Goal: Task Accomplishment & Management: Manage account settings

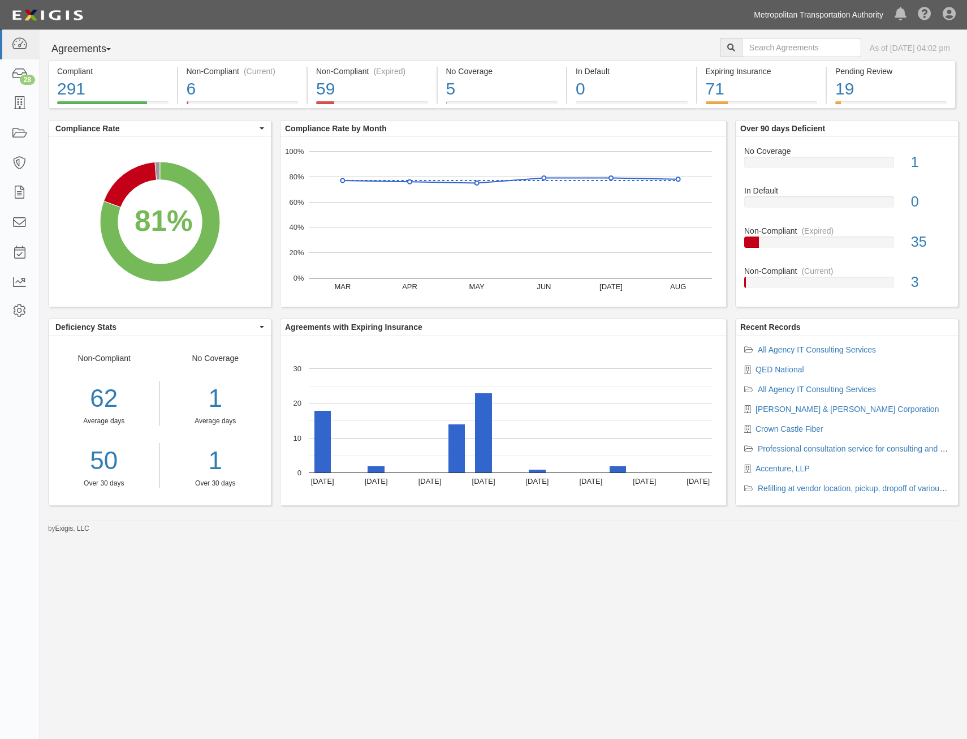
click at [815, 17] on link "Metropolitan Transportation Authority" at bounding box center [818, 14] width 141 height 23
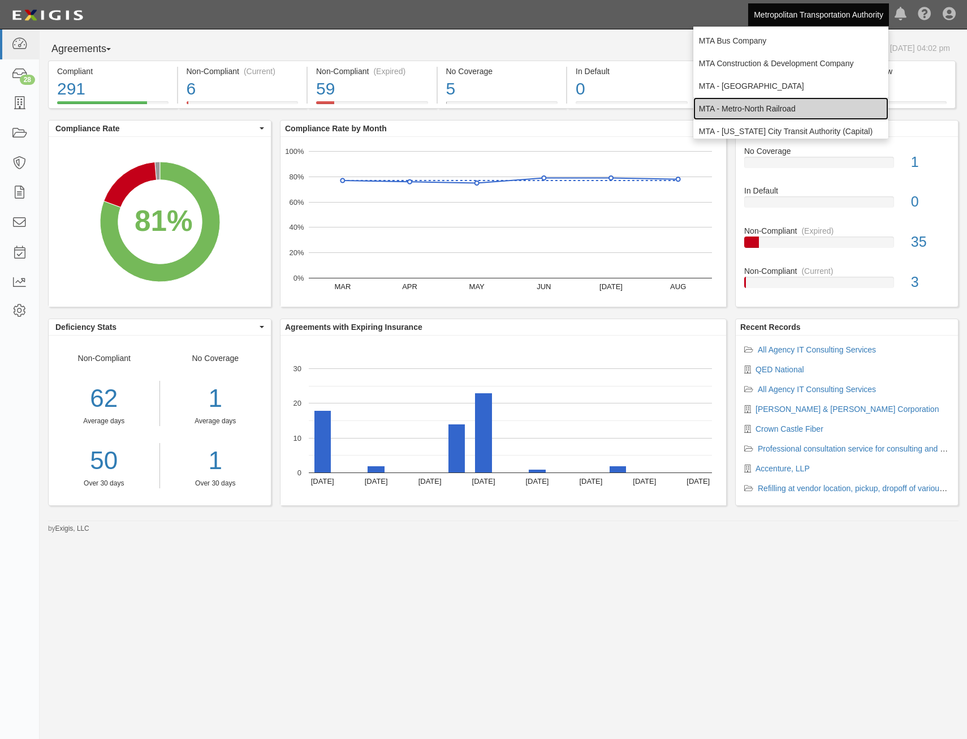
click at [811, 101] on link "MTA - Metro-North Railroad" at bounding box center [790, 108] width 195 height 23
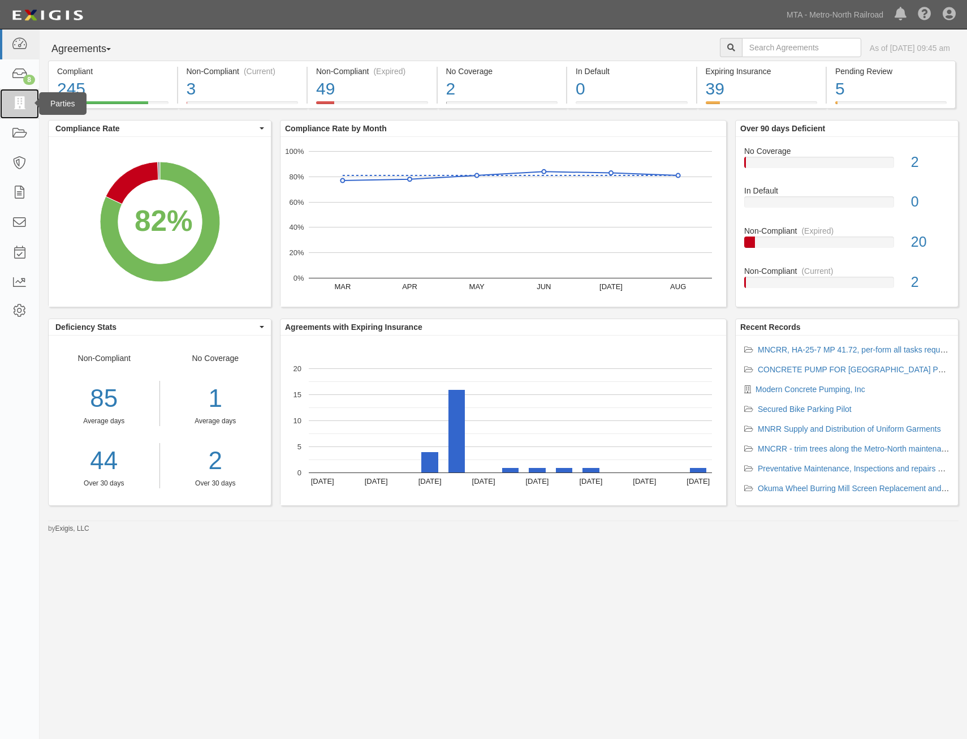
click at [22, 110] on icon at bounding box center [19, 103] width 16 height 13
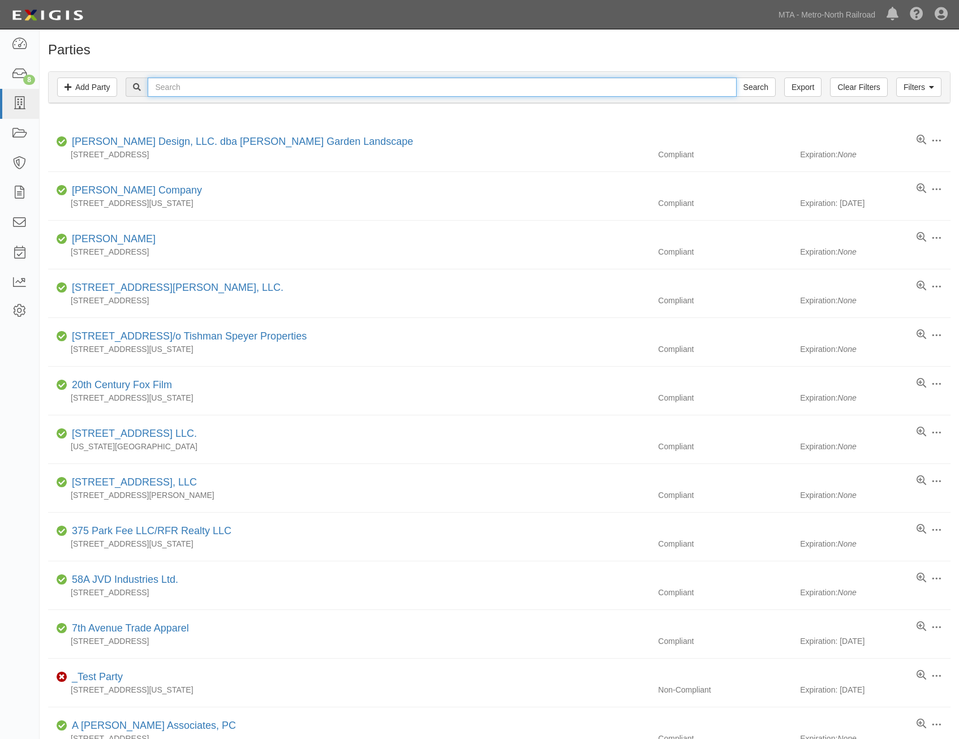
click at [276, 93] on input "text" at bounding box center [442, 86] width 588 height 19
type input "loram"
click at [736, 77] on input "Search" at bounding box center [756, 86] width 40 height 19
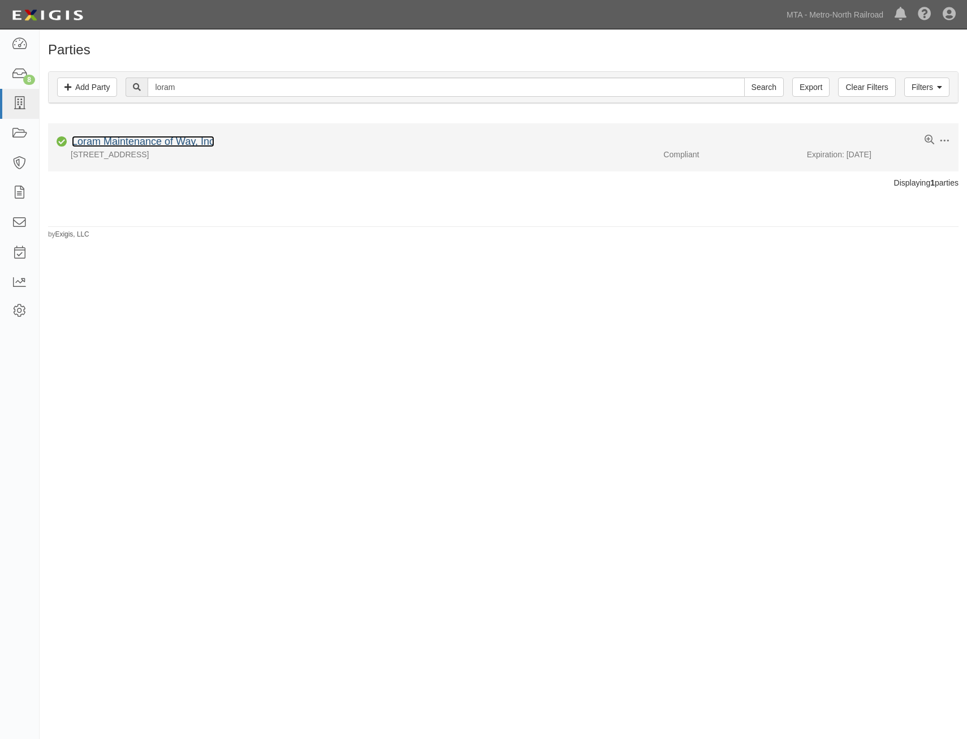
click at [204, 144] on link "Loram Maintenance of Way, Inc" at bounding box center [143, 141] width 143 height 11
click at [193, 140] on link "Loram Maintenance of Way, Inc" at bounding box center [143, 141] width 143 height 11
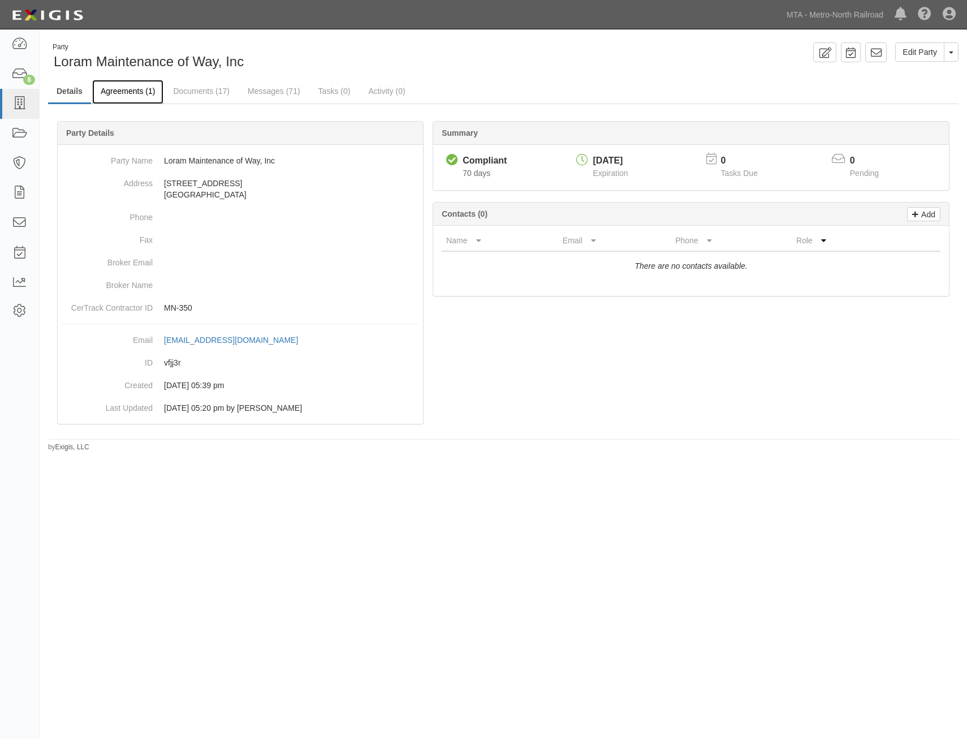
click at [111, 100] on link "Agreements (1)" at bounding box center [127, 92] width 71 height 24
click at [136, 96] on link "Agreements (1)" at bounding box center [127, 92] width 71 height 24
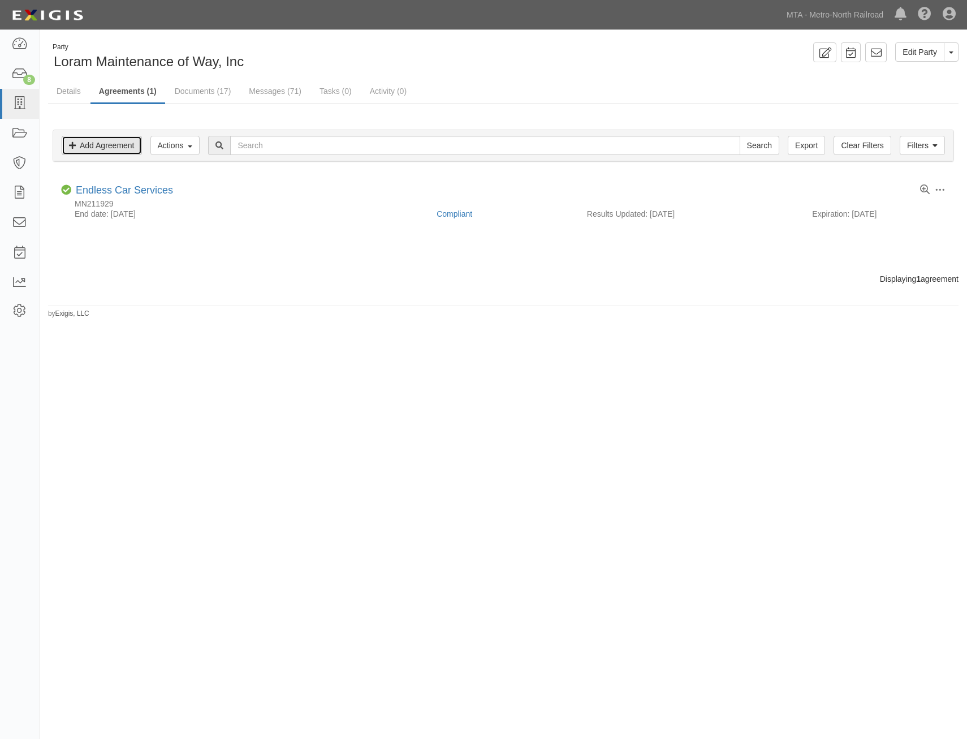
click at [124, 148] on link "Add Agreement" at bounding box center [102, 145] width 80 height 19
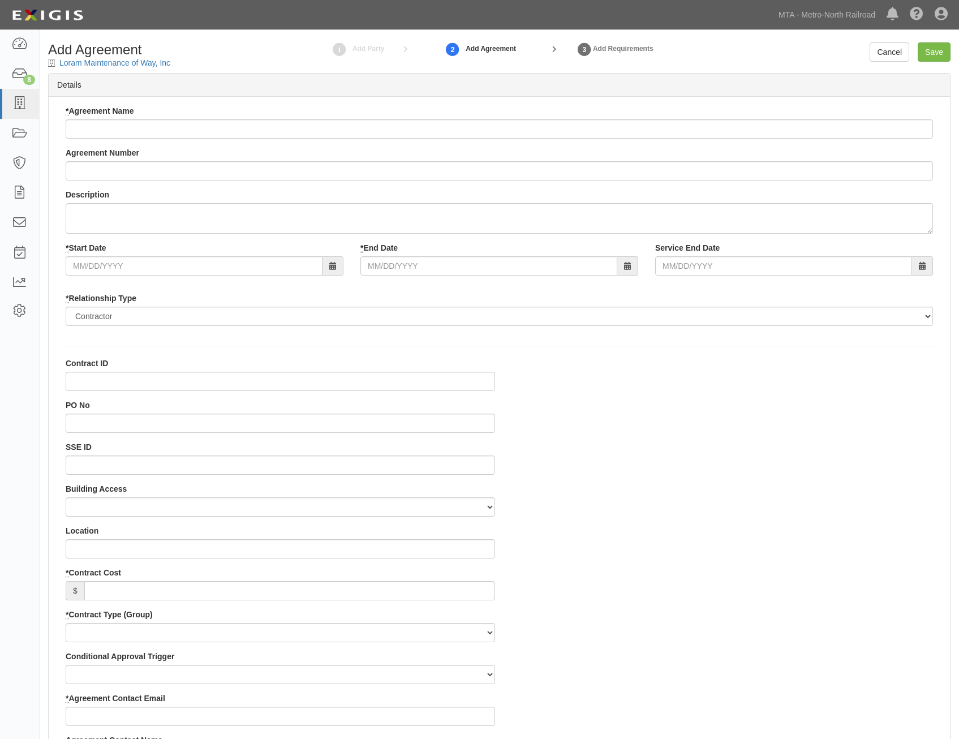
select select
click at [584, 130] on input "* Agreement Name" at bounding box center [499, 128] width 867 height 19
paste input "RAIL JOINT DEFECT MEASUREMENTS AND RAIL SEAT DETERIORATION MEASUREMENTS"
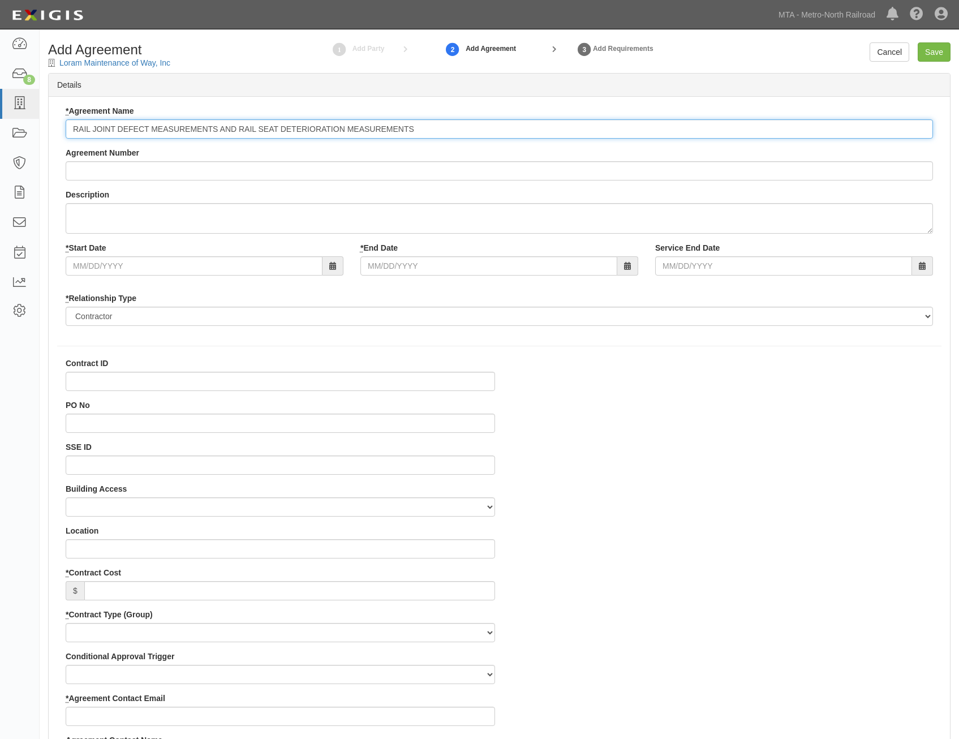
type input "RAIL JOINT DEFECT MEASUREMENTS AND RAIL SEAT DETERIORATION MEASUREMENTS"
click at [482, 176] on input "Agreement Number" at bounding box center [499, 170] width 867 height 19
paste input "1-81920"
type input "1-81920"
click at [453, 389] on input "Contract ID" at bounding box center [280, 381] width 429 height 19
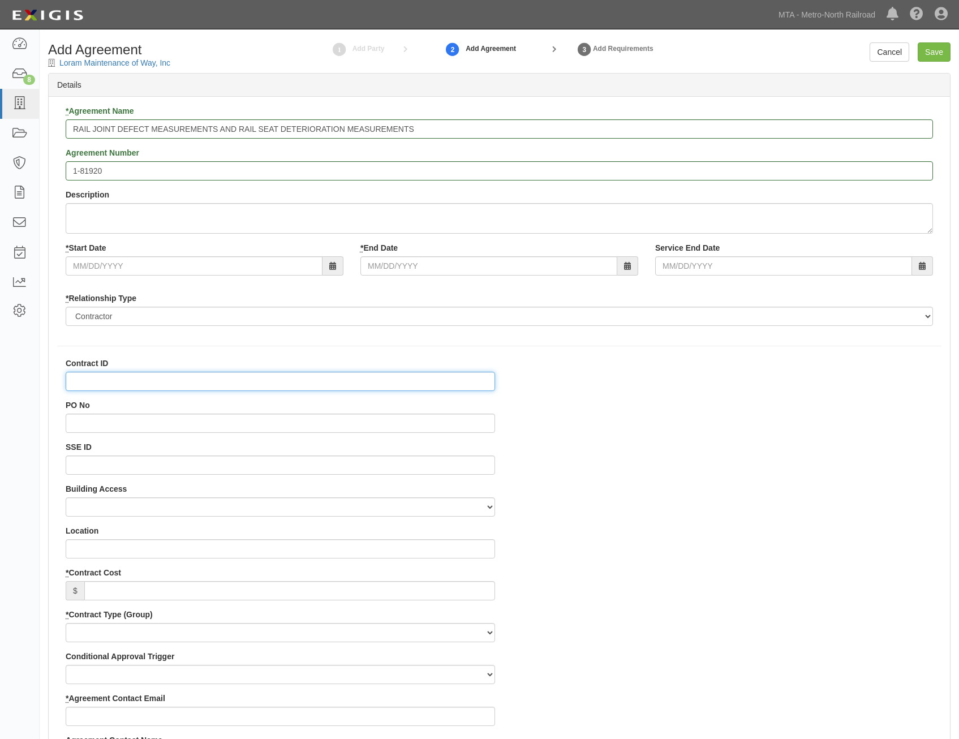
paste input "1-81920"
type input "1-81920"
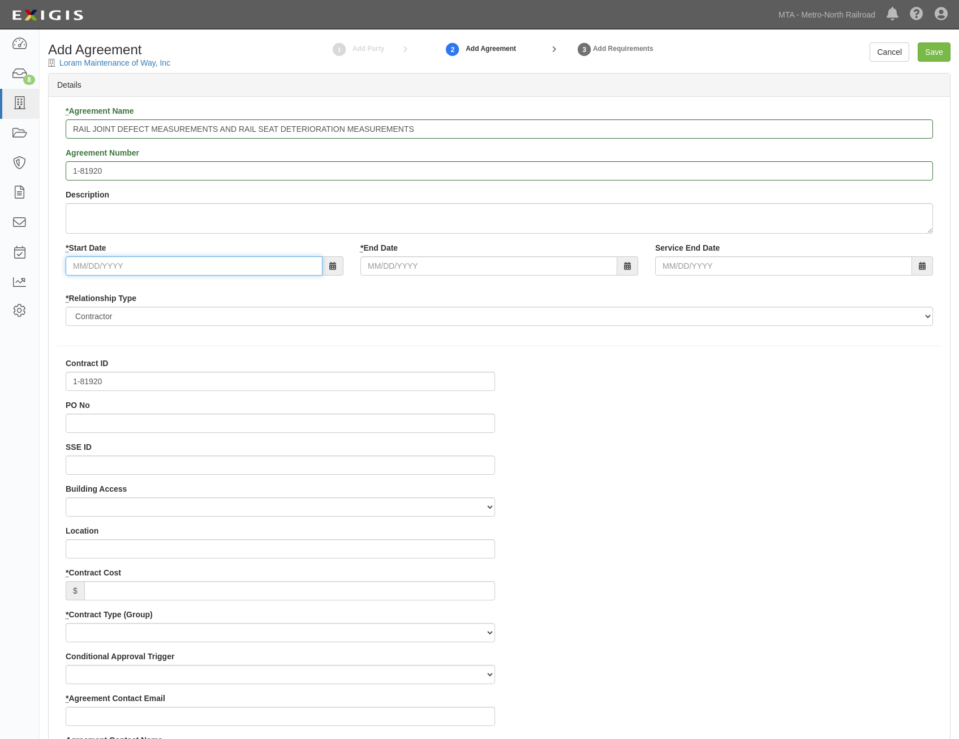
click at [260, 271] on input "* Start Date" at bounding box center [194, 265] width 257 height 19
type input "07/01/2025"
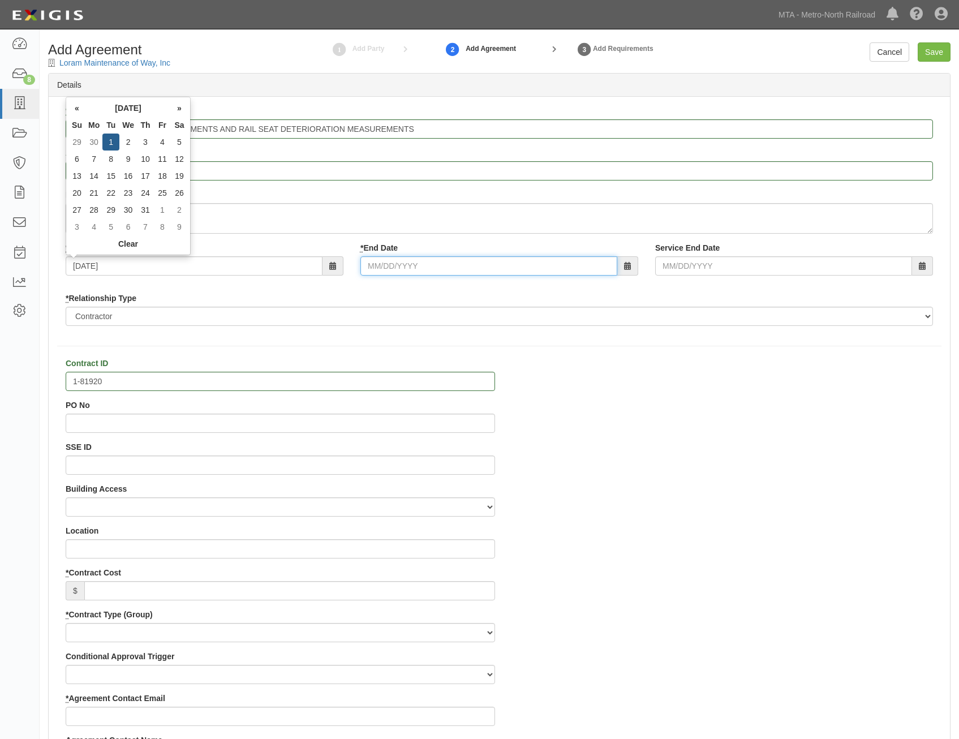
click at [464, 275] on input "* End Date" at bounding box center [488, 265] width 257 height 19
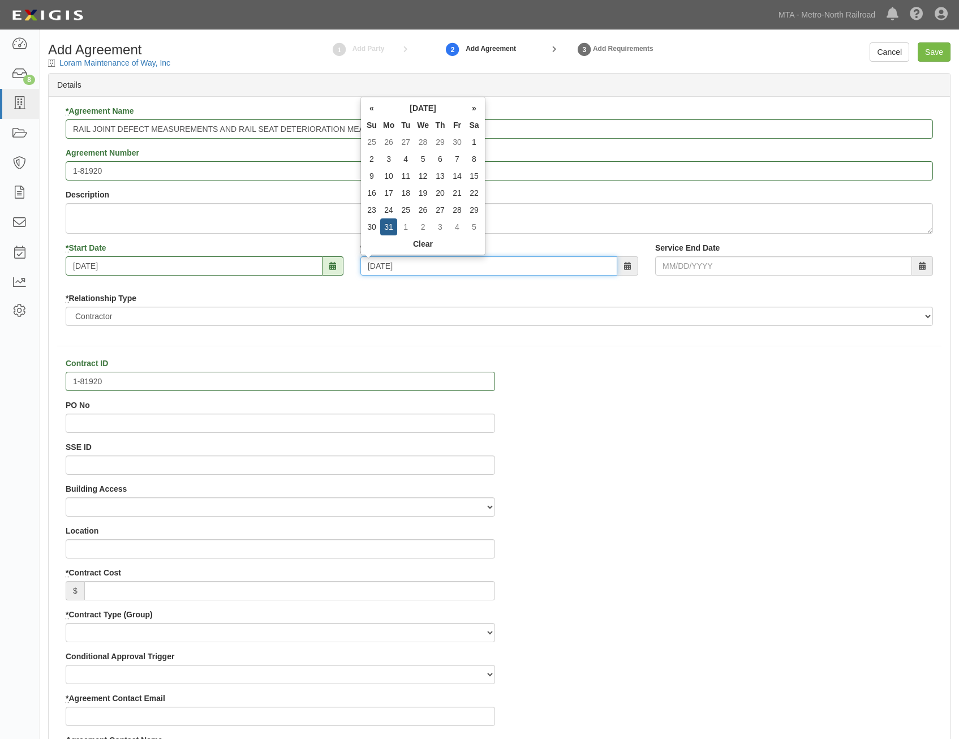
type input "07/31/2028"
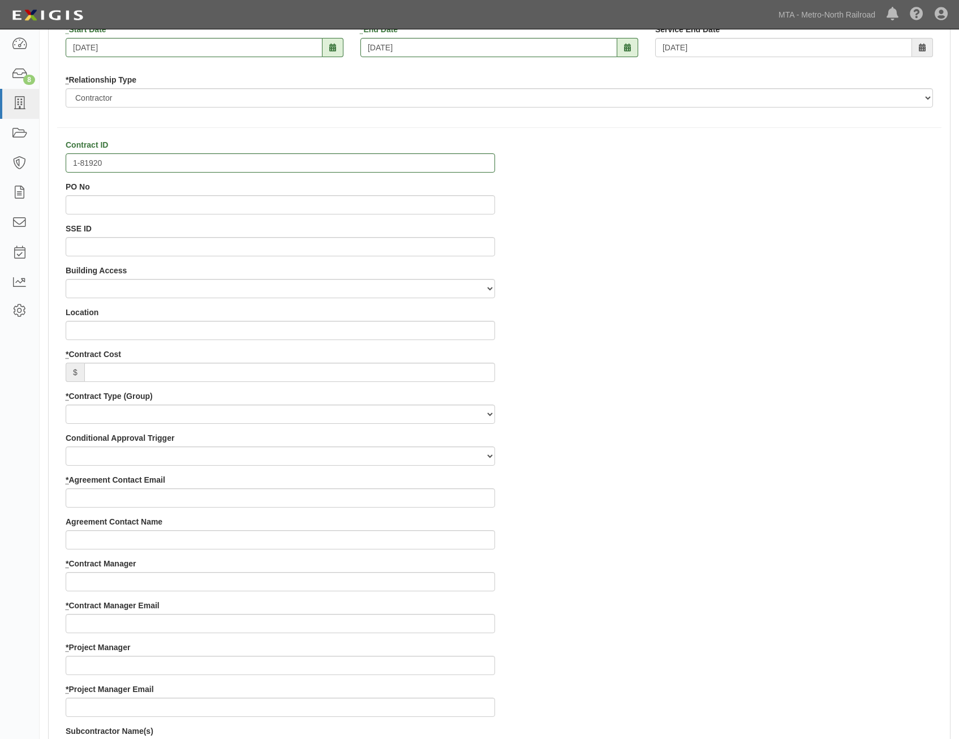
scroll to position [226, 0]
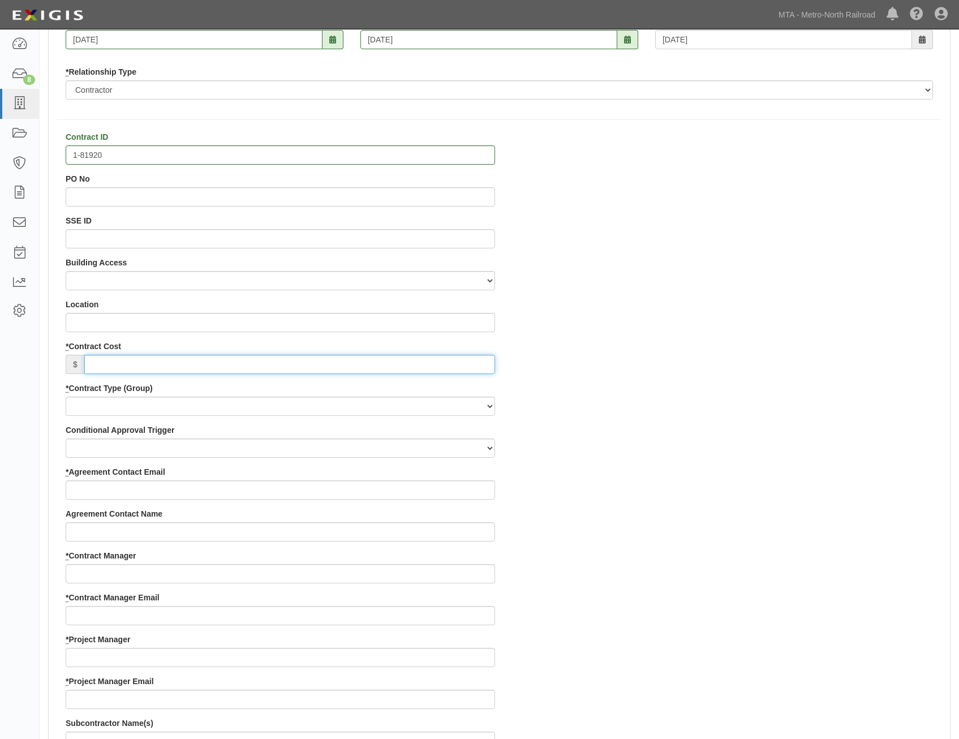
click at [464, 363] on input "* Contract Cost" at bounding box center [289, 364] width 411 height 19
paste input "1,840,000"
type input "1,840,000"
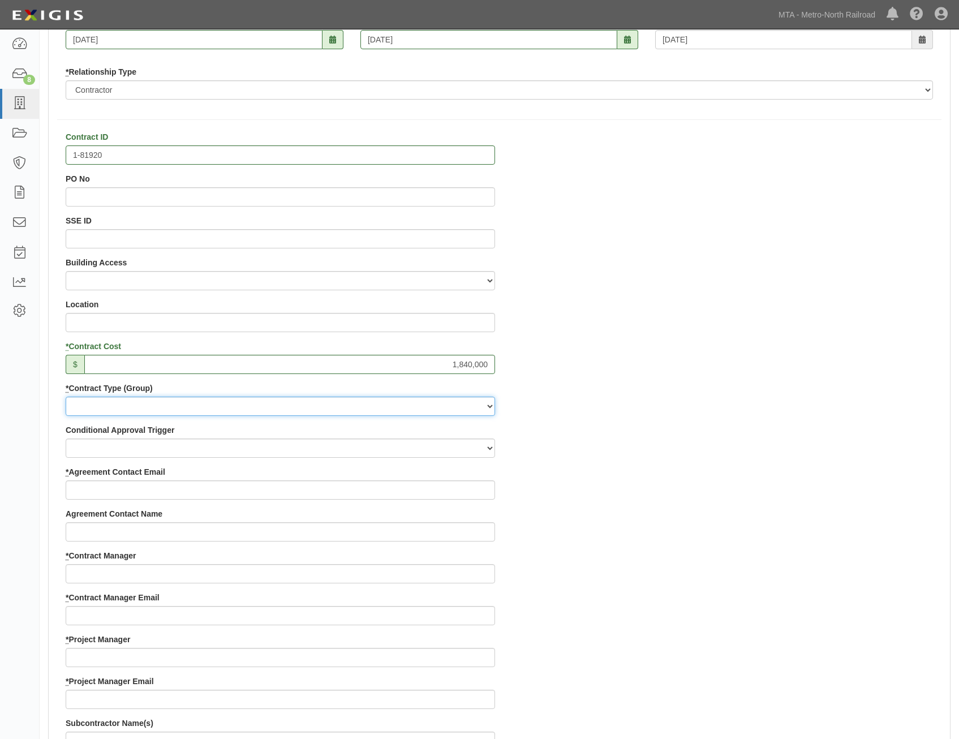
click at [471, 403] on select "Capital Operating Not for Benefit (incls. FA, Entry Permits) Real Estate Other" at bounding box center [280, 405] width 429 height 19
select select "112"
click at [66, 396] on select "Capital Operating Not for Benefit (incls. FA, Entry Permits) Real Estate Other" at bounding box center [280, 405] width 429 height 19
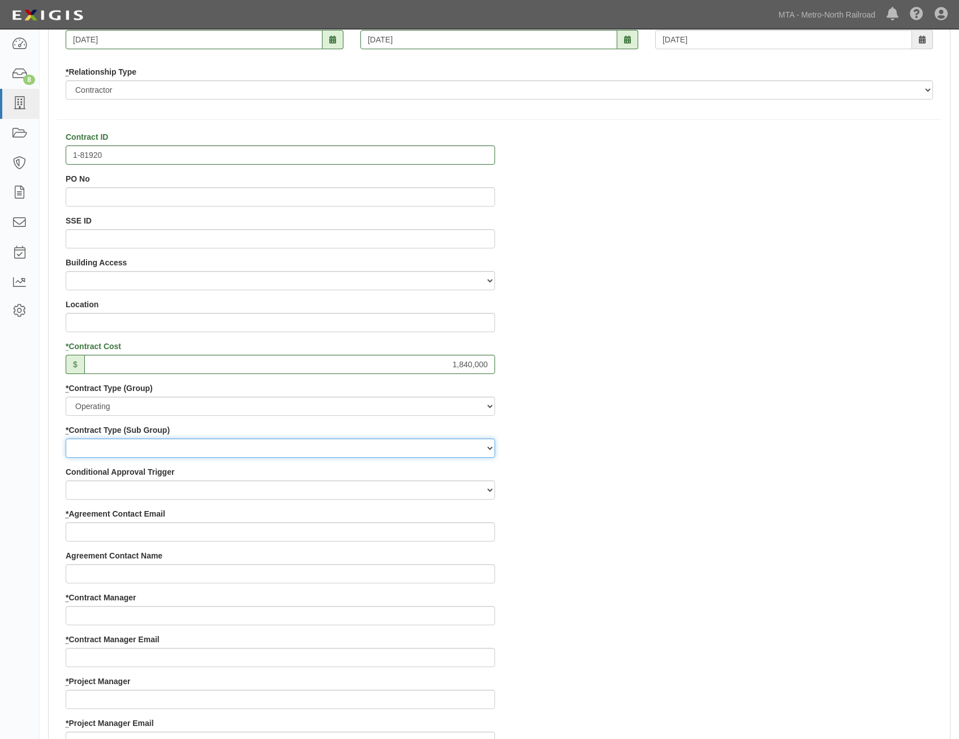
click at [464, 450] on select "Construction Loan / Test and Demo Maintenance Painting Personal Services Contra…" at bounding box center [280, 447] width 429 height 19
select select "205"
click at [66, 438] on select "Construction Loan / Test and Demo Maintenance Painting Personal Services Contra…" at bounding box center [280, 447] width 429 height 19
click at [655, 532] on div "Contract ID 1-81920 PO No SSE ID Building Access 2 Broadway 341/345/347 BREP 33…" at bounding box center [499, 675] width 901 height 1088
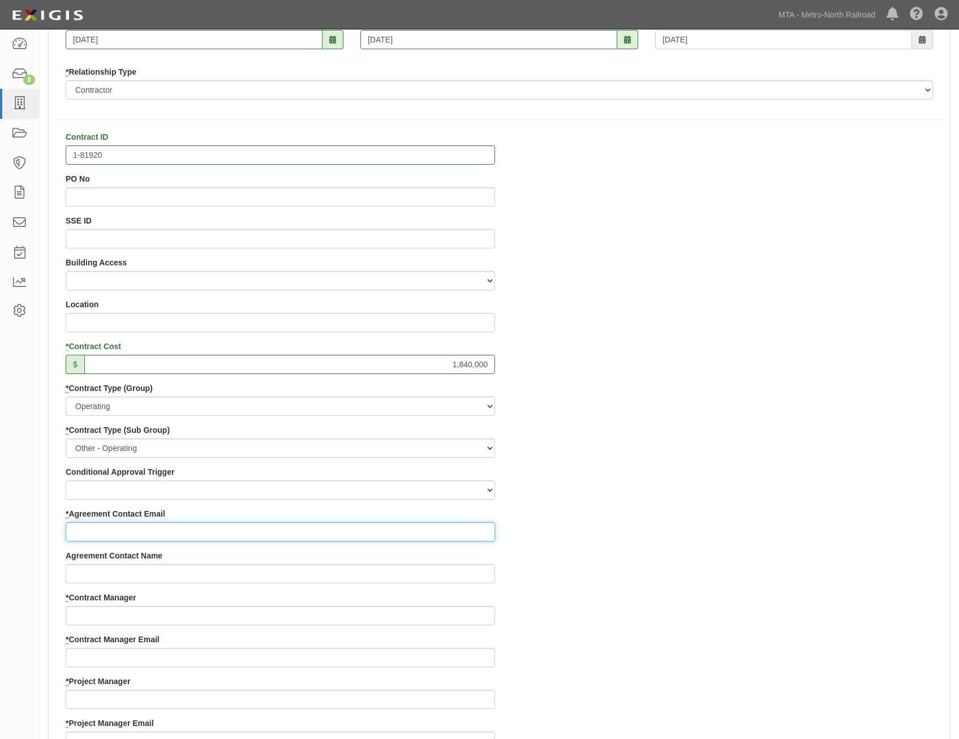
click at [409, 532] on input "* Agreement Contact Email" at bounding box center [280, 531] width 429 height 19
paste input "megan.k.polcher@loram.com"
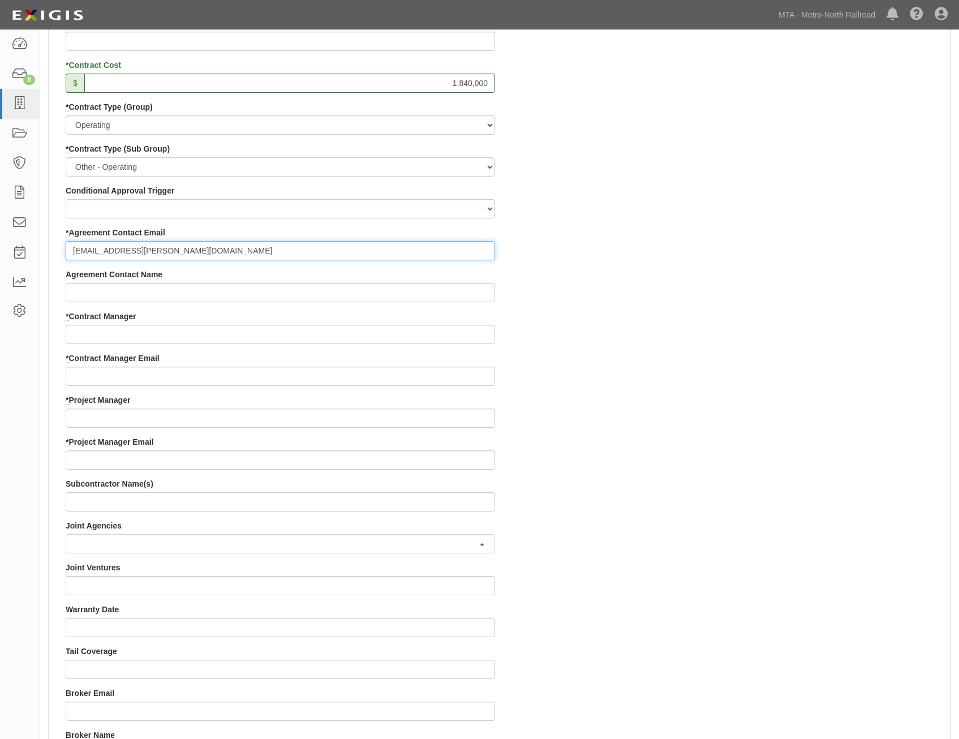
scroll to position [509, 0]
type input "megan.k.polcher@loram.com"
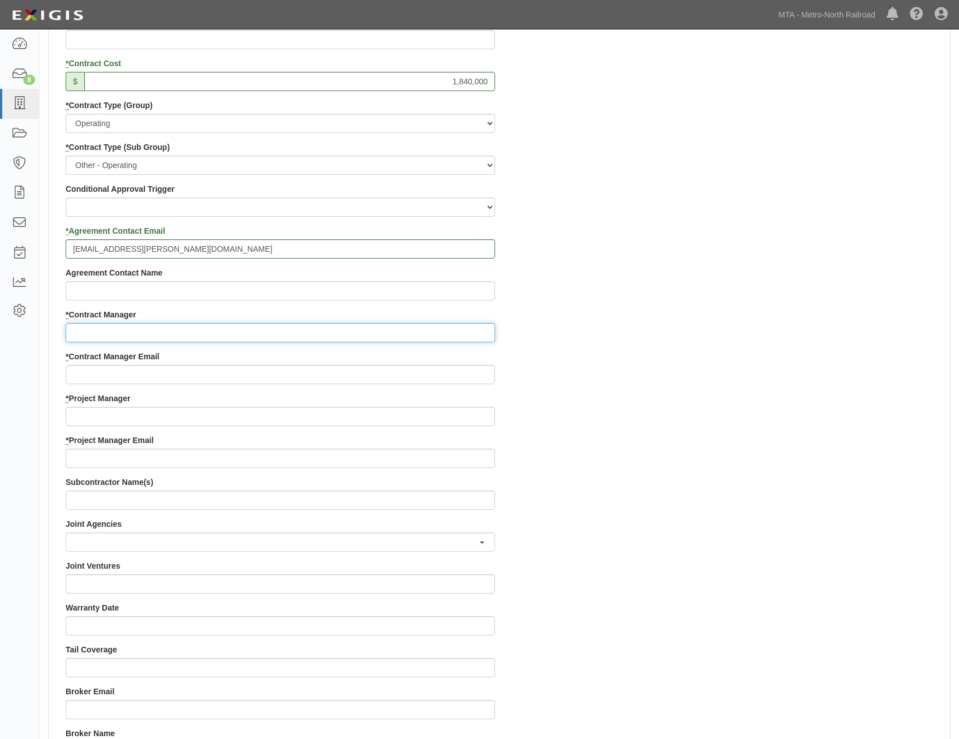
click at [404, 324] on input "* Contract Manager" at bounding box center [280, 332] width 429 height 19
paste input "Asif Yaqoob"
type input "Asif Yaqoob"
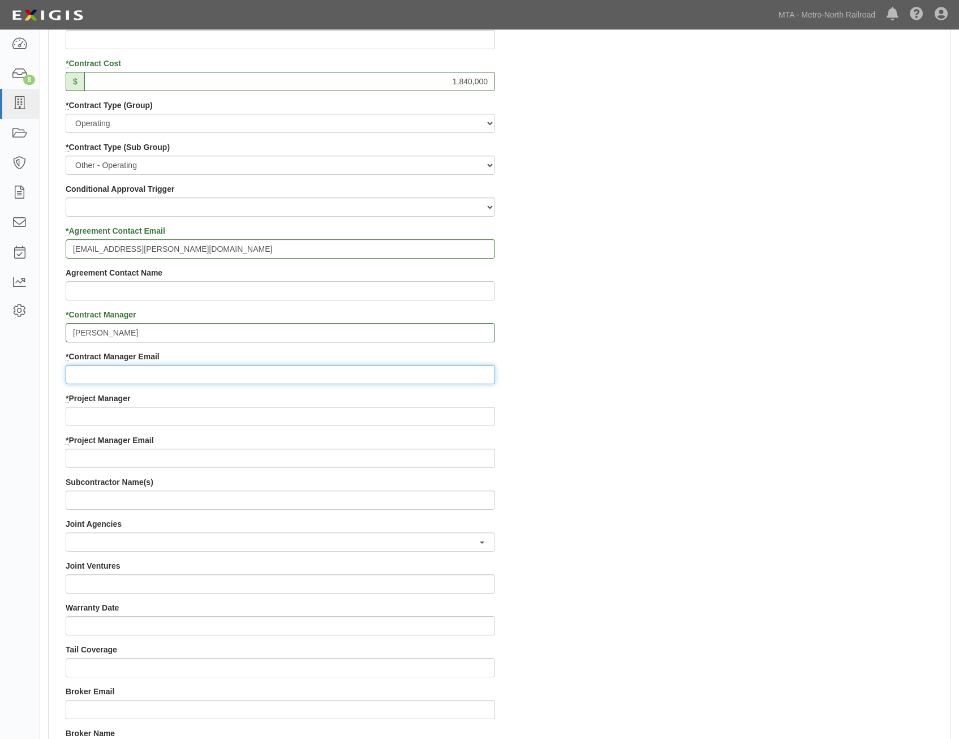
click at [395, 376] on input "* Contract Manager Email" at bounding box center [280, 374] width 429 height 19
paste input "asif.yaqoob@mnr.org"
type input "asif.yaqoob@mnr.org"
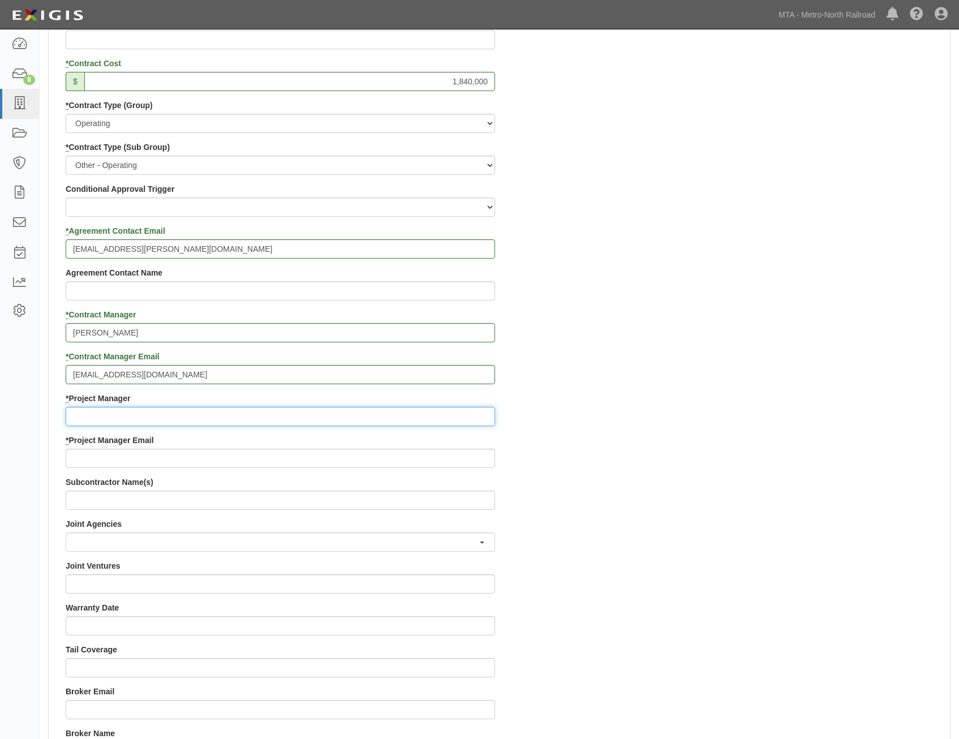
click at [430, 413] on input "* Project Manager" at bounding box center [280, 416] width 429 height 19
paste input "Perditha Sloan"
type input "Perditha Sloan"
click at [802, 465] on div "Contract ID 1-81920 PO No SSE ID Building Access 2 Broadway 341/345/347 BREP 33…" at bounding box center [499, 392] width 901 height 1088
click at [388, 462] on input "* Project Manager Email" at bounding box center [280, 457] width 429 height 19
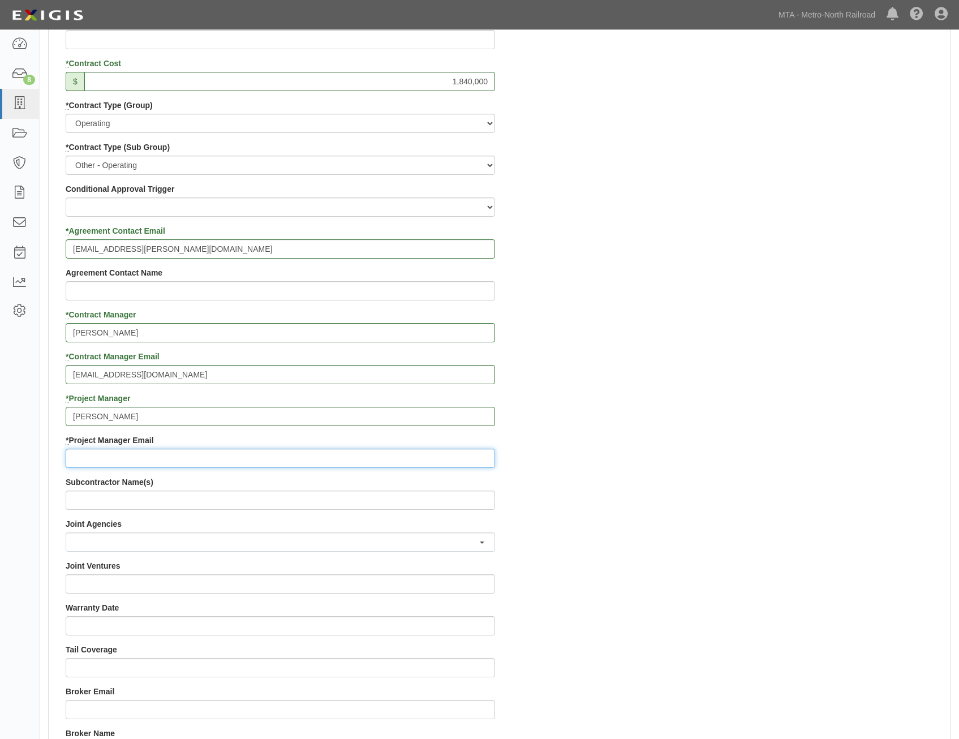
paste input "sloan@mnr.org"
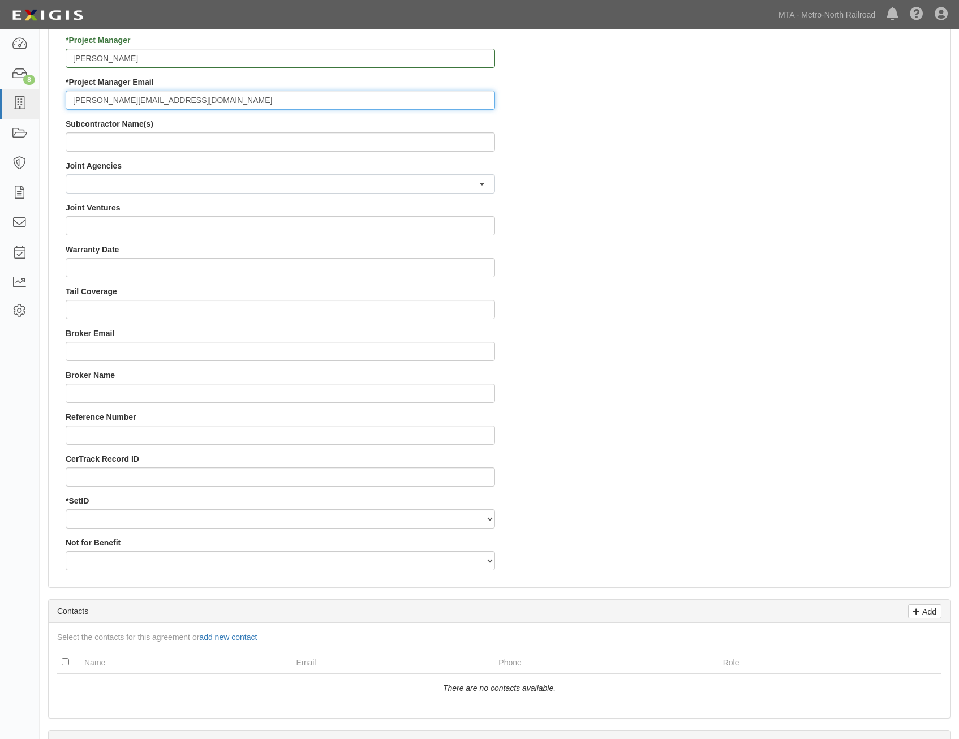
scroll to position [905, 0]
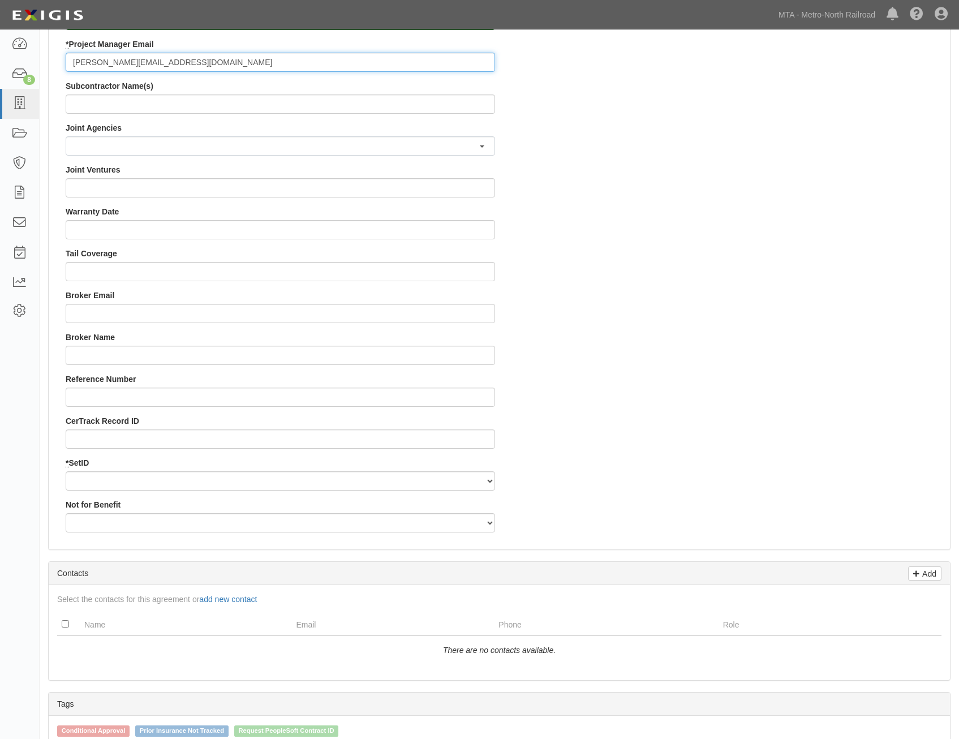
type input "sloan@mnr.org"
click at [440, 468] on div "* SetID MNCRR * CAP/OPER Funded Capital Operating" at bounding box center [280, 473] width 429 height 33
click at [442, 477] on select "MNCRR" at bounding box center [280, 480] width 429 height 19
select select "94"
click at [66, 471] on select "MNCRR" at bounding box center [280, 480] width 429 height 19
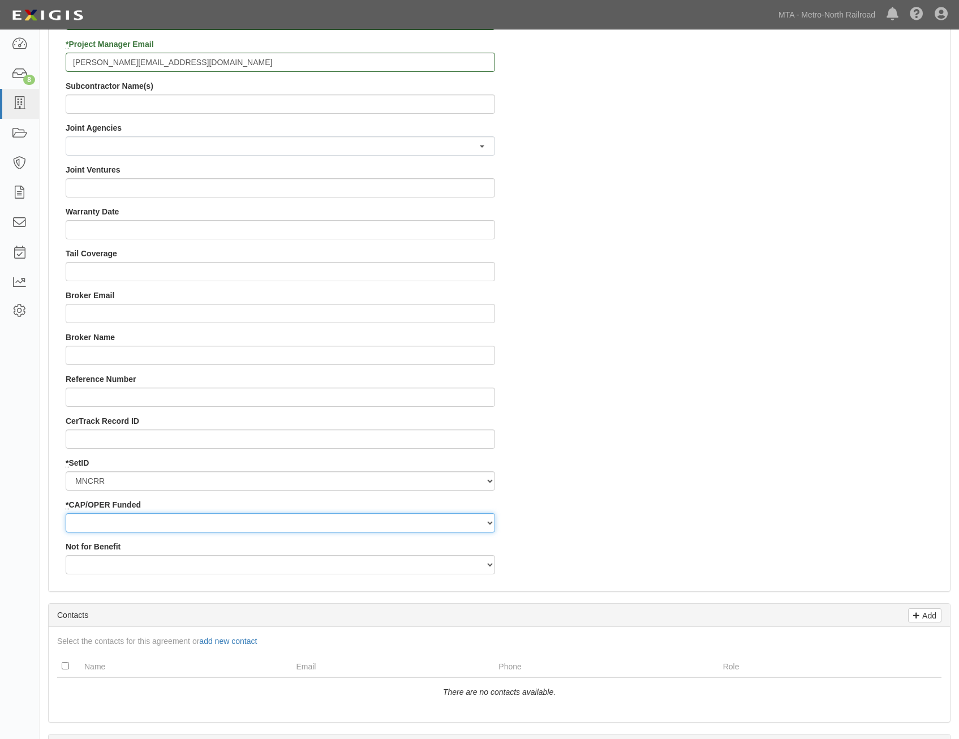
click at [414, 522] on select "Capital Operating" at bounding box center [280, 522] width 429 height 19
select select "355"
click at [66, 513] on select "Capital Operating" at bounding box center [280, 522] width 429 height 19
click at [640, 454] on div "Contract ID 1-81920 PO No SSE ID Building Access 2 Broadway 341/345/347 BREP 33…" at bounding box center [499, 18] width 901 height 1130
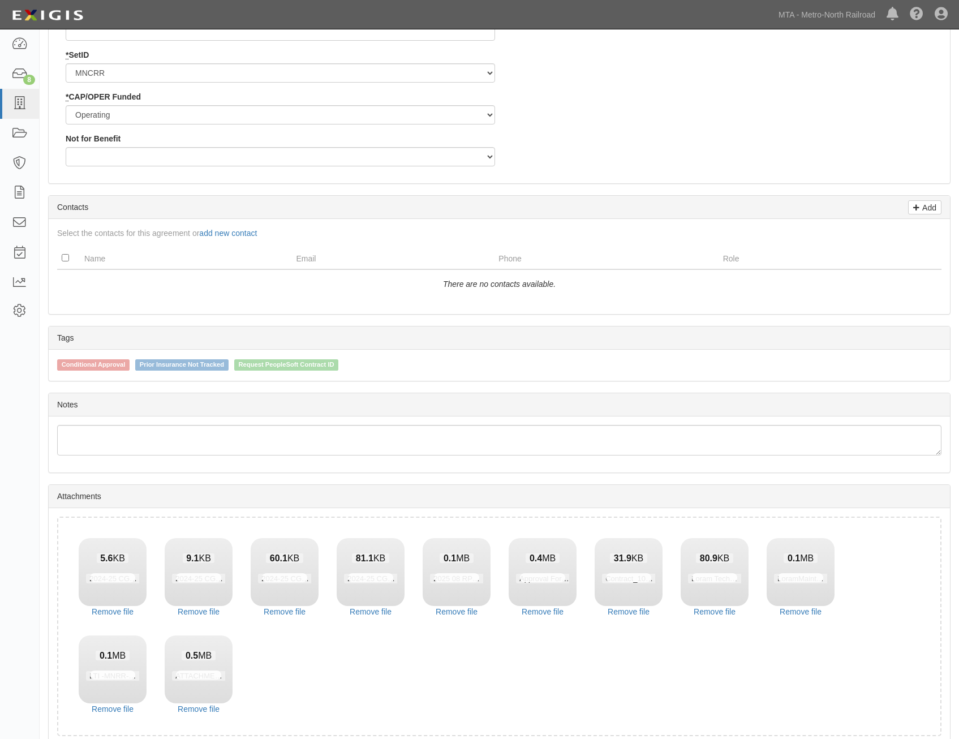
scroll to position [1366, 0]
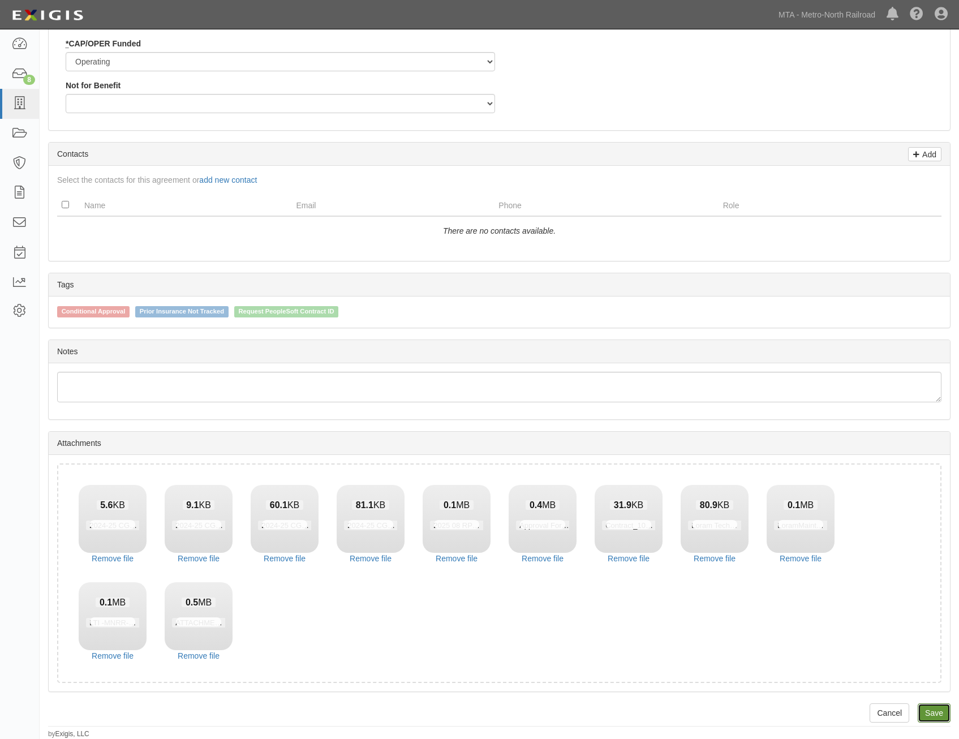
click at [938, 713] on link "Save" at bounding box center [933, 712] width 33 height 19
type input "1840000"
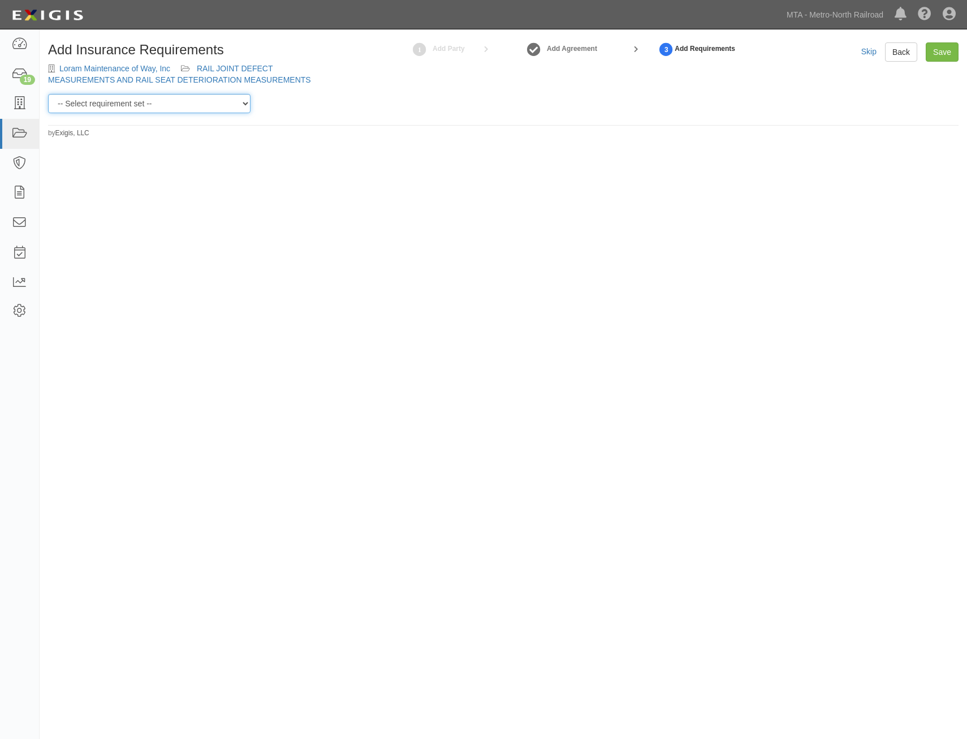
click at [197, 98] on select "-- Select requirement set -- Basic Basic Enhanced Option for Operating Agreemen…" at bounding box center [149, 103] width 202 height 19
select select "7463"
click at [48, 94] on select "-- Select requirement set -- Basic Basic Enhanced Option for Operating Agreemen…" at bounding box center [149, 103] width 202 height 19
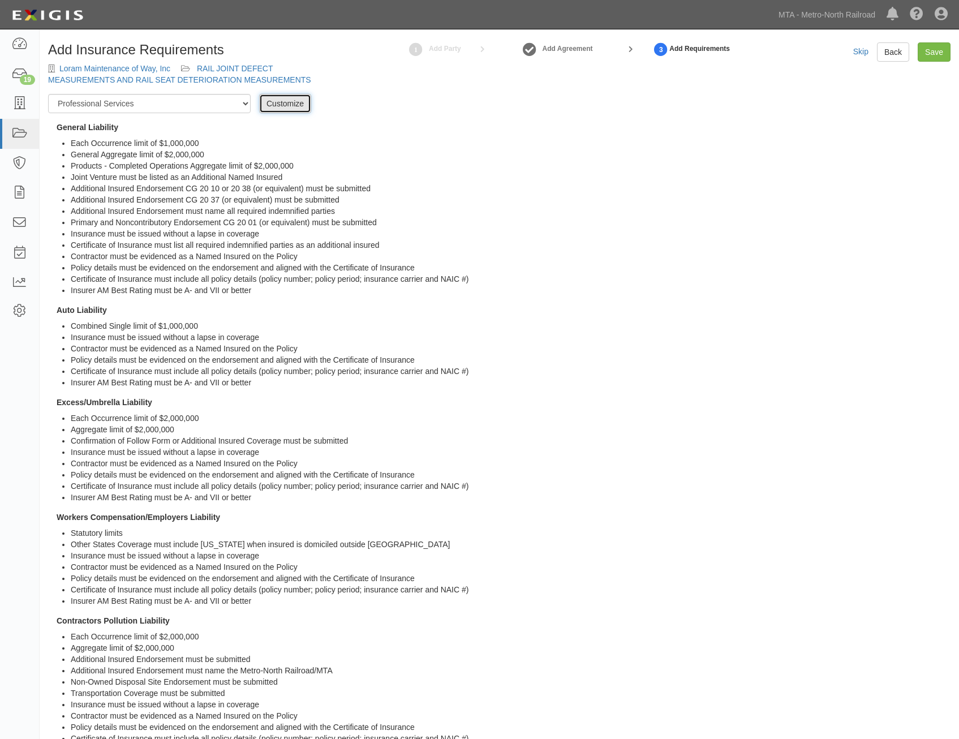
click at [296, 101] on link "Customize" at bounding box center [285, 103] width 52 height 19
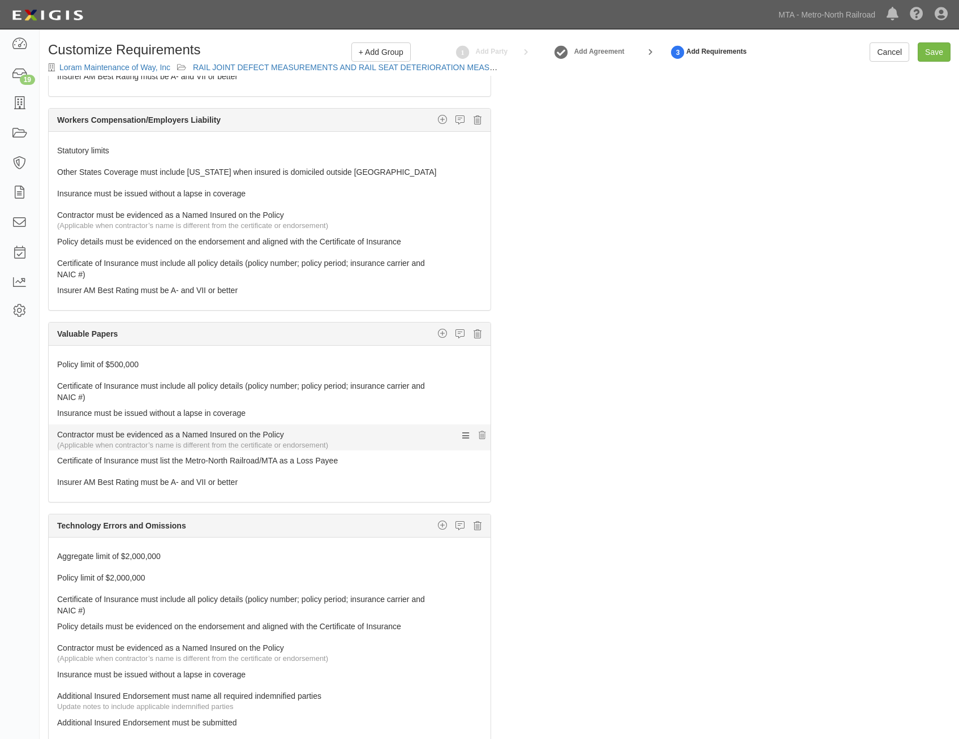
scroll to position [679, 0]
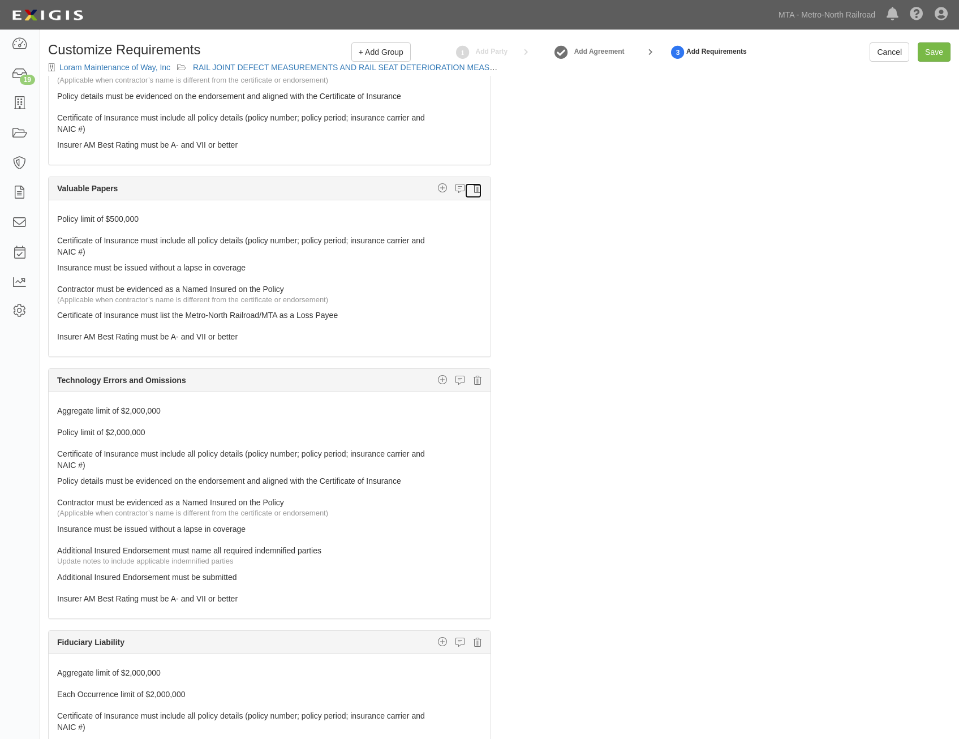
click at [473, 191] on icon at bounding box center [477, 188] width 8 height 10
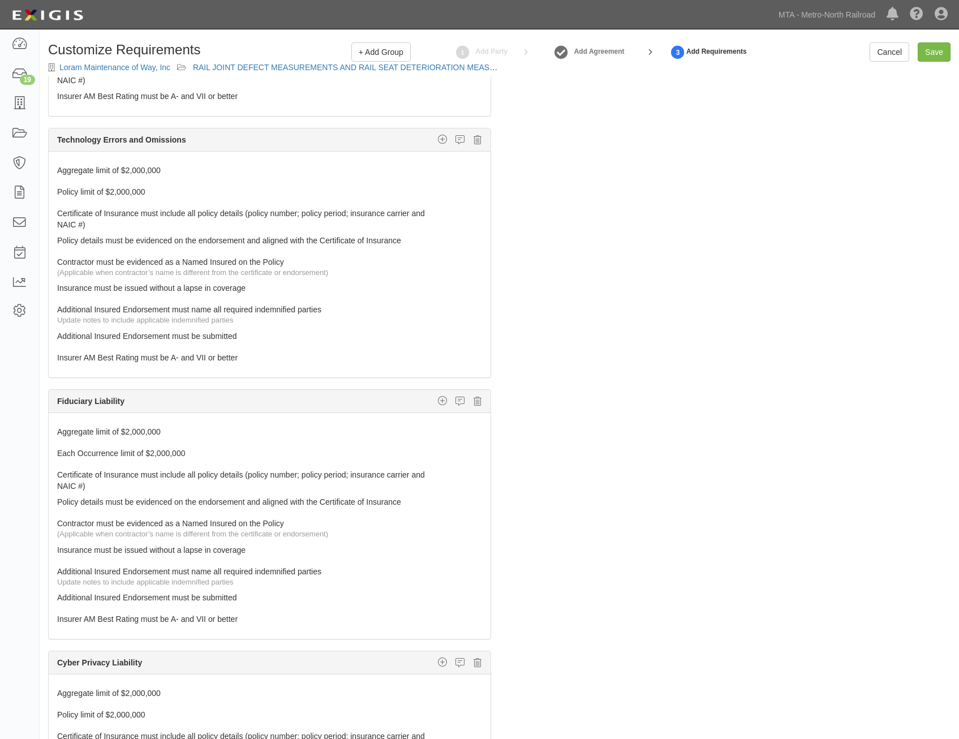
scroll to position [792, 0]
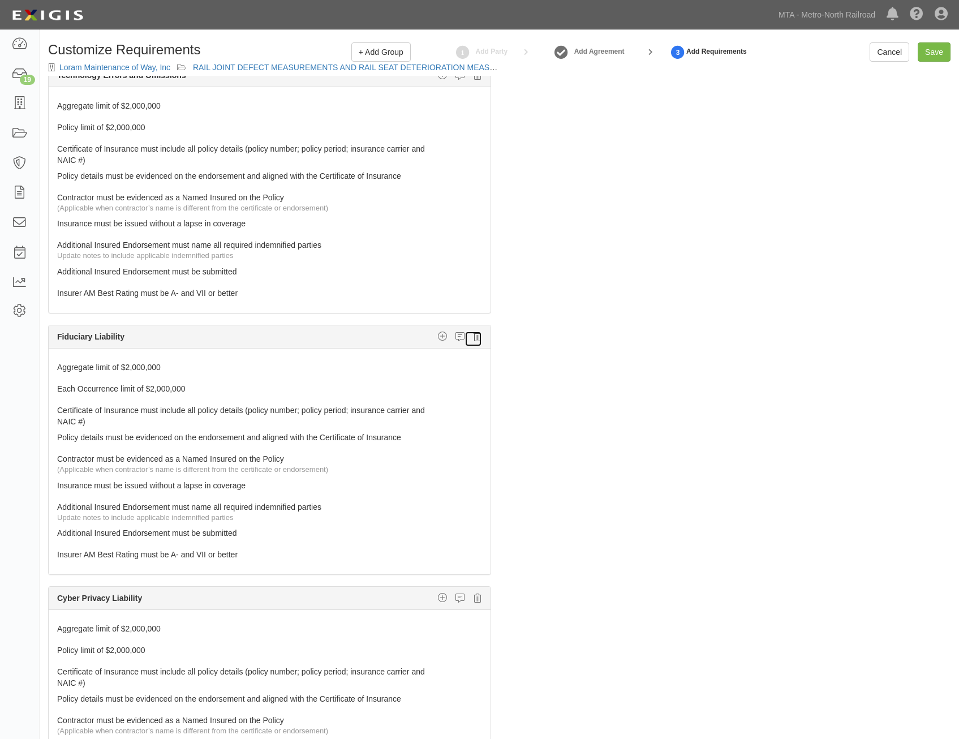
click at [473, 335] on icon at bounding box center [477, 336] width 8 height 10
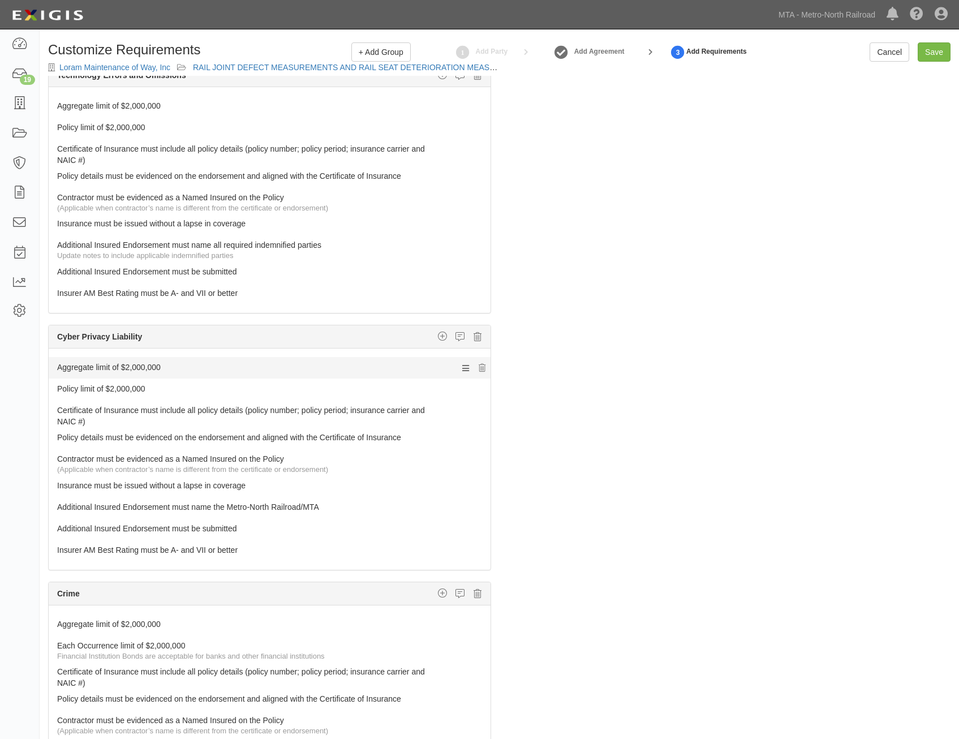
click at [322, 367] on link "Aggregate limit of $2,000,000" at bounding box center [248, 365] width 382 height 16
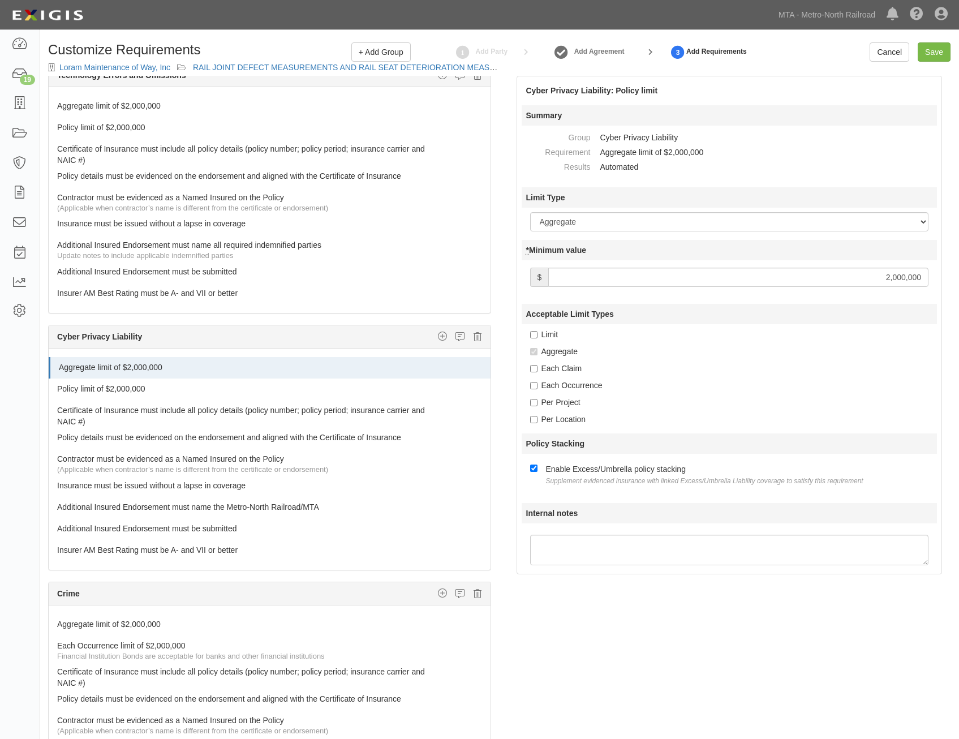
click at [870, 281] on input "2,000,000" at bounding box center [738, 276] width 380 height 19
type input "3,000,000"
click at [255, 392] on link "Policy limit of $2,000,000" at bounding box center [248, 386] width 382 height 16
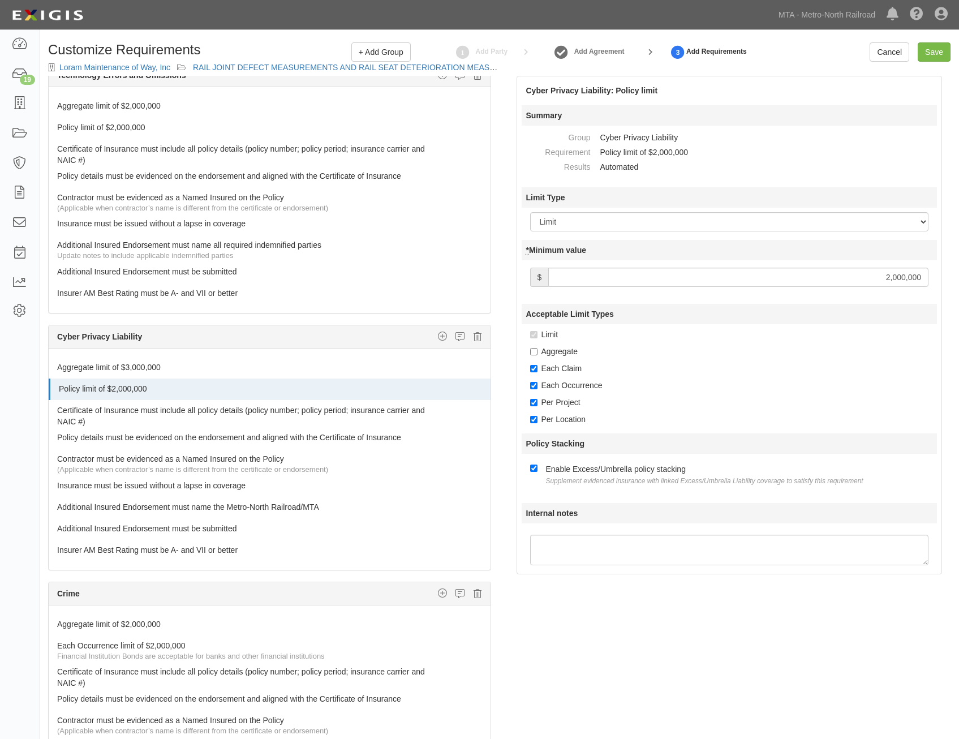
click at [876, 277] on input "2,000,000" at bounding box center [738, 276] width 380 height 19
type input "3,000,000"
click at [743, 348] on div "Aggregate" at bounding box center [733, 351] width 407 height 11
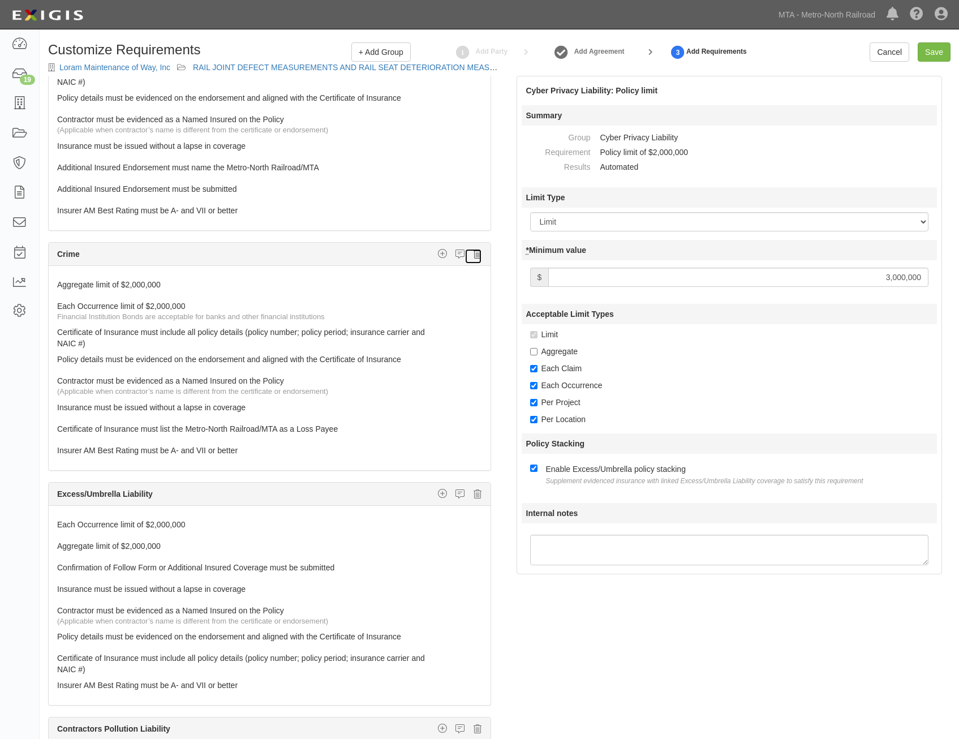
click at [473, 255] on icon at bounding box center [477, 254] width 8 height 10
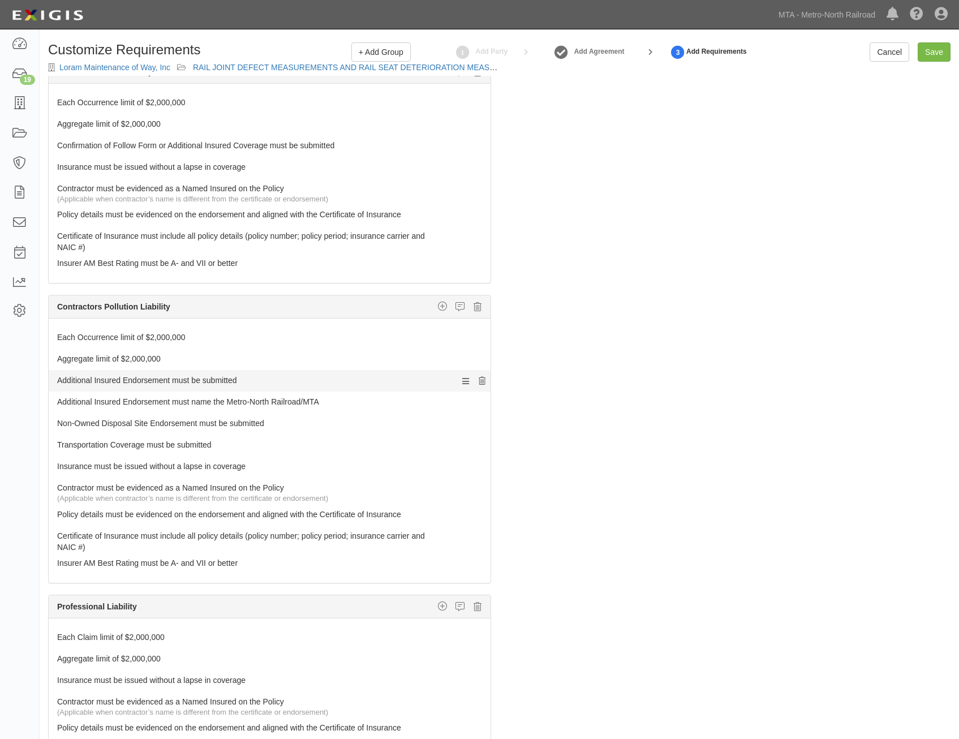
scroll to position [1357, 0]
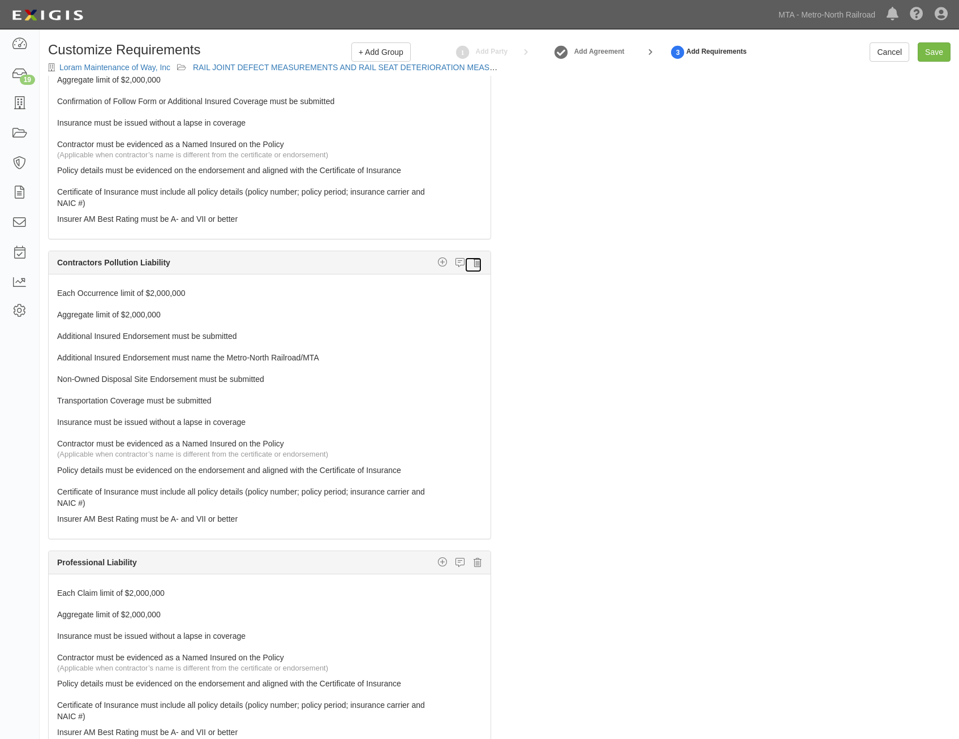
click at [473, 266] on icon at bounding box center [477, 262] width 8 height 10
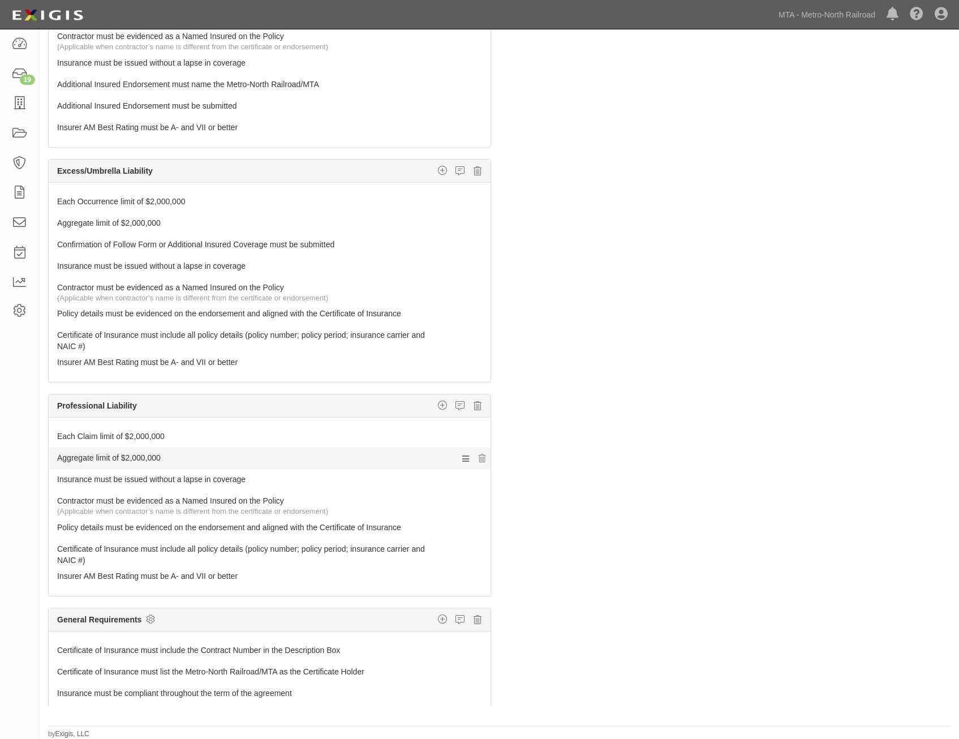
scroll to position [1161, 0]
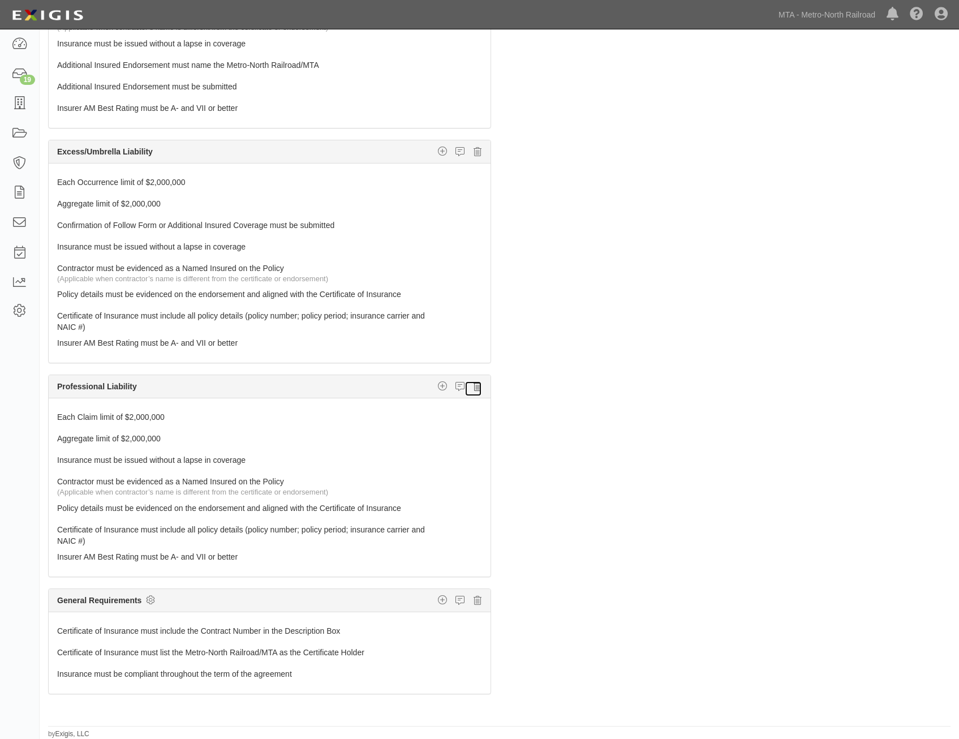
click at [473, 387] on icon at bounding box center [477, 386] width 8 height 10
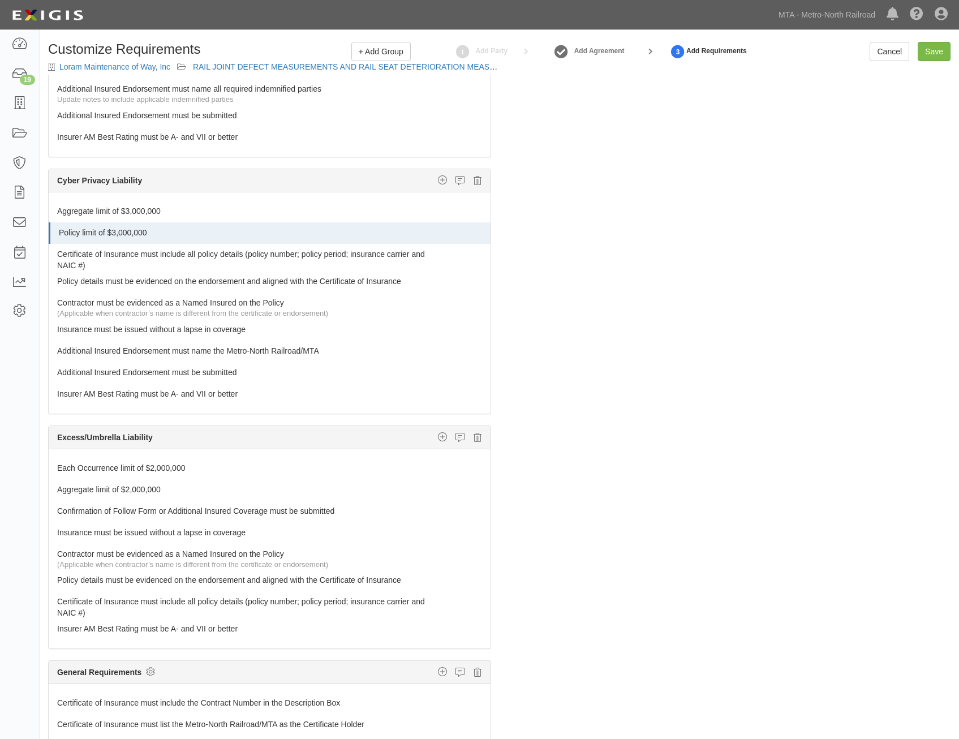
scroll to position [0, 0]
click at [935, 53] on input "Save" at bounding box center [933, 51] width 33 height 19
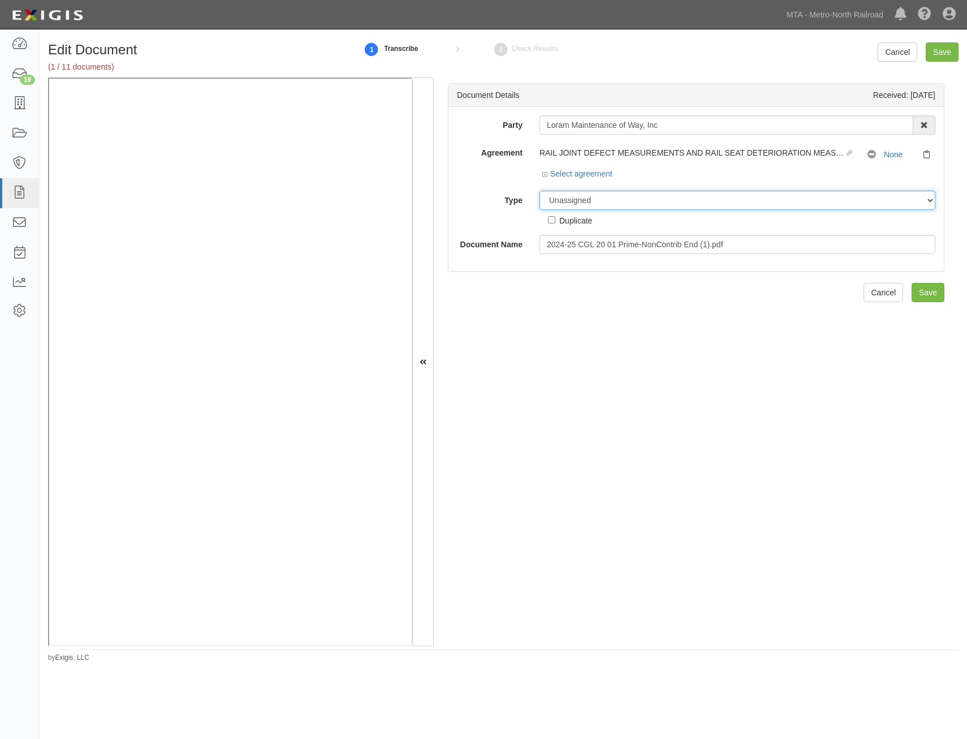
click at [743, 193] on select "Unassigned Binder Cancellation Notice Certificate Contract Endorsement Insuranc…" at bounding box center [737, 200] width 396 height 19
select select "EndorsementDetail"
click at [539, 191] on select "Unassigned Binder Cancellation Notice Certificate Contract Endorsement Insuranc…" at bounding box center [737, 200] width 396 height 19
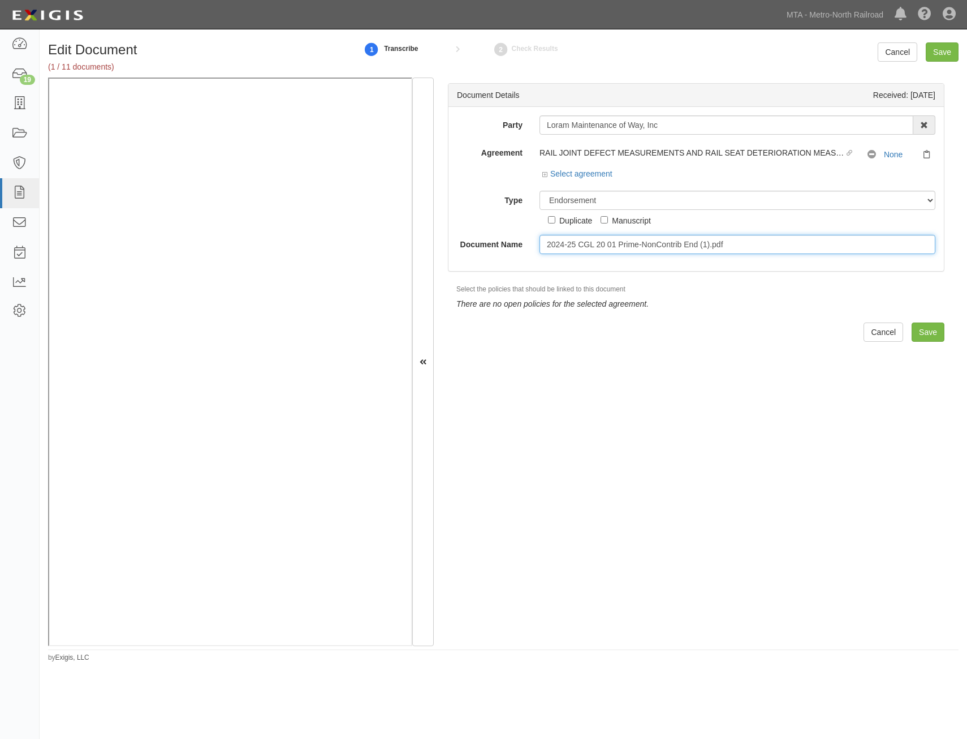
click at [705, 247] on input "2024-25 CGL 20 01 Prime-NonContrib End (1).pdf" at bounding box center [737, 244] width 396 height 19
click at [620, 244] on input "2024-25 CGL 20 01 Prime-NonContrib End (1).pdf" at bounding box center [737, 244] width 396 height 19
click at [636, 241] on input "2024-25 CGL 20 01 Prime-NonContrib End (1).pdf" at bounding box center [737, 244] width 396 height 19
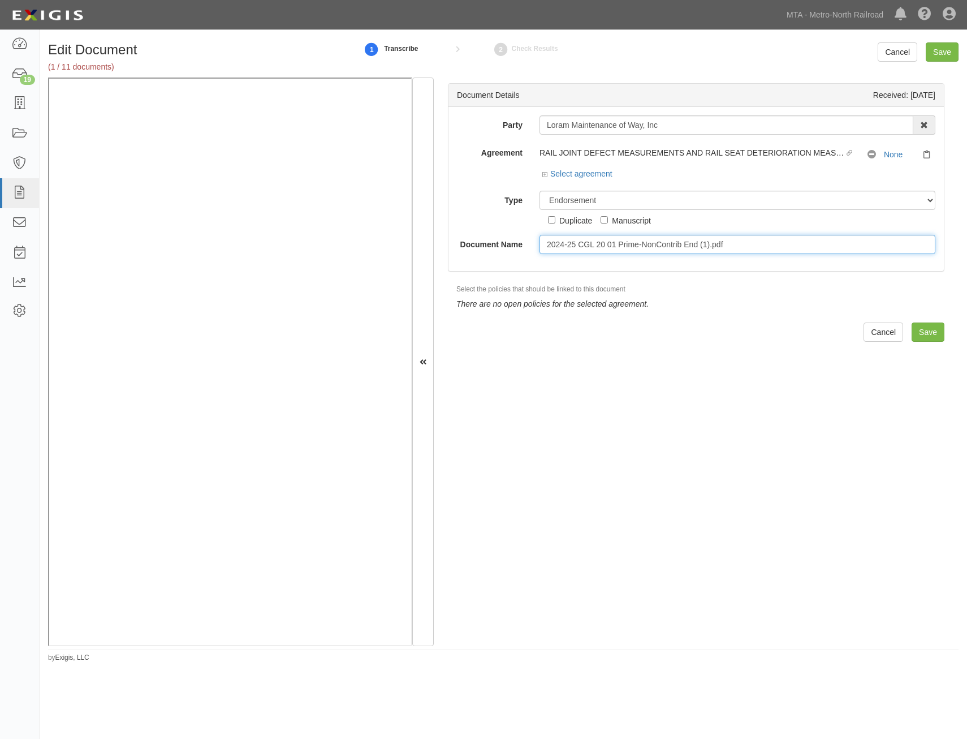
click at [636, 241] on input "2024-25 CGL 20 01 Prime-NonContrib End (1).pdf" at bounding box center [737, 244] width 396 height 19
type input "Primary & Non Contributory"
click at [933, 330] on input "Save" at bounding box center [928, 331] width 33 height 19
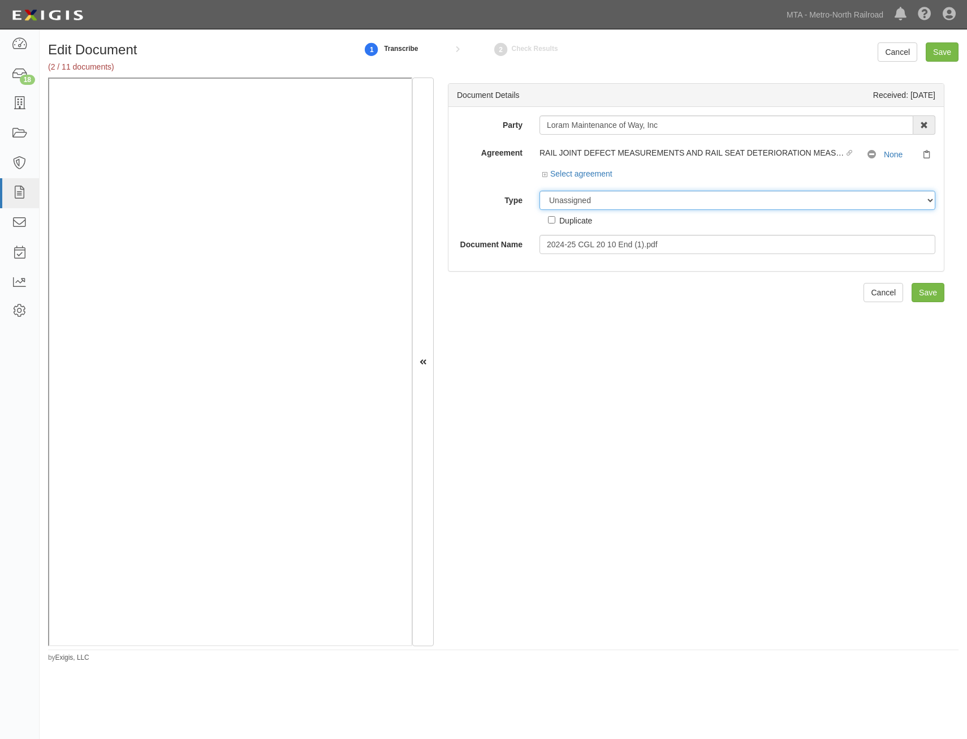
click at [702, 200] on select "Unassigned Binder Cancellation Notice Certificate Contract Endorsement Insuranc…" at bounding box center [737, 200] width 396 height 19
select select "EndorsementDetail"
click at [539, 191] on select "Unassigned Binder Cancellation Notice Certificate Contract Endorsement Insuranc…" at bounding box center [737, 200] width 396 height 19
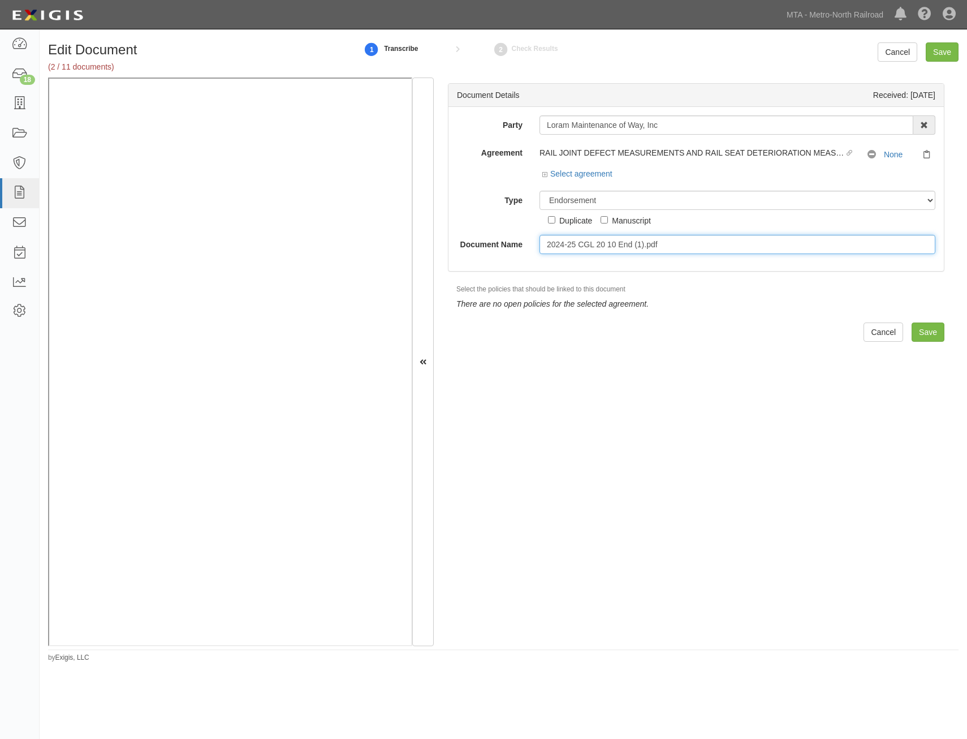
drag, startPoint x: 676, startPoint y: 244, endPoint x: 617, endPoint y: 247, distance: 59.4
click at [617, 247] on input "2024-25 CGL 20 10 End (1).pdf" at bounding box center [737, 244] width 396 height 19
type input "2024-25 CGL 20 10"
click at [917, 332] on input "Save" at bounding box center [928, 331] width 33 height 19
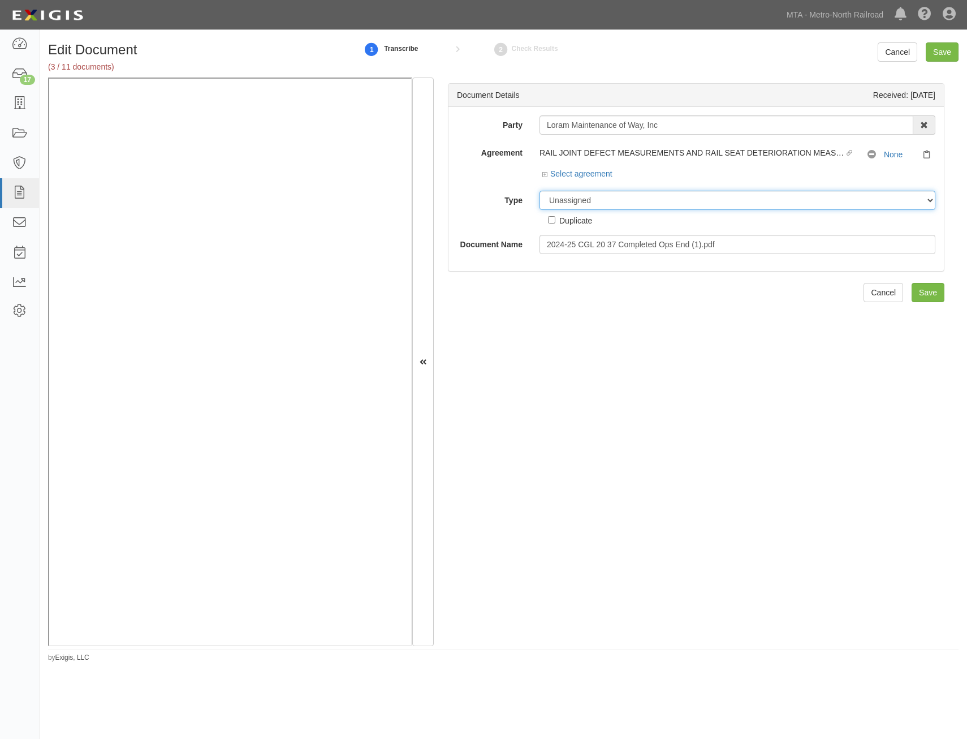
click at [696, 195] on select "Unassigned Binder Cancellation Notice Certificate Contract Endorsement Insuranc…" at bounding box center [737, 200] width 396 height 19
select select "EndorsementDetail"
click at [539, 191] on select "Unassigned Binder Cancellation Notice Certificate Contract Endorsement Insuranc…" at bounding box center [737, 200] width 396 height 19
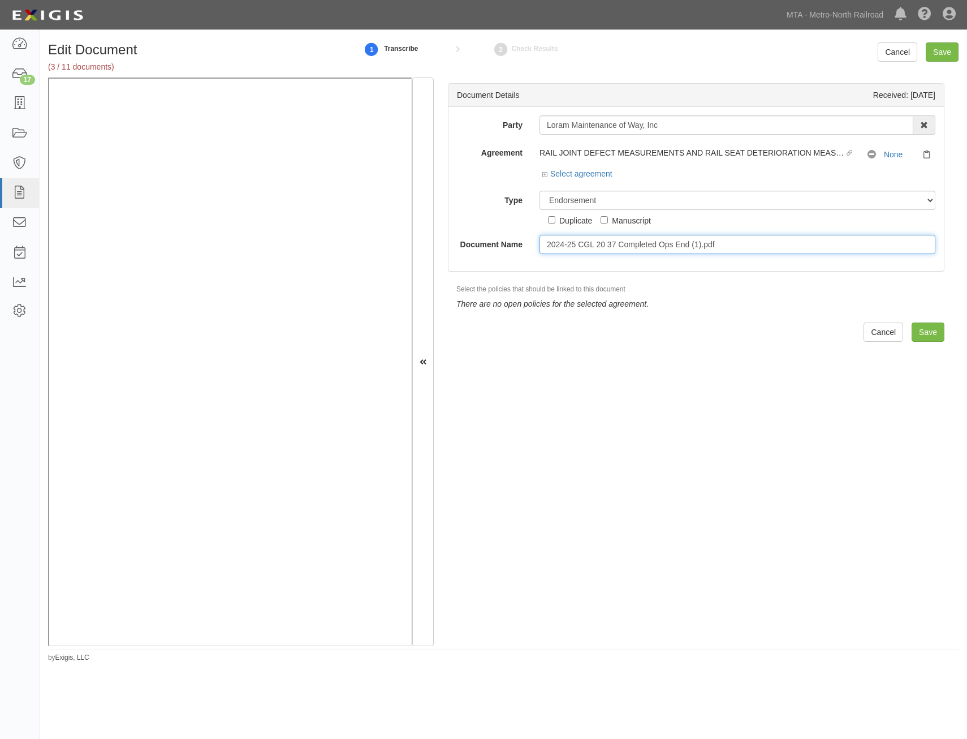
drag, startPoint x: 730, startPoint y: 245, endPoint x: 692, endPoint y: 245, distance: 38.5
click at [692, 245] on input "2024-25 CGL 20 37 Completed Ops End (1).pdf" at bounding box center [737, 244] width 396 height 19
type input "2024-25 CGL 20 37 Completed Ops End"
click at [928, 327] on input "Save" at bounding box center [928, 331] width 33 height 19
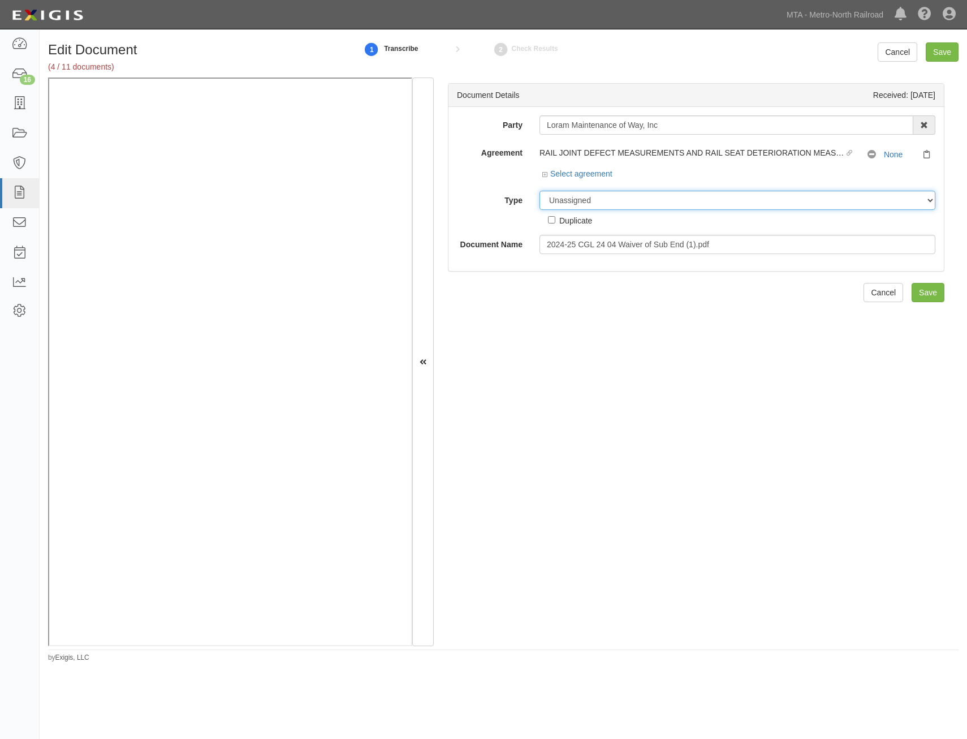
click at [766, 208] on select "Unassigned Binder Cancellation Notice Certificate Contract Endorsement Insuranc…" at bounding box center [737, 200] width 396 height 19
select select "EndorsementDetail"
click at [539, 191] on select "Unassigned Binder Cancellation Notice Certificate Contract Endorsement Insuranc…" at bounding box center [737, 200] width 396 height 19
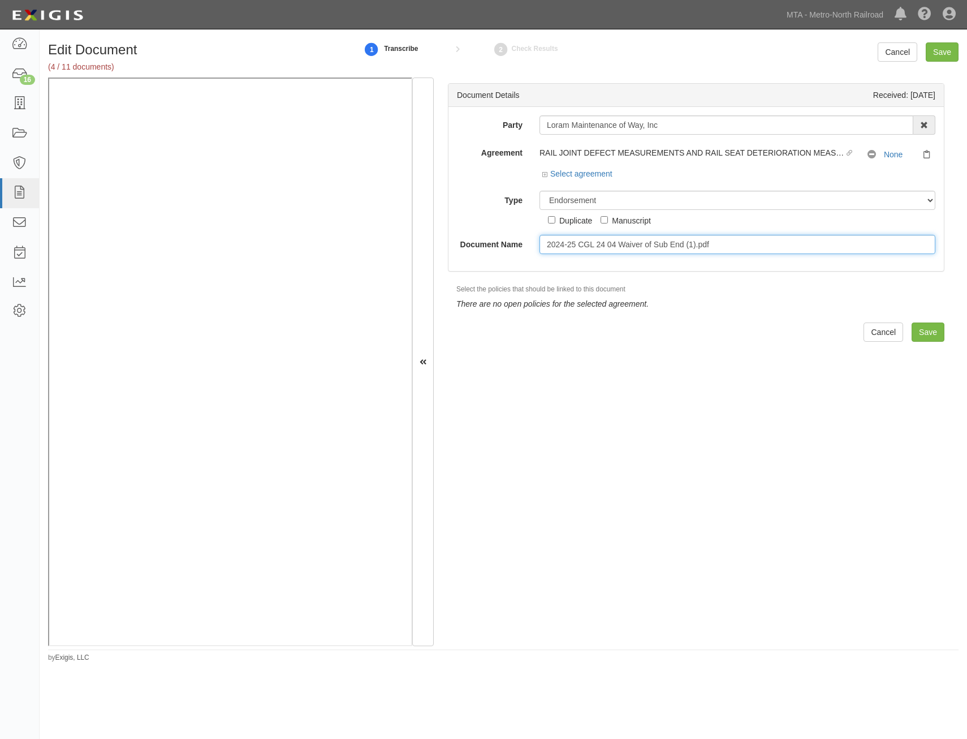
drag, startPoint x: 761, startPoint y: 251, endPoint x: 685, endPoint y: 245, distance: 75.5
click at [685, 245] on input "2024-25 CGL 24 04 Waiver of Sub End (1).pdf" at bounding box center [737, 244] width 396 height 19
type input "2024-25 CGL 24 04 Waiver of [GEOGRAPHIC_DATA]"
click at [916, 329] on input "Save" at bounding box center [928, 331] width 33 height 19
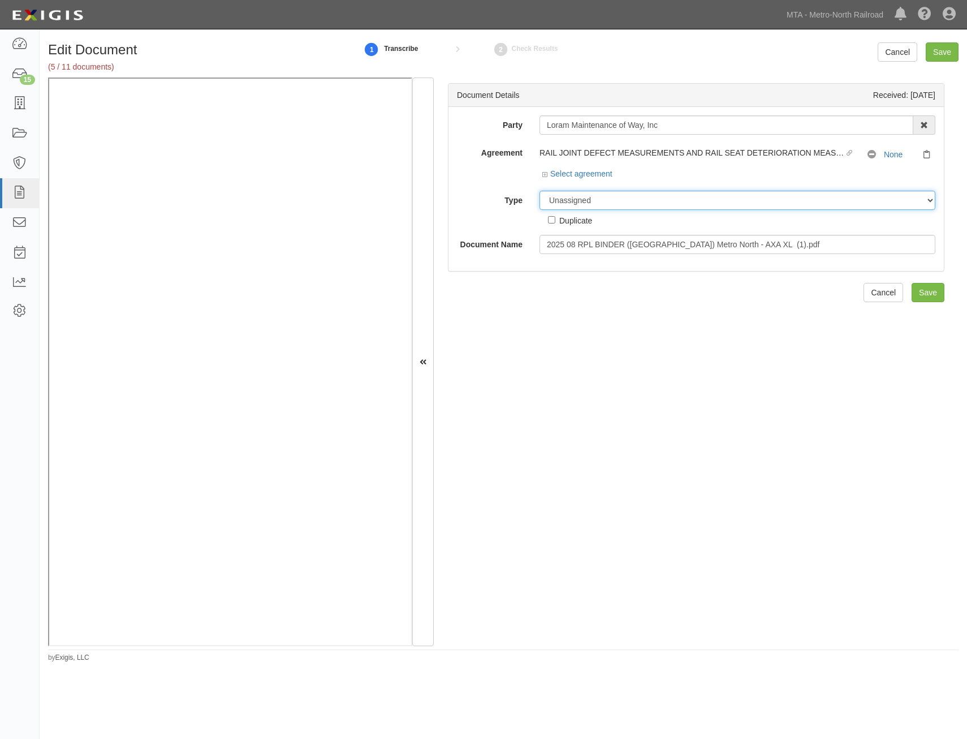
click at [782, 201] on select "Unassigned Binder Cancellation Notice Certificate Contract Endorsement Insuranc…" at bounding box center [737, 200] width 396 height 19
click at [539, 191] on select "Unassigned Binder Cancellation Notice Certificate Contract Endorsement Insuranc…" at bounding box center [737, 200] width 396 height 19
click at [782, 197] on select "Unassigned Binder Cancellation Notice Certificate Contract Endorsement Insuranc…" at bounding box center [737, 200] width 396 height 19
select select "BinderDetail"
click at [539, 191] on select "Unassigned Binder Cancellation Notice Certificate Contract Endorsement Insuranc…" at bounding box center [737, 200] width 396 height 19
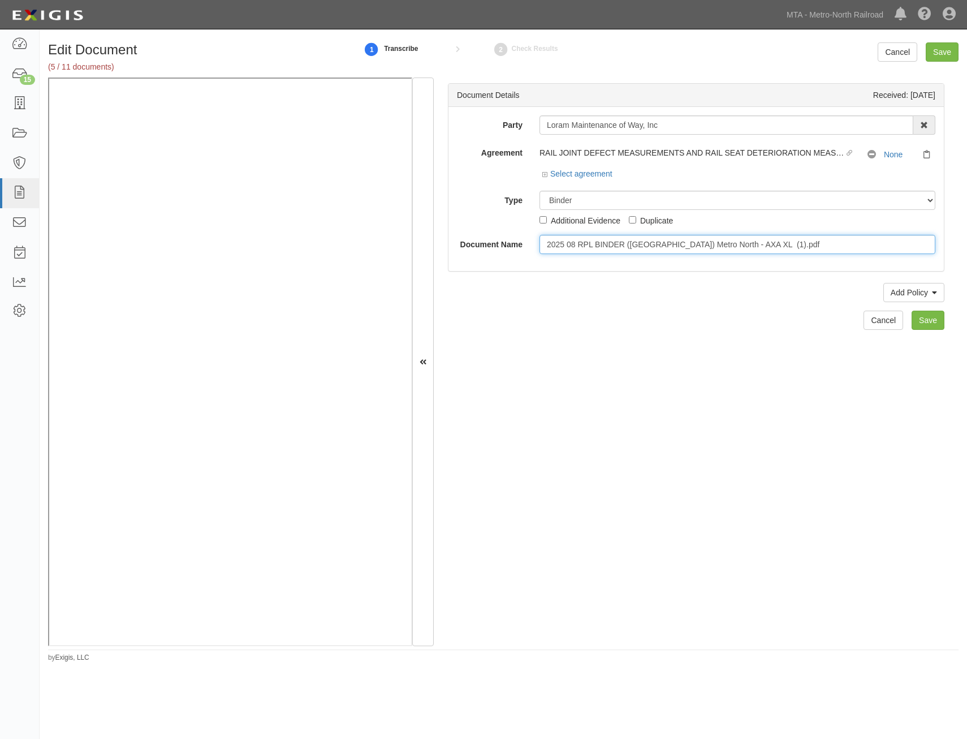
click at [770, 246] on input "2025 08 RPL BINDER ([GEOGRAPHIC_DATA]) Metro North - AXA XL (1).pdf" at bounding box center [737, 244] width 396 height 19
type input "RRPL Binder"
click at [907, 283] on link "Add Policy" at bounding box center [913, 292] width 61 height 19
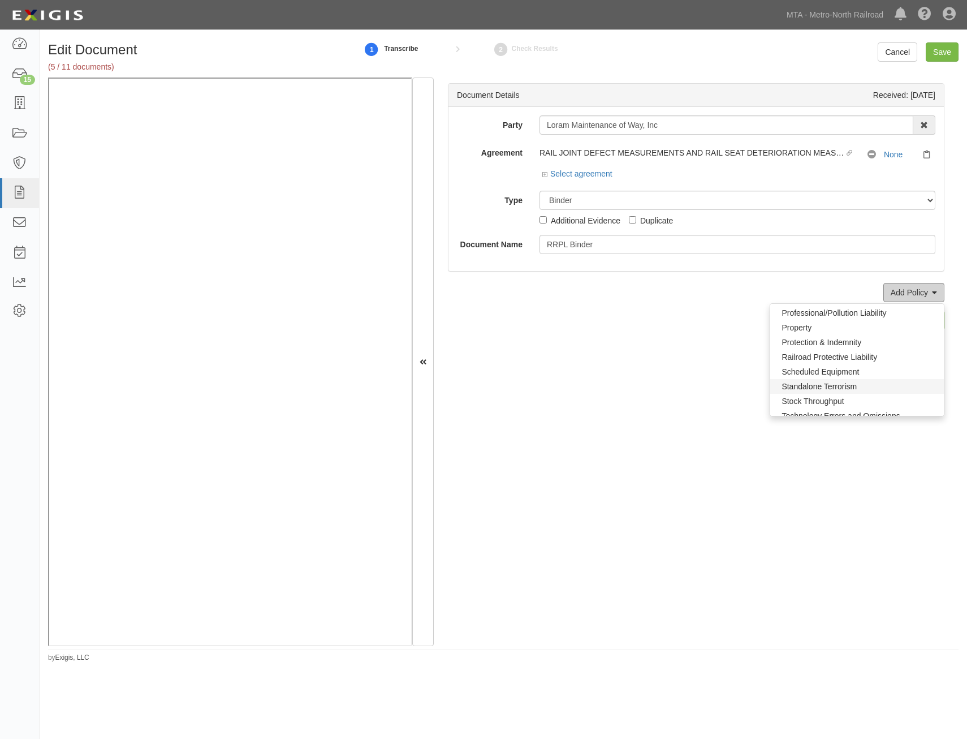
scroll to position [766, 0]
click at [829, 400] on link "Railroad Protective Liability" at bounding box center [857, 401] width 174 height 15
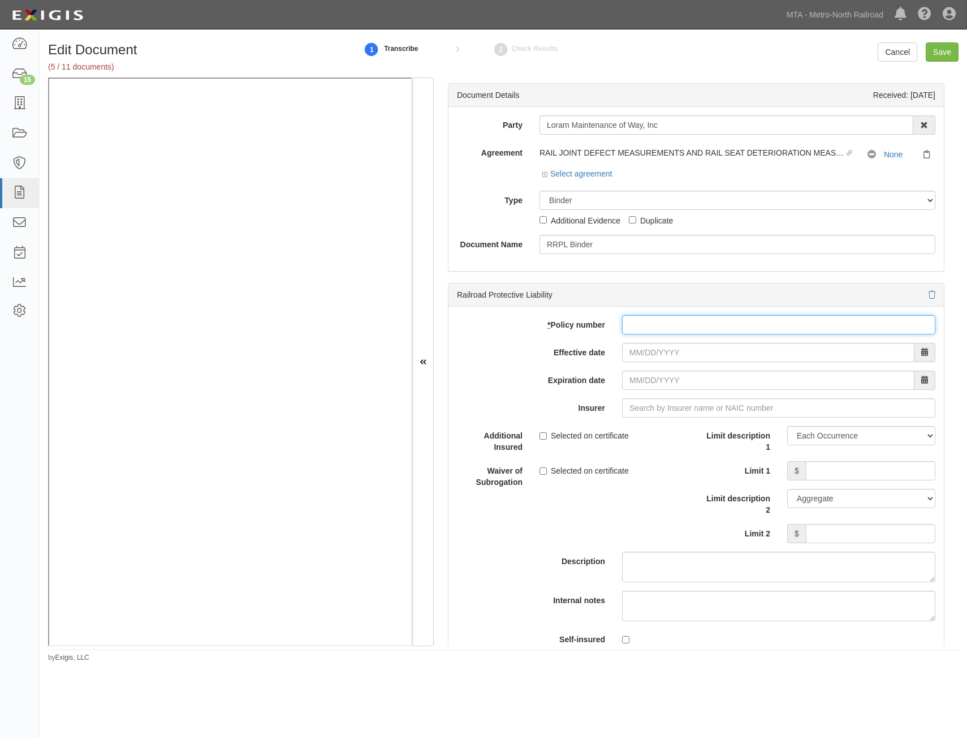
click at [718, 323] on input "* Policy number" at bounding box center [778, 324] width 313 height 19
paste input "US00156482LI25A"
type input "US00156482LI25A"
click at [690, 349] on input "Effective date" at bounding box center [768, 352] width 292 height 19
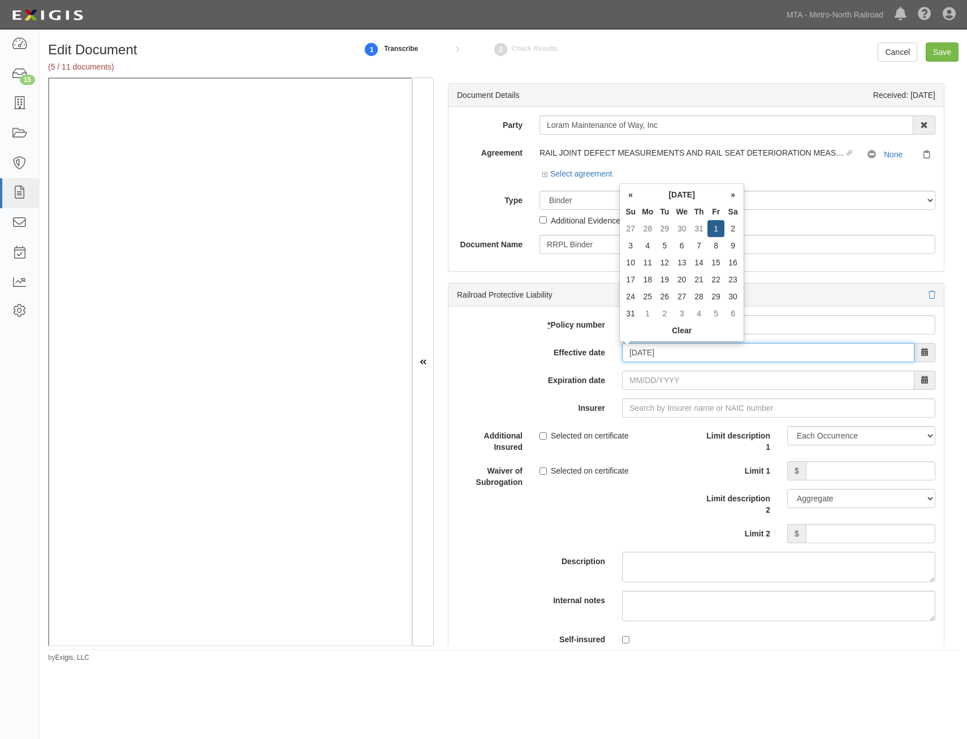
type input "[DATE]"
click at [767, 380] on input "[DATE]" at bounding box center [768, 379] width 292 height 19
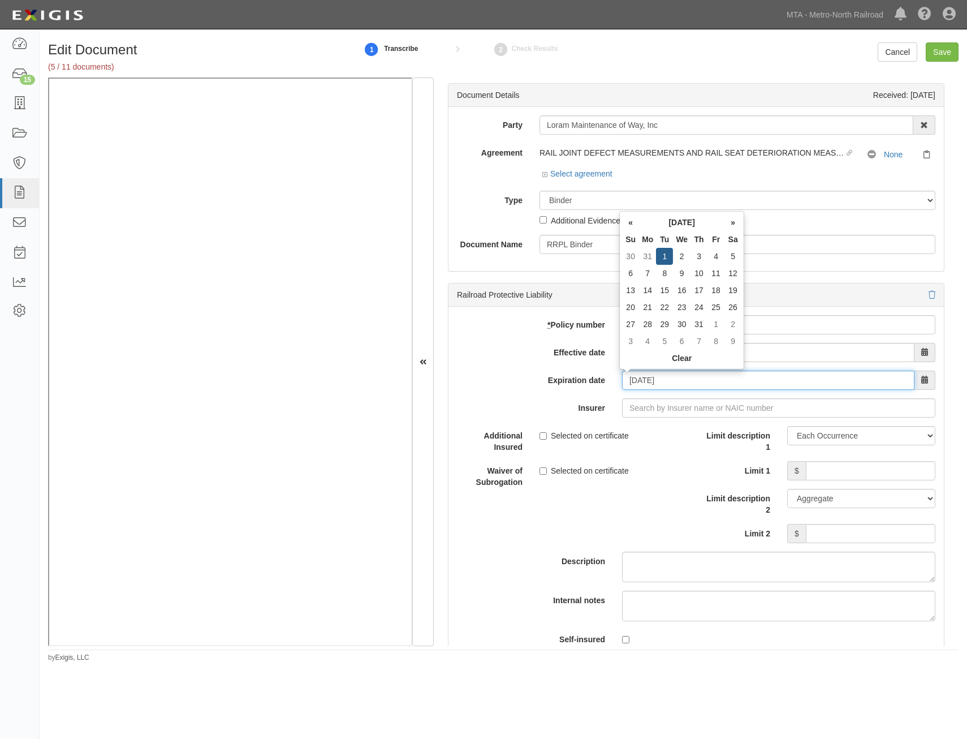
type input "[DATE]"
click at [688, 411] on input "Insurer" at bounding box center [778, 407] width 313 height 19
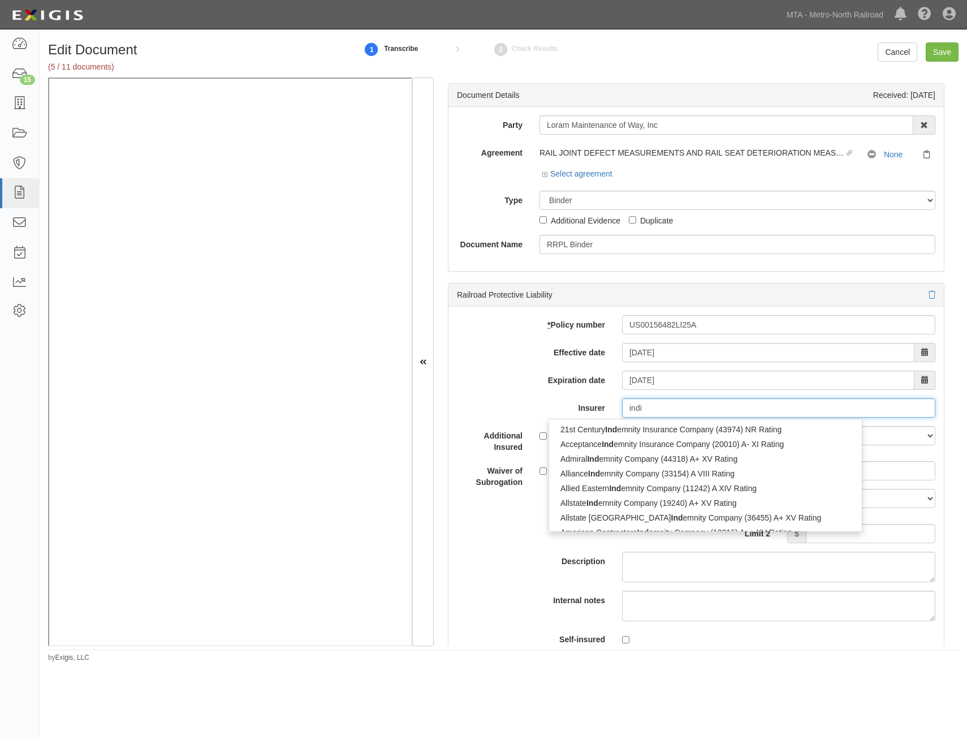
type input "india"
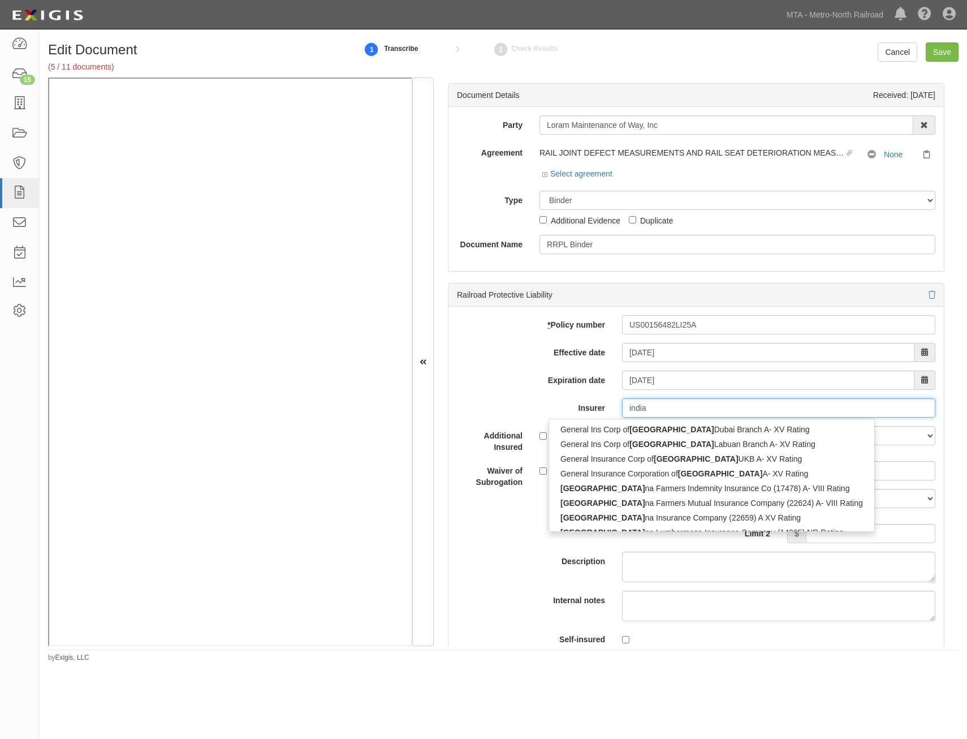
type input "[US_STATE] Farmers Indemnity Insurance Co (17478) A- VIII Rating"
type input "[DEMOGRAPHIC_DATA]"
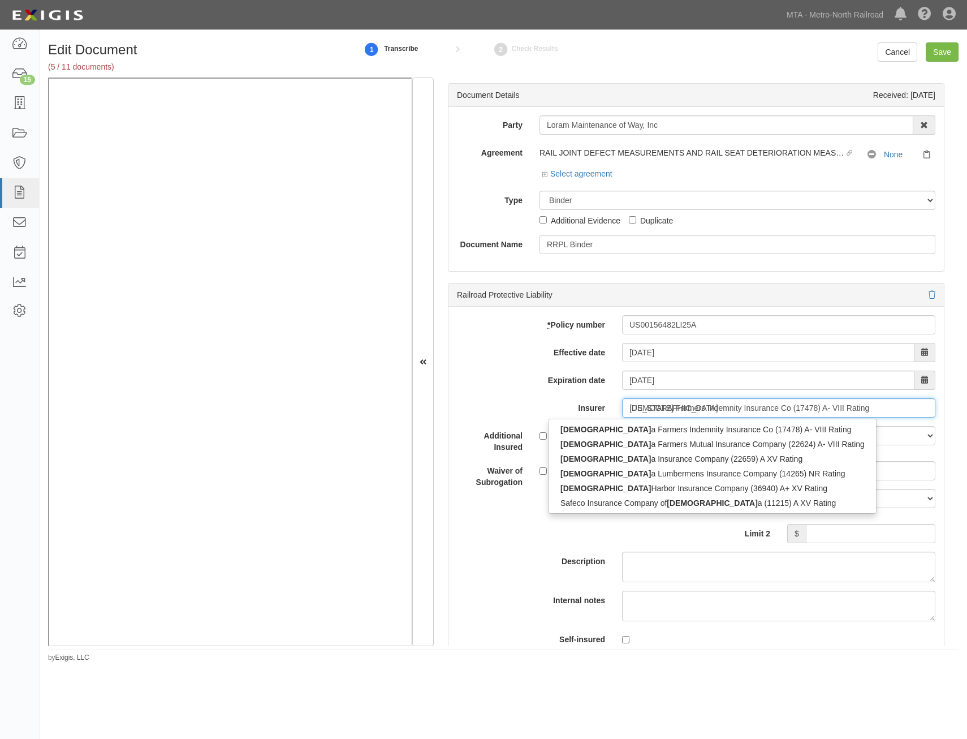
type input "[DEMOGRAPHIC_DATA]"
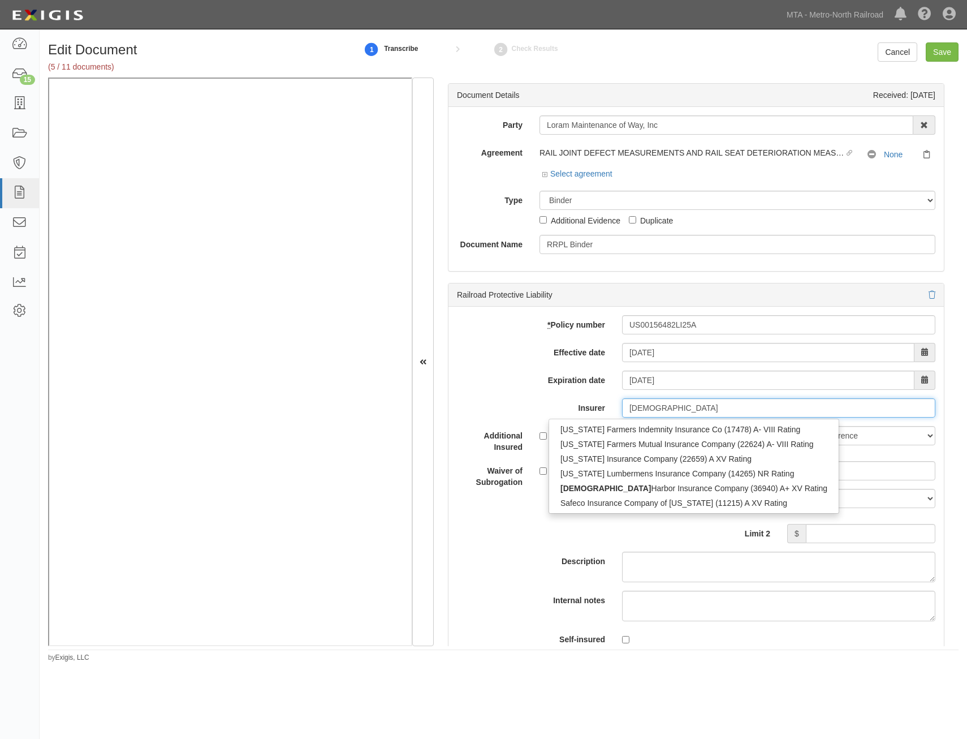
type input "indian harbor Insurance Company (36940) A+ XV Rating"
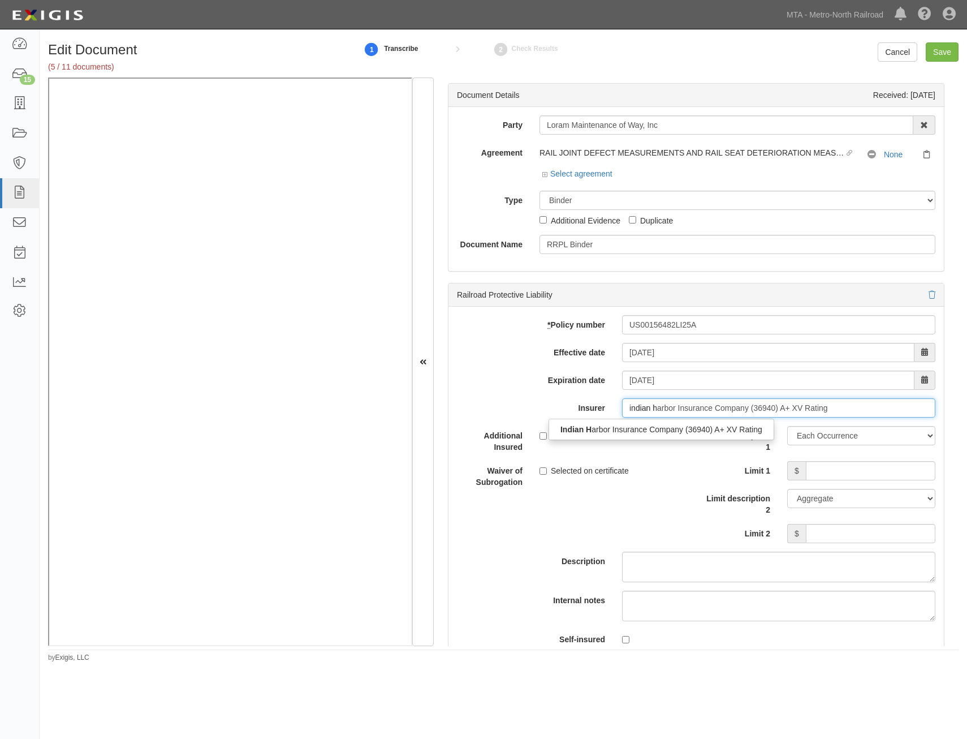
type input "indian ha"
click at [683, 431] on div "Indian Ha rbor Insurance Company (36940) A+ XV Rating" at bounding box center [661, 429] width 225 height 15
type input "Indian Harbor Insurance Company (36940) A+ XV Rating"
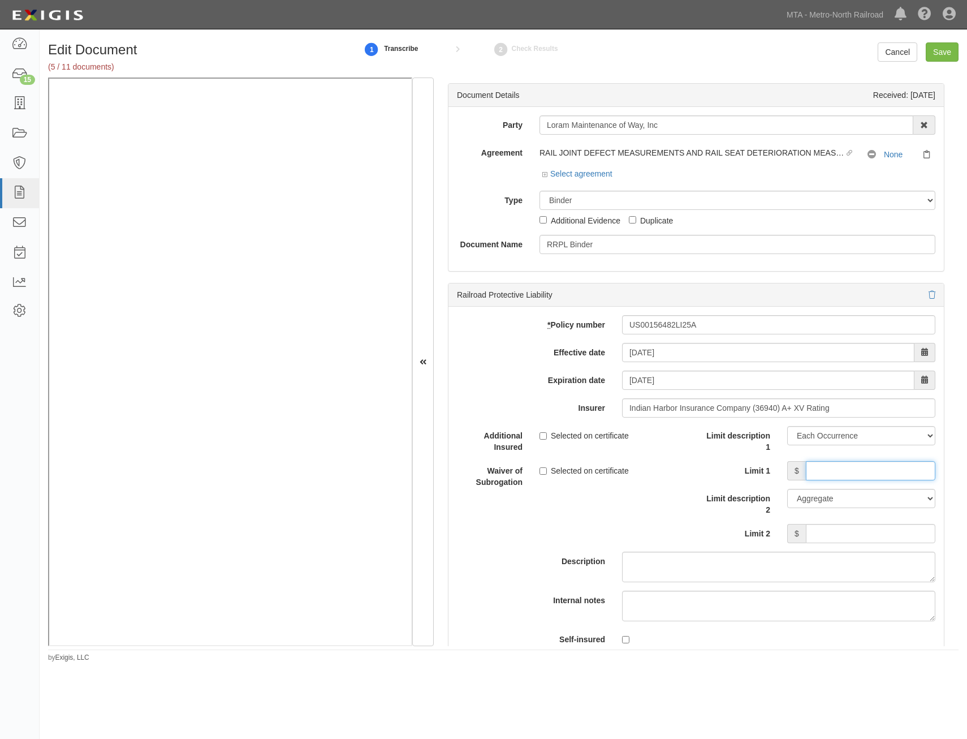
click at [851, 478] on input "Limit 1" at bounding box center [871, 470] width 130 height 19
type input "2,000,000"
click at [858, 537] on input "Limit 2" at bounding box center [871, 533] width 130 height 19
type input "6,000,000"
click at [932, 49] on input "Save" at bounding box center [942, 51] width 33 height 19
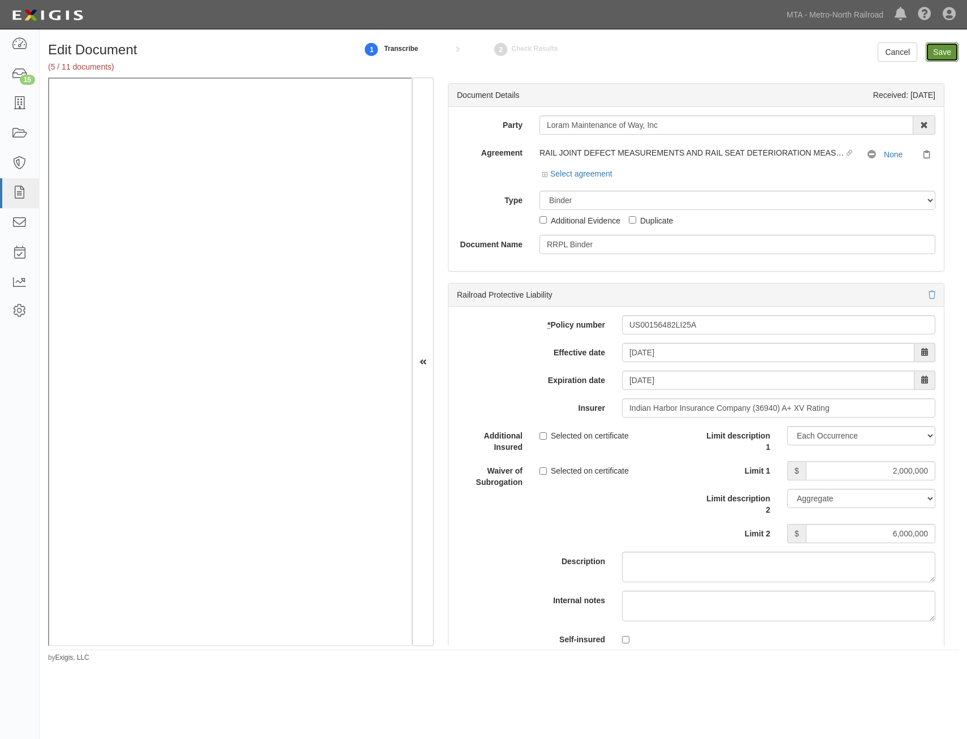
type input "2000000"
type input "6000000"
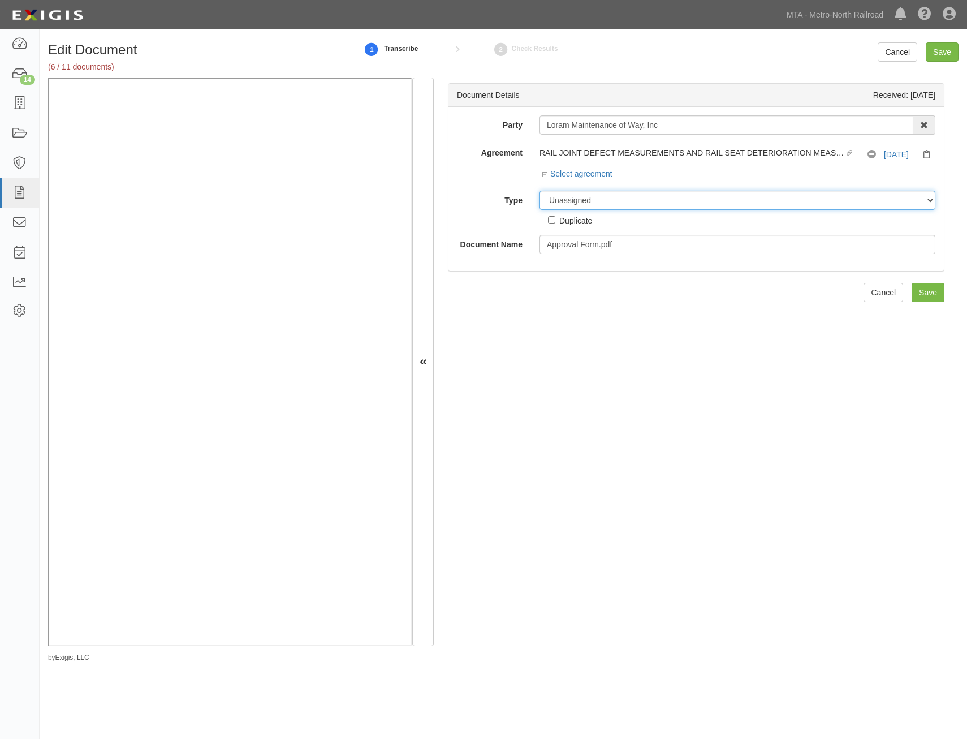
click at [653, 204] on select "Unassigned Binder Cancellation Notice Certificate Contract Endorsement Insuranc…" at bounding box center [737, 200] width 396 height 19
select select "JunkDetail"
click at [539, 191] on select "Unassigned Binder Cancellation Notice Certificate Contract Endorsement Insuranc…" at bounding box center [737, 200] width 396 height 19
click at [915, 292] on input "Save" at bounding box center [928, 292] width 33 height 19
click at [581, 208] on select "Unassigned Binder Cancellation Notice Certificate Contract Endorsement Insuranc…" at bounding box center [737, 200] width 396 height 19
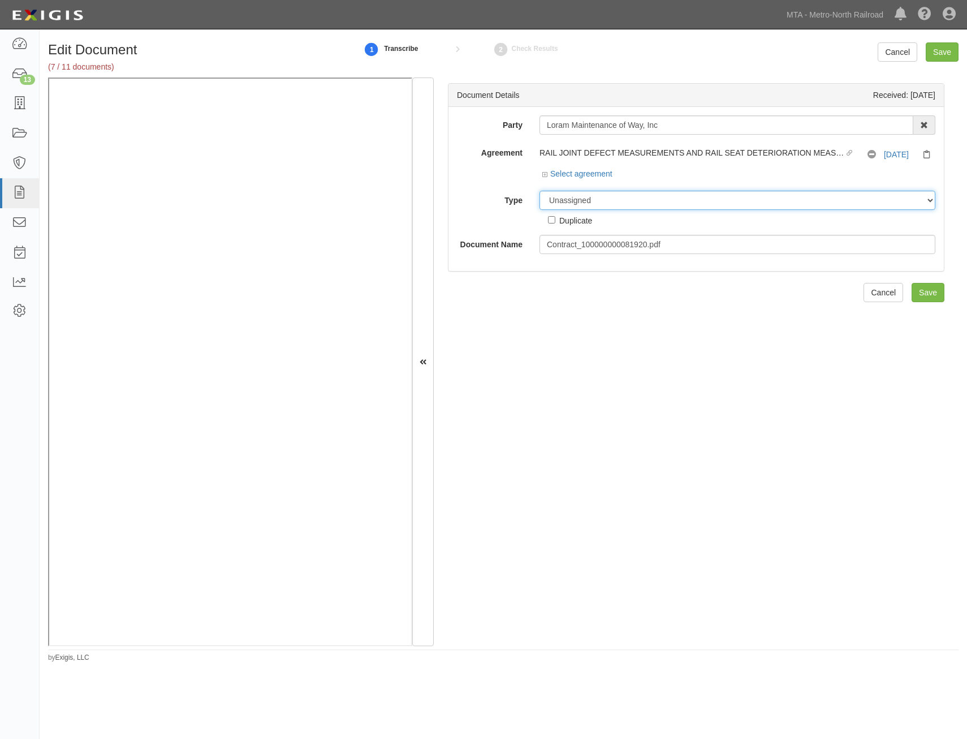
select select "JunkDetail"
click at [539, 191] on select "Unassigned Binder Cancellation Notice Certificate Contract Endorsement Insuranc…" at bounding box center [737, 200] width 396 height 19
click at [917, 292] on input "Save" at bounding box center [928, 292] width 33 height 19
click at [681, 196] on select "Unassigned Binder Cancellation Notice Certificate Contract Endorsement Insuranc…" at bounding box center [737, 200] width 396 height 19
select select "CertificateDetail"
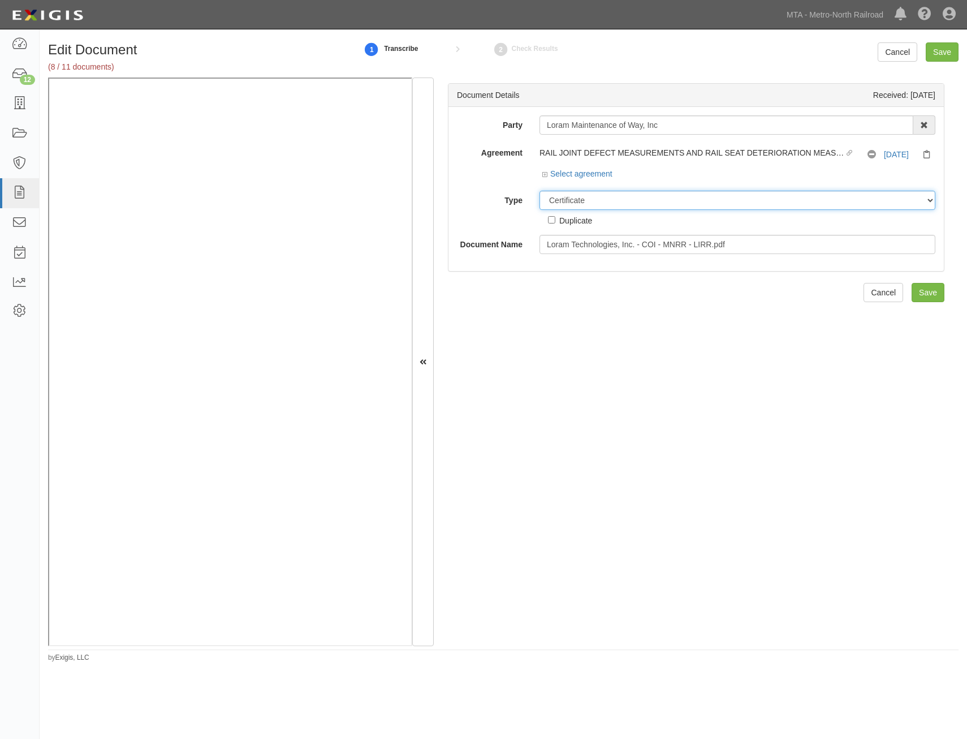
click at [539, 191] on select "Unassigned Binder Cancellation Notice Certificate Contract Endorsement Insuranc…" at bounding box center [737, 200] width 396 height 19
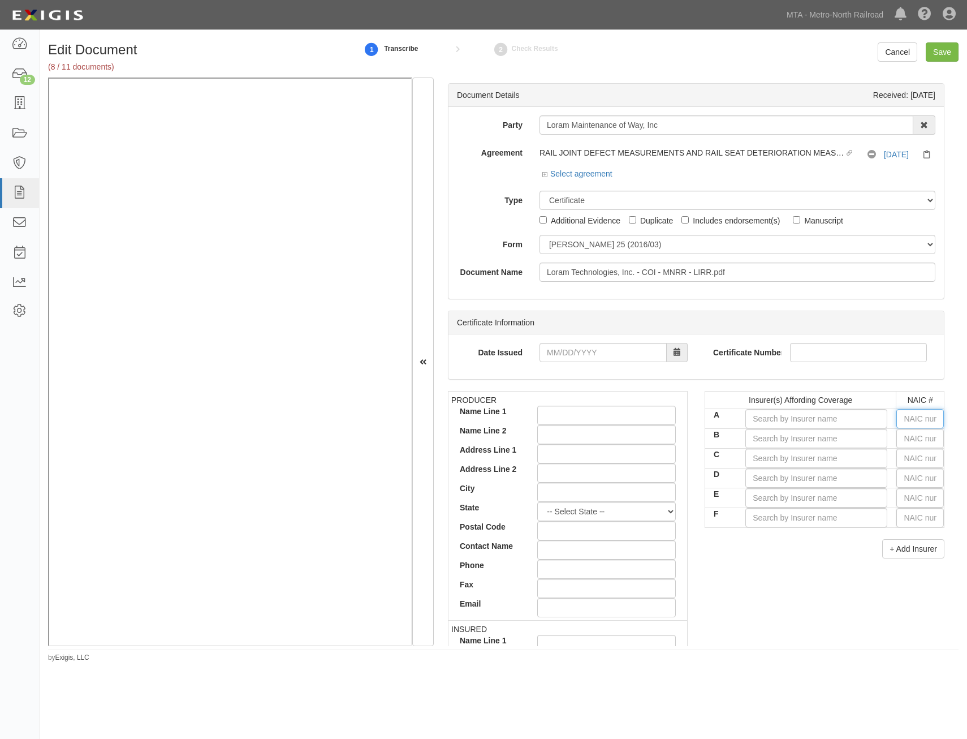
click at [920, 421] on input "text" at bounding box center [920, 418] width 48 height 19
type input "25232"
type input "2"
type input "22667"
type input "2266"
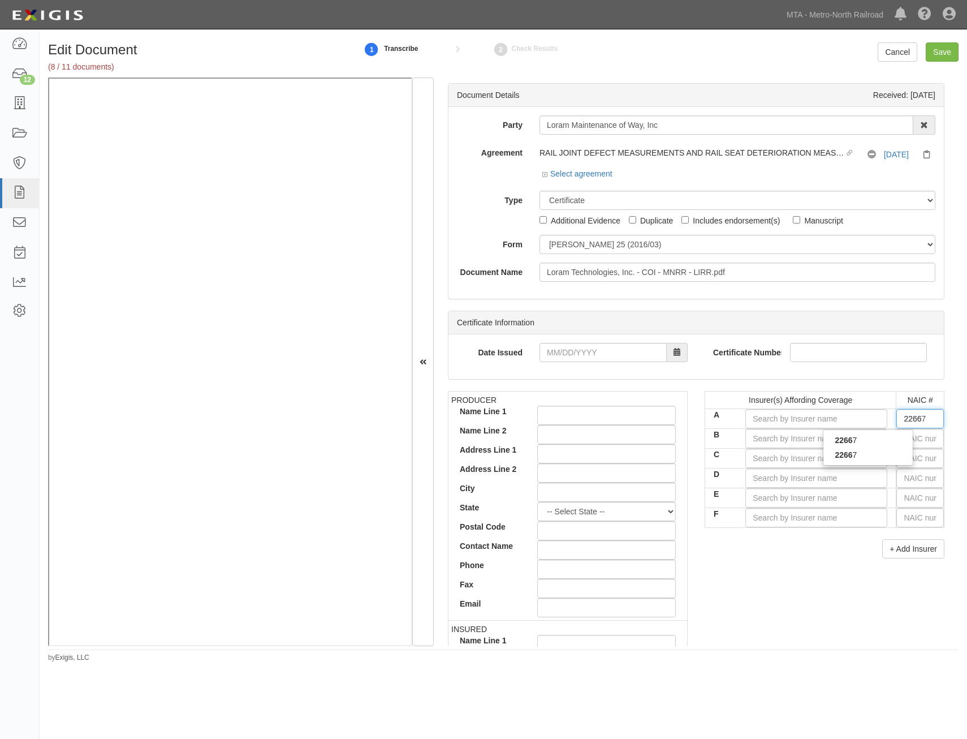
type input "22667"
click at [892, 455] on div "22667" at bounding box center [867, 454] width 89 height 15
type input "ACE American Insurance Company (A++ XV Rating)"
type input "22667"
click at [718, 640] on div "PRODUCER Name Line 1 Name Line 2 Address Line 1 Address Line 2 City State -- Se…" at bounding box center [695, 587] width 513 height 393
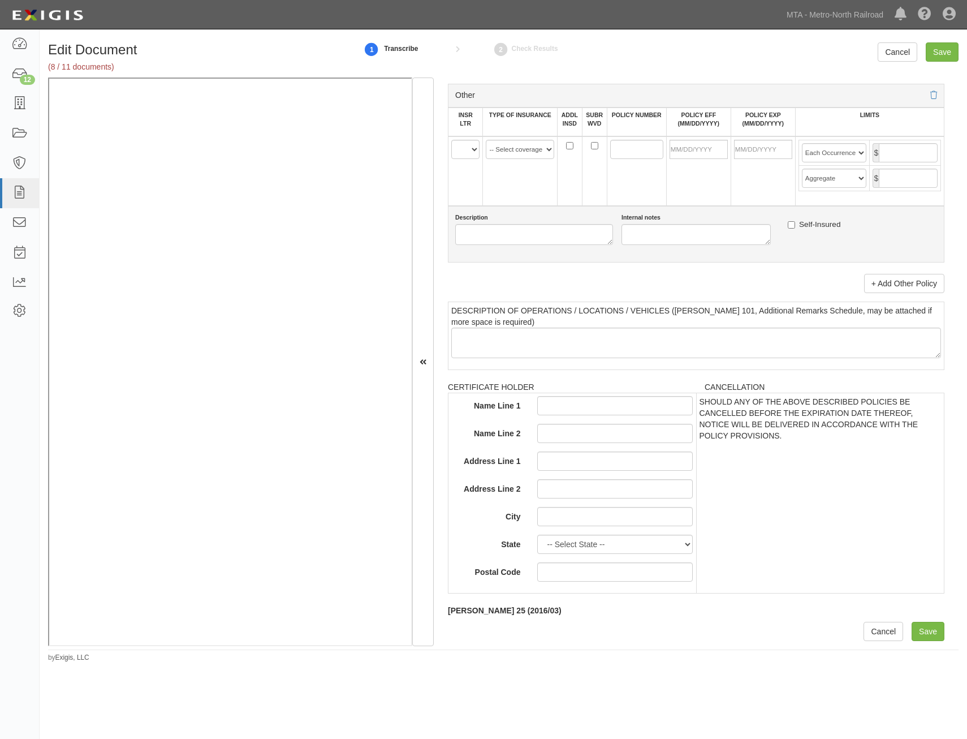
drag, startPoint x: 762, startPoint y: 291, endPoint x: 675, endPoint y: 676, distance: 394.7
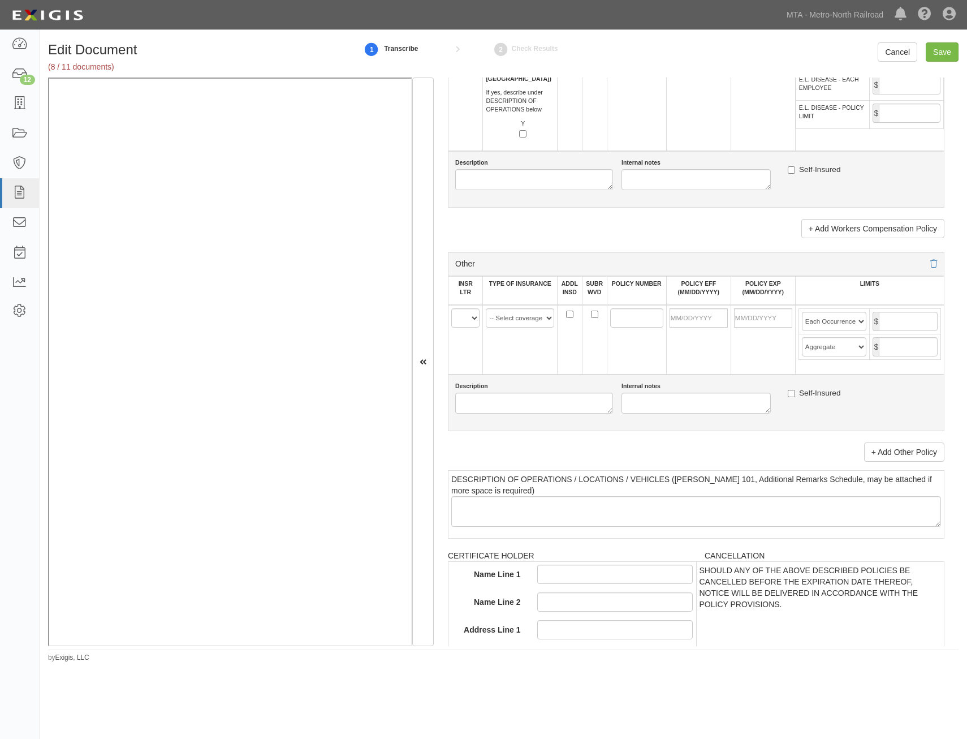
scroll to position [1896, 0]
click at [478, 318] on select "A B C D E F" at bounding box center [465, 318] width 28 height 19
select select "A"
click at [451, 309] on select "A B C D E F" at bounding box center [465, 318] width 28 height 19
click at [534, 320] on select "-- Select coverage line -- Asbestos Abatement Auto Physical Damage Aviation Lia…" at bounding box center [520, 318] width 68 height 19
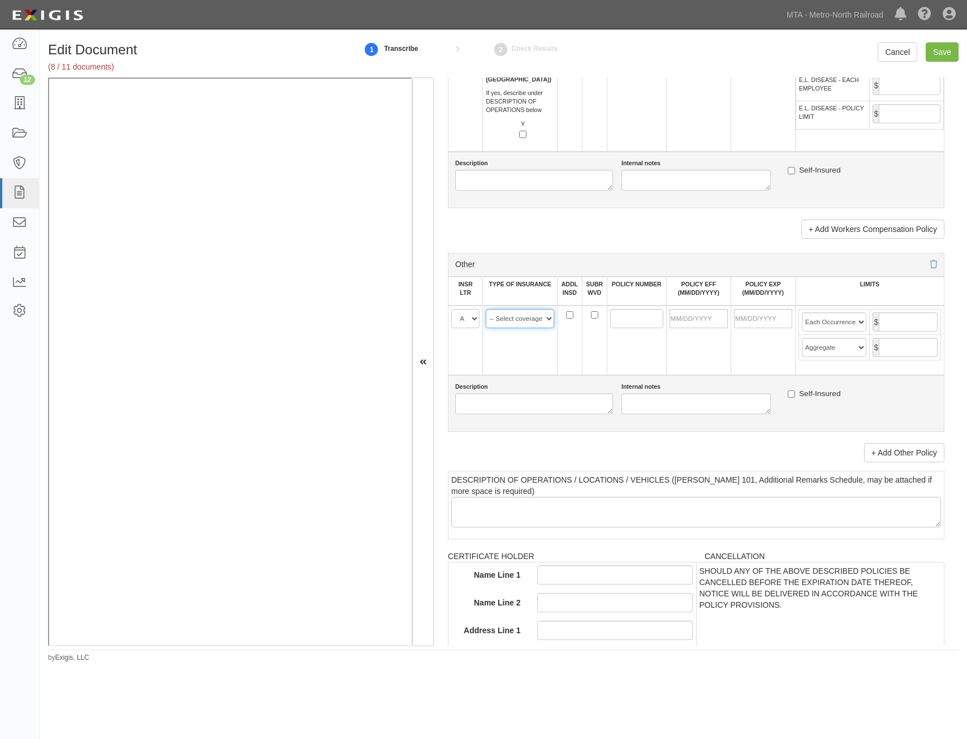
select select "152"
click at [486, 309] on select "-- Select coverage line -- Asbestos Abatement Auto Physical Damage Aviation Lia…" at bounding box center [520, 318] width 68 height 19
click at [926, 455] on link "+ Add Other Policy" at bounding box center [904, 452] width 80 height 19
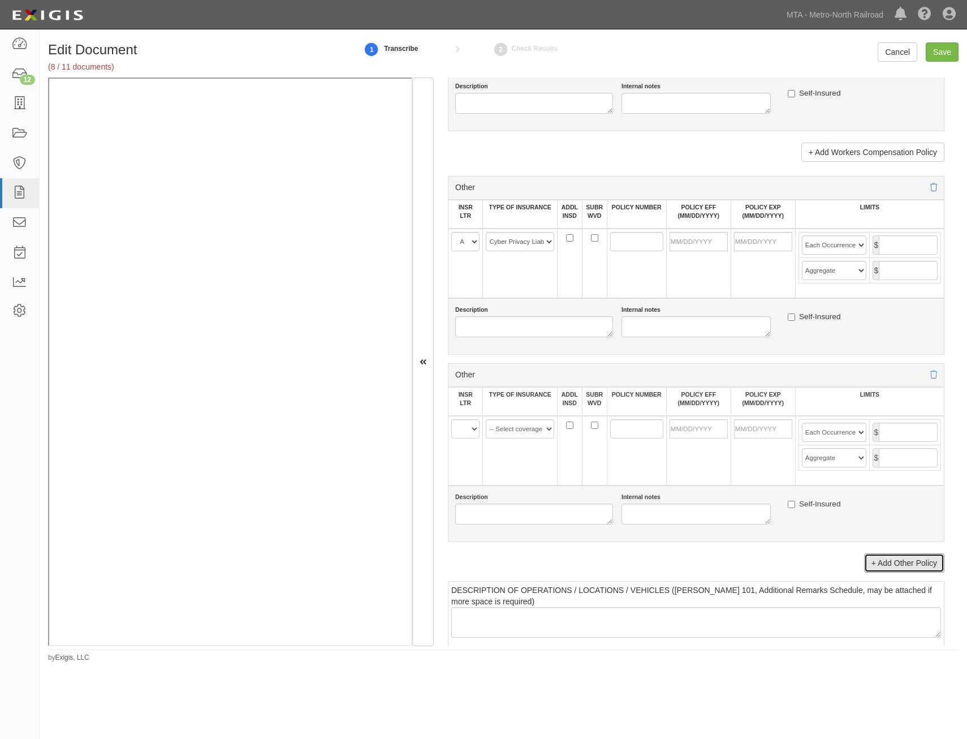
scroll to position [2122, 0]
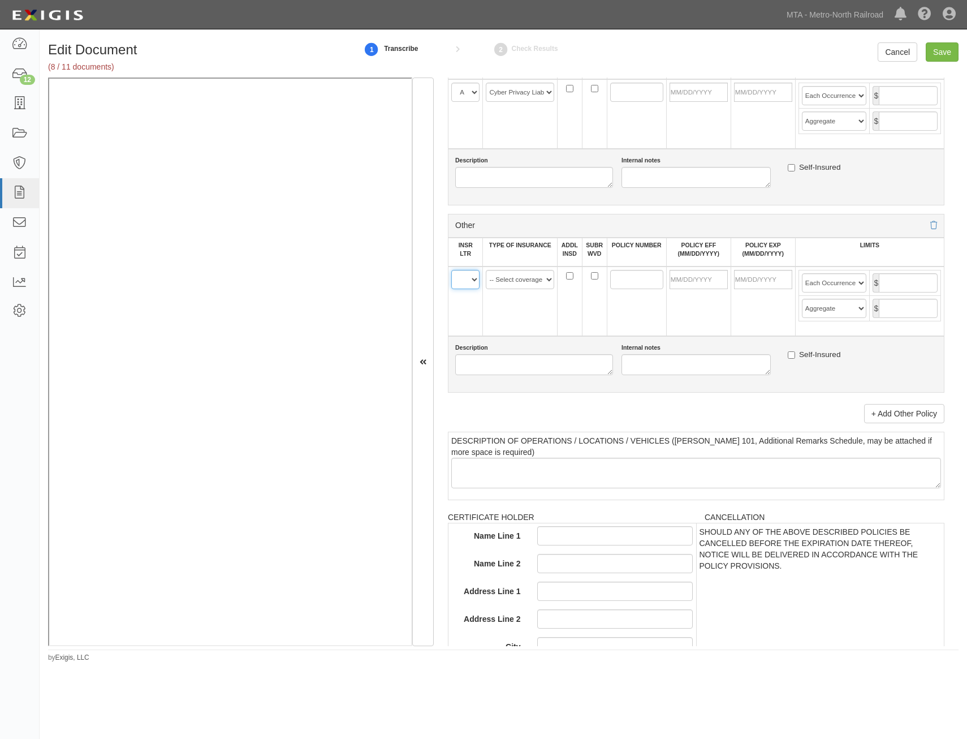
click at [460, 277] on select "A B C D E F" at bounding box center [465, 279] width 28 height 19
select select "A"
click at [451, 270] on select "A B C D E F" at bounding box center [465, 279] width 28 height 19
drag, startPoint x: 519, startPoint y: 279, endPoint x: 520, endPoint y: 288, distance: 9.6
click at [519, 279] on select "-- Select coverage line -- Asbestos Abatement Auto Physical Damage Aviation Lia…" at bounding box center [520, 279] width 68 height 19
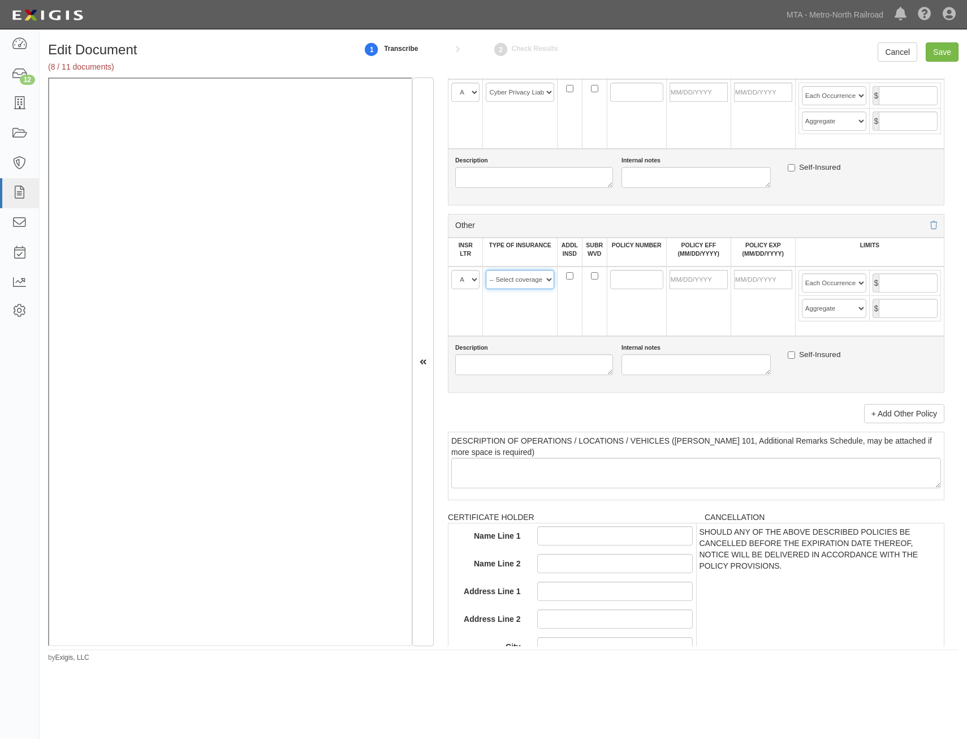
select select "91"
click at [486, 270] on select "-- Select coverage line -- Asbestos Abatement Auto Physical Damage Aviation Lia…" at bounding box center [520, 279] width 68 height 19
click at [672, 314] on td at bounding box center [698, 301] width 64 height 70
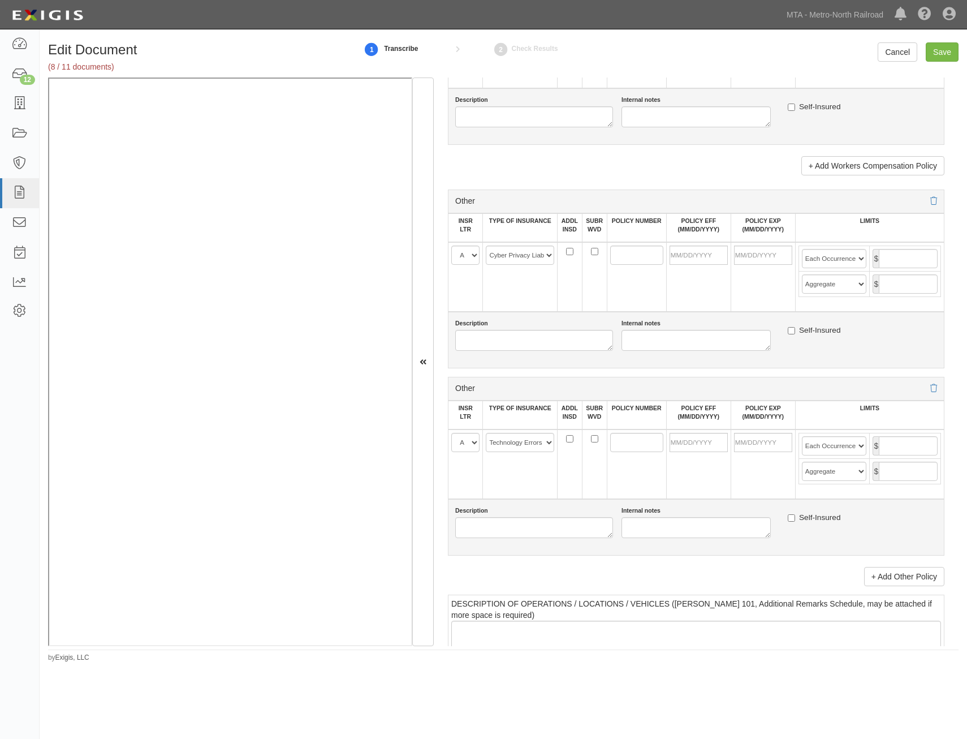
scroll to position [1952, 0]
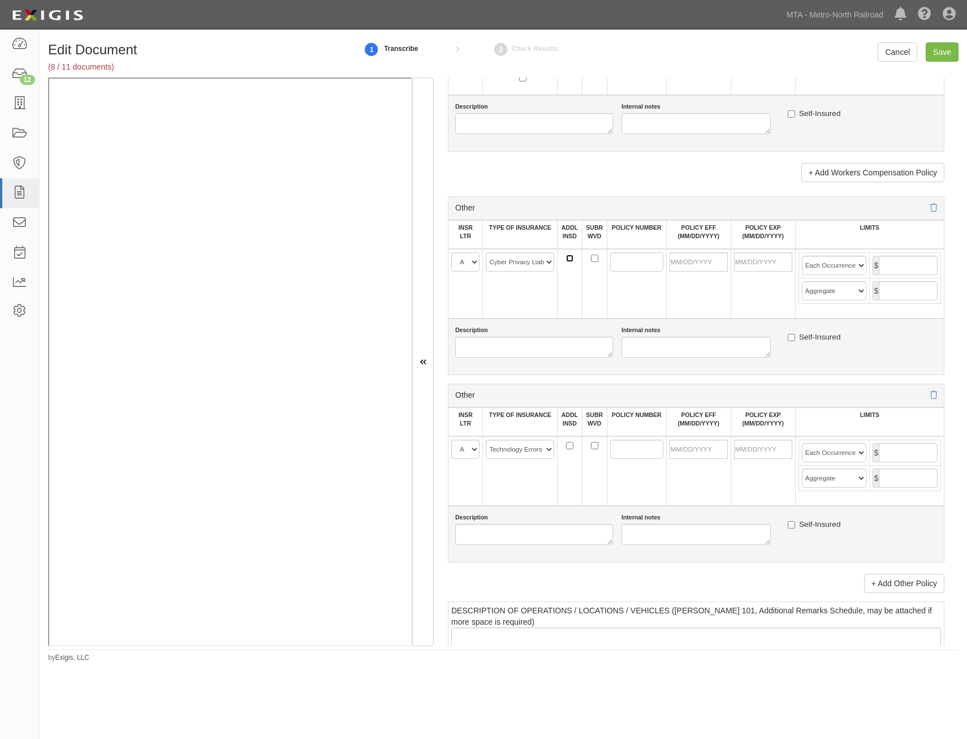
click at [569, 262] on input "ADDL INSD" at bounding box center [569, 257] width 7 height 7
checkbox input "true"
click at [591, 260] on input "SUBR WVD" at bounding box center [594, 257] width 7 height 7
checkbox input "true"
click at [624, 264] on input "POLICY NUMBER" at bounding box center [636, 261] width 53 height 19
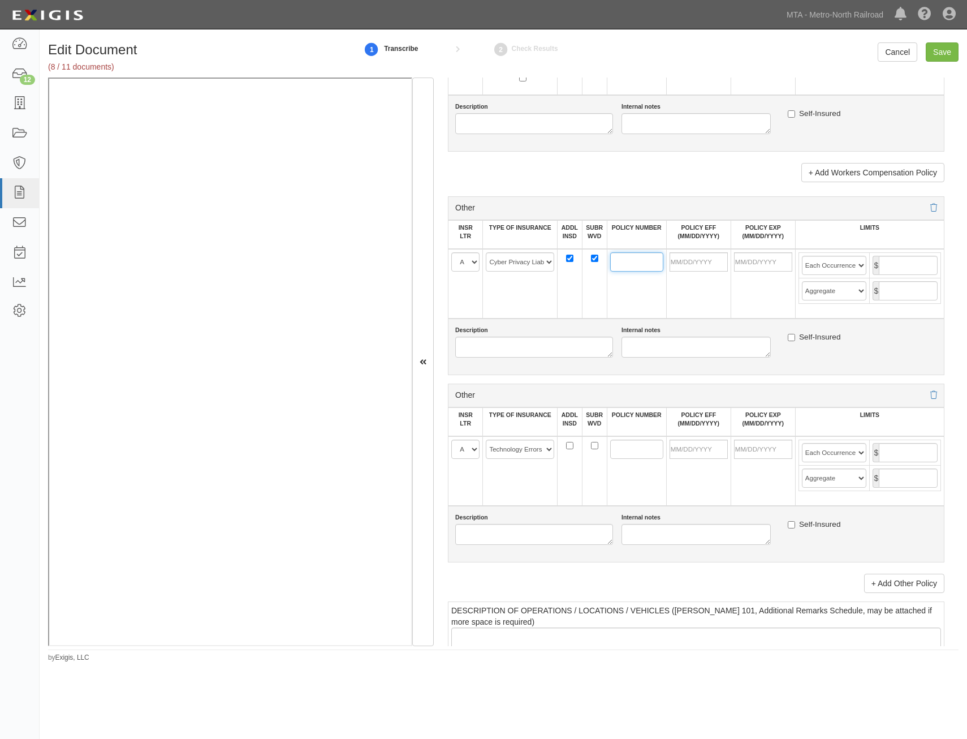
paste input "D02102973"
type input "D02102973"
click at [621, 447] on input "POLICY NUMBER" at bounding box center [636, 448] width 53 height 19
paste input "D02102973"
type input "D02102973"
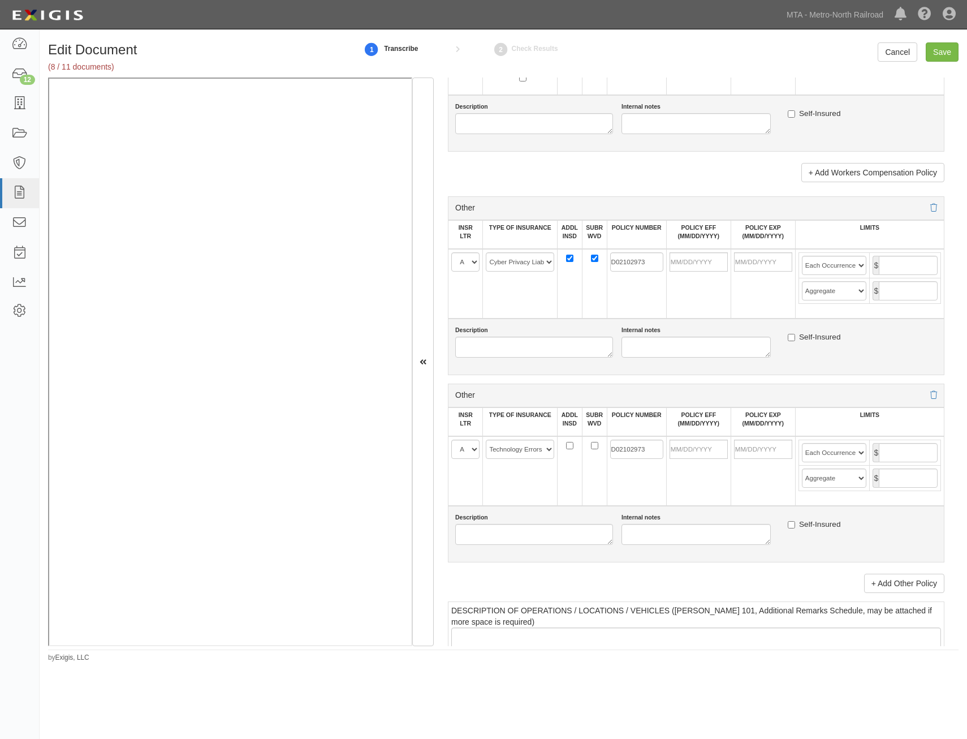
click at [565, 446] on td at bounding box center [569, 471] width 25 height 70
click at [567, 447] on input "ADDL INSD" at bounding box center [569, 445] width 7 height 7
checkbox input "true"
click at [592, 446] on input "SUBR WVD" at bounding box center [594, 445] width 7 height 7
checkbox input "true"
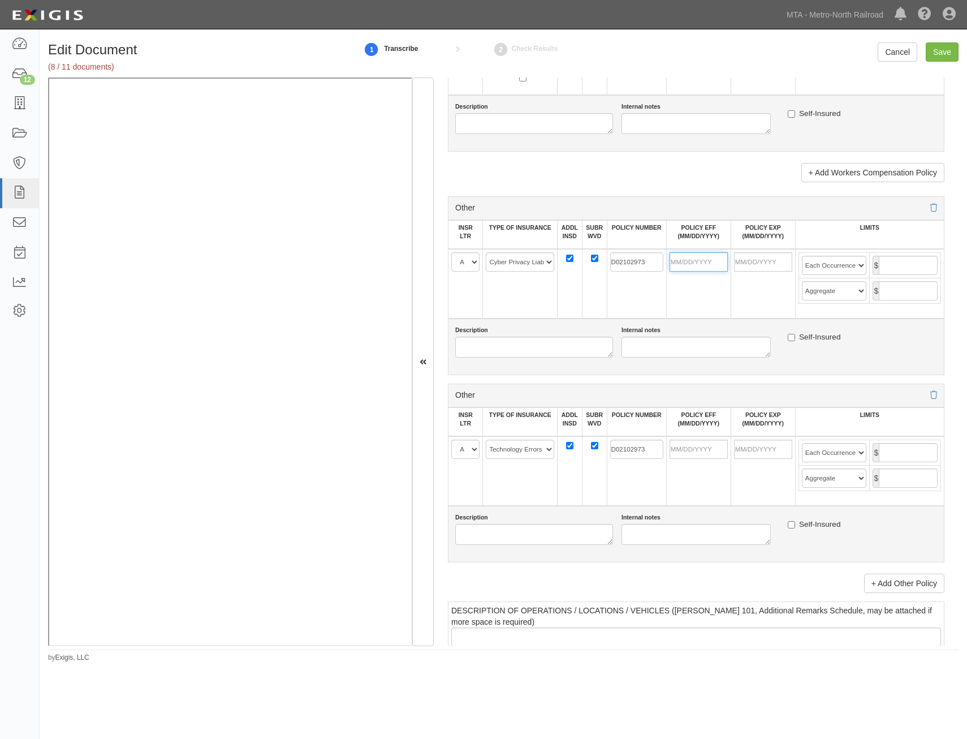
click at [709, 263] on input "POLICY EFF (MM/DD/YYYY)" at bounding box center [699, 261] width 58 height 19
type input "01/01/2025"
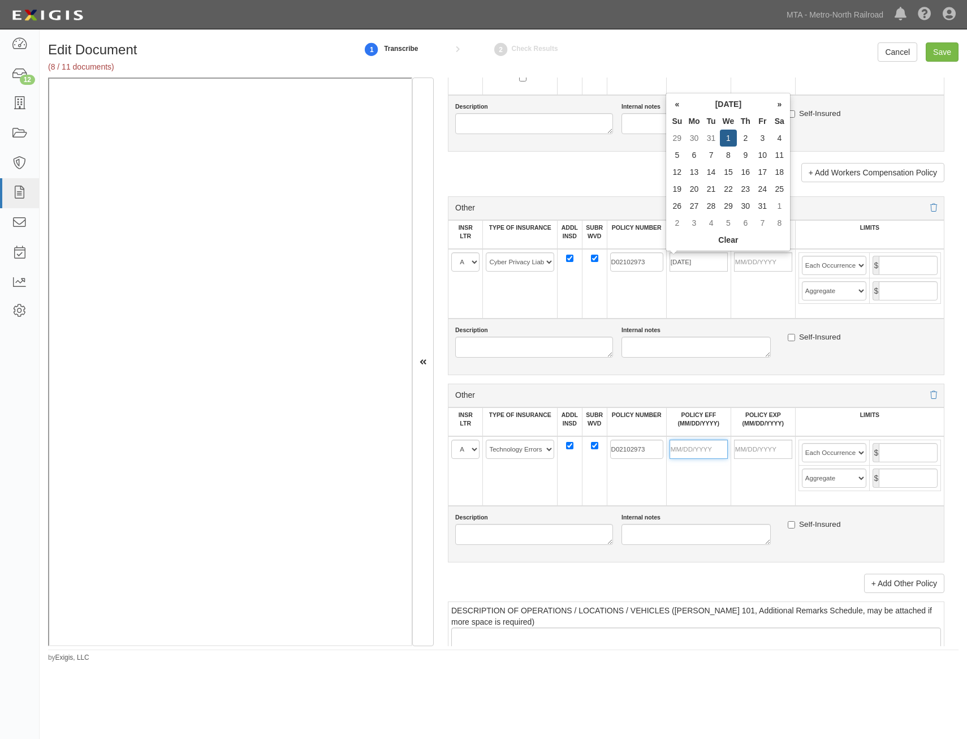
type input "01/01/2026"
click at [717, 456] on input "POLICY EFF (MM/DD/YYYY)" at bounding box center [699, 448] width 58 height 19
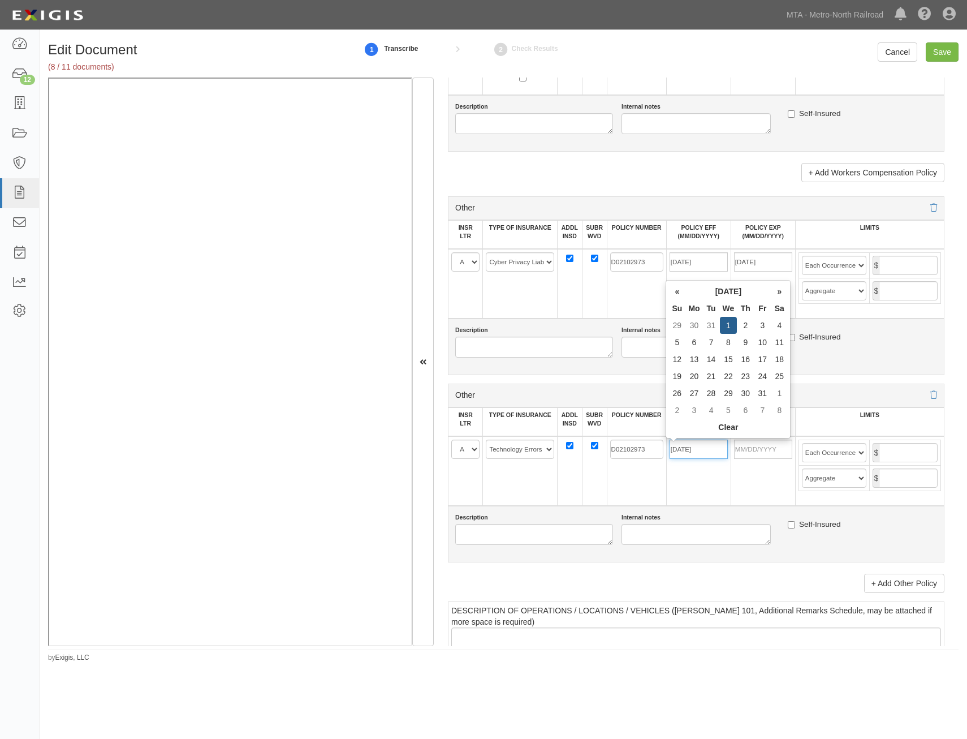
type input "01/01/2025"
type input "01/01/2026"
click at [642, 490] on td "D02102973" at bounding box center [636, 471] width 59 height 70
click at [916, 271] on input "text" at bounding box center [908, 265] width 59 height 19
type input "5,000,000"
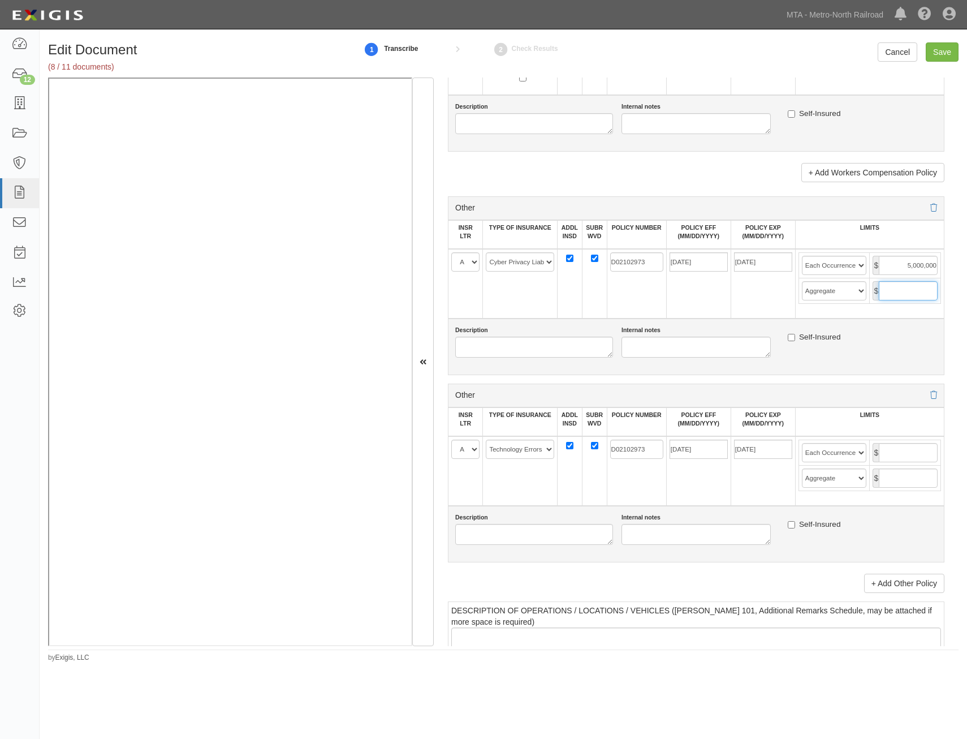
drag, startPoint x: 901, startPoint y: 281, endPoint x: 897, endPoint y: 295, distance: 14.8
click at [903, 281] on input "text" at bounding box center [908, 290] width 59 height 19
type input "5,000,000"
drag, startPoint x: 922, startPoint y: 457, endPoint x: 905, endPoint y: 442, distance: 22.4
click at [921, 457] on input "text" at bounding box center [908, 452] width 59 height 19
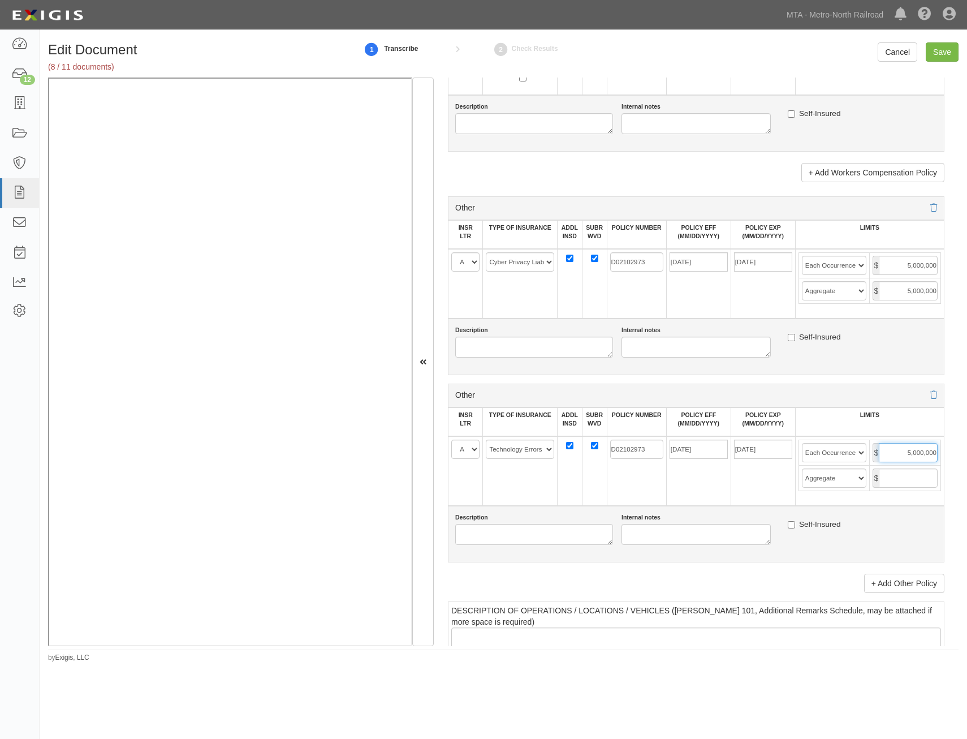
type input "5,000,000"
click at [899, 477] on input "text" at bounding box center [908, 477] width 59 height 19
type input "5,000,000"
click at [944, 61] on input "Save" at bounding box center [942, 51] width 33 height 19
type input "5000000"
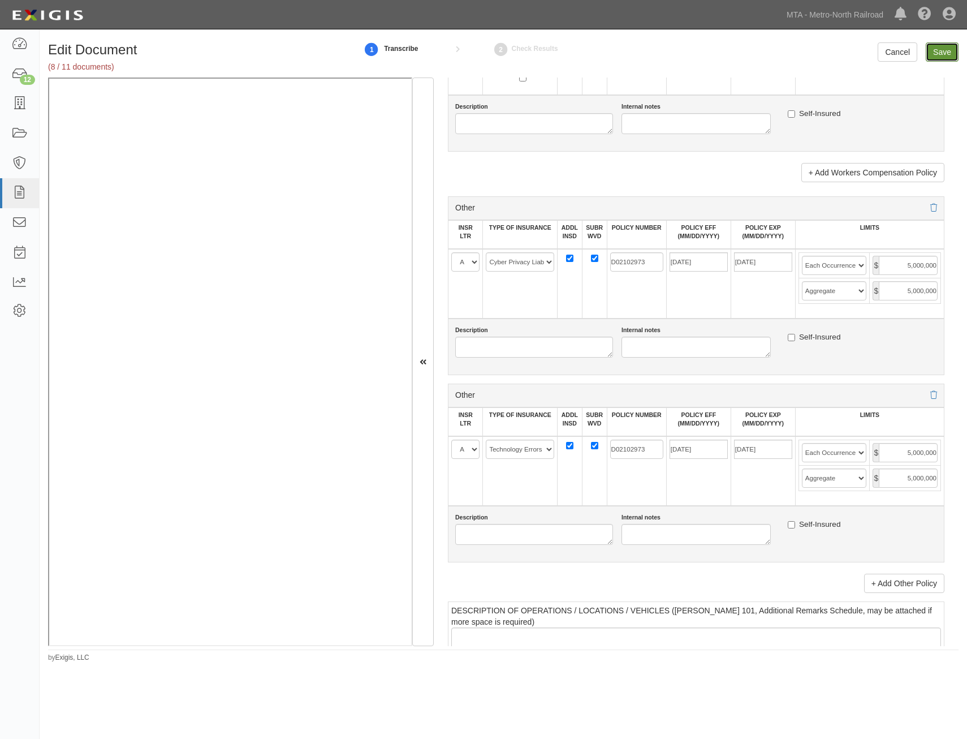
type input "5000000"
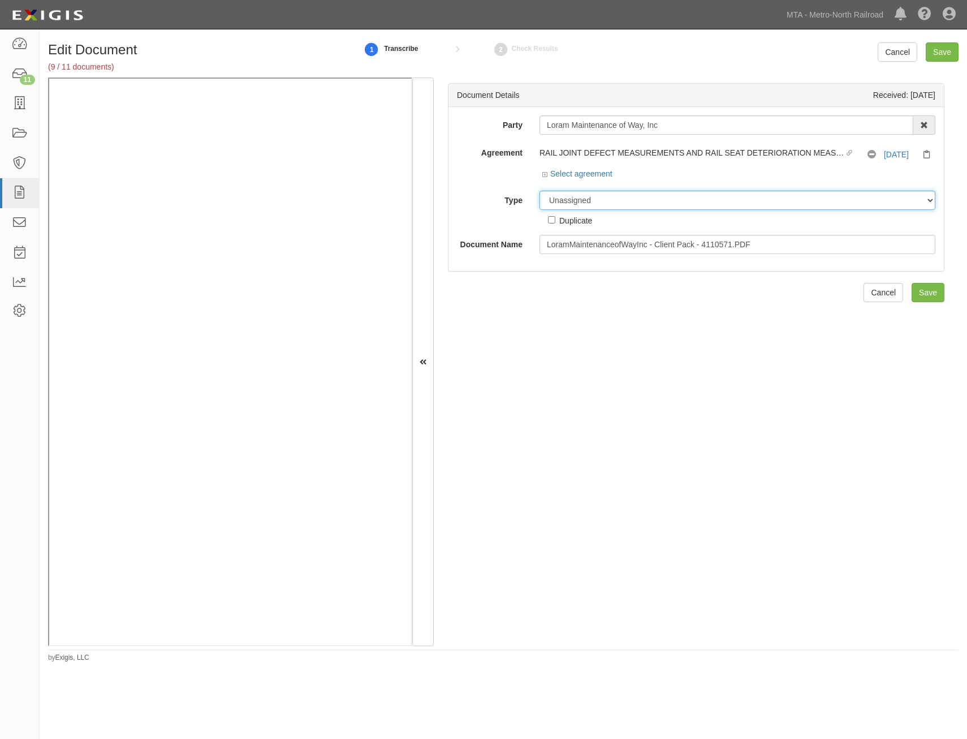
click at [661, 200] on select "Unassigned Binder Cancellation Notice Certificate Contract Endorsement Insuranc…" at bounding box center [737, 200] width 396 height 19
select select "CertificateDetail"
click at [539, 191] on select "Unassigned Binder Cancellation Notice Certificate Contract Endorsement Insuranc…" at bounding box center [737, 200] width 396 height 19
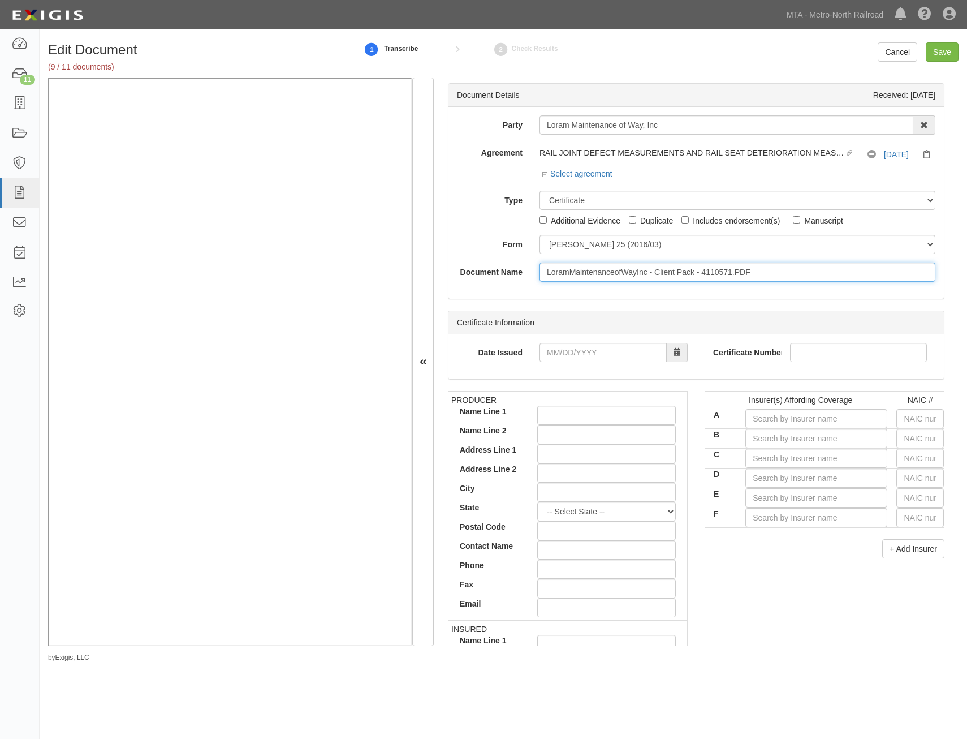
click at [724, 274] on input "LoramMaintenanceofWayInc - Client Pack - 4110571.PDF" at bounding box center [737, 271] width 396 height 19
type input "COI"
click at [923, 415] on input "text" at bounding box center [920, 418] width 48 height 19
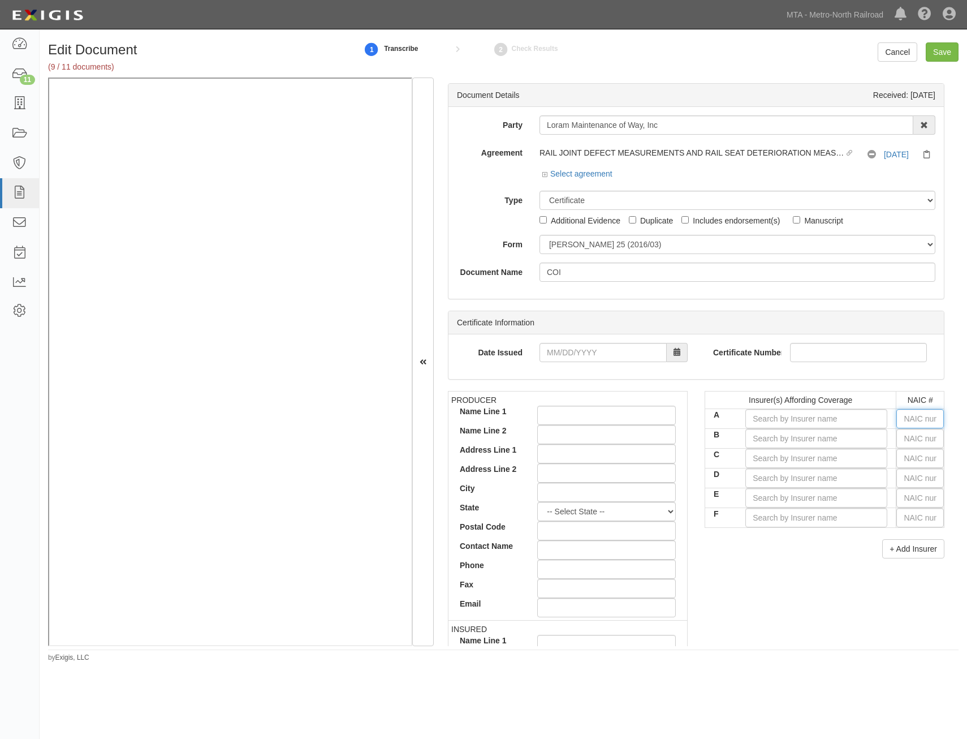
type input "25232"
type input "2"
type input "22667"
type input "22"
type input "22330"
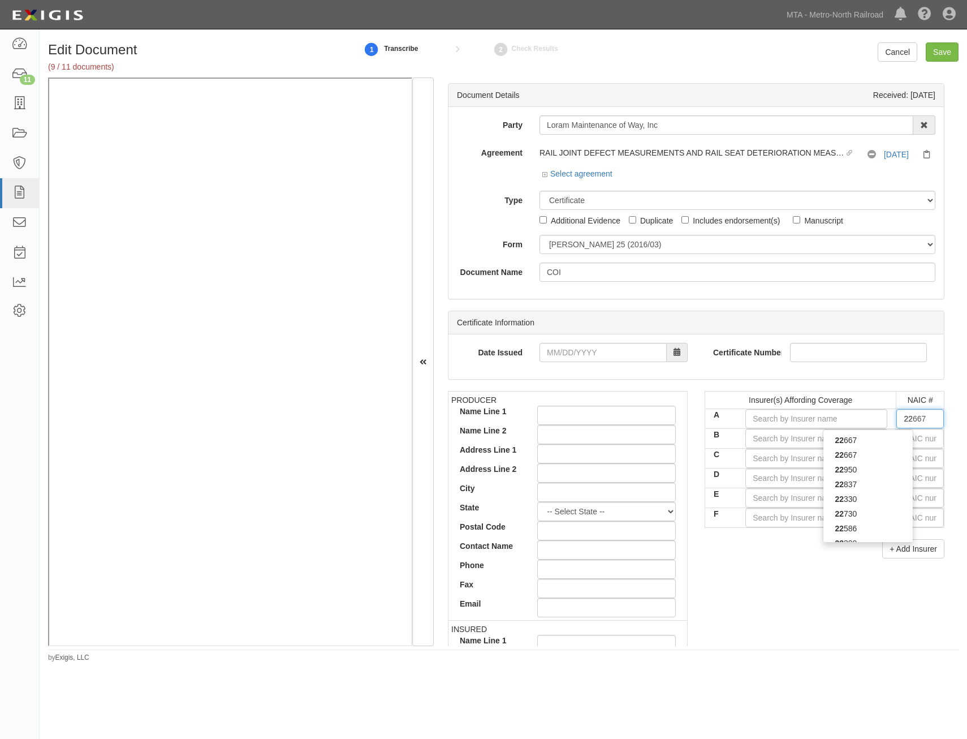
type input "223"
type input "22322"
type input "2232"
type input "22322"
click at [883, 443] on div "22322" at bounding box center [867, 440] width 89 height 15
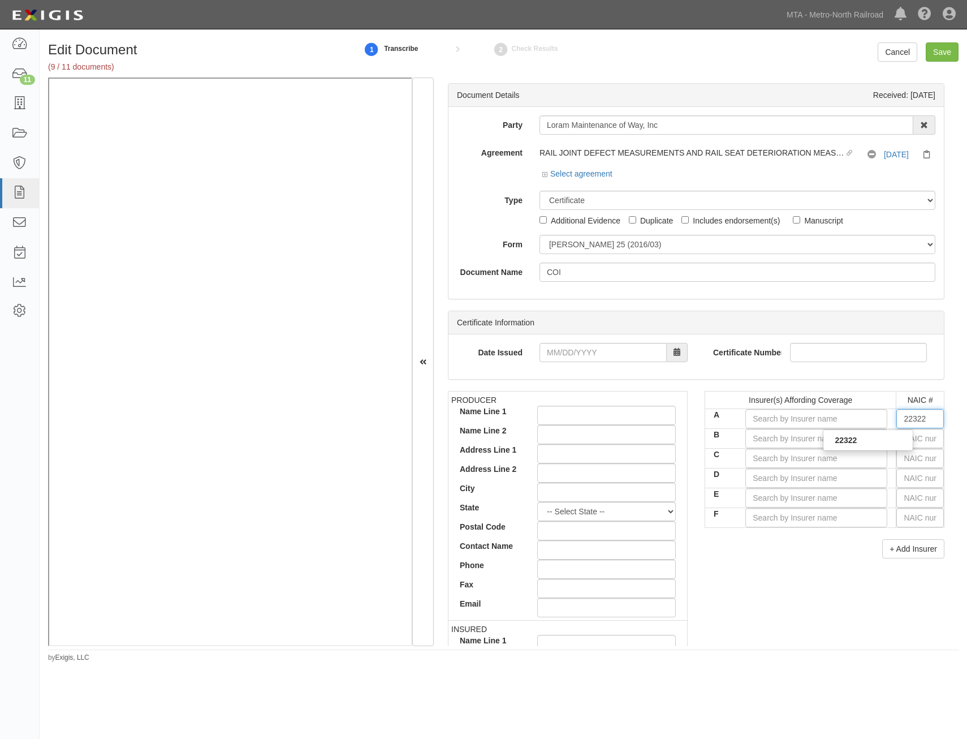
type input "Greenwich Insurance Company (A+ XV Rating)"
type input "22322"
click at [907, 441] on input "text" at bounding box center [920, 438] width 48 height 19
type input "25232"
type input "2"
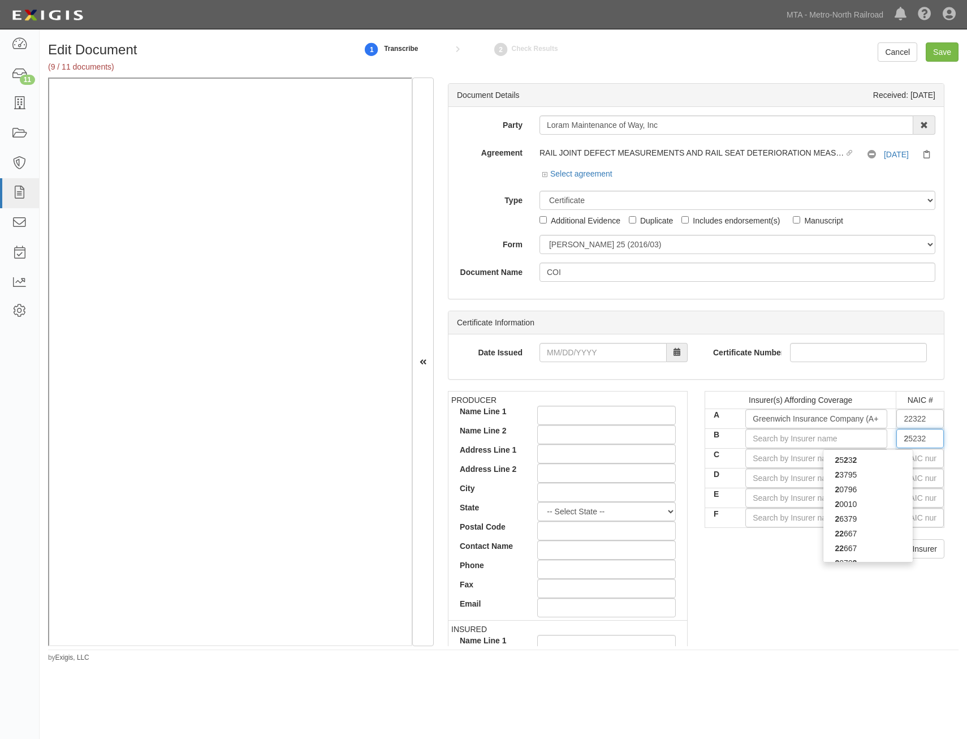
type input "24856"
type input "24"
type input "24503"
type input "245"
type input "24554"
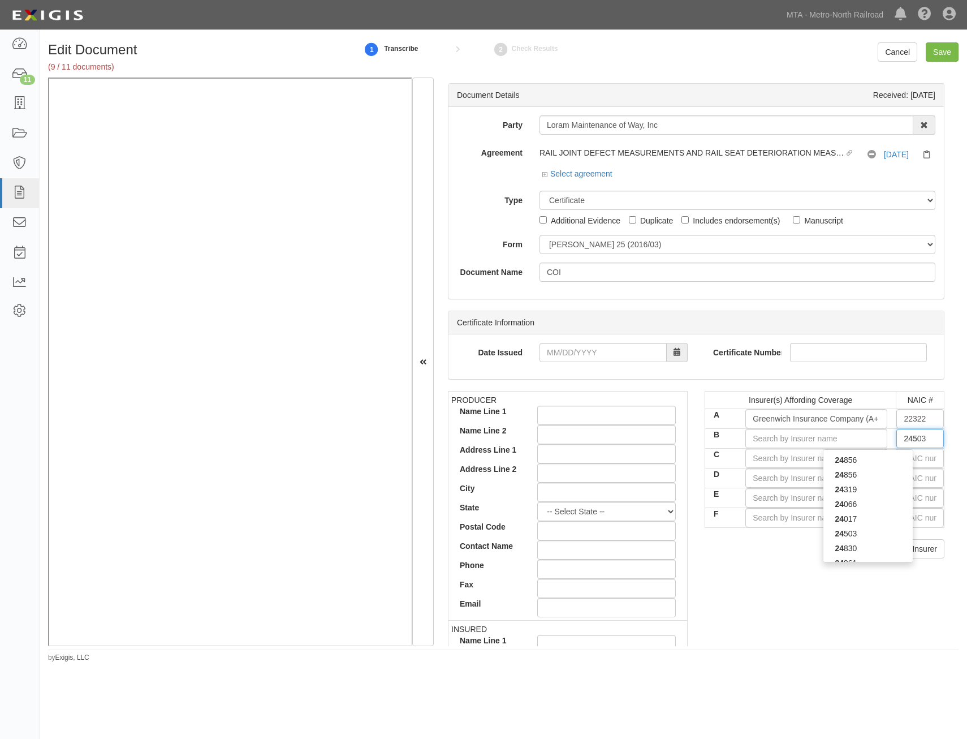
type input "2455"
type input "24554"
click at [891, 461] on div "24554" at bounding box center [867, 459] width 89 height 15
type input "XL Insurance America, Inc. (A+ XV Rating)"
type input "24554"
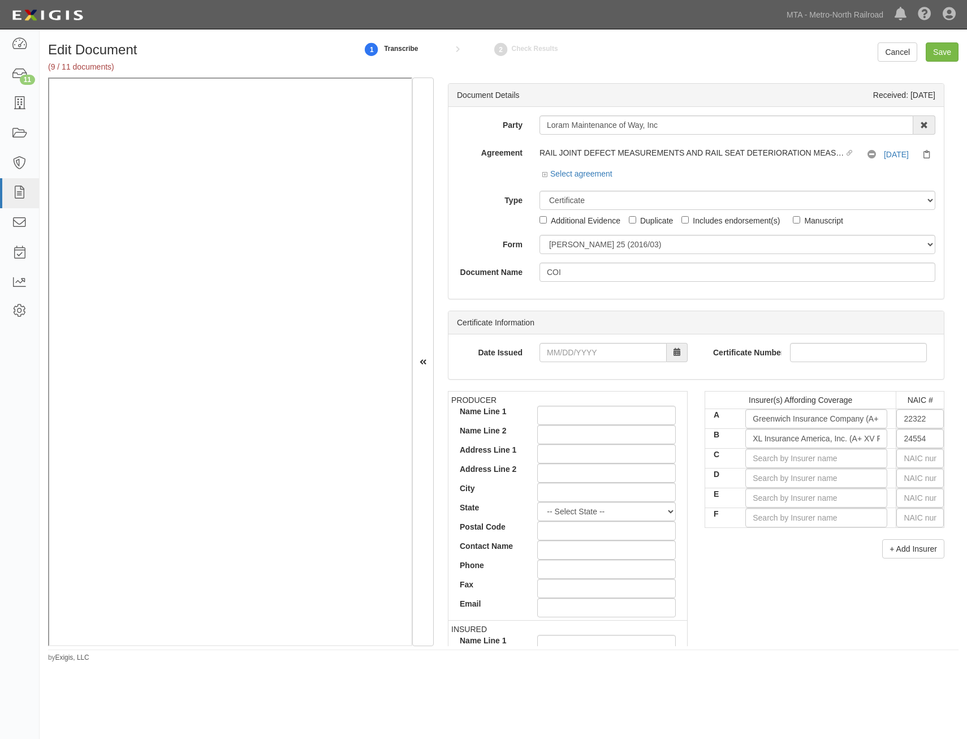
click at [822, 585] on div "PRODUCER Name Line 1 Name Line 2 Address Line 1 Address Line 2 City State -- Se…" at bounding box center [695, 587] width 513 height 393
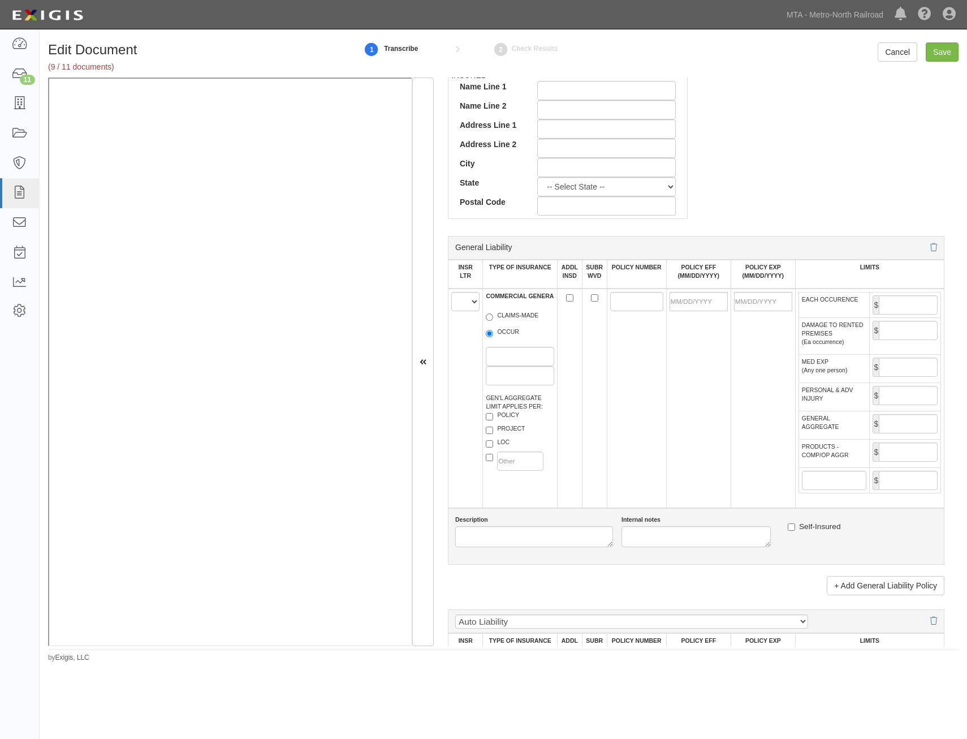
scroll to position [566, 0]
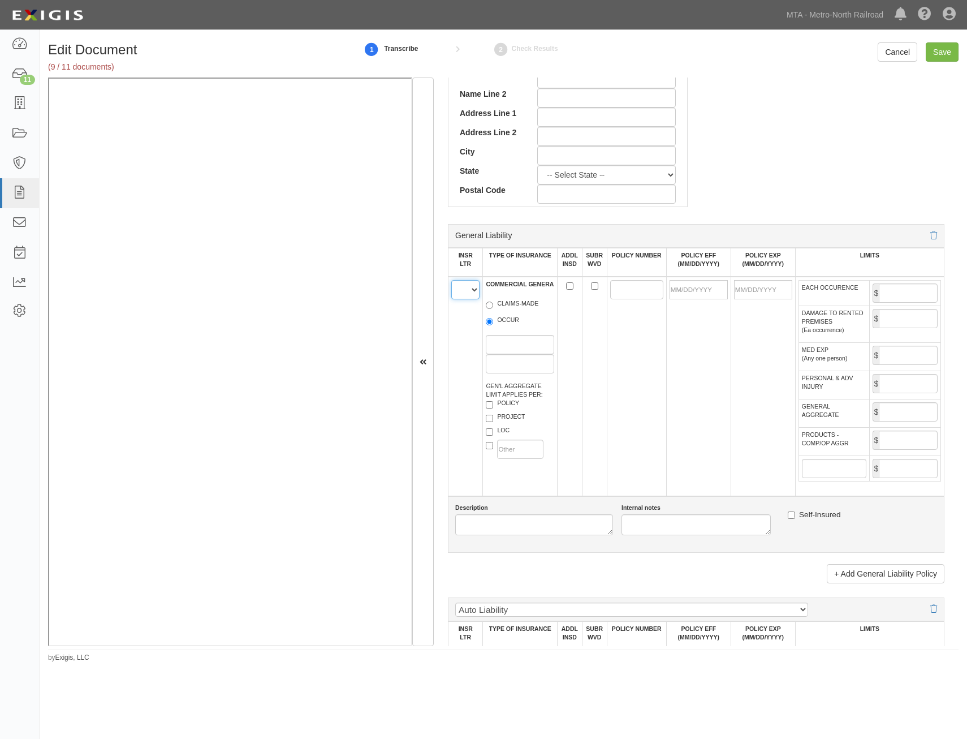
click at [470, 297] on select "A B C D E F" at bounding box center [465, 289] width 28 height 19
select select "A"
click at [451, 280] on select "A B C D E F" at bounding box center [465, 289] width 28 height 19
click at [494, 323] on label "OCCUR" at bounding box center [502, 321] width 33 height 11
click at [493, 323] on input "OCCUR" at bounding box center [489, 321] width 7 height 7
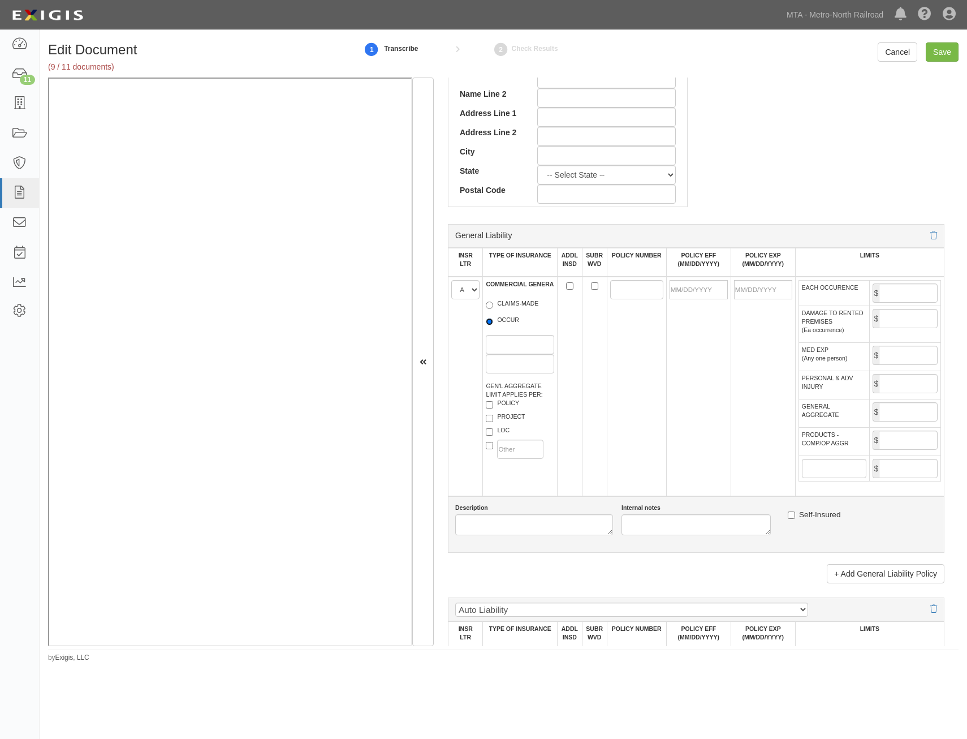
radio input "true"
click at [502, 404] on label "POLICY" at bounding box center [502, 404] width 33 height 11
click at [493, 404] on input "POLICY" at bounding box center [489, 404] width 7 height 7
checkbox input "true"
click at [567, 286] on input "ADDL INSD" at bounding box center [569, 285] width 7 height 7
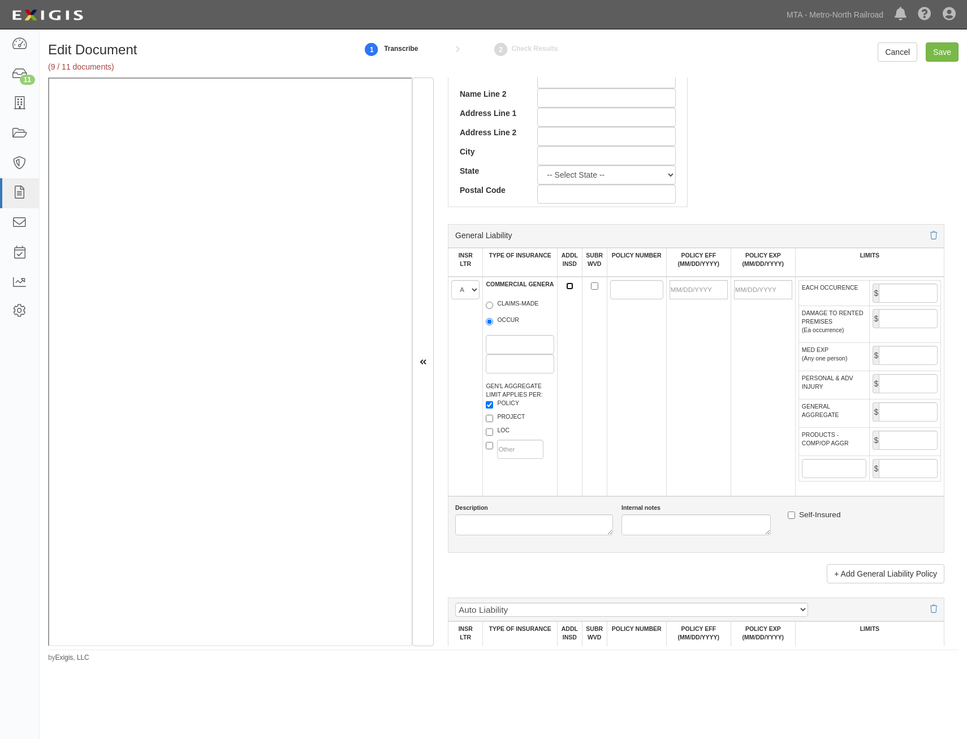
checkbox input "true"
click at [592, 287] on input "SUBR WVD" at bounding box center [594, 285] width 7 height 7
checkbox input "true"
click at [618, 290] on input "POLICY NUMBER" at bounding box center [636, 289] width 53 height 19
paste input "RGD943806204"
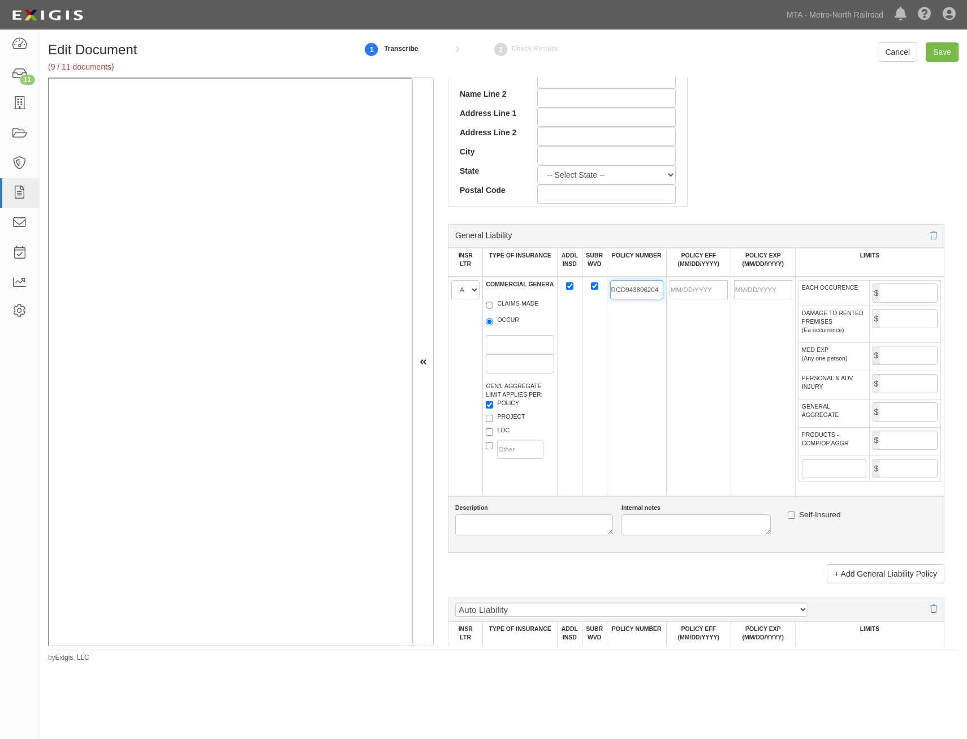
type input "RGD943806204"
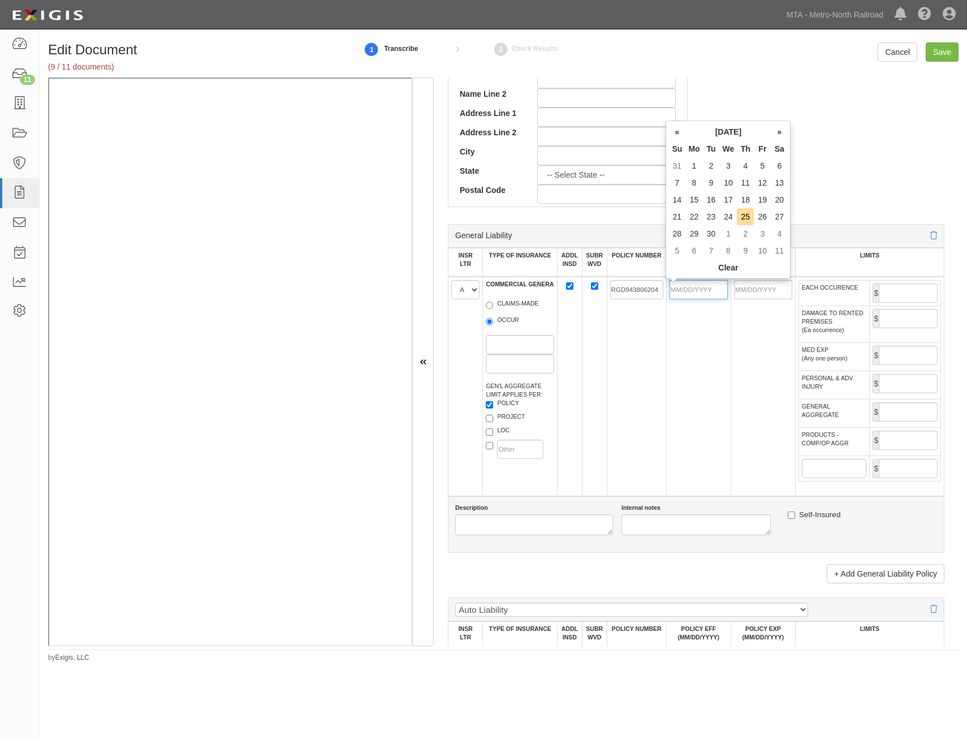
drag, startPoint x: 705, startPoint y: 287, endPoint x: 698, endPoint y: 293, distance: 8.8
click at [705, 287] on input "POLICY EFF (MM/DD/YYYY)" at bounding box center [699, 289] width 58 height 19
type input "05/31/2025"
type input "05/31/2026"
click at [650, 382] on td "RGD943806204" at bounding box center [636, 386] width 59 height 219
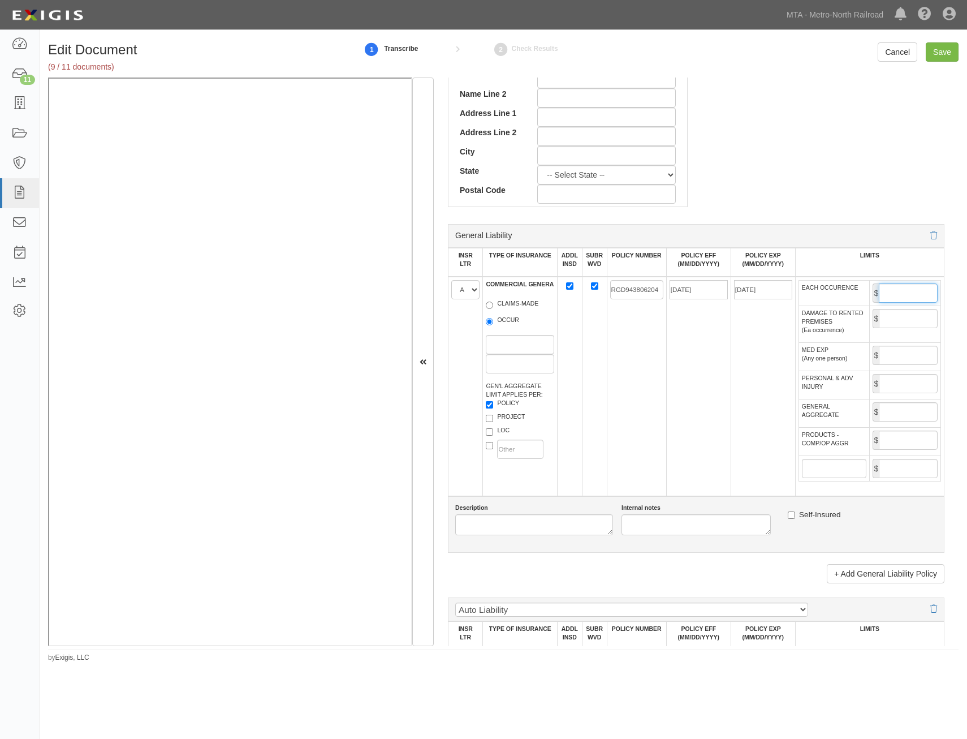
click at [910, 291] on input "EACH OCCURENCE" at bounding box center [908, 292] width 59 height 19
type input "5,000,000"
click at [889, 414] on input "GENERAL AGGREGATE" at bounding box center [908, 411] width 59 height 19
type input "10,000,000"
click at [893, 446] on input "PRODUCTS - COMP/OP AGGR" at bounding box center [908, 439] width 59 height 19
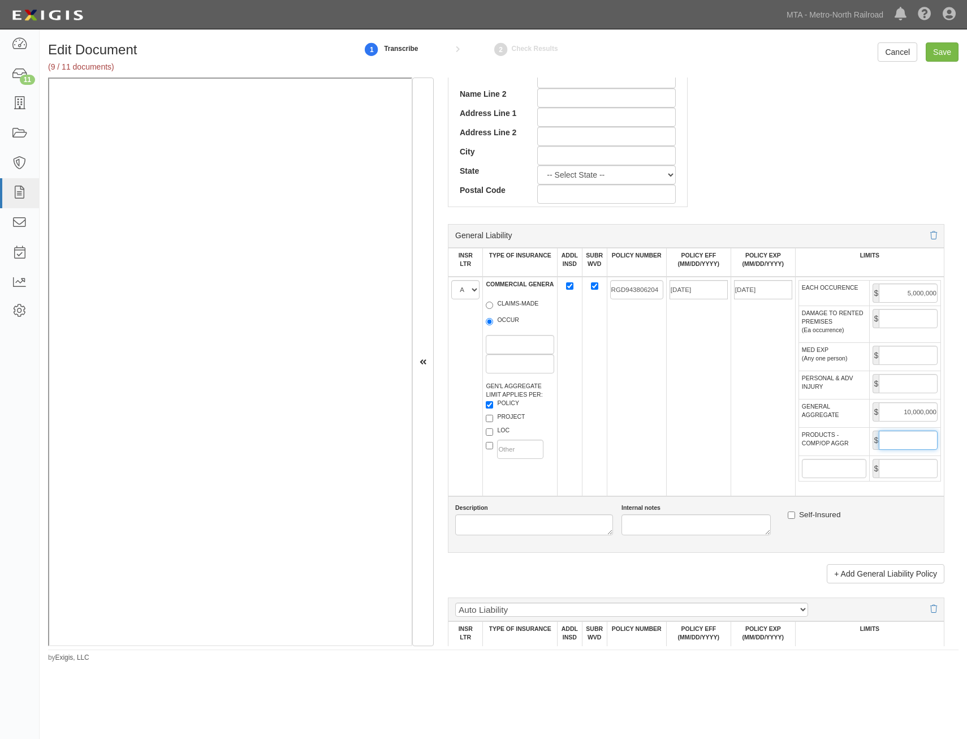
type input "10,000,000"
click at [696, 408] on td "05/31/2025" at bounding box center [698, 386] width 64 height 219
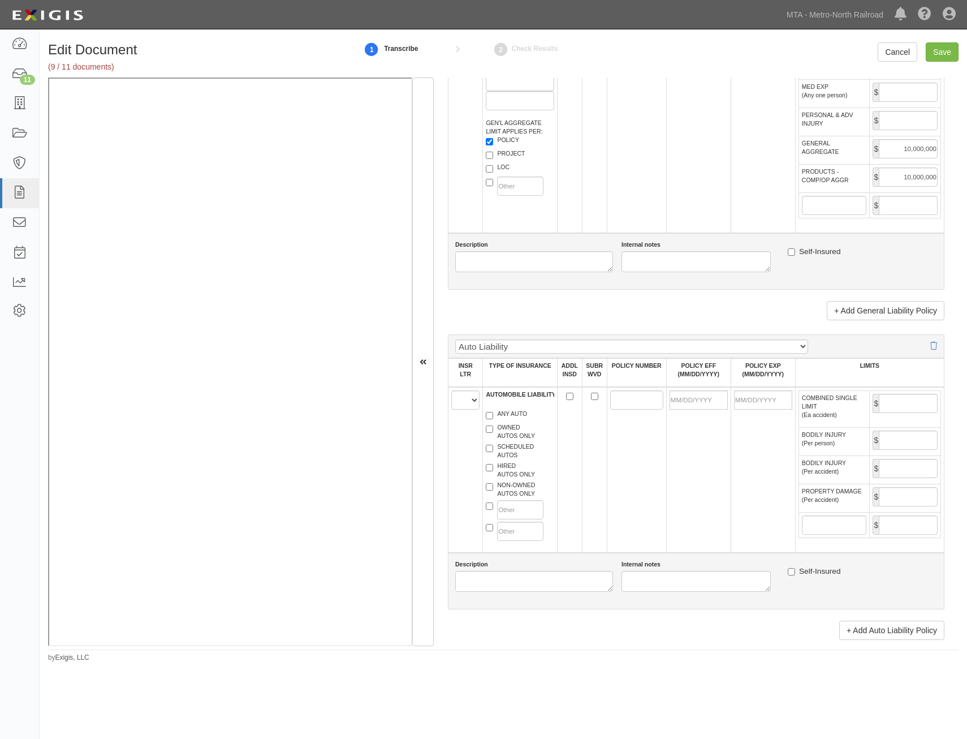
scroll to position [848, 0]
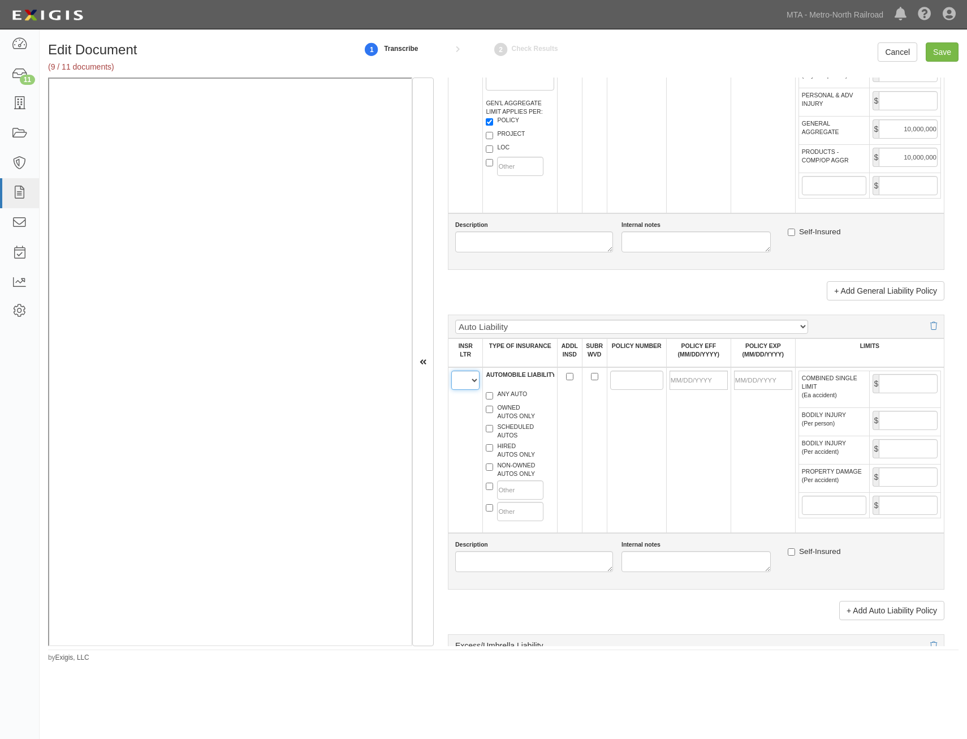
click at [465, 381] on select "A B C D E F" at bounding box center [465, 379] width 28 height 19
select select "A"
click at [451, 370] on select "A B C D E F" at bounding box center [465, 379] width 28 height 19
click at [502, 395] on label "ANY AUTO" at bounding box center [506, 395] width 41 height 11
click at [493, 395] on input "ANY AUTO" at bounding box center [489, 395] width 7 height 7
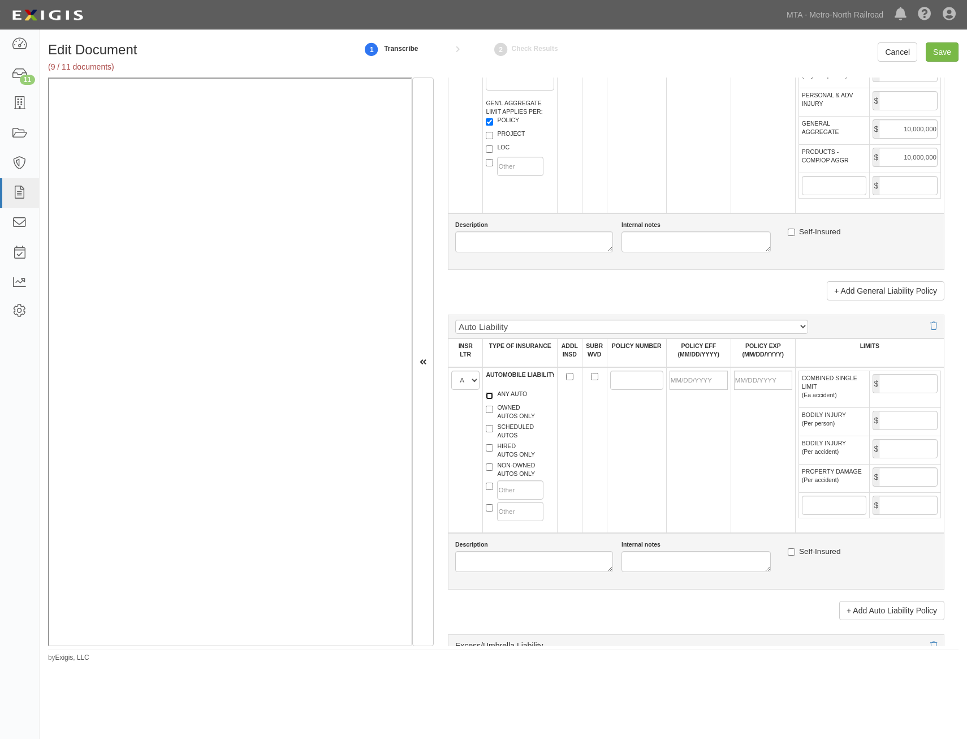
checkbox input "true"
click at [624, 377] on input "POLICY NUMBER" at bounding box center [636, 379] width 53 height 19
paste input "RAD943806104"
type input "RAD943806104"
click at [708, 381] on input "POLICY EFF (MM/DD/YYYY)" at bounding box center [699, 379] width 58 height 19
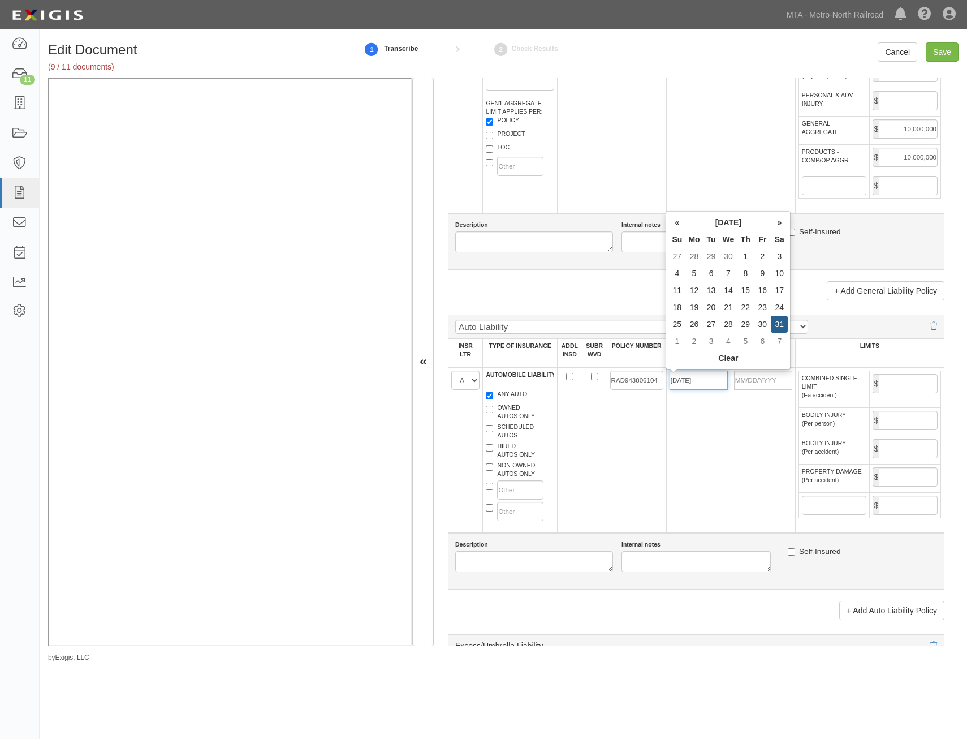
type input "05/31/2025"
type input "05/31/2026"
click at [627, 454] on td "RAD943806104" at bounding box center [636, 450] width 59 height 166
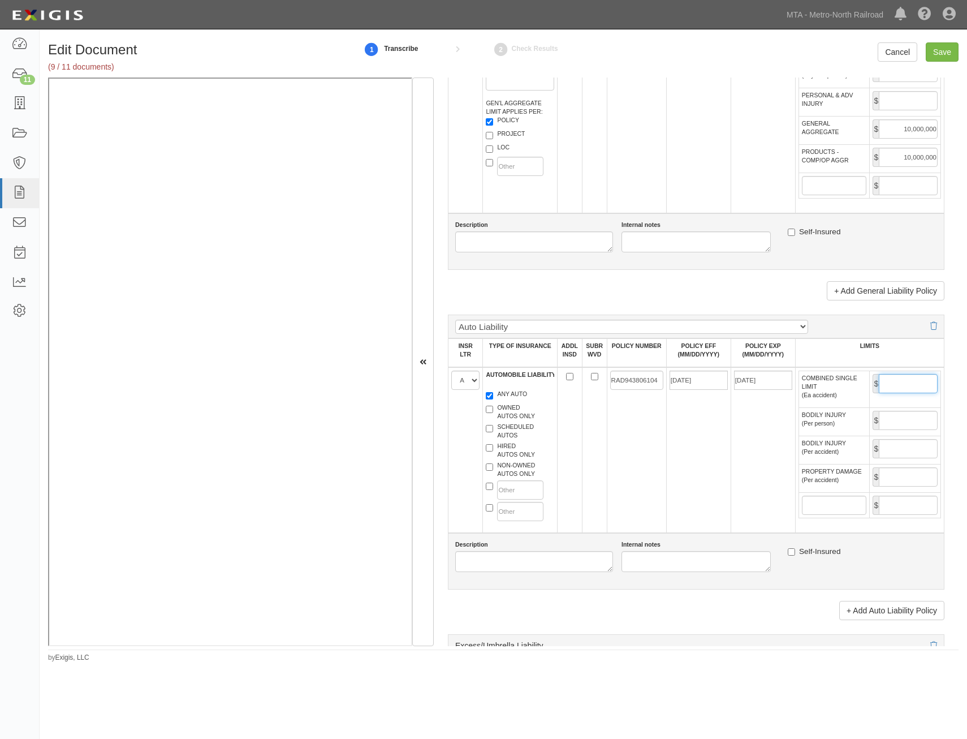
click at [907, 379] on input "COMBINED SINGLE LIMIT (Ea accident)" at bounding box center [908, 383] width 59 height 19
type input "2,000,000"
click at [689, 460] on td "05/31/2025" at bounding box center [698, 450] width 64 height 166
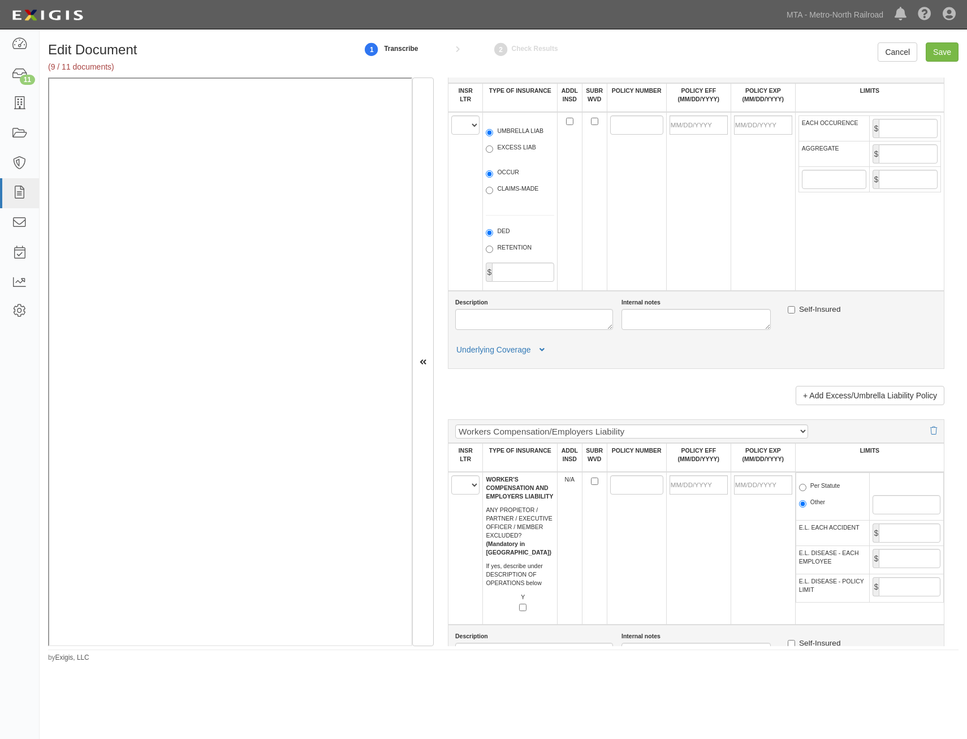
scroll to position [1527, 0]
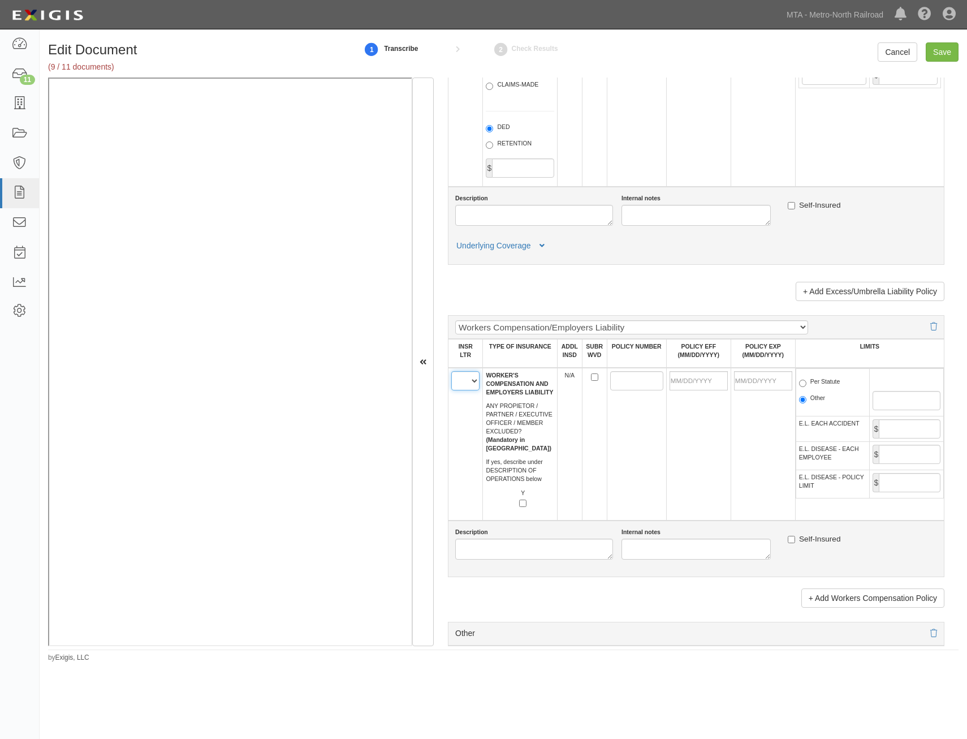
drag, startPoint x: 460, startPoint y: 384, endPoint x: 461, endPoint y: 391, distance: 6.9
click at [460, 384] on select "A B C D E F" at bounding box center [465, 380] width 28 height 19
select select "B"
click at [451, 371] on select "A B C D E F" at bounding box center [465, 380] width 28 height 19
click at [714, 470] on td at bounding box center [698, 444] width 64 height 153
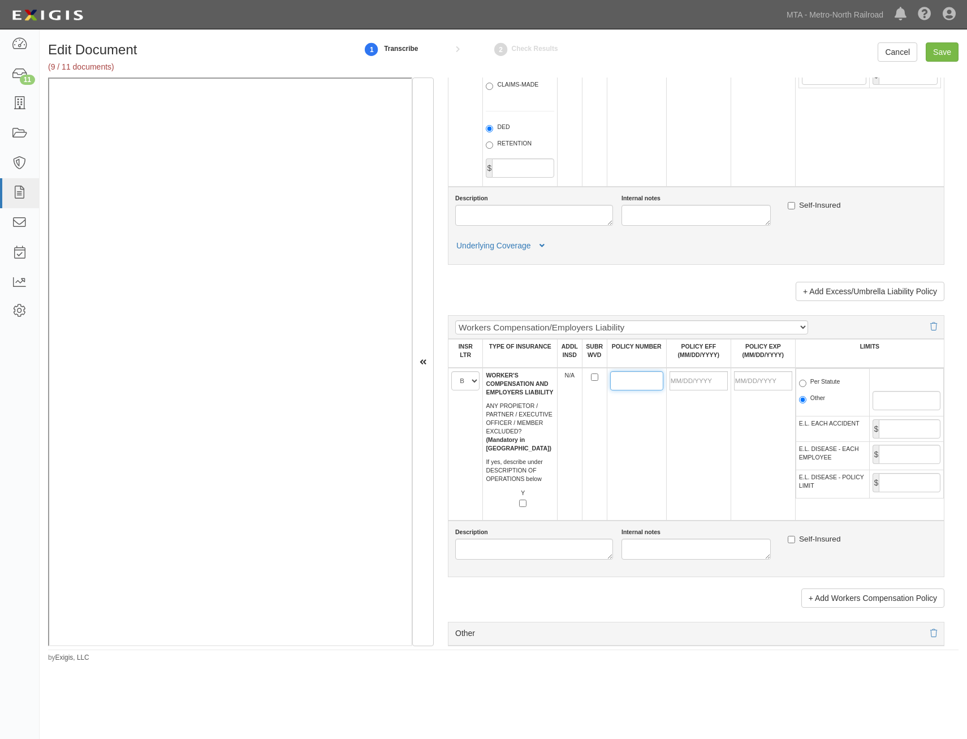
click at [631, 378] on input "POLICY NUMBER" at bounding box center [636, 380] width 53 height 19
paste input "RWD943552504"
type input "RWD943552504"
click at [703, 378] on input "POLICY EFF (MM/DD/YYYY)" at bounding box center [699, 380] width 58 height 19
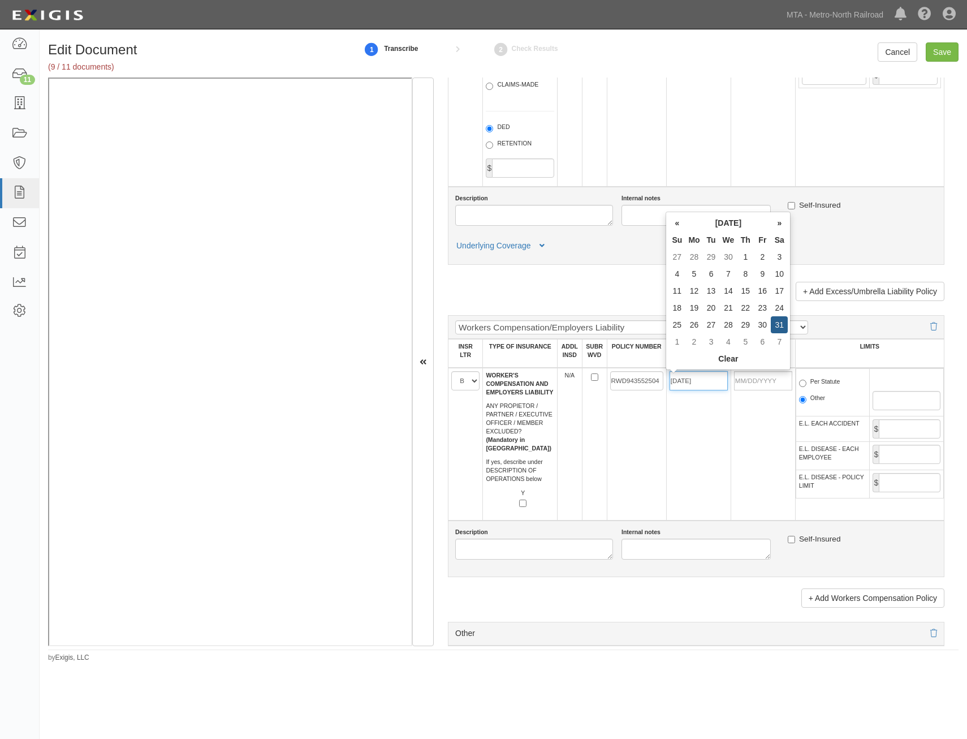
type input "05/31/2025"
type input "05/31/2026"
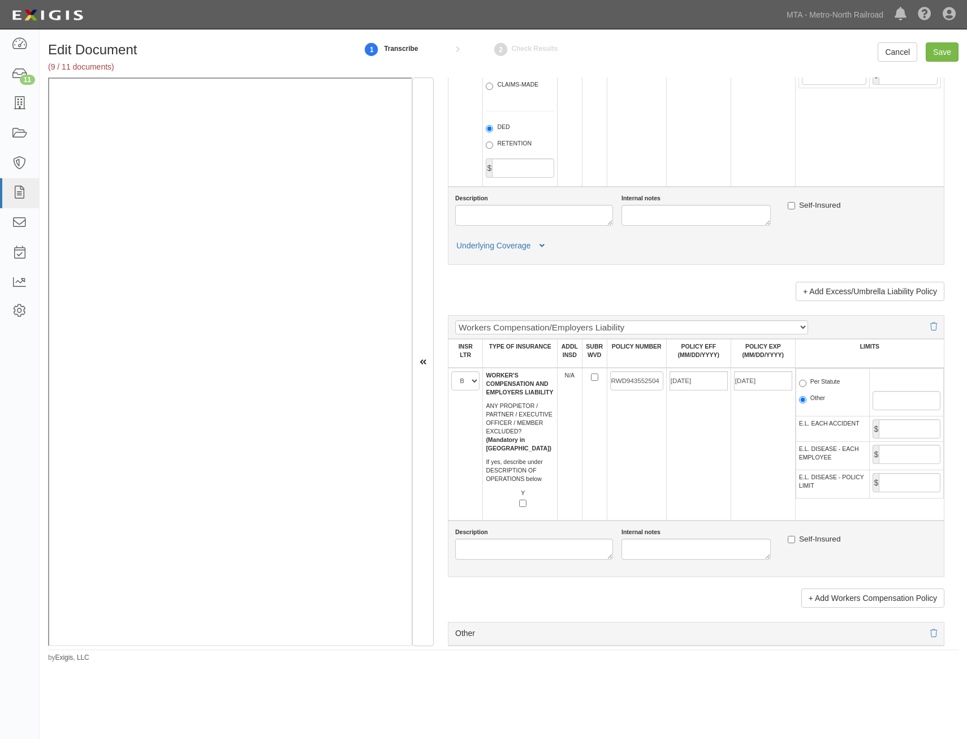
click at [650, 434] on td "RWD943552504" at bounding box center [636, 444] width 59 height 153
click at [825, 381] on label "Per Statute" at bounding box center [819, 382] width 41 height 11
click at [806, 381] on input "Per Statute" at bounding box center [802, 382] width 7 height 7
radio input "true"
click at [907, 429] on input "E.L. EACH ACCIDENT" at bounding box center [910, 428] width 62 height 19
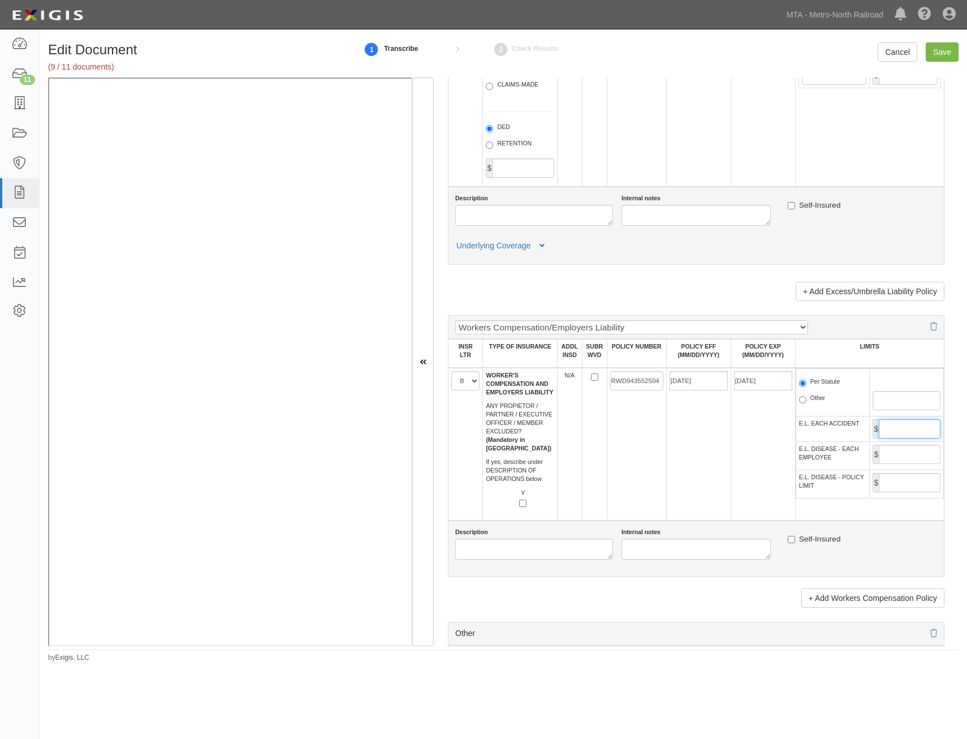
type input "1,000,000"
click at [886, 451] on input "E.L. DISEASE - EACH EMPLOYEE" at bounding box center [910, 453] width 62 height 19
type input "1,000,000"
drag, startPoint x: 907, startPoint y: 480, endPoint x: 892, endPoint y: 486, distance: 16.2
click at [907, 480] on input "E.L. DISEASE - POLICY LIMIT" at bounding box center [910, 482] width 62 height 19
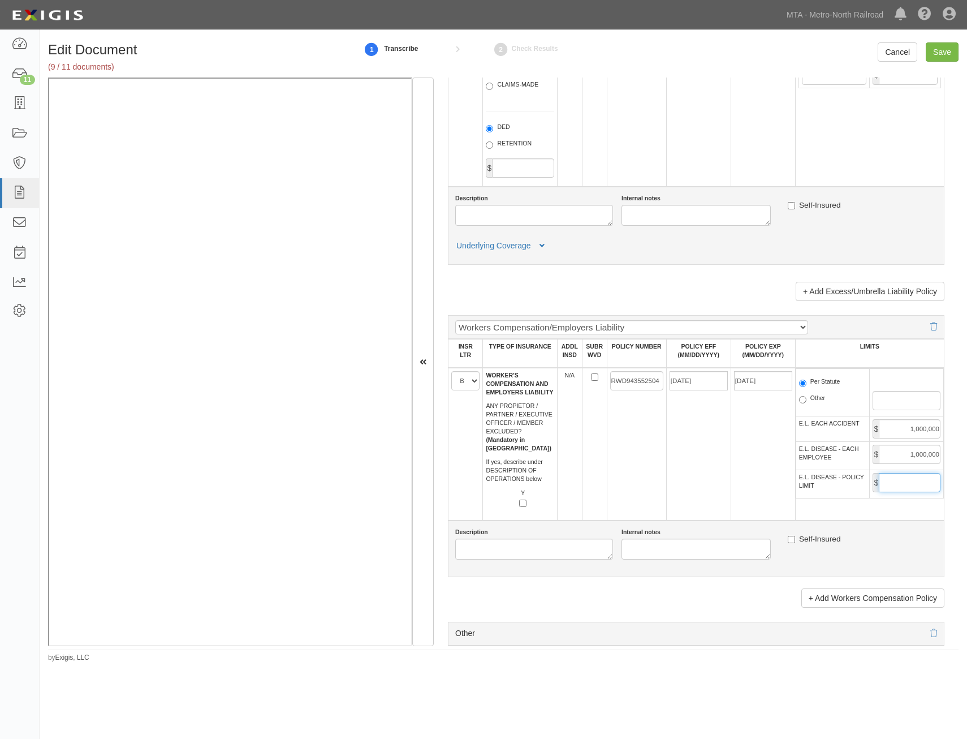
type input "1,000,000"
click at [733, 490] on td "05/31/2026" at bounding box center [763, 444] width 64 height 153
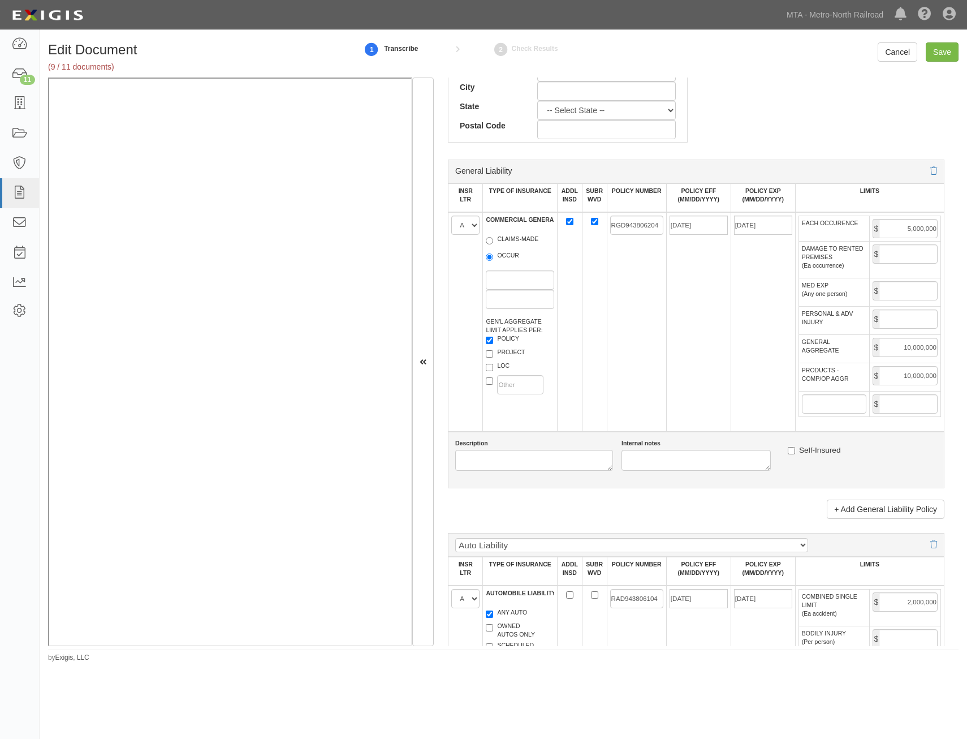
scroll to position [0, 0]
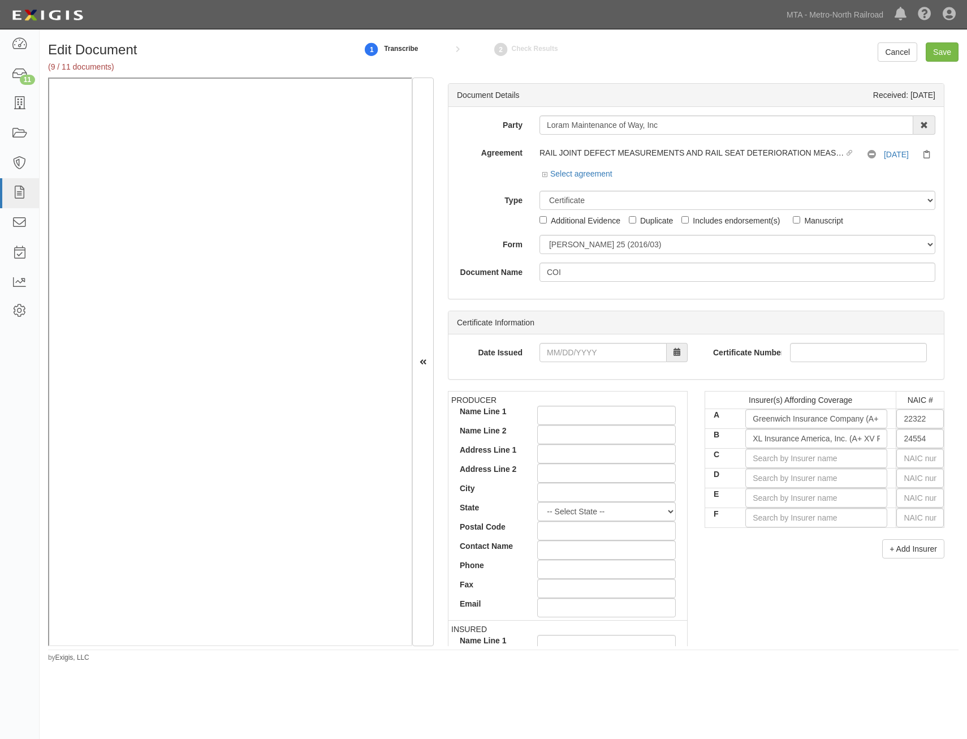
drag, startPoint x: 741, startPoint y: 474, endPoint x: 858, endPoint y: 97, distance: 395.3
click at [946, 55] on input "Save" at bounding box center [942, 51] width 33 height 19
type input "5000000"
type input "10000000"
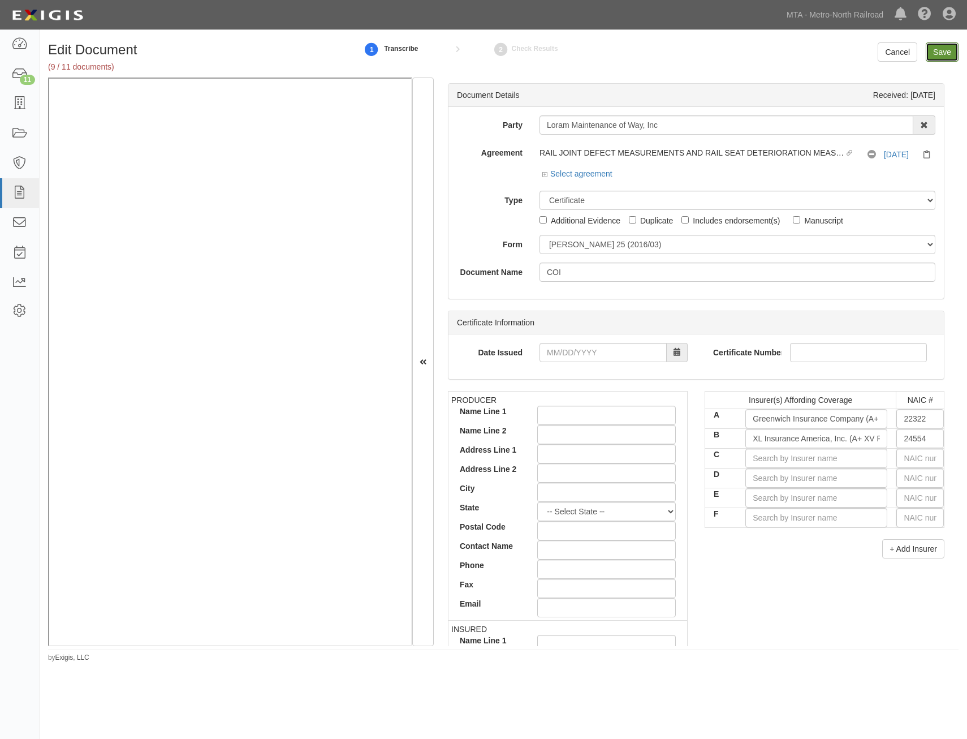
type input "2000000"
type input "1000000"
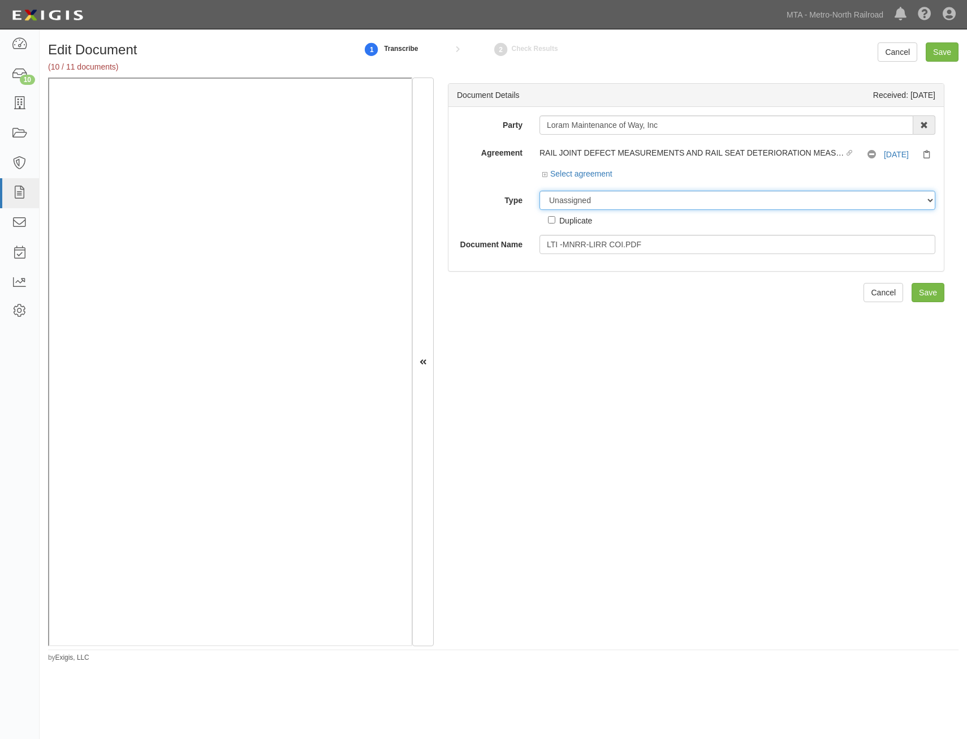
drag, startPoint x: 667, startPoint y: 198, endPoint x: 662, endPoint y: 205, distance: 8.2
click at [667, 198] on select "Unassigned Binder Cancellation Notice Certificate Contract Endorsement Insuranc…" at bounding box center [737, 200] width 396 height 19
select select "JunkDetail"
click at [539, 191] on select "Unassigned Binder Cancellation Notice Certificate Contract Endorsement Insuranc…" at bounding box center [737, 200] width 396 height 19
click at [584, 217] on div "Duplicate" at bounding box center [575, 220] width 33 height 12
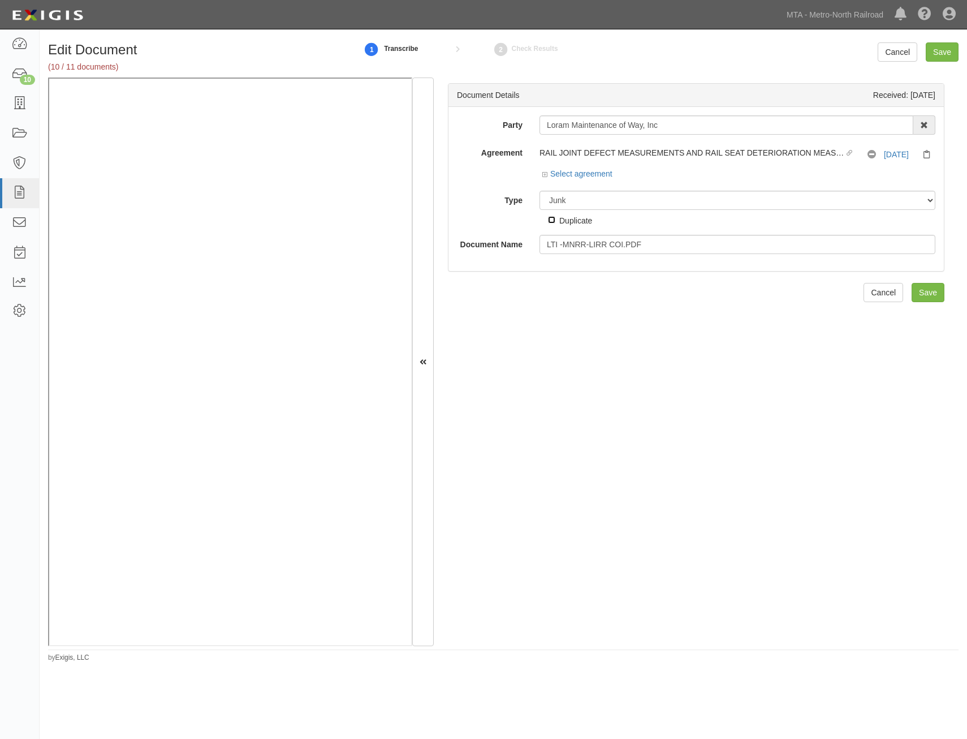
click at [555, 217] on input "Duplicate" at bounding box center [551, 219] width 7 height 7
checkbox input "true"
click at [920, 286] on input "Save" at bounding box center [928, 292] width 33 height 19
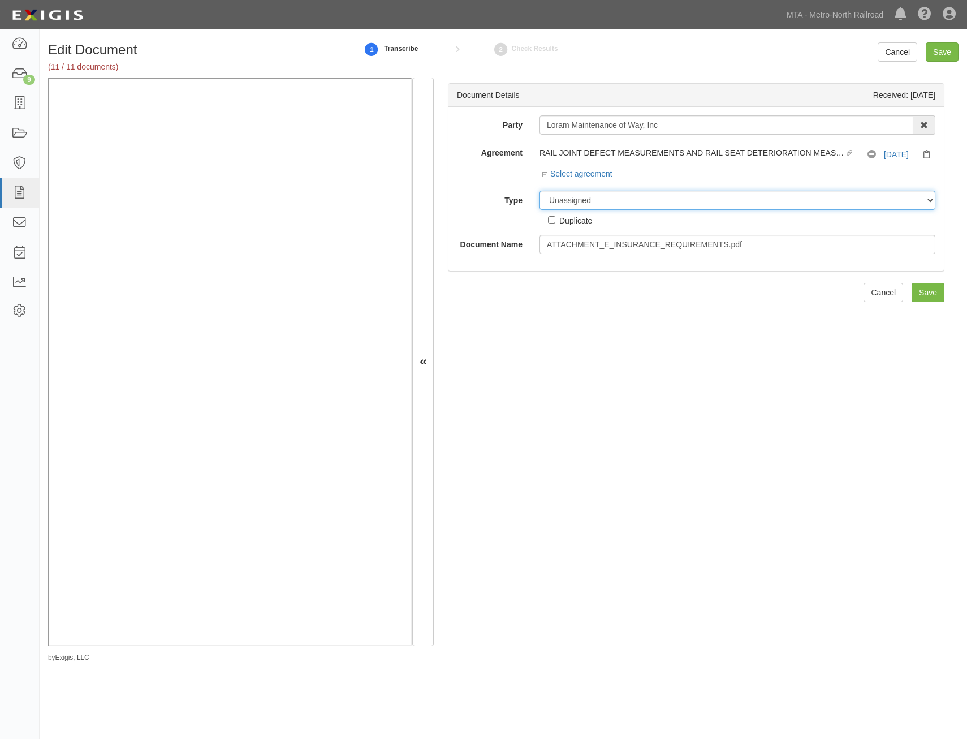
drag, startPoint x: 667, startPoint y: 199, endPoint x: 661, endPoint y: 210, distance: 12.9
click at [667, 199] on select "Unassigned Binder Cancellation Notice Certificate Contract Endorsement Insuranc…" at bounding box center [737, 200] width 396 height 19
select select "RequirementDetail"
click at [539, 191] on select "Unassigned Binder Cancellation Notice Certificate Contract Endorsement Insuranc…" at bounding box center [737, 200] width 396 height 19
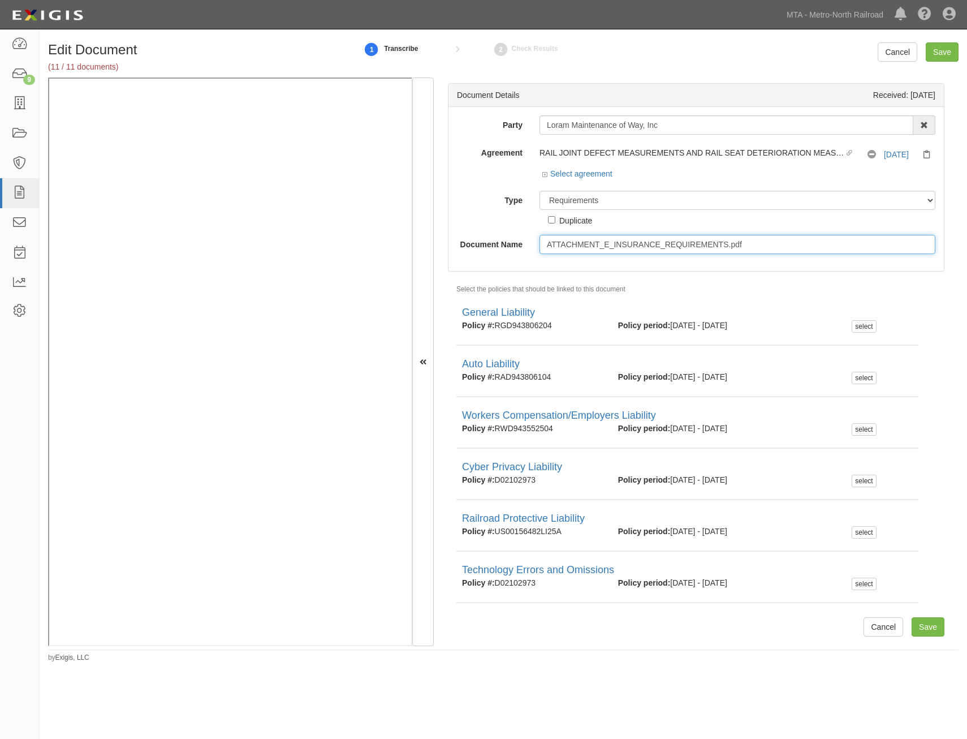
click at [685, 241] on input "ATTACHMENT_E_INSURANCE_REQUIREMENTS.pdf" at bounding box center [737, 244] width 396 height 19
type input "Insurance Requirements"
click at [934, 51] on input "Save" at bounding box center [942, 51] width 33 height 19
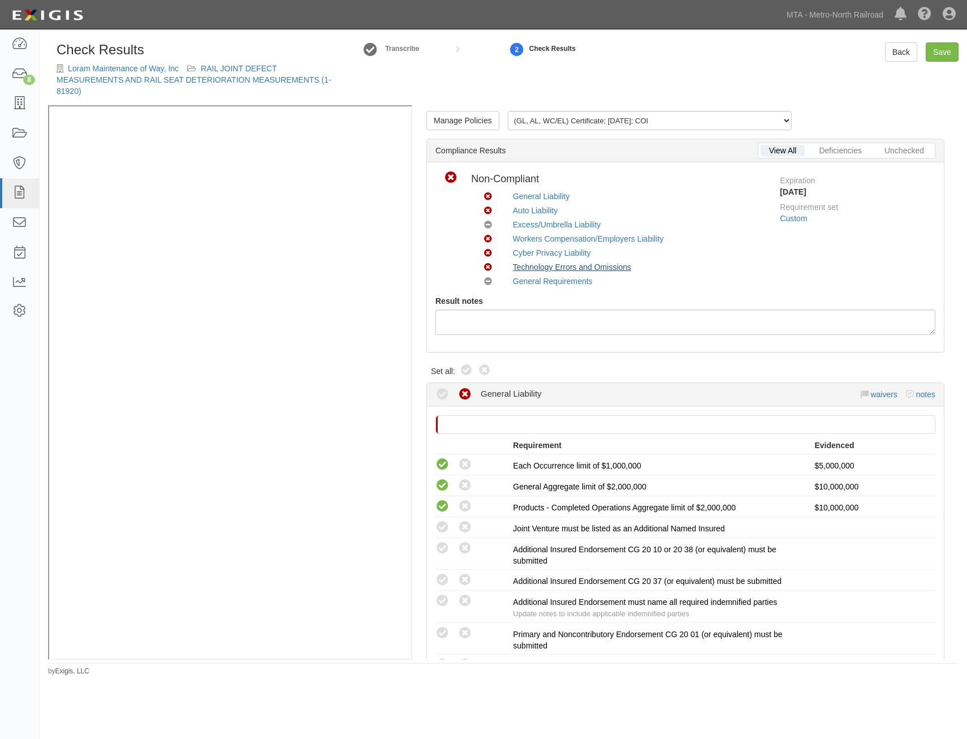
click at [463, 372] on icon at bounding box center [467, 371] width 14 height 14
radio input "true"
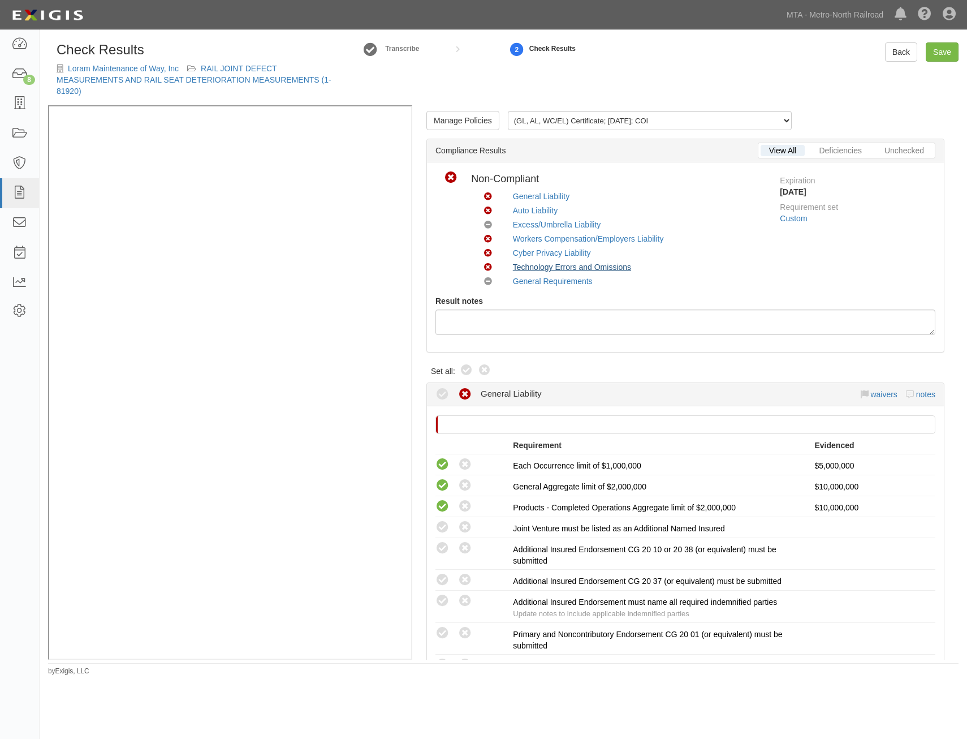
radio input "true"
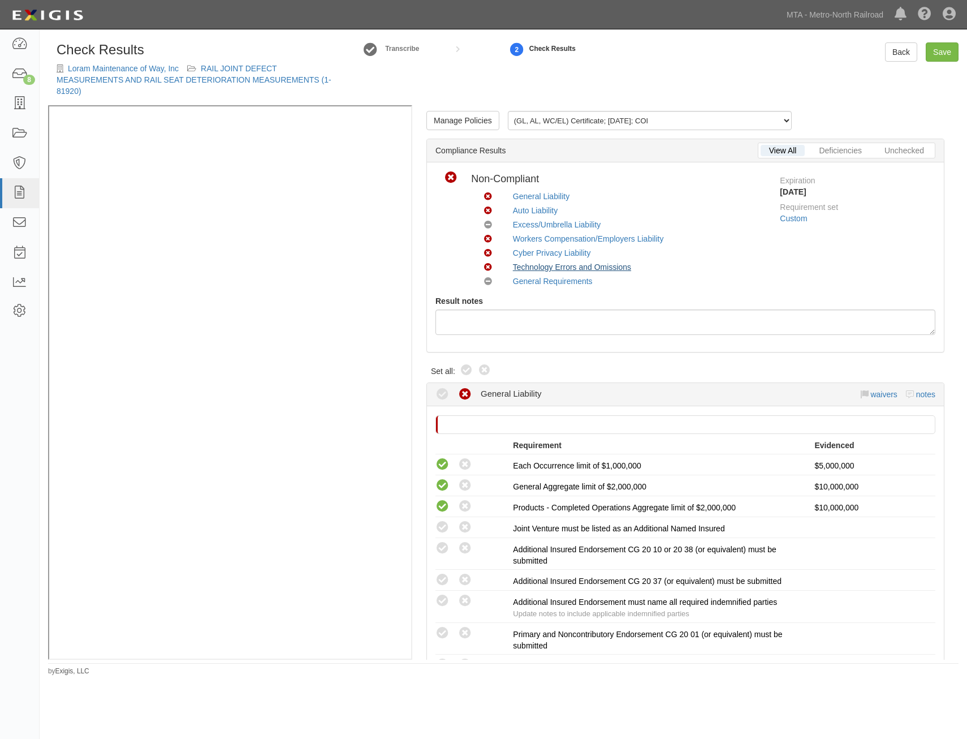
radio input "true"
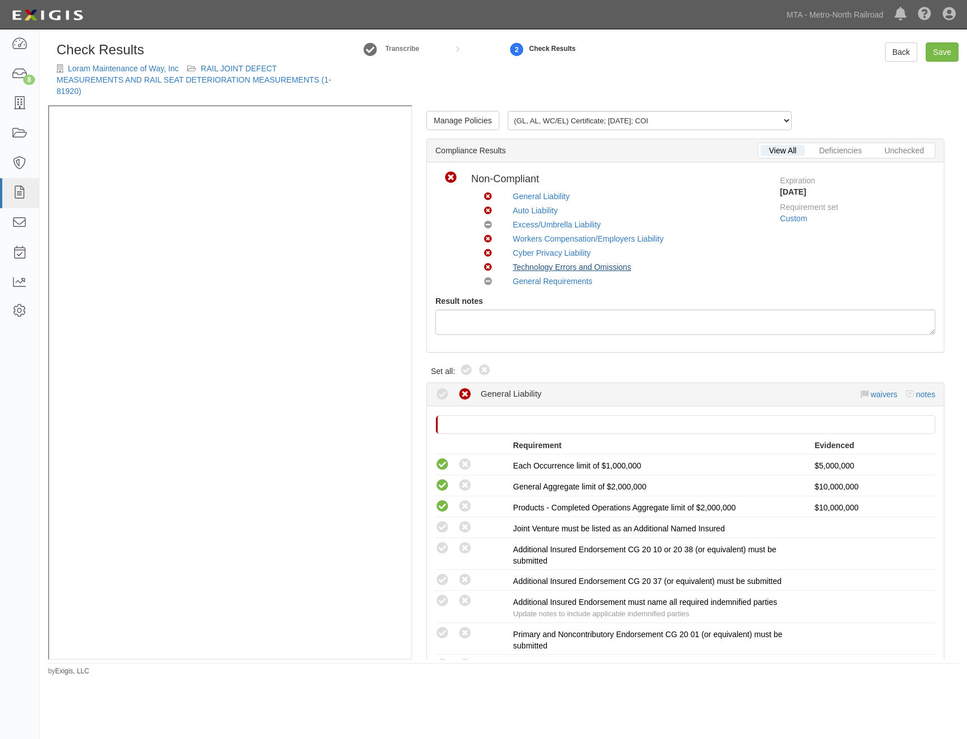
radio input "true"
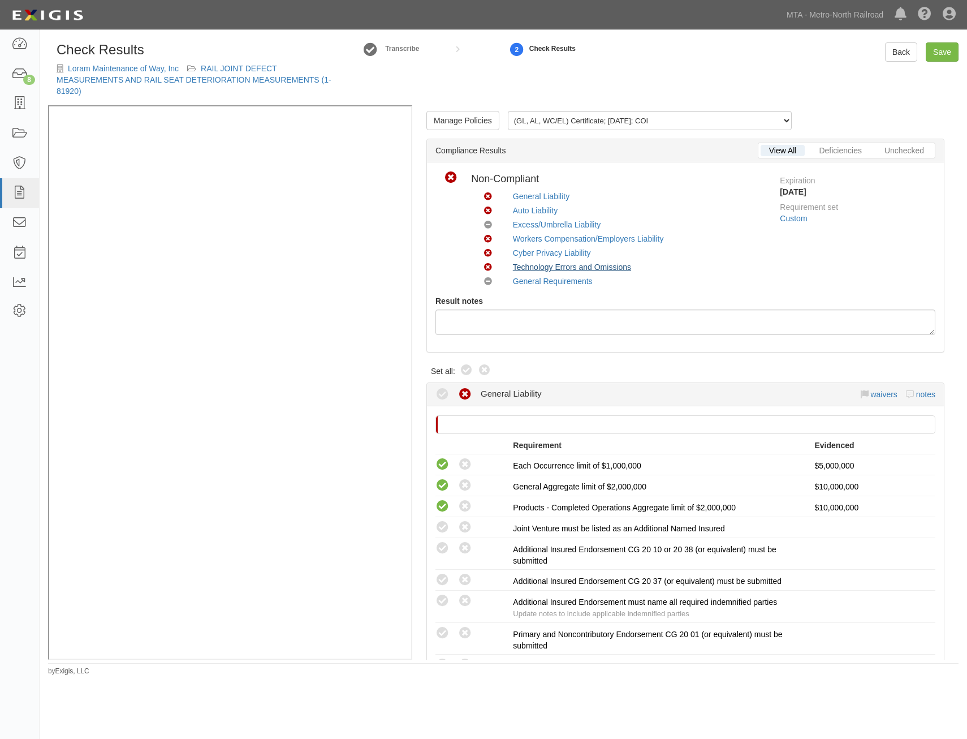
radio input "true"
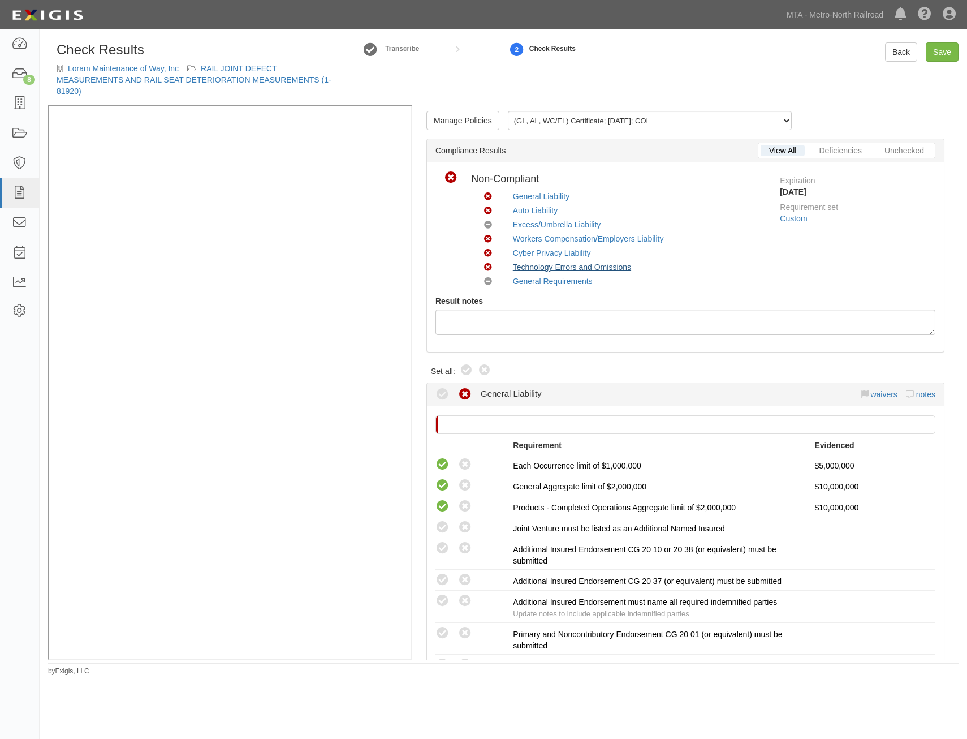
radio input "true"
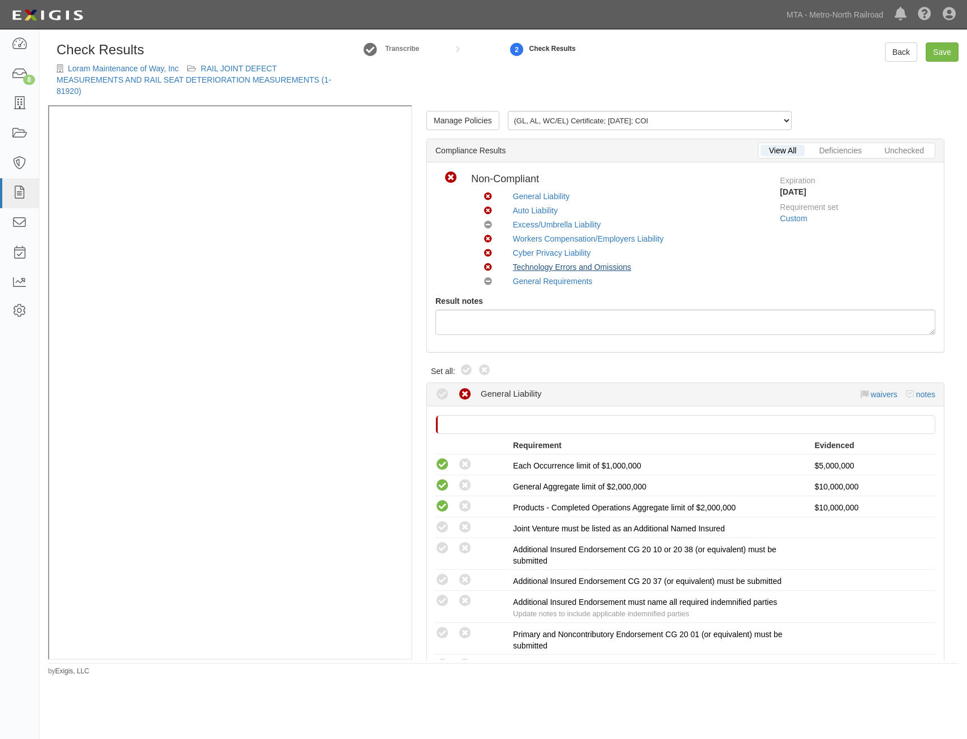
radio input "true"
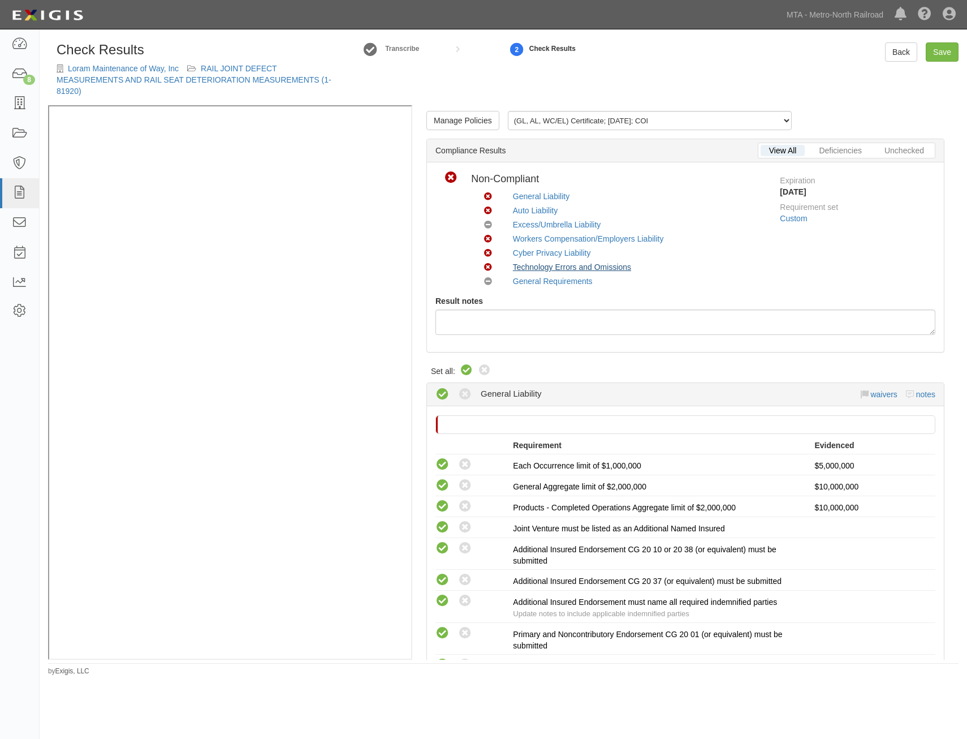
radio input "true"
radio input "false"
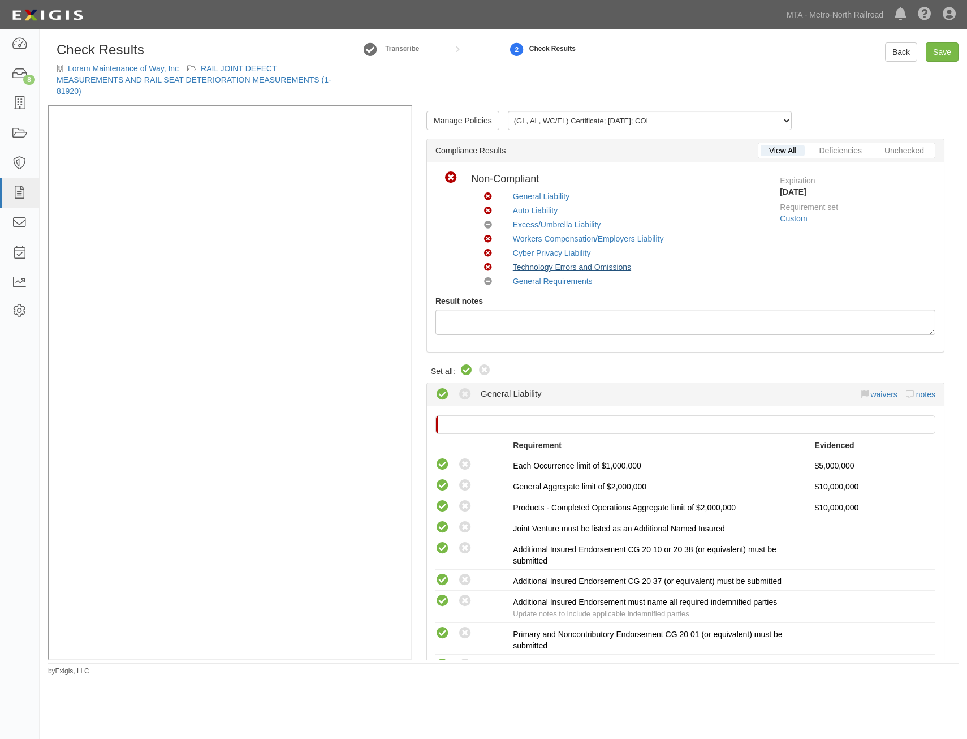
radio input "true"
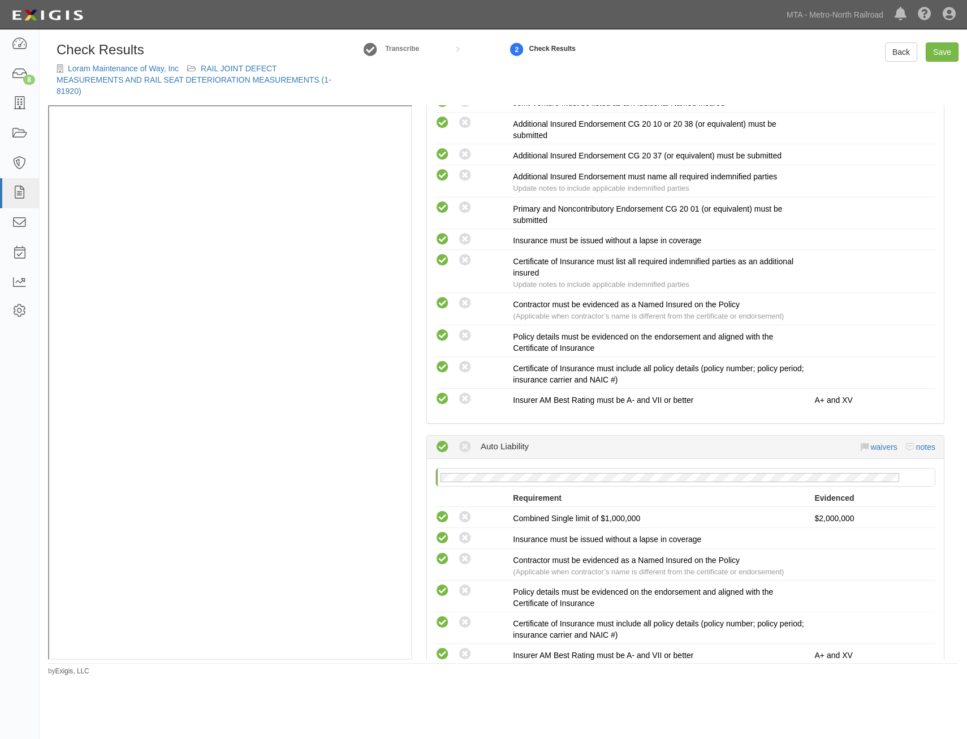
drag, startPoint x: 716, startPoint y: 253, endPoint x: 731, endPoint y: 398, distance: 145.5
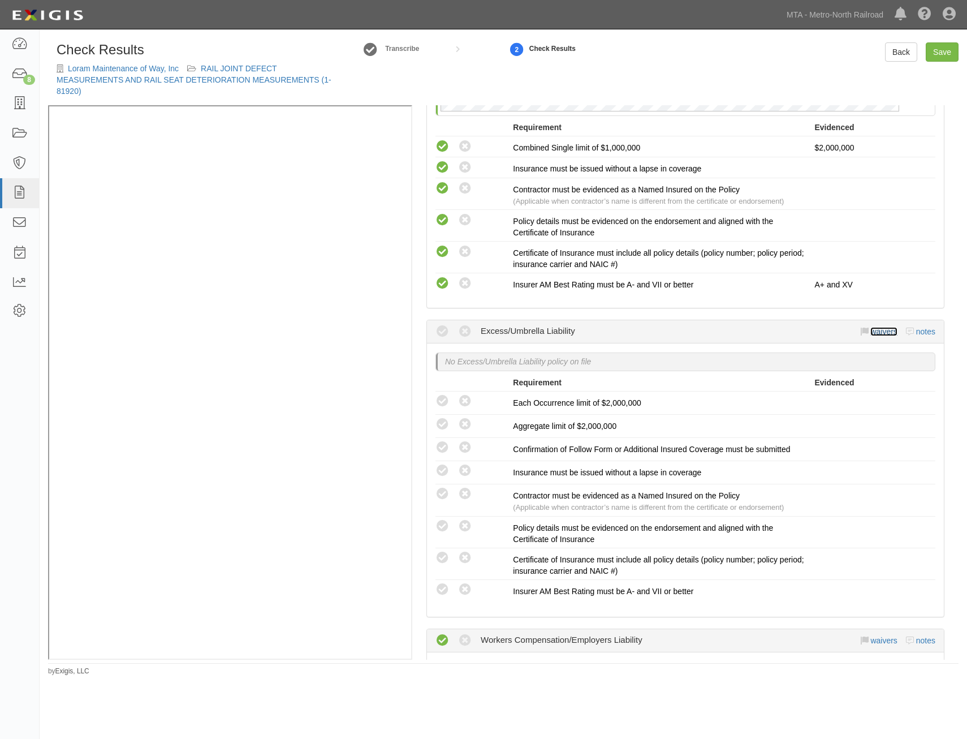
click at [872, 334] on link "waivers" at bounding box center [883, 331] width 27 height 9
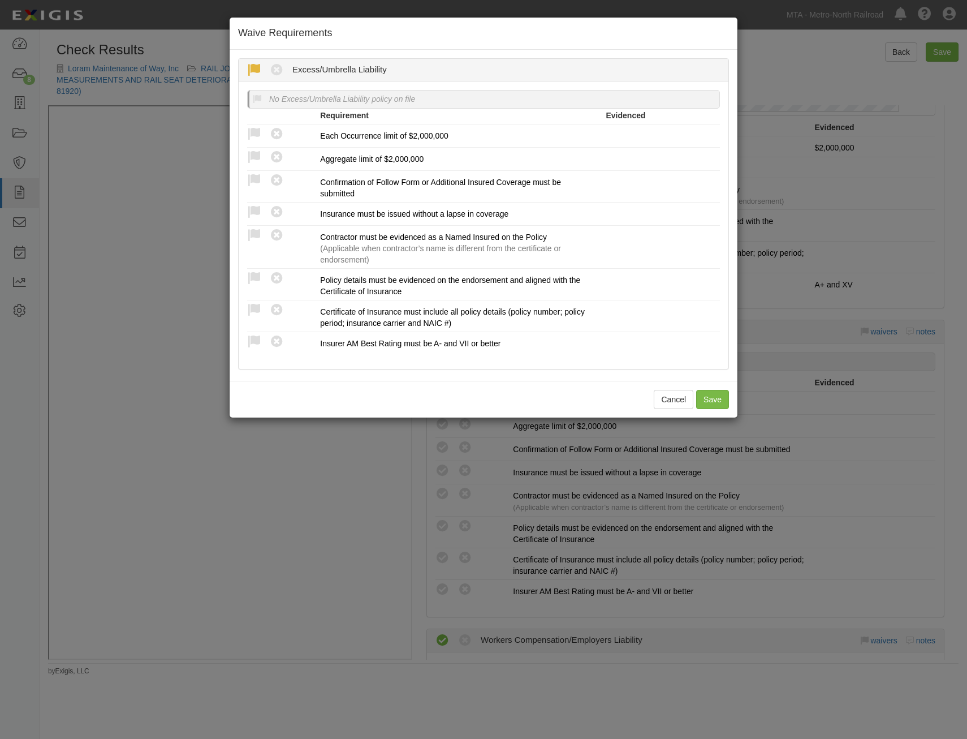
click at [258, 72] on icon at bounding box center [254, 70] width 14 height 14
radio input "true"
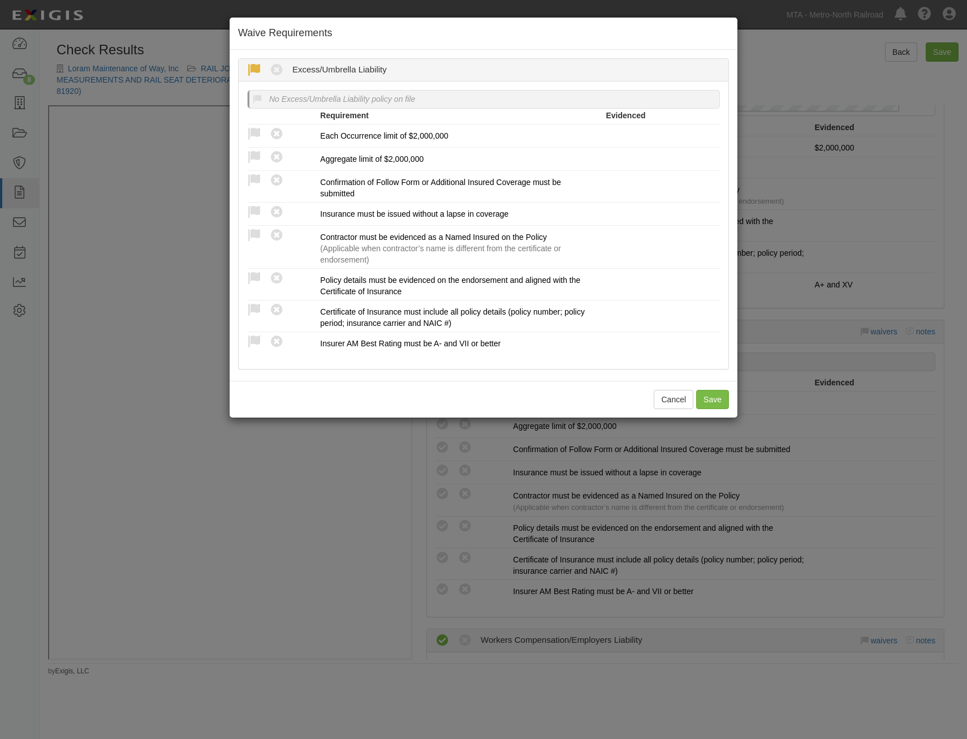
radio input "true"
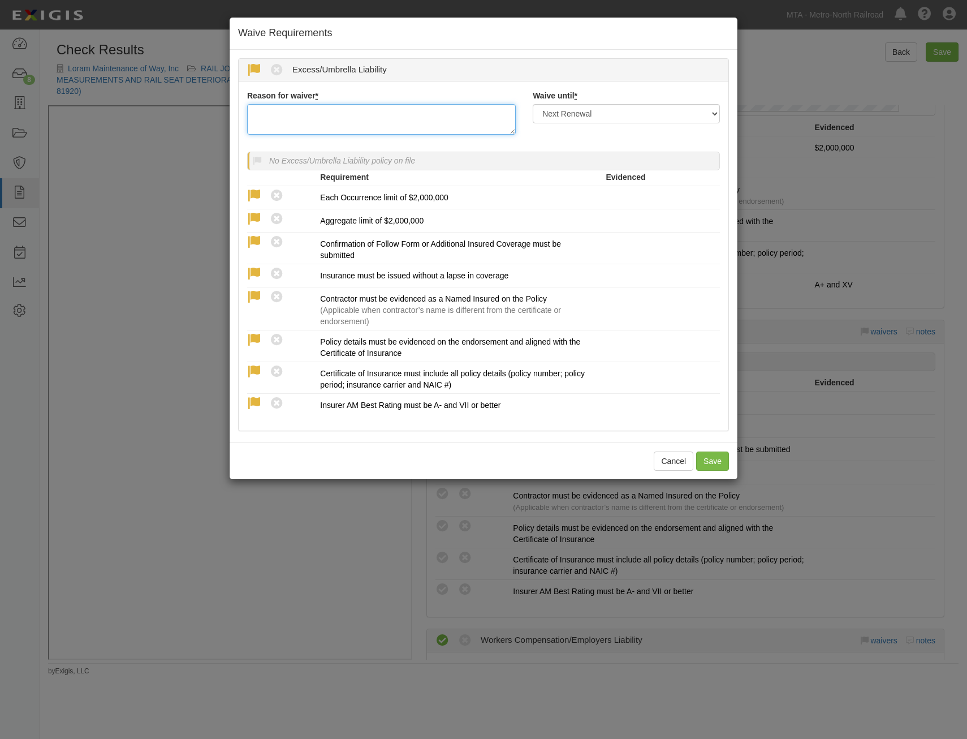
click at [394, 120] on textarea "Reason for waiver *" at bounding box center [381, 119] width 269 height 31
click at [326, 110] on textarea "Increased CGL in lieu of UL/EXC" at bounding box center [381, 119] width 269 height 31
type textarea "Increased CGL in lieu of UL/EXC"
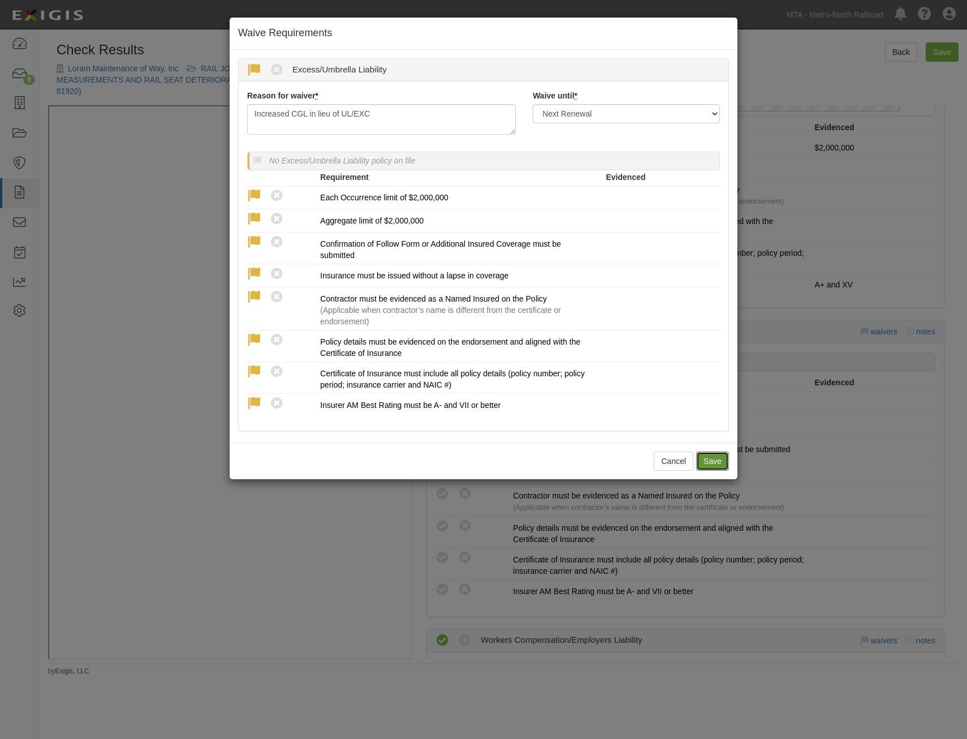
click at [713, 454] on button "Save" at bounding box center [712, 460] width 33 height 19
radio input "true"
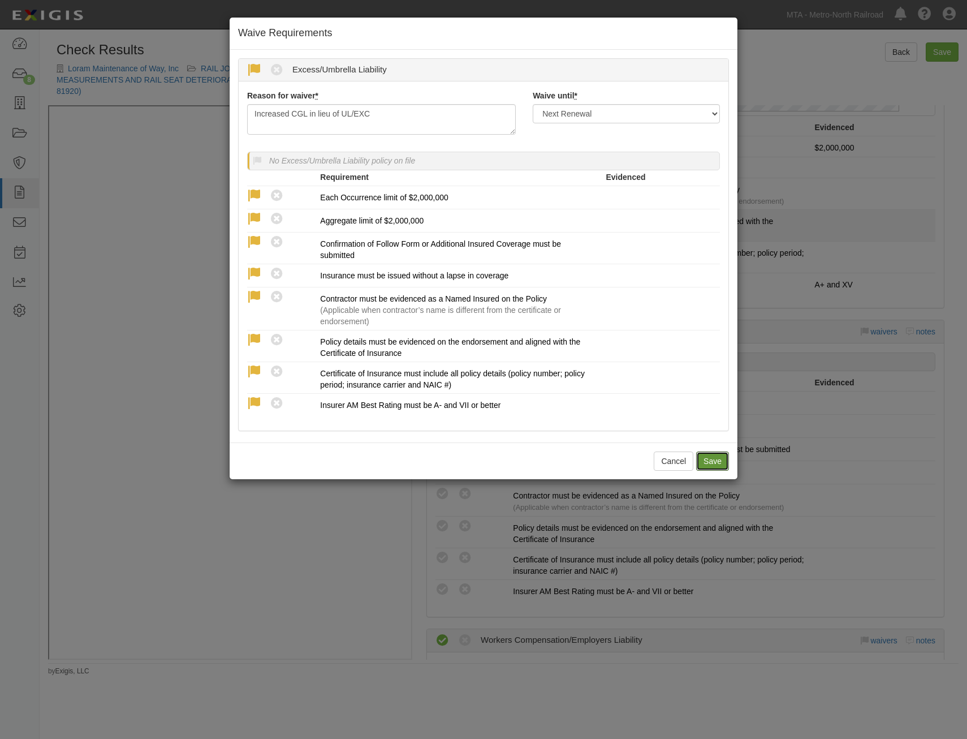
radio input "true"
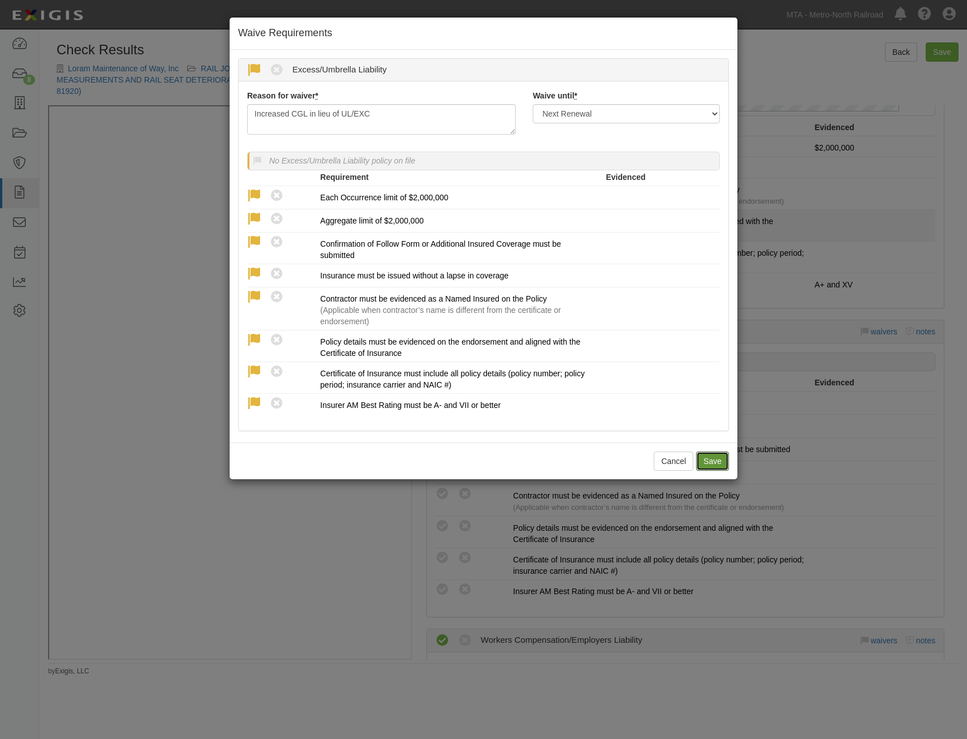
radio input "true"
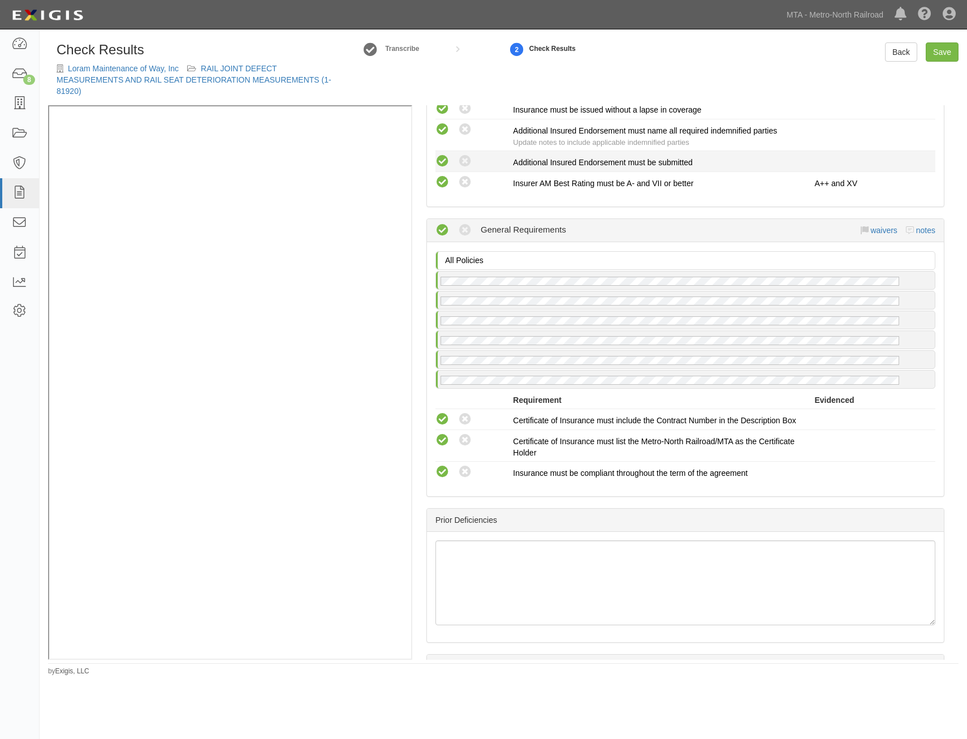
drag, startPoint x: 781, startPoint y: 232, endPoint x: 751, endPoint y: 471, distance: 240.0
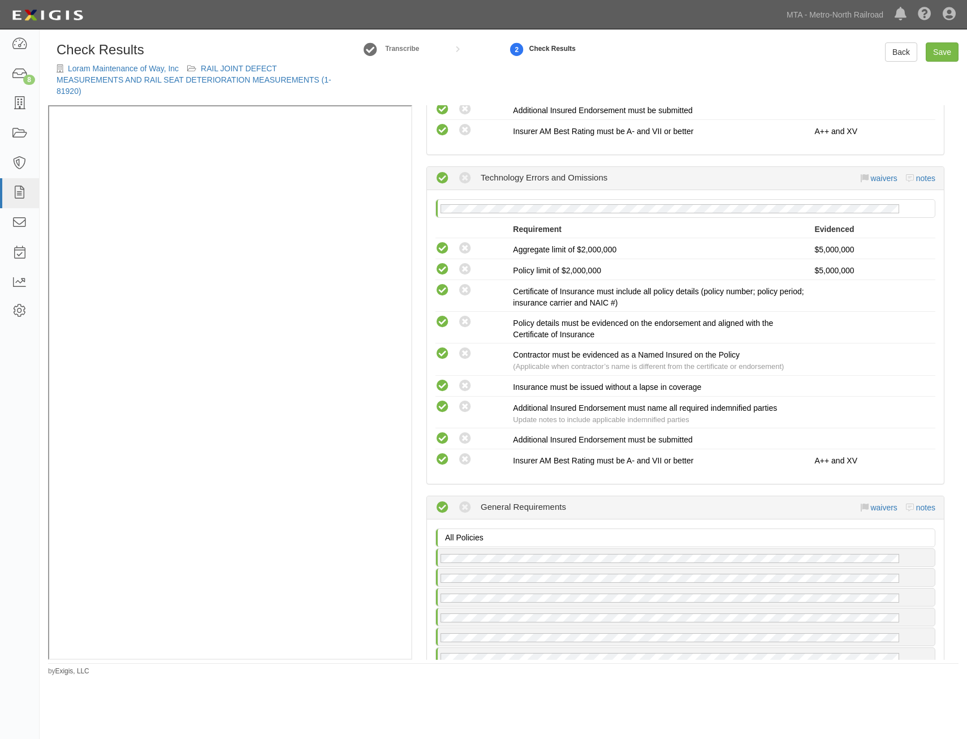
scroll to position [0, 0]
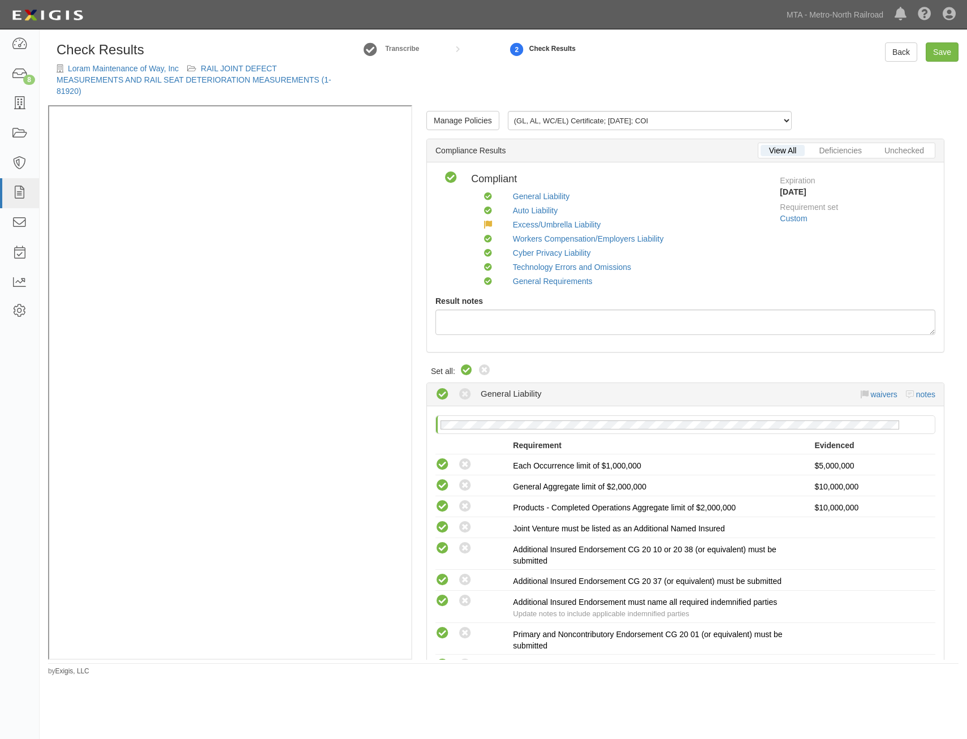
drag, startPoint x: 847, startPoint y: 459, endPoint x: 895, endPoint y: 106, distance: 356.1
click at [935, 51] on link "Save" at bounding box center [942, 51] width 33 height 19
radio input "true"
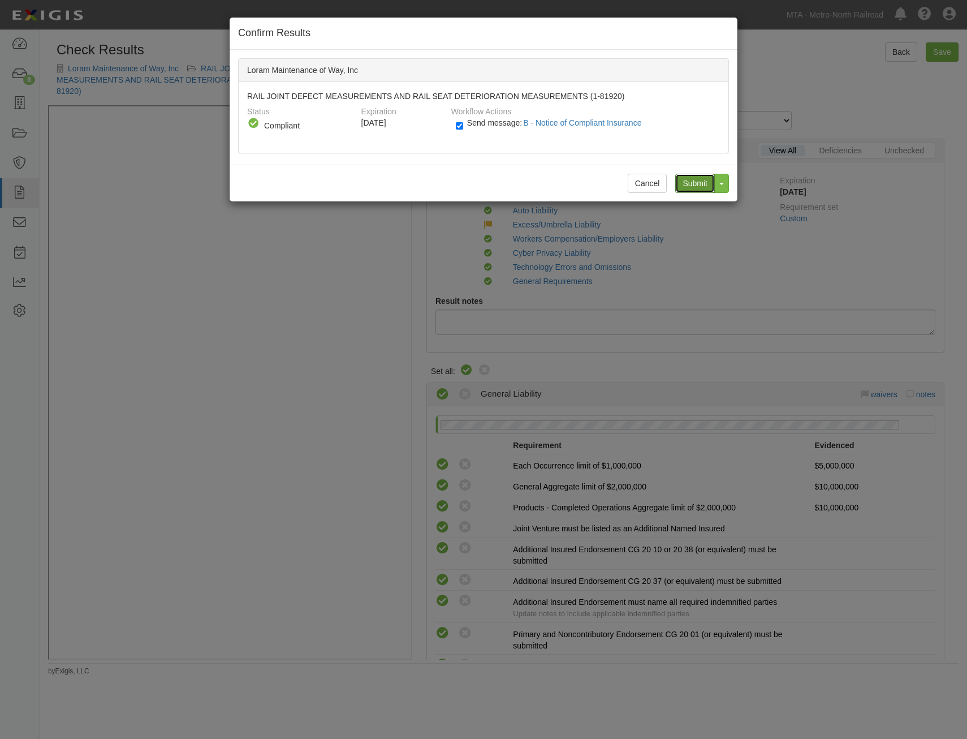
click at [691, 178] on input "Submit" at bounding box center [695, 183] width 40 height 19
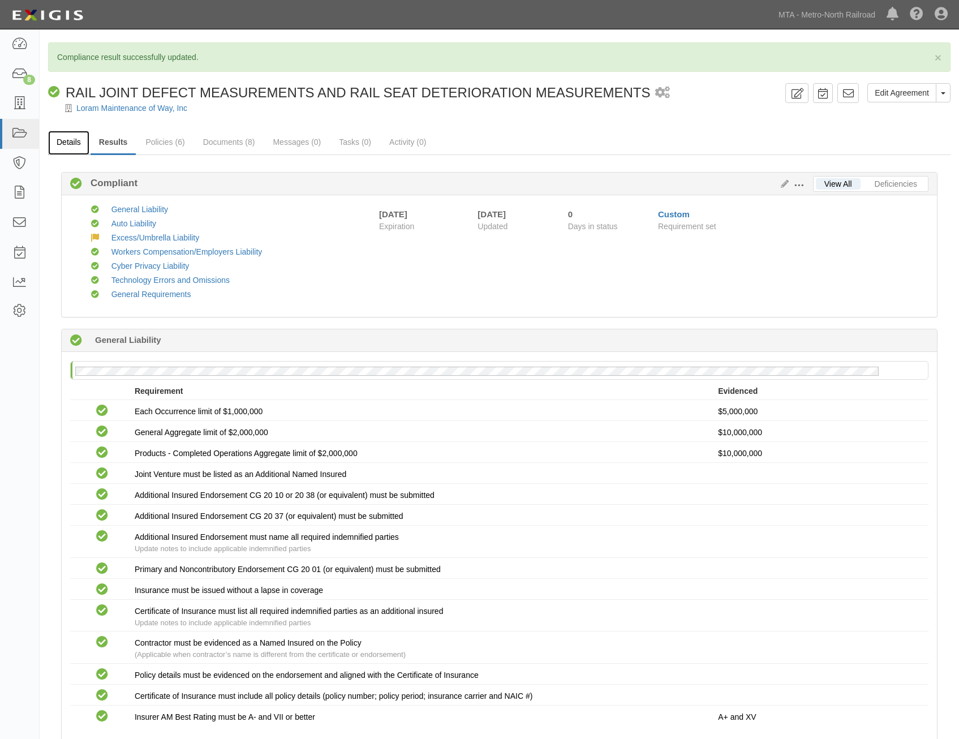
click at [75, 141] on link "Details" at bounding box center [68, 143] width 41 height 24
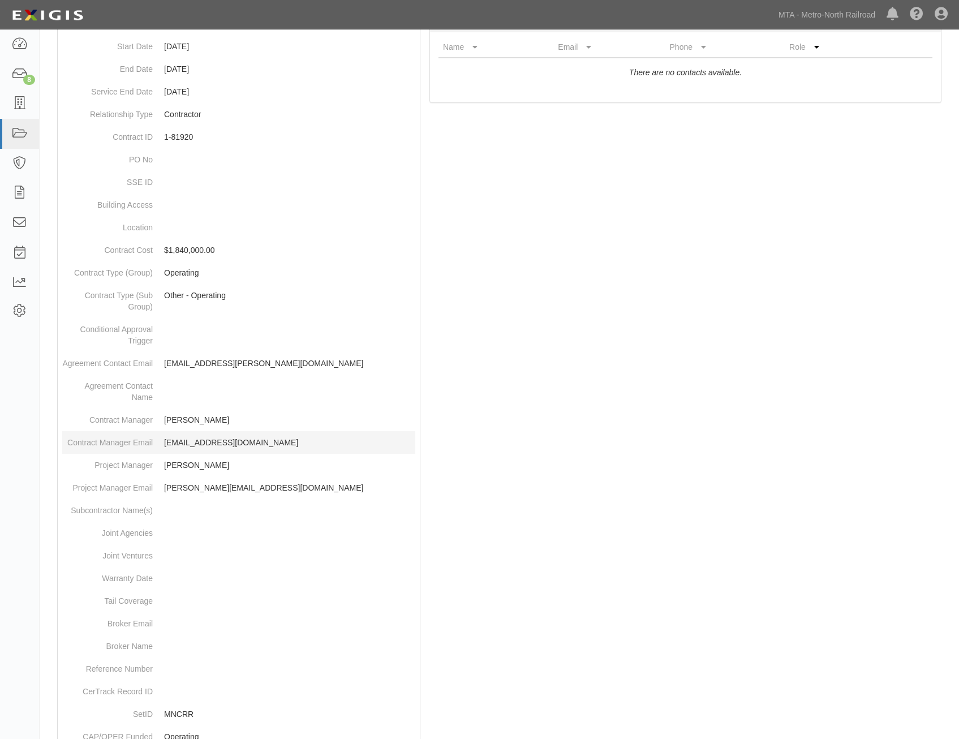
scroll to position [368, 0]
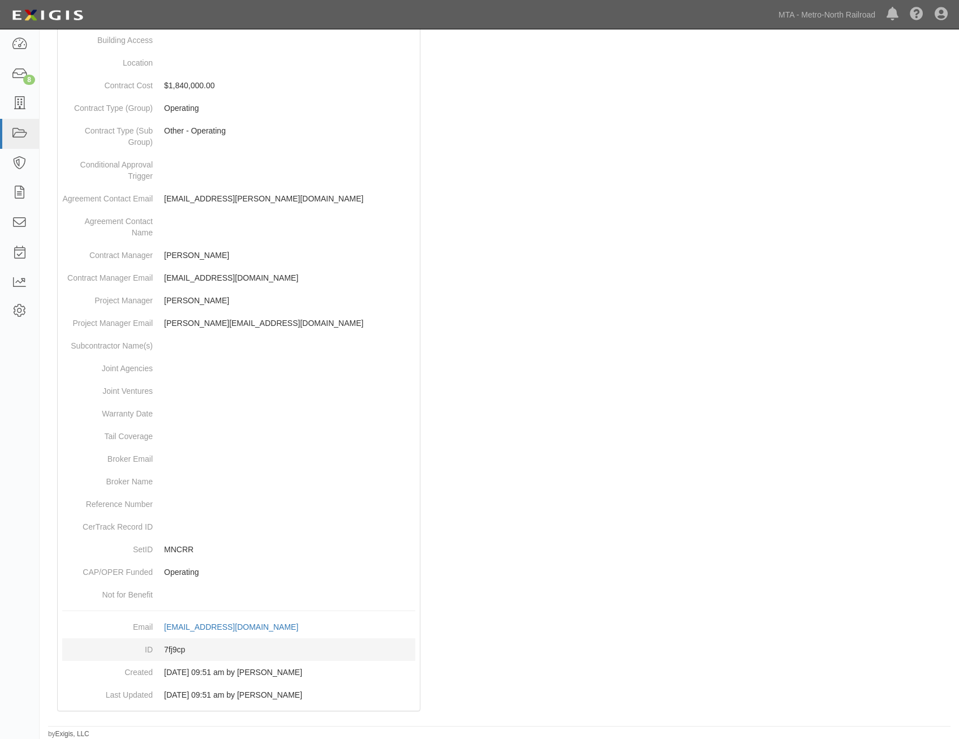
click at [176, 648] on dd "7fj9cp" at bounding box center [238, 649] width 353 height 23
copy dd "7fj9cp"
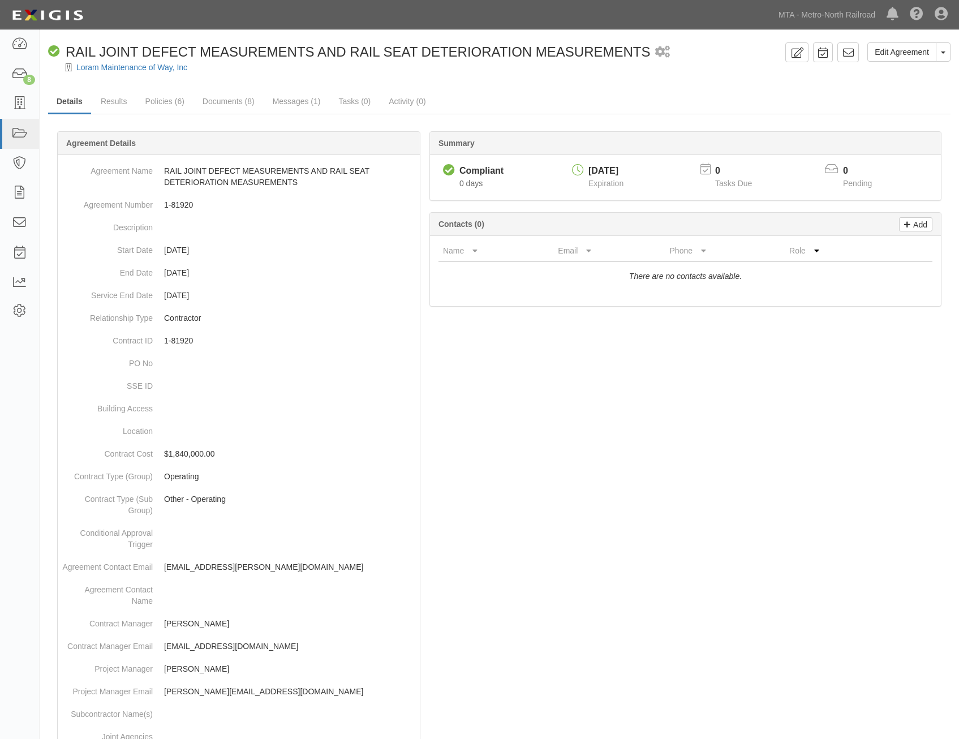
drag, startPoint x: 820, startPoint y: 383, endPoint x: 715, endPoint y: 48, distance: 351.3
click at [838, 50] on link at bounding box center [847, 52] width 21 height 20
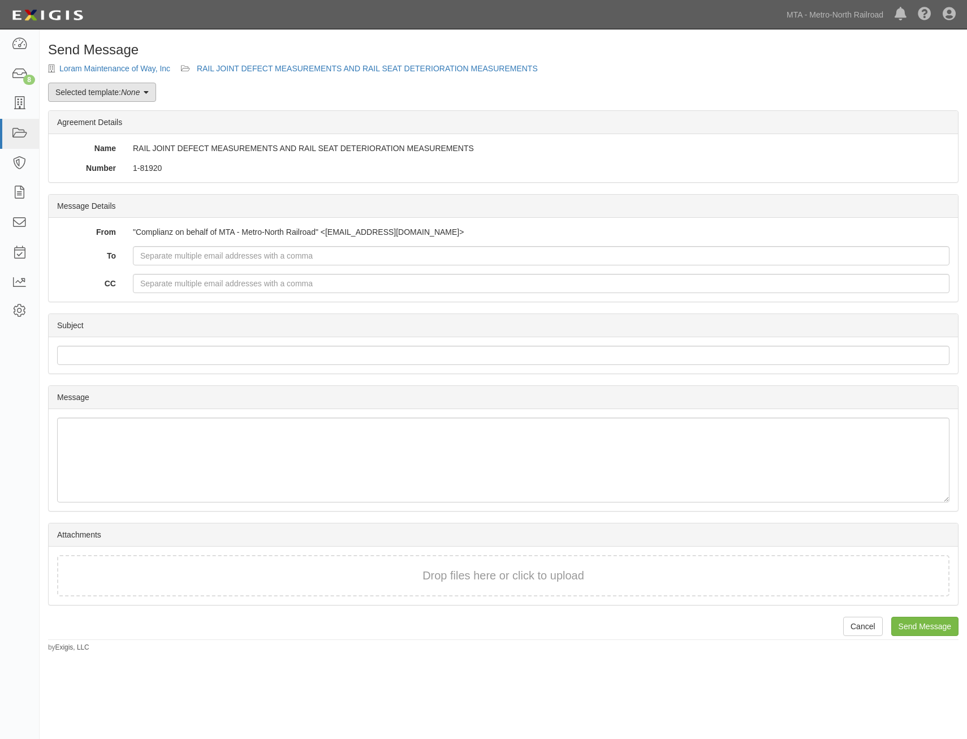
click at [138, 86] on link "Selected template: None" at bounding box center [102, 92] width 108 height 19
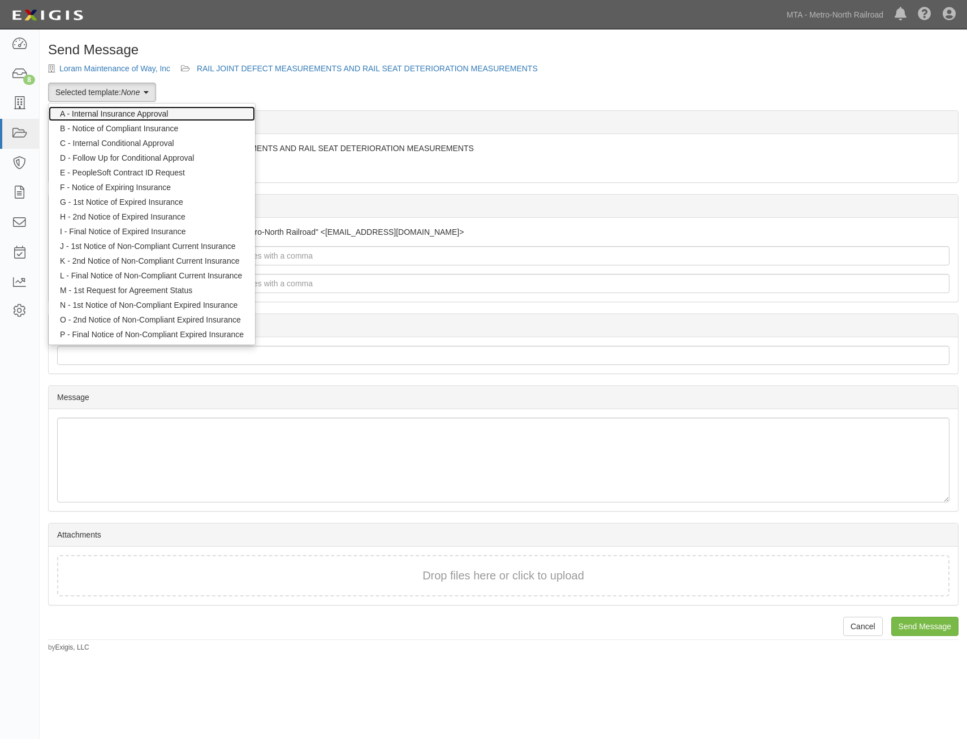
click at [189, 118] on link "A - Internal Insurance Approval" at bounding box center [152, 113] width 206 height 15
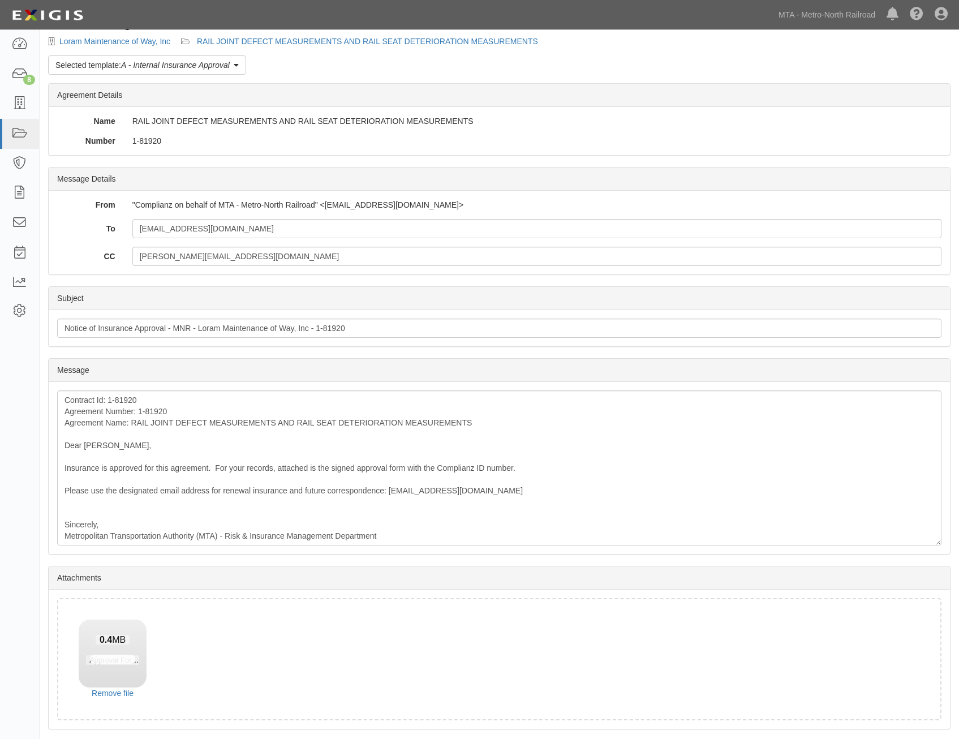
scroll to position [64, 0]
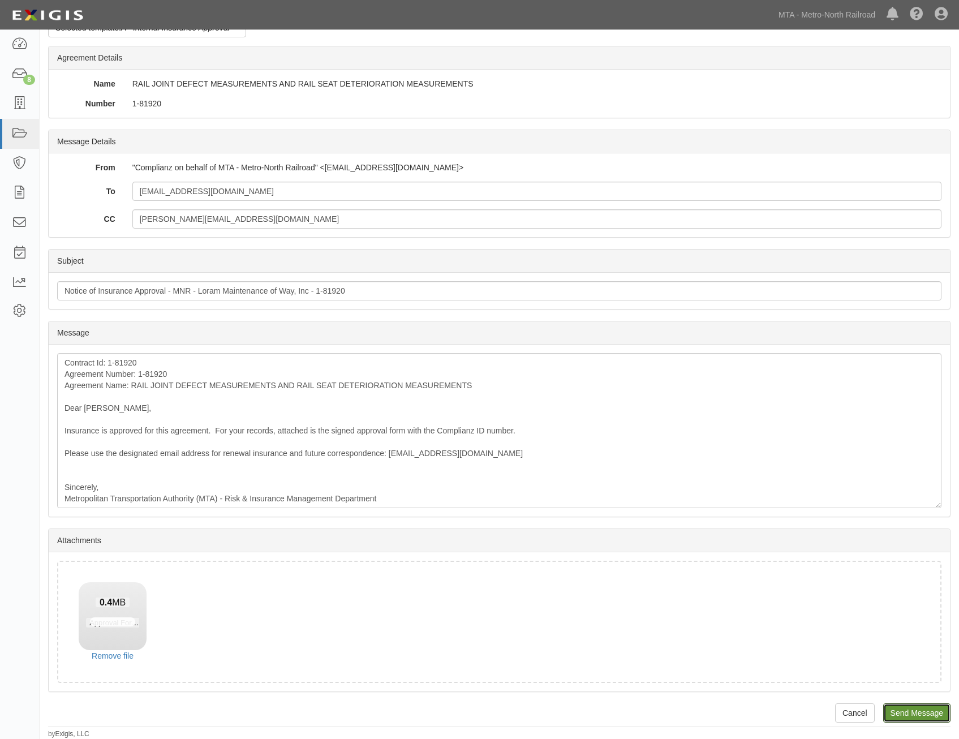
click at [913, 713] on input "Send Message" at bounding box center [916, 712] width 67 height 19
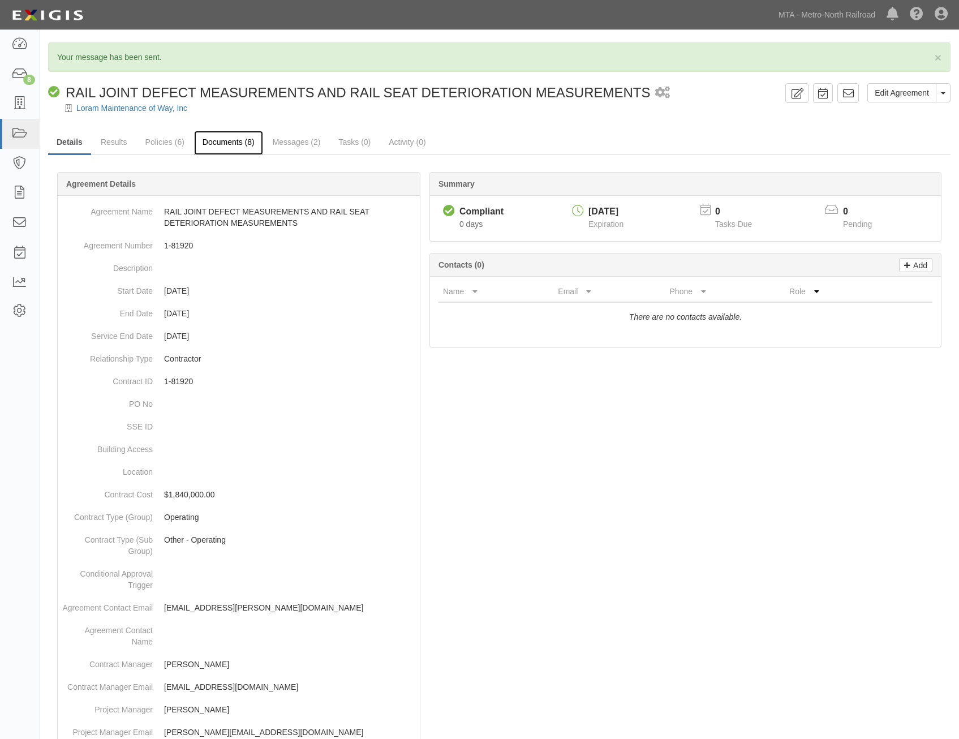
click at [221, 143] on link "Documents (8)" at bounding box center [228, 143] width 69 height 24
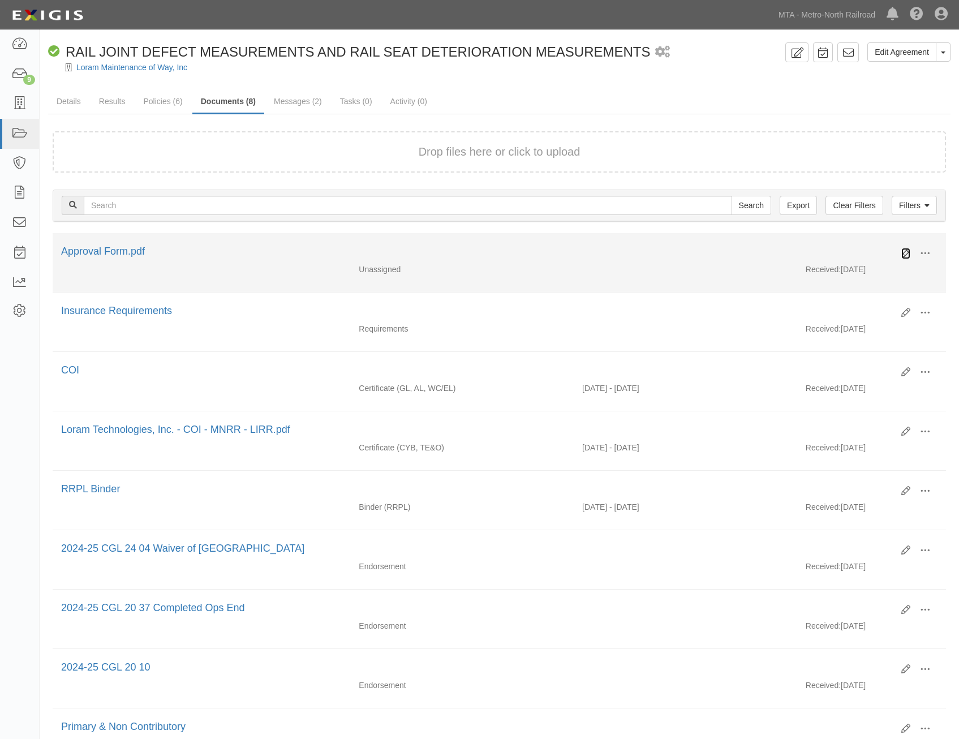
click at [904, 252] on icon at bounding box center [905, 253] width 9 height 9
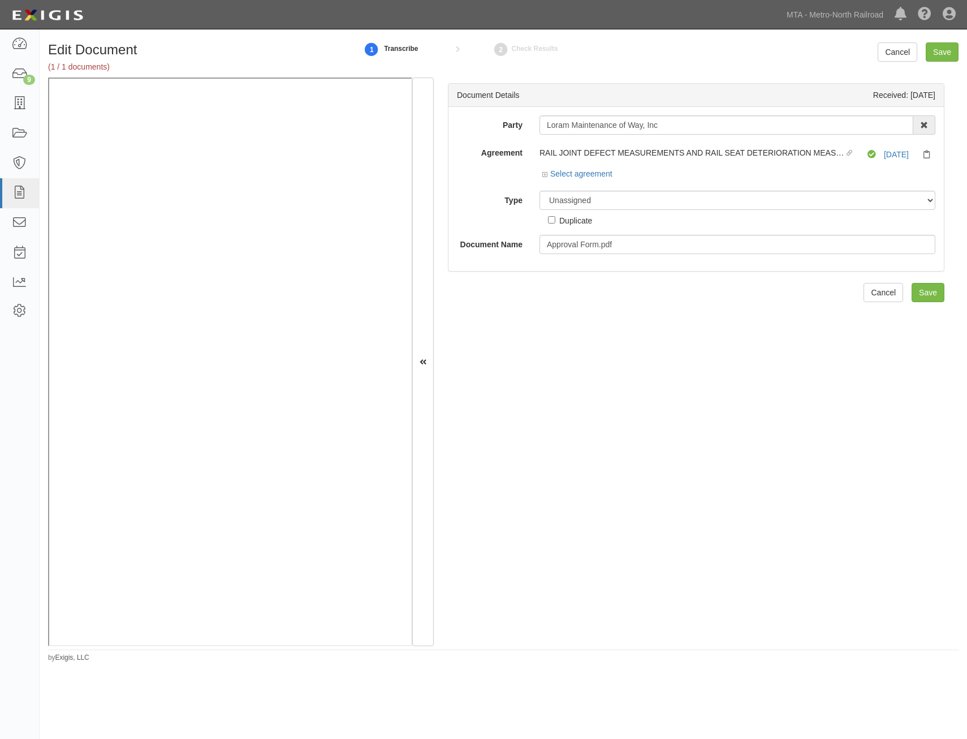
click at [698, 185] on div "Party Loram Maintenance of Way, Inc [STREET_ADDRESS][PERSON_NAME], LLC. 200 Par…" at bounding box center [696, 184] width 478 height 139
click at [701, 197] on select "Unassigned Binder Cancellation Notice Certificate Contract Endorsement Insuranc…" at bounding box center [737, 200] width 396 height 19
select select "OtherDetail"
click at [539, 191] on select "Unassigned Binder Cancellation Notice Certificate Contract Endorsement Insuranc…" at bounding box center [737, 200] width 396 height 19
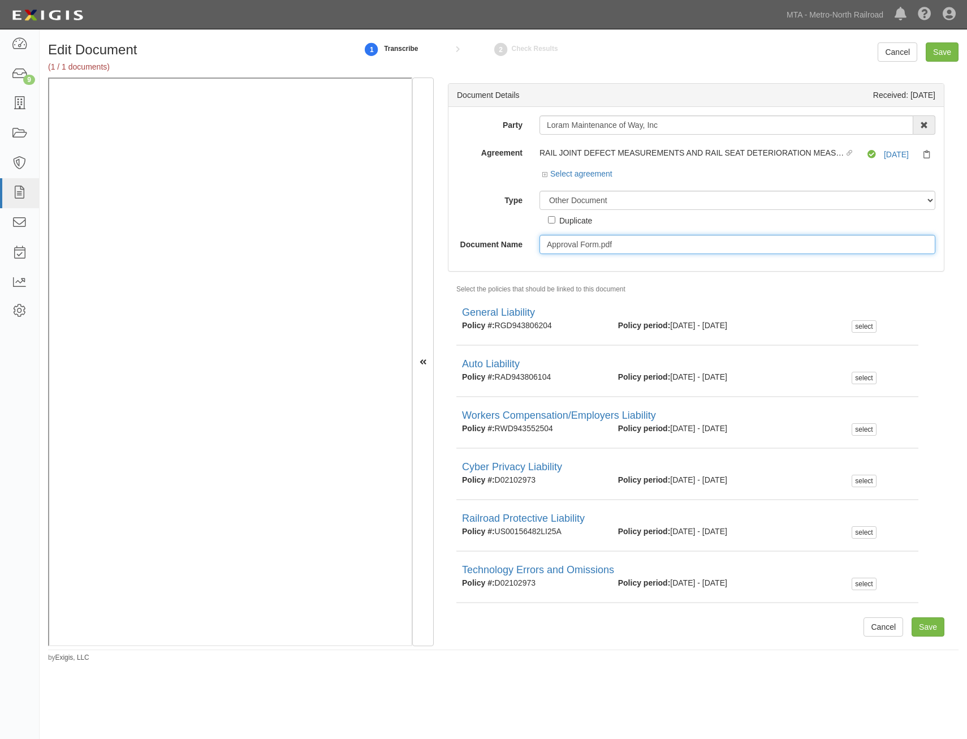
click at [719, 243] on input "Approval Form.pdf" at bounding box center [737, 244] width 396 height 19
type input "Approval Form"
click at [921, 630] on input "Save" at bounding box center [928, 626] width 33 height 19
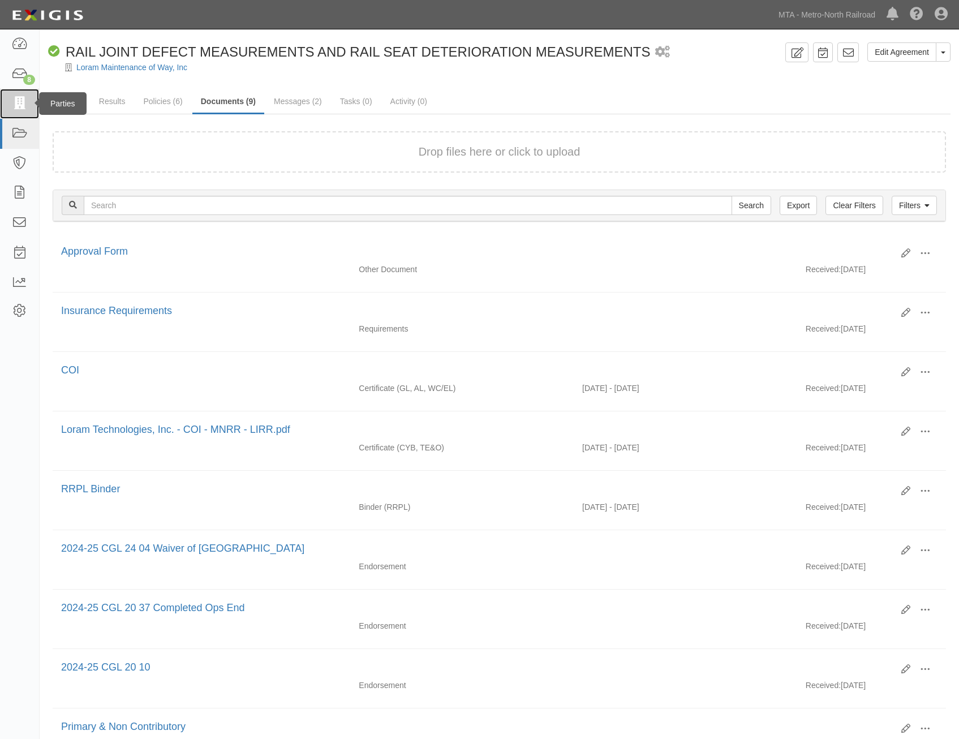
click at [24, 101] on icon at bounding box center [19, 103] width 16 height 13
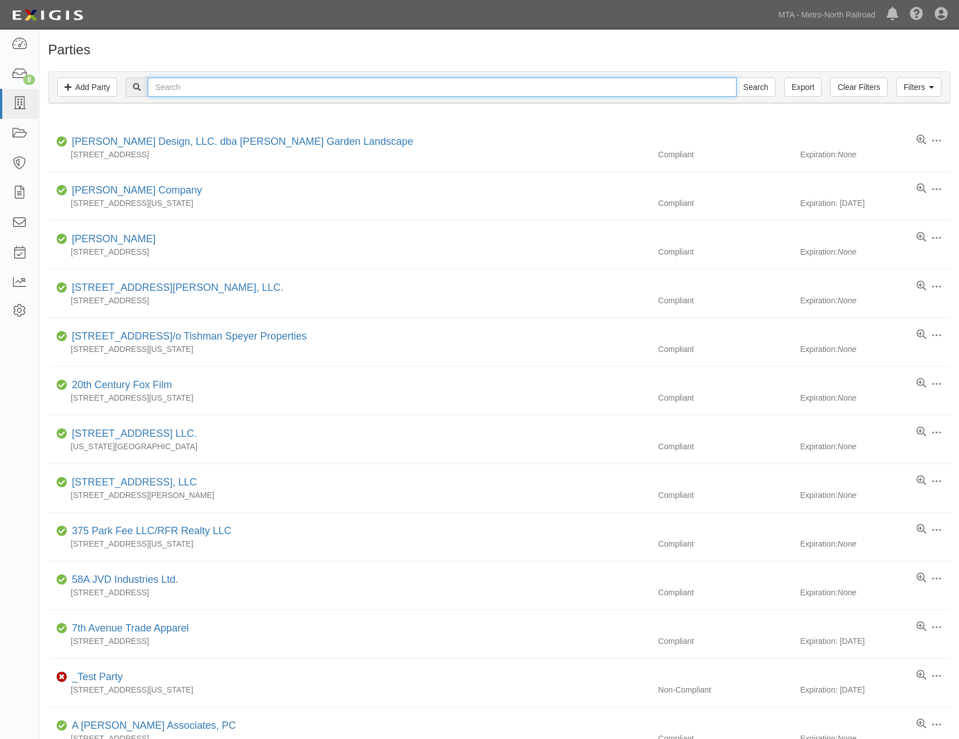
click at [423, 86] on input "text" at bounding box center [442, 86] width 588 height 19
type input "gannett"
click at [736, 77] on input "Search" at bounding box center [756, 86] width 40 height 19
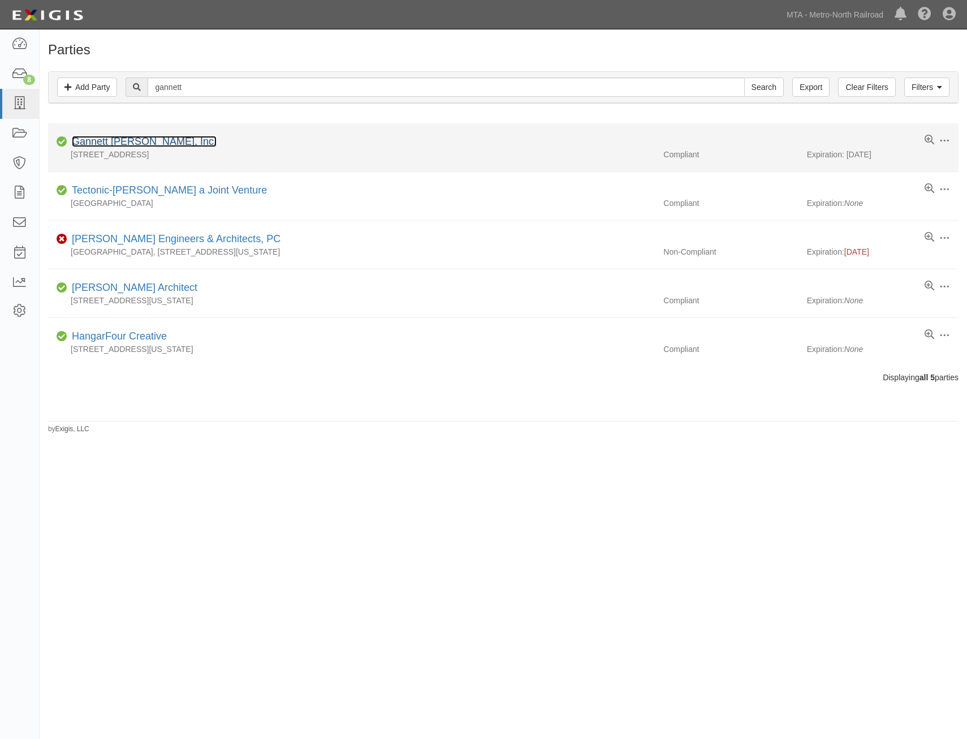
click at [154, 143] on link "Gannett [PERSON_NAME], Inc." at bounding box center [144, 141] width 145 height 11
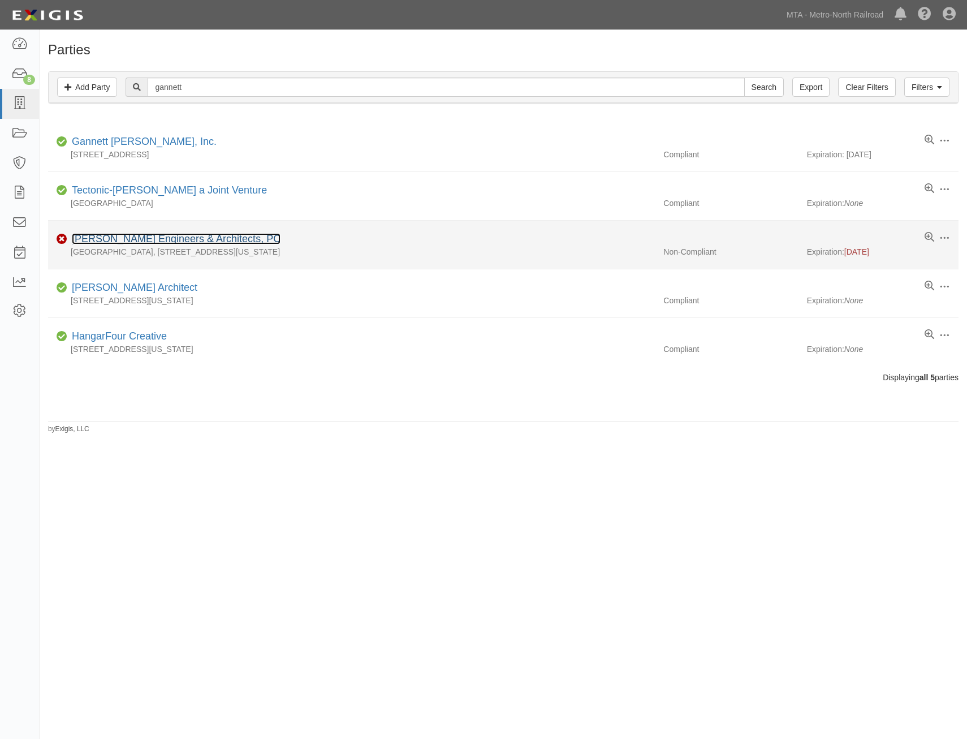
click at [223, 241] on link "[PERSON_NAME] Engineers & Architects, PC" at bounding box center [176, 238] width 209 height 11
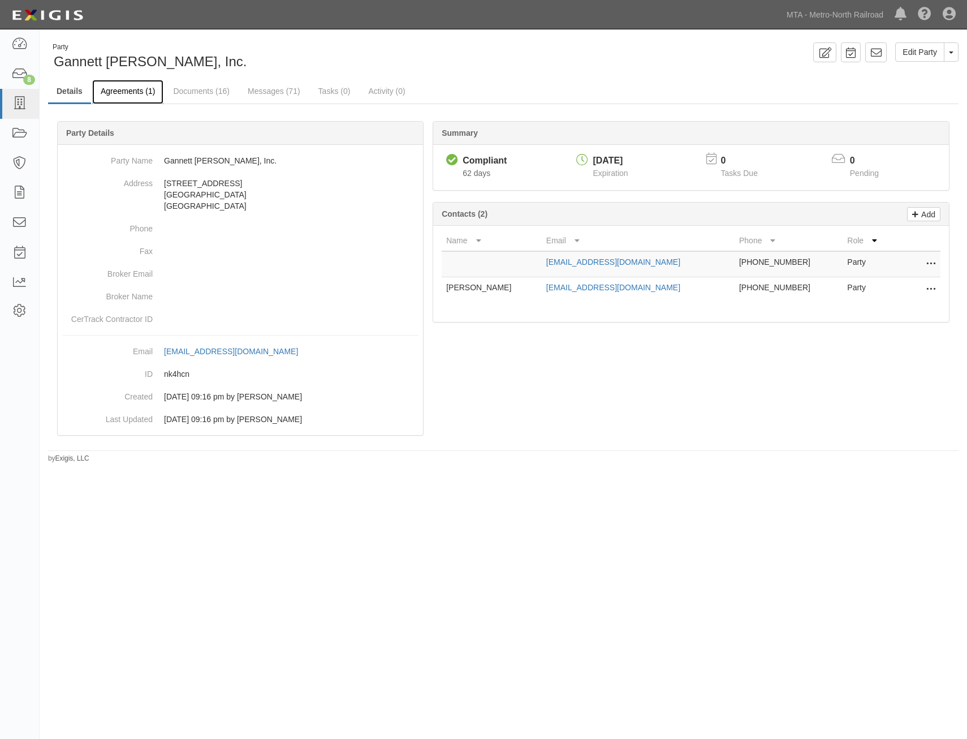
click at [145, 97] on link "Agreements (1)" at bounding box center [127, 92] width 71 height 24
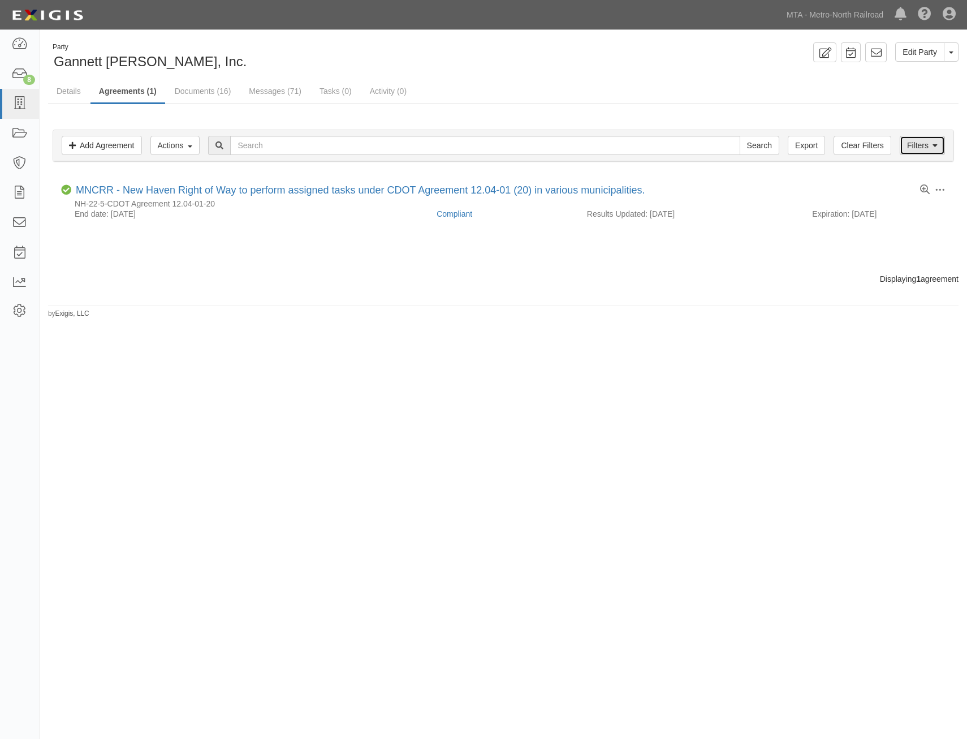
click at [922, 152] on link "Filters" at bounding box center [922, 145] width 45 height 19
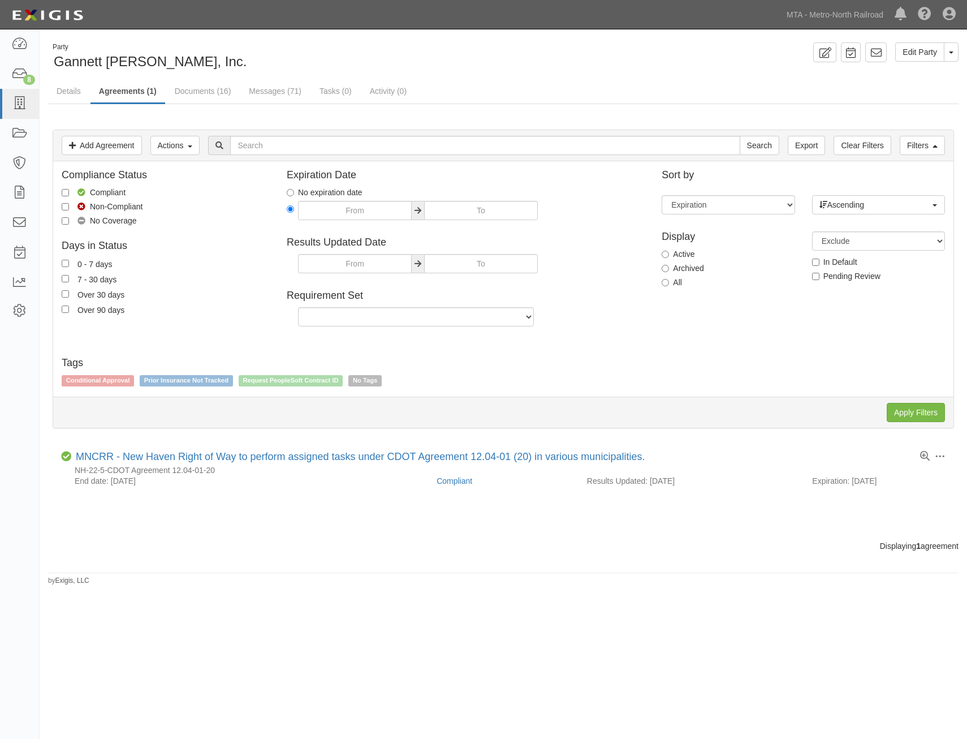
click at [675, 280] on label "All" at bounding box center [672, 282] width 20 height 11
click at [669, 280] on input "All" at bounding box center [665, 282] width 7 height 7
radio input "true"
click at [904, 405] on input "Apply Filters" at bounding box center [916, 412] width 58 height 19
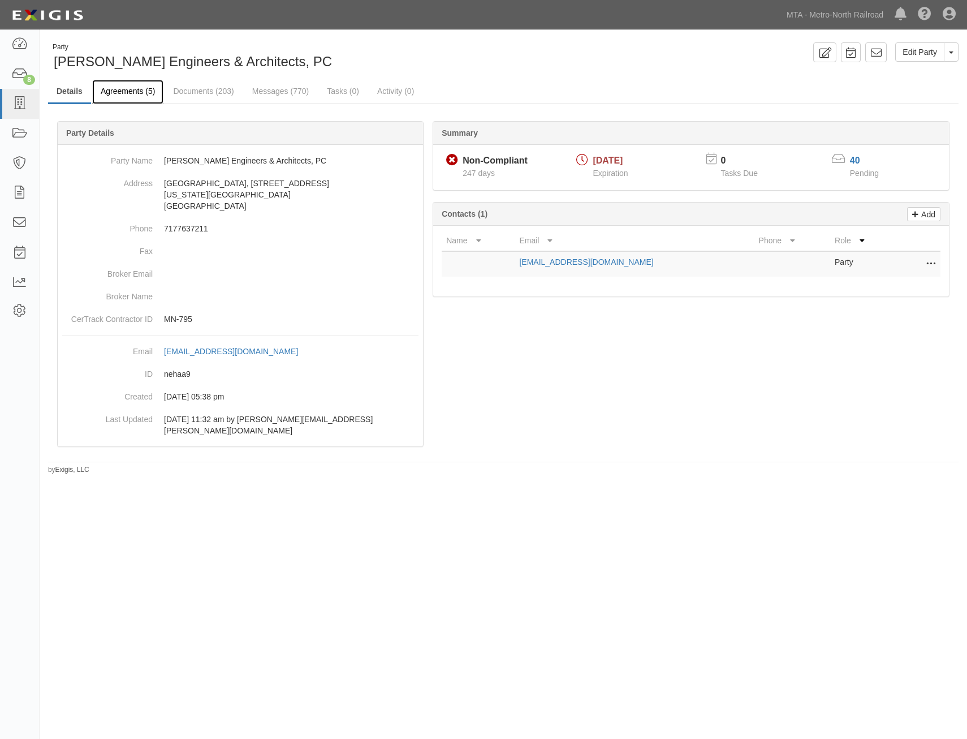
click at [133, 88] on link "Agreements (5)" at bounding box center [127, 92] width 71 height 24
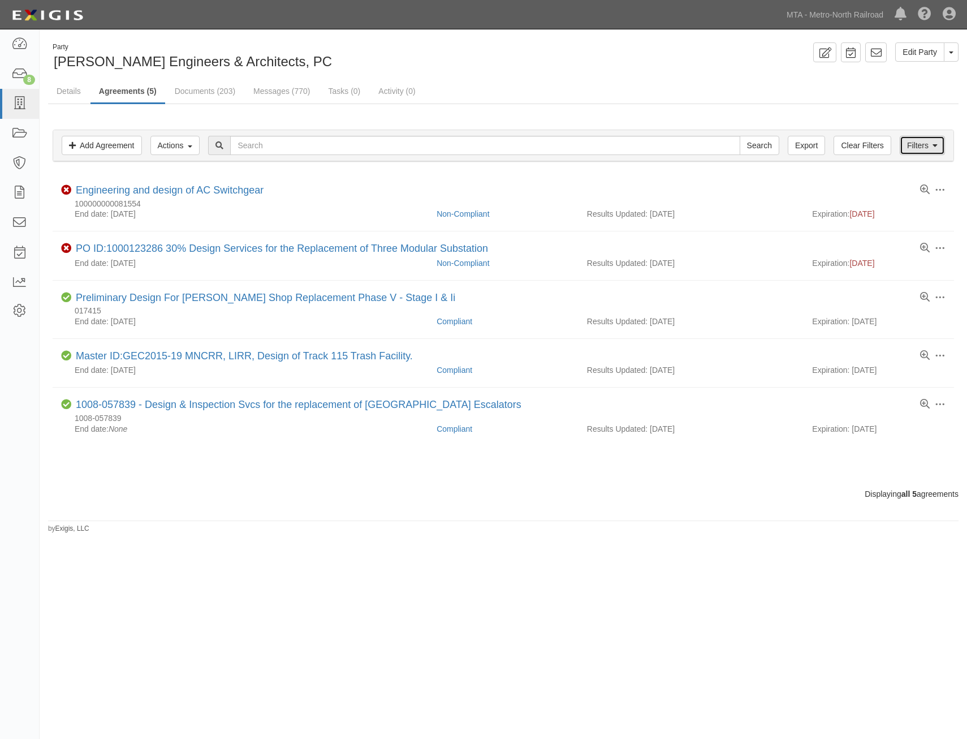
click at [927, 144] on link "Filters" at bounding box center [922, 145] width 45 height 19
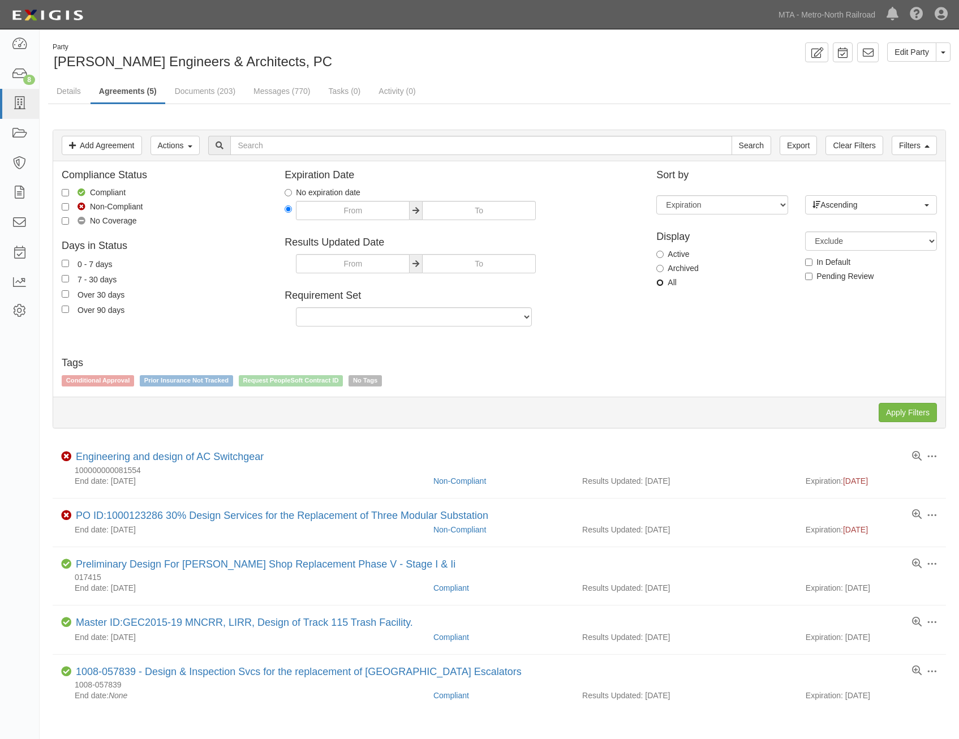
click at [661, 279] on input "All" at bounding box center [659, 282] width 7 height 7
radio input "true"
click at [917, 411] on input "Apply Filters" at bounding box center [907, 412] width 58 height 19
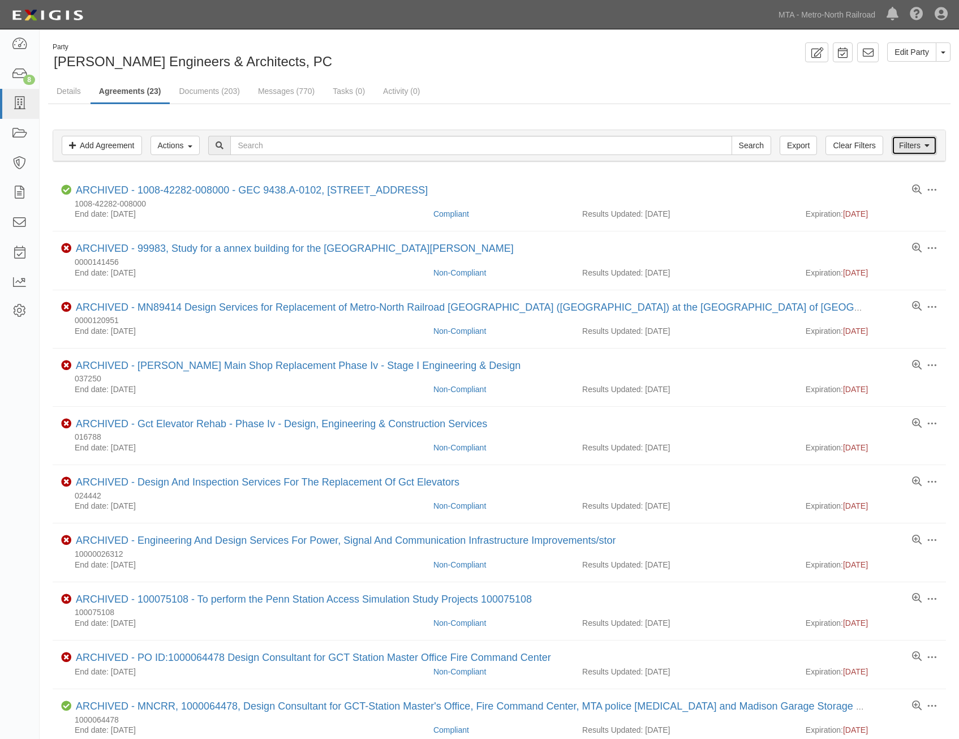
click at [921, 146] on link "Filters" at bounding box center [913, 145] width 45 height 19
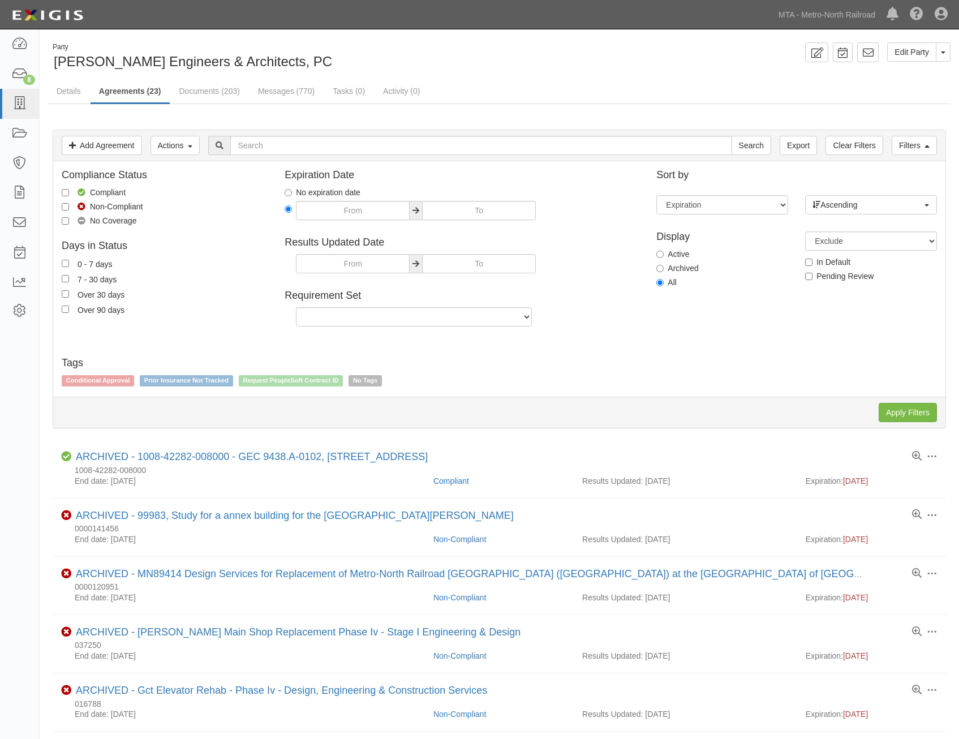
click at [679, 251] on label "Active" at bounding box center [672, 253] width 33 height 11
click at [663, 251] on input "Active" at bounding box center [659, 254] width 7 height 7
radio input "true"
click at [916, 408] on input "Apply Filters" at bounding box center [907, 412] width 58 height 19
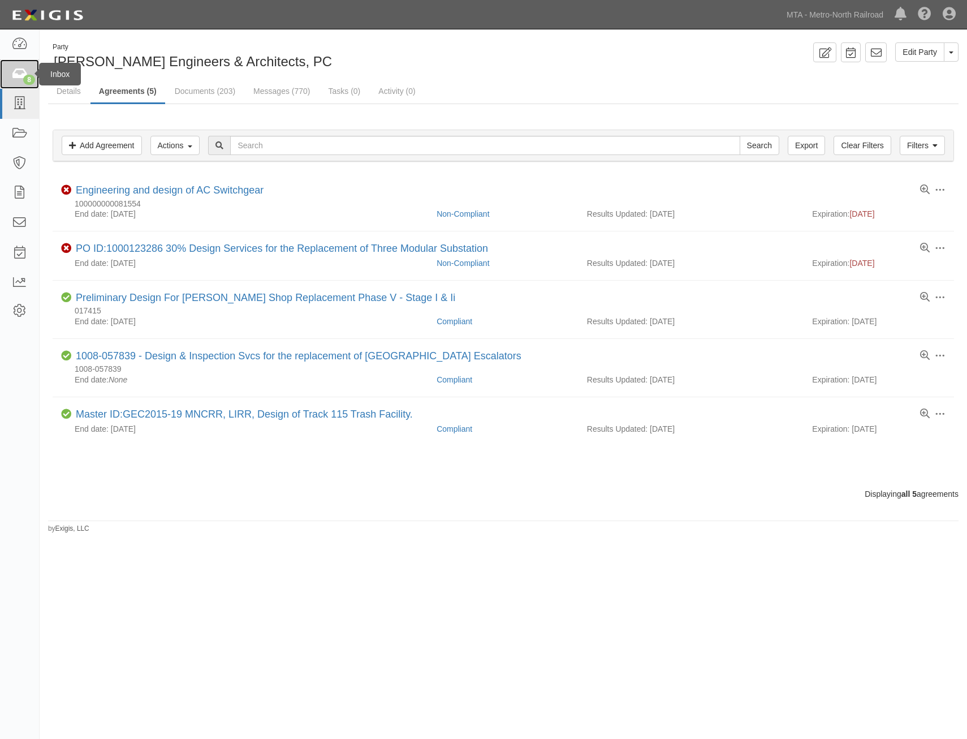
click at [7, 80] on link "8" at bounding box center [19, 74] width 39 height 30
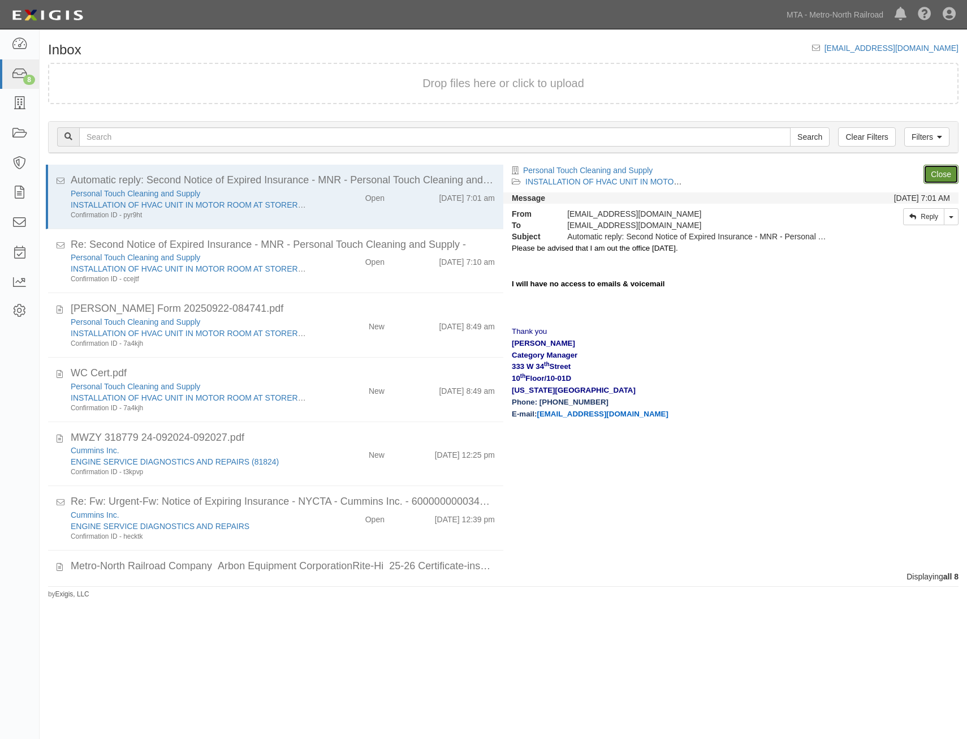
click at [940, 178] on link "Close" at bounding box center [940, 174] width 35 height 19
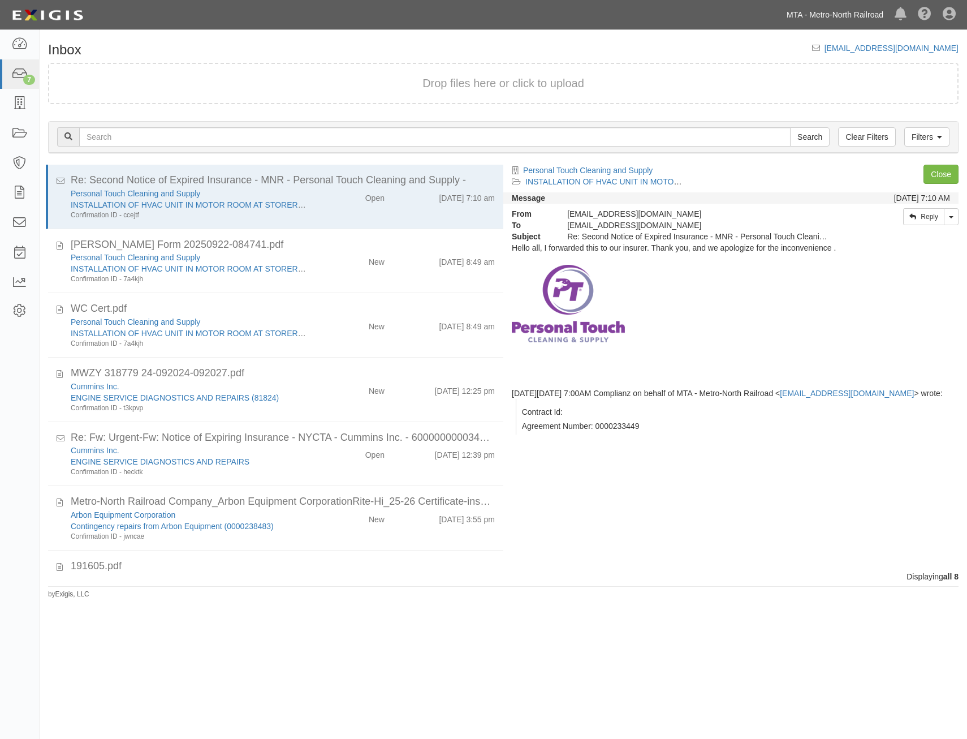
click at [847, 24] on link "MTA - Metro-North Railroad" at bounding box center [835, 14] width 108 height 23
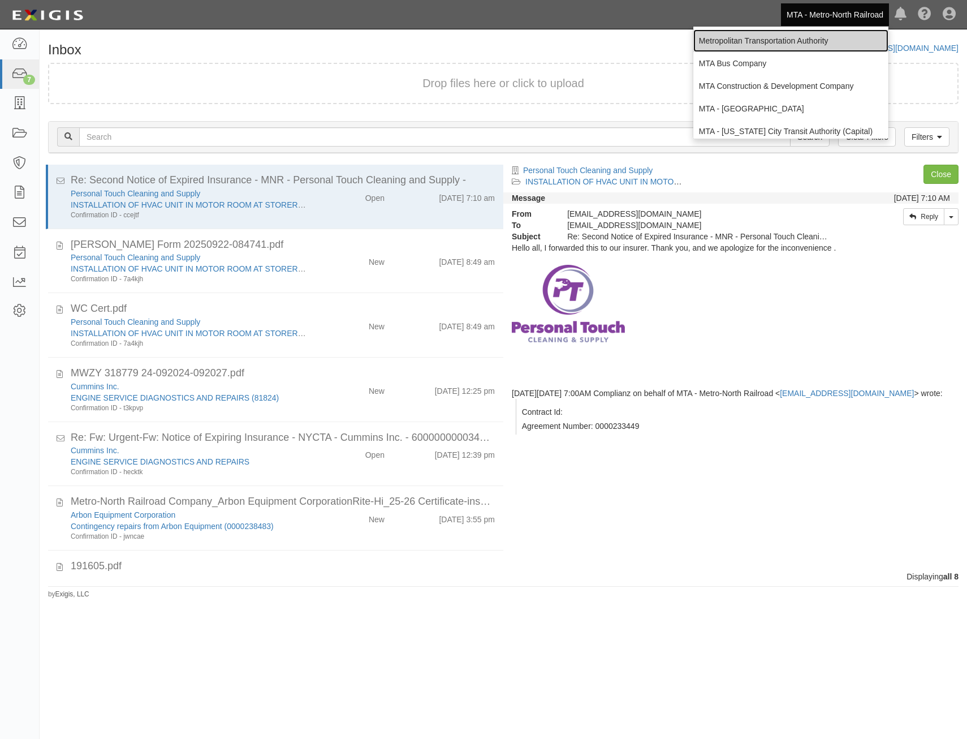
click at [800, 40] on link "Metropolitan Transportation Authority" at bounding box center [790, 40] width 195 height 23
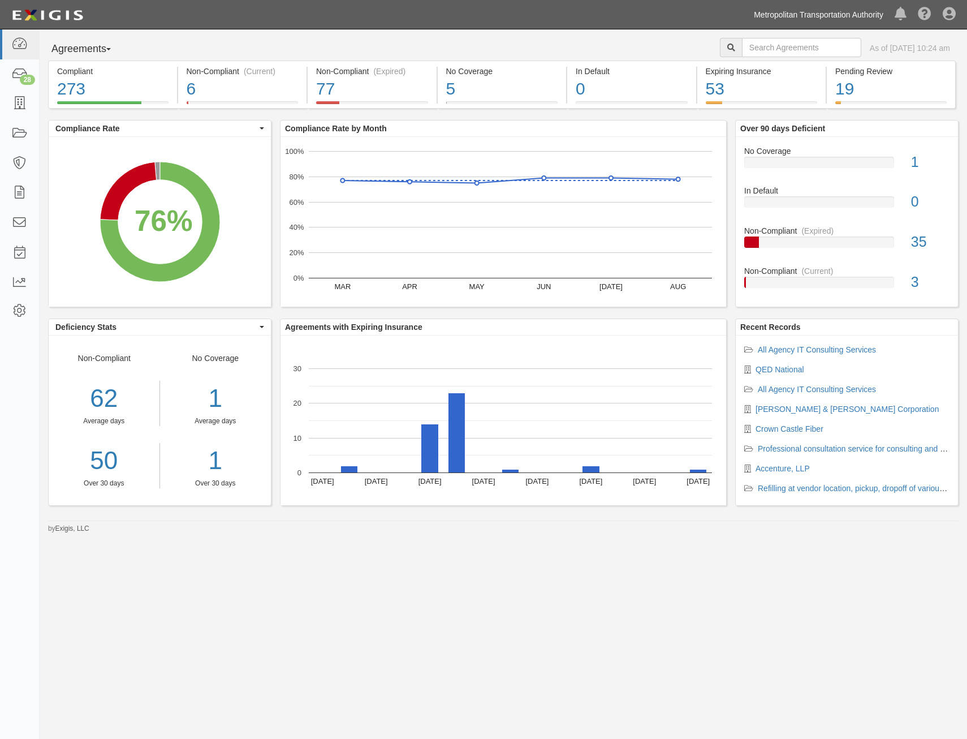
click at [818, 12] on link "Metropolitan Transportation Authority" at bounding box center [818, 14] width 141 height 23
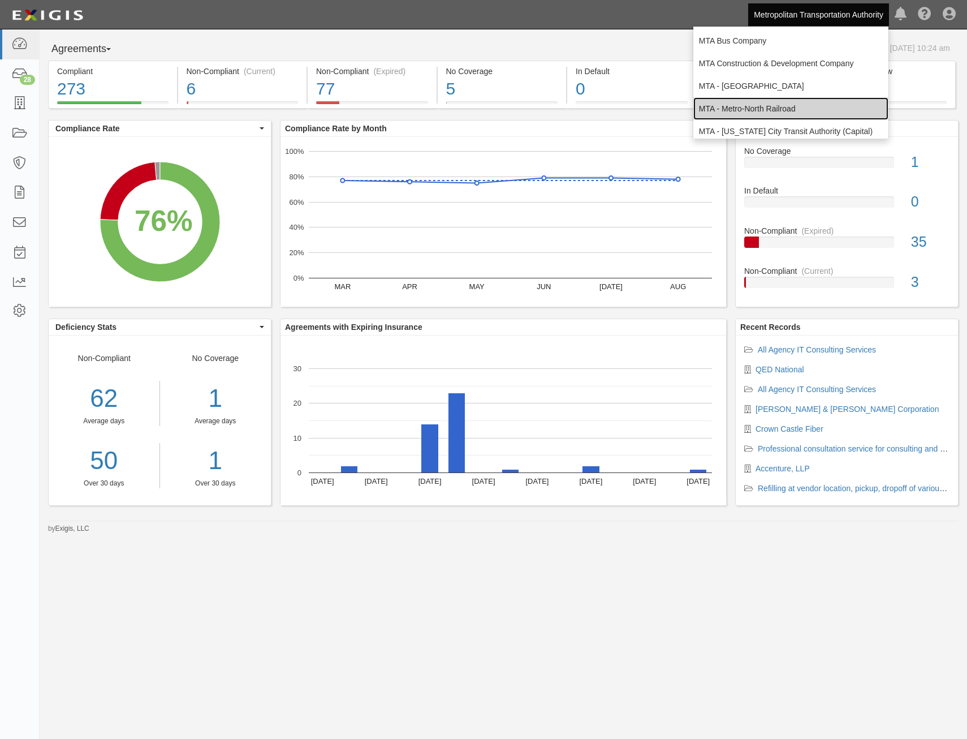
click at [793, 113] on link "MTA - Metro-North Railroad" at bounding box center [790, 108] width 195 height 23
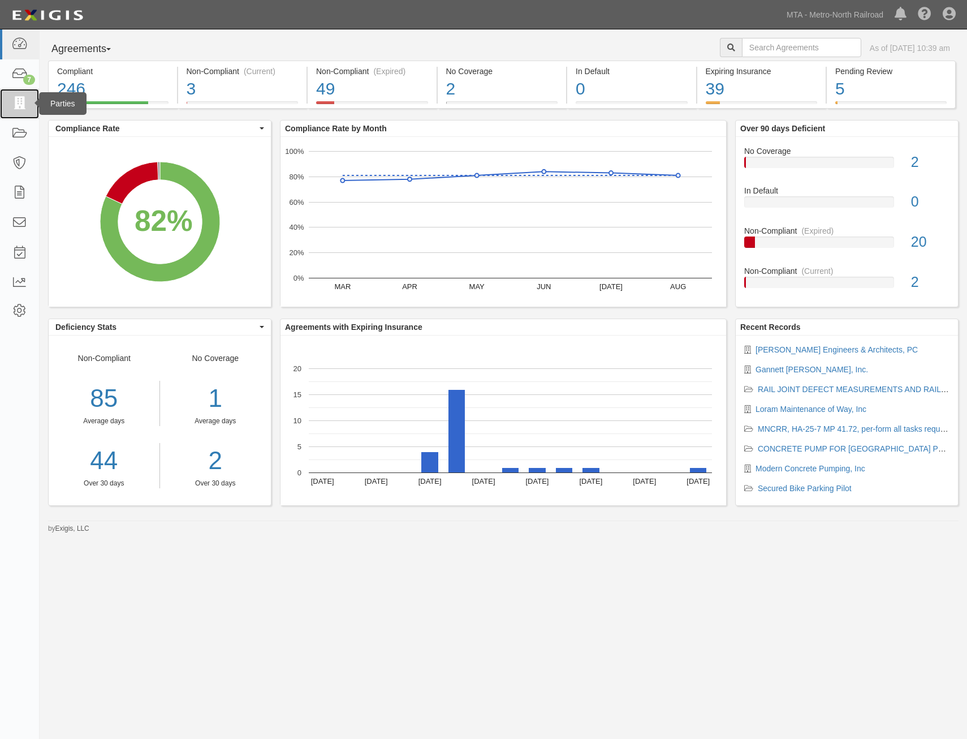
click at [19, 100] on icon at bounding box center [19, 103] width 16 height 13
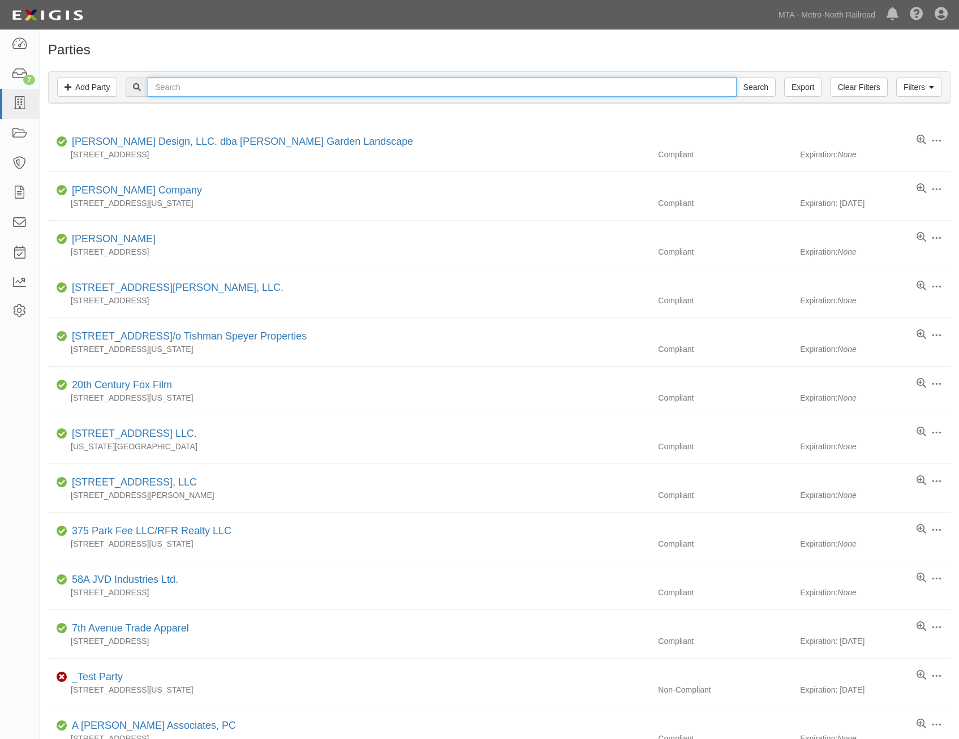
click at [298, 92] on input "text" at bounding box center [442, 86] width 588 height 19
type input "[PERSON_NAME]"
click at [736, 77] on input "Search" at bounding box center [756, 86] width 40 height 19
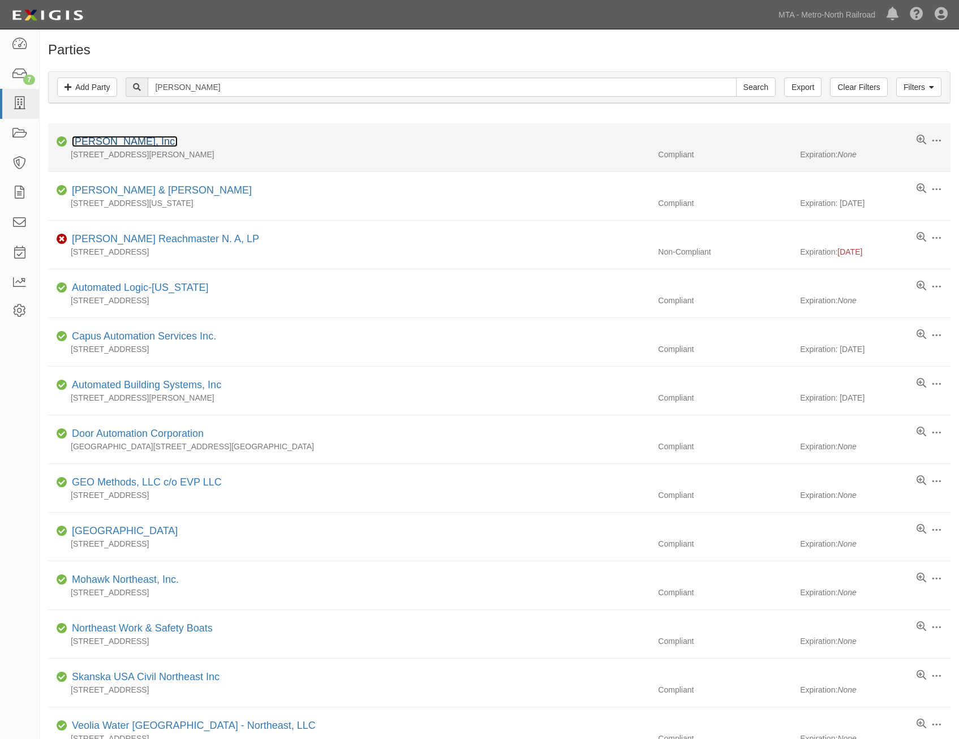
click at [145, 143] on link "[PERSON_NAME], Inc." at bounding box center [125, 141] width 106 height 11
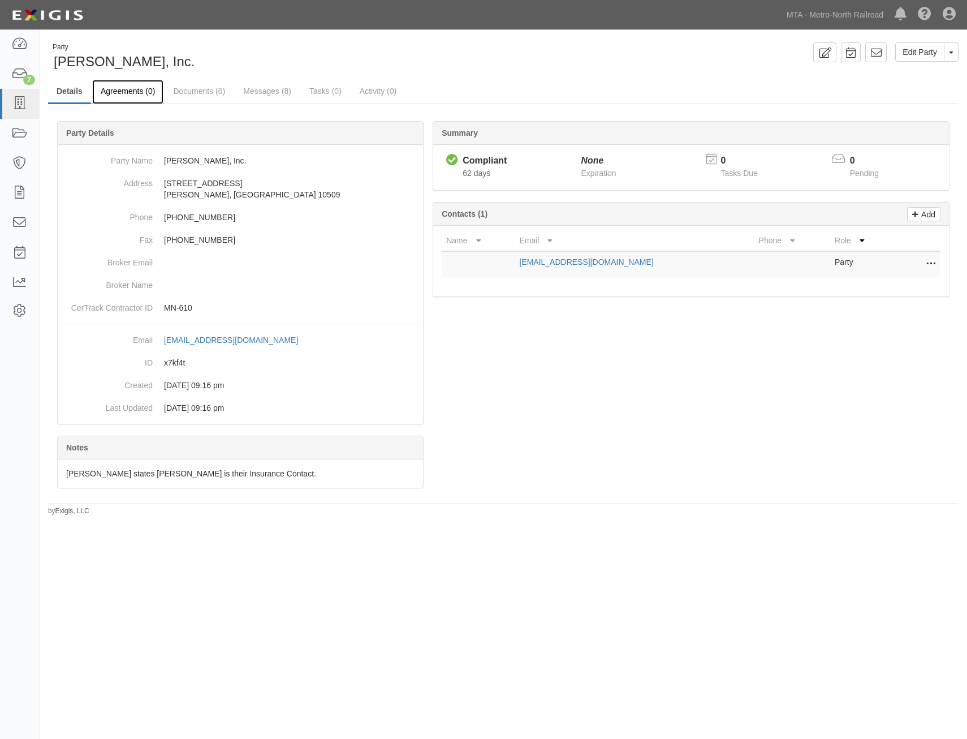
click at [136, 96] on link "Agreements (0)" at bounding box center [127, 92] width 71 height 24
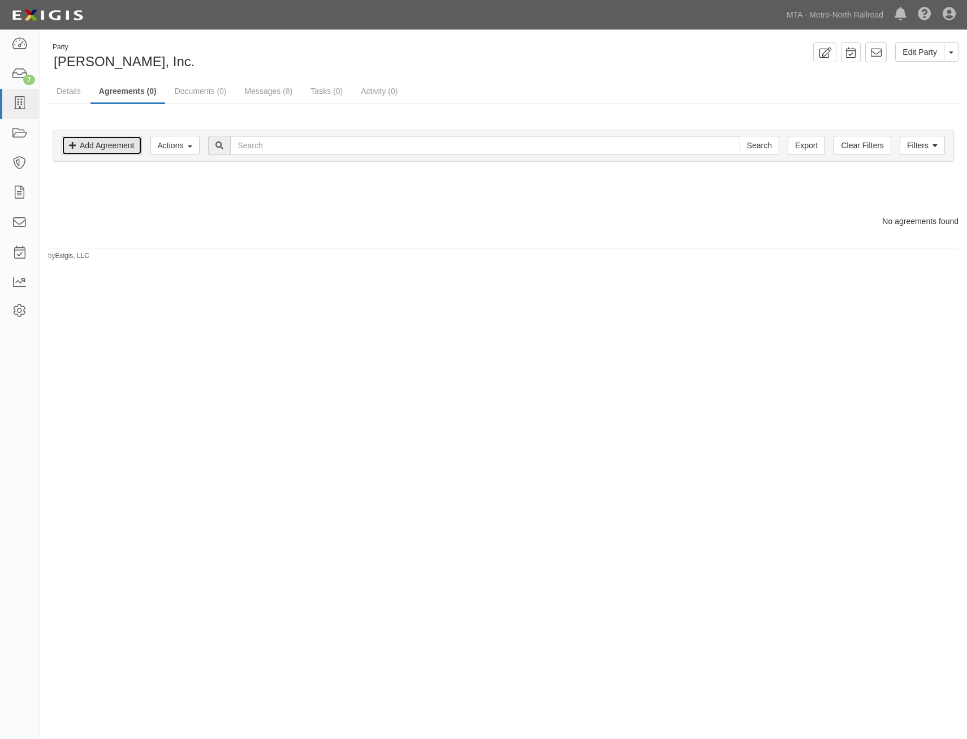
click at [107, 145] on link "Add Agreement" at bounding box center [102, 145] width 80 height 19
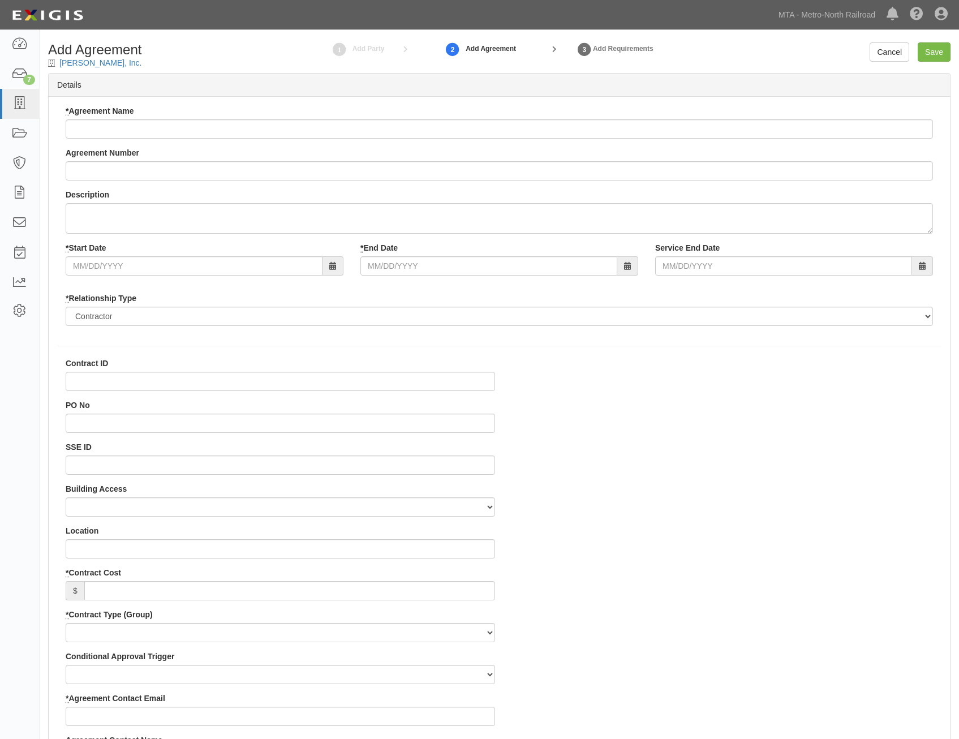
select select
click at [180, 121] on input "* Agreement Name" at bounding box center [499, 128] width 867 height 19
paste input "PJ-25-8 MP JS 35.50"
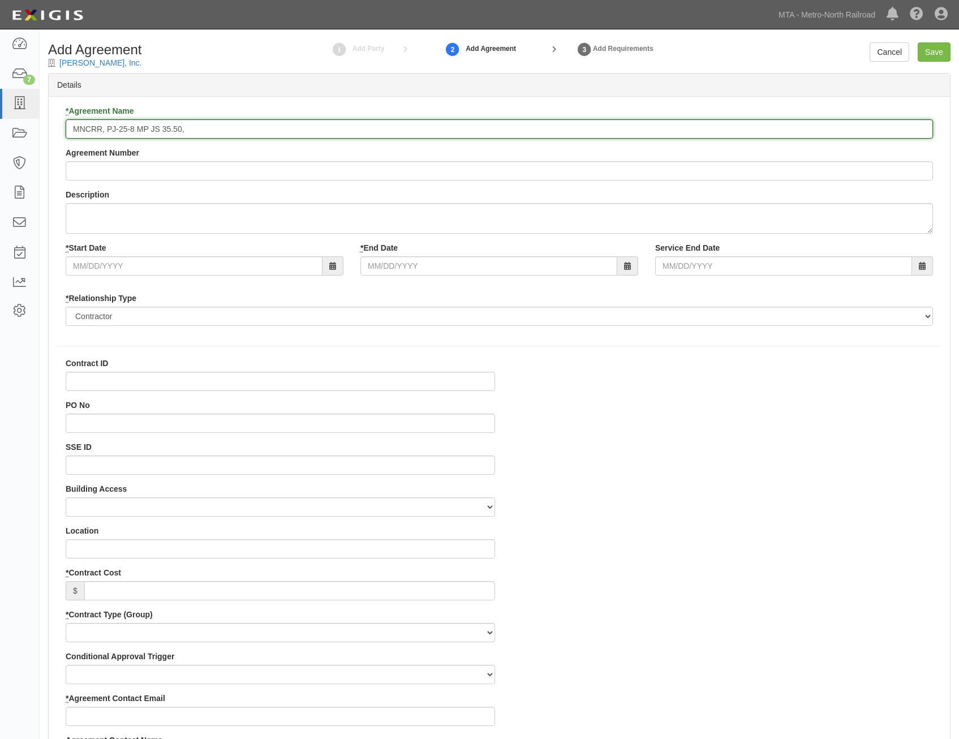
click at [369, 131] on input "MNCRR, PJ-25-8 MP JS 35.50," at bounding box center [499, 128] width 867 height 19
paste input "replace drainage structures as part of roadway widening and infrastructure impr…"
type input "MNCRR, PJ-25-8 MP JS 35.50, replace drainage structures as part of roadway wide…"
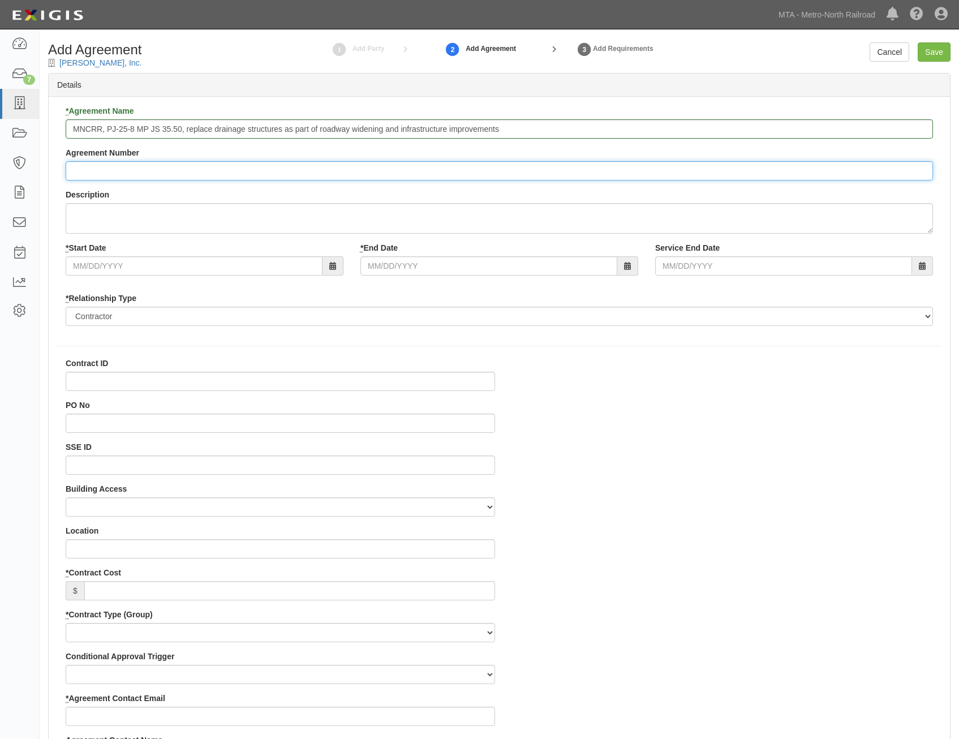
click at [506, 171] on input "Agreement Number" at bounding box center [499, 170] width 867 height 19
paste input "PJ-25-8 MP JS 35.50"
type input "PJ-25-8 MP JS 35.50"
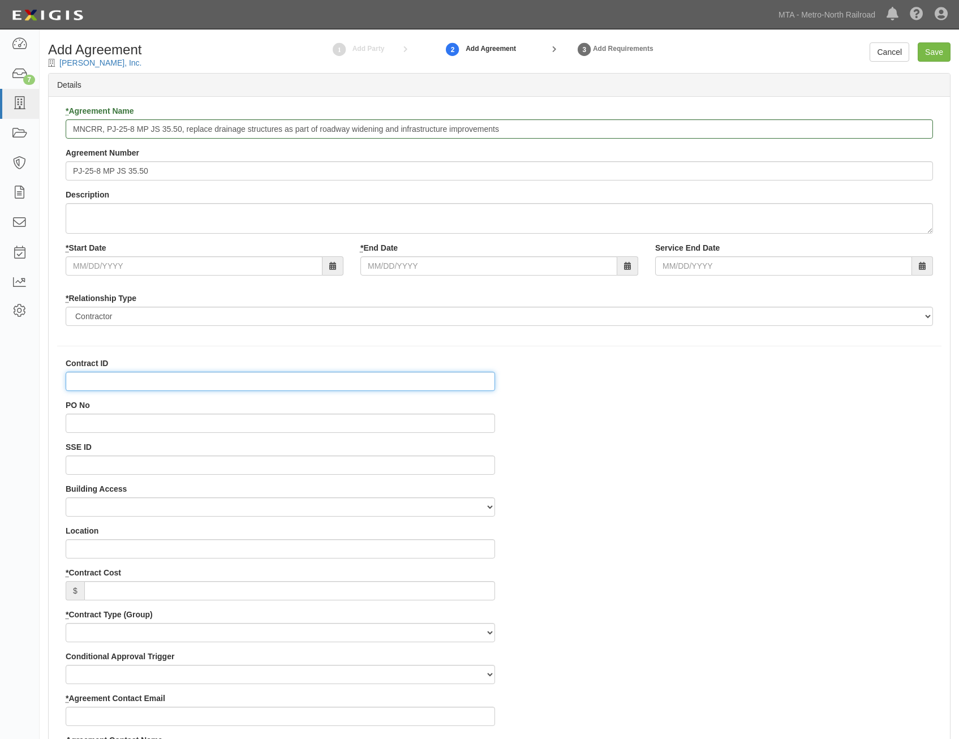
click at [462, 373] on input "Contract ID" at bounding box center [280, 381] width 429 height 19
paste input "PJ-25-8 MP JS 35.50"
type input "PJ-25-8 MP JS 35.50"
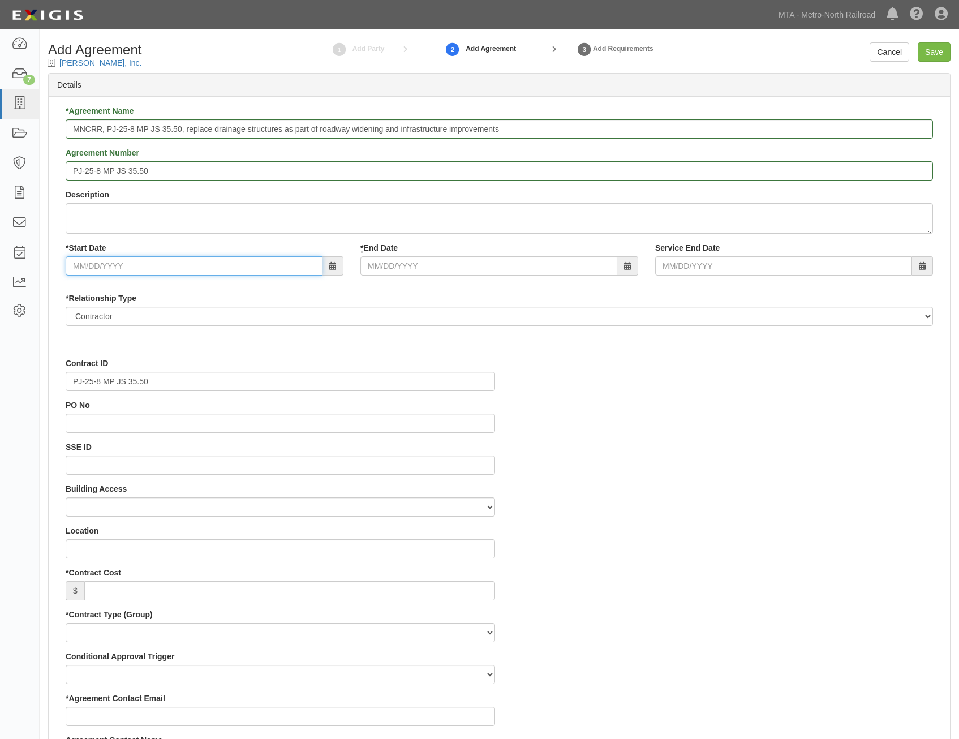
click at [271, 266] on input "* Start Date" at bounding box center [194, 265] width 257 height 19
type input "[DATE]"
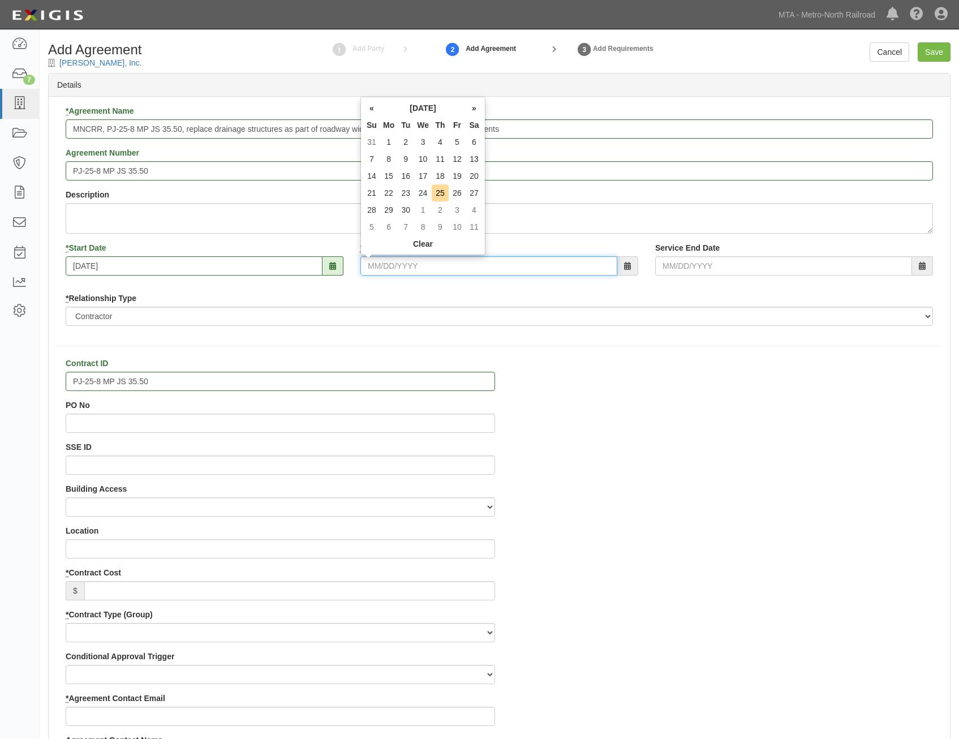
click at [415, 261] on input "* End Date" at bounding box center [488, 265] width 257 height 19
type input "[DATE]"
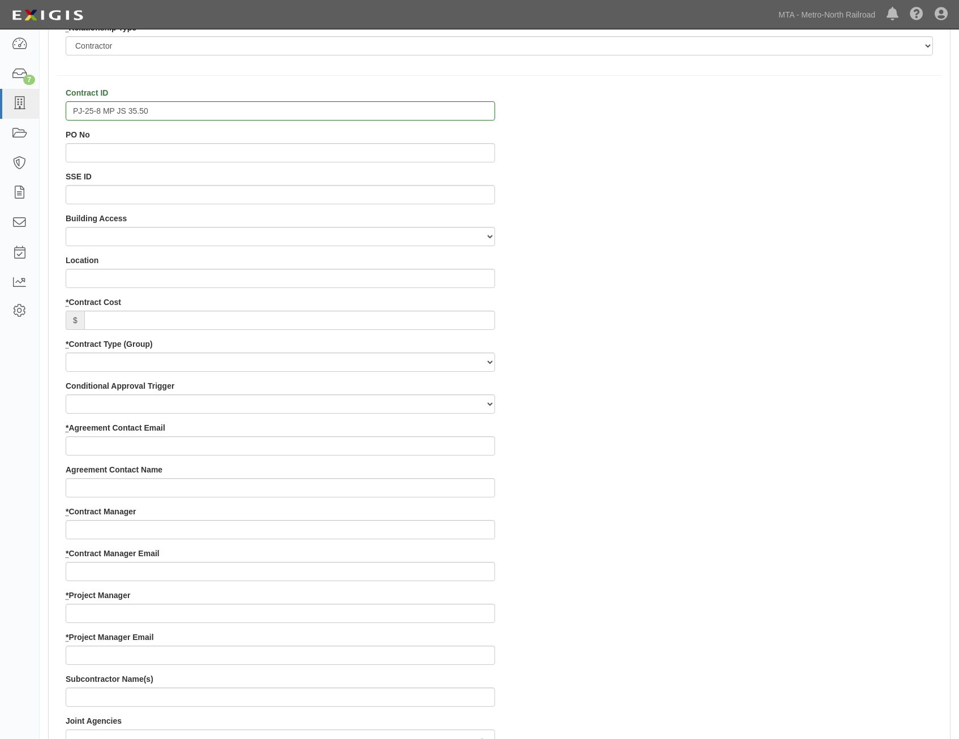
scroll to position [283, 0]
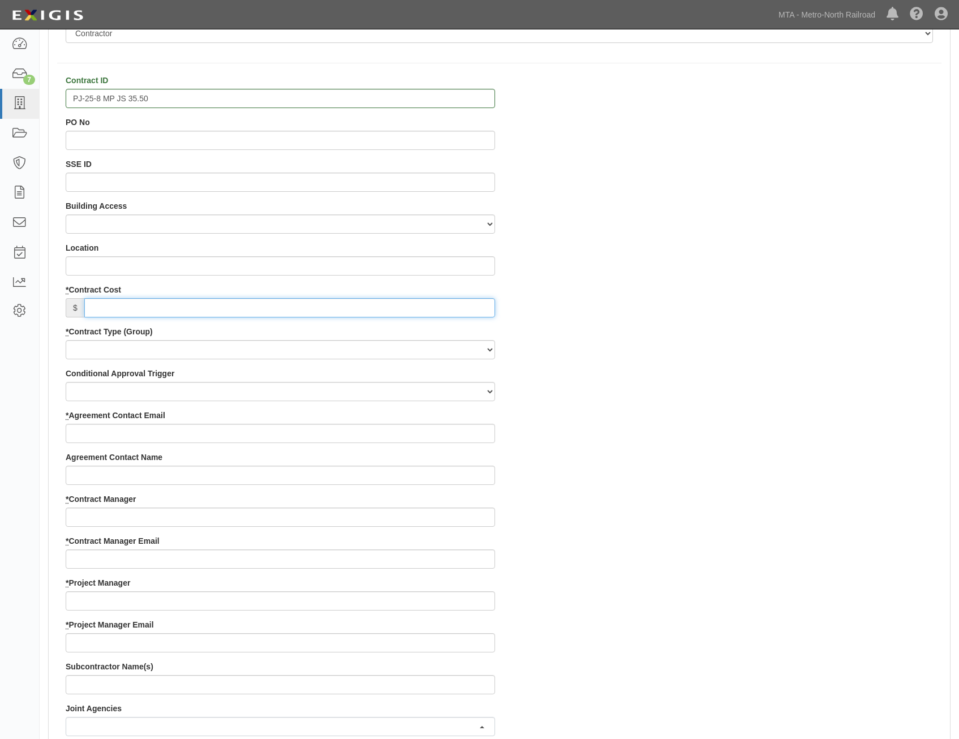
click at [477, 315] on input "* Contract Cost" at bounding box center [289, 307] width 411 height 19
type input "0"
click at [473, 350] on select "Capital Operating Not for Benefit (incls. FA, Entry Permits) Real Estate Other" at bounding box center [280, 349] width 429 height 19
select select "113"
click at [66, 340] on select "Capital Operating Not for Benefit (incls. FA, Entry Permits) Real Estate Other" at bounding box center [280, 349] width 429 height 19
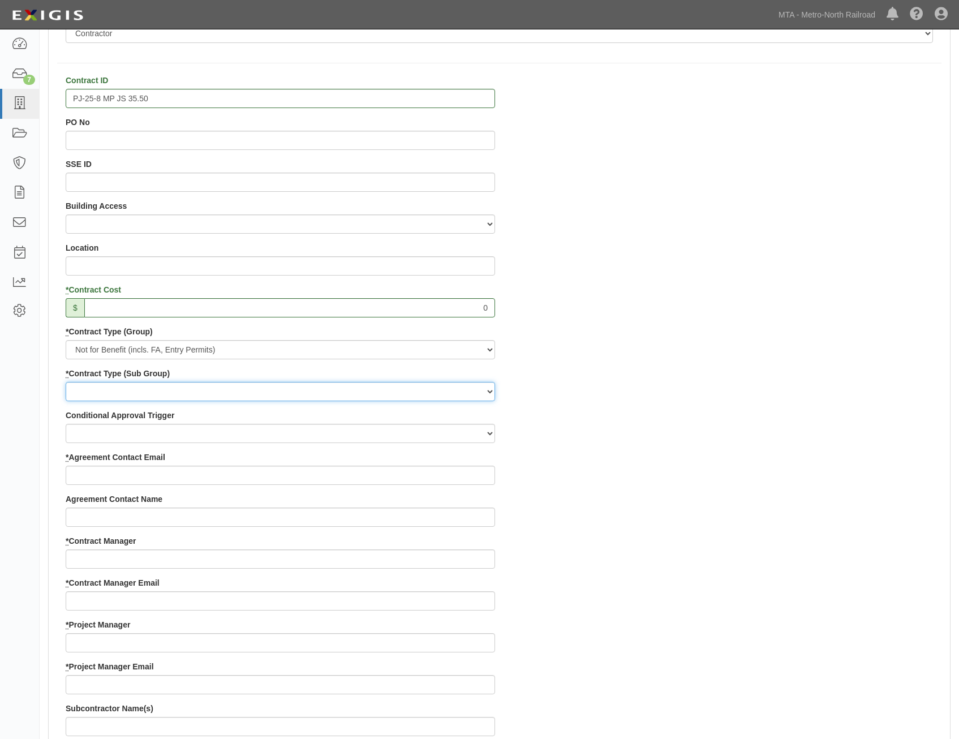
drag, startPoint x: 444, startPoint y: 393, endPoint x: 445, endPoint y: 402, distance: 9.1
click at [444, 393] on select "Entry Permits Film Special Events Force Account (NYSDOT, CDOT, Other) NYS DEC O…" at bounding box center [280, 391] width 429 height 19
select select "210"
click at [66, 382] on select "Entry Permits Film Special Events Force Account (NYSDOT, CDOT, Other) NYS DEC O…" at bounding box center [280, 391] width 429 height 19
click at [674, 433] on div "Contract ID PJ-25-8 MP JS 35.50 PO No SSE ID Building Access 2 Broadway 341/345…" at bounding box center [499, 619] width 901 height 1088
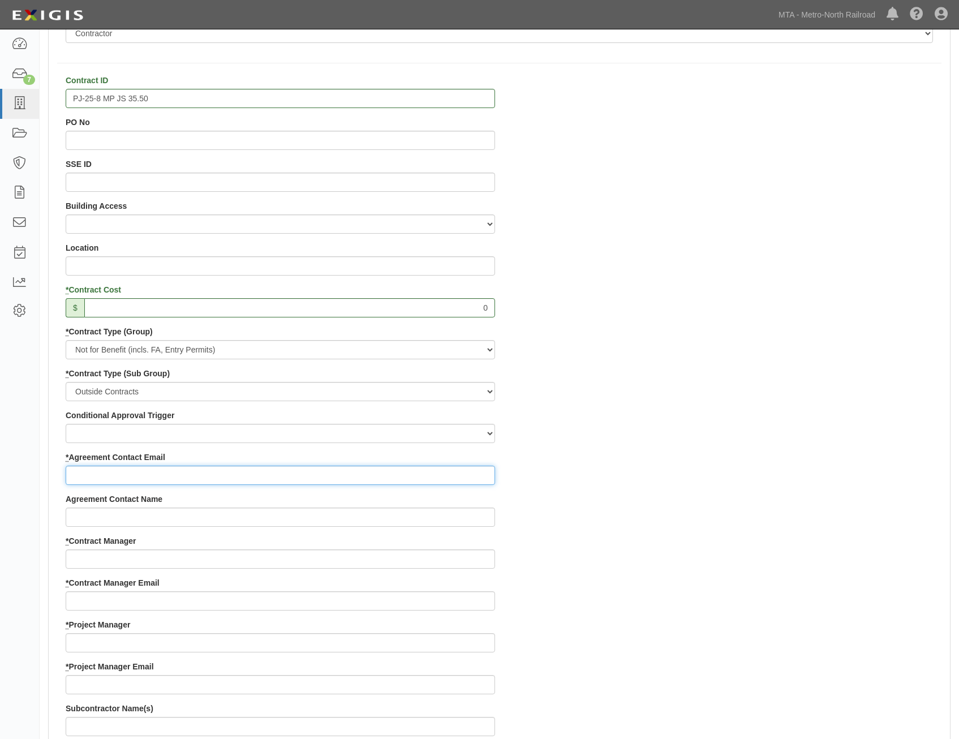
click at [389, 474] on input "* Agreement Contact Email" at bounding box center [280, 474] width 429 height 19
paste input "ftodd@brennanconstruction.com"
type input "ftodd@brennanconstruction.com"
click at [782, 449] on div "Contract ID PJ-25-8 MP JS 35.50 PO No SSE ID Building Access 2 Broadway 341/345…" at bounding box center [499, 619] width 901 height 1088
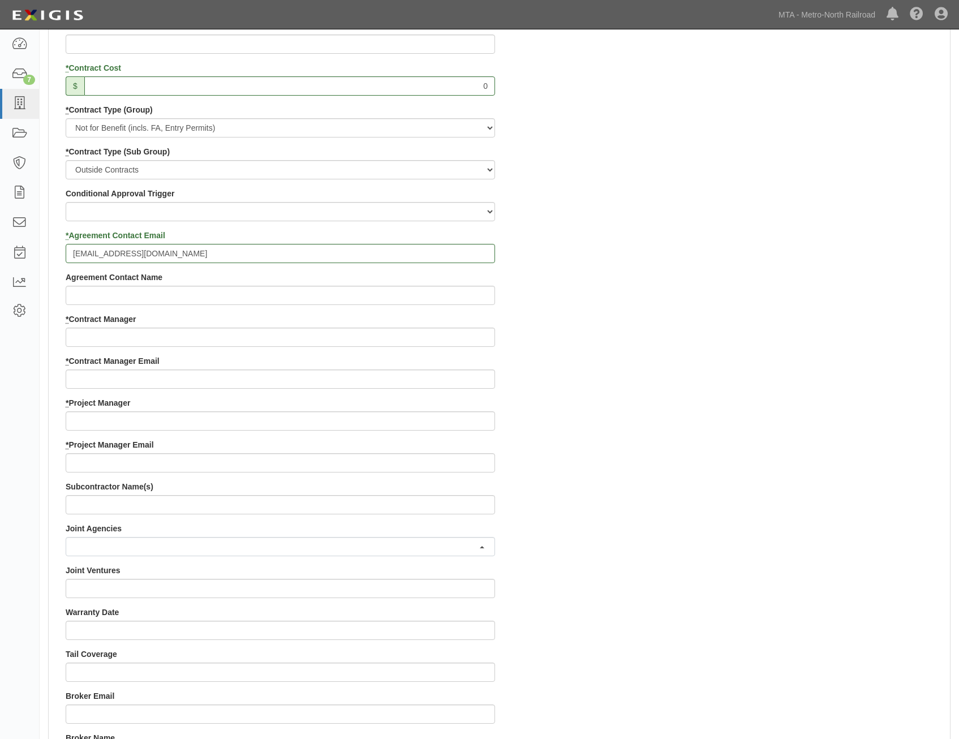
scroll to position [566, 0]
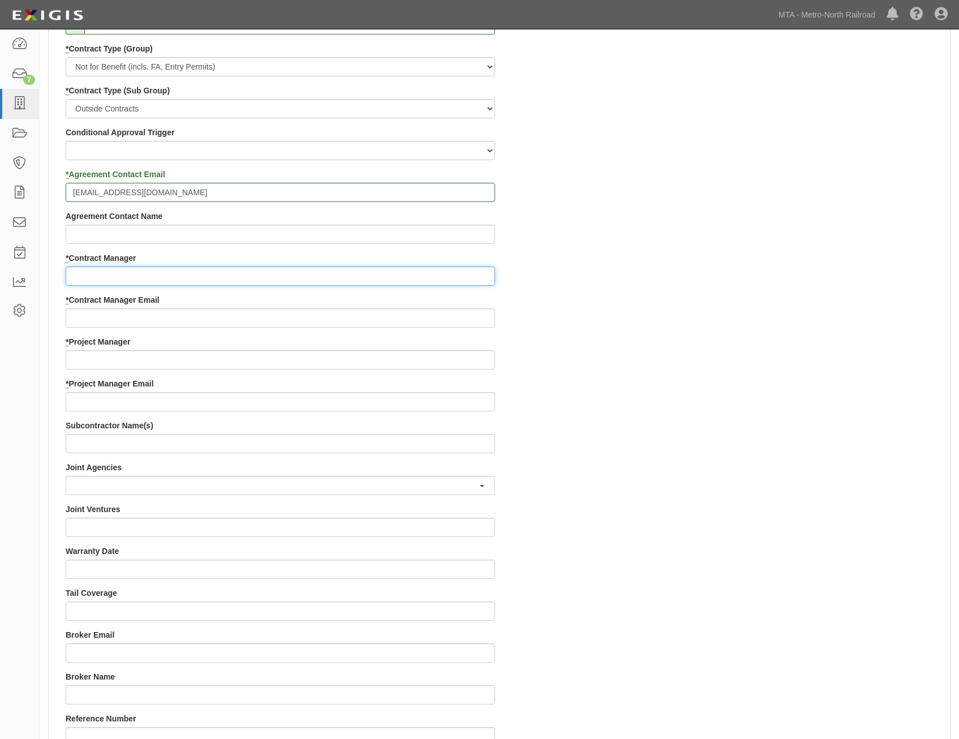
click at [366, 283] on input "* Contract Manager" at bounding box center [280, 275] width 429 height 19
paste input "Lorna Pryce"
type input "Lorna Pryce"
click at [588, 360] on div "Contract ID PJ-25-8 MP JS 35.50 PO No SSE ID Building Access 2 Broadway 341/345…" at bounding box center [499, 336] width 901 height 1088
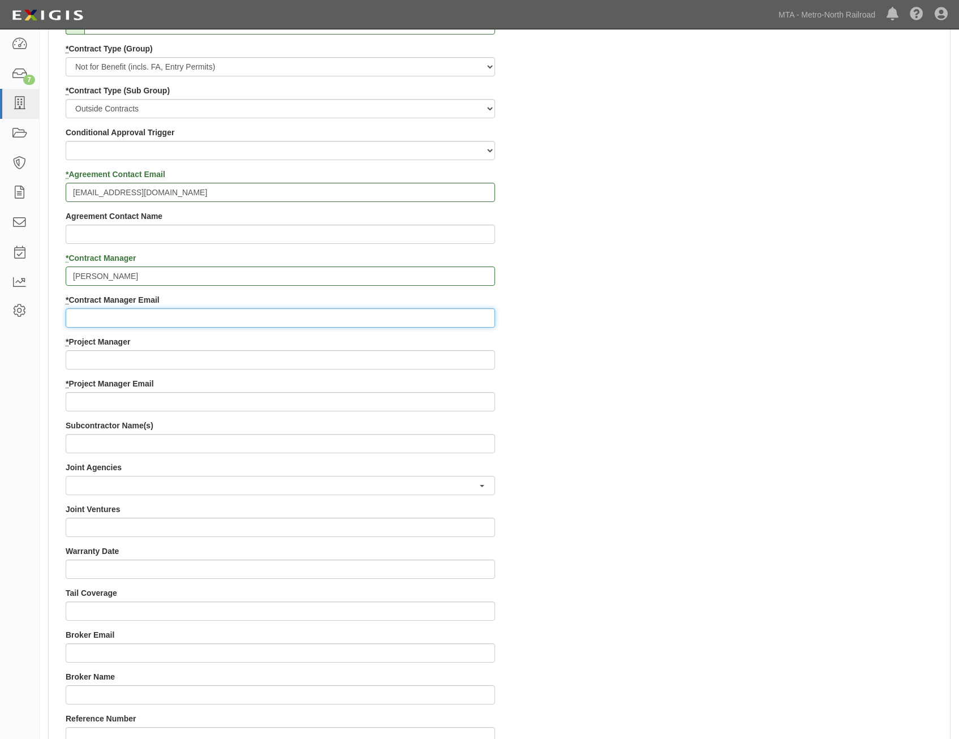
click at [342, 317] on input "* Contract Manager Email" at bounding box center [280, 317] width 429 height 19
paste input "lpryce@mnr.org"
type input "lpryce@mnr.org"
click at [831, 382] on div "Contract ID PJ-25-8 MP JS 35.50 PO No SSE ID Building Access 2 Broadway 341/345…" at bounding box center [499, 336] width 901 height 1088
click at [415, 356] on input "* Project Manager" at bounding box center [280, 359] width 429 height 19
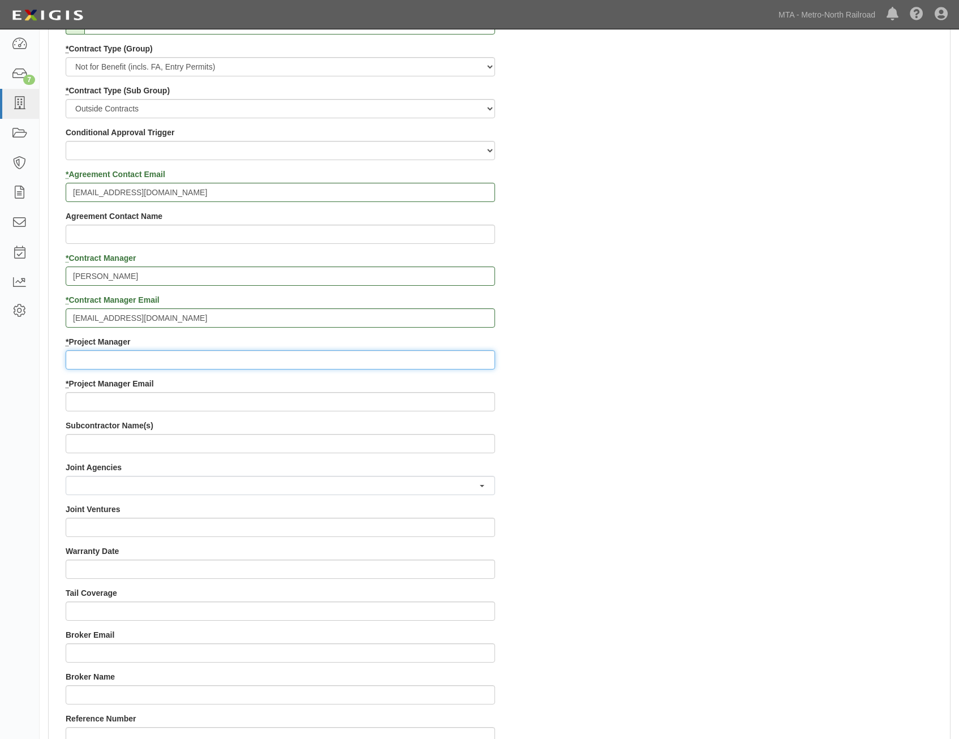
paste input "Christopher Norris"
type input "Christopher Norris"
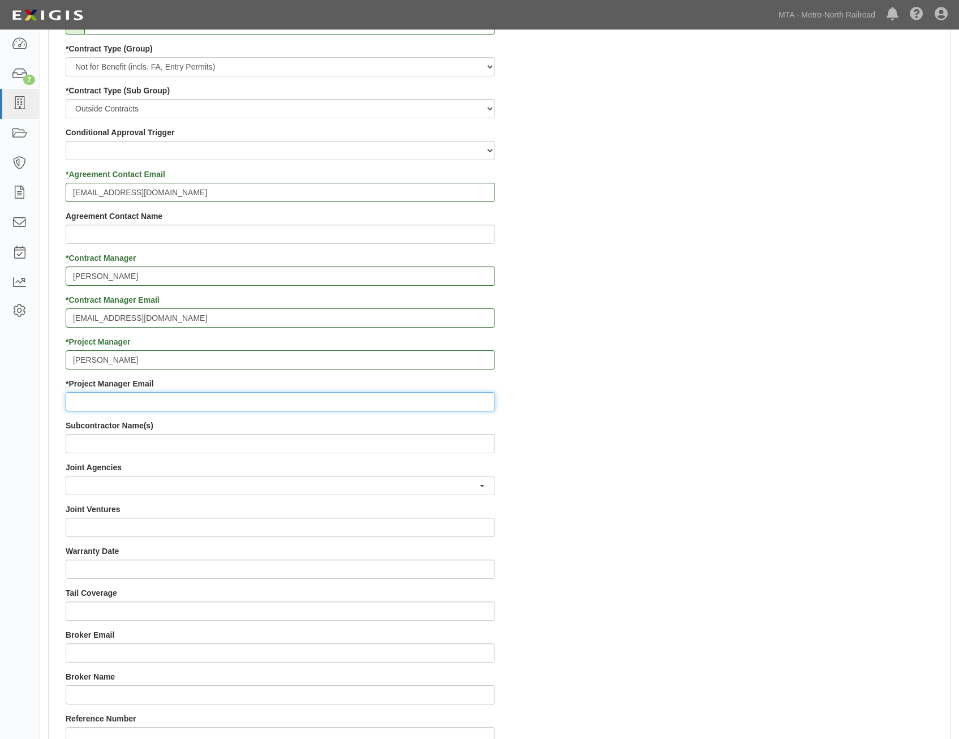
click at [446, 409] on input "* Project Manager Email" at bounding box center [280, 401] width 429 height 19
paste input "cnorris@mnr.org"
type input "cnorris@mnr.org"
click at [649, 431] on div "Contract ID PJ-25-8 MP JS 35.50 PO No SSE ID Building Access 2 Broadway 341/345…" at bounding box center [499, 336] width 901 height 1088
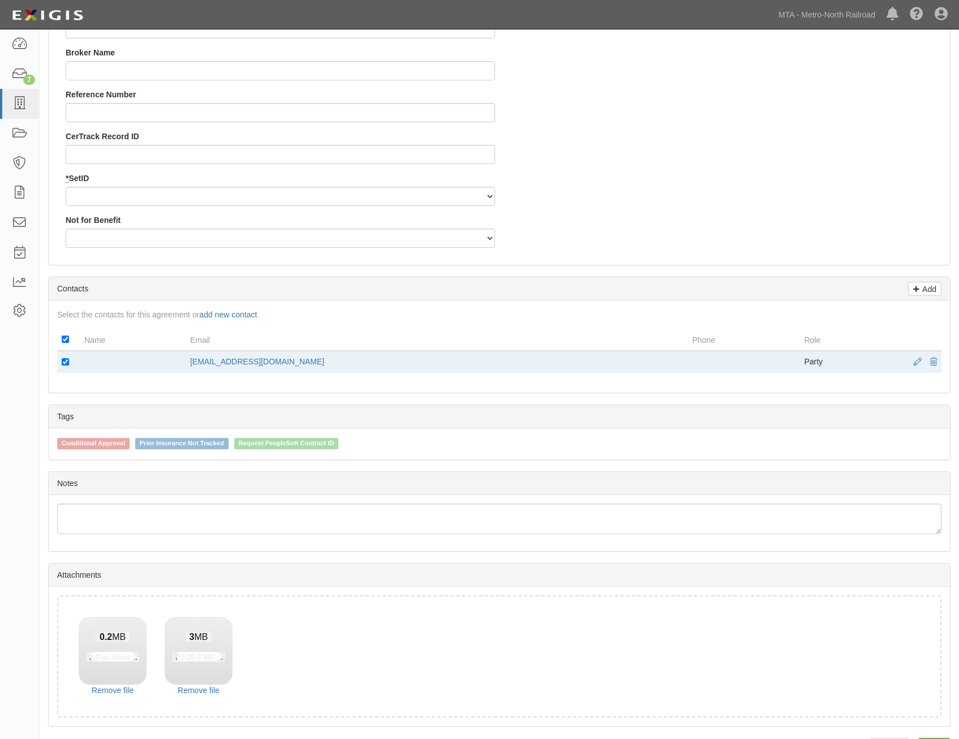
scroll to position [1224, 0]
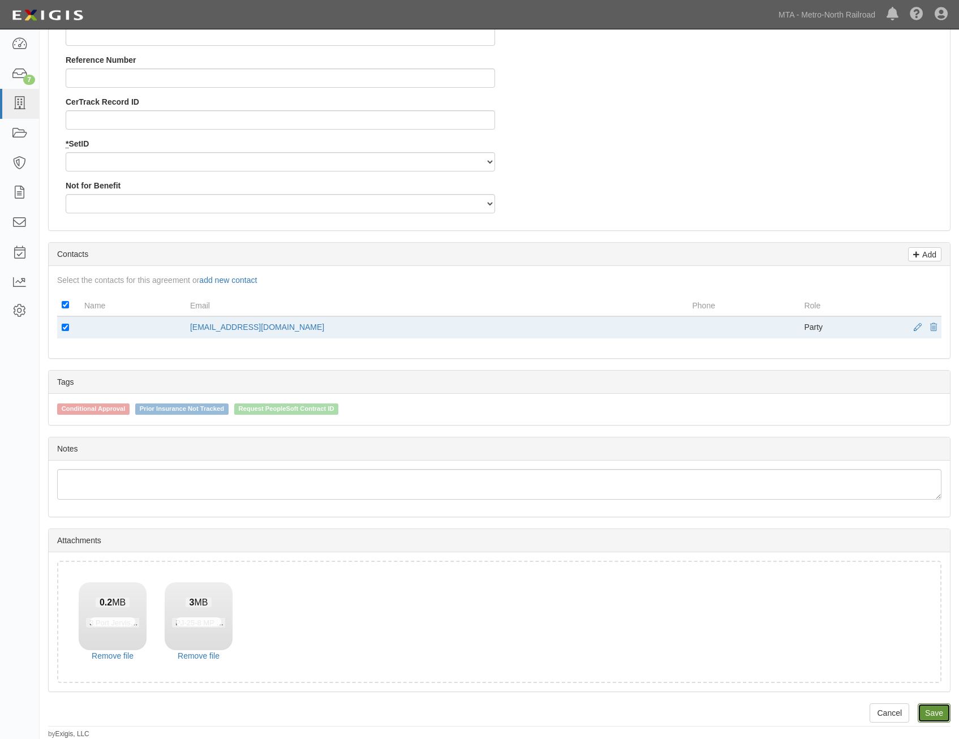
click at [936, 710] on link "Save" at bounding box center [933, 712] width 33 height 19
click at [441, 154] on select "MNCRR" at bounding box center [280, 161] width 429 height 19
select select "94"
click at [66, 152] on select "MNCRR" at bounding box center [280, 161] width 429 height 19
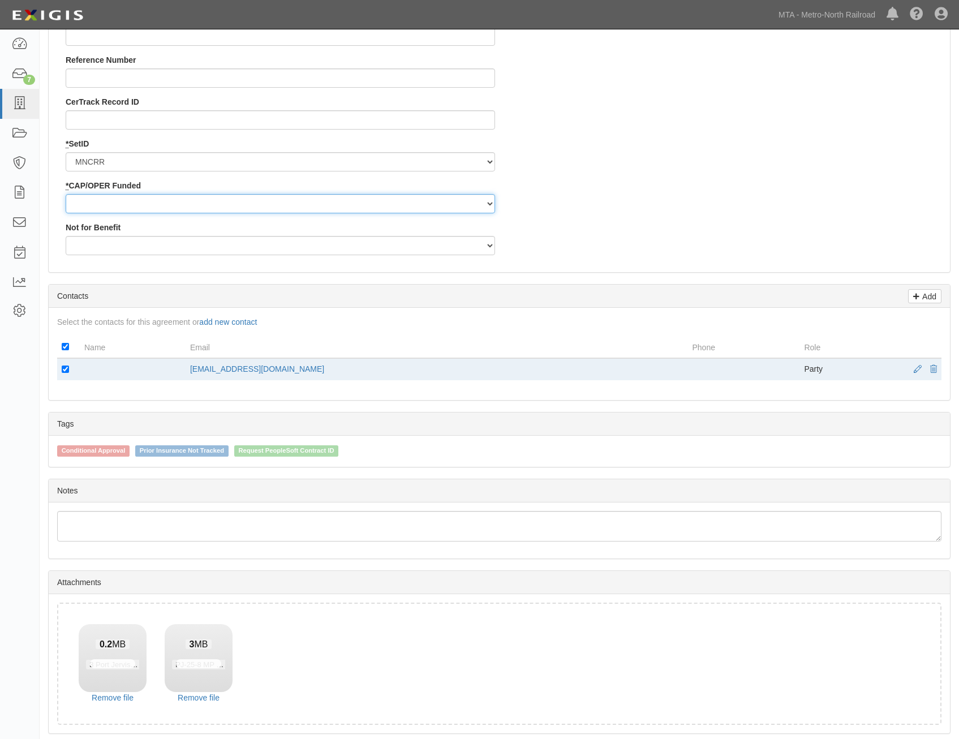
drag, startPoint x: 455, startPoint y: 205, endPoint x: 451, endPoint y: 210, distance: 6.4
click at [455, 205] on select "Capital Operating" at bounding box center [280, 203] width 429 height 19
select select "355"
click at [66, 194] on select "Capital Operating" at bounding box center [280, 203] width 429 height 19
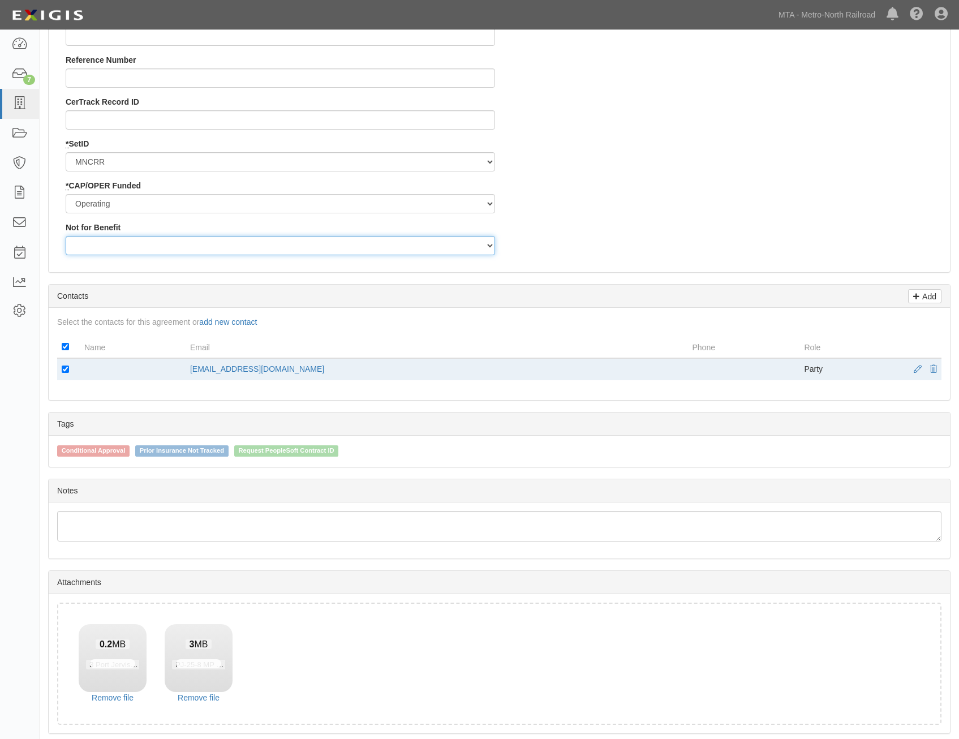
click at [453, 245] on select "Yes No" at bounding box center [280, 245] width 429 height 19
select select "503"
click at [66, 236] on select "Yes No" at bounding box center [280, 245] width 429 height 19
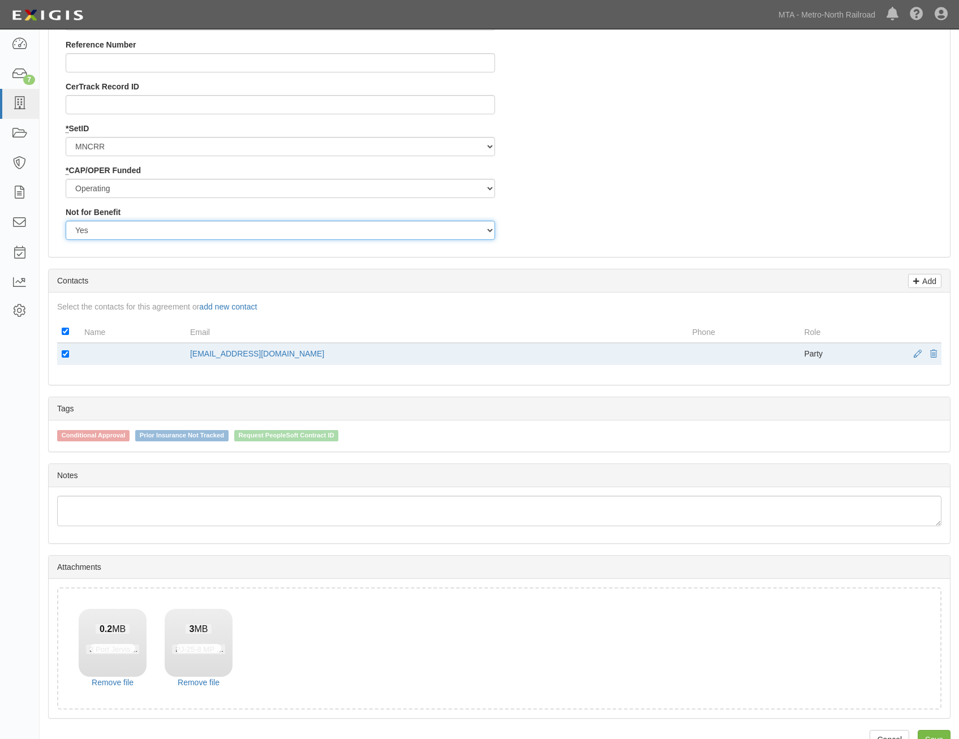
scroll to position [1266, 0]
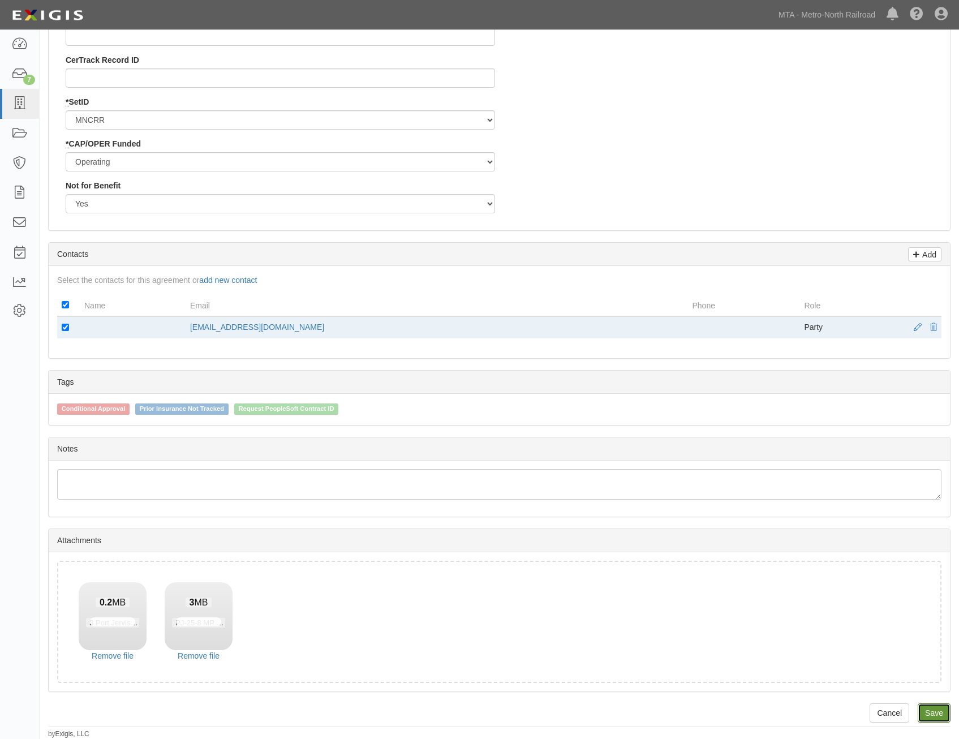
drag, startPoint x: 942, startPoint y: 710, endPoint x: 936, endPoint y: 711, distance: 5.8
click at [942, 710] on link "Save" at bounding box center [933, 712] width 33 height 19
click at [938, 714] on link "Save" at bounding box center [933, 712] width 33 height 19
click at [127, 654] on link "Remove file" at bounding box center [113, 655] width 68 height 11
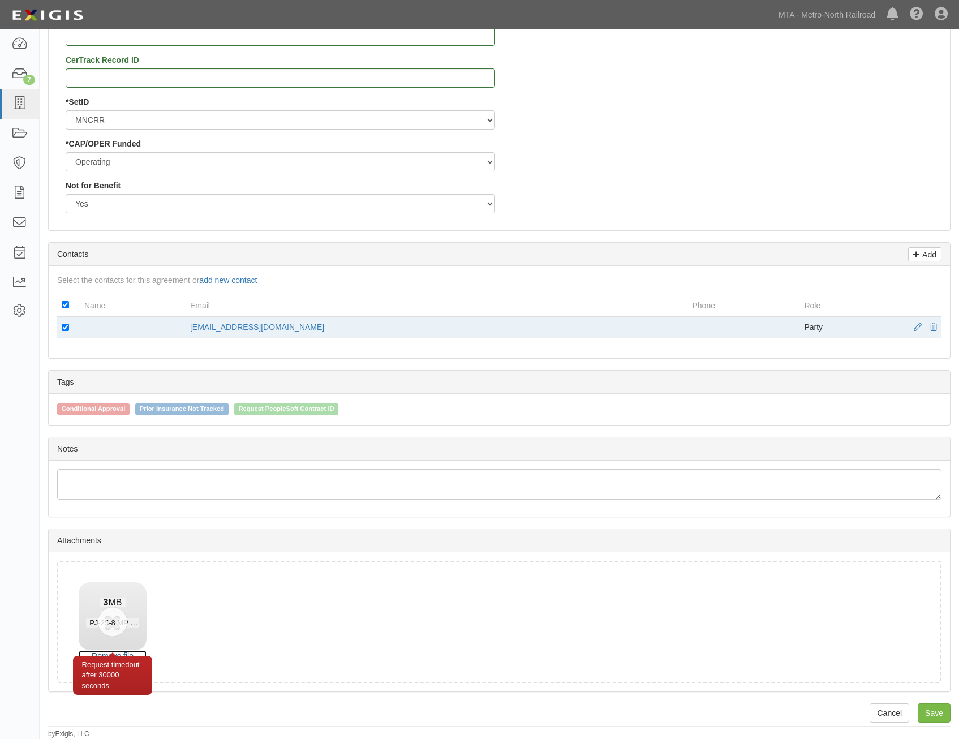
click at [118, 653] on link "Remove file" at bounding box center [113, 655] width 68 height 11
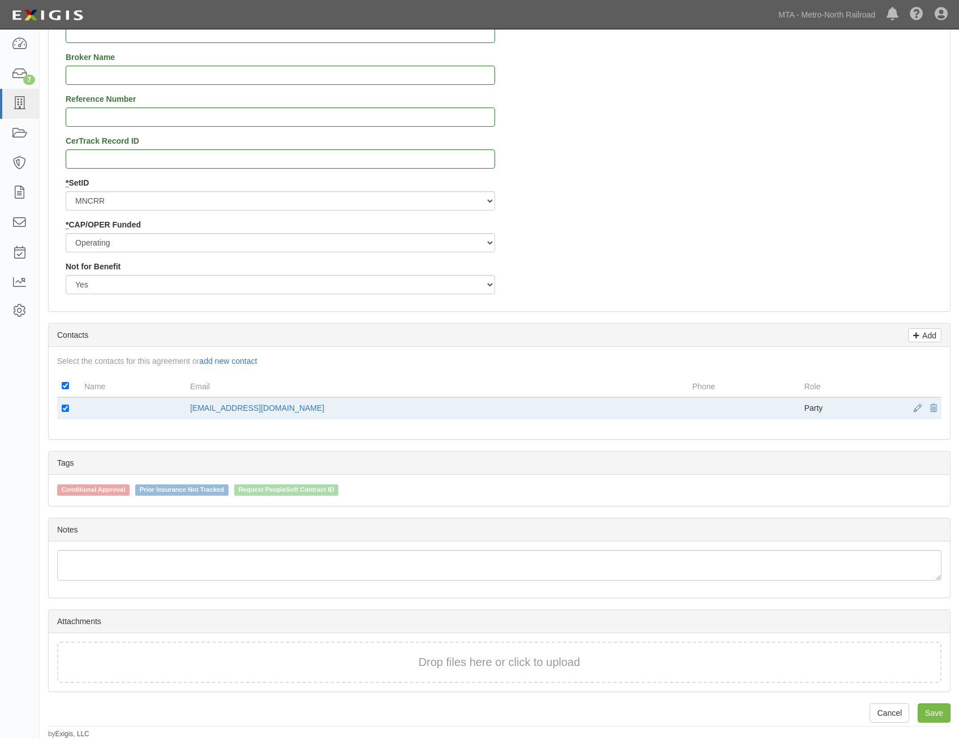
scroll to position [1185, 0]
click at [932, 708] on link "Save" at bounding box center [933, 712] width 33 height 19
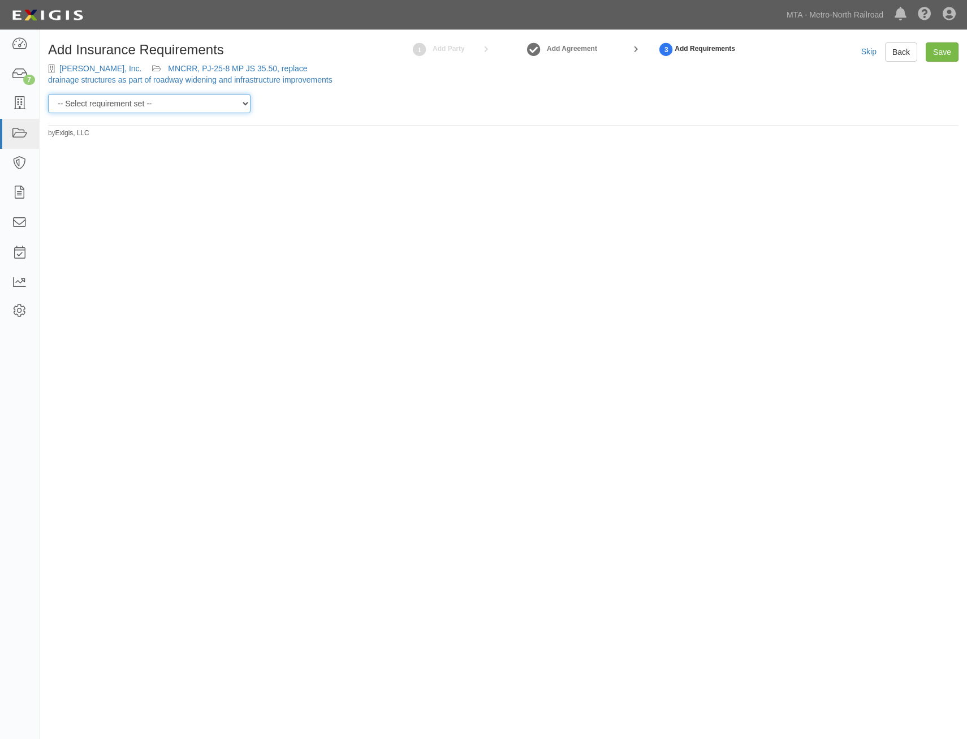
click at [199, 111] on select "-- Select requirement set -- Basic Basic Enhanced Option for Operating Agreemen…" at bounding box center [149, 103] width 202 height 19
select select "21211"
click at [48, 94] on select "-- Select requirement set -- Basic Basic Enhanced Option for Operating Agreemen…" at bounding box center [149, 103] width 202 height 19
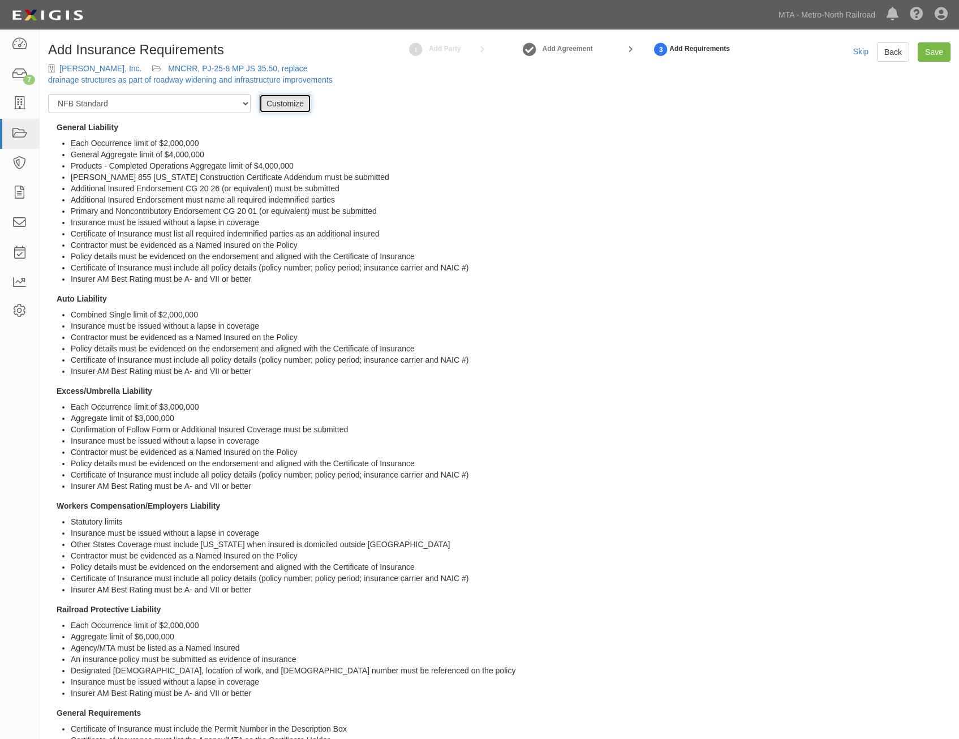
click at [296, 106] on link "Customize" at bounding box center [285, 103] width 52 height 19
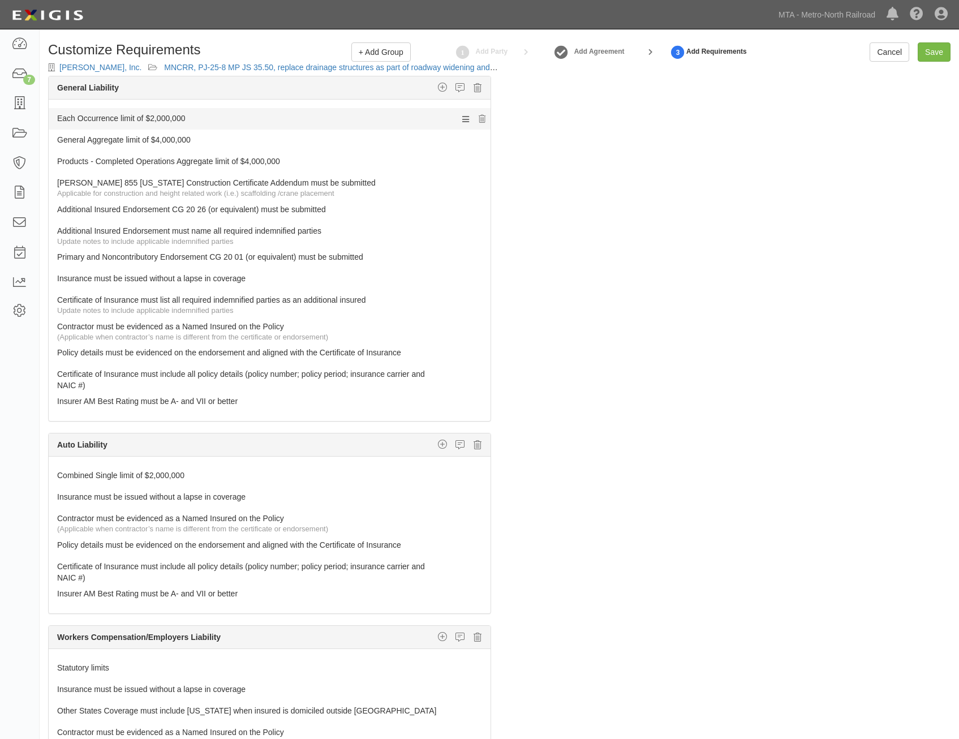
click at [319, 118] on link "Each Occurrence limit of $2,000,000" at bounding box center [248, 116] width 382 height 16
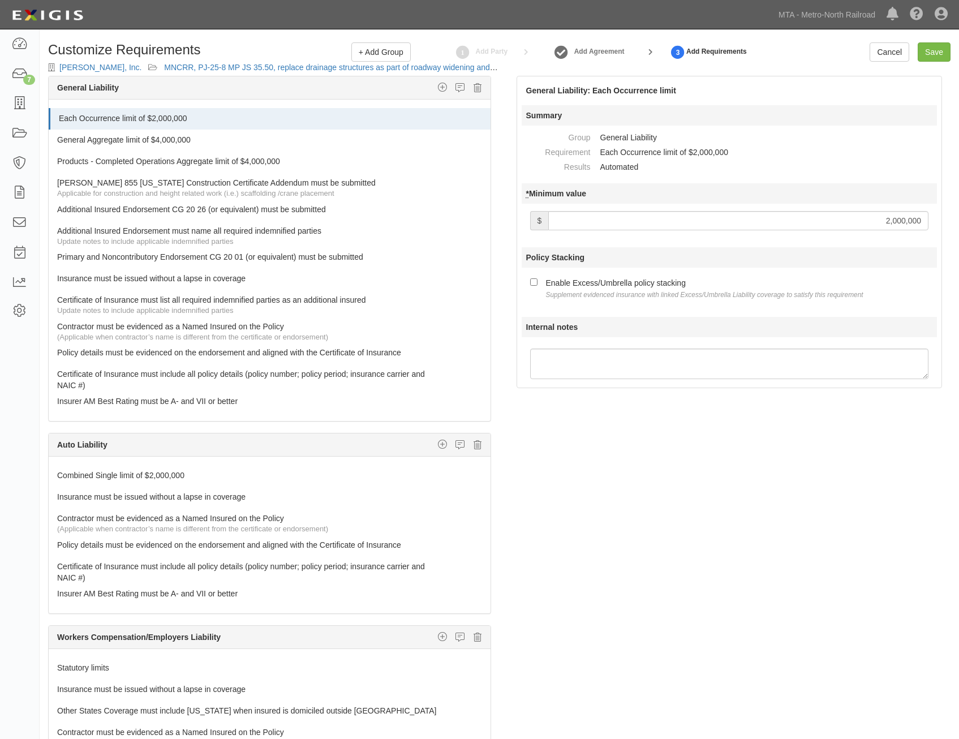
click at [903, 217] on input "2,000,000" at bounding box center [738, 220] width 380 height 19
type input "3,000,000"
click at [602, 279] on div "Enable Excess/Umbrella policy stacking Supplement evidenced insurance with link…" at bounding box center [704, 288] width 317 height 24
click at [537, 279] on input "Enable Excess/Umbrella policy stacking Supplement evidenced insurance with link…" at bounding box center [533, 281] width 7 height 7
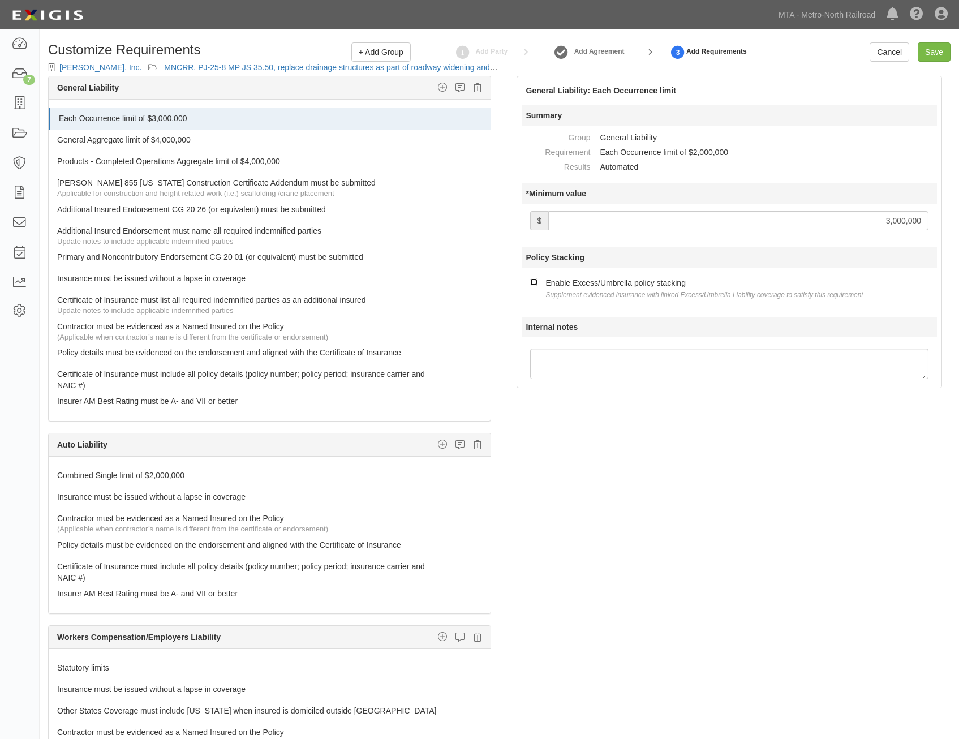
checkbox input "true"
click at [300, 135] on link "General Aggregate limit of $4,000,000" at bounding box center [248, 138] width 382 height 16
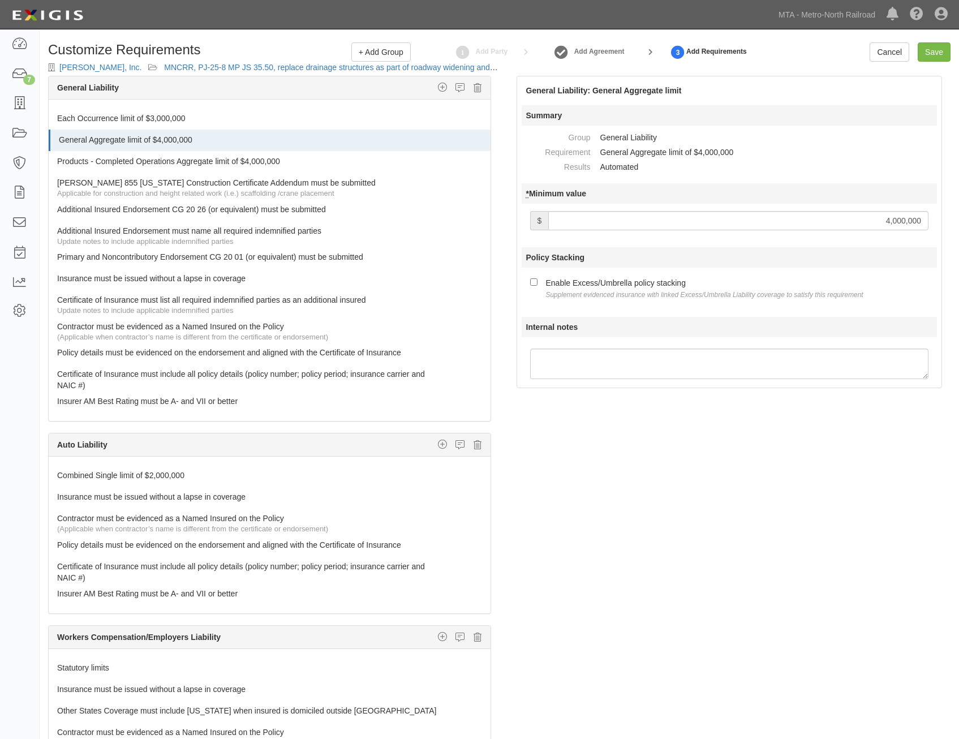
click at [874, 217] on input "4,000,000" at bounding box center [738, 220] width 380 height 19
type input "3,000,000"
click at [618, 294] on small "Supplement evidenced insurance with linked Excess/Umbrella Liability coverage t…" at bounding box center [704, 295] width 317 height 8
click at [537, 286] on input "Enable Excess/Umbrella policy stacking Supplement evidenced insurance with link…" at bounding box center [533, 281] width 7 height 7
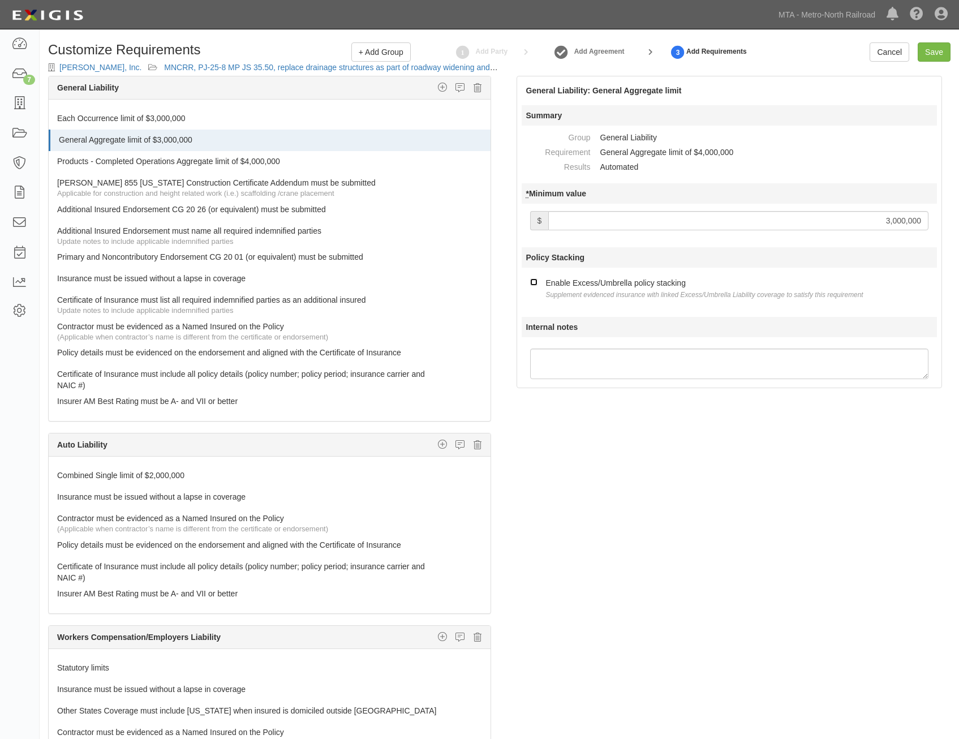
checkbox input "true"
click at [340, 162] on link "Products - Completed Operations Aggregate limit of $4,000,000" at bounding box center [248, 159] width 382 height 16
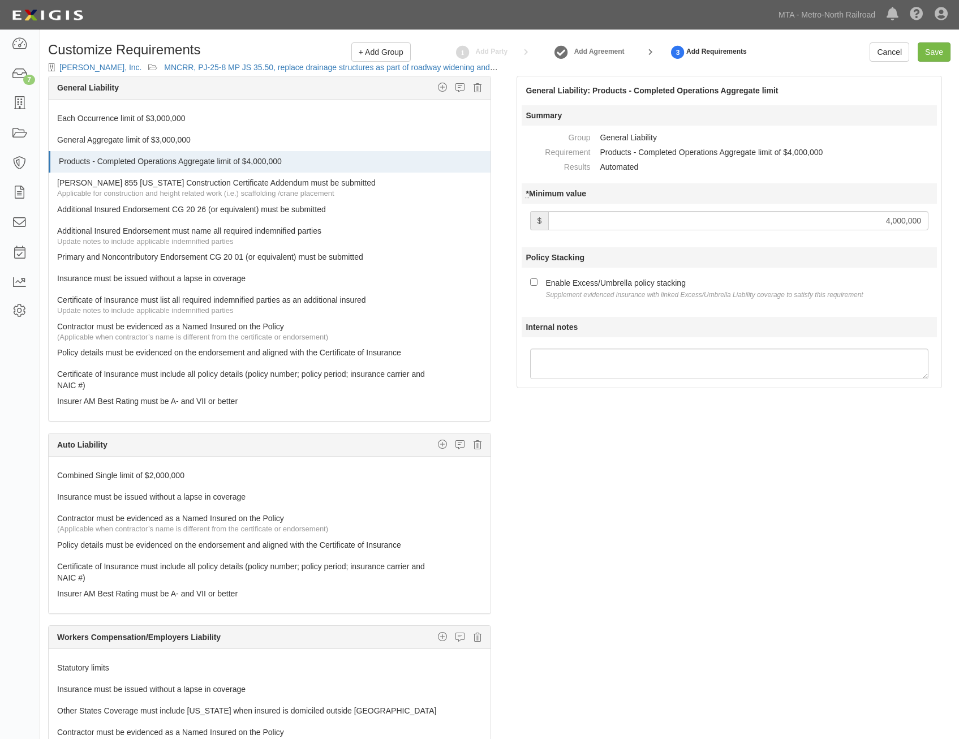
click at [840, 217] on input "4,000,000" at bounding box center [738, 220] width 380 height 19
type input "3,000,000"
click at [602, 293] on small "Supplement evidenced insurance with linked Excess/Umbrella Liability coverage t…" at bounding box center [704, 295] width 317 height 8
click at [537, 286] on input "Enable Excess/Umbrella policy stacking Supplement evidenced insurance with link…" at bounding box center [533, 281] width 7 height 7
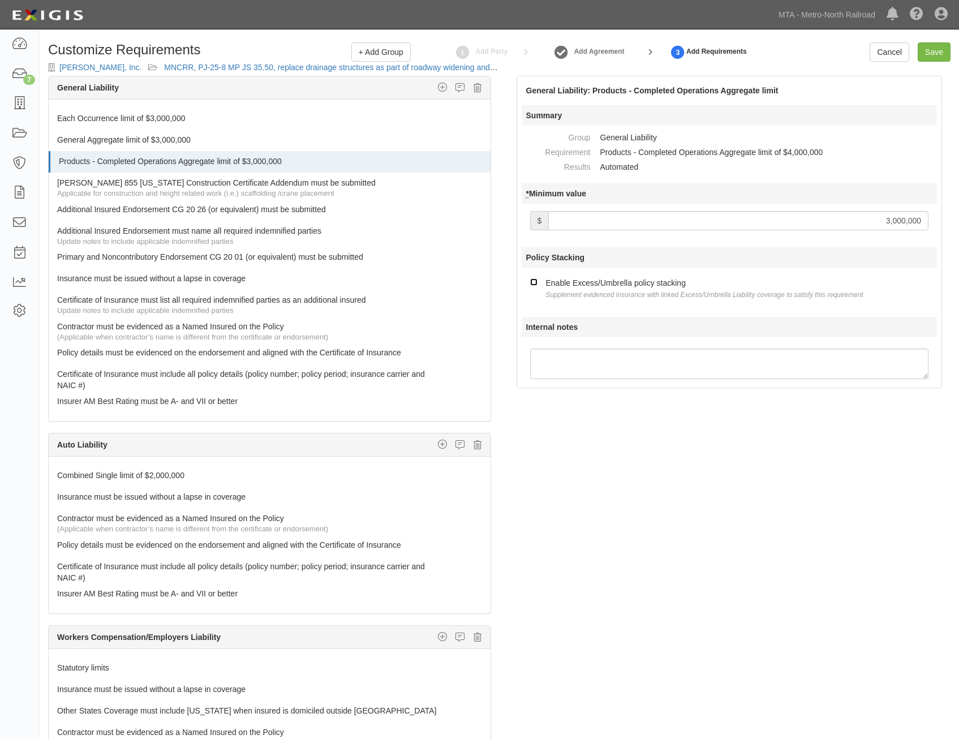
checkbox input "true"
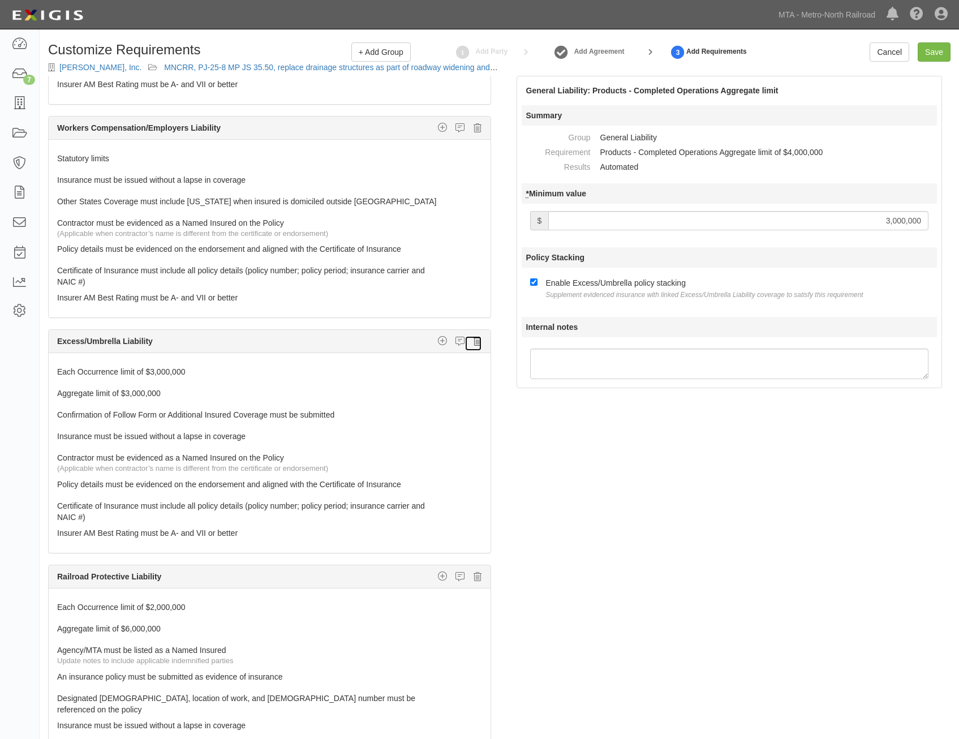
click at [473, 339] on icon at bounding box center [477, 341] width 8 height 10
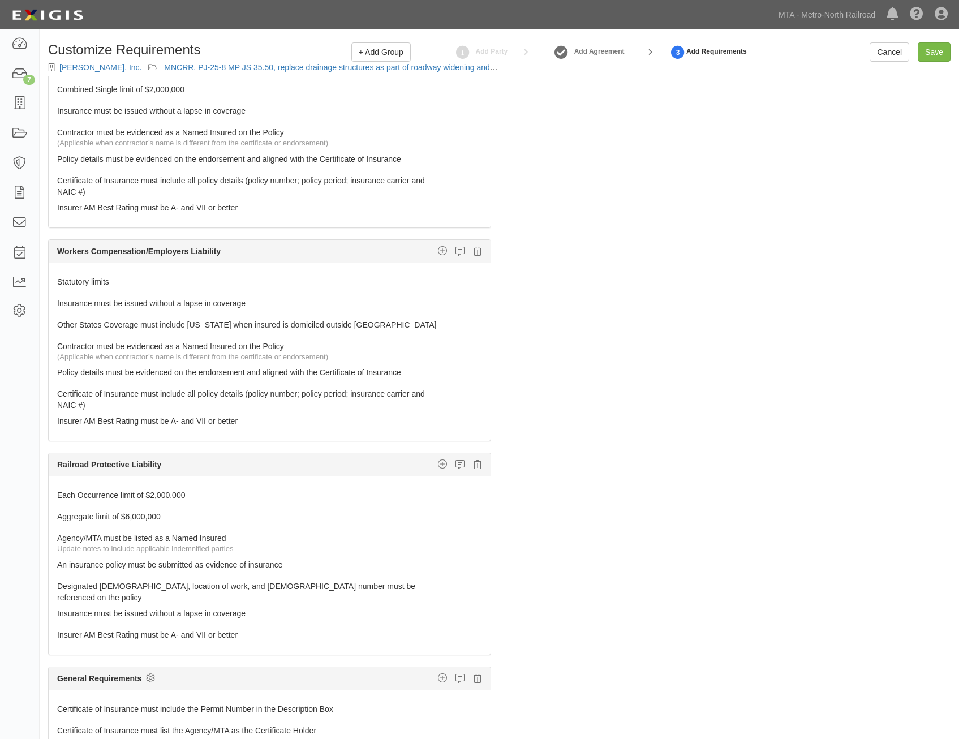
drag, startPoint x: 772, startPoint y: 284, endPoint x: 877, endPoint y: 63, distance: 244.6
click at [940, 46] on input "Save" at bounding box center [933, 51] width 33 height 19
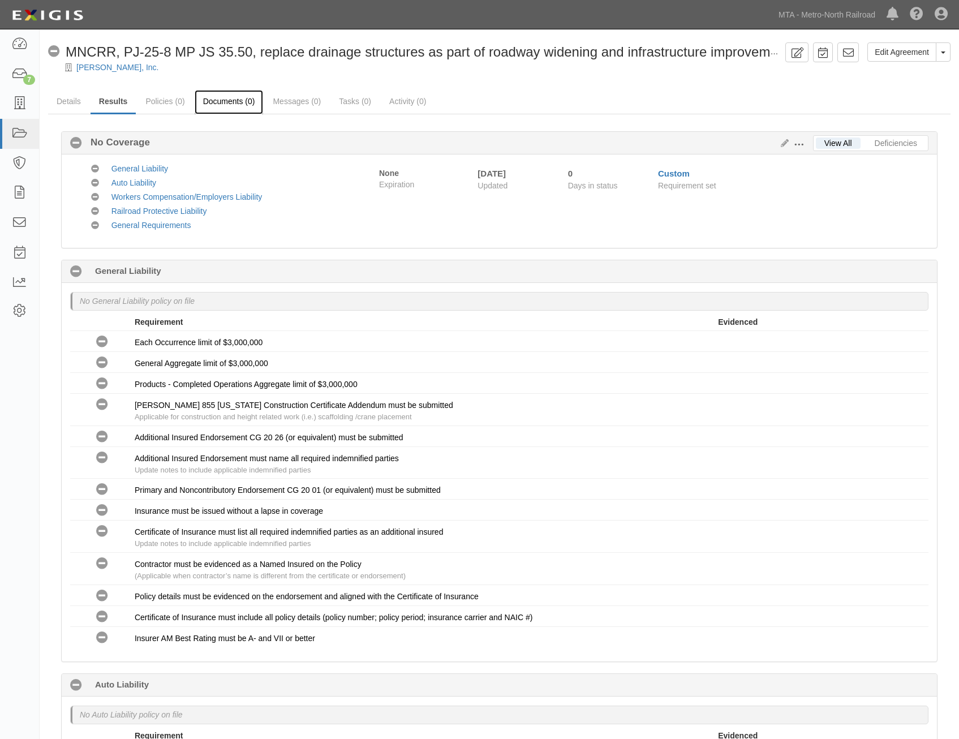
click at [226, 103] on link "Documents (0)" at bounding box center [229, 102] width 69 height 24
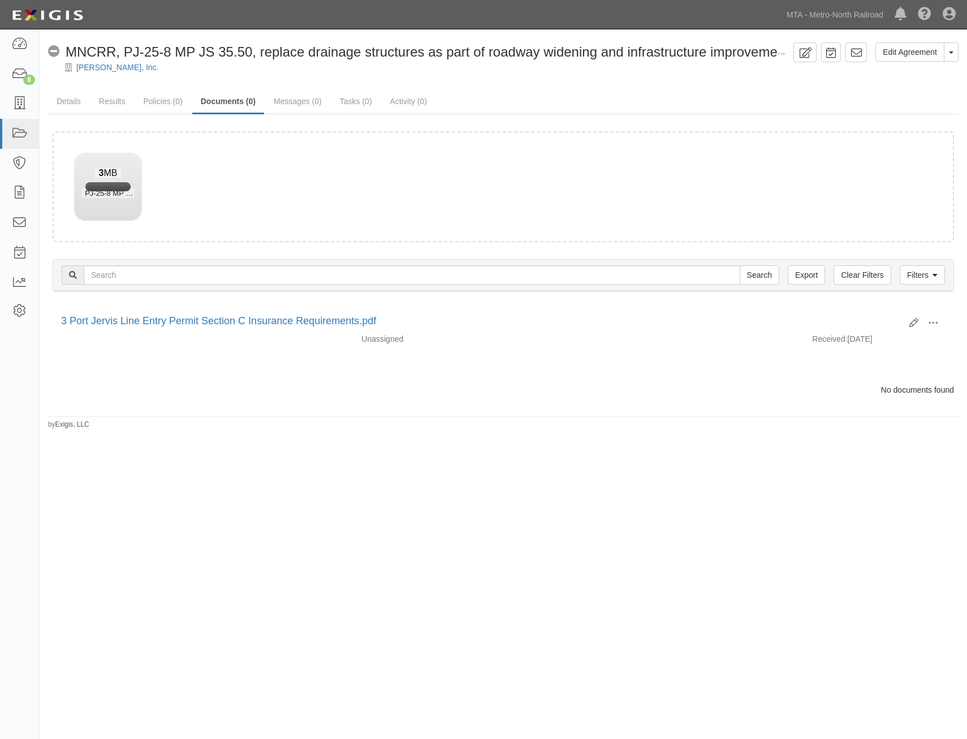
click at [681, 438] on div "Edit Agreement Toggle Agreement Dropdown View Audit Trail Archive Agreement Del…" at bounding box center [483, 366] width 967 height 664
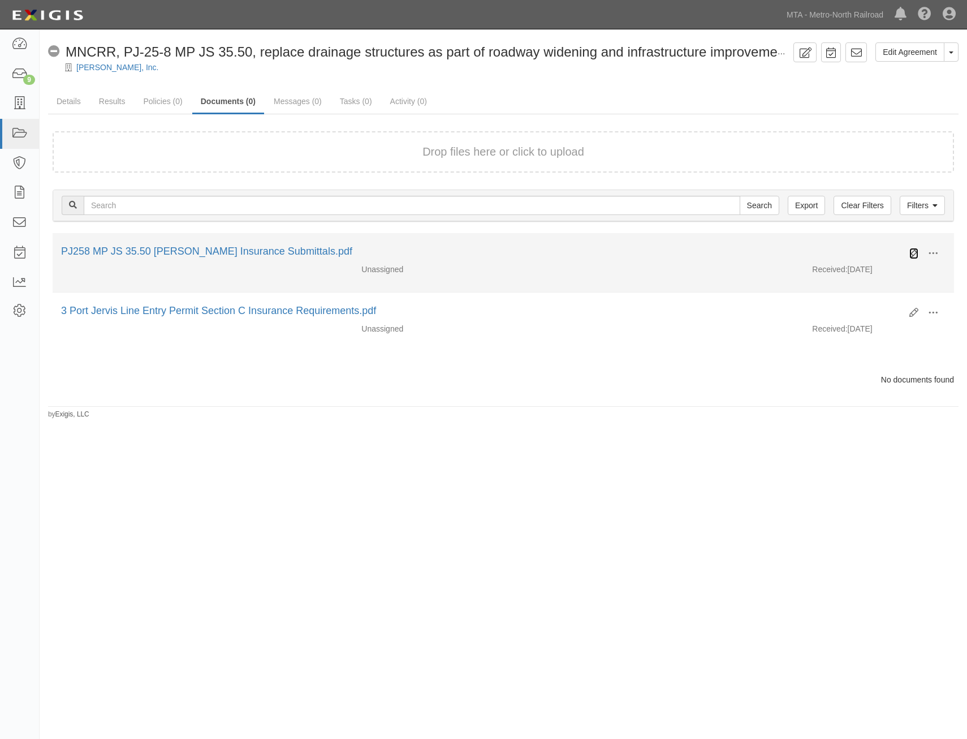
click at [913, 253] on icon at bounding box center [913, 253] width 9 height 9
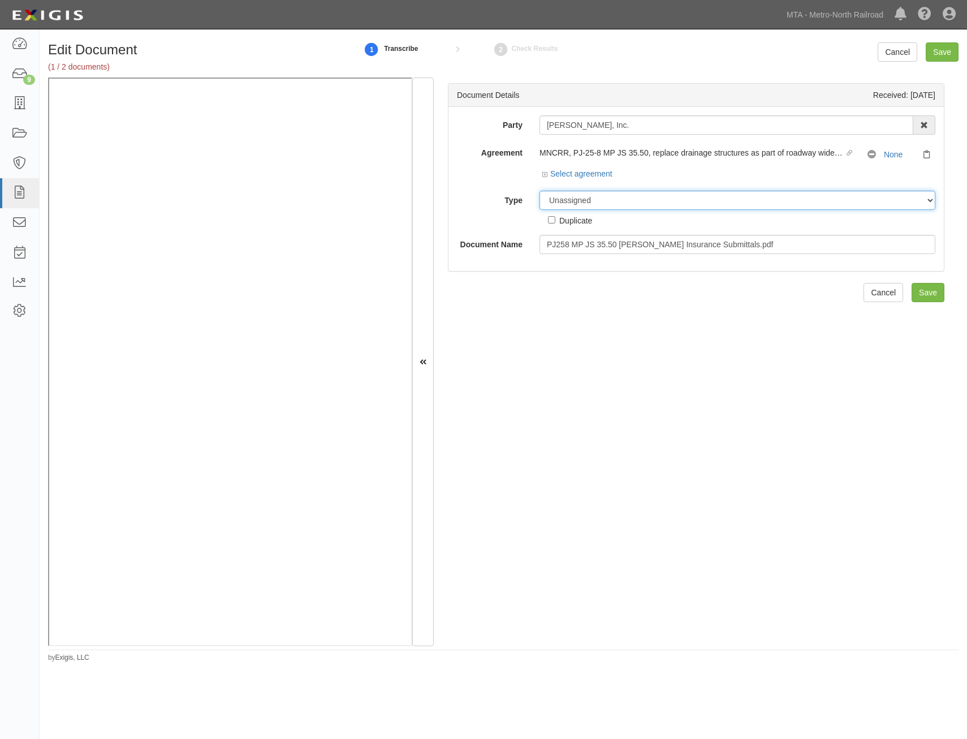
click at [687, 198] on select "Unassigned Binder Cancellation Notice Certificate Contract Endorsement Insuranc…" at bounding box center [737, 200] width 396 height 19
select select "CertificateDetail"
click at [539, 191] on select "Unassigned Binder Cancellation Notice Certificate Contract Endorsement Insuranc…" at bounding box center [737, 200] width 396 height 19
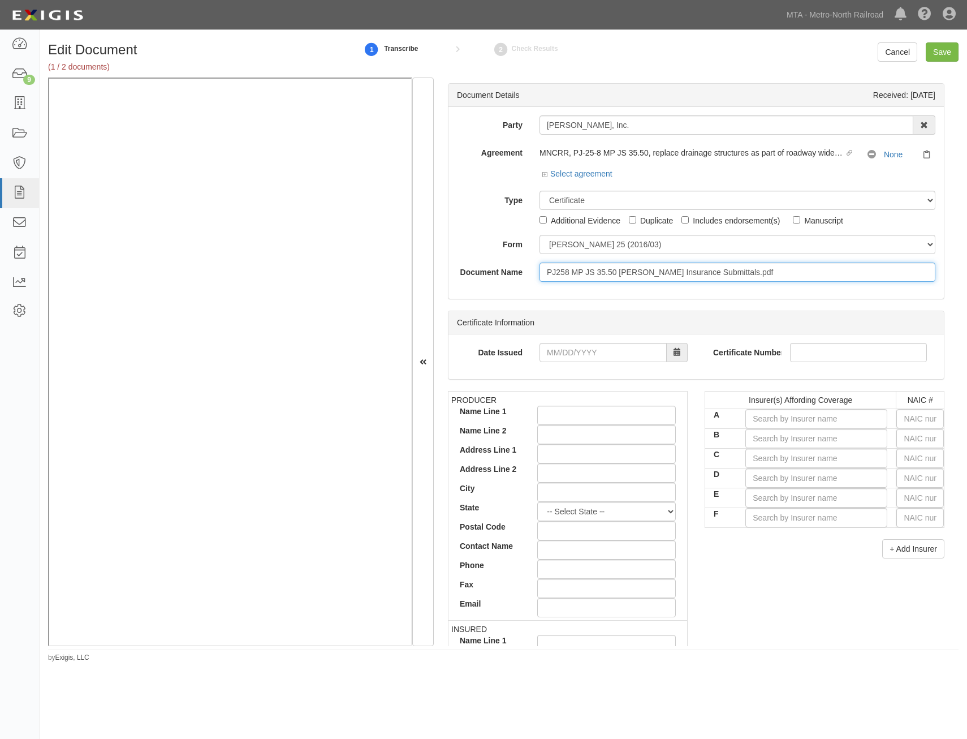
click at [694, 274] on input "PJ258 MP JS 35.50 [PERSON_NAME] Insurance Submittals.pdf" at bounding box center [737, 271] width 396 height 19
type input "COI with AIE"
click at [929, 411] on input "text" at bounding box center [920, 418] width 48 height 19
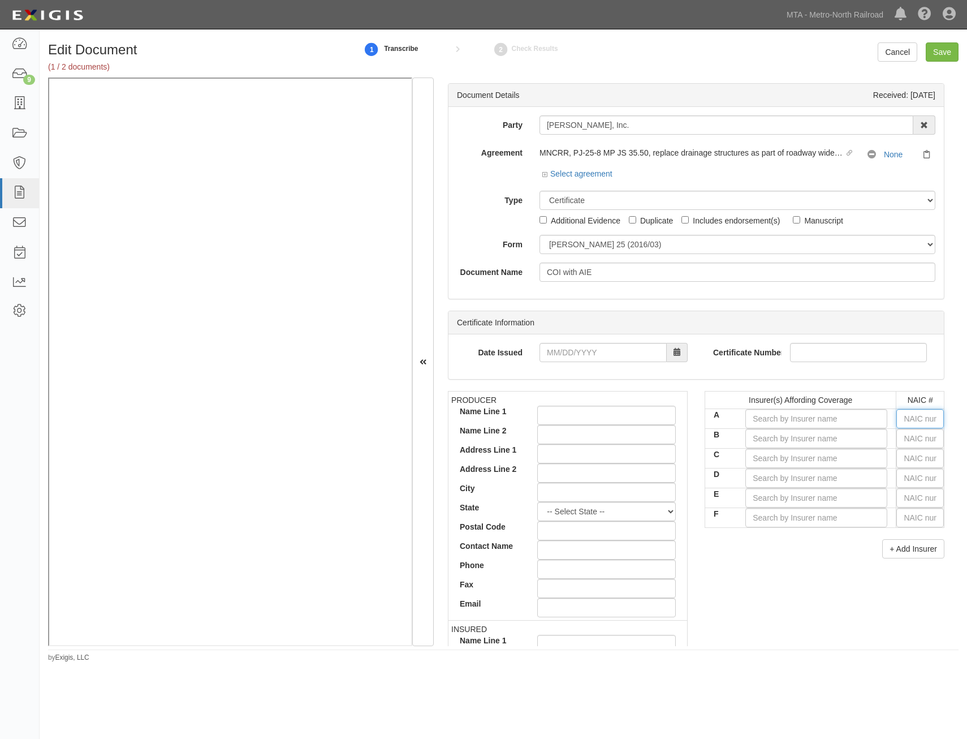
type input "16862"
type input "1"
type input "13677"
type input "13"
type input "13757"
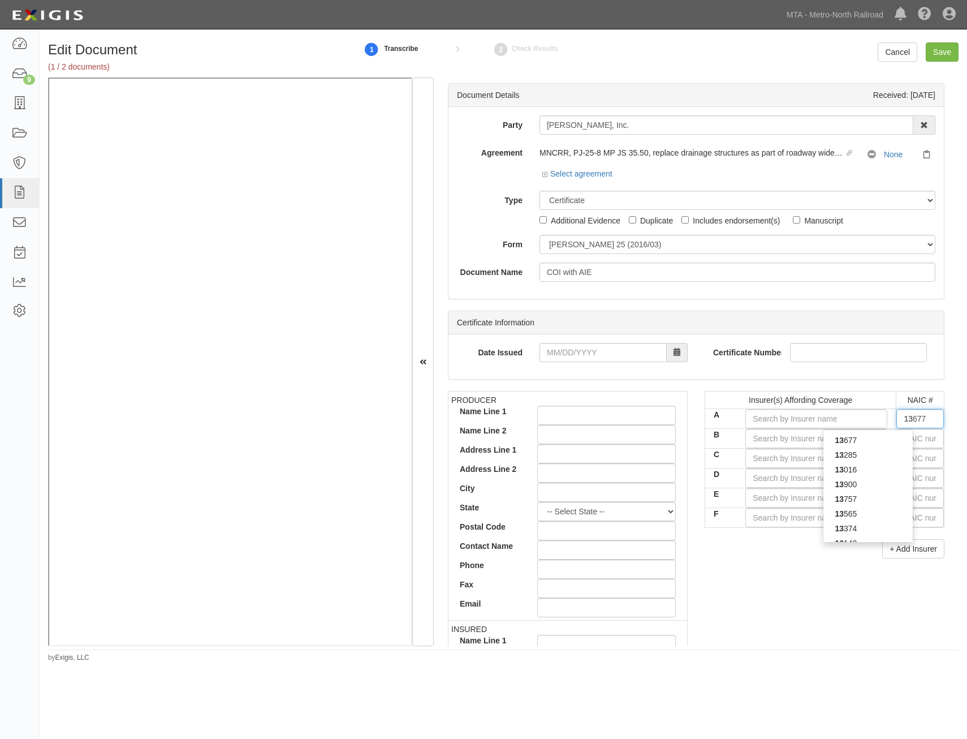
type input "137"
type input "13730"
type input "1373"
type input "13730"
click at [880, 443] on div "13730" at bounding box center [867, 440] width 89 height 15
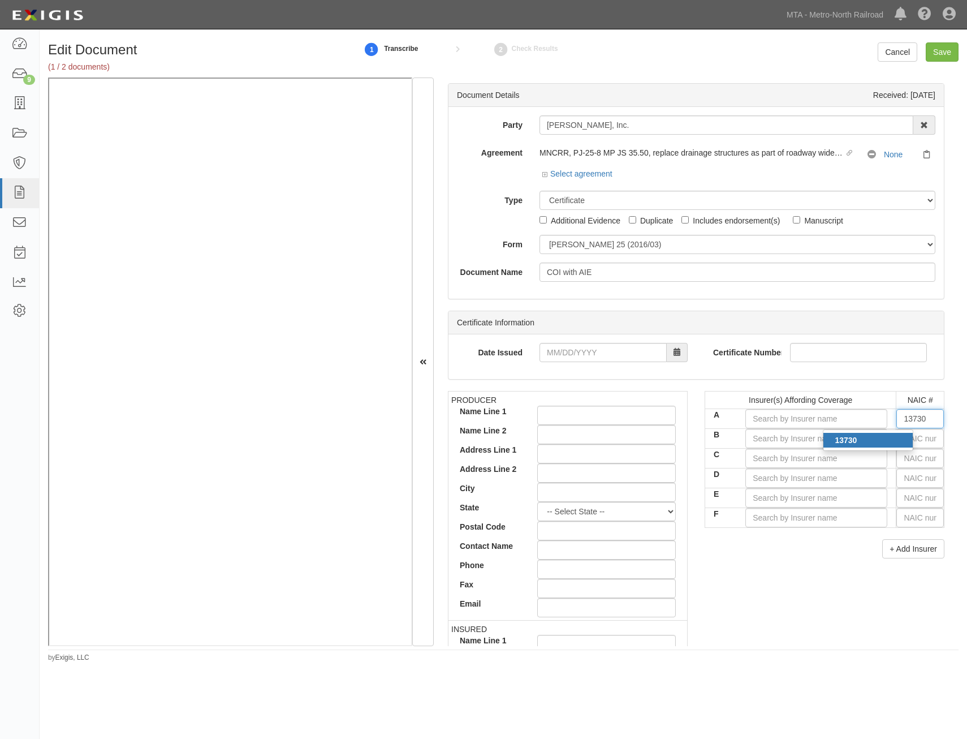
type input "Selective Insurance Company of New York (A+ XV Rating)"
type input "13730"
click at [924, 440] on input "text" at bounding box center [920, 438] width 48 height 19
type input "16862"
type input "1"
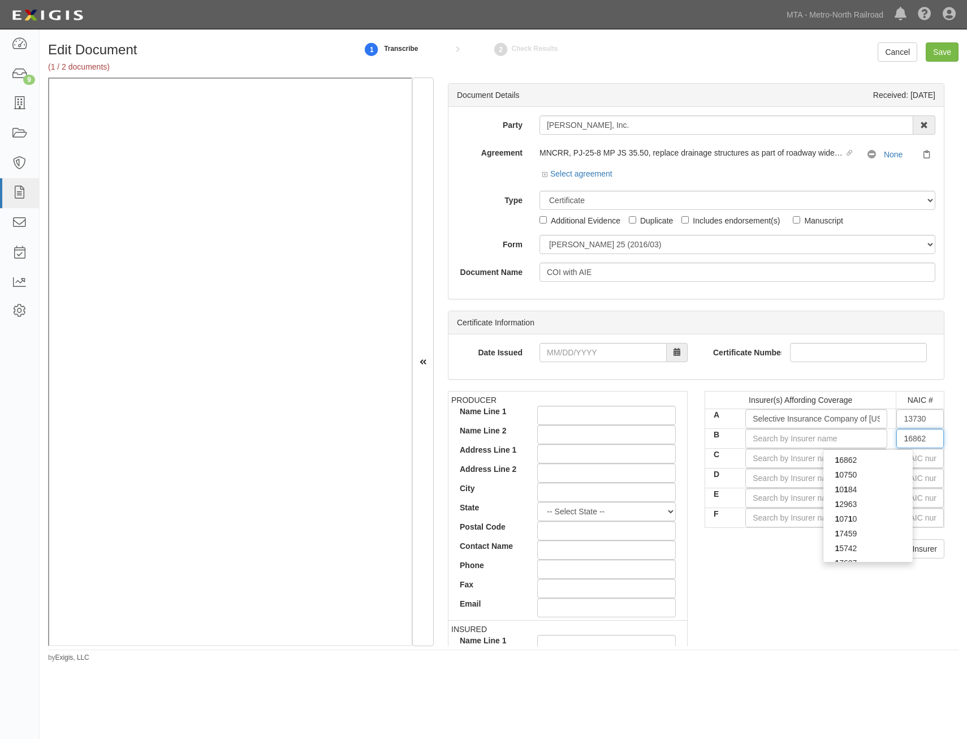
type input "14184"
type input "14"
type input "14216"
type input "142"
type input "14231"
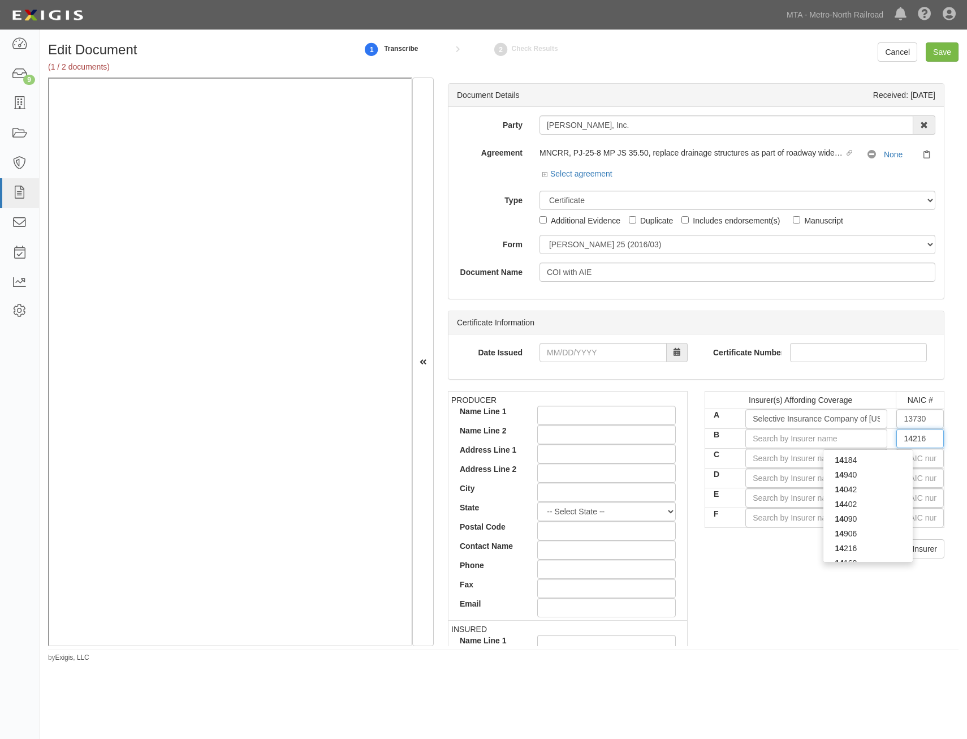
type input "1423"
type input "14231"
click at [861, 460] on div "14231" at bounding box center [867, 459] width 89 height 15
type input "Homeland Insurance Company of Delaware (A+ XV Rating)"
type input "14231"
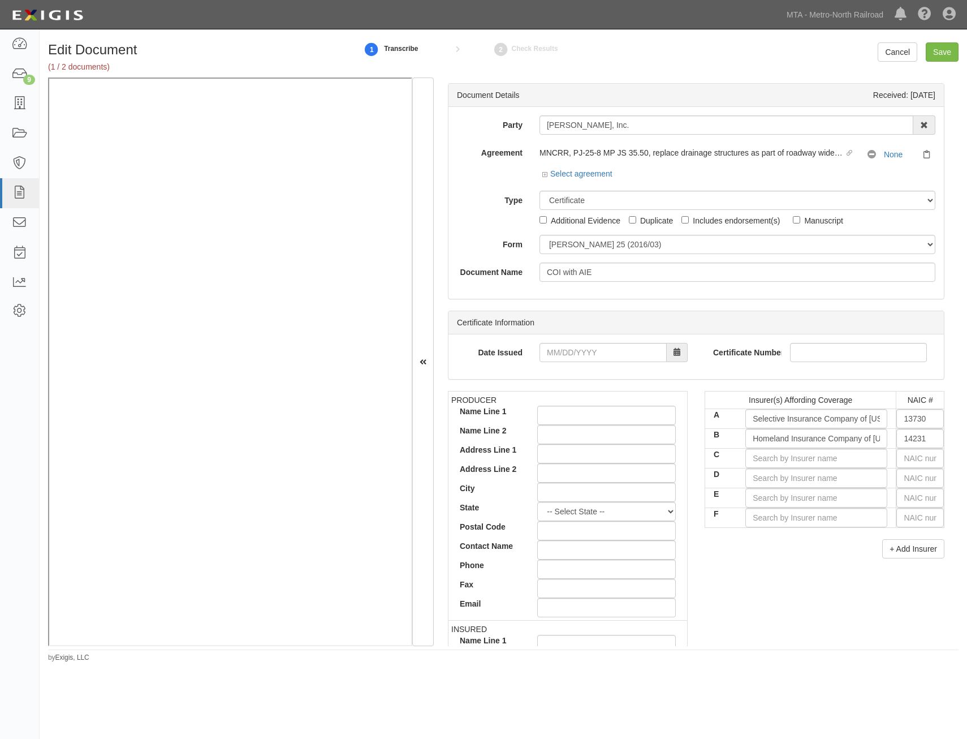
click at [830, 545] on div "+ Add Insurer" at bounding box center [825, 548] width 240 height 19
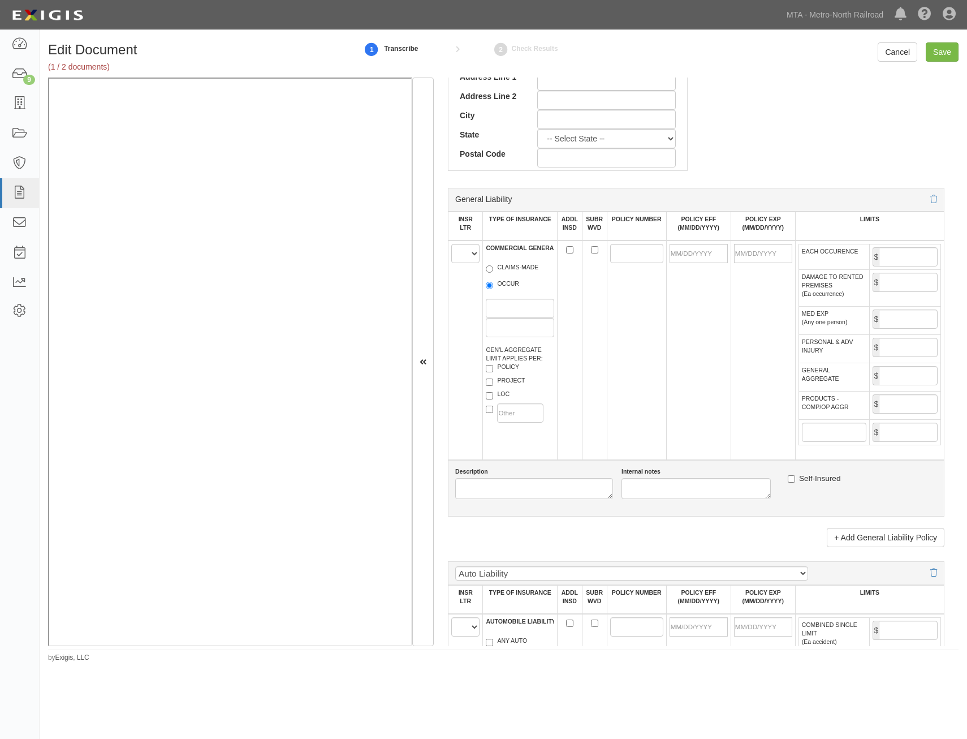
scroll to position [622, 0]
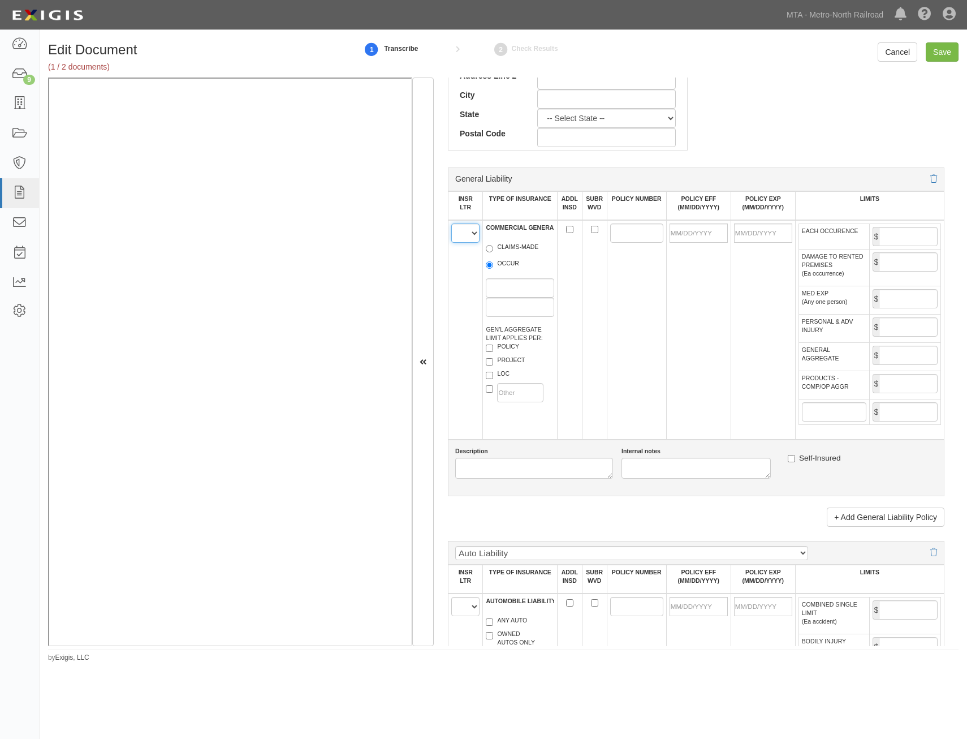
drag, startPoint x: 472, startPoint y: 235, endPoint x: 474, endPoint y: 241, distance: 7.2
click at [472, 235] on select "A B C D E F" at bounding box center [465, 232] width 28 height 19
select select "A"
click at [451, 223] on select "A B C D E F" at bounding box center [465, 232] width 28 height 19
click at [507, 264] on label "OCCUR" at bounding box center [502, 264] width 33 height 11
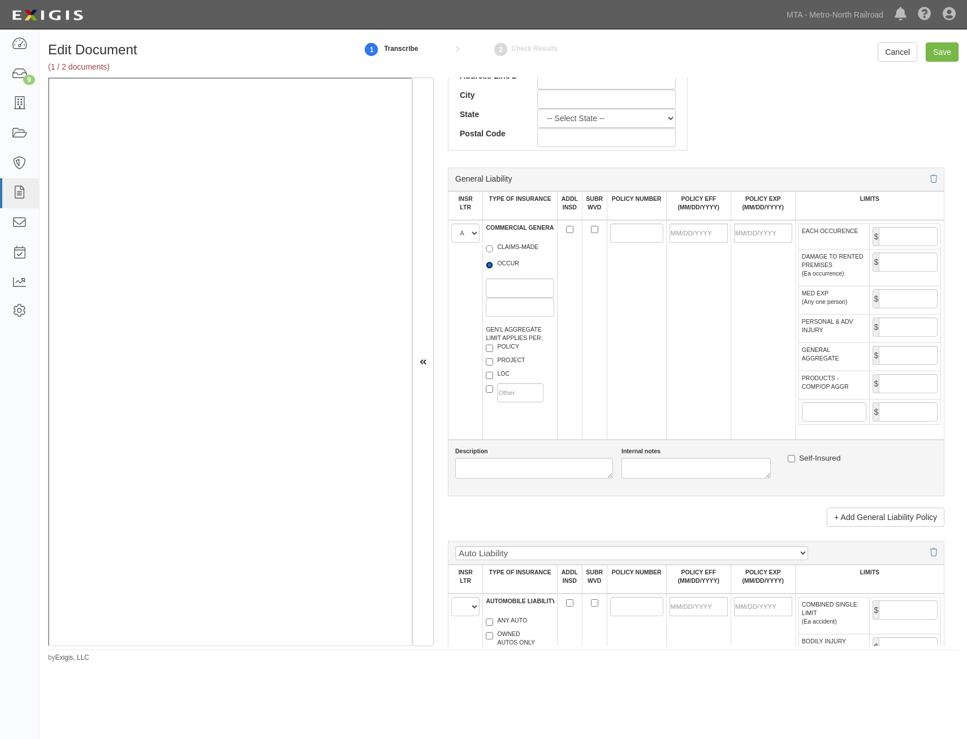
click at [493, 264] on input "OCCUR" at bounding box center [489, 264] width 7 height 7
radio input "true"
click at [513, 365] on label "PROJECT" at bounding box center [505, 361] width 39 height 11
click at [493, 365] on input "PROJECT" at bounding box center [489, 361] width 7 height 7
checkbox input "true"
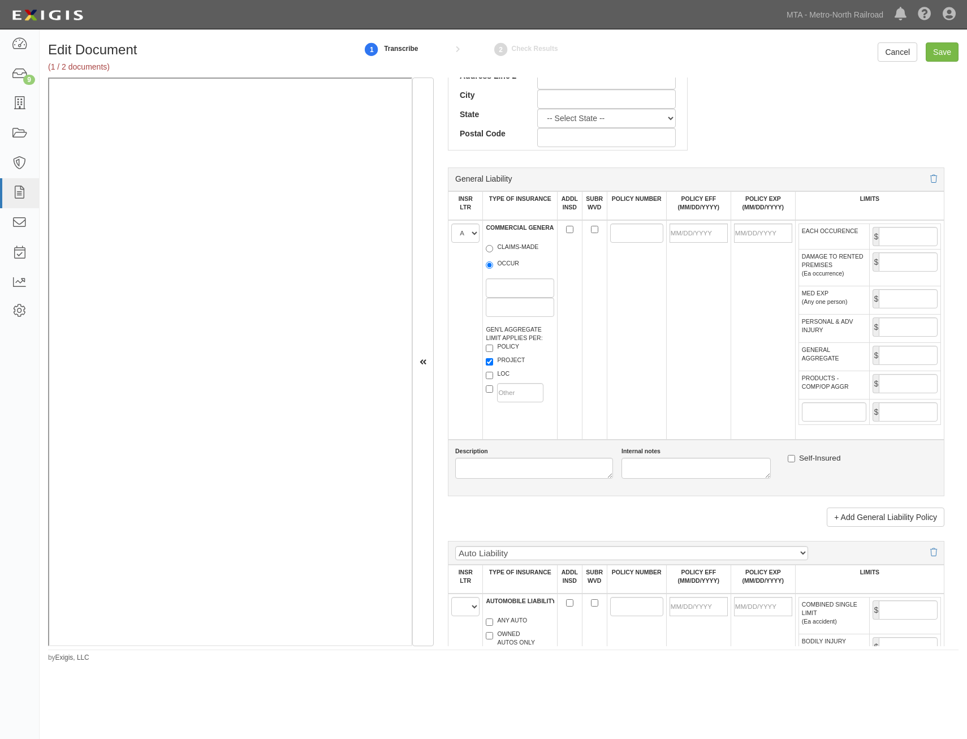
click at [507, 375] on label "LOC" at bounding box center [498, 374] width 24 height 11
click at [493, 375] on input "LOC" at bounding box center [489, 375] width 7 height 7
checkbox input "true"
click at [568, 229] on input "ADDL INSD" at bounding box center [569, 229] width 7 height 7
checkbox input "true"
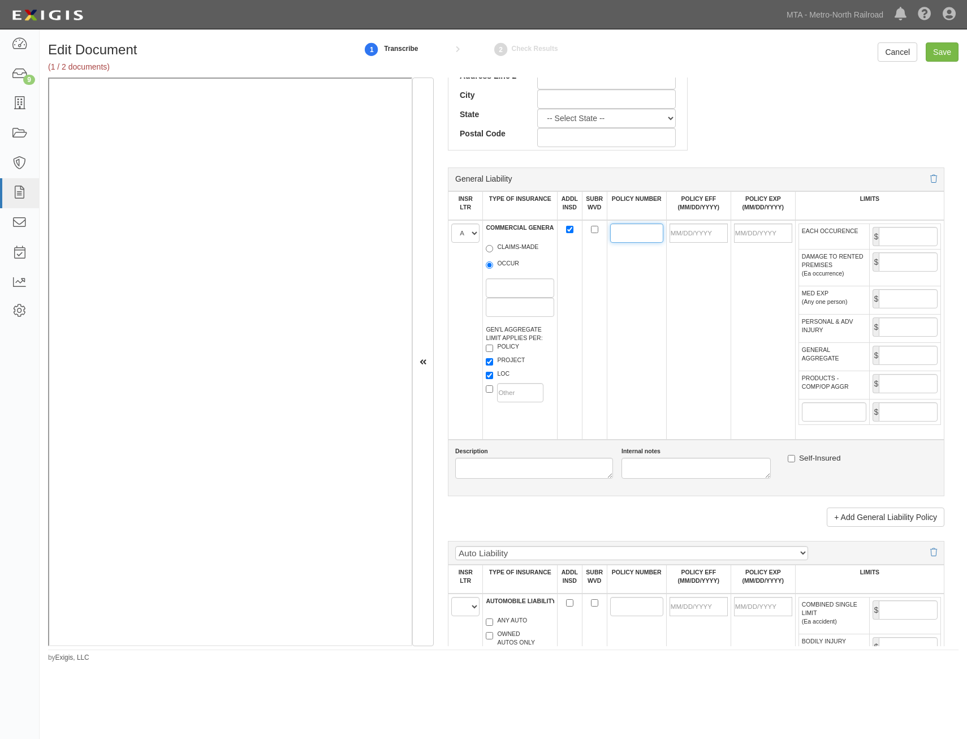
click at [635, 233] on input "POLICY NUMBER" at bounding box center [636, 232] width 53 height 19
type input "S 2153555"
click at [691, 280] on td at bounding box center [698, 329] width 64 height 219
click at [693, 238] on input "POLICY EFF (MM/DD/YYYY)" at bounding box center [699, 232] width 58 height 19
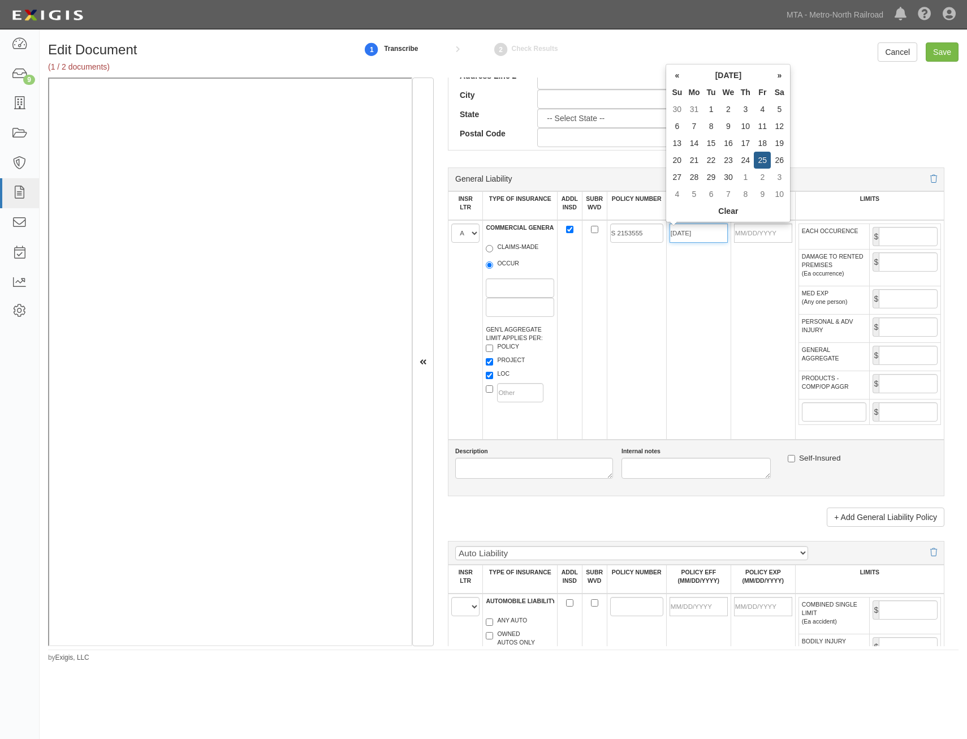
type input "04/25/2025"
type input "04/25/2026"
click at [600, 305] on td at bounding box center [594, 329] width 25 height 219
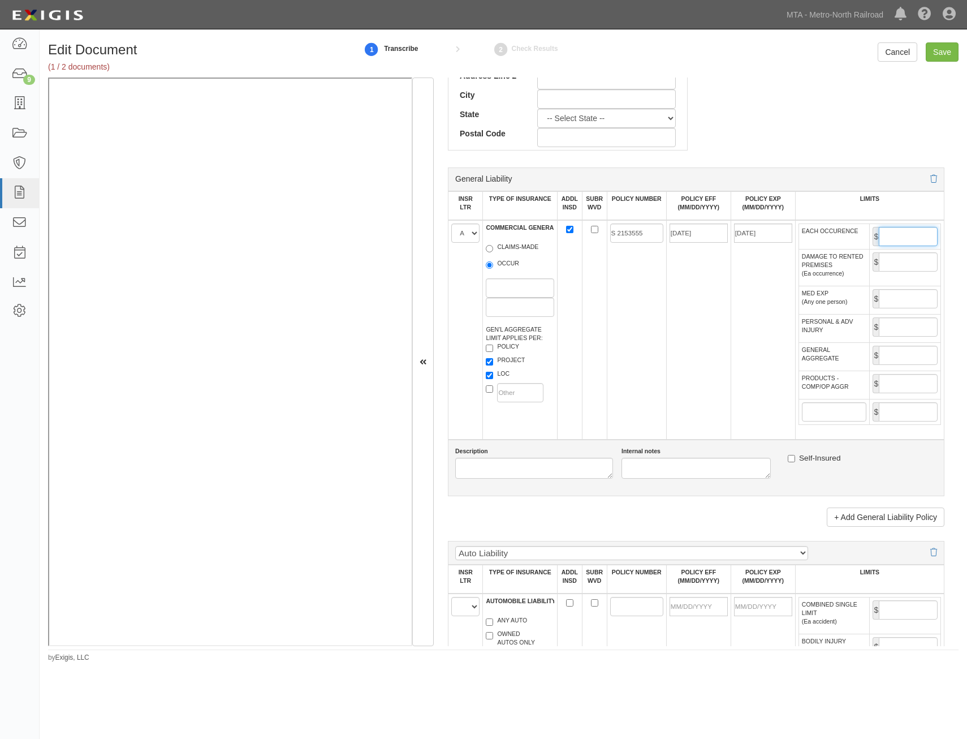
drag, startPoint x: 914, startPoint y: 235, endPoint x: 910, endPoint y: 240, distance: 6.4
click at [914, 235] on input "EACH OCCURENCE" at bounding box center [908, 236] width 59 height 19
type input "1,000,000"
click at [883, 360] on input "GENERAL AGGREGATE" at bounding box center [908, 355] width 59 height 19
type input "2,000,000"
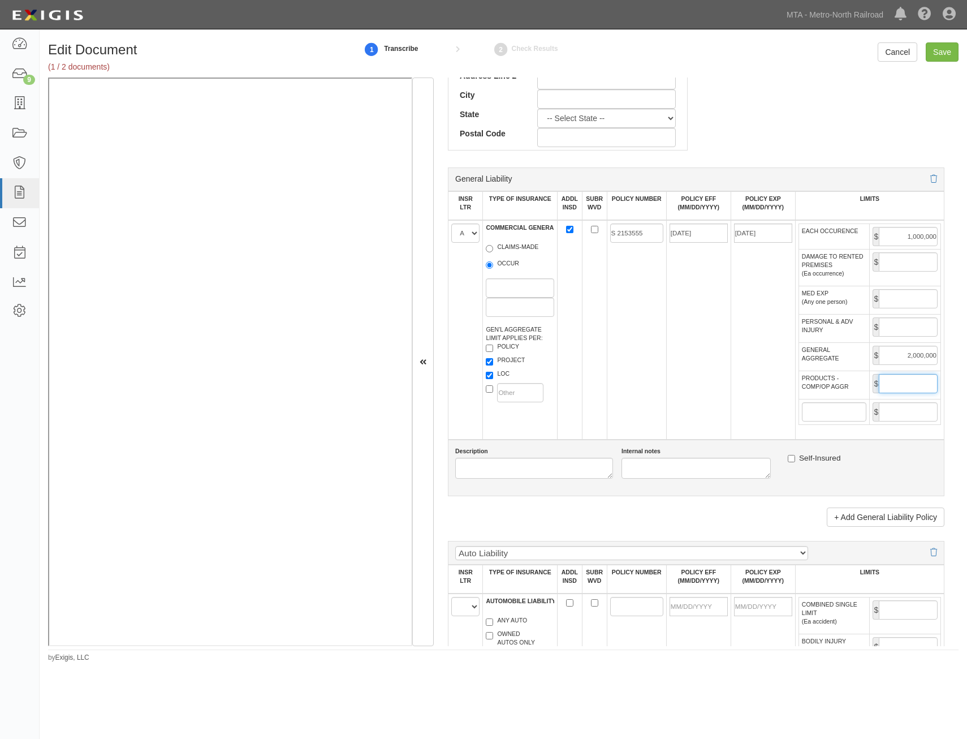
drag, startPoint x: 925, startPoint y: 379, endPoint x: 903, endPoint y: 389, distance: 23.3
click at [921, 379] on input "PRODUCTS - COMP/OP AGGR" at bounding box center [908, 383] width 59 height 19
type input "2,000,000"
click at [691, 361] on td "04/25/2025" at bounding box center [698, 329] width 64 height 219
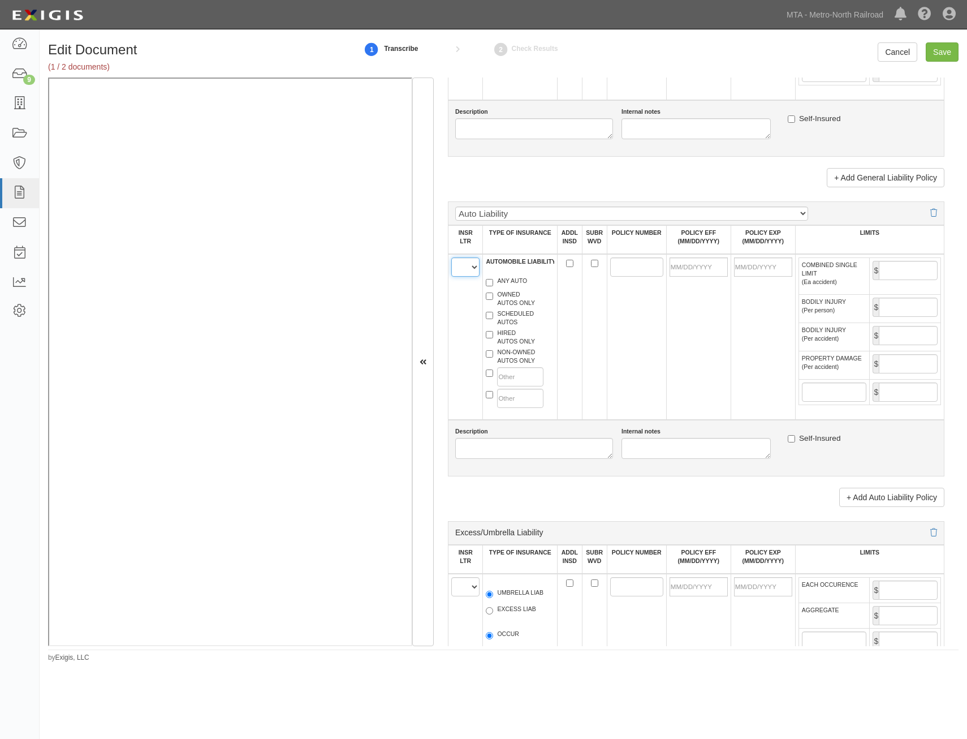
click at [461, 267] on select "A B C D E F" at bounding box center [465, 266] width 28 height 19
select select "A"
click at [451, 257] on select "A B C D E F" at bounding box center [465, 266] width 28 height 19
click at [489, 280] on input "ANY AUTO" at bounding box center [489, 282] width 7 height 7
checkbox input "true"
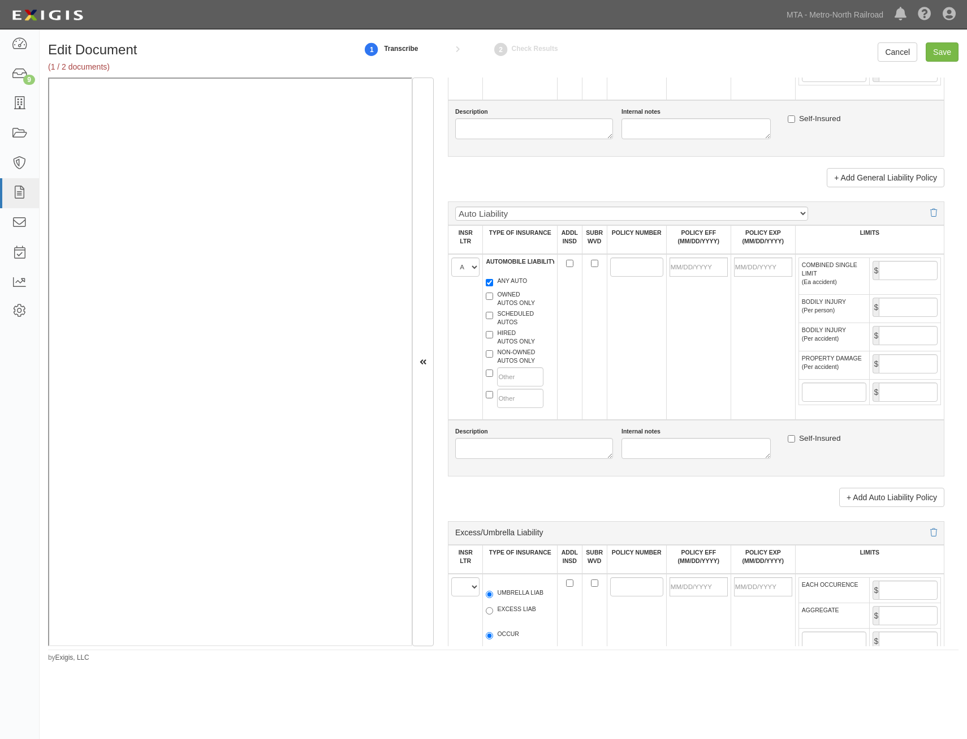
click at [515, 342] on label "HIRED AUTOS ONLY" at bounding box center [510, 337] width 49 height 17
click at [493, 338] on input "HIRED AUTOS ONLY" at bounding box center [489, 334] width 7 height 7
checkbox input "true"
click at [515, 354] on label "NON-OWNED AUTOS ONLY" at bounding box center [510, 356] width 49 height 17
click at [493, 354] on input "NON-OWNED AUTOS ONLY" at bounding box center [489, 353] width 7 height 7
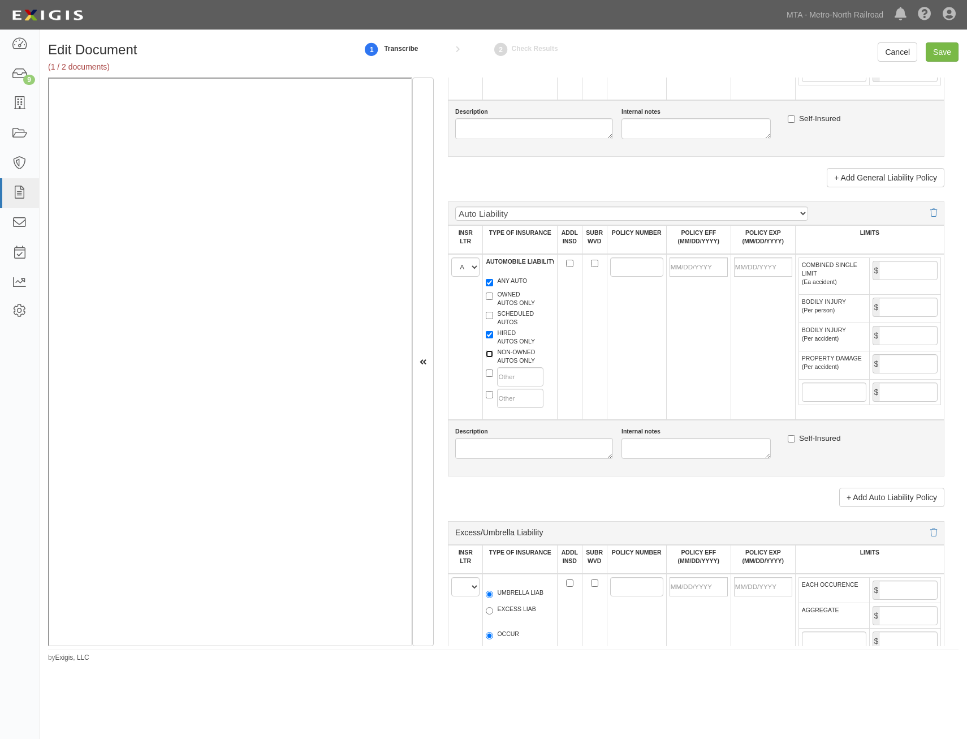
checkbox input "true"
click at [568, 265] on input "ADDL INSD" at bounding box center [569, 263] width 7 height 7
checkbox input "true"
click at [636, 271] on input "POLICY NUMBER" at bounding box center [636, 266] width 53 height 19
type input "S 2153555"
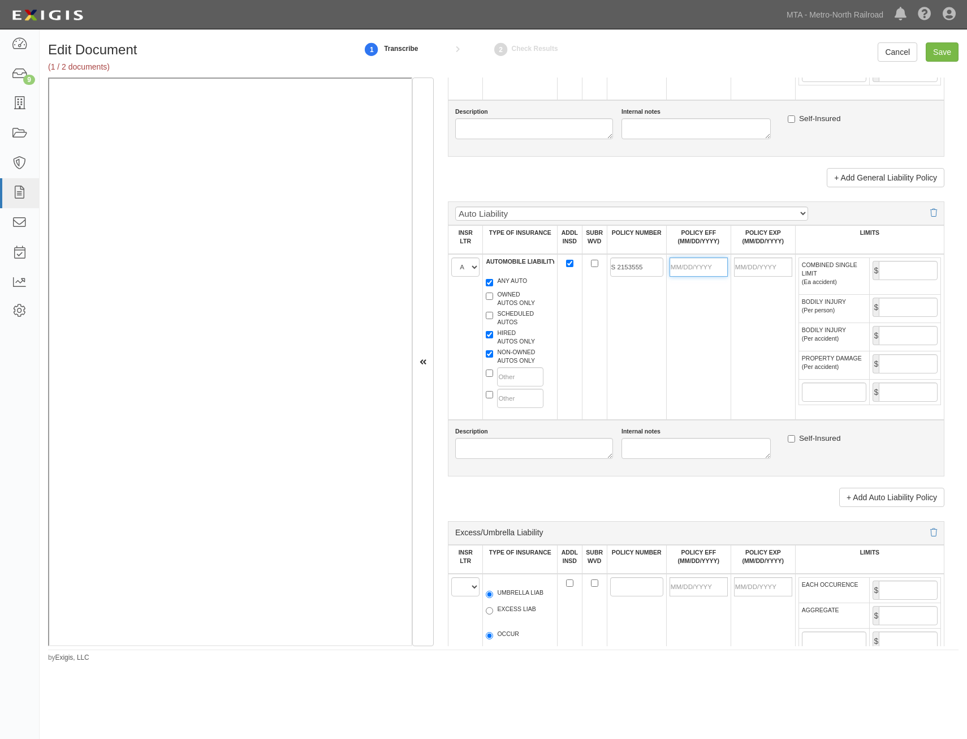
click at [704, 270] on input "POLICY EFF (MM/DD/YYYY)" at bounding box center [699, 266] width 58 height 19
type input "04/25/2025"
type input "04/25/2026"
click at [659, 309] on td "S 2153555" at bounding box center [636, 337] width 59 height 166
click at [917, 270] on input "COMBINED SINGLE LIMIT (Ea accident)" at bounding box center [908, 270] width 59 height 19
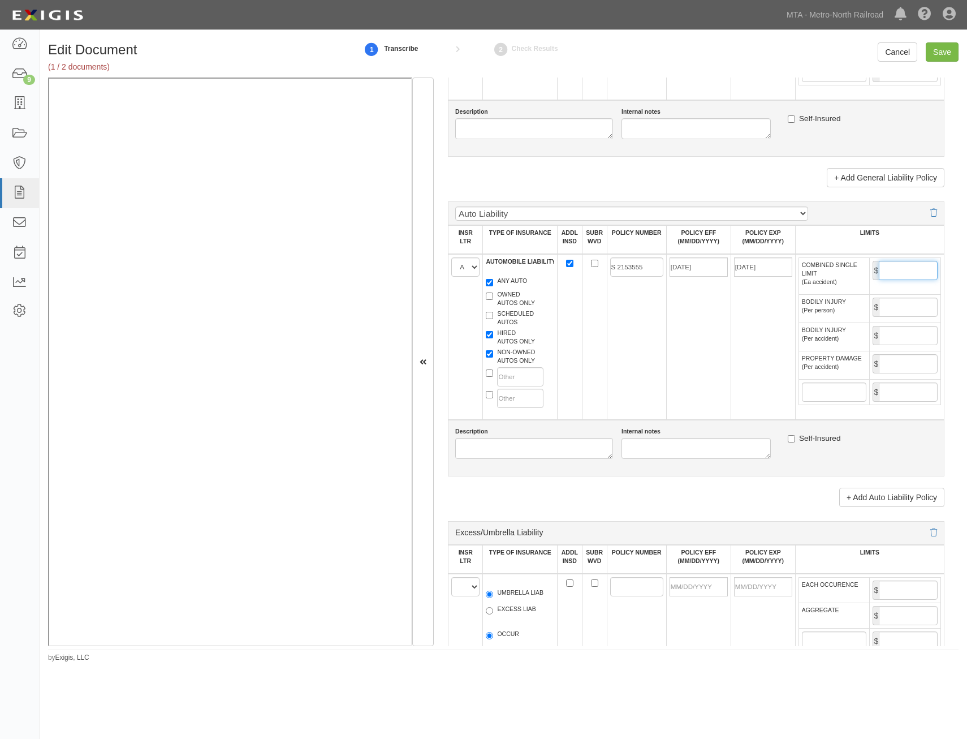
type input "1,000,000"
click at [678, 349] on td "04/25/2025" at bounding box center [698, 337] width 64 height 166
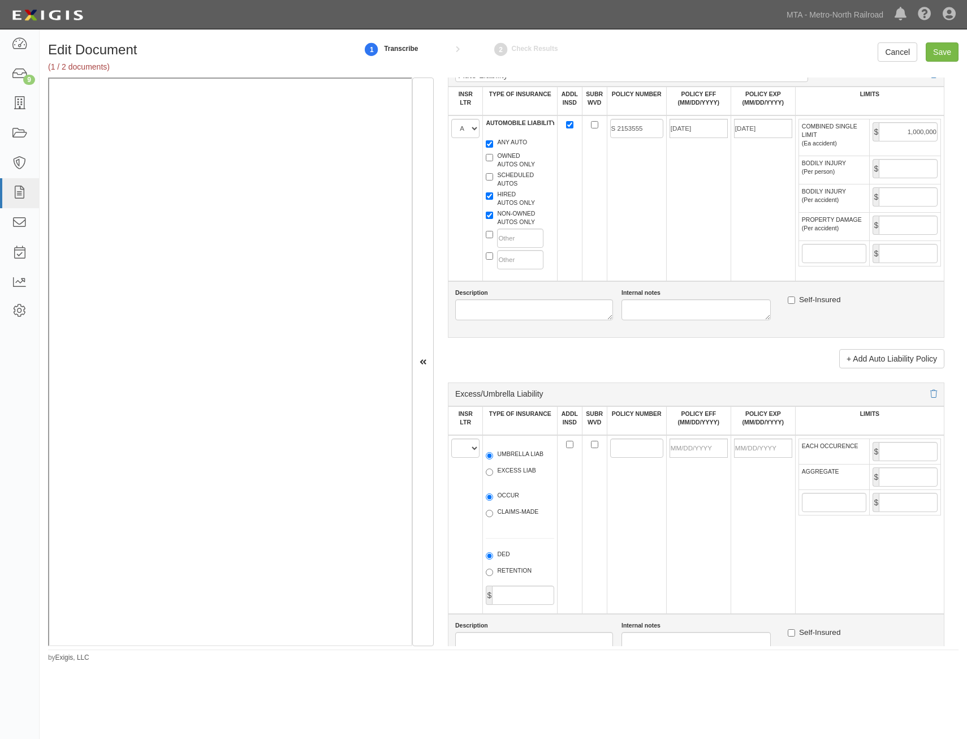
scroll to position [1188, 0]
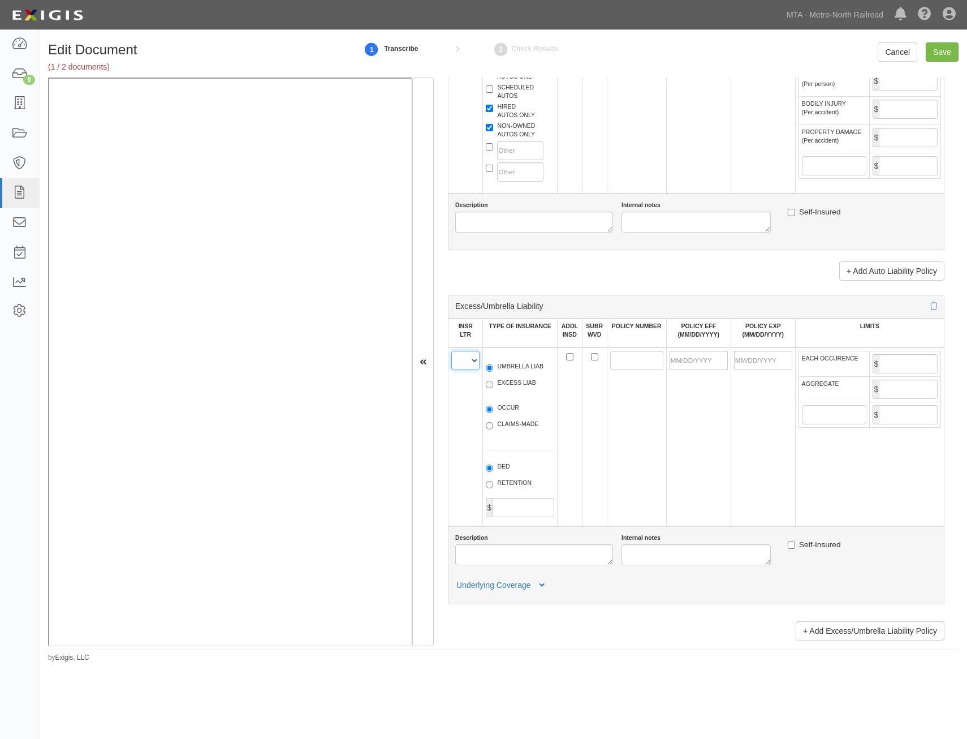
click at [476, 362] on select "A B C D E F" at bounding box center [465, 360] width 28 height 19
select select "A"
click at [451, 351] on select "A B C D E F" at bounding box center [465, 360] width 28 height 19
click at [510, 370] on label "UMBRELLA LIAB" at bounding box center [515, 367] width 58 height 11
click at [493, 370] on input "UMBRELLA LIAB" at bounding box center [489, 367] width 7 height 7
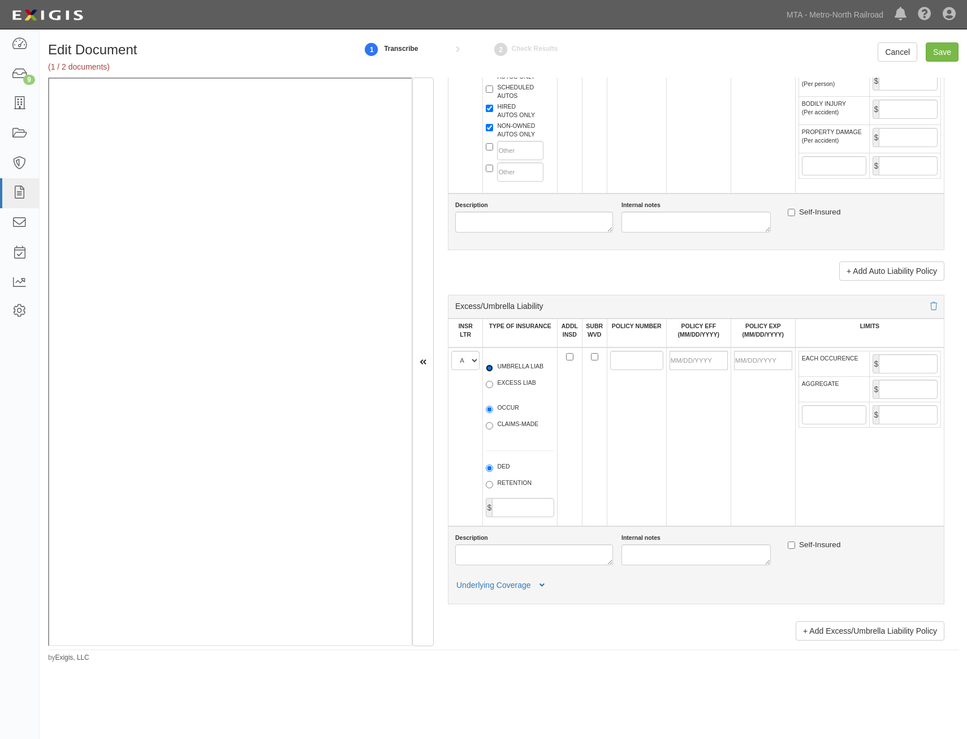
radio input "true"
click at [509, 409] on label "OCCUR" at bounding box center [502, 408] width 33 height 11
click at [493, 409] on input "OCCUR" at bounding box center [489, 408] width 7 height 7
radio input "true"
drag, startPoint x: 619, startPoint y: 358, endPoint x: 559, endPoint y: 408, distance: 77.5
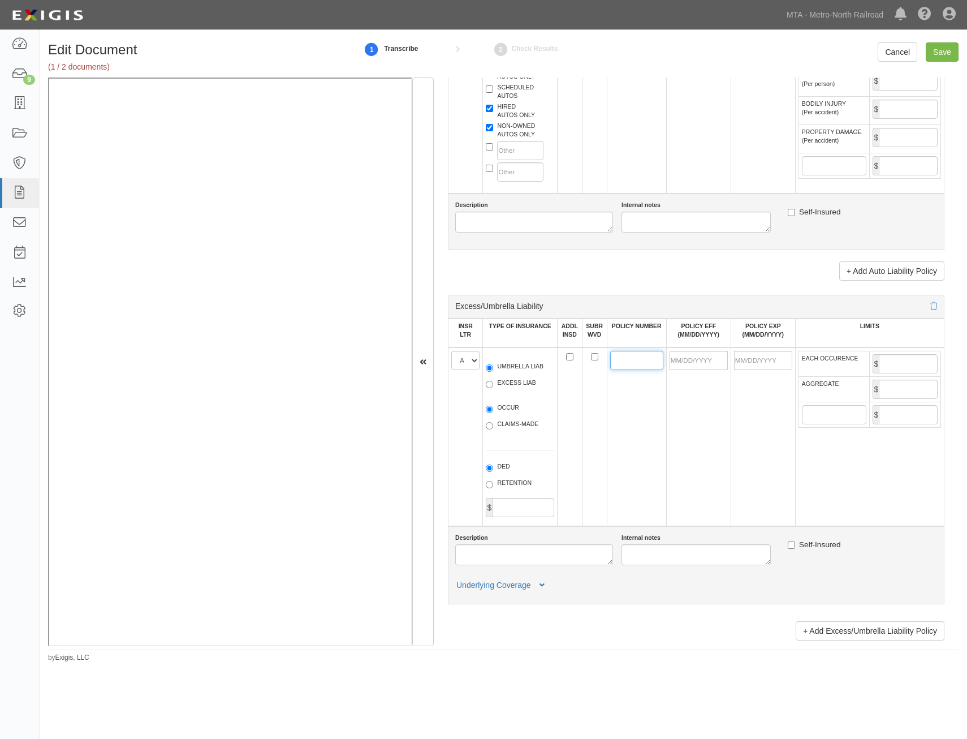
click at [619, 358] on input "POLICY NUMBER" at bounding box center [636, 360] width 53 height 19
type input "S 2153555"
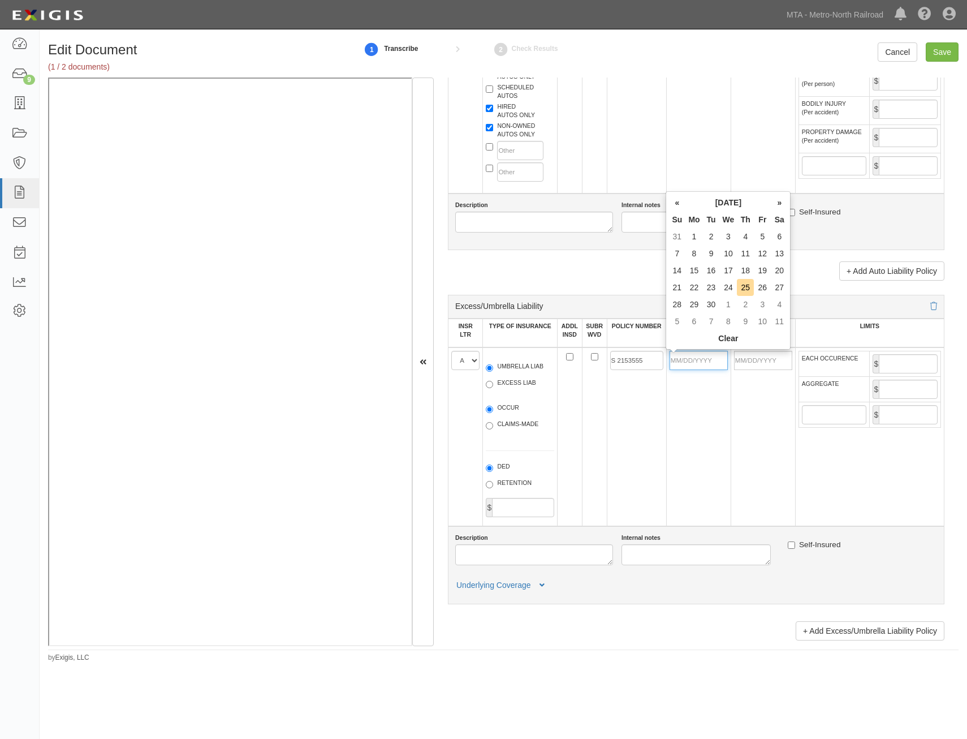
click at [703, 362] on input "POLICY EFF (MM/DD/YYYY)" at bounding box center [699, 360] width 58 height 19
type input "04/25/2025"
type input "04/25/2026"
click at [666, 416] on td "04/25/2025" at bounding box center [698, 436] width 64 height 179
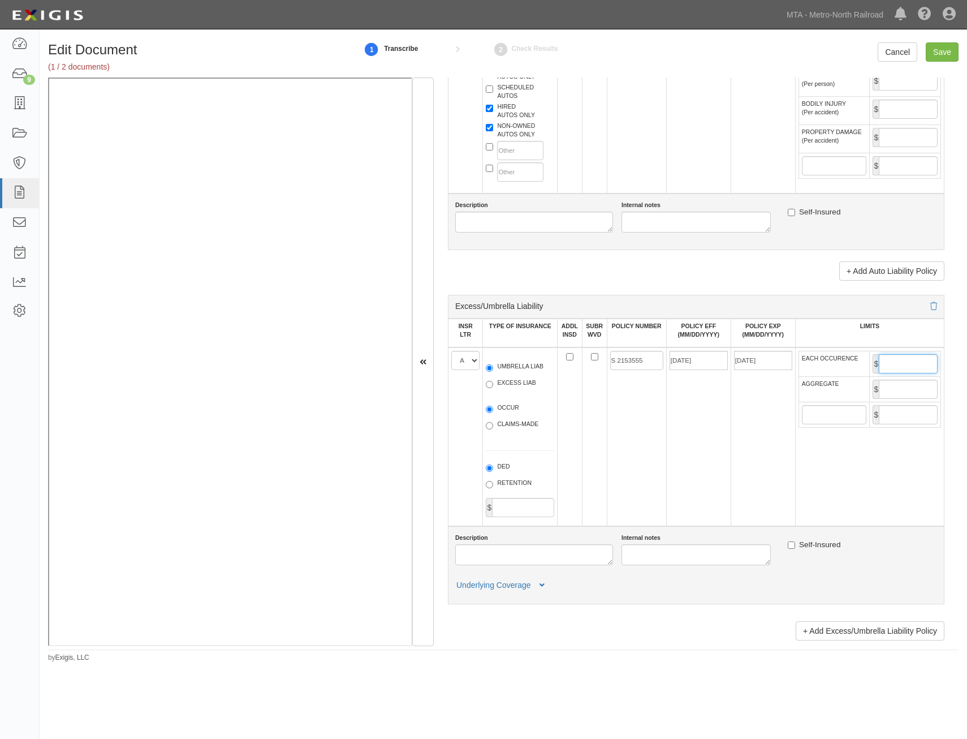
click at [891, 359] on input "EACH OCCURENCE" at bounding box center [908, 363] width 59 height 19
type input "5,000,000"
click at [890, 391] on input "AGGREGATE" at bounding box center [908, 388] width 59 height 19
type input "5,000,000"
click at [711, 439] on td "04/25/2025" at bounding box center [698, 436] width 64 height 179
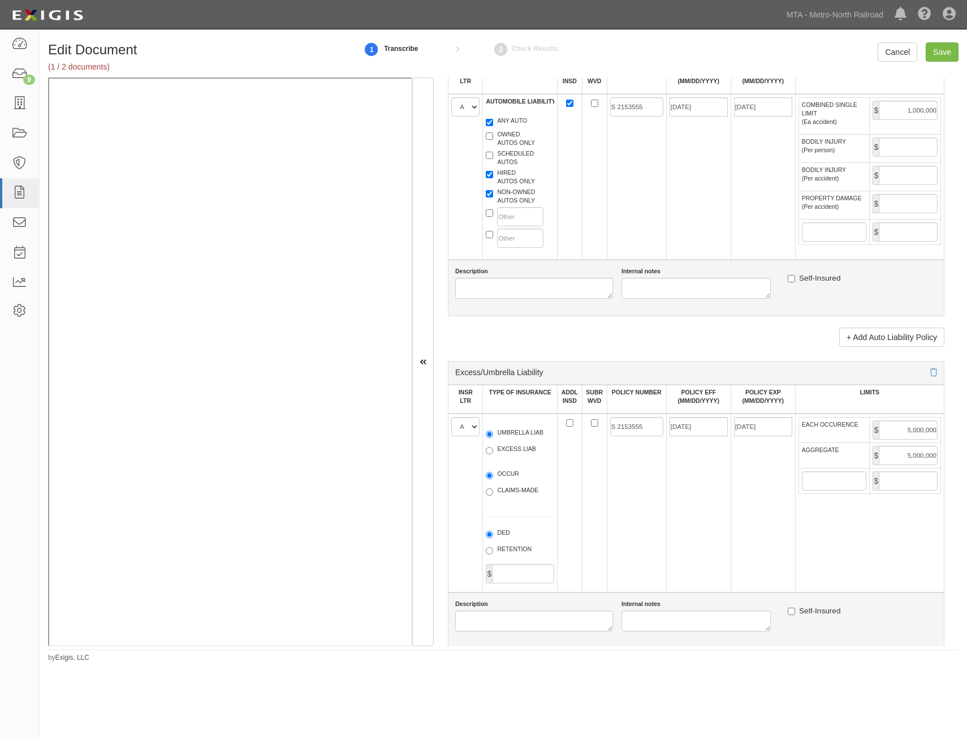
scroll to position [0, 0]
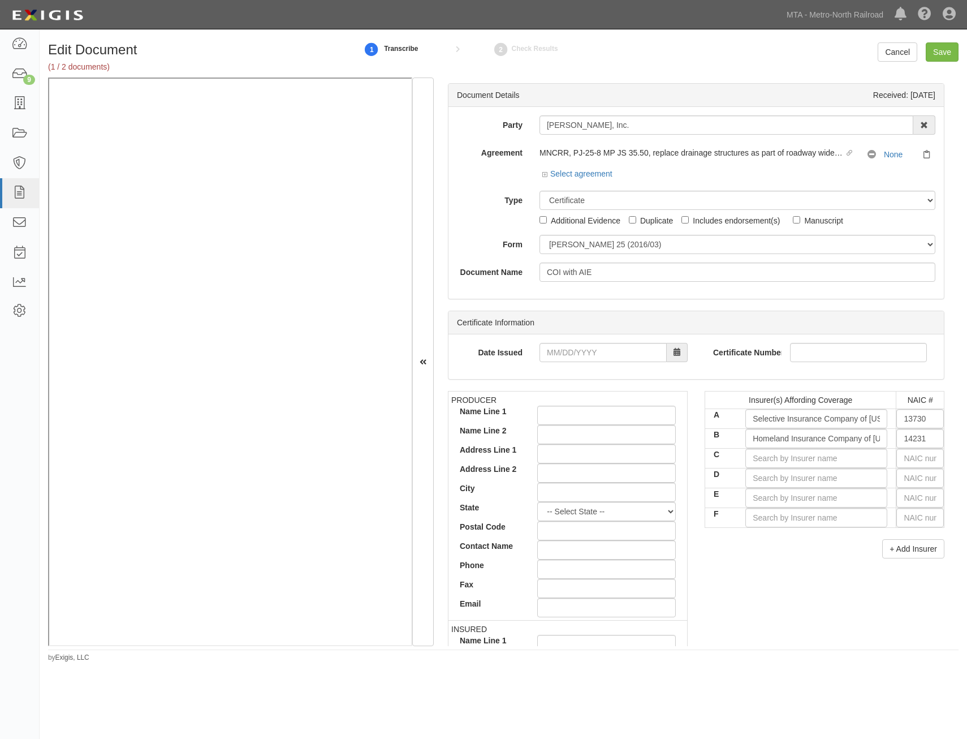
drag, startPoint x: 724, startPoint y: 494, endPoint x: 811, endPoint y: 128, distance: 376.1
click at [920, 463] on input "text" at bounding box center [920, 457] width 48 height 19
type input "0"
click at [862, 480] on div "0" at bounding box center [867, 479] width 89 height 15
type input "State Compensation Insurance Fund (A++ XV Rating)"
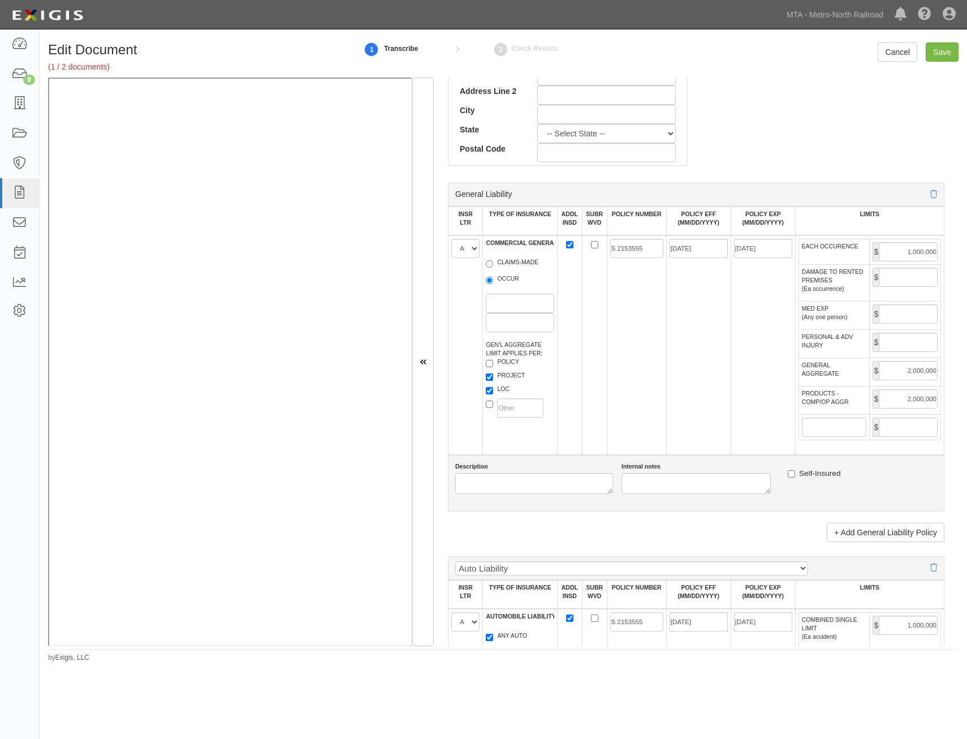
drag, startPoint x: 684, startPoint y: 331, endPoint x: 681, endPoint y: 453, distance: 122.2
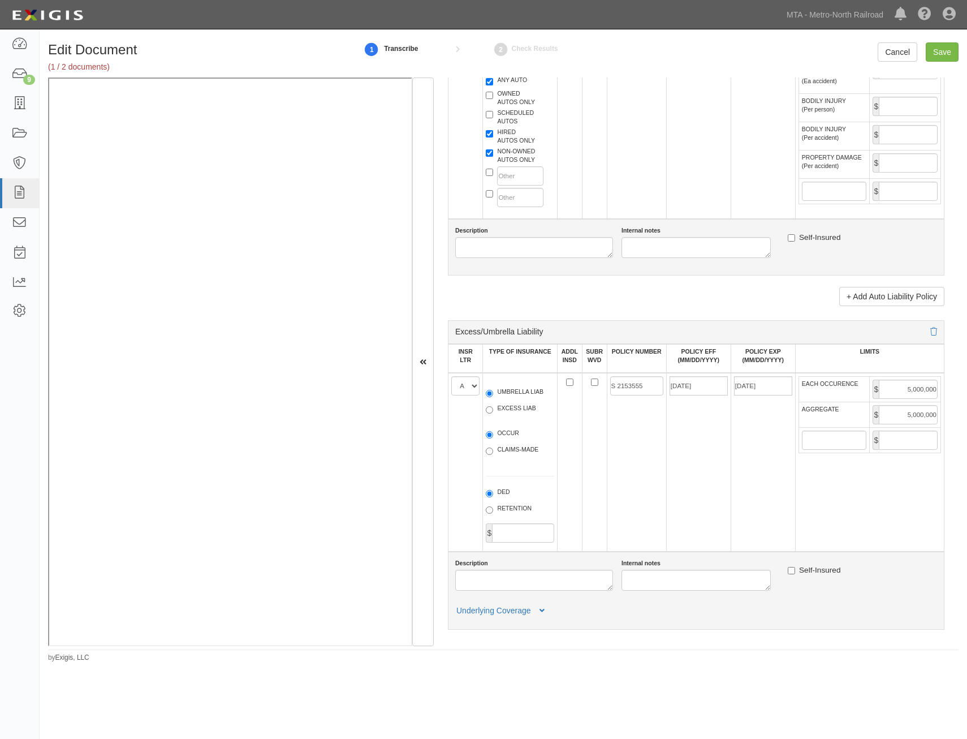
scroll to position [1558, 0]
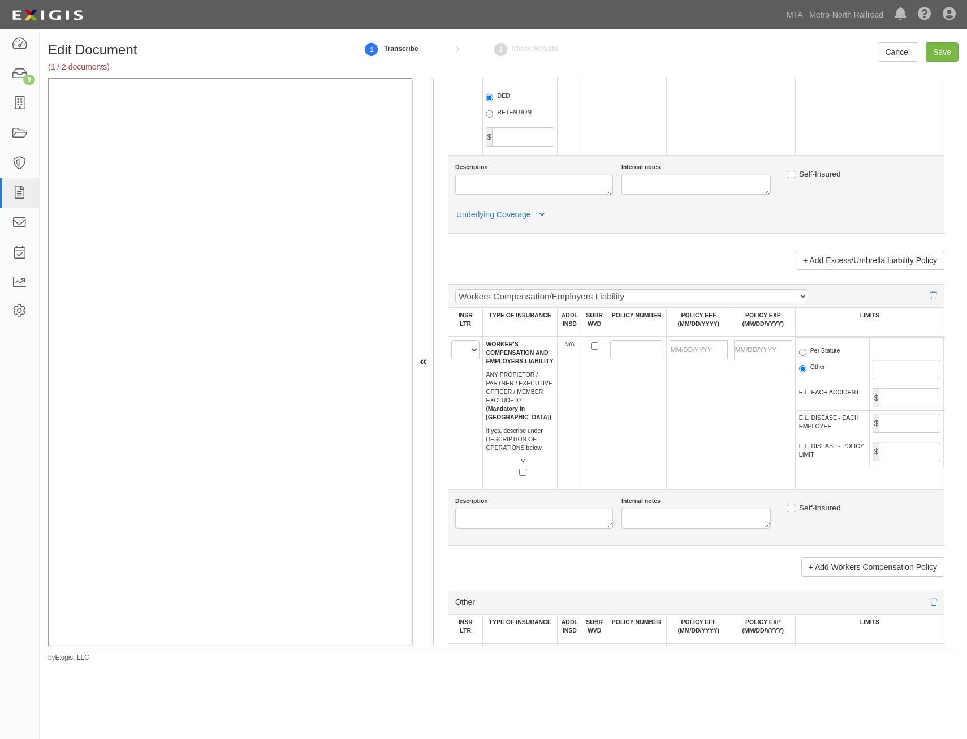
click at [467, 360] on td "A B C D E F" at bounding box center [465, 412] width 34 height 153
click at [468, 349] on select "A B C D E F" at bounding box center [465, 349] width 28 height 19
select select "C"
click at [451, 340] on select "A B C D E F" at bounding box center [465, 349] width 28 height 19
click at [634, 350] on input "POLICY NUMBER" at bounding box center [636, 349] width 53 height 19
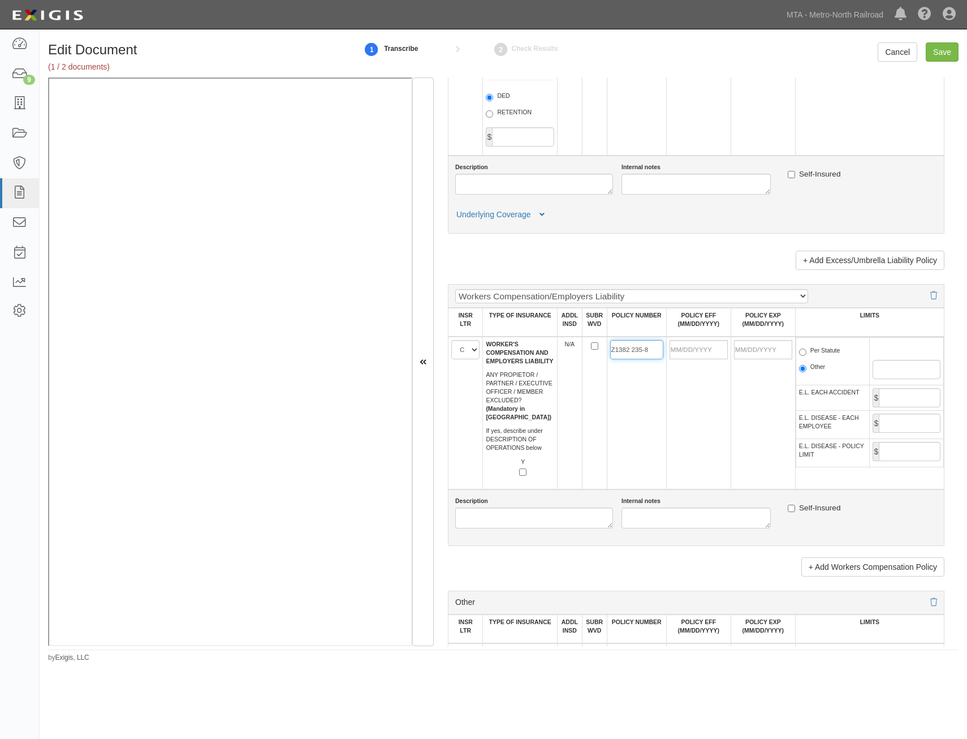
type input "Z1382 235-8"
click at [672, 402] on td at bounding box center [698, 412] width 64 height 153
click at [725, 348] on td at bounding box center [698, 412] width 64 height 153
click at [703, 349] on input "POLICY EFF (MM/DD/YYYY)" at bounding box center [699, 349] width 58 height 19
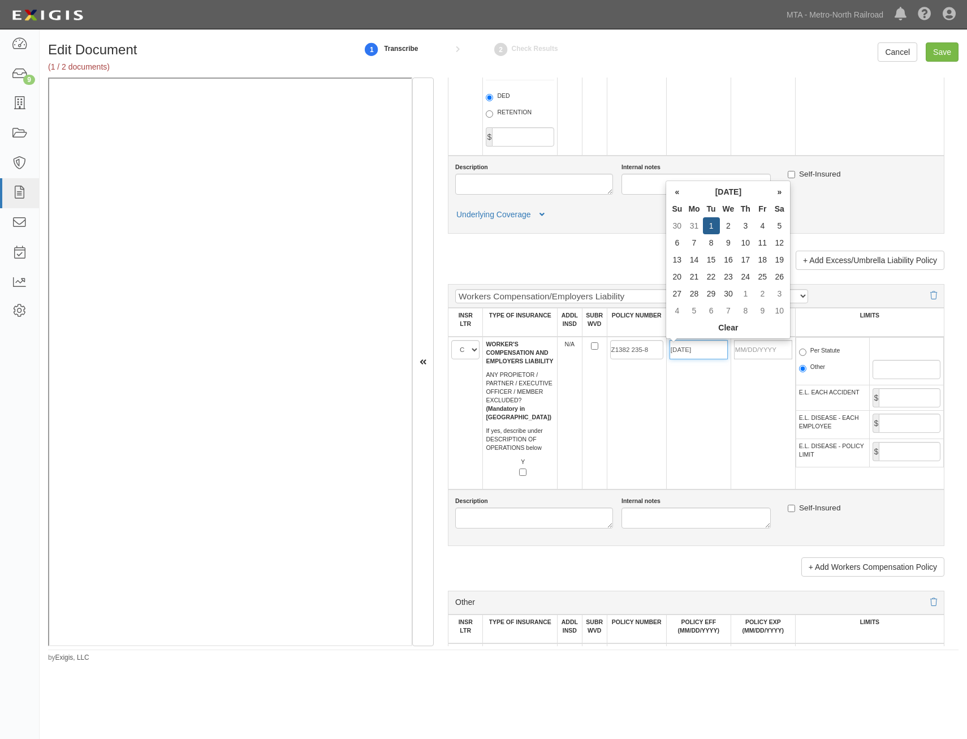
type input "04/01/2025"
type input "[DATE]"
click at [655, 403] on td "Z1382 235-8" at bounding box center [636, 412] width 59 height 153
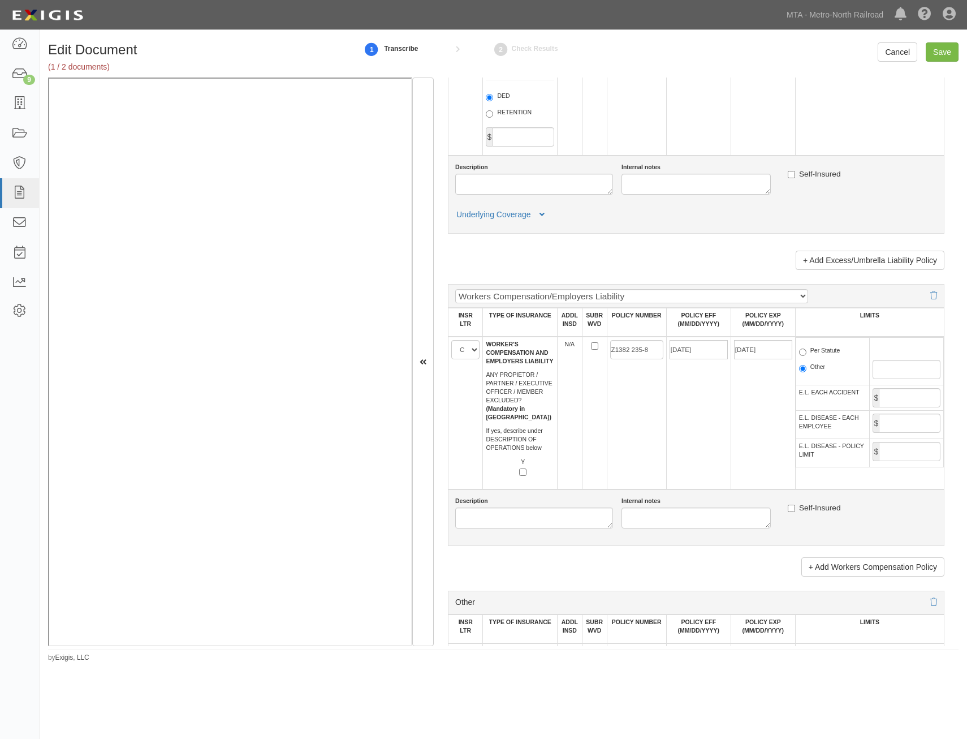
click at [823, 356] on label "Per Statute" at bounding box center [819, 351] width 41 height 11
click at [806, 356] on input "Per Statute" at bounding box center [802, 351] width 7 height 7
radio input "true"
drag, startPoint x: 875, startPoint y: 395, endPoint x: 899, endPoint y: 403, distance: 25.6
click at [879, 395] on input "E.L. EACH ACCIDENT" at bounding box center [910, 397] width 62 height 19
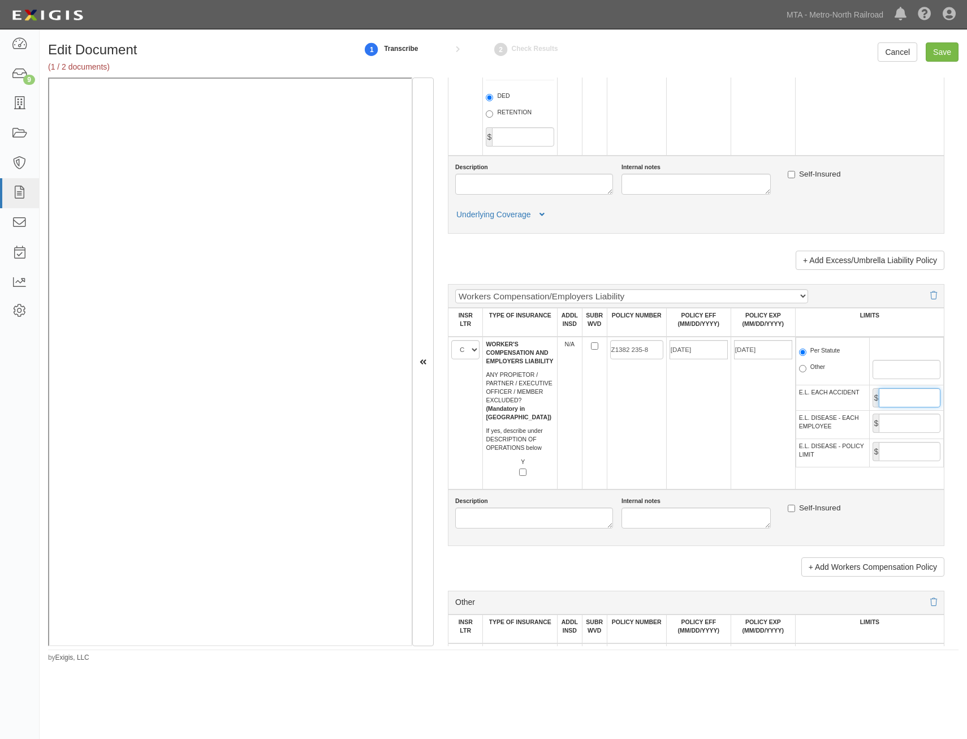
type input "1,000,000"
drag, startPoint x: 922, startPoint y: 433, endPoint x: 917, endPoint y: 439, distance: 8.0
click at [922, 433] on input "E.L. DISEASE - EACH EMPLOYEE" at bounding box center [910, 422] width 62 height 19
type input "1,000,000"
drag, startPoint x: 901, startPoint y: 448, endPoint x: 897, endPoint y: 456, distance: 9.1
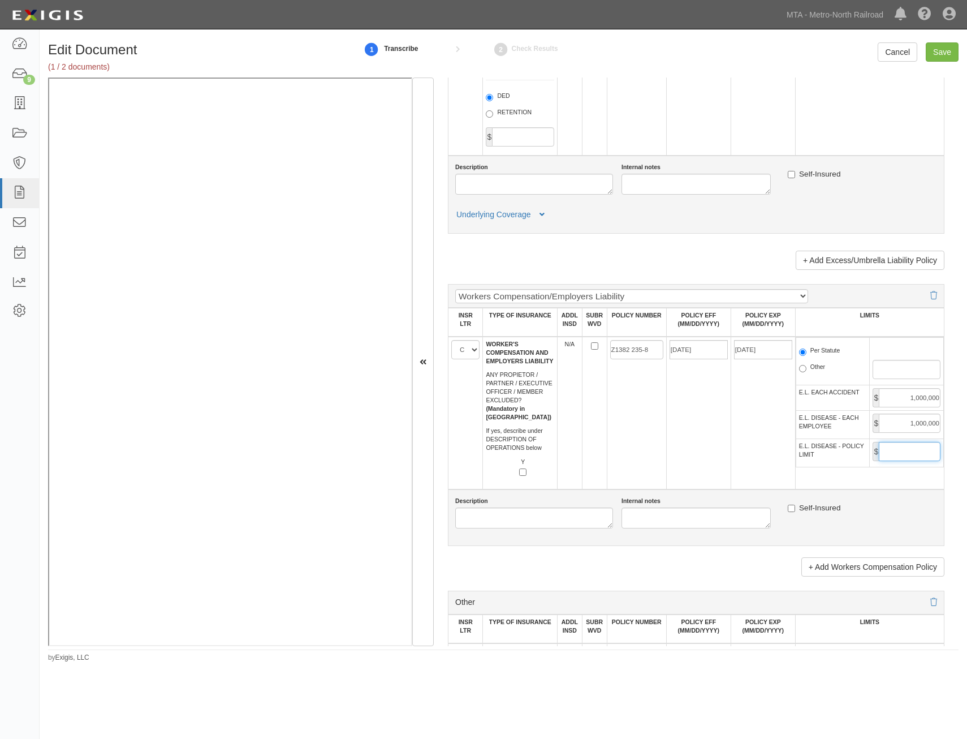
click at [901, 448] on input "E.L. DISEASE - POLICY LIMIT" at bounding box center [910, 451] width 62 height 19
type input "1,000,000"
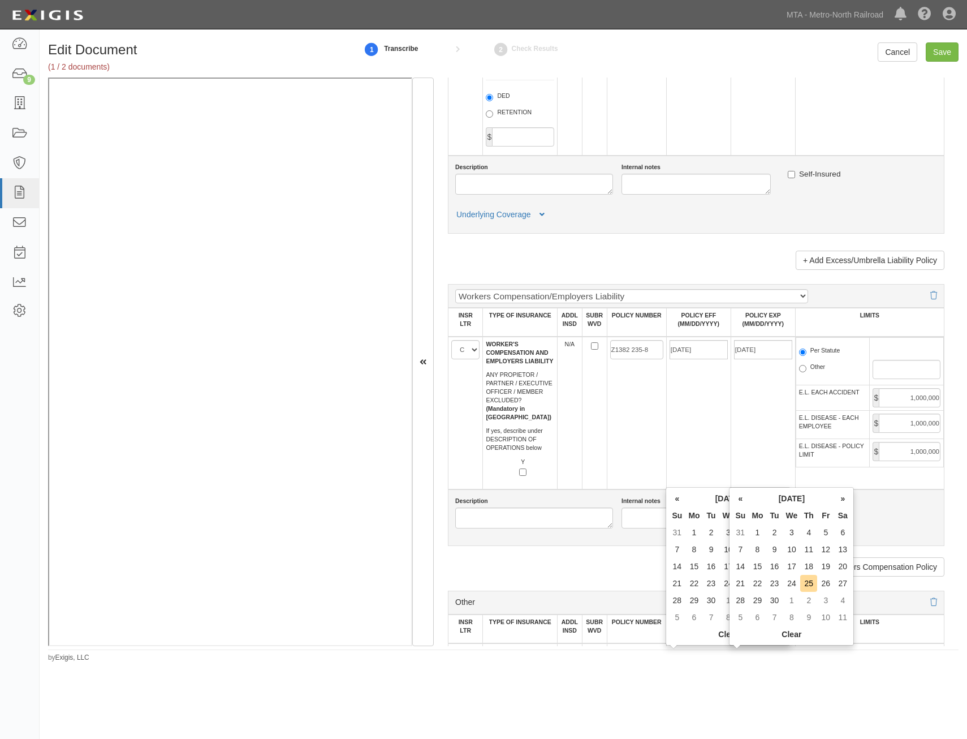
click at [692, 450] on td "04/01/2025" at bounding box center [698, 412] width 64 height 153
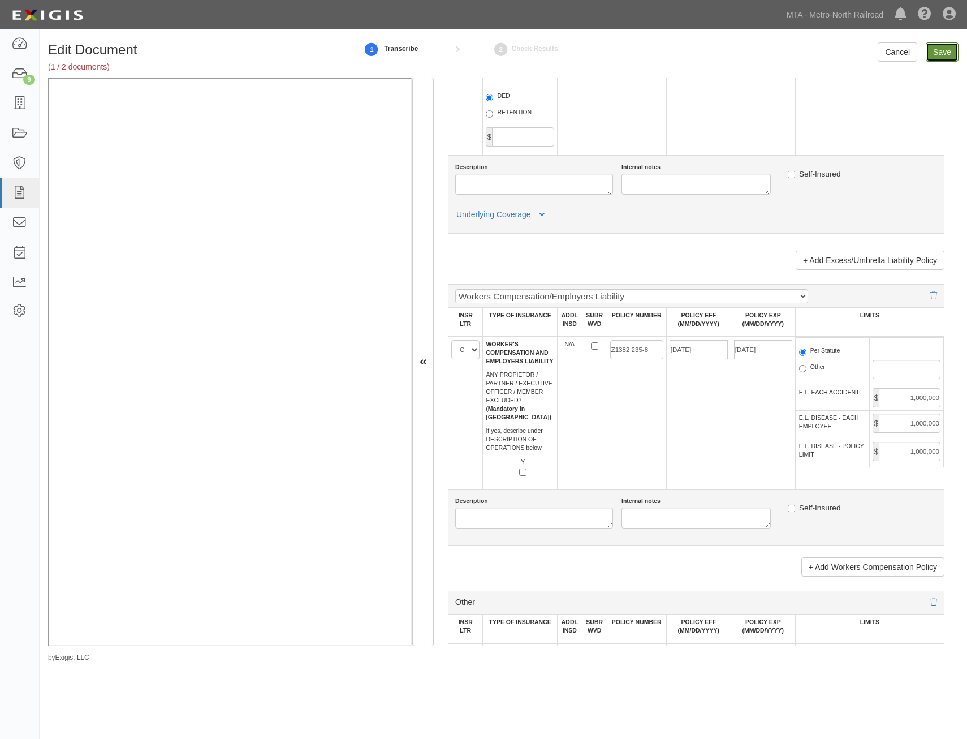
click at [935, 50] on input "Save" at bounding box center [942, 51] width 33 height 19
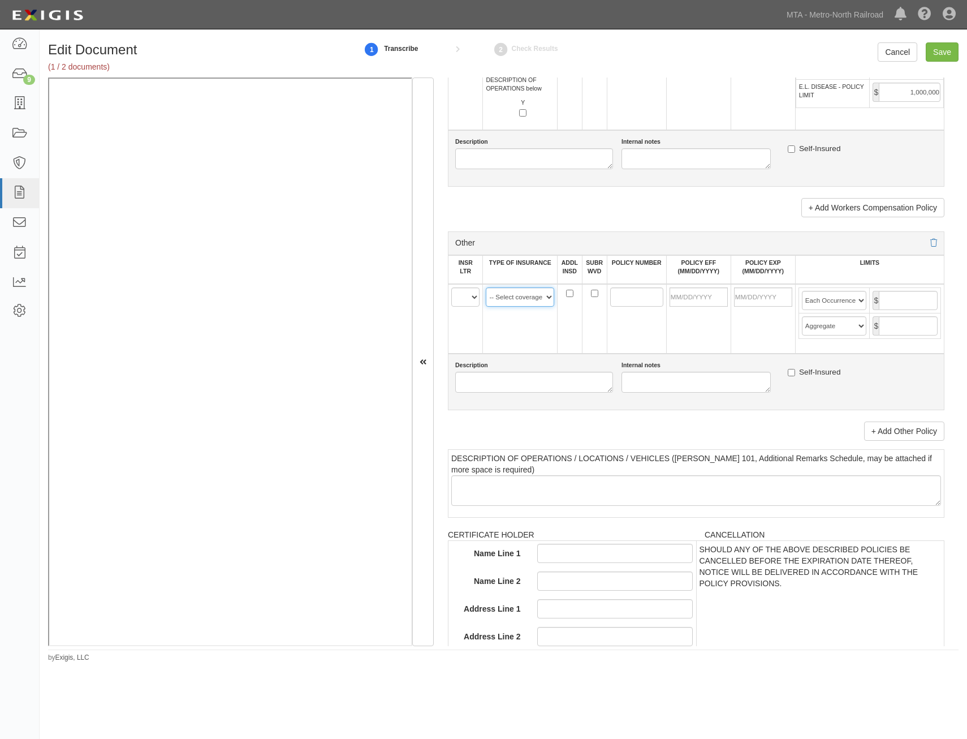
scroll to position [1747, 0]
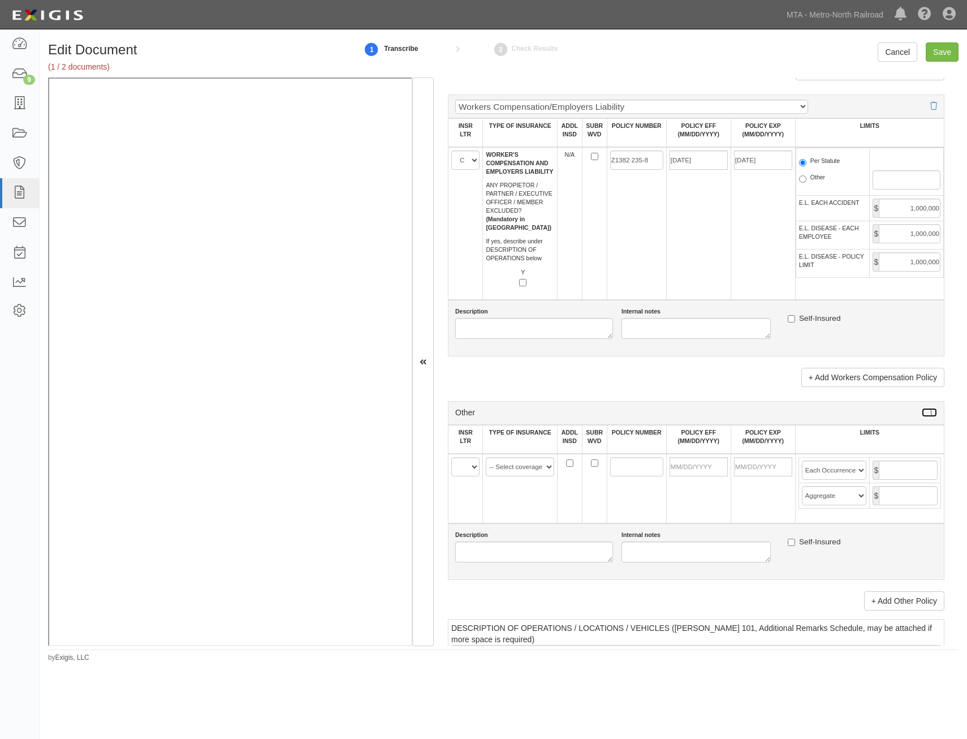
click at [930, 412] on icon at bounding box center [933, 413] width 7 height 8
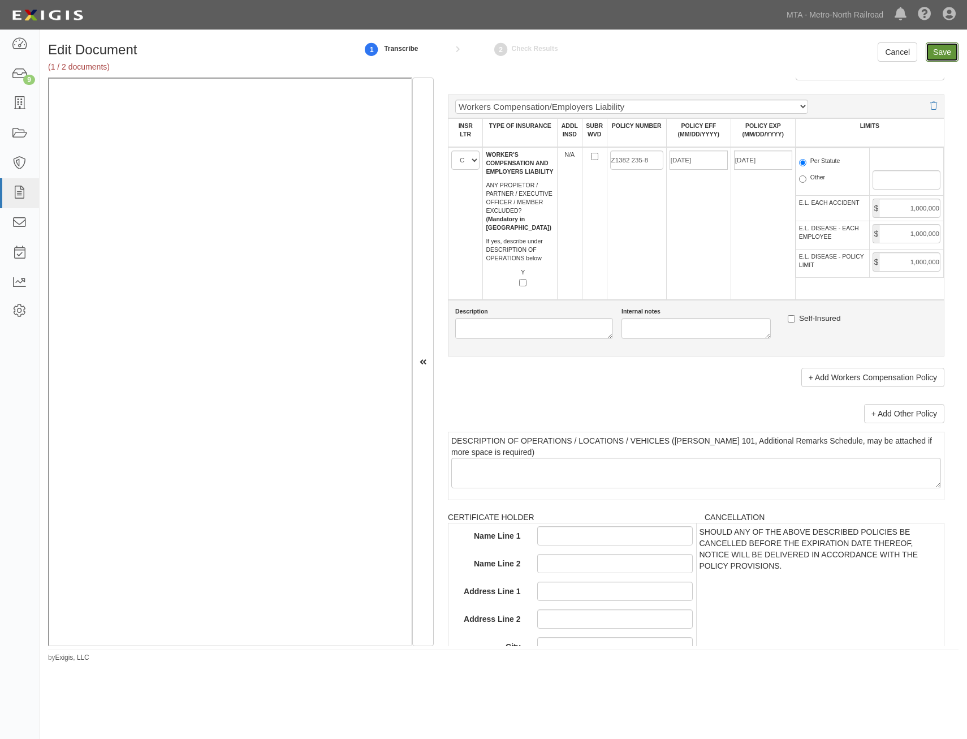
click at [938, 46] on input "Save" at bounding box center [942, 51] width 33 height 19
type input "1000000"
type input "2000000"
type input "1000000"
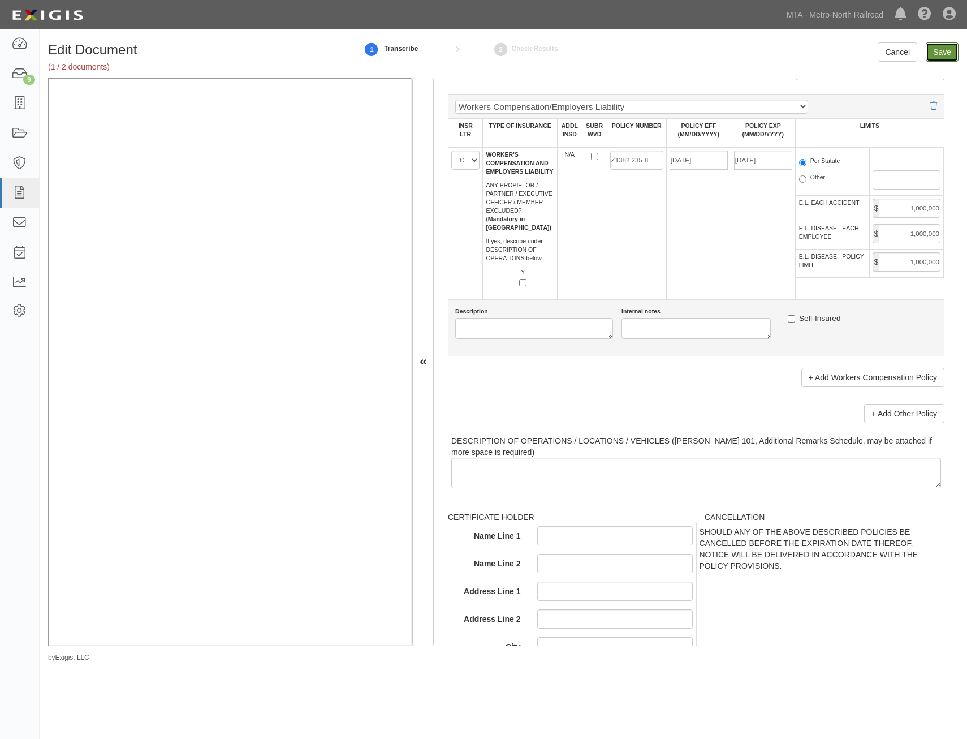
type input "5000000"
type input "1000000"
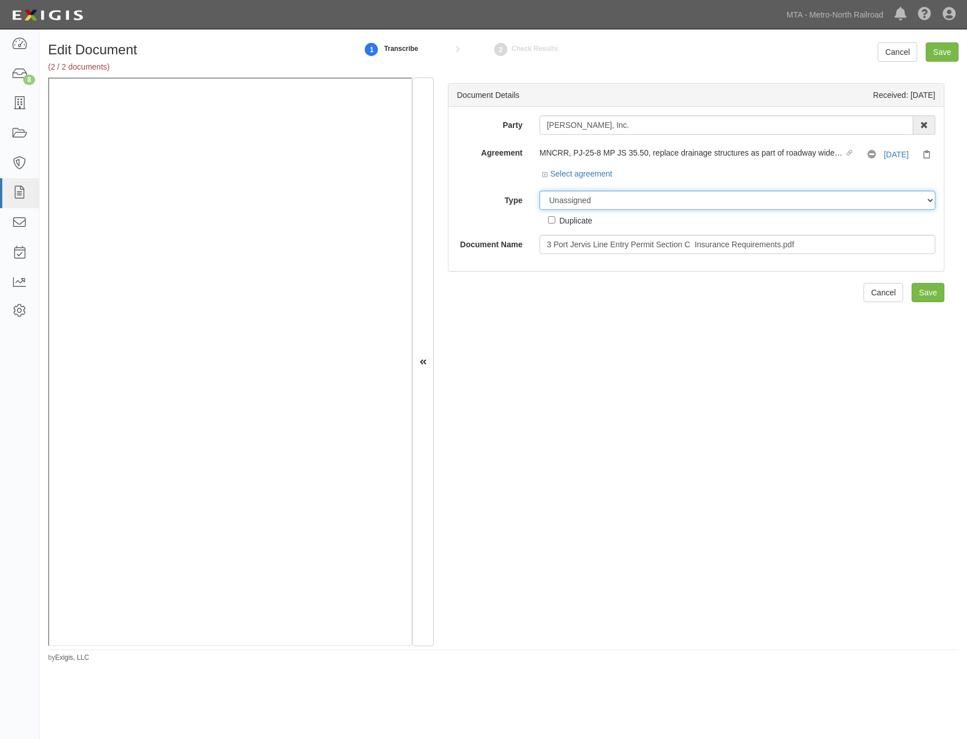
drag, startPoint x: 687, startPoint y: 197, endPoint x: 681, endPoint y: 209, distance: 13.2
click at [687, 197] on select "Unassigned Binder Cancellation Notice Certificate Contract Endorsement Insuranc…" at bounding box center [737, 200] width 396 height 19
select select "RequirementDetail"
click at [539, 191] on select "Unassigned Binder Cancellation Notice Certificate Contract Endorsement Insuranc…" at bounding box center [737, 200] width 396 height 19
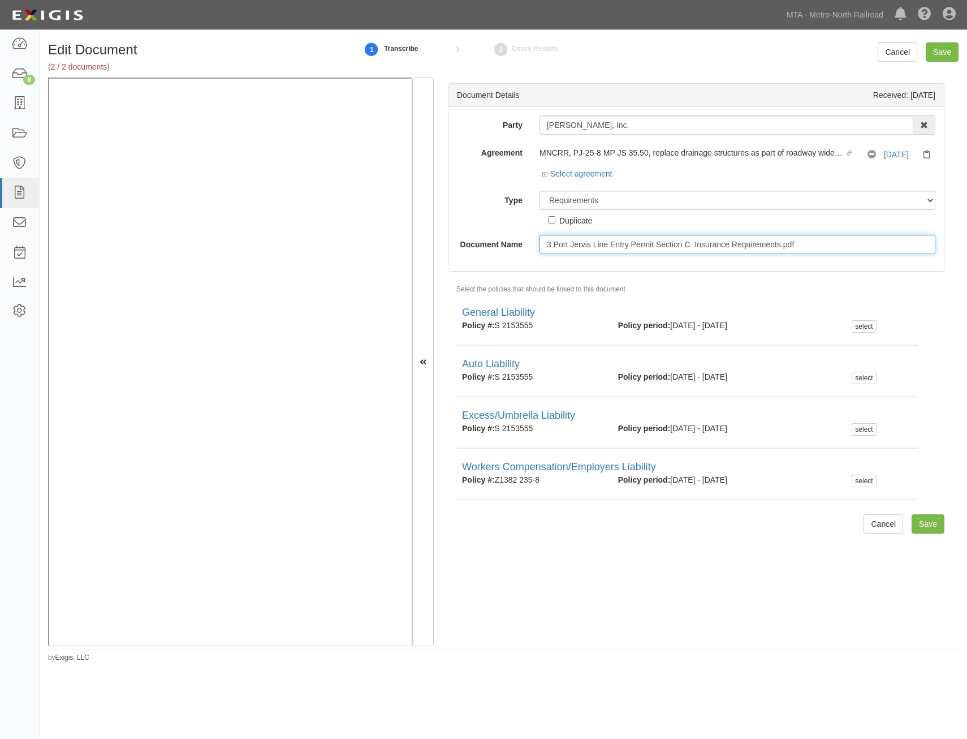
click at [739, 238] on input "3 Port Jervis Line Entry Permit Section C Insurance Requirements.pdf" at bounding box center [737, 244] width 396 height 19
drag, startPoint x: 694, startPoint y: 245, endPoint x: 463, endPoint y: 263, distance: 231.4
click at [463, 263] on div "Party [PERSON_NAME], Inc. [STREET_ADDRESS][PERSON_NAME], LLC. 200 Park LP c/o T…" at bounding box center [695, 189] width 495 height 164
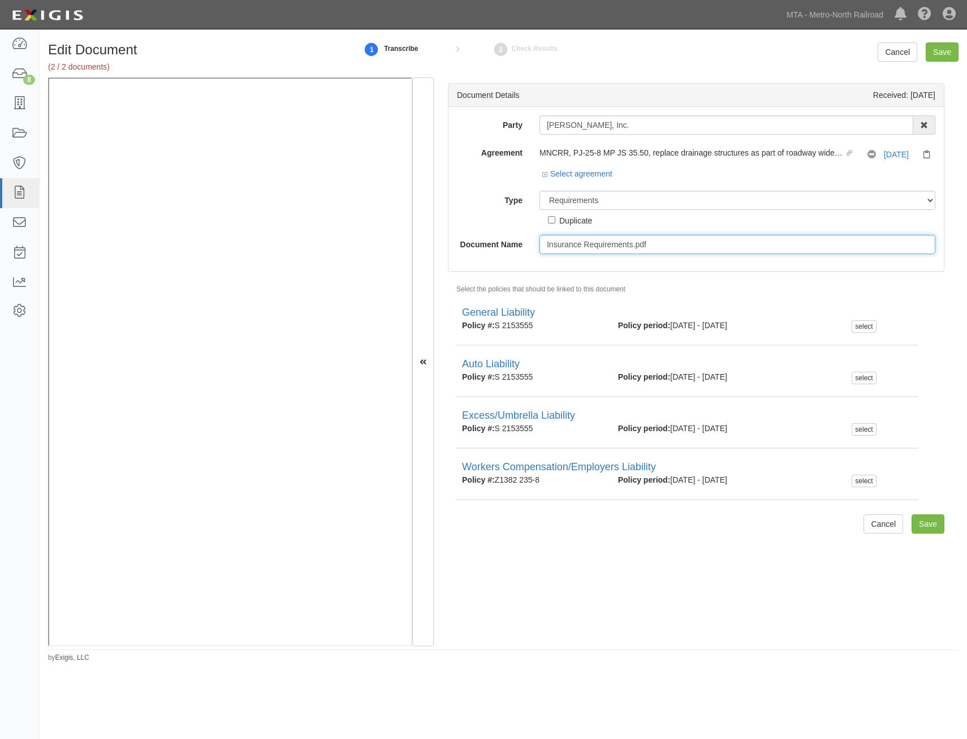
click at [718, 236] on input "Insurance Requirements.pdf" at bounding box center [737, 244] width 396 height 19
type input "Insurance Requirements"
click at [922, 521] on input "Save" at bounding box center [928, 523] width 33 height 19
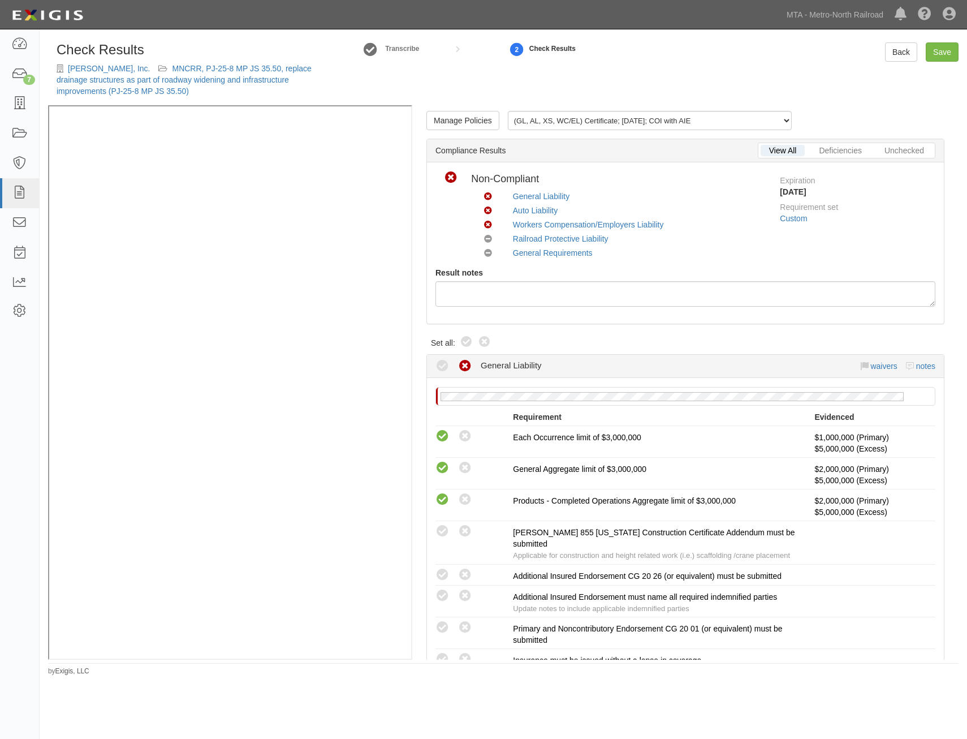
drag, startPoint x: 463, startPoint y: 342, endPoint x: 475, endPoint y: 335, distance: 13.7
click at [463, 342] on icon at bounding box center [467, 342] width 14 height 14
radio input "true"
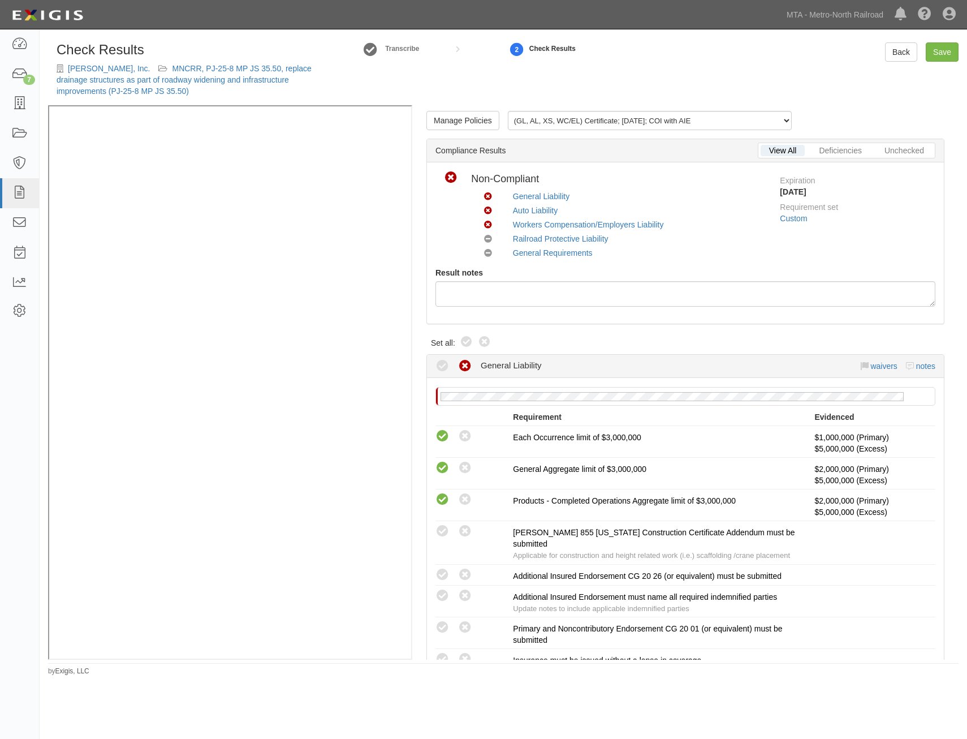
radio input "true"
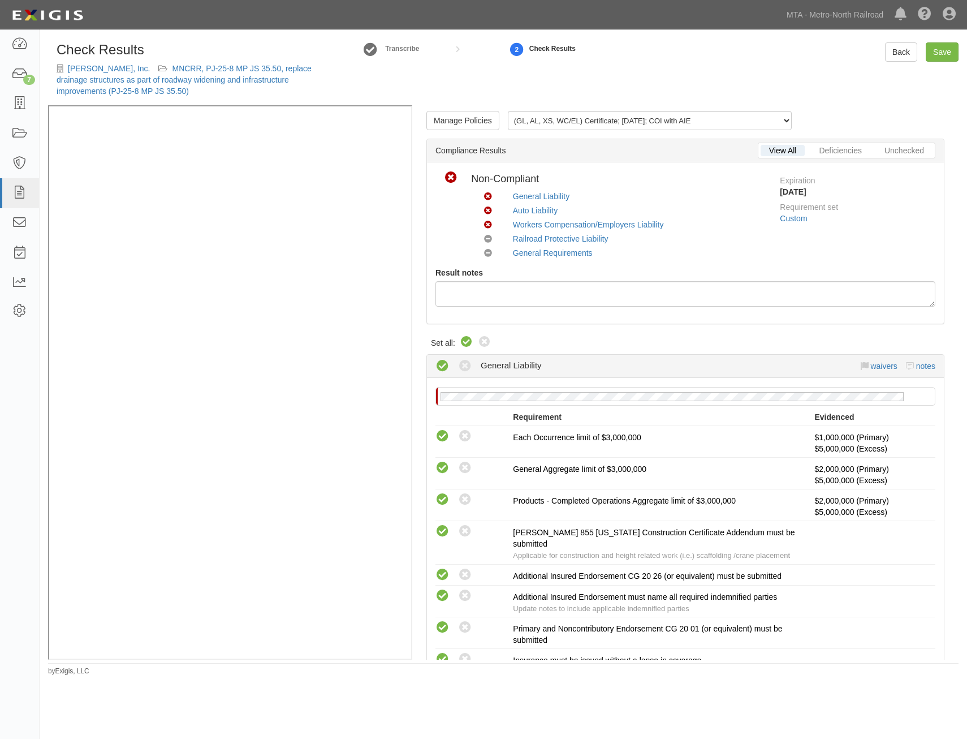
radio input "true"
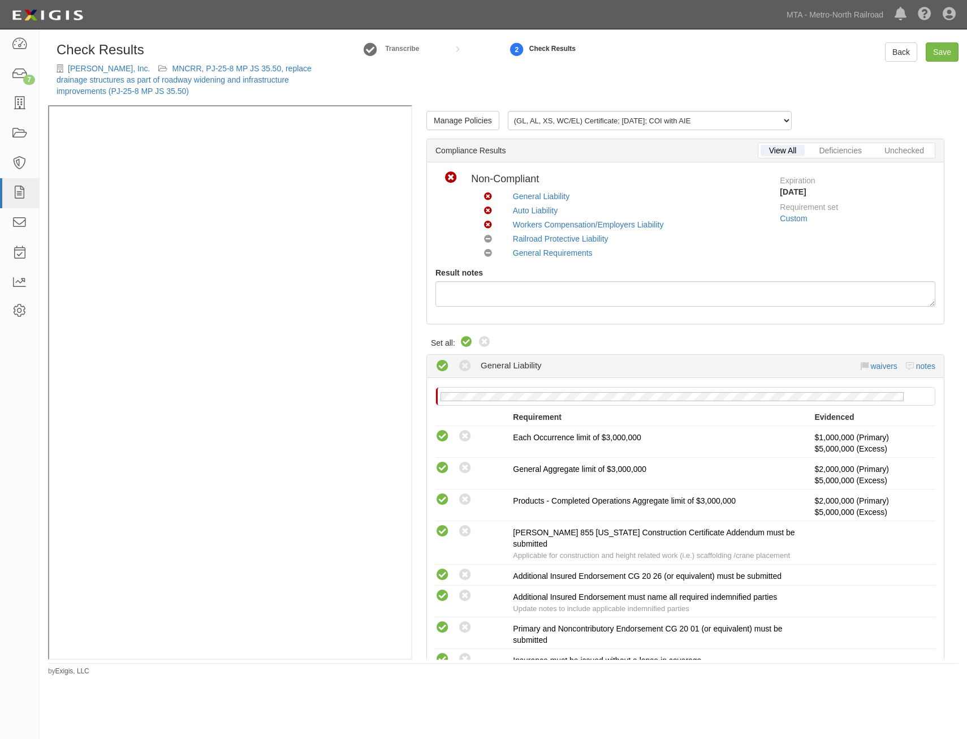
radio input "true"
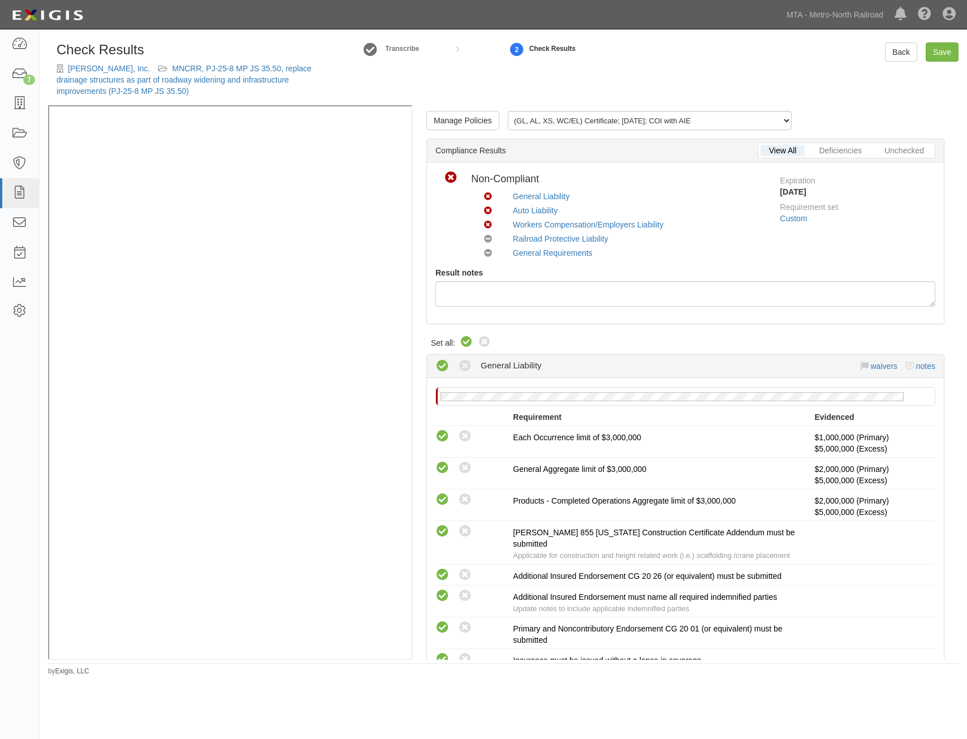
radio input "true"
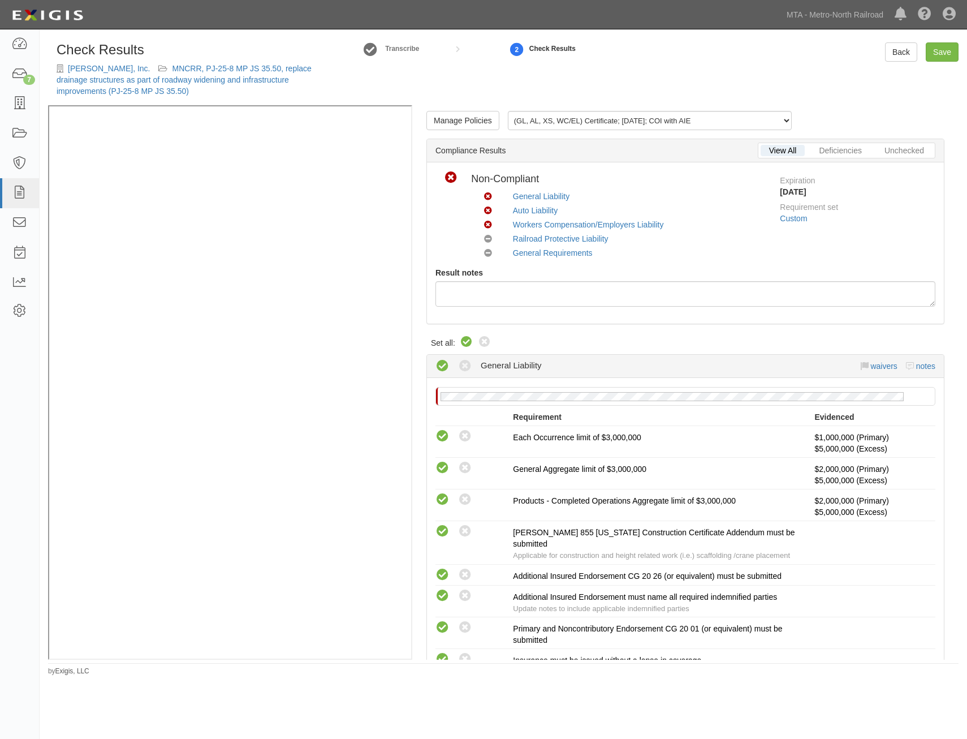
radio input "false"
radio input "true"
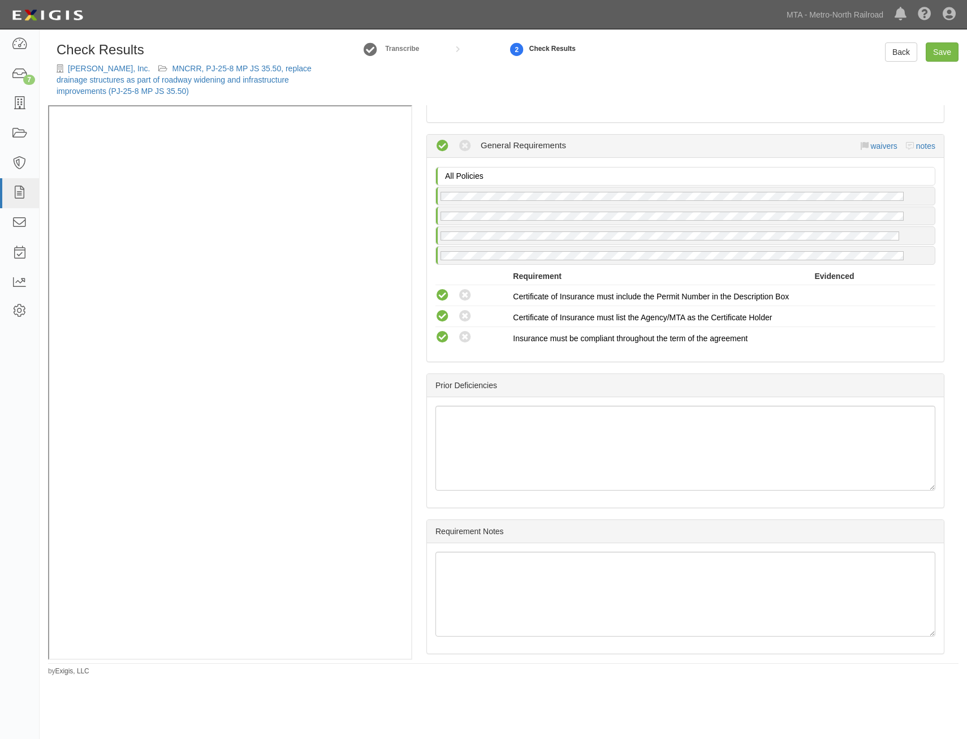
drag, startPoint x: 661, startPoint y: 244, endPoint x: 666, endPoint y: 499, distance: 255.1
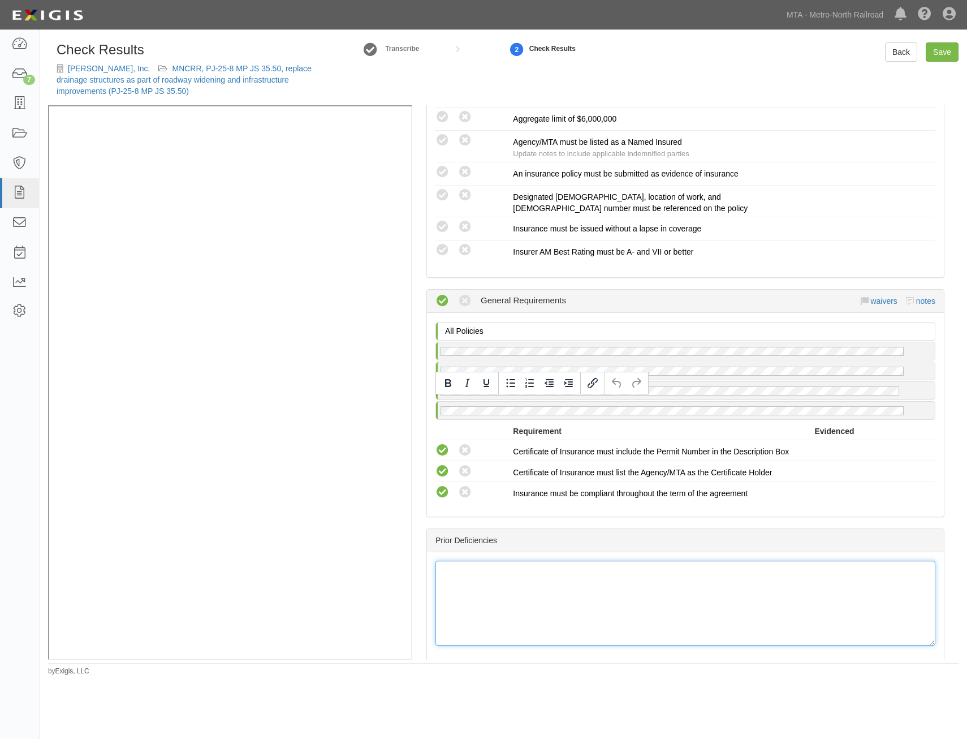
scroll to position [1389, 0]
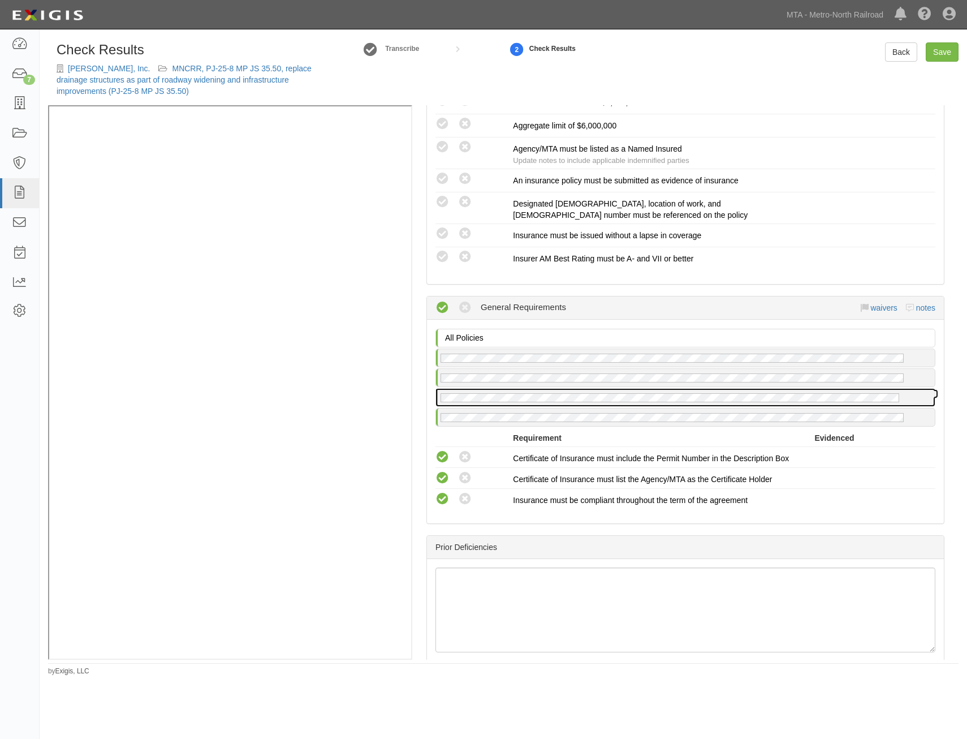
drag, startPoint x: 688, startPoint y: 454, endPoint x: 794, endPoint y: -46, distance: 511.0
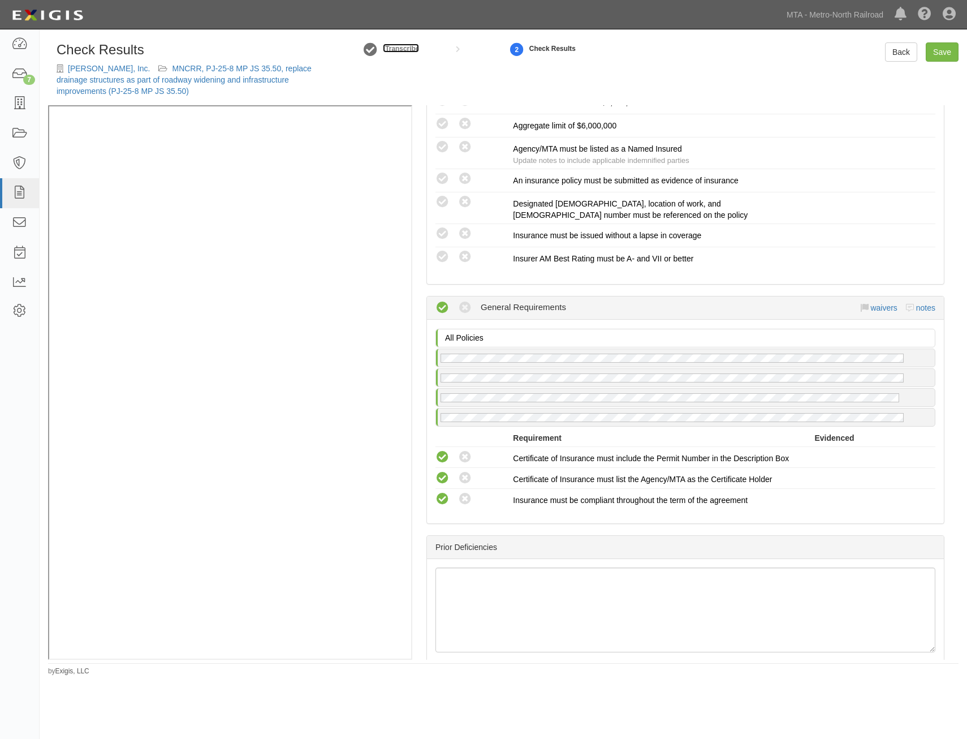
click at [410, 46] on small "Transcribe" at bounding box center [402, 49] width 34 height 8
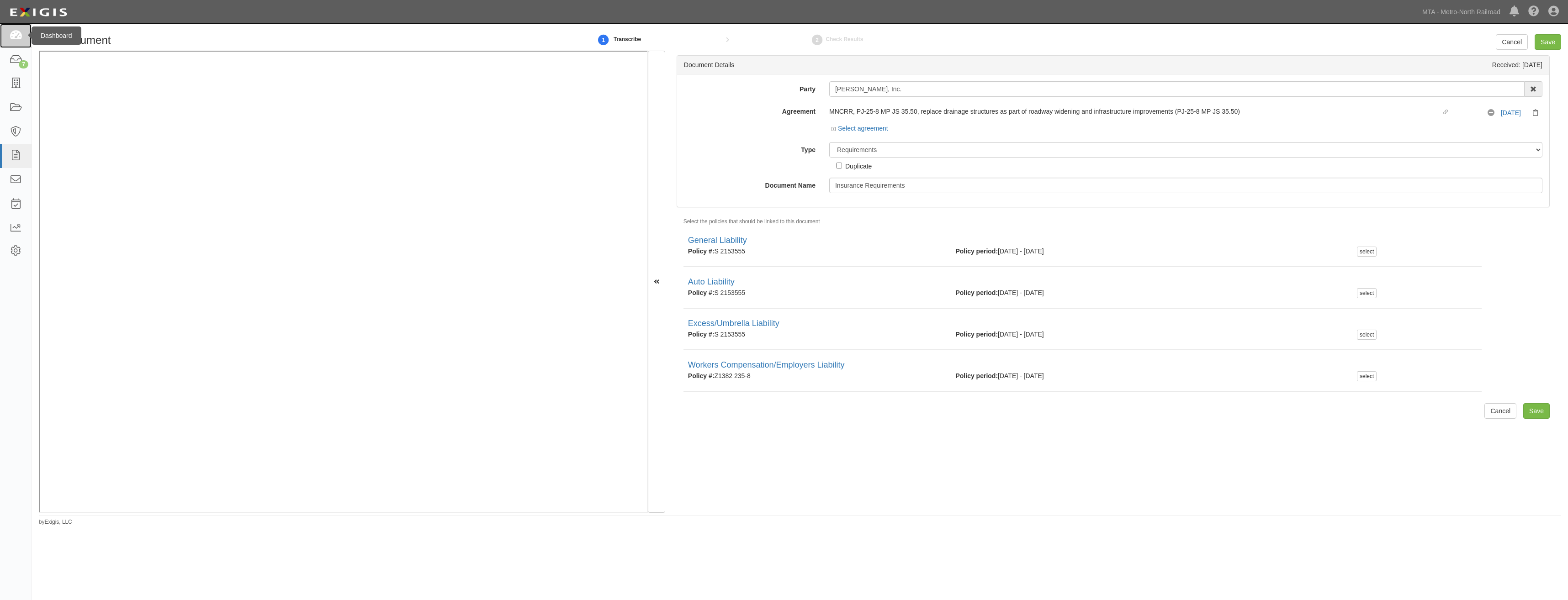
click at [8, 31] on link at bounding box center [15, 36] width 32 height 24
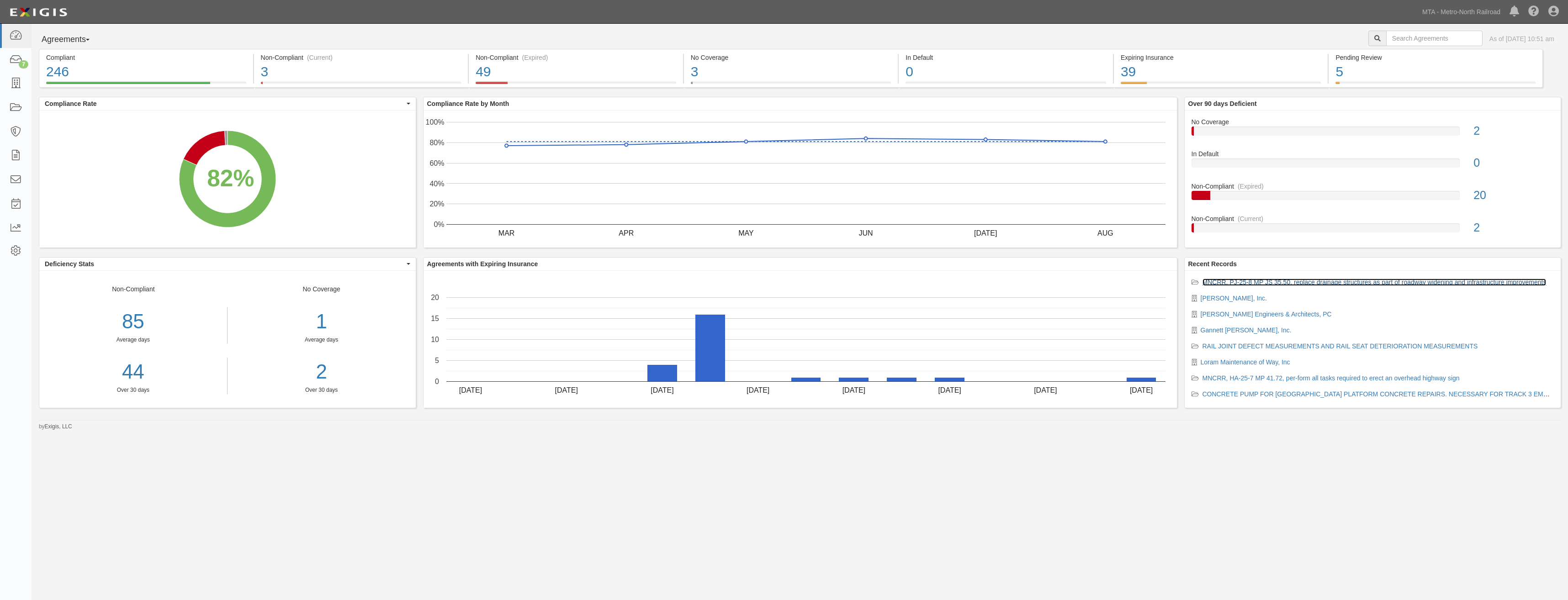
click at [1342, 283] on link "MNCRR, PJ-25-8 MP JS 35.50, replace drainage structures as part of roadway wide…" at bounding box center [1374, 282] width 344 height 7
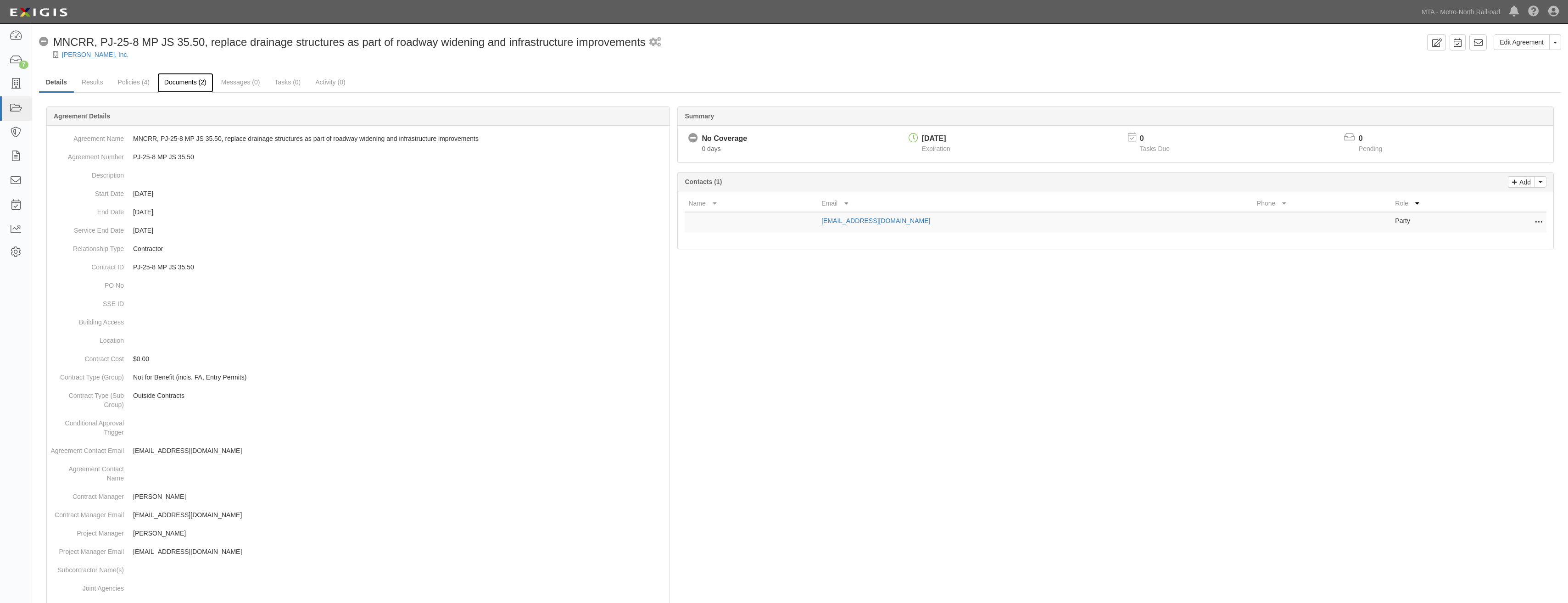
click at [181, 82] on link "Documents (2)" at bounding box center [185, 83] width 56 height 19
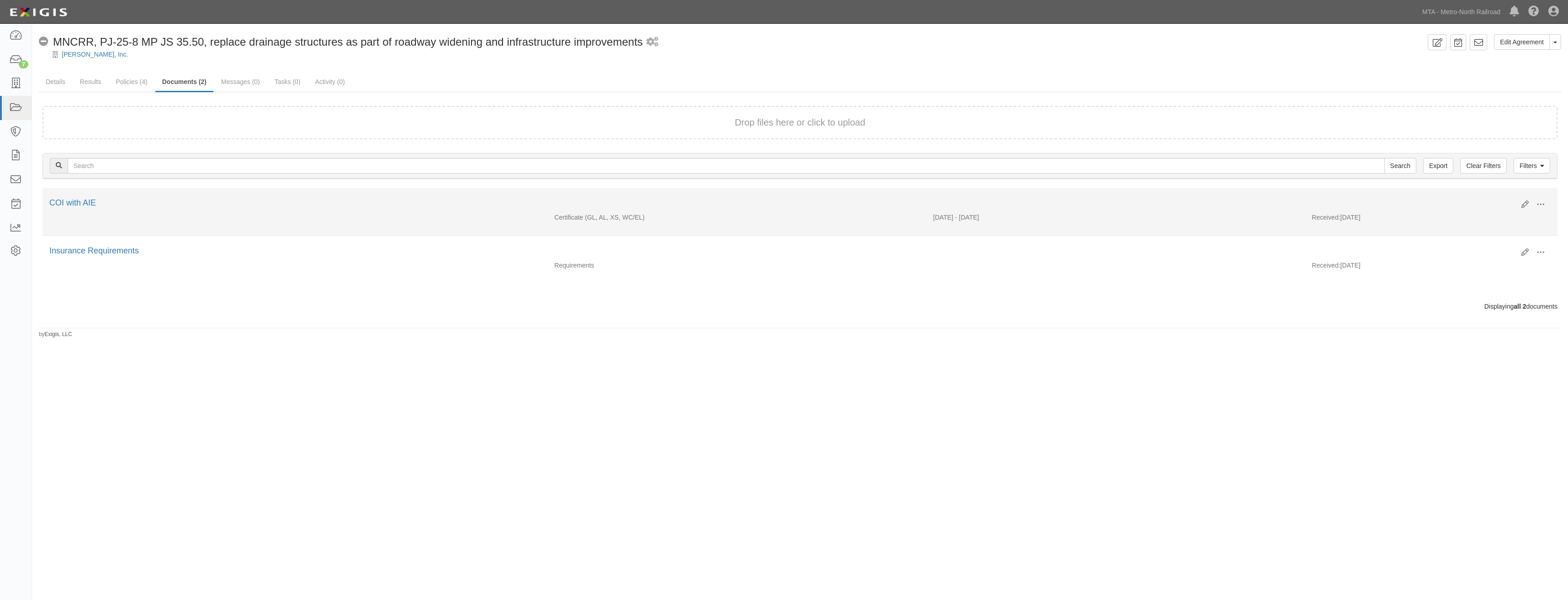
click at [1520, 203] on div "Edit View View details Archive Delete" at bounding box center [1532, 204] width 36 height 15
click at [1526, 203] on icon at bounding box center [1524, 204] width 7 height 7
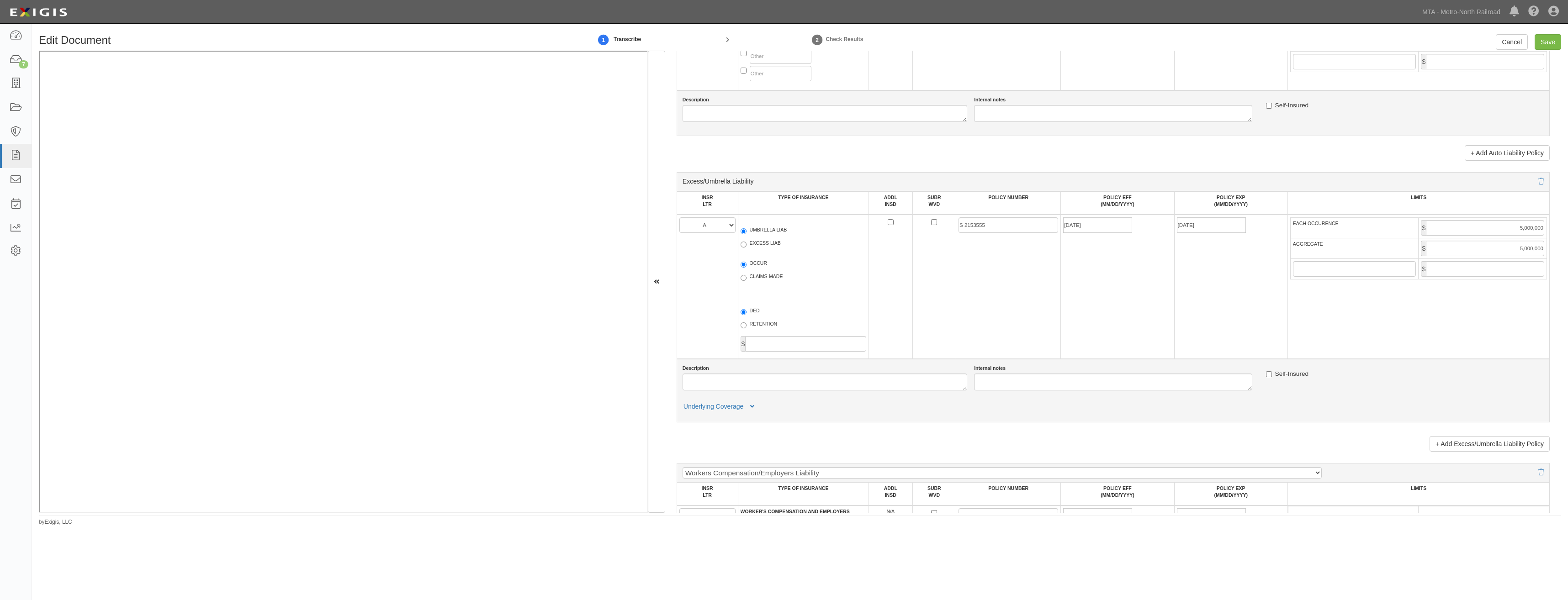
drag, startPoint x: 1266, startPoint y: 207, endPoint x: 1226, endPoint y: 378, distance: 175.6
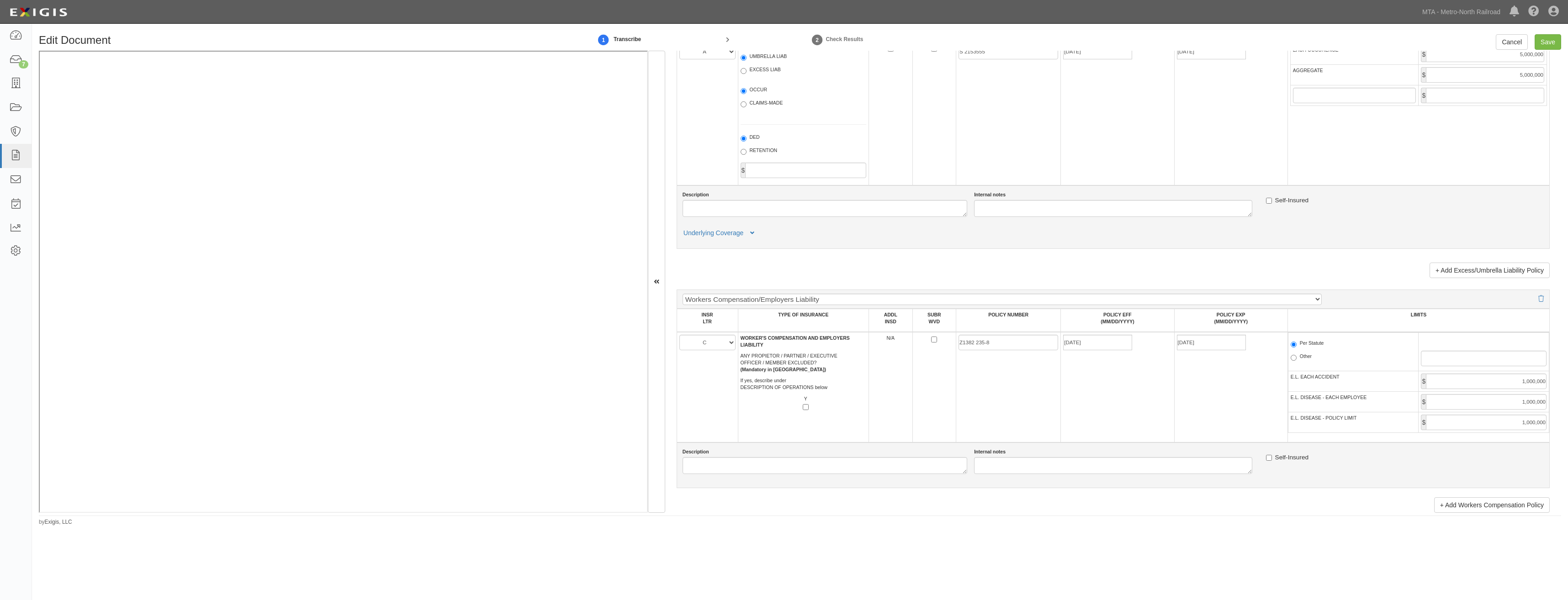
scroll to position [1400, 0]
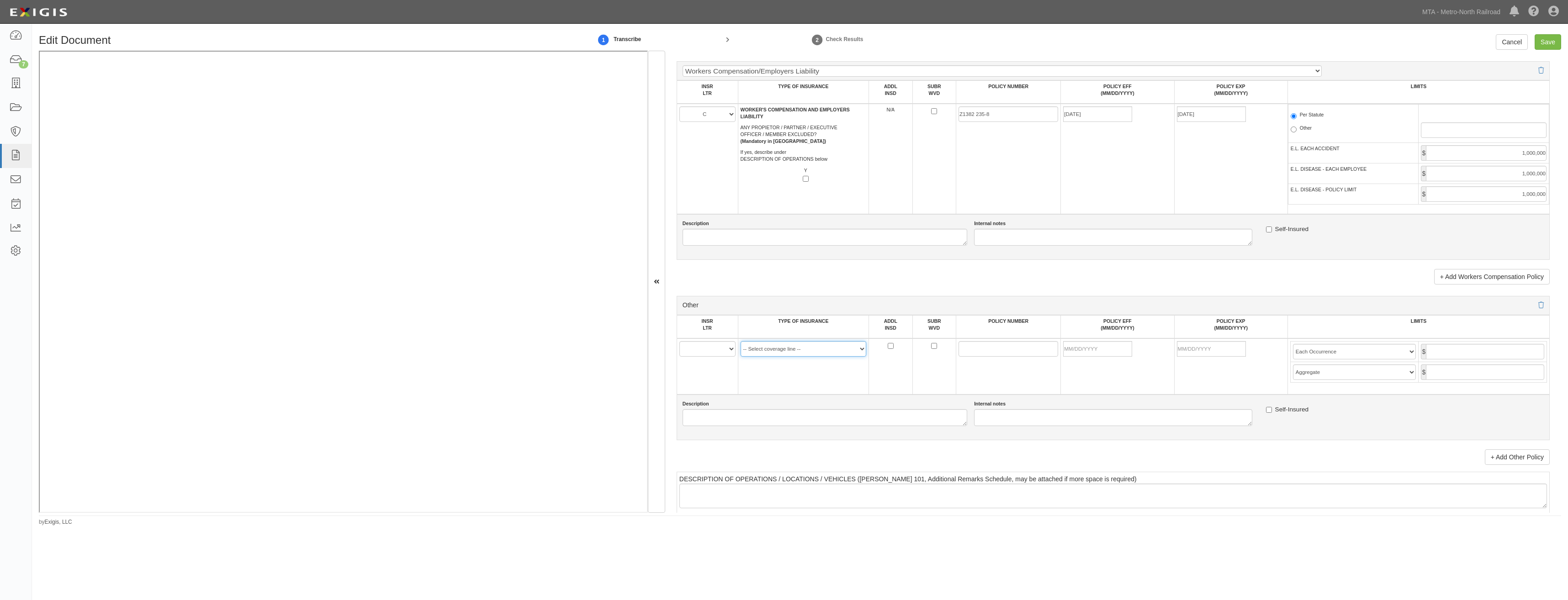
click at [810, 347] on select "-- Select coverage line -- Asbestos Abatement Auto Physical Damage Aviation Lia…" at bounding box center [804, 348] width 126 height 15
select select "47"
click at [741, 341] on select "-- Select coverage line -- Asbestos Abatement Auto Physical Damage Aviation Lia…" at bounding box center [804, 348] width 126 height 15
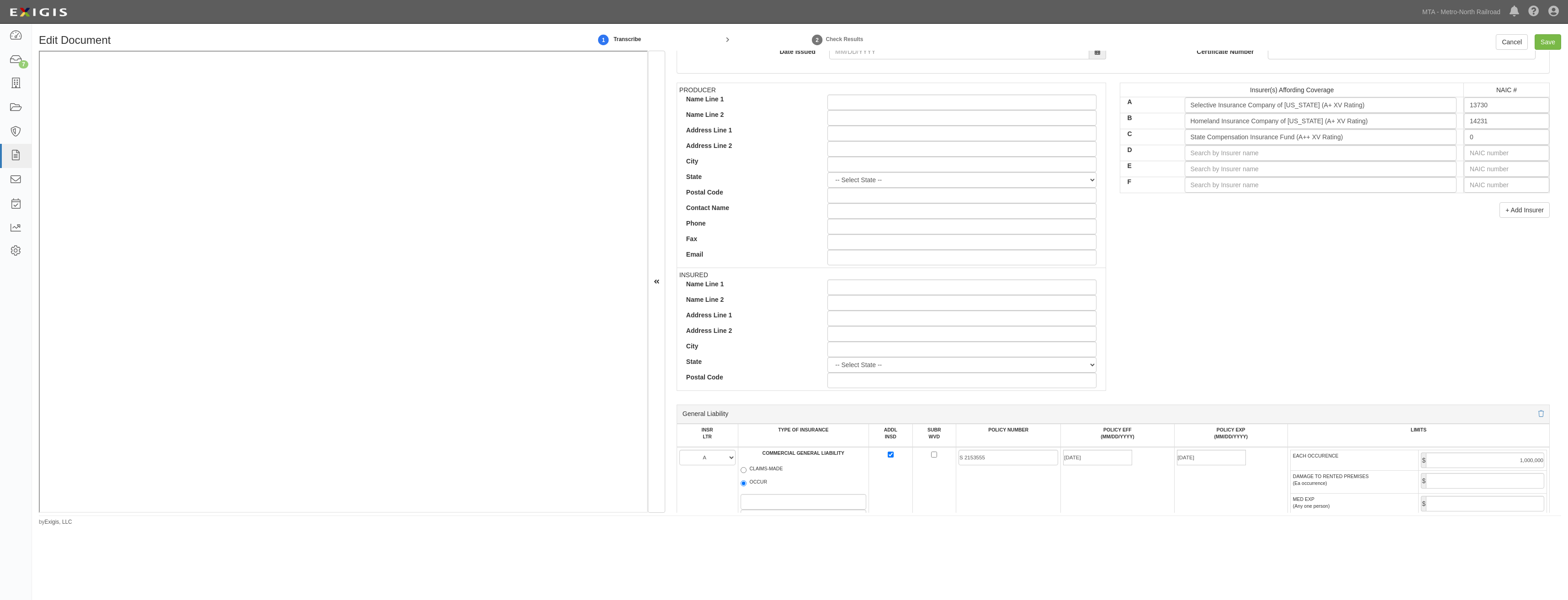
scroll to position [0, 0]
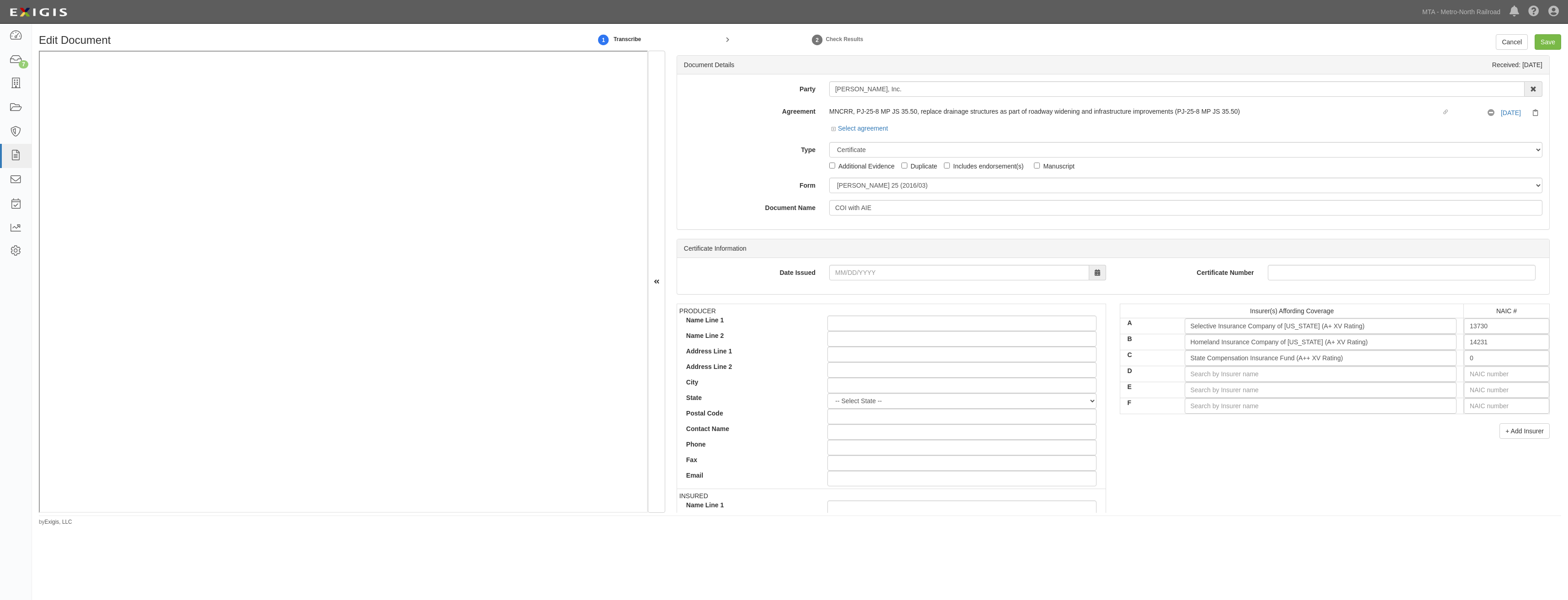
drag, startPoint x: 1242, startPoint y: 403, endPoint x: 1315, endPoint y: 155, distance: 258.5
click at [1311, 376] on input "D" at bounding box center [1320, 374] width 272 height 15
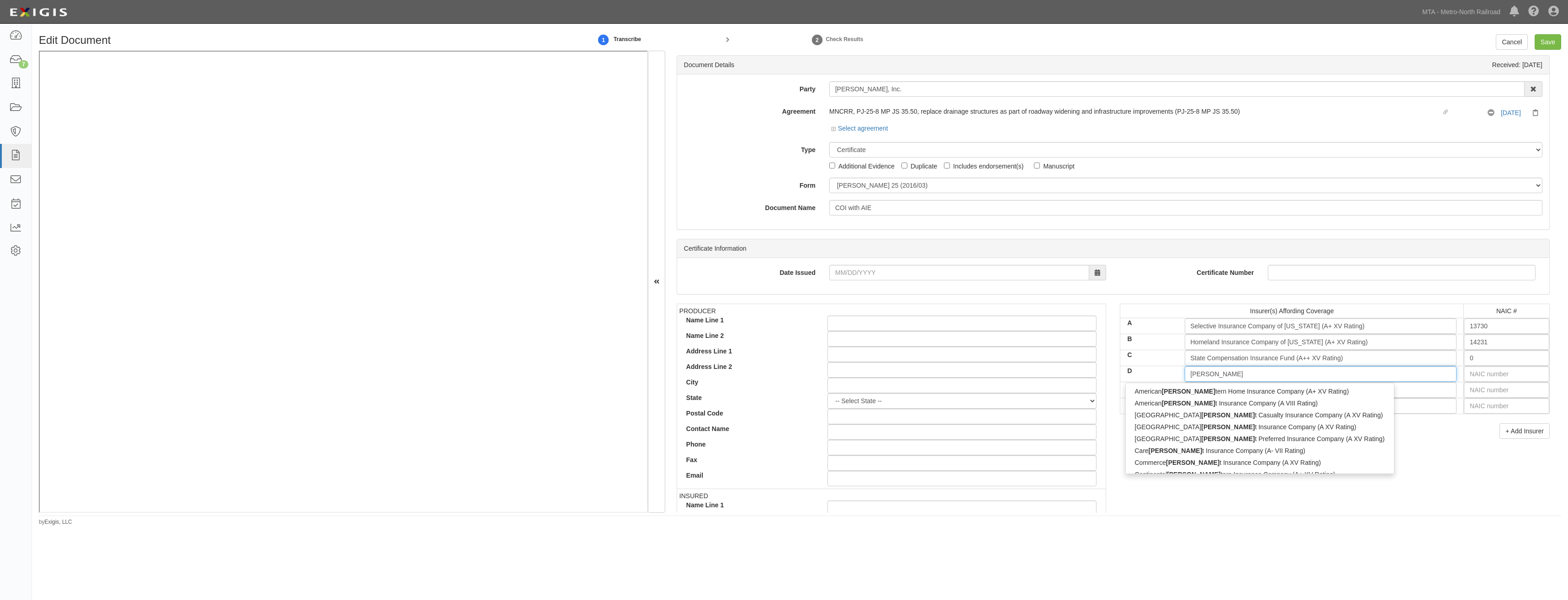
type input "west"
type input "westchester Fire Insurance Company (A++ XV Rating)"
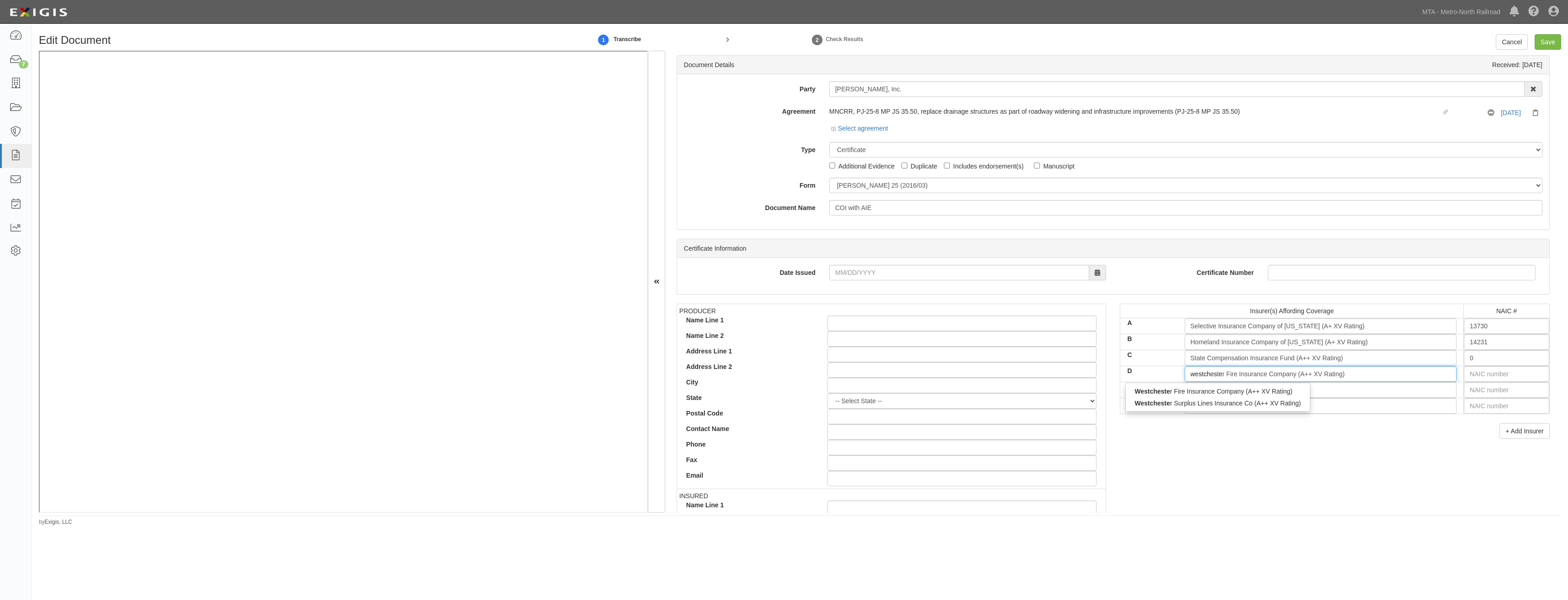
type input "westchester"
click at [1267, 393] on div "Westchester Fire Insurance Company (A++ XV Rating)" at bounding box center [1217, 391] width 183 height 12
type input "Westchester Fire Insurance Company (A++ XV Rating)"
type input "10030"
type input "Westchester Fire Insurance Company (A++ XV Rating)"
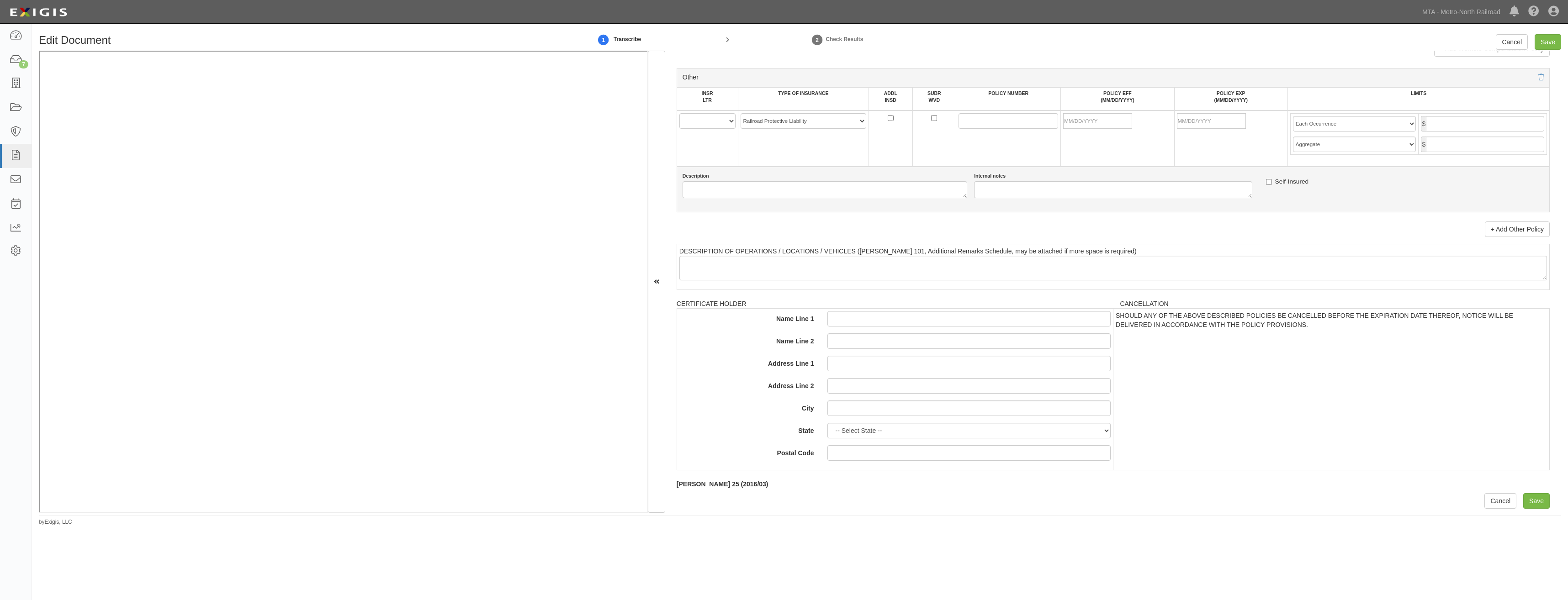
drag, startPoint x: 1179, startPoint y: 291, endPoint x: 1088, endPoint y: 610, distance: 331.7
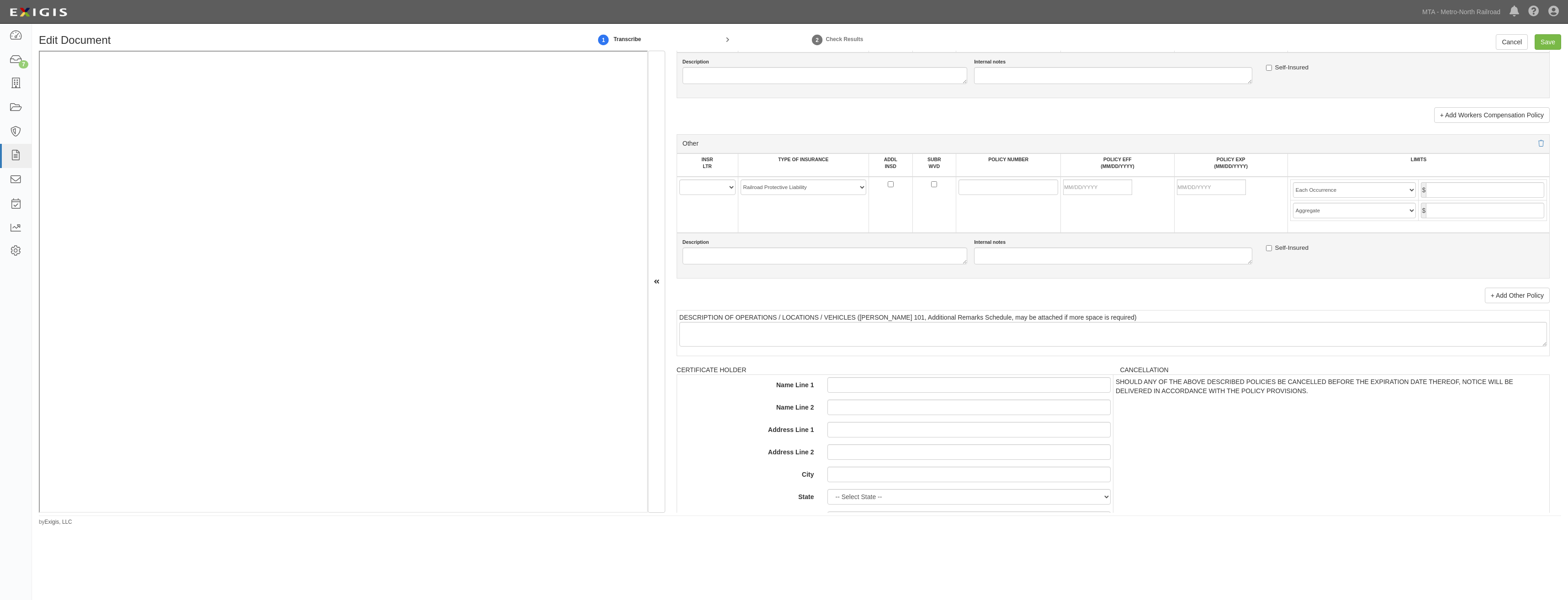
scroll to position [1492, 0]
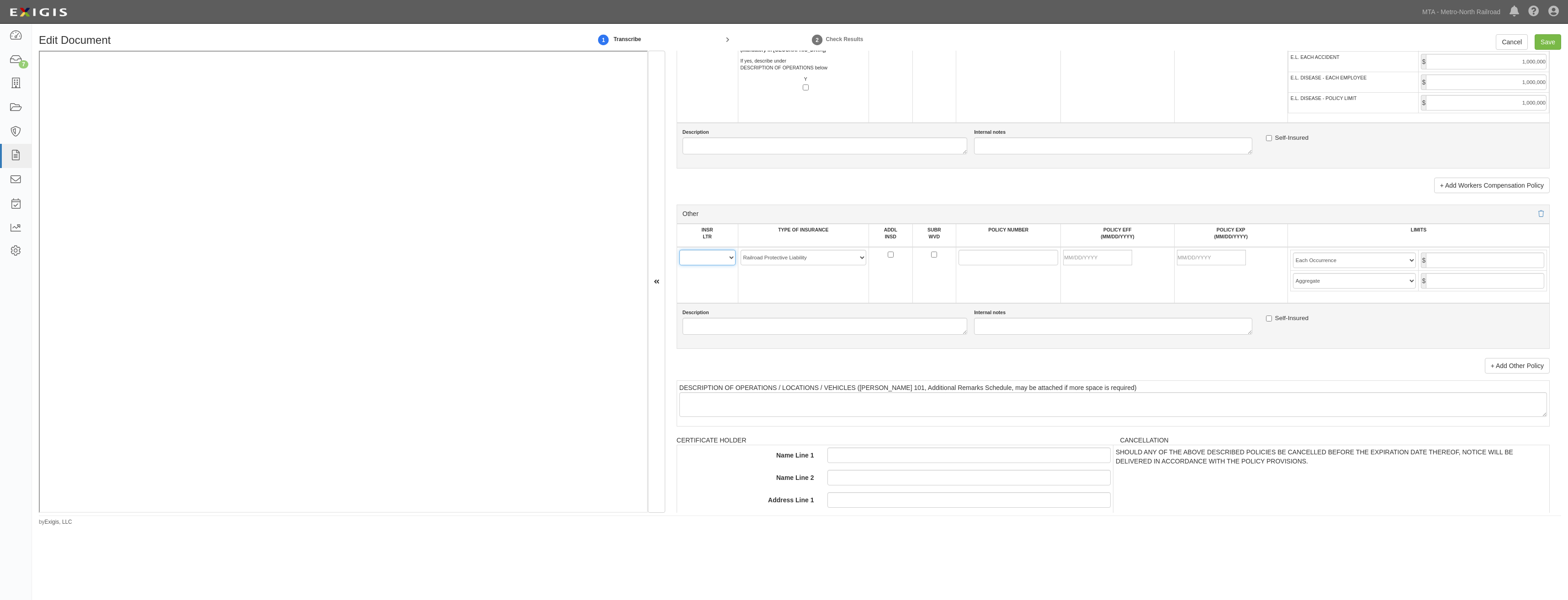
click at [709, 257] on select "A B C D E F" at bounding box center [708, 257] width 57 height 15
select select "D"
click at [679, 250] on select "A B C D E F" at bounding box center [708, 257] width 57 height 15
drag, startPoint x: 1028, startPoint y: 265, endPoint x: 942, endPoint y: 283, distance: 87.9
click at [1028, 265] on input "POLICY NUMBER" at bounding box center [1007, 257] width 99 height 15
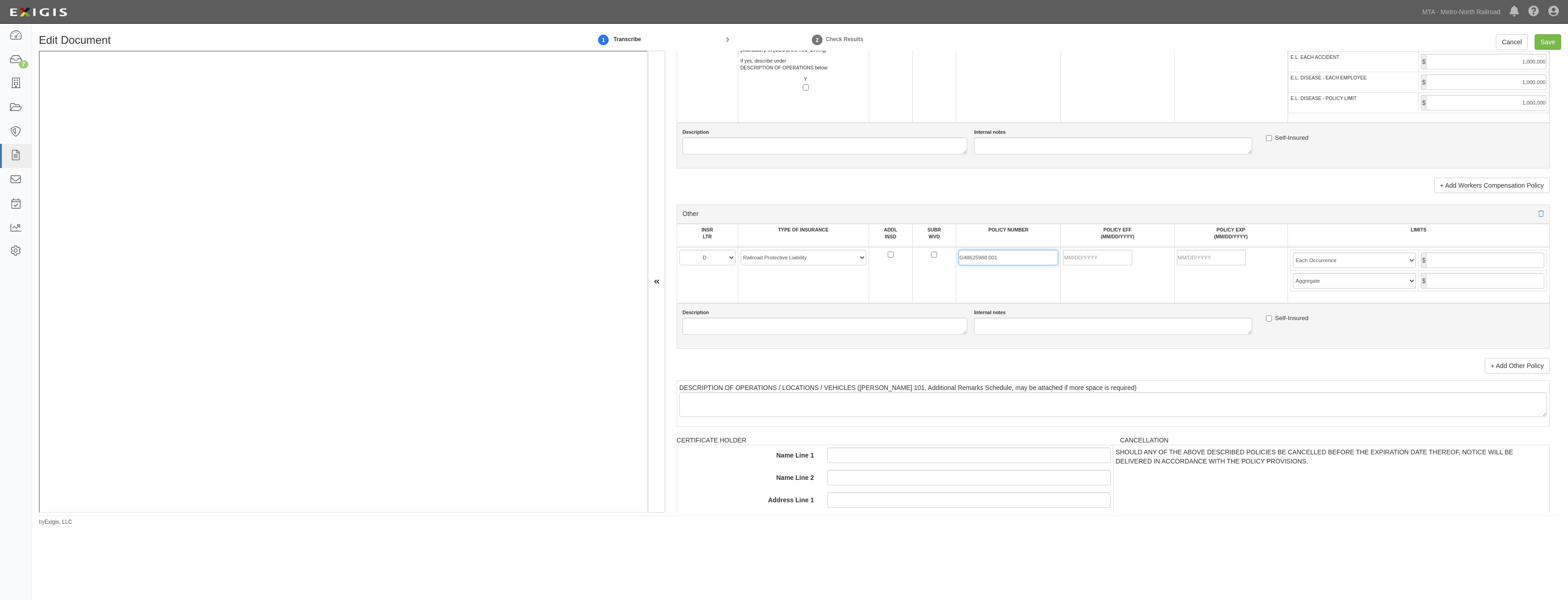
type input "G48625988 001"
drag, startPoint x: 1098, startPoint y: 260, endPoint x: 1009, endPoint y: 295, distance: 95.6
click at [1098, 260] on input "POLICY EFF (MM/DD/YYYY)" at bounding box center [1097, 257] width 69 height 15
type input "09/19/2025"
click at [980, 299] on td "G48625988 001" at bounding box center [1009, 275] width 105 height 57
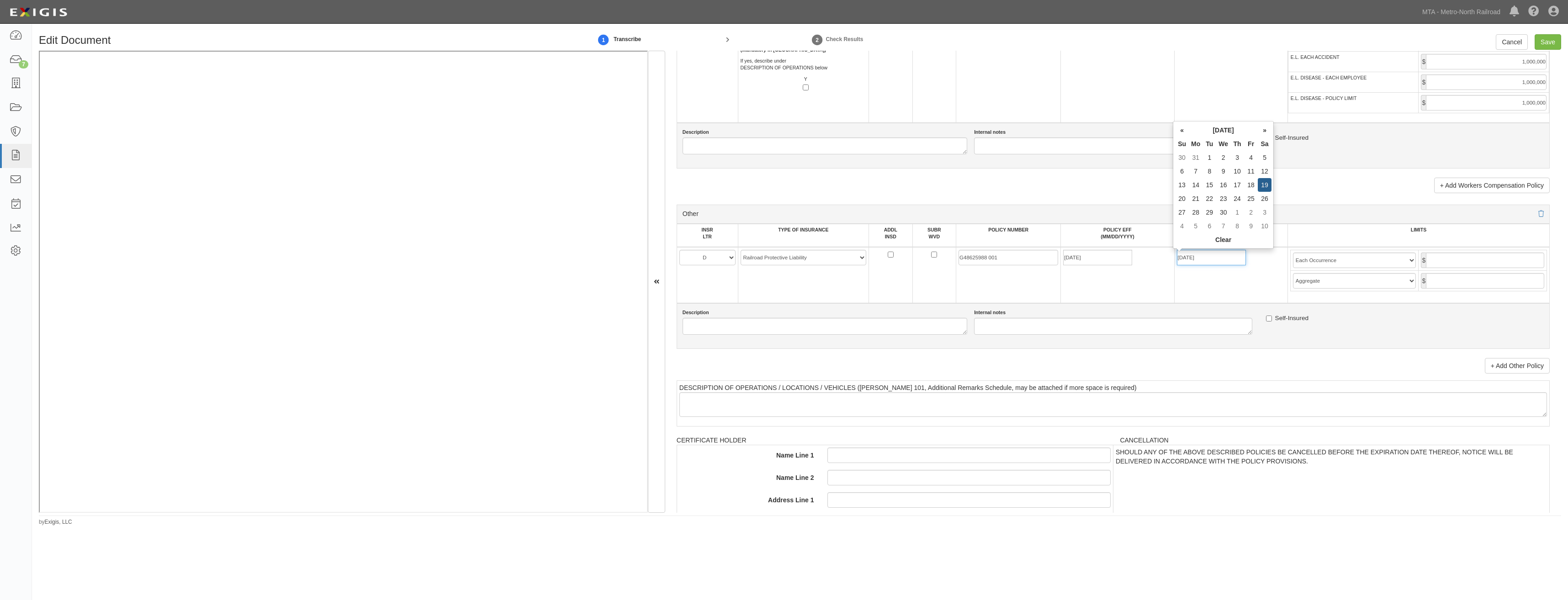
click at [1193, 260] on input "09/19/2026" at bounding box center [1211, 257] width 69 height 15
type input "03/29/2026"
click at [1186, 280] on td "03/29/2026" at bounding box center [1230, 275] width 113 height 57
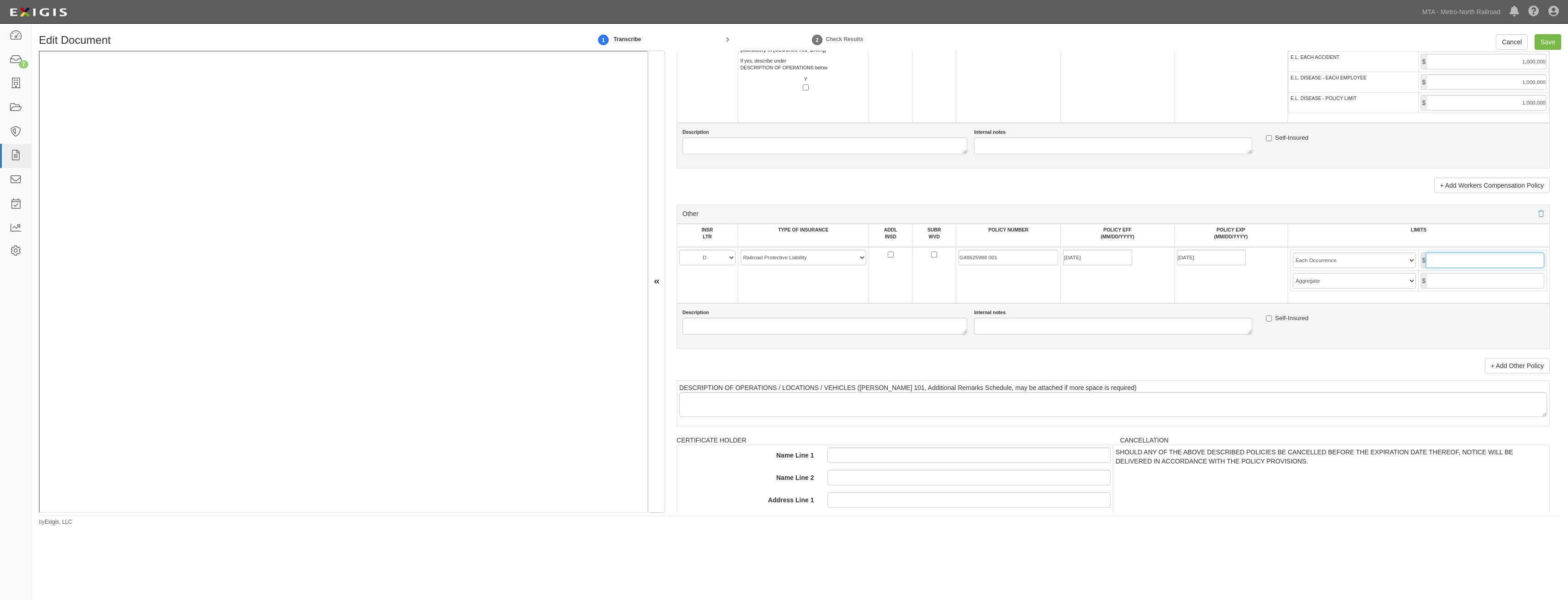
click at [1482, 255] on input "text" at bounding box center [1485, 260] width 118 height 15
type input "2,000,000"
click at [1483, 280] on input "text" at bounding box center [1485, 280] width 118 height 15
type input "6,000,000"
click at [1254, 294] on td "03/29/2026" at bounding box center [1230, 275] width 113 height 57
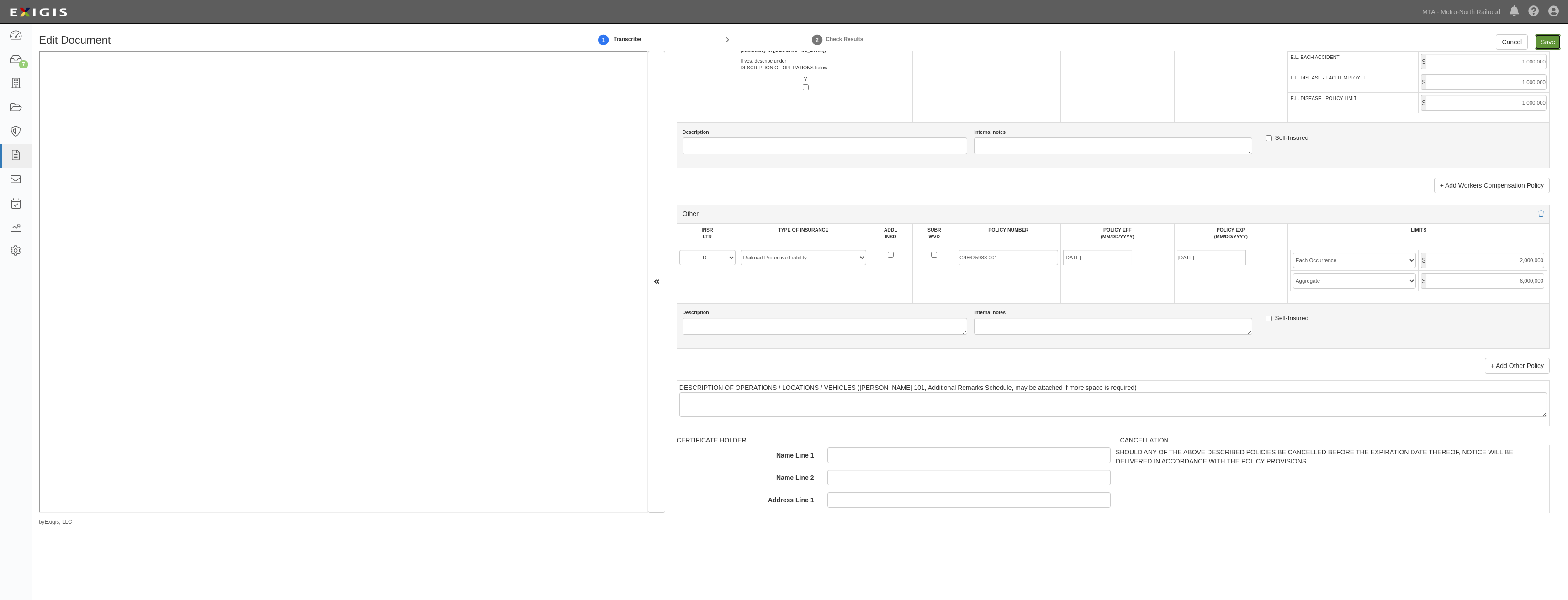
click at [1549, 41] on input "Save" at bounding box center [1548, 41] width 27 height 15
type input "1000000"
type input "2000000"
type input "1000000"
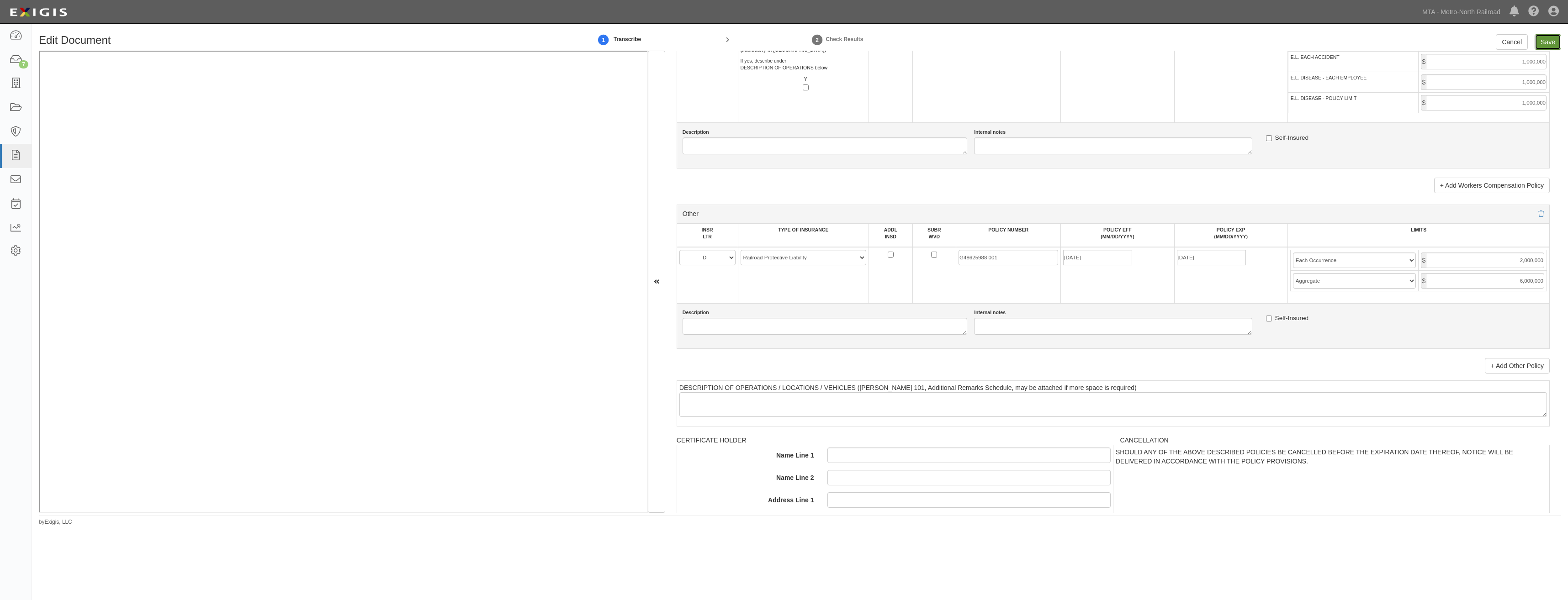
type input "5000000"
type input "1000000"
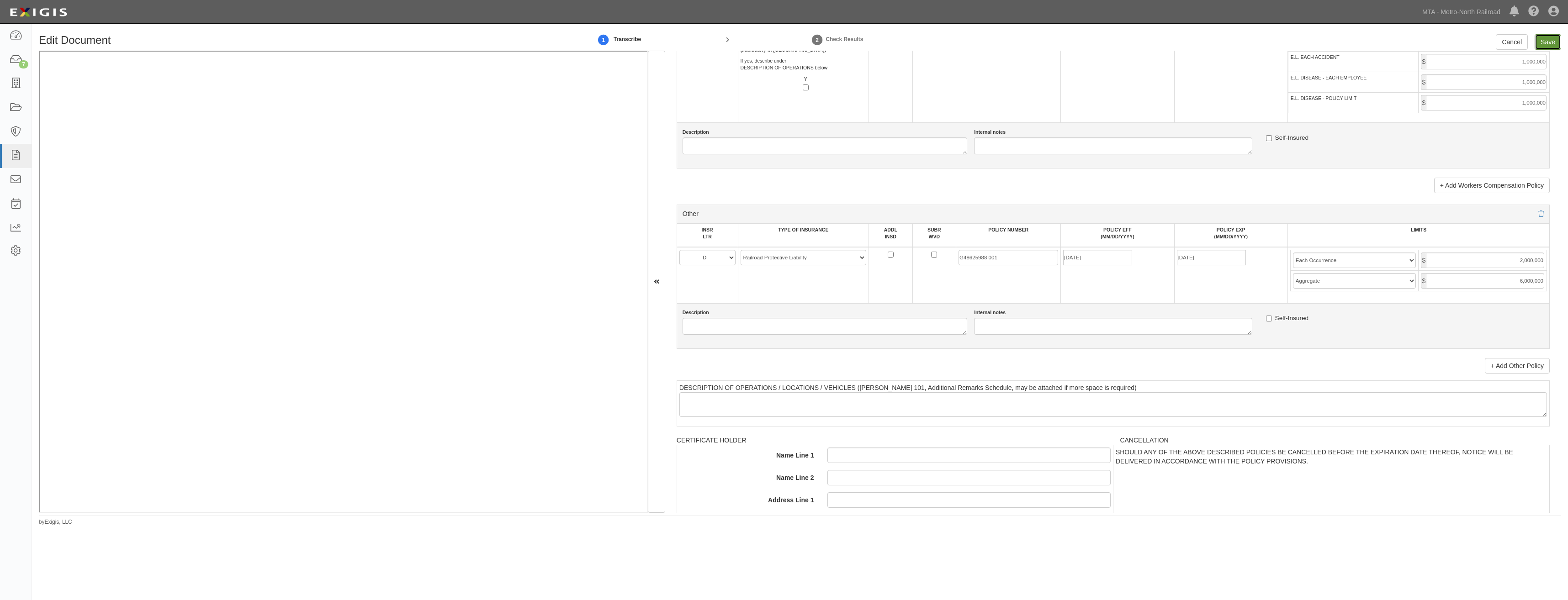
type input "2000000"
type input "6000000"
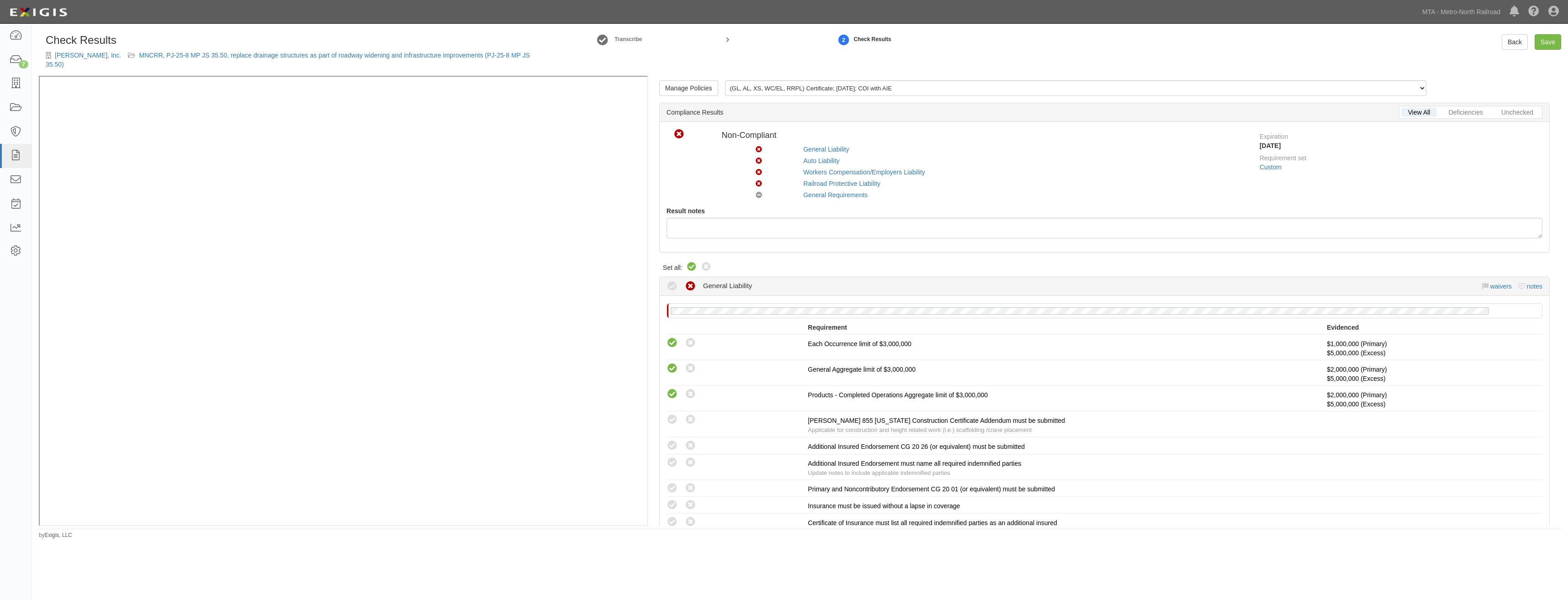
click at [694, 270] on icon at bounding box center [692, 267] width 11 height 11
radio input "true"
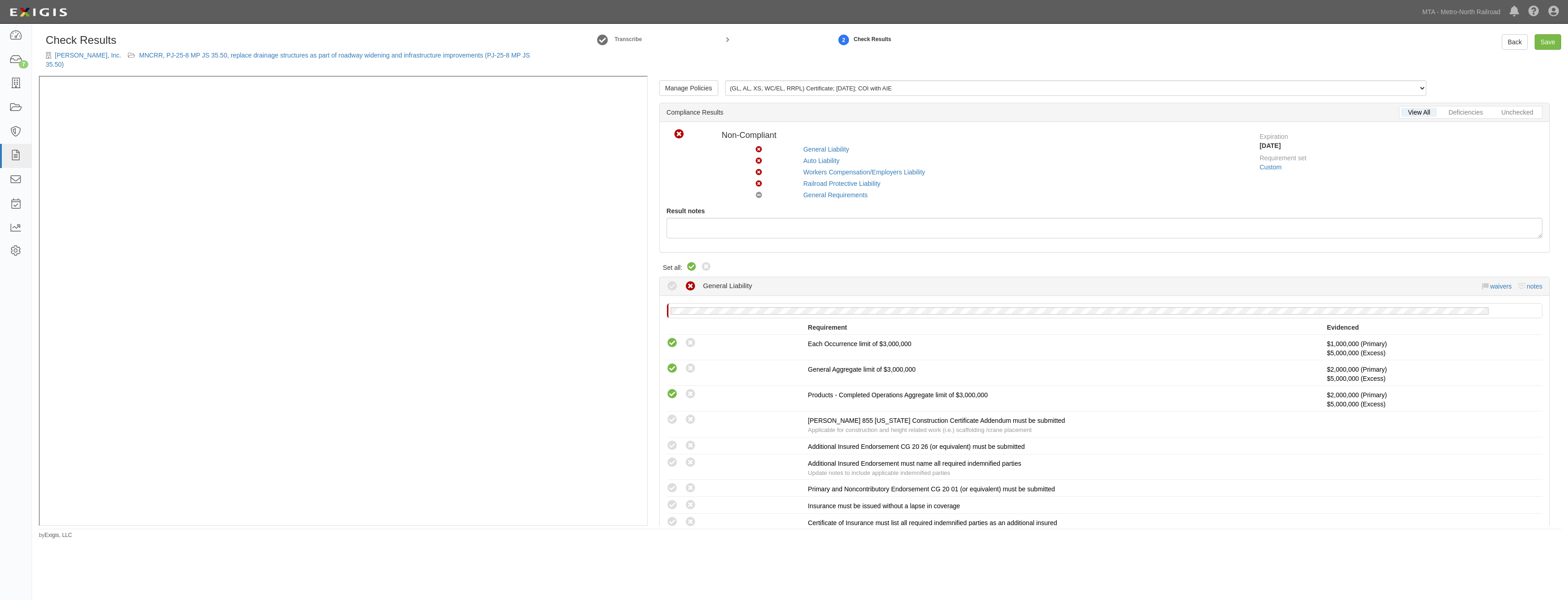
radio input "true"
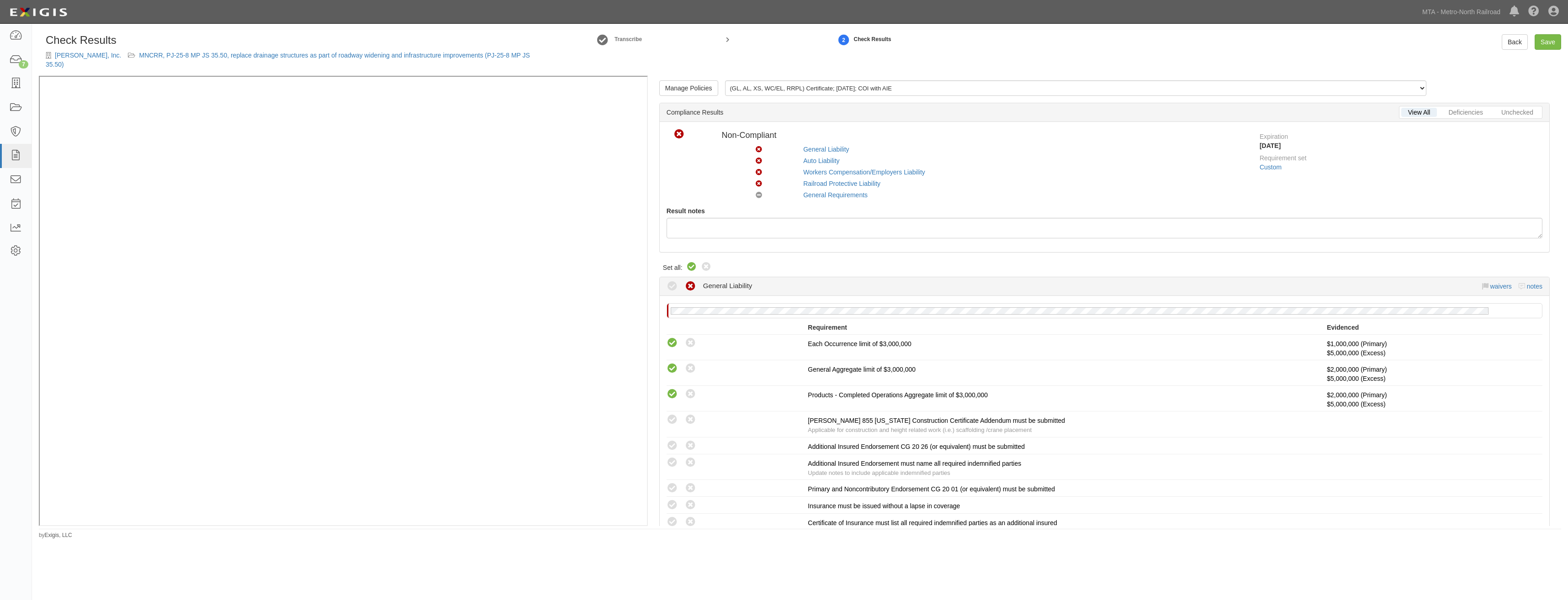
radio input "true"
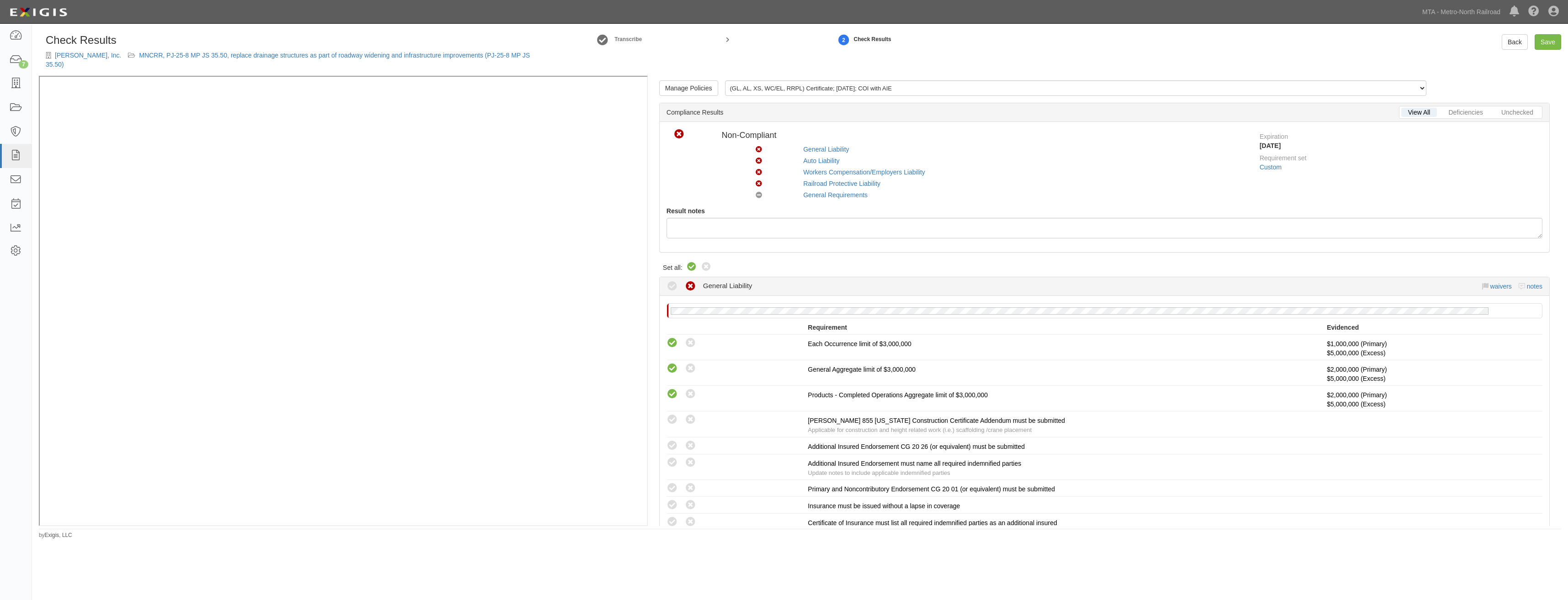
radio input "true"
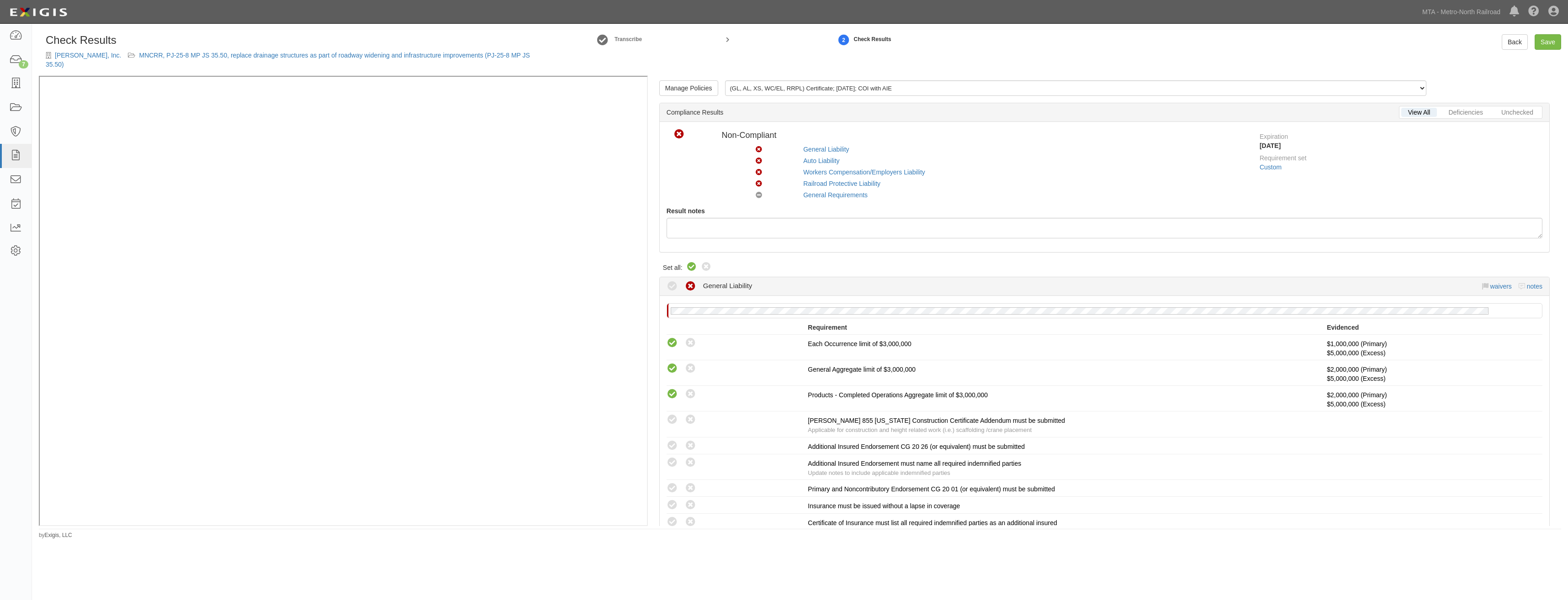
radio input "true"
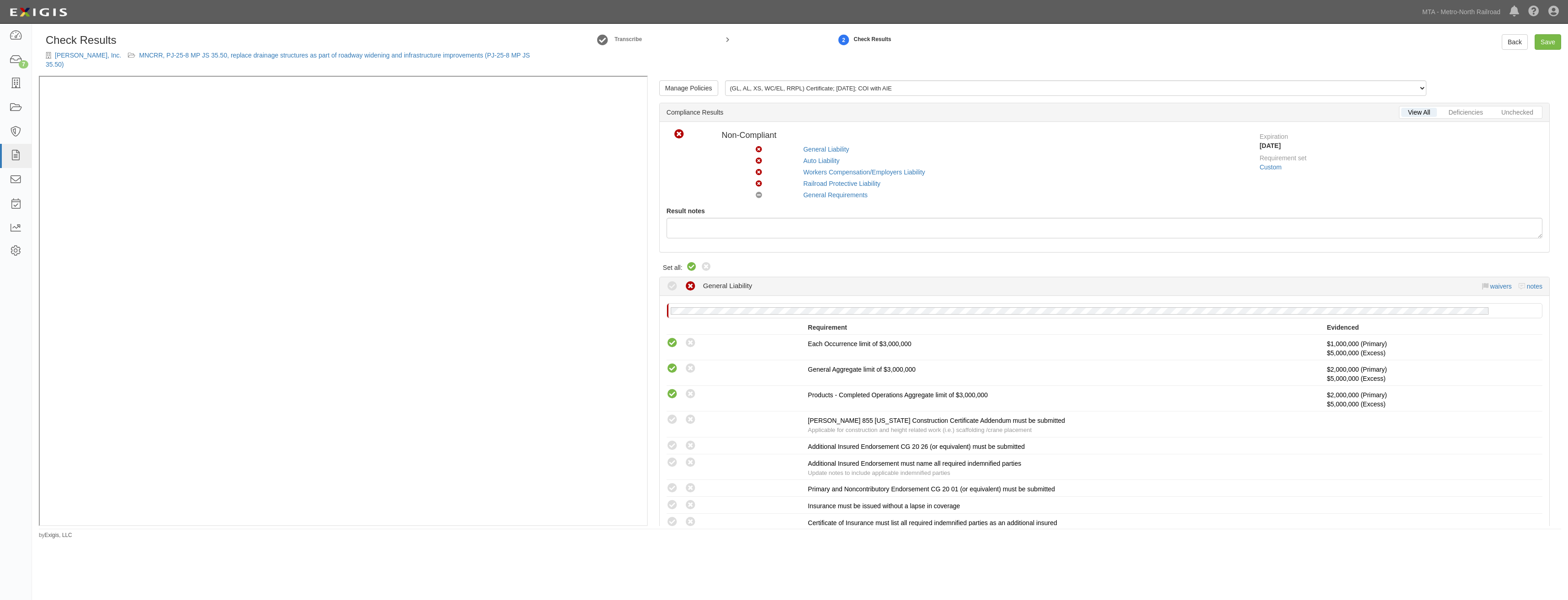
radio input "true"
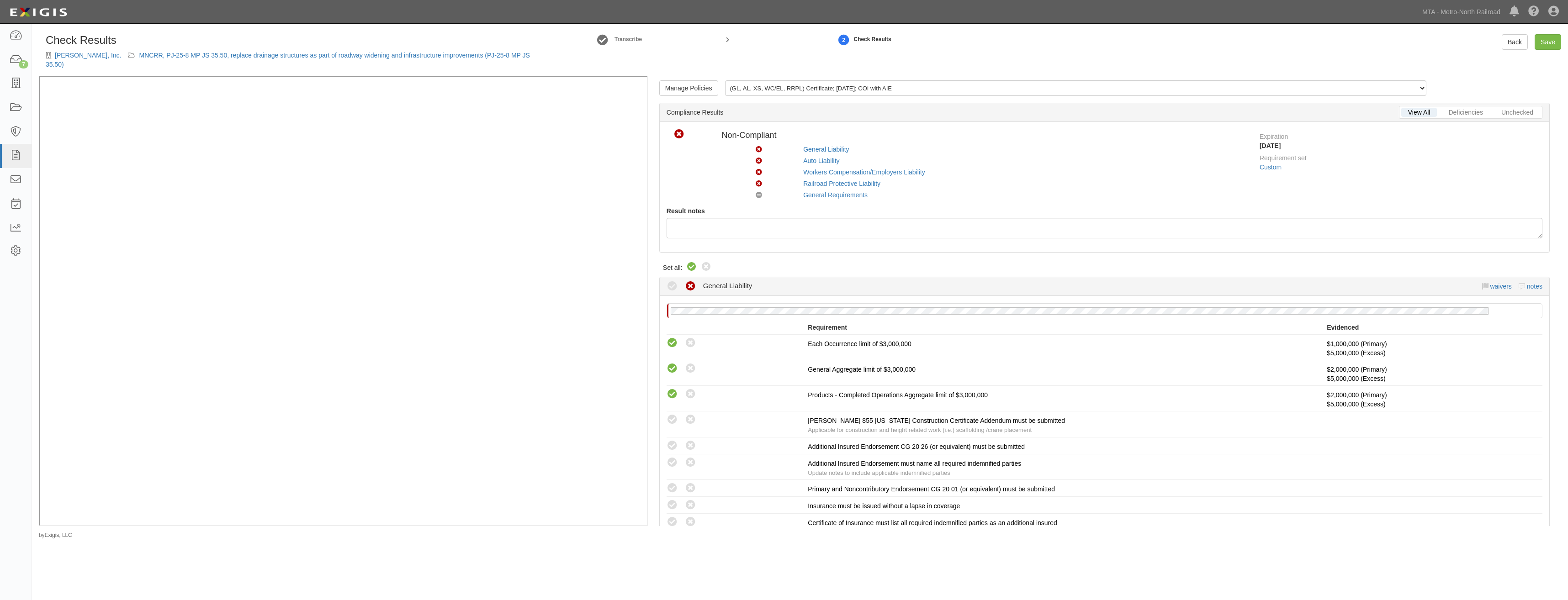
radio input "false"
radio input "true"
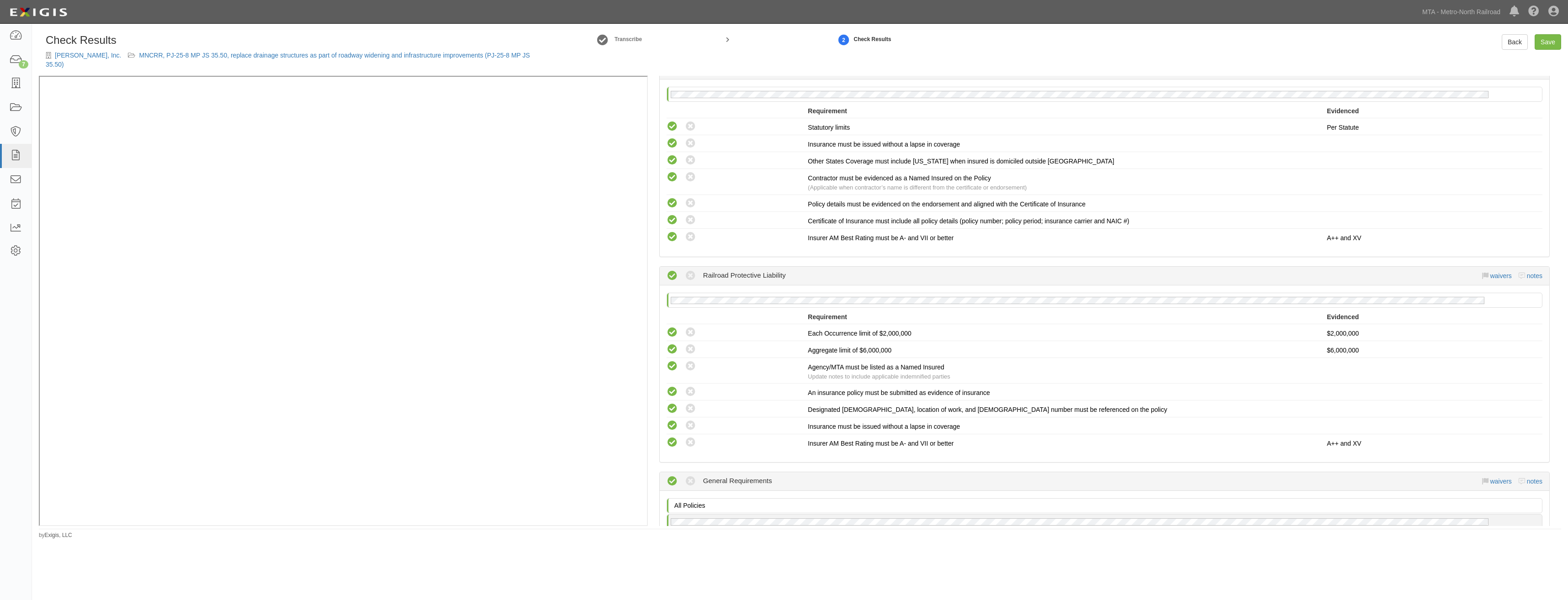
scroll to position [1169, 0]
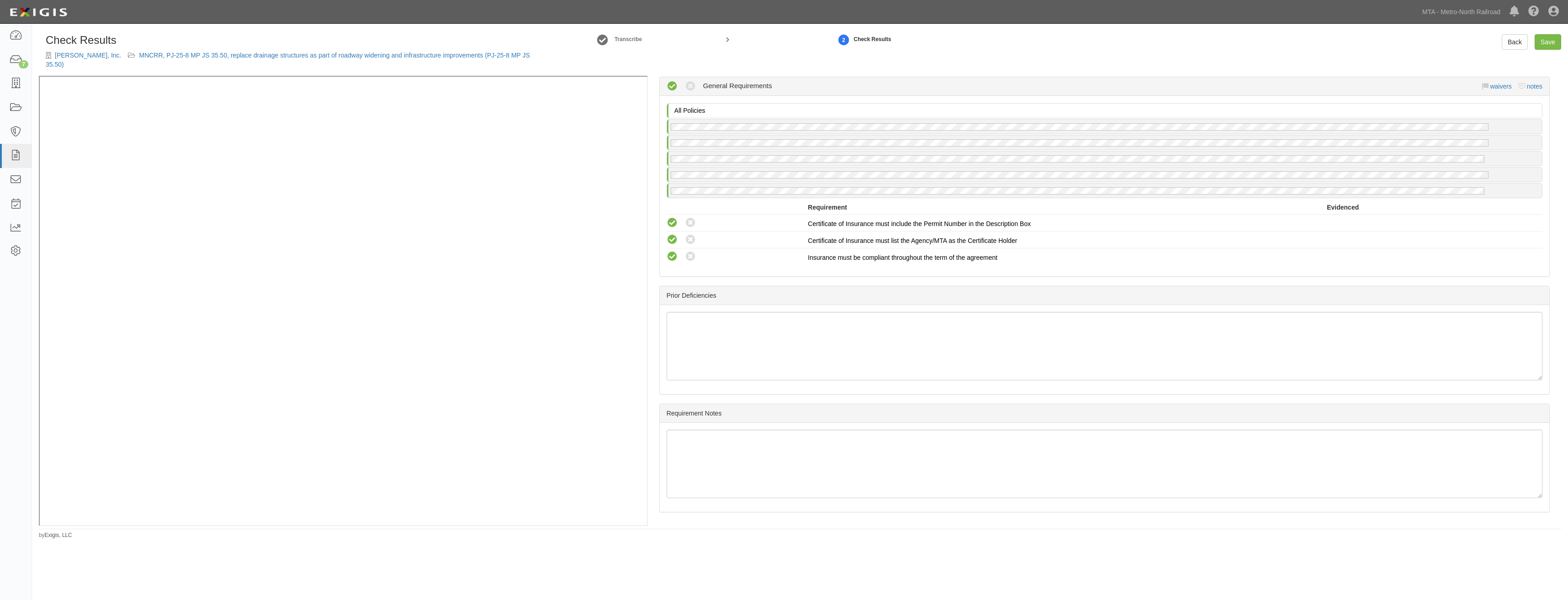
drag, startPoint x: 942, startPoint y: 172, endPoint x: 944, endPoint y: 300, distance: 128.0
click at [1550, 44] on link "Save" at bounding box center [1548, 41] width 27 height 15
radio input "true"
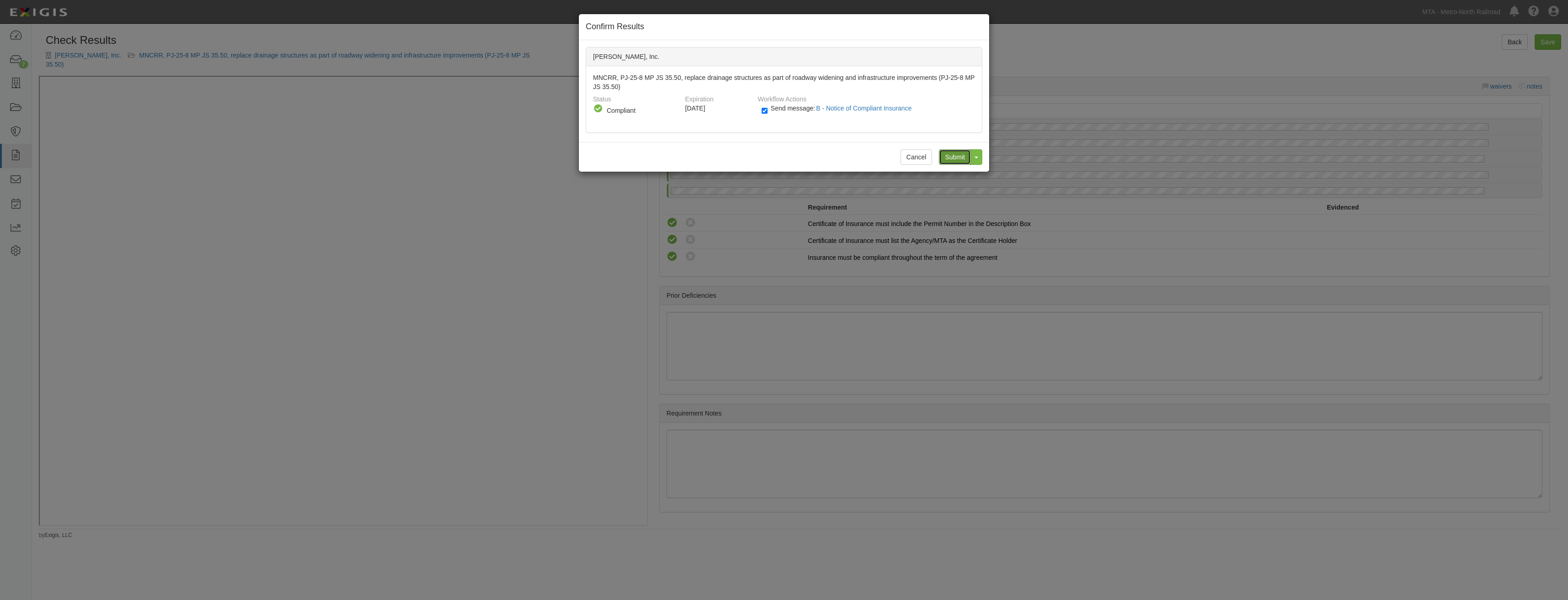
click at [957, 161] on input "Submit" at bounding box center [955, 157] width 32 height 15
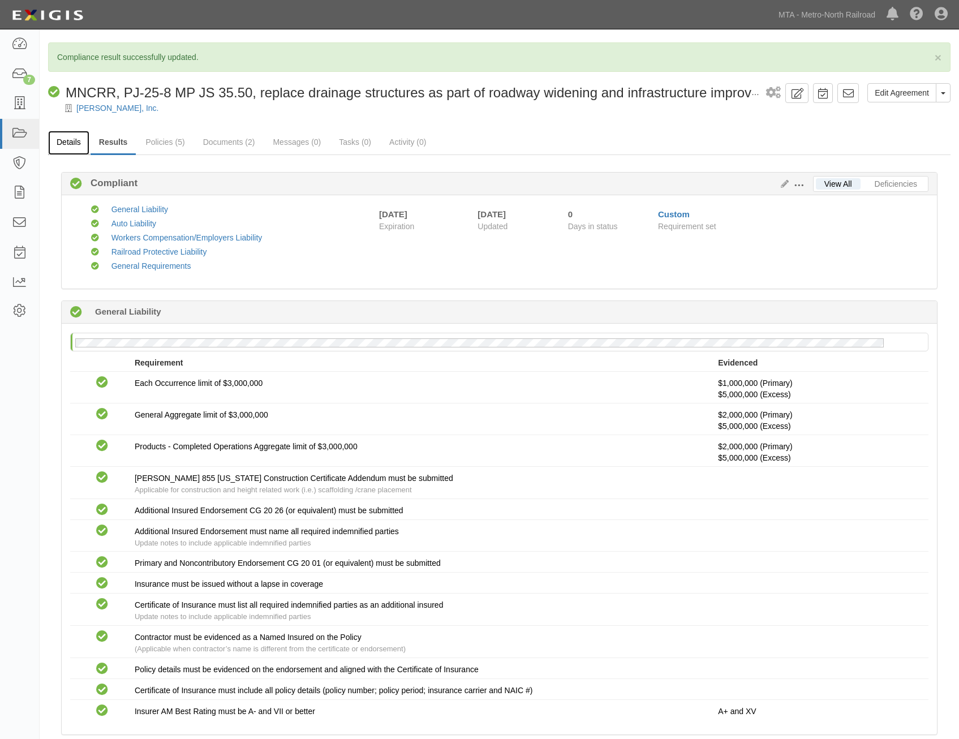
click at [67, 145] on link "Details" at bounding box center [68, 143] width 41 height 24
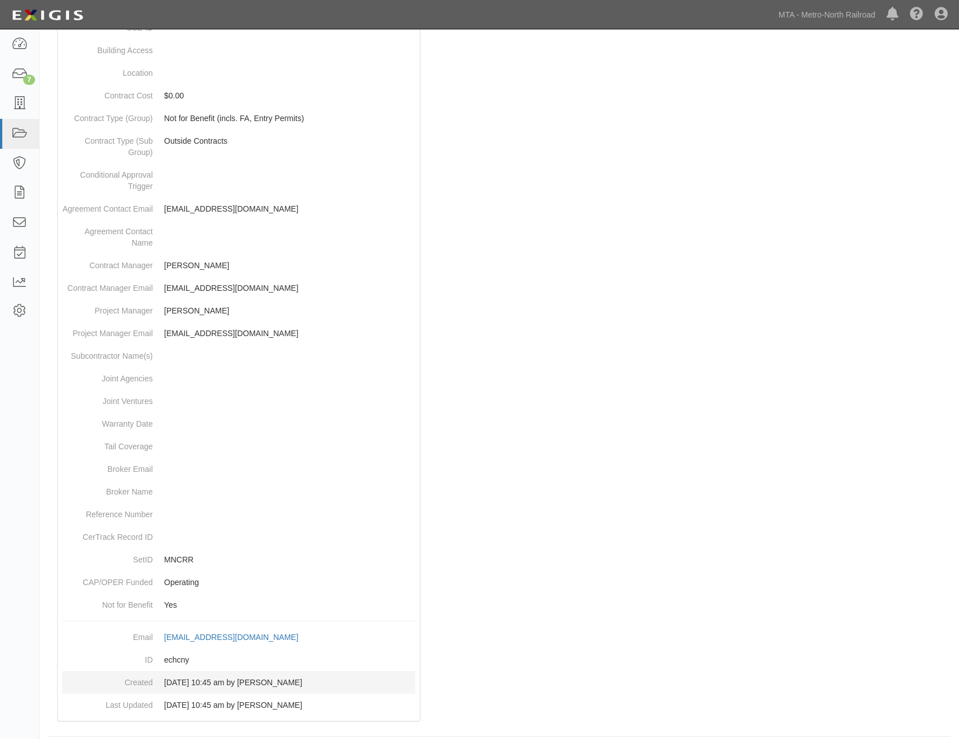
scroll to position [368, 0]
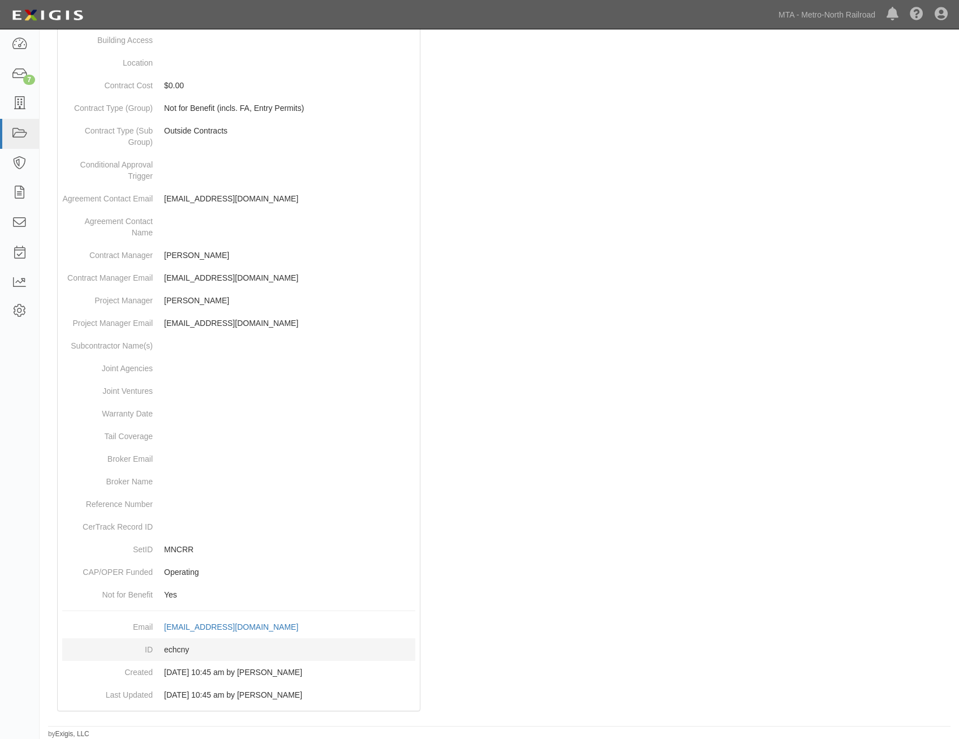
click at [180, 648] on dd "echcny" at bounding box center [238, 649] width 353 height 23
copy dd "echcny"
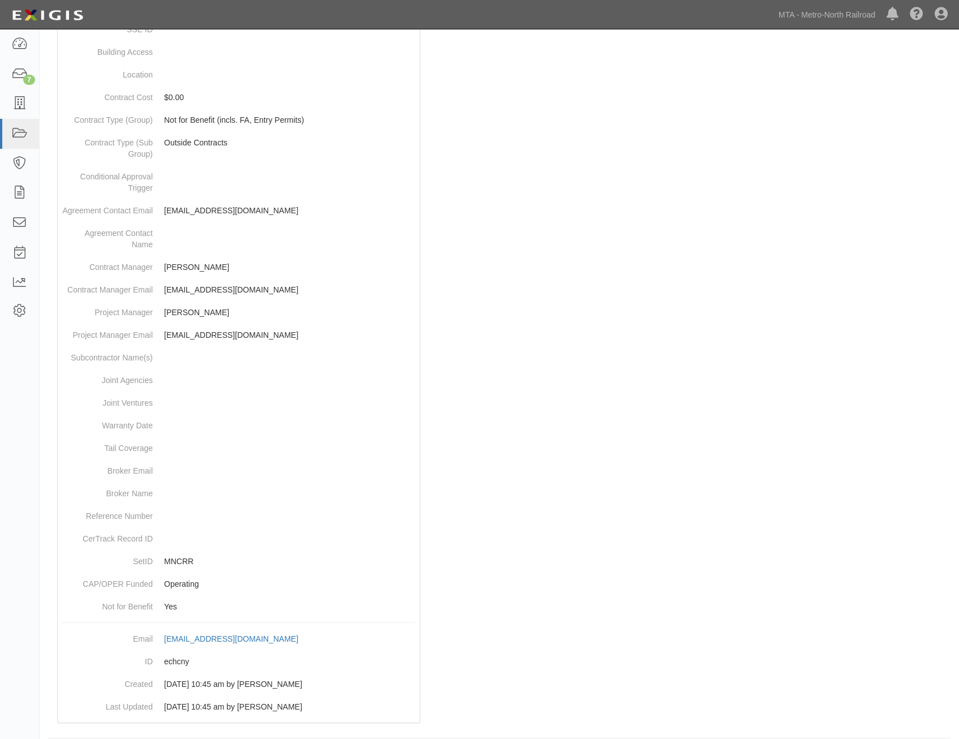
scroll to position [0, 0]
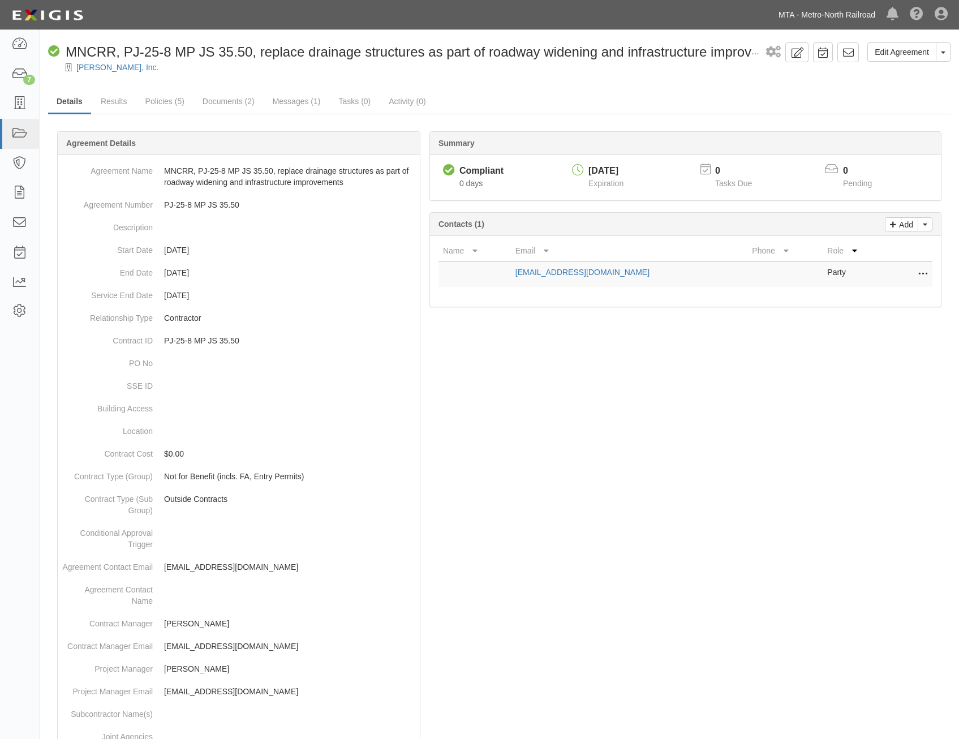
drag, startPoint x: 762, startPoint y: 542, endPoint x: 830, endPoint y: 18, distance: 528.6
click at [852, 44] on link at bounding box center [847, 52] width 21 height 20
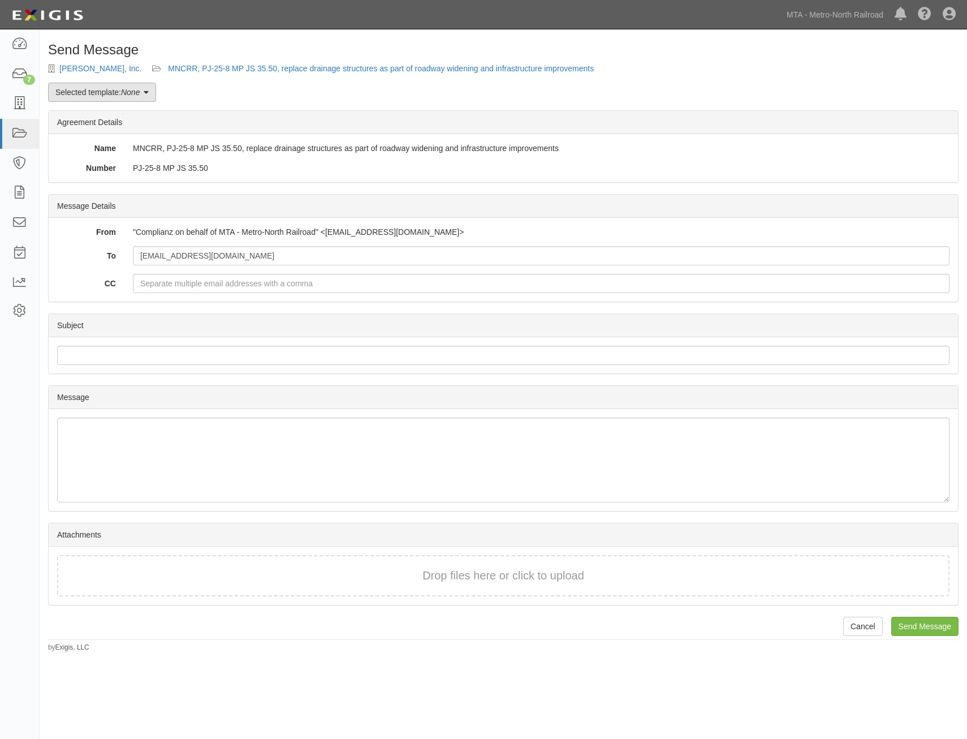
click at [121, 89] on link "Selected template: None" at bounding box center [102, 92] width 108 height 19
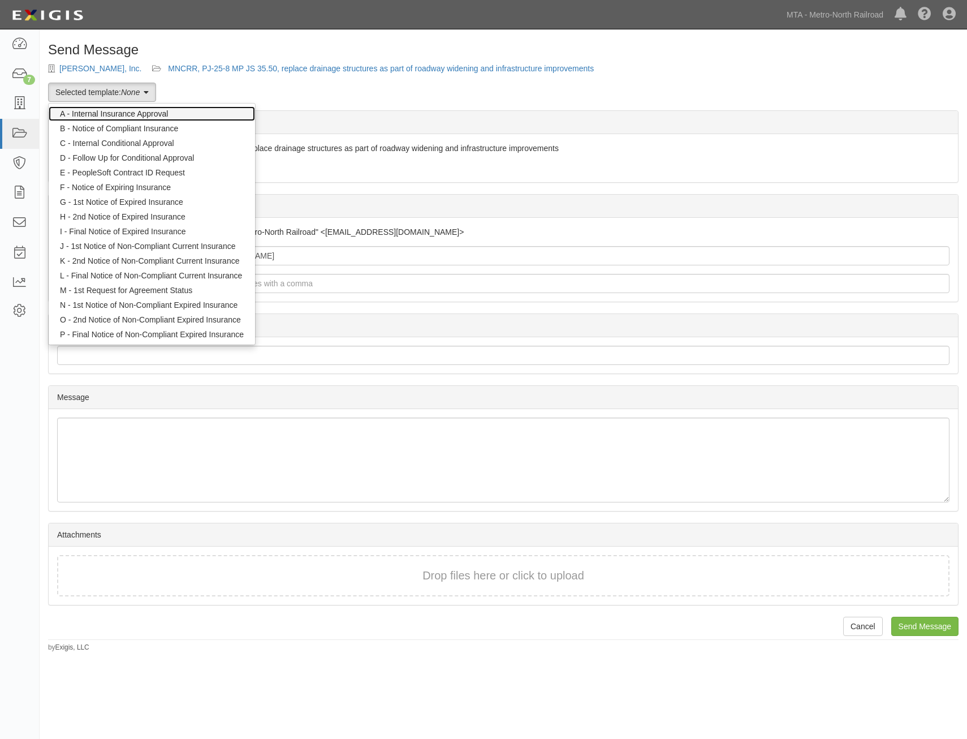
click at [144, 114] on link "A - Internal Insurance Approval" at bounding box center [152, 113] width 206 height 15
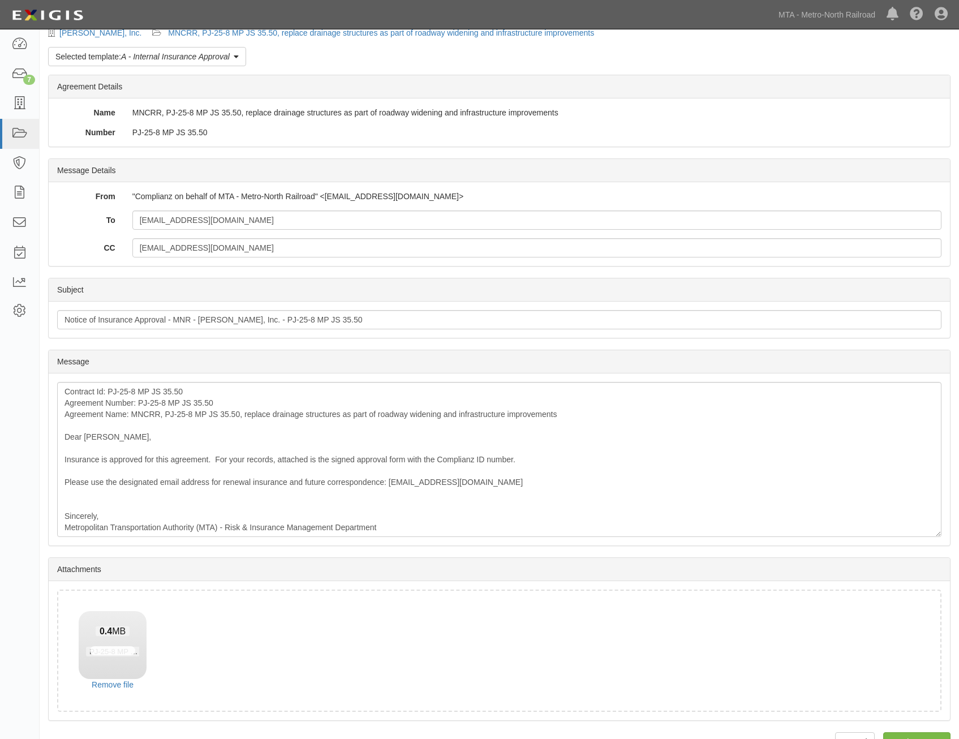
scroll to position [64, 0]
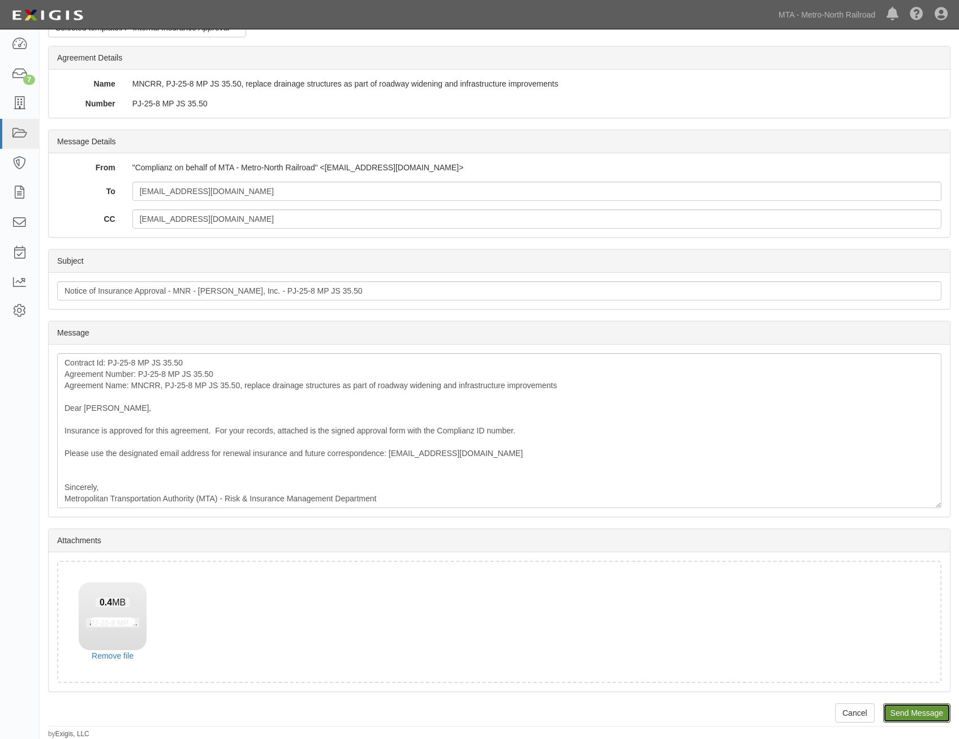
click at [926, 710] on input "Send Message" at bounding box center [916, 712] width 67 height 19
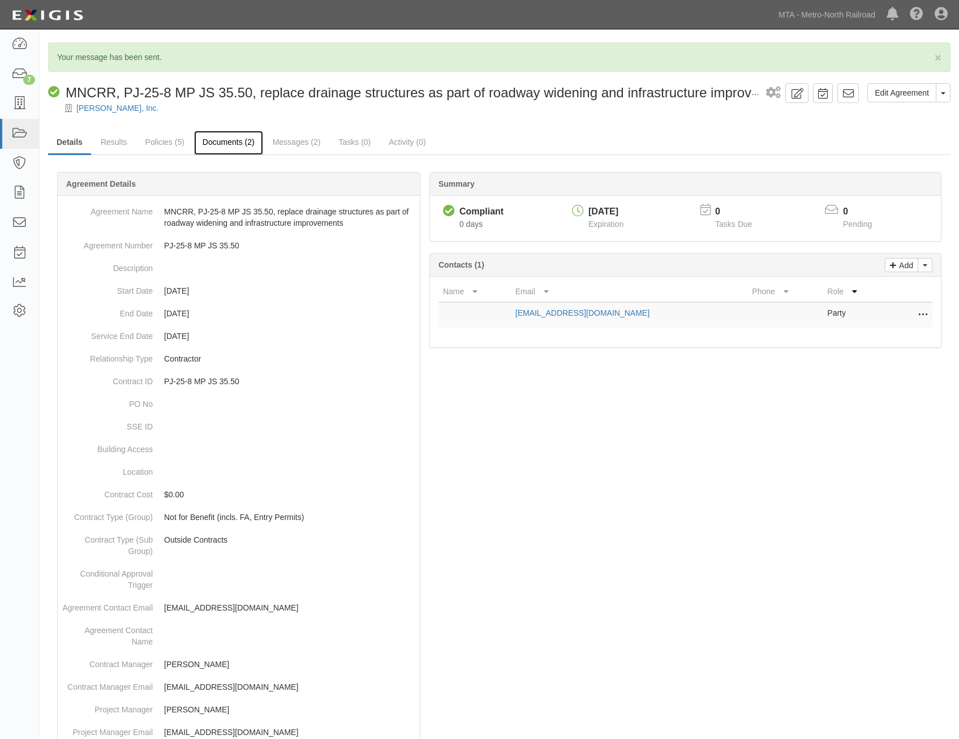
click at [240, 140] on link "Documents (2)" at bounding box center [228, 143] width 69 height 24
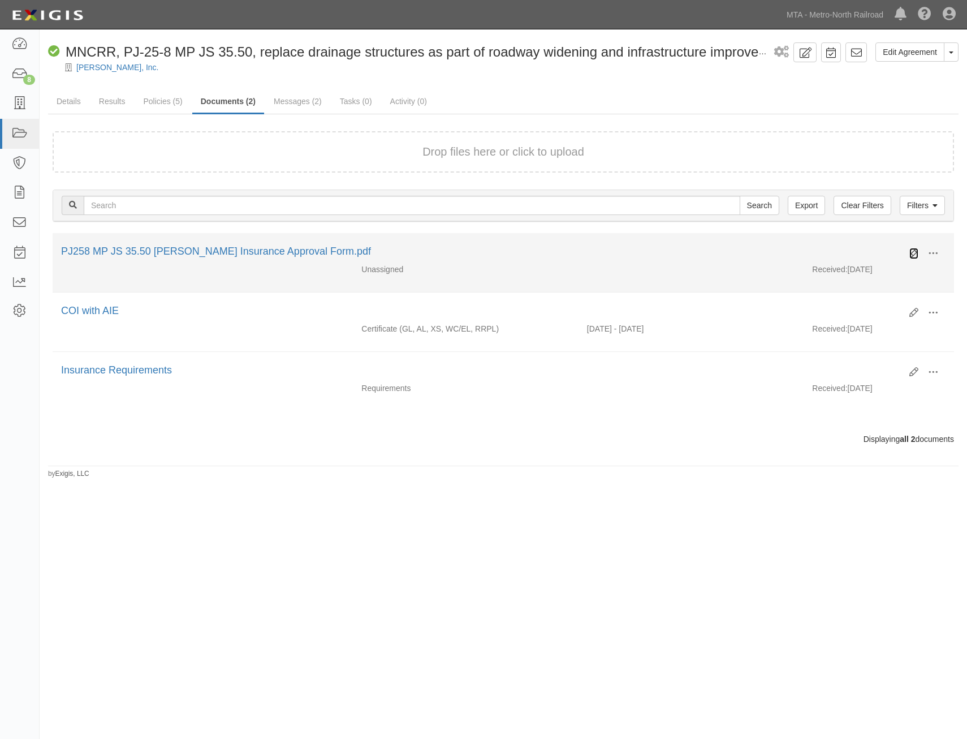
click at [916, 252] on icon at bounding box center [913, 253] width 9 height 9
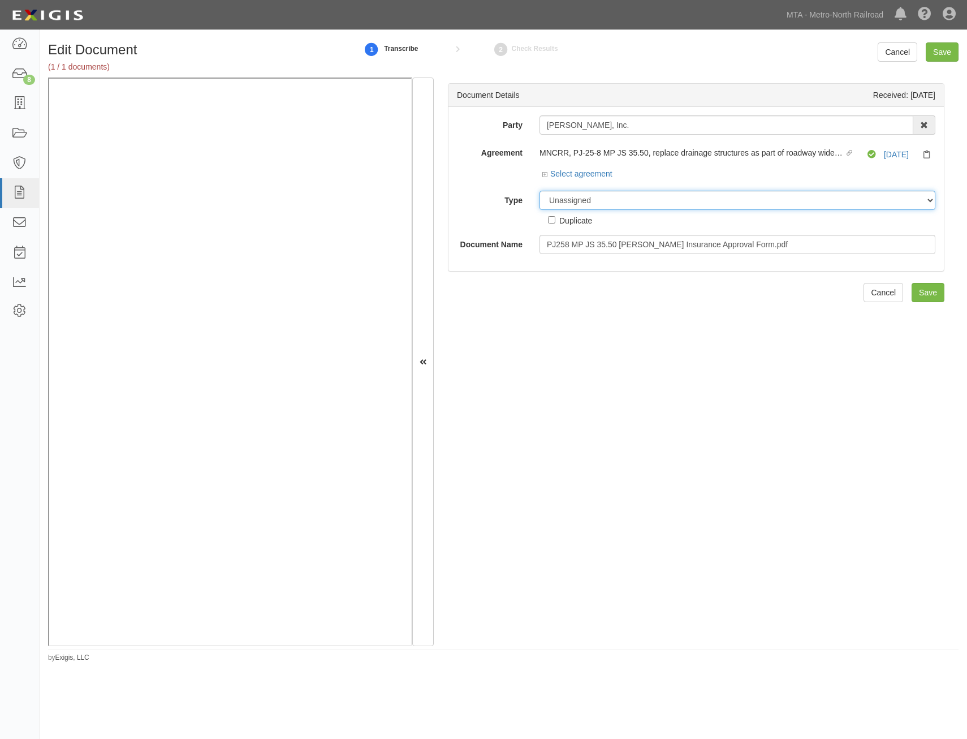
click at [741, 200] on select "Unassigned Binder Cancellation Notice Certificate Contract Endorsement Insuranc…" at bounding box center [737, 200] width 396 height 19
select select "OtherDetail"
click at [539, 191] on select "Unassigned Binder Cancellation Notice Certificate Contract Endorsement Insuranc…" at bounding box center [737, 200] width 396 height 19
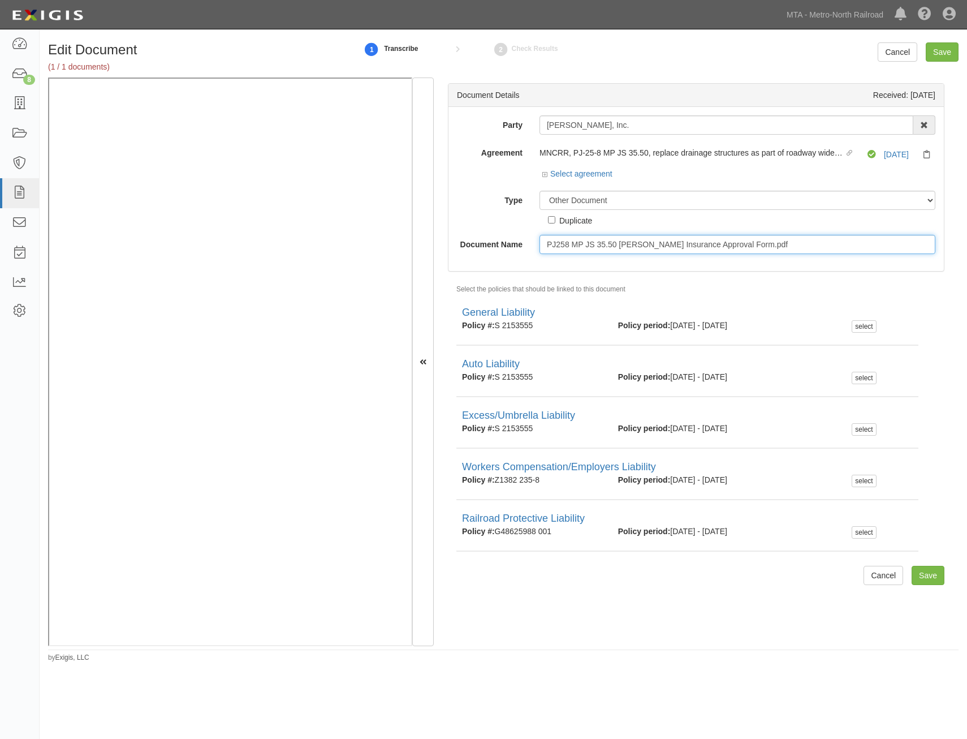
click at [740, 240] on input "PJ258 MP JS 35.50 [PERSON_NAME] Insurance Approval Form.pdf" at bounding box center [737, 244] width 396 height 19
type input "Approval Form"
click at [918, 575] on input "Save" at bounding box center [928, 575] width 33 height 19
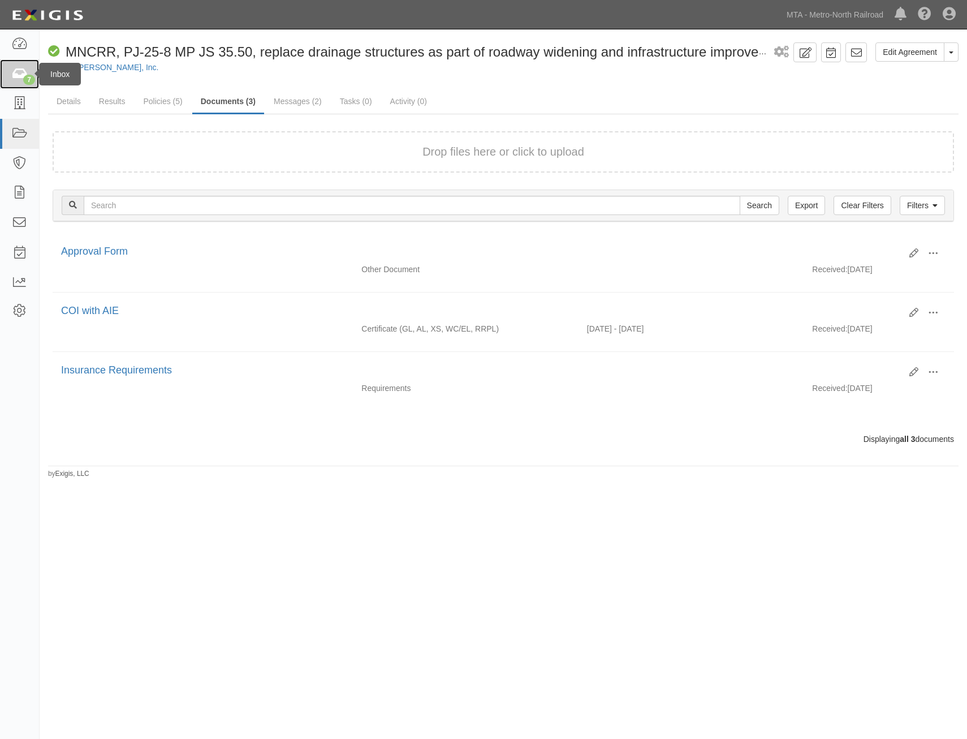
click at [20, 77] on icon at bounding box center [19, 74] width 16 height 13
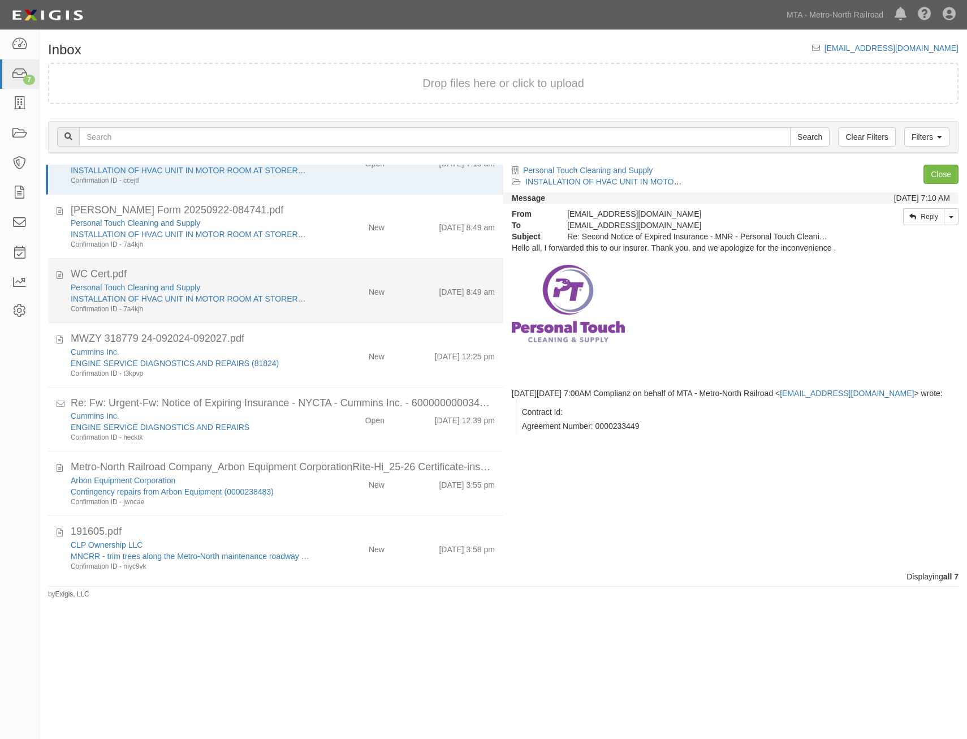
scroll to position [49, 0]
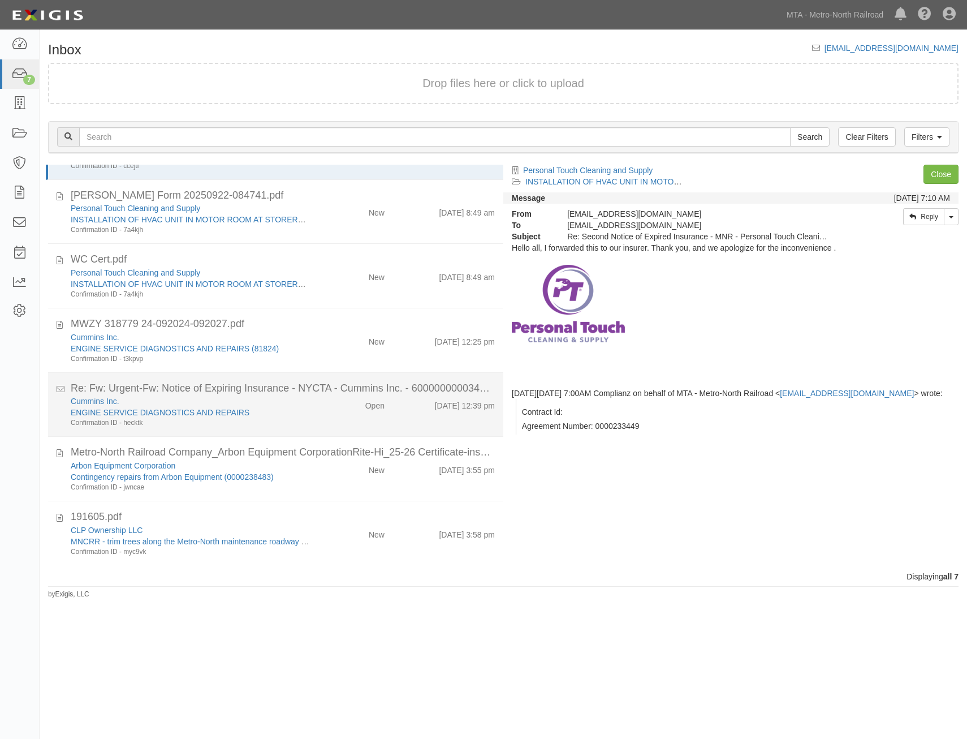
click at [382, 405] on div "Open" at bounding box center [357, 403] width 74 height 16
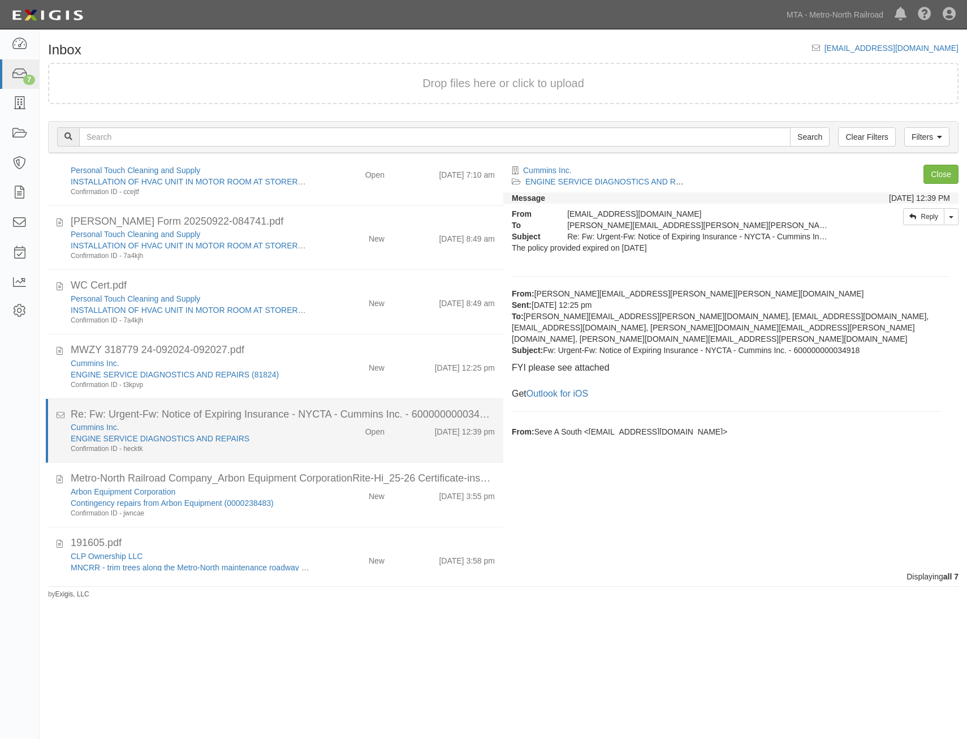
scroll to position [0, 0]
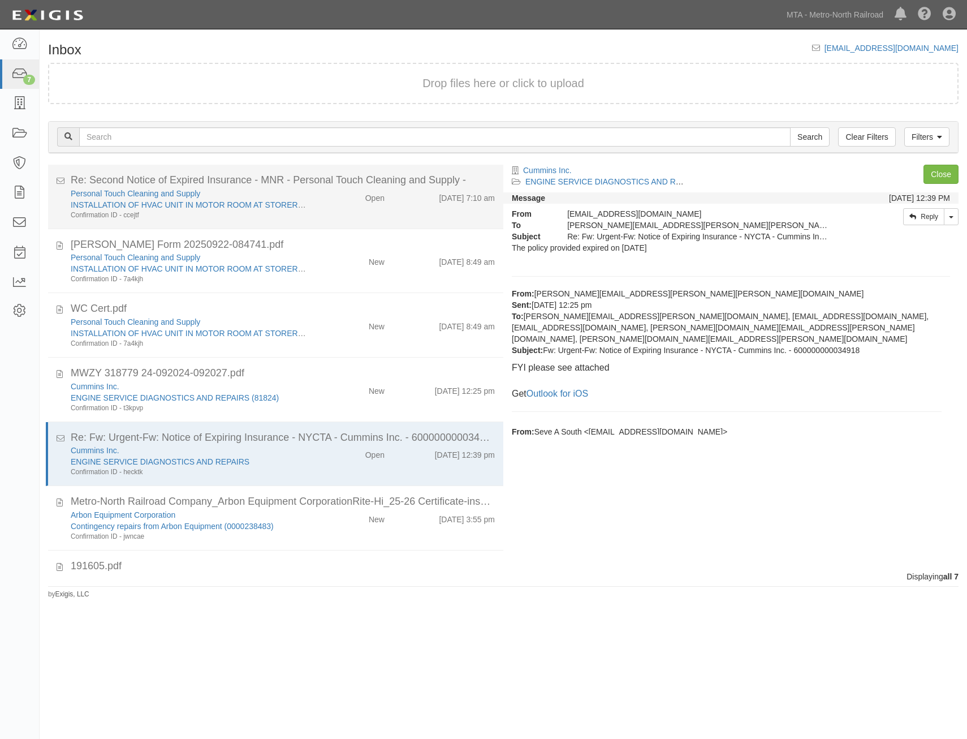
click at [410, 209] on div "Personal Touch Cleaning and Supply INSTALLATION OF HVAC UNIT IN MOTOR ROOM AT S…" at bounding box center [282, 204] width 441 height 32
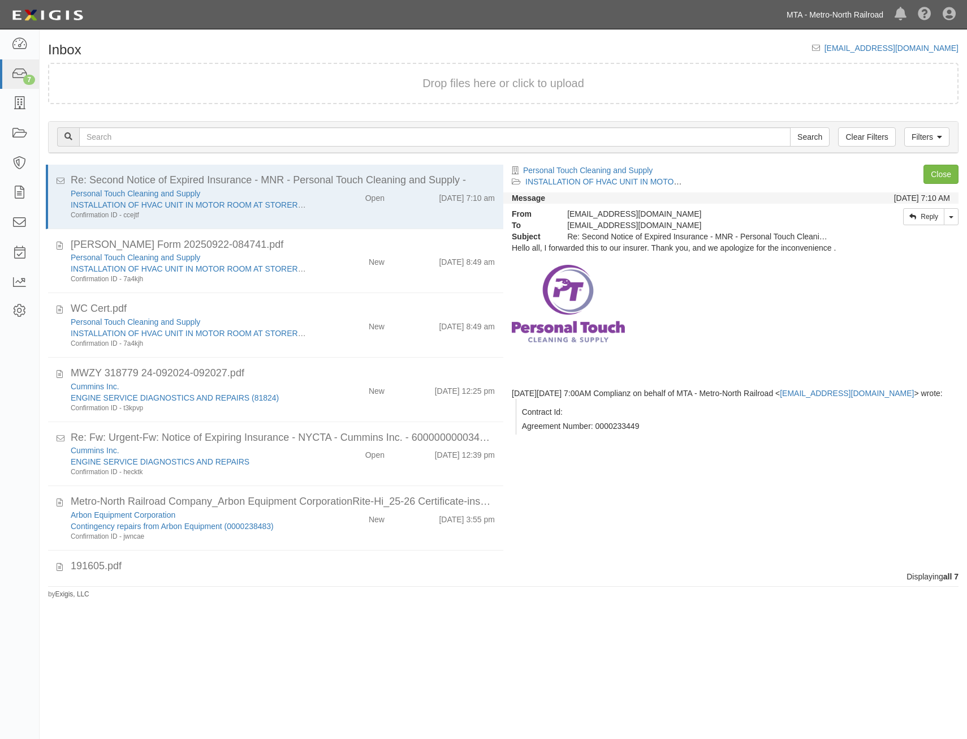
click at [839, 21] on link "MTA - Metro-North Railroad" at bounding box center [835, 14] width 108 height 23
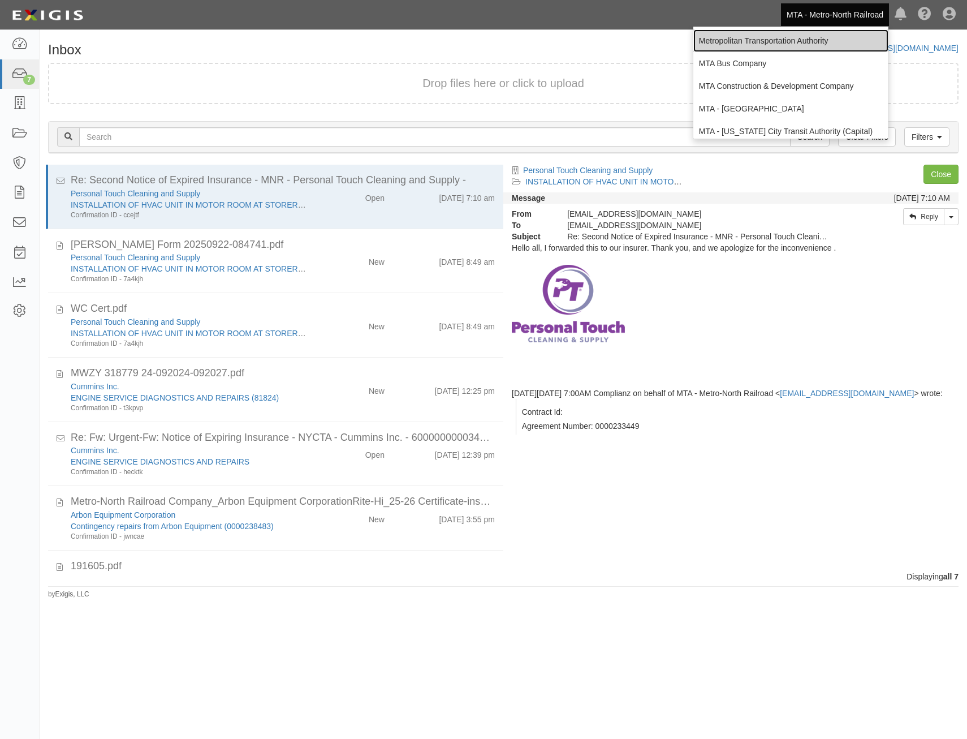
click at [796, 39] on link "Metropolitan Transportation Authority" at bounding box center [790, 40] width 195 height 23
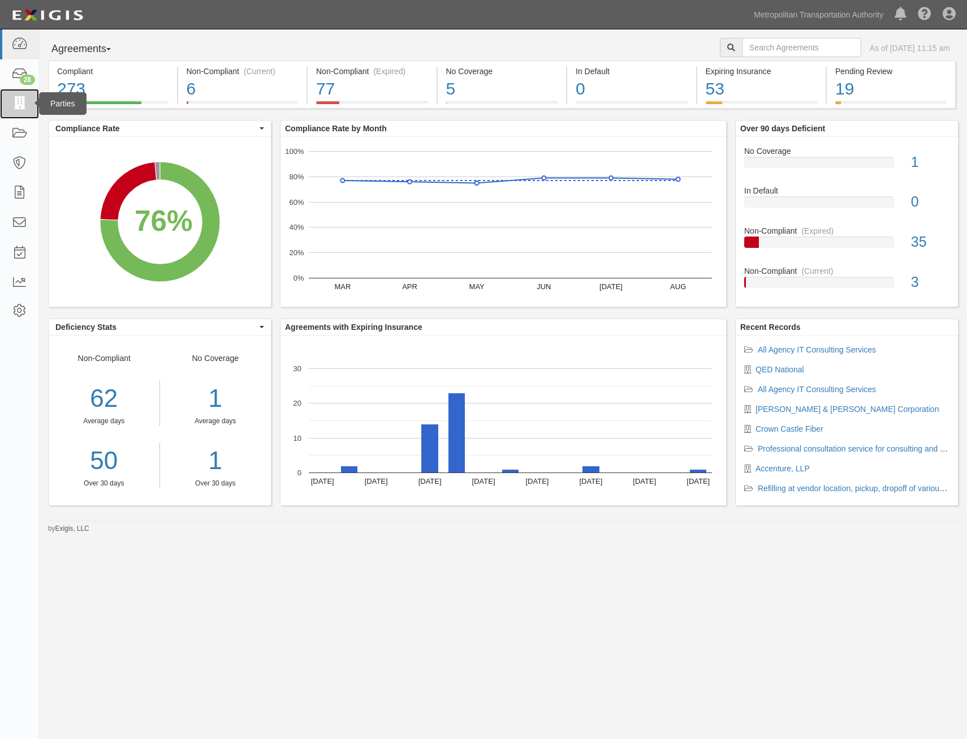
click at [19, 94] on link at bounding box center [19, 104] width 39 height 30
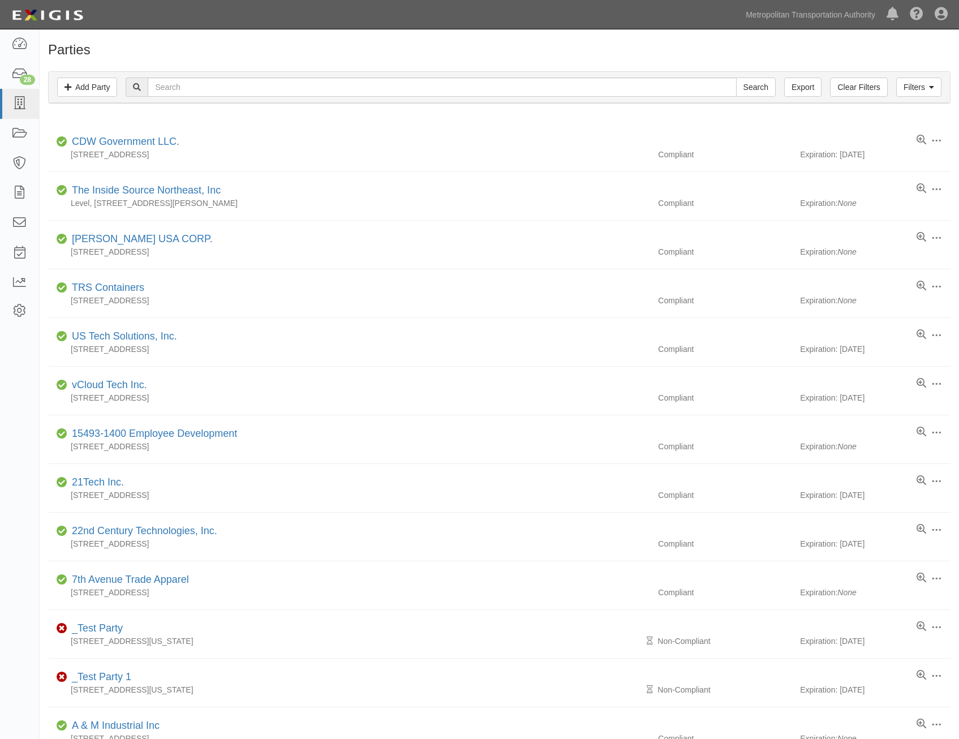
click at [209, 76] on div "Filters Add Party Clear Filters Export Search Filters" at bounding box center [499, 87] width 901 height 31
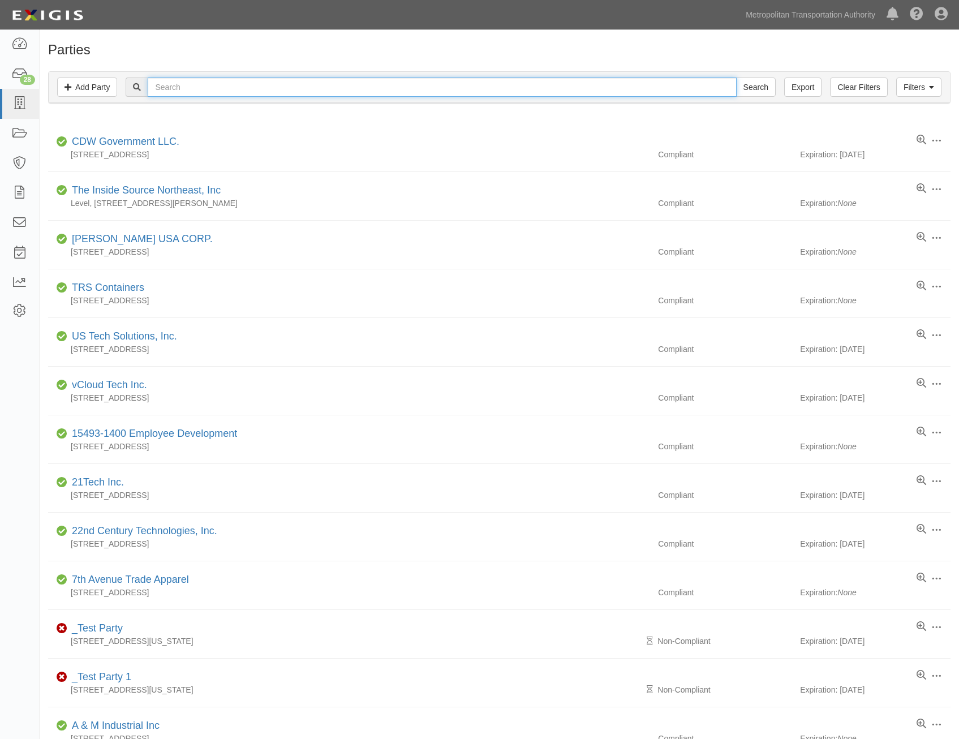
click at [291, 92] on input "text" at bounding box center [442, 86] width 588 height 19
type input "crossfire"
click at [736, 77] on input "Search" at bounding box center [756, 86] width 40 height 19
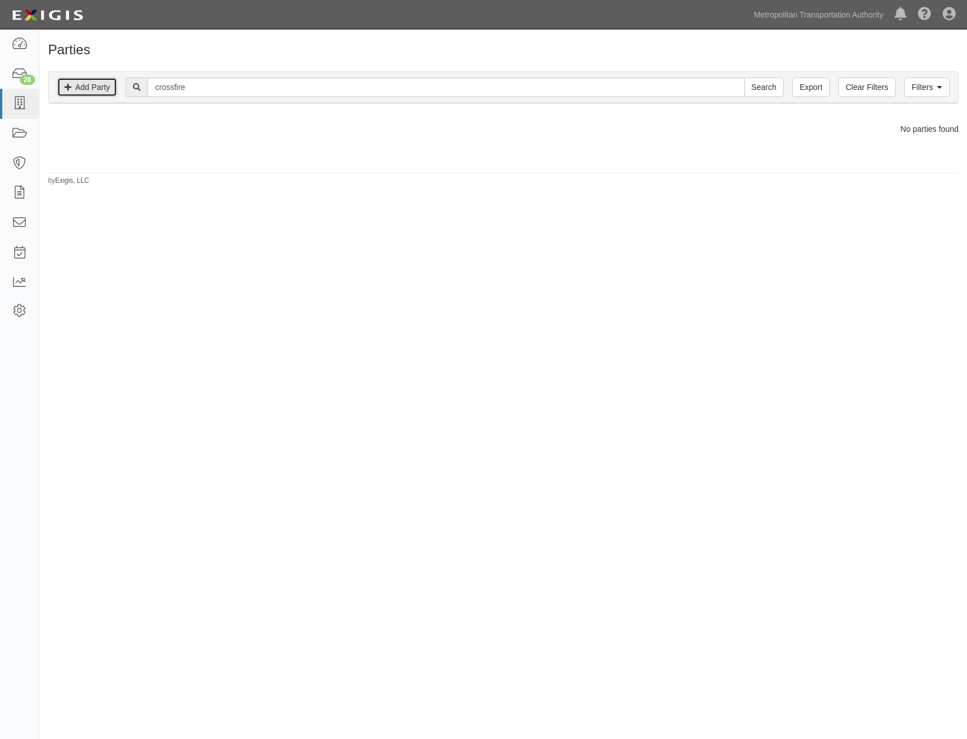
click at [89, 87] on link "Add Party" at bounding box center [87, 86] width 60 height 19
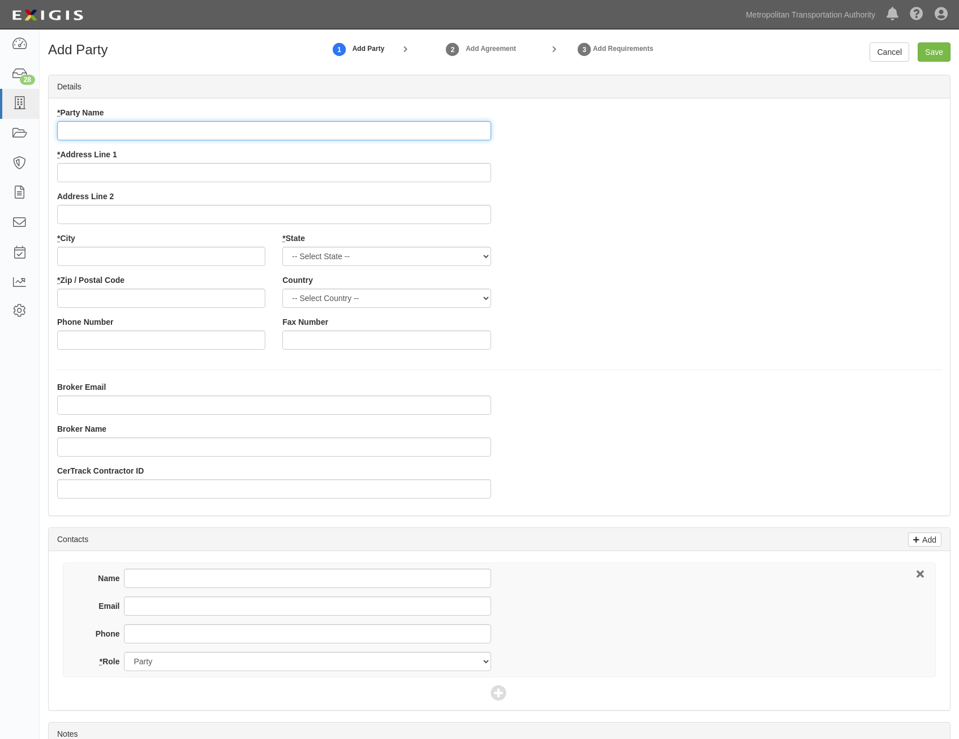
click at [425, 128] on input "* Party Name" at bounding box center [274, 130] width 434 height 19
paste input "Crossfire Consulting Corp."
type input "Crossfire Consulting Corp."
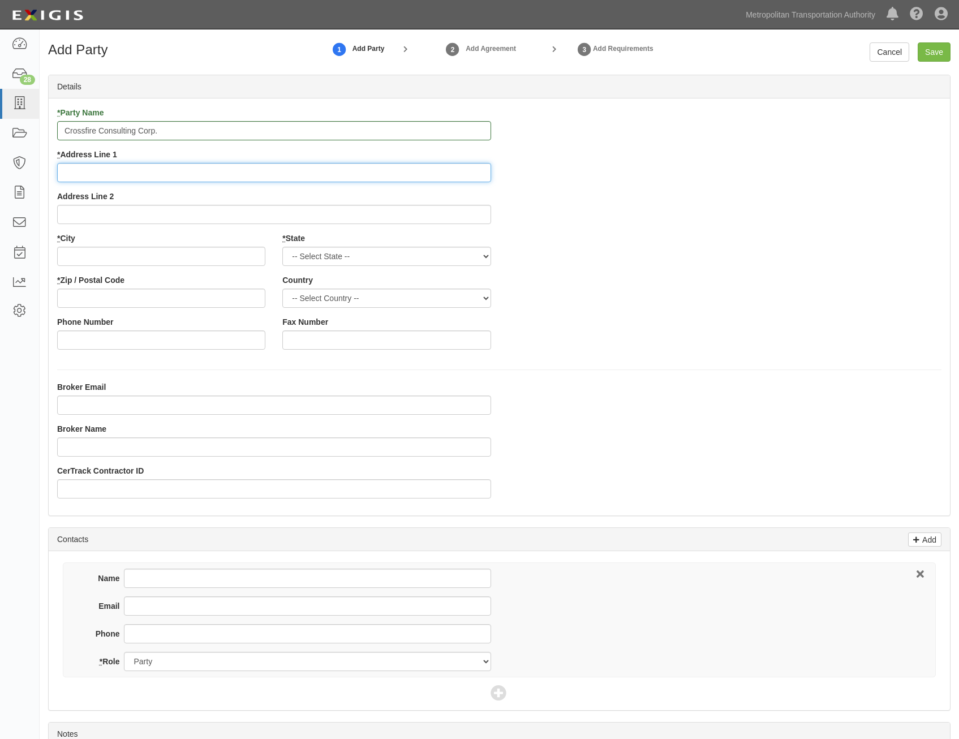
click at [460, 175] on input "* Address Line 1" at bounding box center [274, 172] width 434 height 19
paste input "1940 Commerce St."
type input "1940 Commerce St."
click at [228, 253] on input "* City" at bounding box center [161, 256] width 208 height 19
paste input "Yorktown"
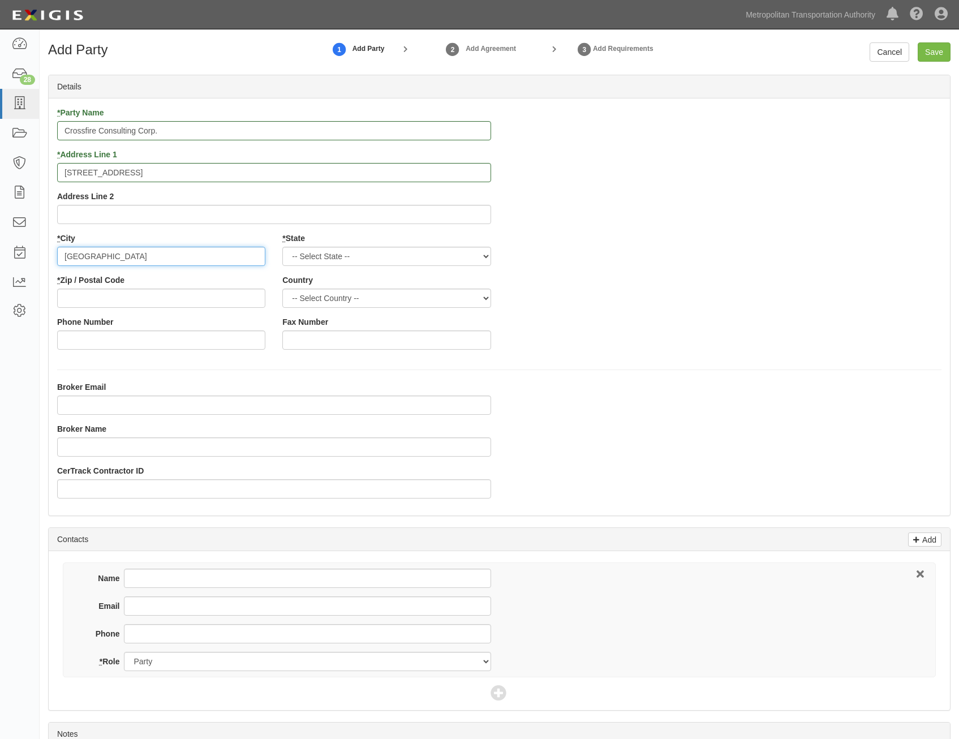
type input "Yorktown"
click at [421, 251] on select "-- Select State -- Alabama Alaska Arizona Arkansas California Colorado Connecti…" at bounding box center [386, 256] width 208 height 19
select select "NY"
click at [282, 247] on select "-- Select State -- Alabama Alaska Arizona Arkansas California Colorado Connecti…" at bounding box center [386, 256] width 208 height 19
click at [443, 290] on select "-- Select Country -- Canada United States --------------- Afghanistan Åland Isl…" at bounding box center [386, 297] width 208 height 19
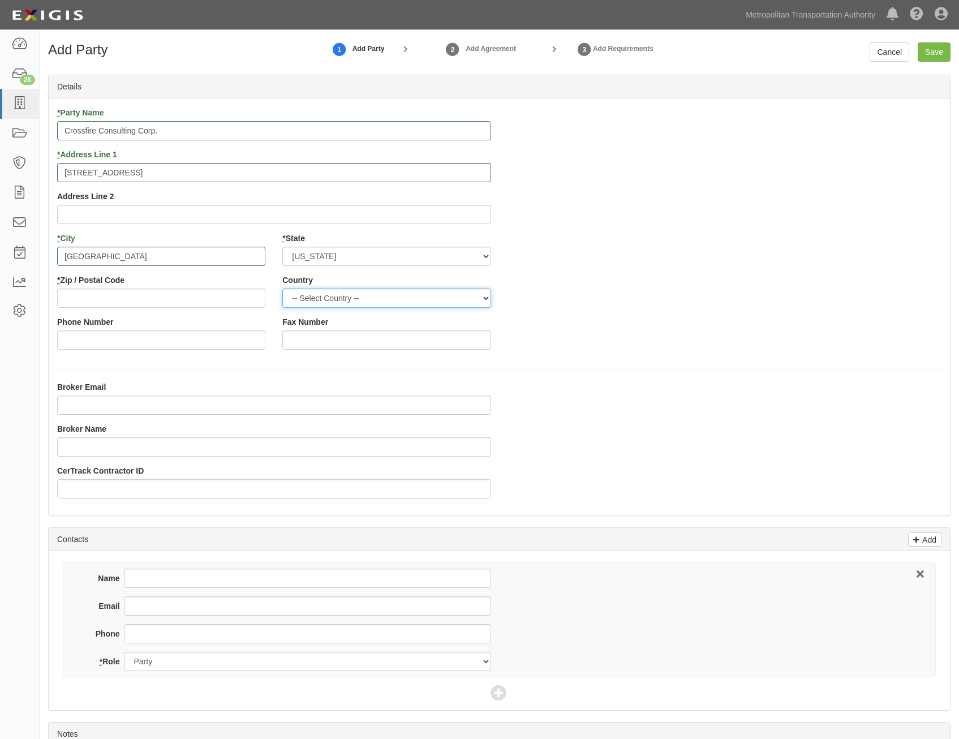
select select "US"
click at [282, 288] on select "-- Select Country -- Canada United States --------------- Afghanistan Åland Isl…" at bounding box center [386, 297] width 208 height 19
click at [761, 344] on div "* Party Name Crossfire Consulting Corp. * Address Line 1 1940 Commerce St. Addr…" at bounding box center [499, 232] width 901 height 251
click at [225, 300] on input "* Zip / Postal Code" at bounding box center [161, 297] width 208 height 19
paste input "10598"
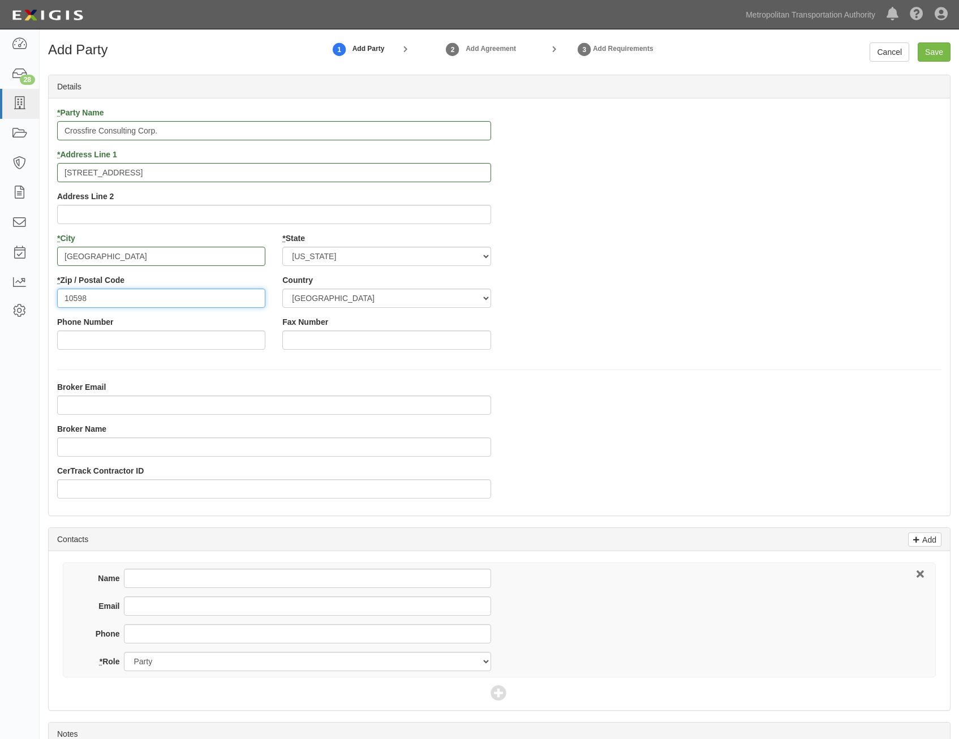
type input "10598"
click at [727, 355] on div "* Party Name Crossfire Consulting Corp. * Address Line 1 1940 Commerce St. Addr…" at bounding box center [499, 232] width 901 height 251
click at [935, 56] on input "Save" at bounding box center [933, 51] width 33 height 19
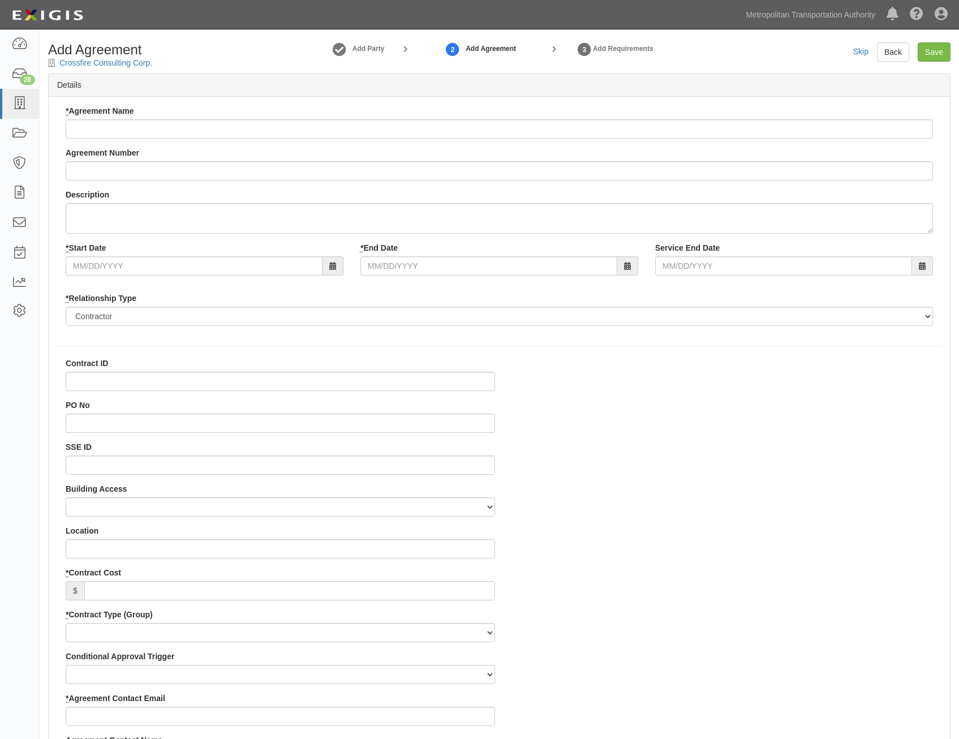
select select
click at [618, 125] on input "* Agreement Name" at bounding box center [499, 128] width 867 height 19
paste input "All Agency IT Consulting Services"
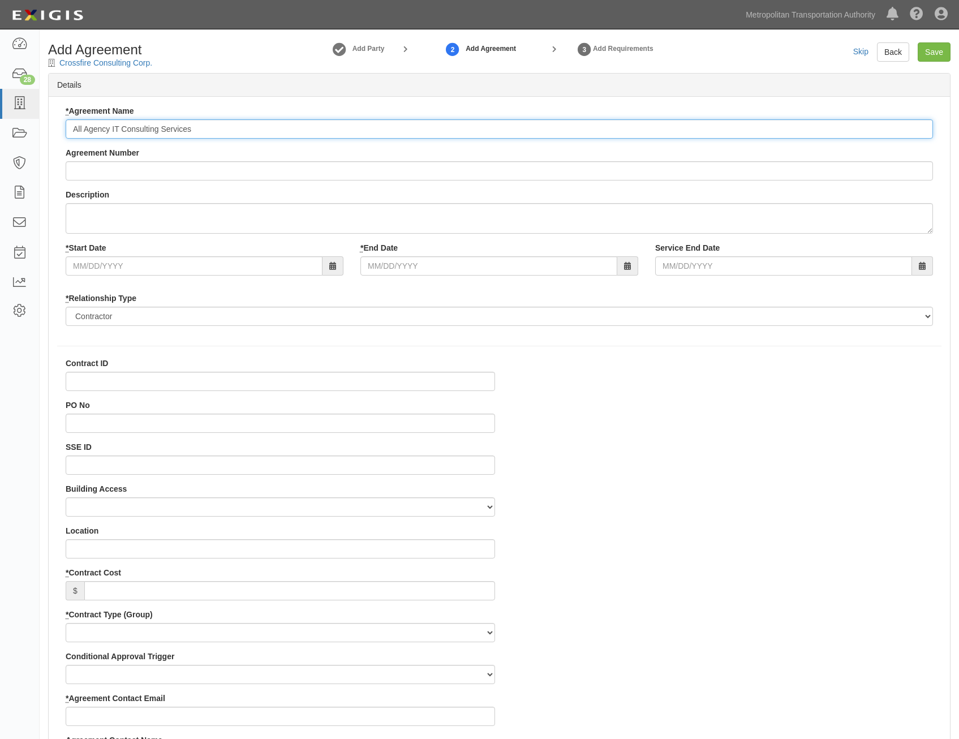
type input "All Agency IT Consulting Services"
click at [491, 171] on input "Agreement Number" at bounding box center [499, 170] width 867 height 19
paste input "0000021540"
type input "0000021540"
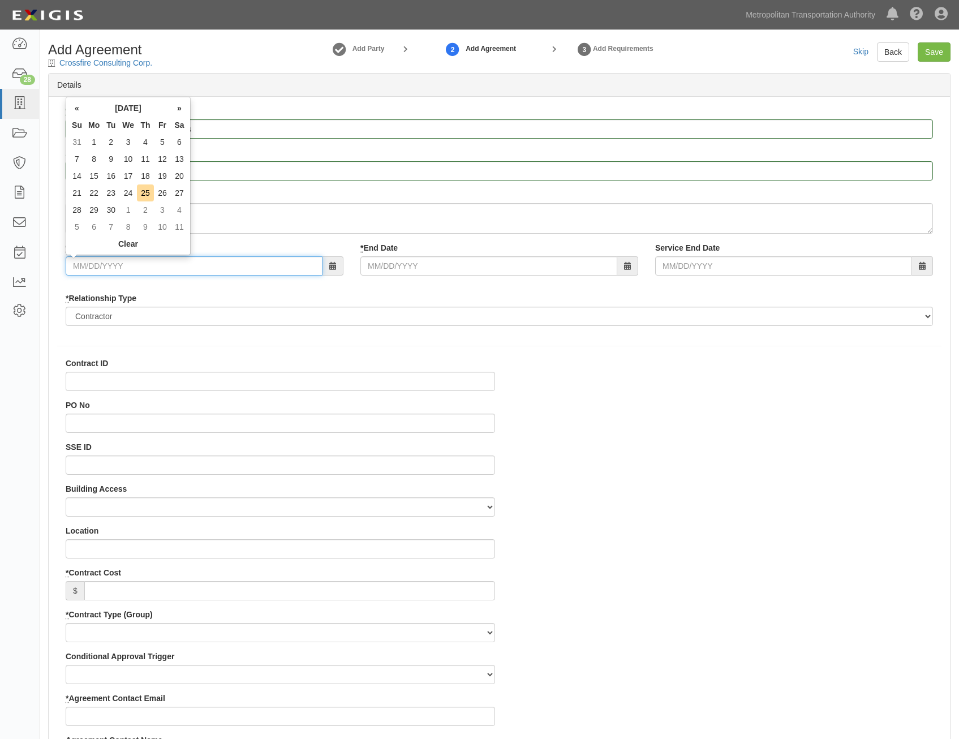
click at [275, 266] on input "* Start Date" at bounding box center [194, 265] width 257 height 19
type input "[DATE]"
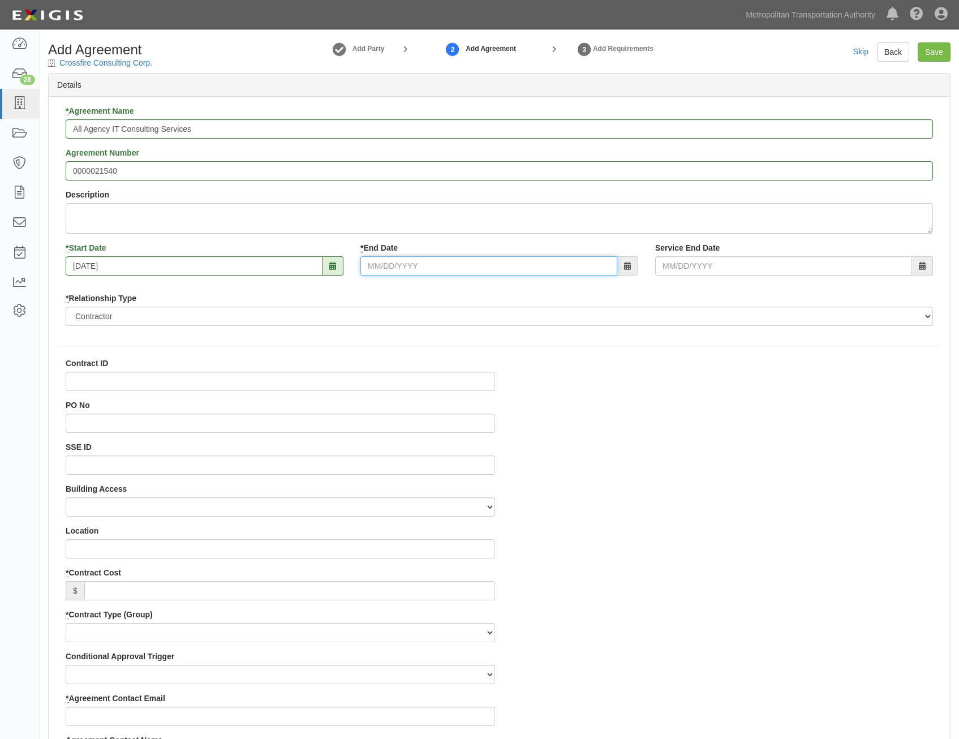
click at [530, 261] on input "* End Date" at bounding box center [488, 265] width 257 height 19
type input "[DATE]"
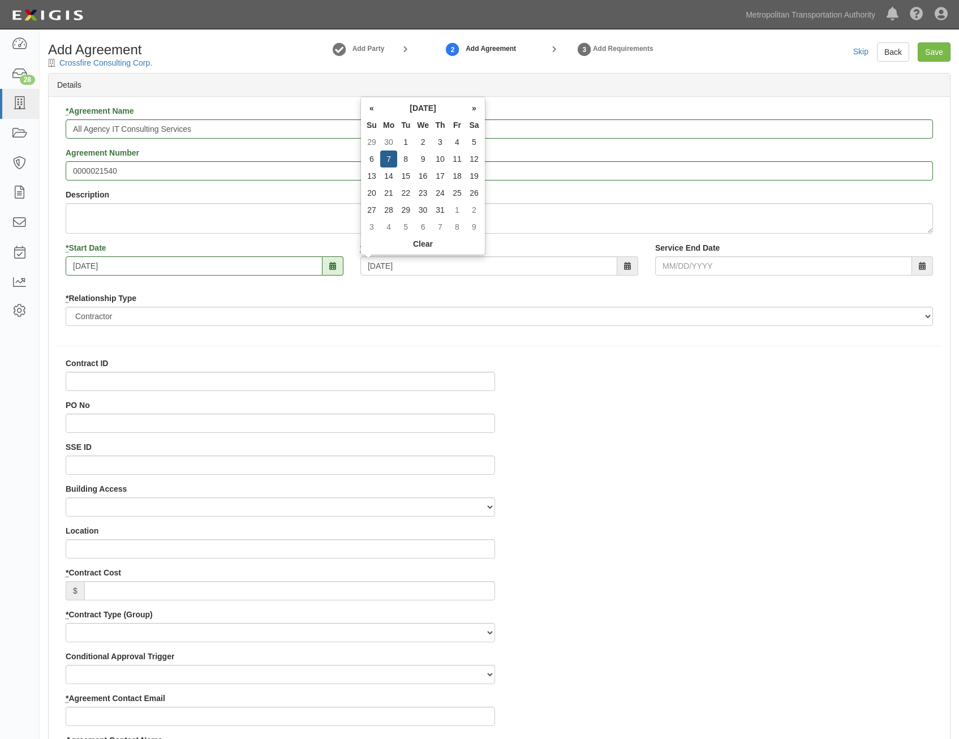
type input "[DATE]"
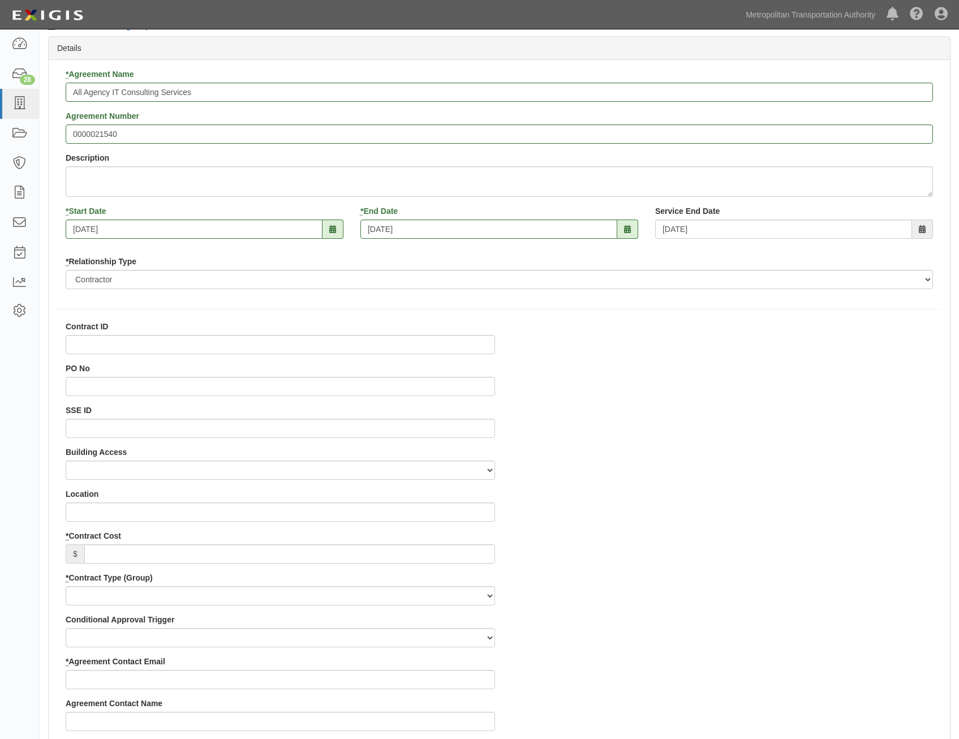
scroll to position [57, 0]
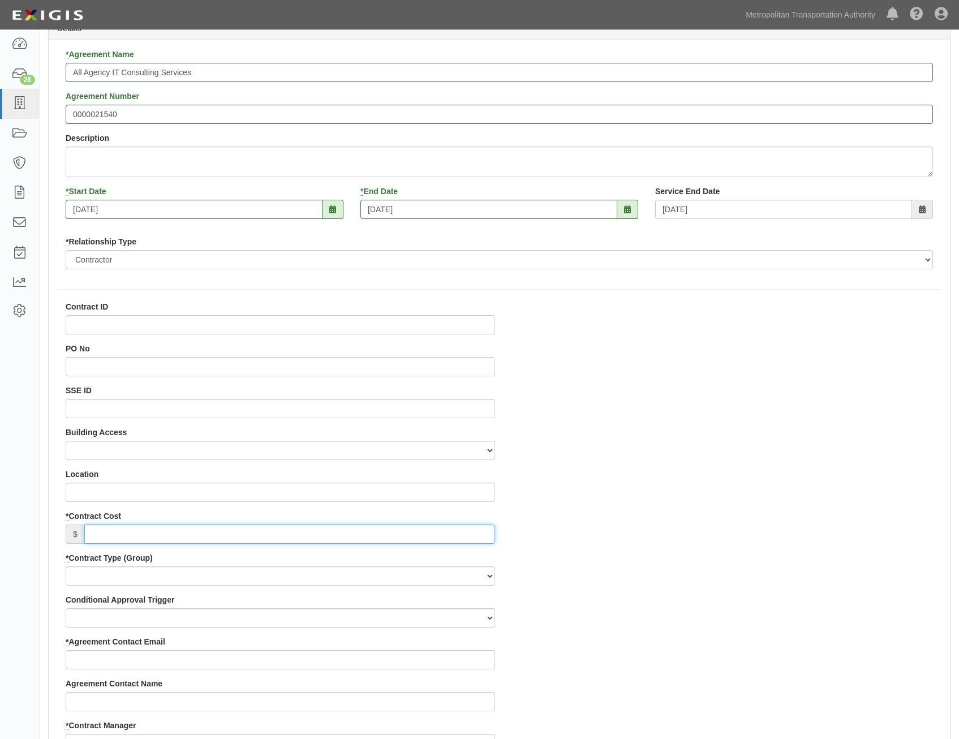
click at [439, 530] on input "* Contract Cost" at bounding box center [289, 533] width 411 height 19
type input "0"
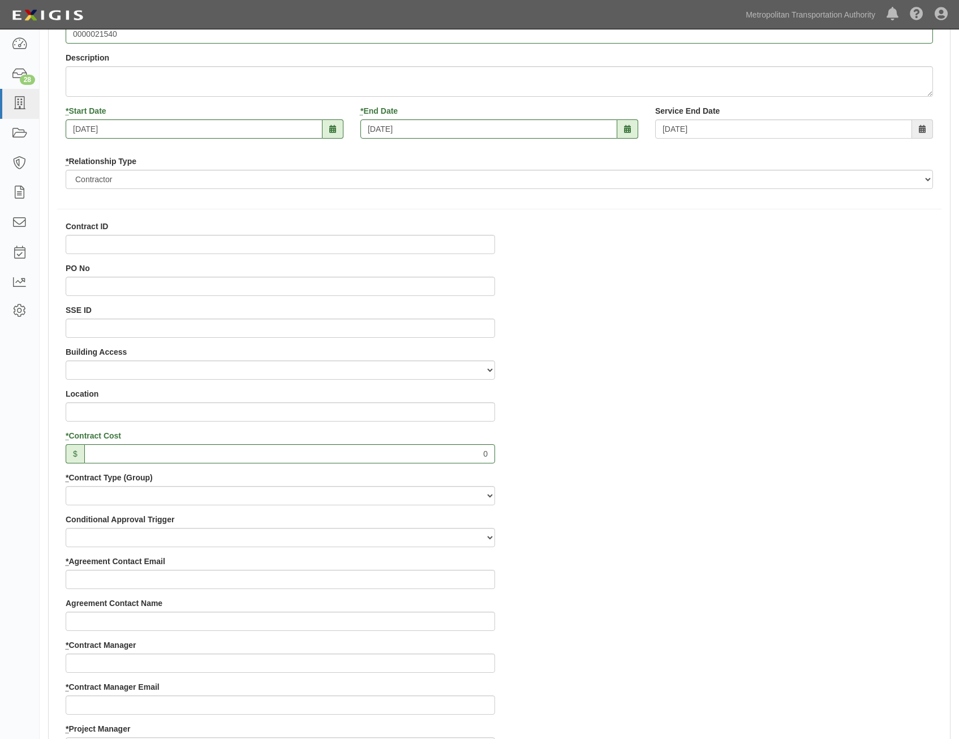
scroll to position [283, 0]
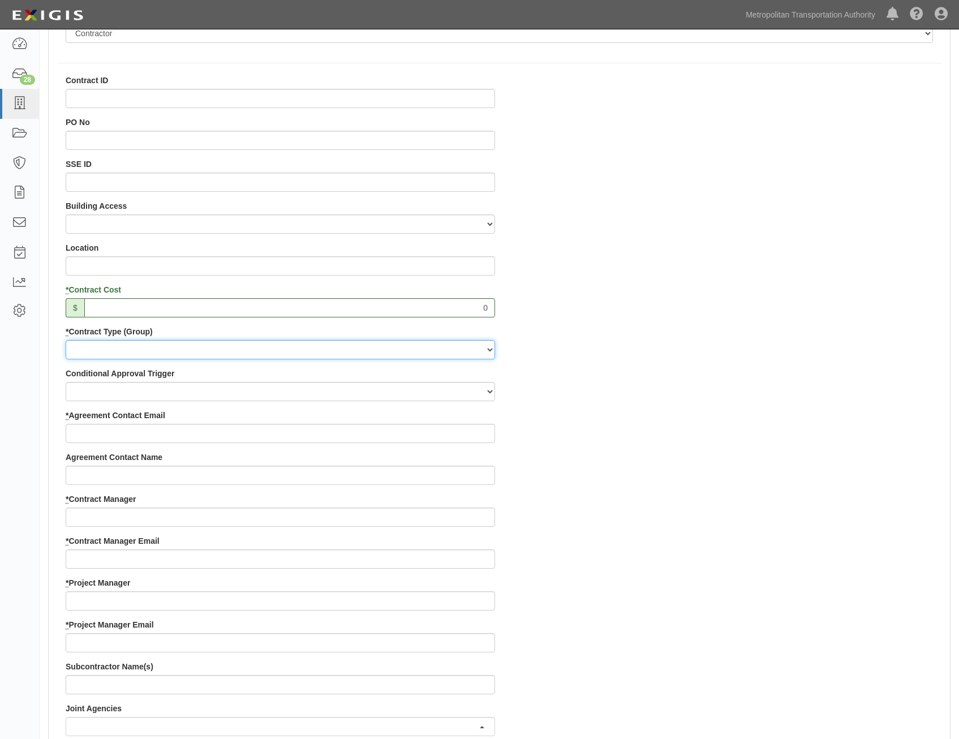
click at [401, 350] on select "Capital Operating Not for Benefit (incls. FA, Entry Permits) Real Estate Other" at bounding box center [280, 349] width 429 height 19
select select "122"
click at [66, 340] on select "Capital Operating Not for Benefit (incls. FA, Entry Permits) Real Estate Other" at bounding box center [280, 349] width 429 height 19
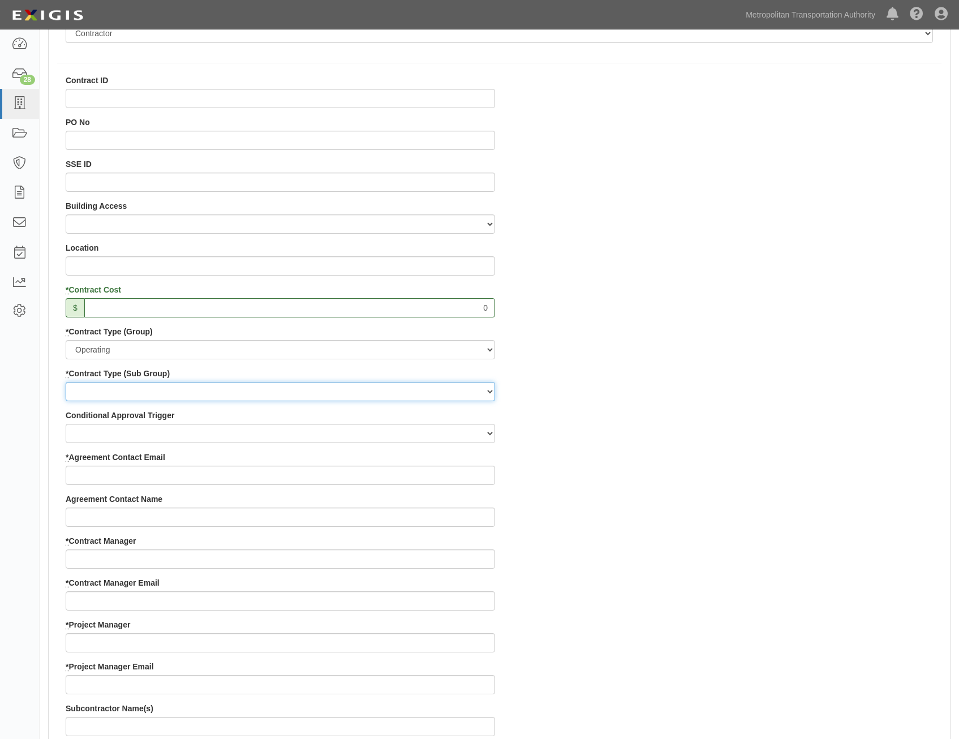
click at [409, 396] on select "Construction Loan / Test and Demo Maintenance Painting Personal Services Contra…" at bounding box center [280, 391] width 429 height 19
select select "249"
click at [66, 382] on select "Construction Loan / Test and Demo Maintenance Painting Personal Services Contra…" at bounding box center [280, 391] width 429 height 19
click at [597, 512] on div "Contract ID PO No SSE ID Building Access 2 Broadway 341/345/347 BREP 333 Other …" at bounding box center [499, 619] width 901 height 1088
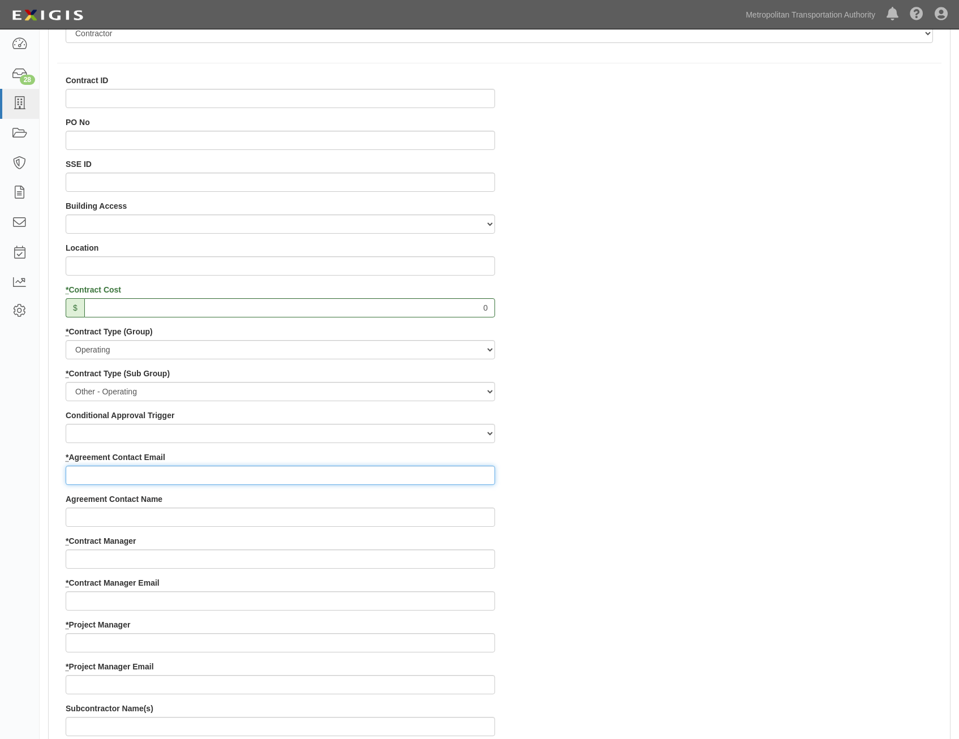
click at [418, 481] on input "* Agreement Contact Email" at bounding box center [280, 474] width 429 height 19
paste input "[PERSON_NAME][EMAIL_ADDRESS][DOMAIN_NAME]"
type input "[PERSON_NAME][EMAIL_ADDRESS][DOMAIN_NAME]"
click at [671, 482] on div "Contract ID PO No SSE ID Building Access 2 Broadway 341/345/347 BREP 333 Other …" at bounding box center [499, 619] width 901 height 1088
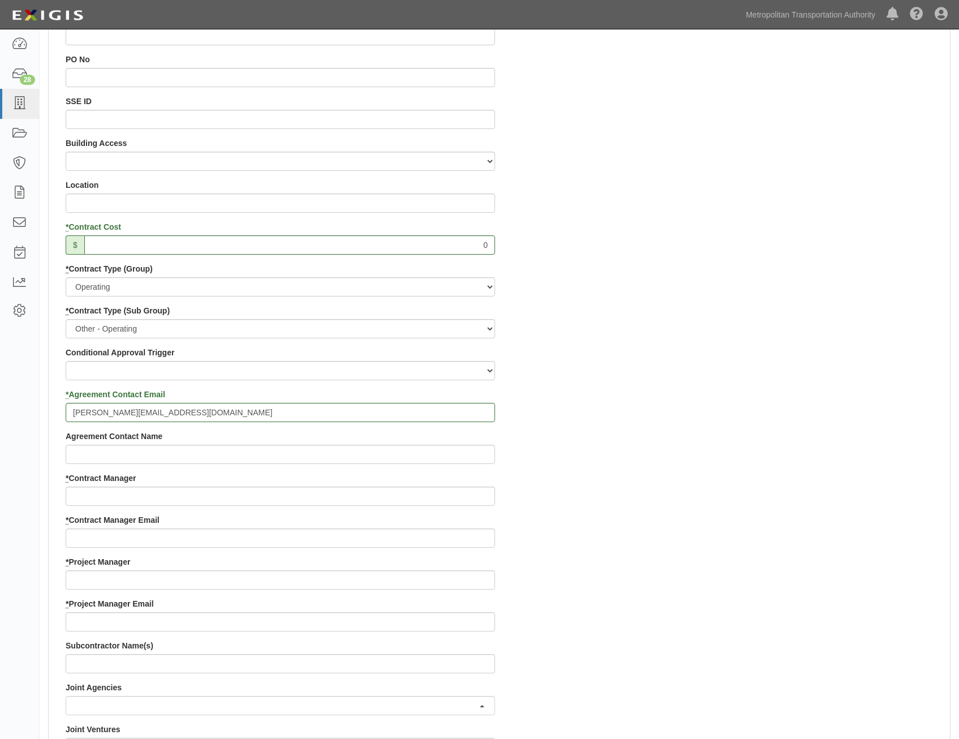
scroll to position [452, 0]
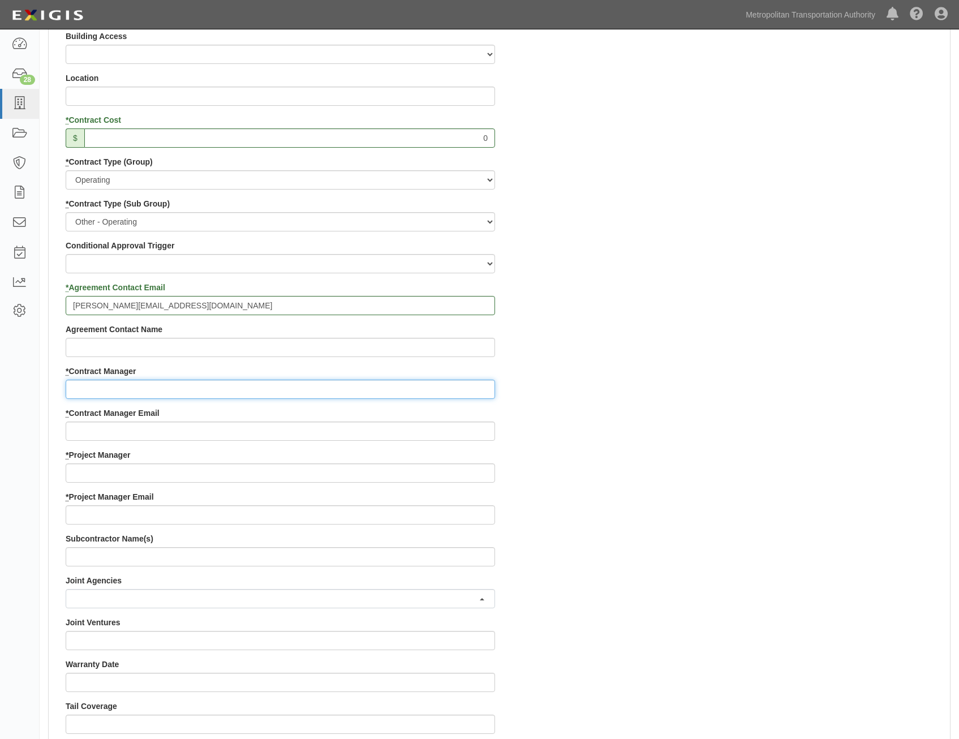
click at [422, 390] on input "* Contract Manager" at bounding box center [280, 388] width 429 height 19
paste input "[PERSON_NAME]"
type input "[PERSON_NAME]"
click at [804, 407] on div "Contract ID PO No SSE ID Building Access 2 Broadway 341/345/347 BREP 333 Other …" at bounding box center [499, 449] width 901 height 1088
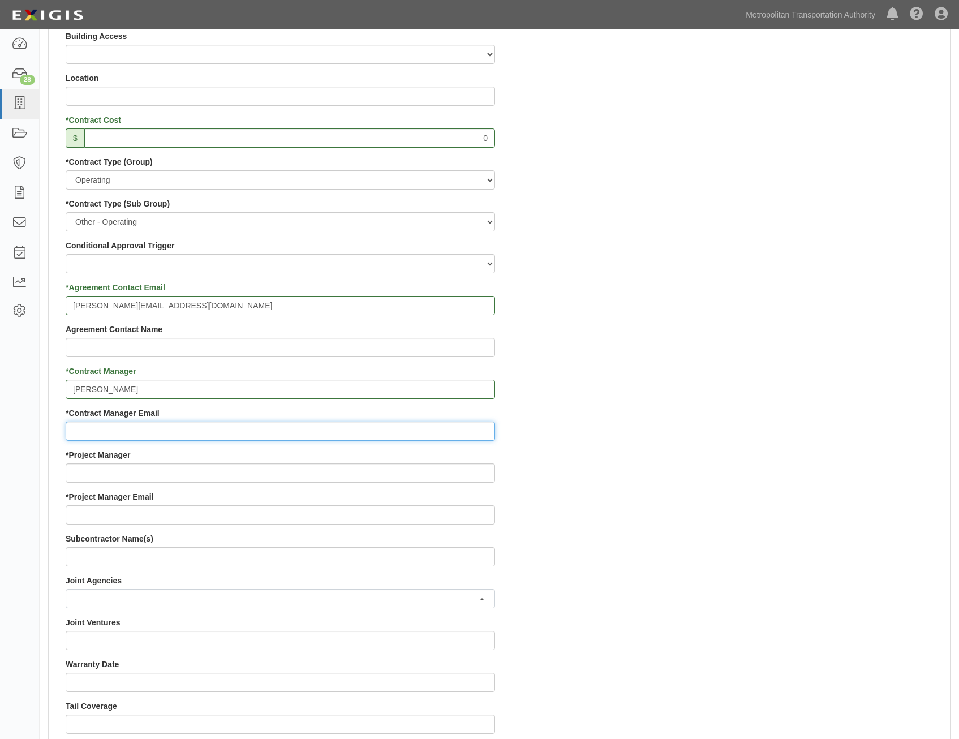
click at [349, 433] on input "* Contract Manager Email" at bounding box center [280, 430] width 429 height 19
paste input "[PERSON_NAME][EMAIL_ADDRESS][PERSON_NAME][DOMAIN_NAME]"
type input "[PERSON_NAME][EMAIL_ADDRESS][PERSON_NAME][DOMAIN_NAME]"
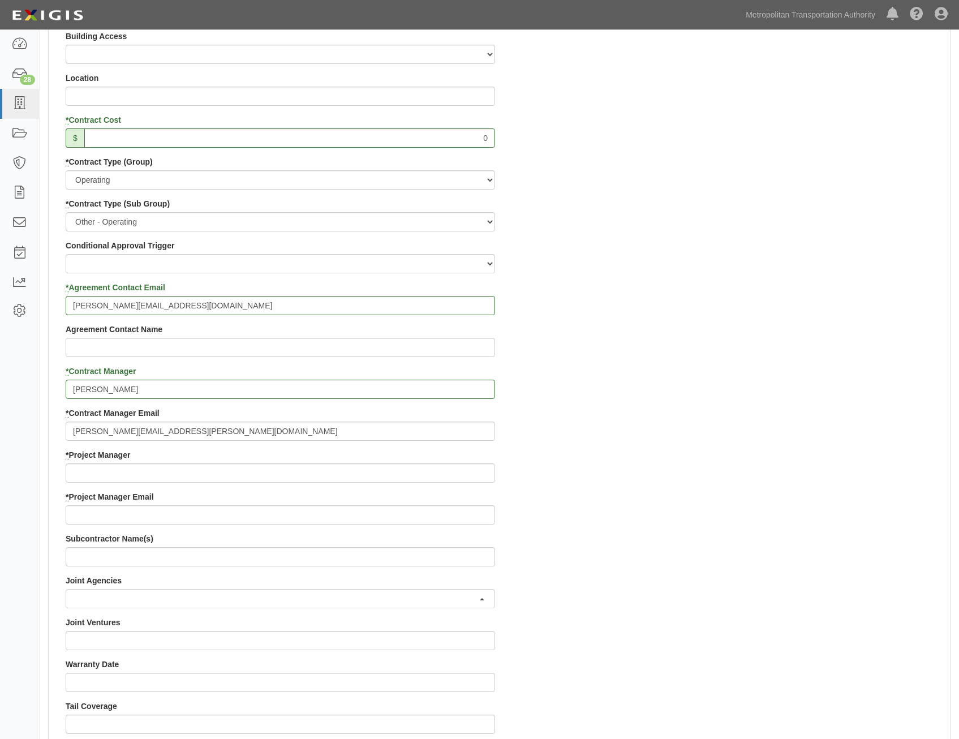
click at [706, 486] on div "Contract ID PO No SSE ID Building Access 2 Broadway 341/345/347 BREP 333 Other …" at bounding box center [499, 449] width 901 height 1088
click at [382, 480] on input "* Project Manager" at bounding box center [280, 472] width 429 height 19
paste input "[PERSON_NAME]"
type input "[PERSON_NAME]"
click at [710, 497] on div "Contract ID PO No SSE ID Building Access 2 Broadway 341/345/347 BREP 333 Other …" at bounding box center [499, 449] width 901 height 1088
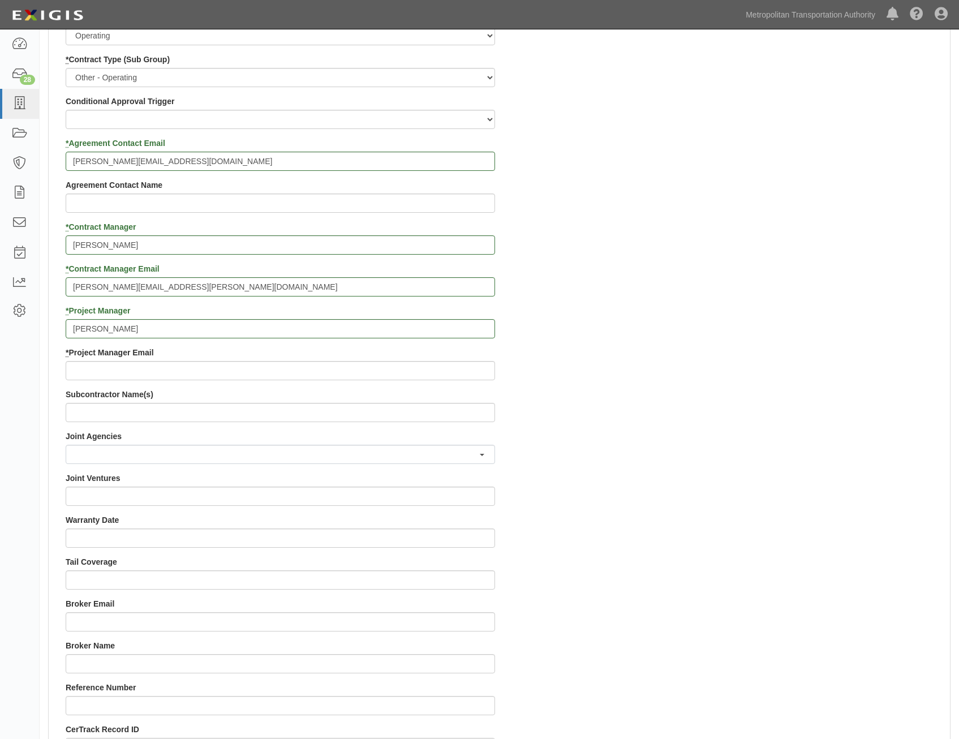
scroll to position [622, 0]
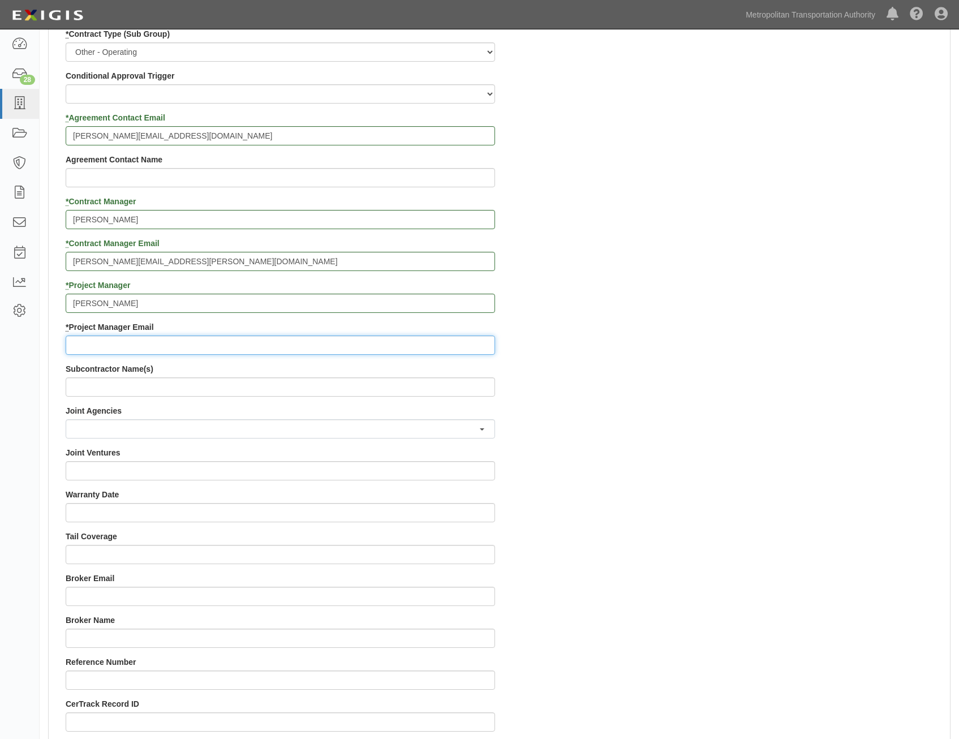
click at [422, 342] on input "* Project Manager Email" at bounding box center [280, 344] width 429 height 19
paste input "[PERSON_NAME][EMAIL_ADDRESS][DOMAIN_NAME]"
type input "[PERSON_NAME][EMAIL_ADDRESS][DOMAIN_NAME]"
click at [712, 383] on div "Contract ID PO No SSE ID Building Access 2 Broadway 341/345/347 BREP 333 Other …" at bounding box center [499, 279] width 901 height 1088
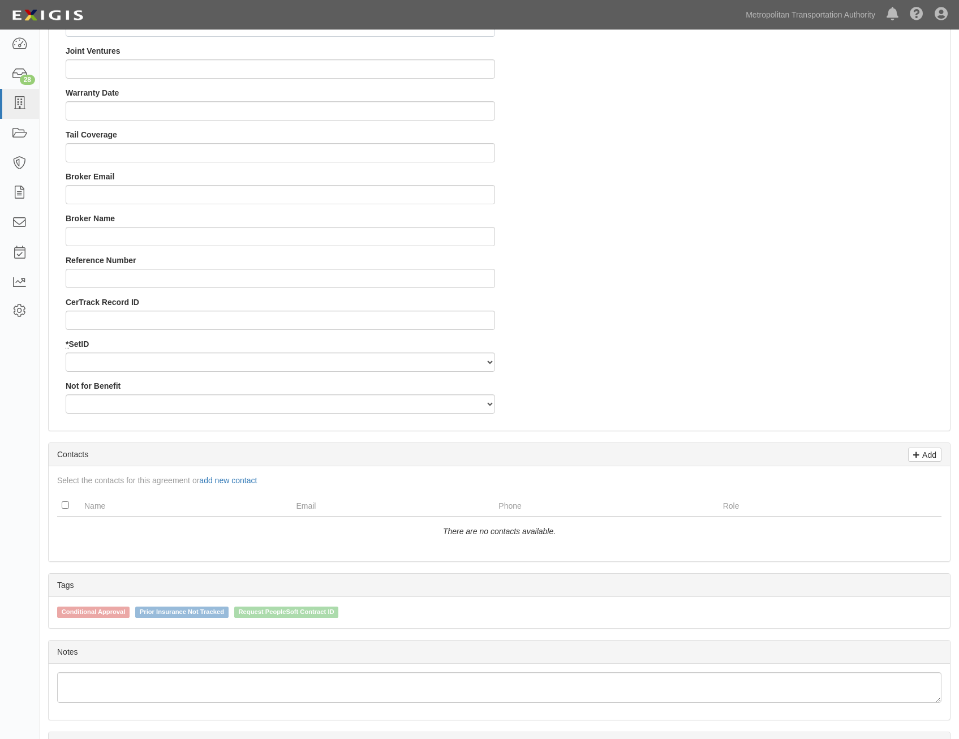
drag, startPoint x: 797, startPoint y: 333, endPoint x: 787, endPoint y: 403, distance: 71.3
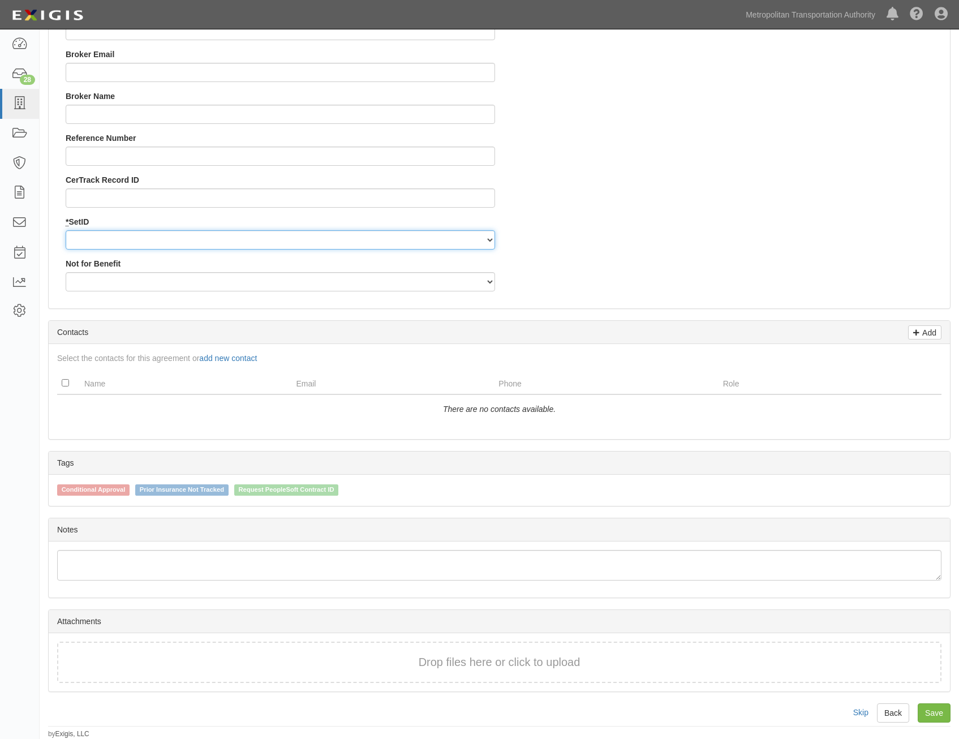
click at [468, 244] on select "MTAHQ" at bounding box center [280, 239] width 429 height 19
select select "96"
click at [66, 230] on select "MTAHQ" at bounding box center [280, 239] width 429 height 19
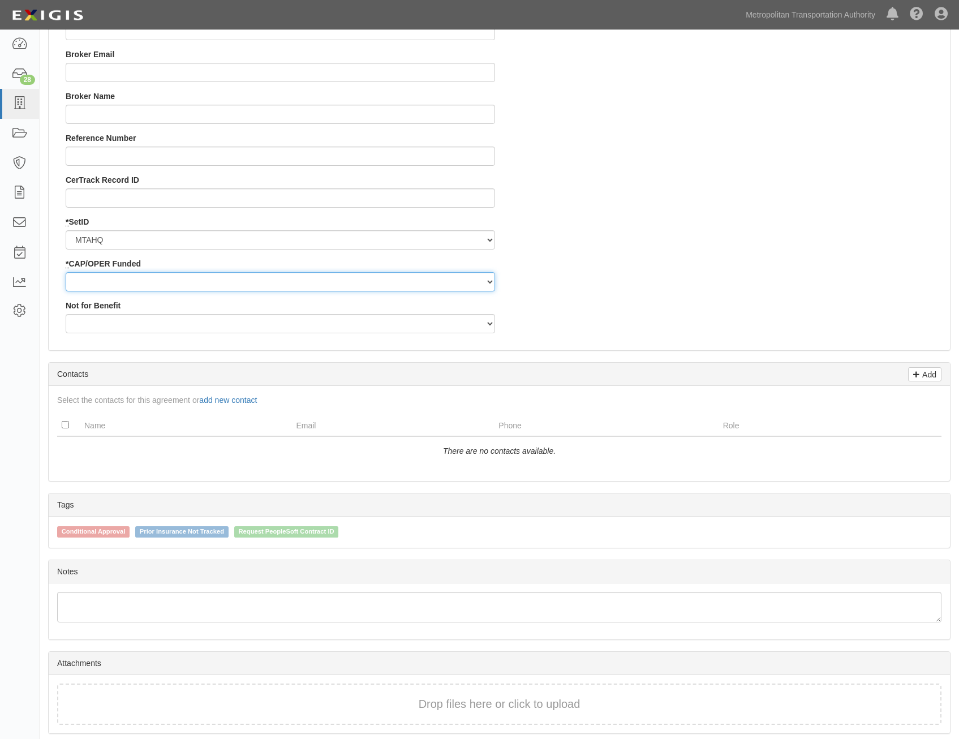
drag, startPoint x: 436, startPoint y: 284, endPoint x: 435, endPoint y: 290, distance: 5.7
click at [436, 284] on select "Capital Operating" at bounding box center [280, 281] width 429 height 19
select select "347"
click at [66, 272] on select "Capital Operating" at bounding box center [280, 281] width 429 height 19
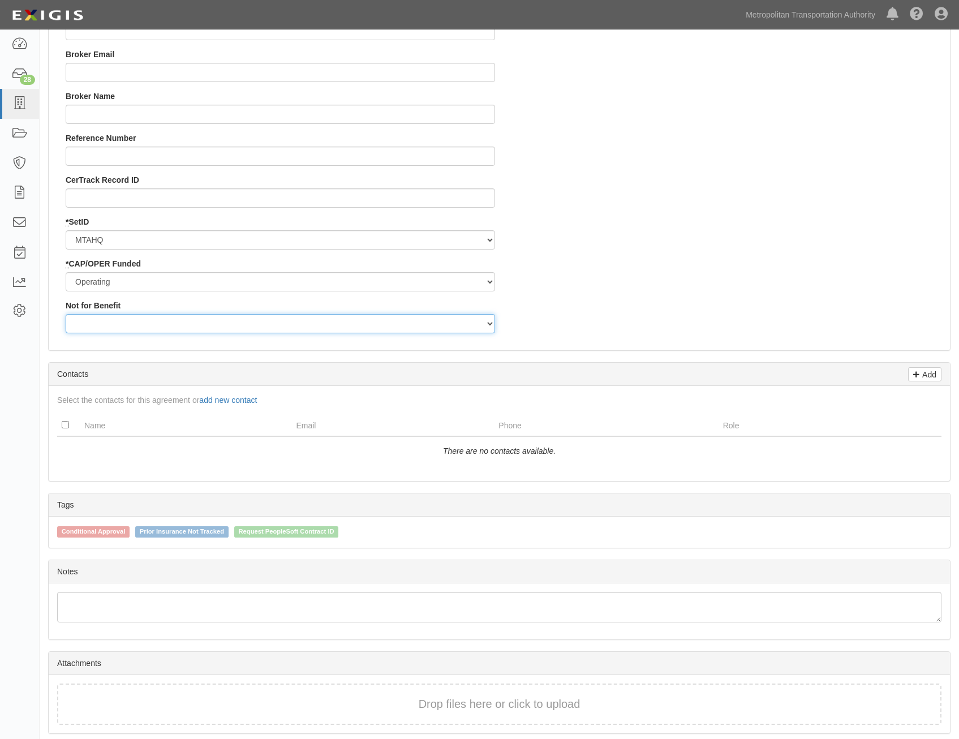
drag, startPoint x: 441, startPoint y: 315, endPoint x: 439, endPoint y: 331, distance: 15.9
click at [441, 315] on select "Yes No" at bounding box center [280, 323] width 429 height 19
click at [66, 314] on select "Yes No" at bounding box center [280, 323] width 429 height 19
click at [428, 323] on select "Yes No" at bounding box center [280, 323] width 429 height 19
select select "495"
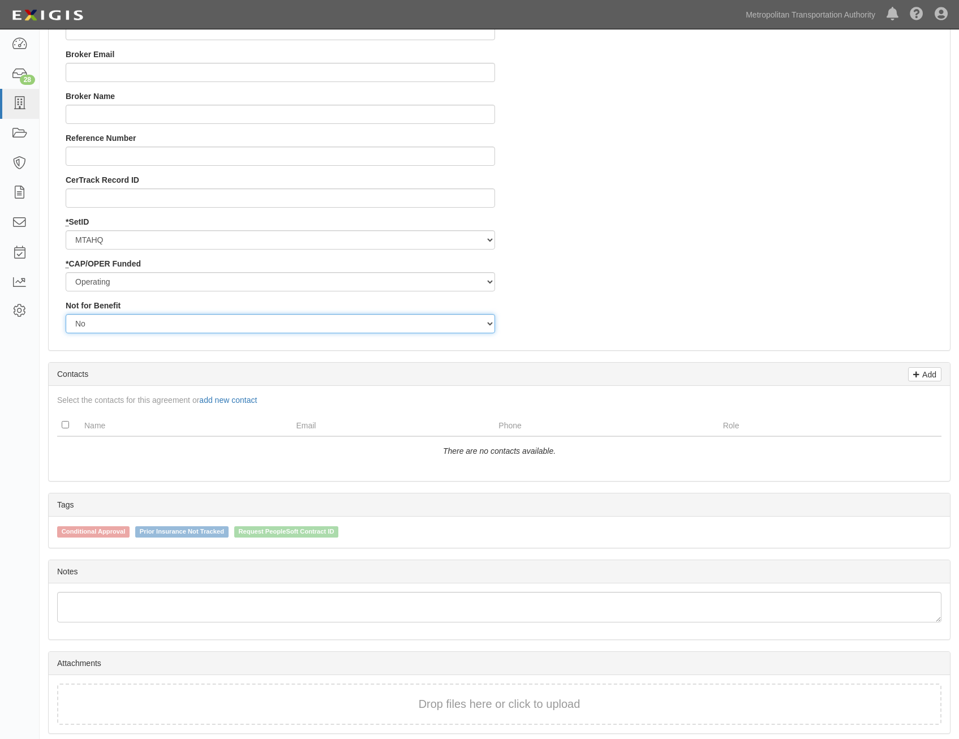
click at [66, 314] on select "Yes No" at bounding box center [280, 323] width 429 height 19
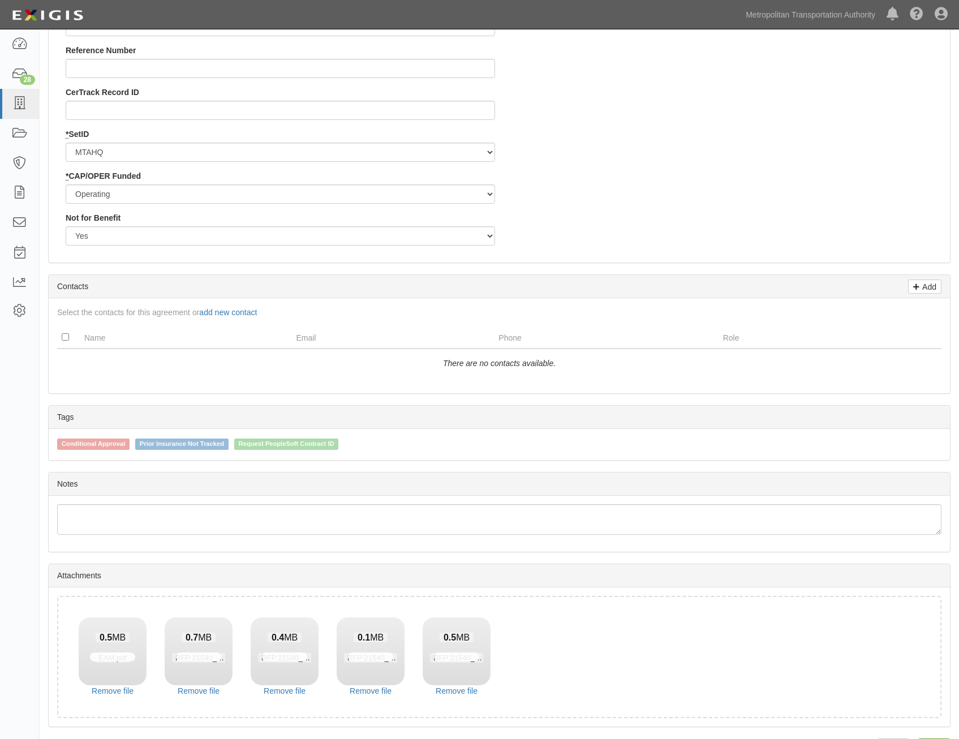
scroll to position [1268, 0]
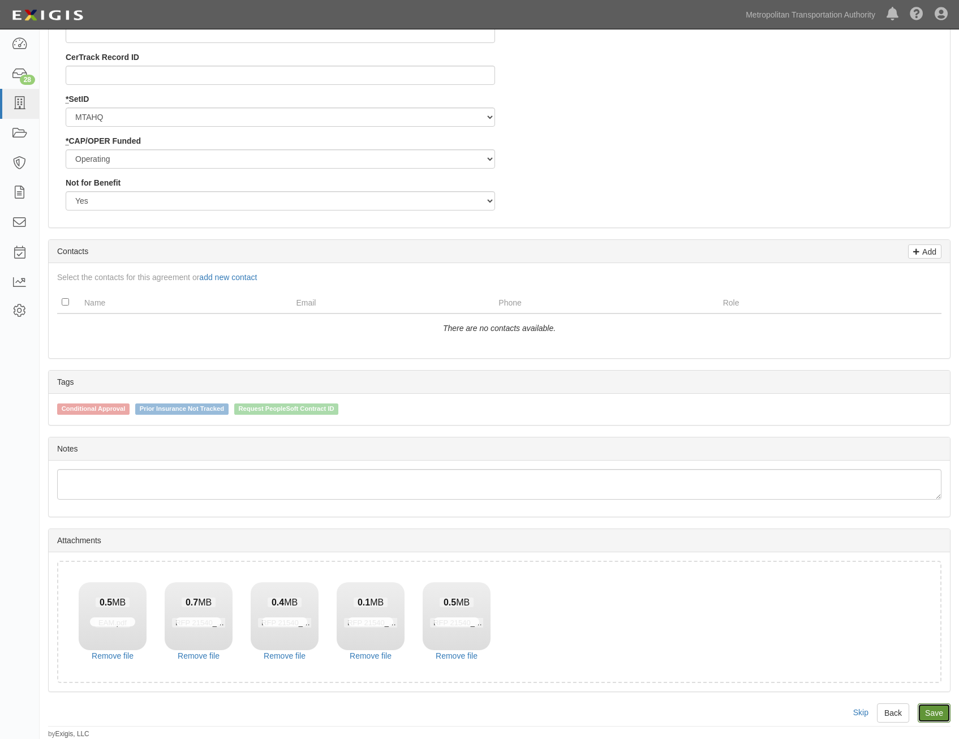
click at [936, 713] on link "Save" at bounding box center [933, 712] width 33 height 19
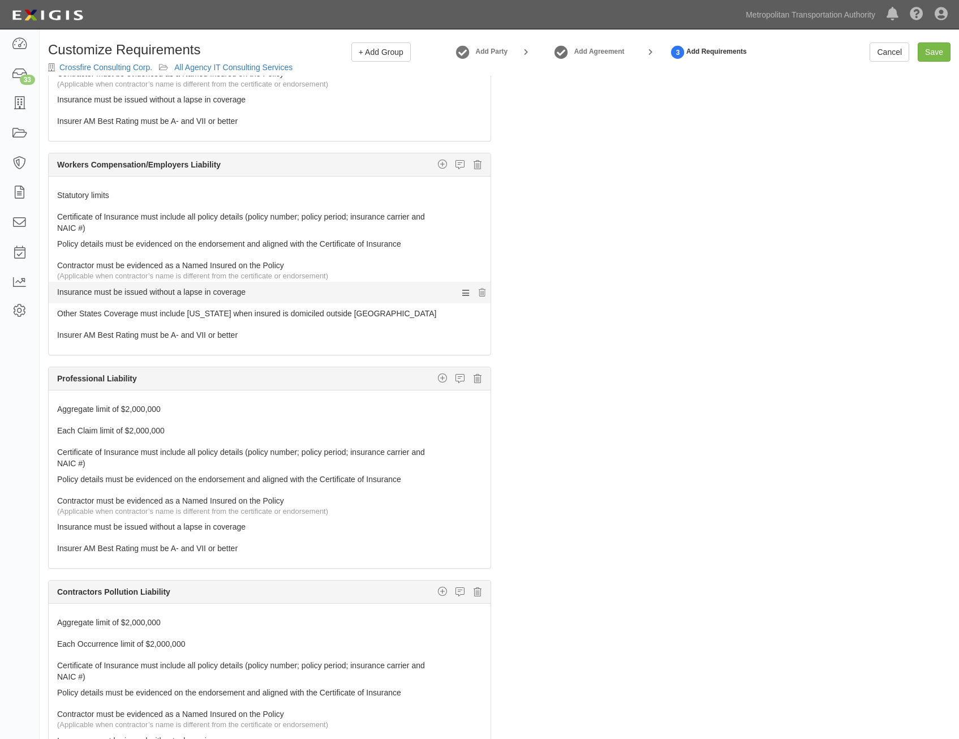
scroll to position [509, 0]
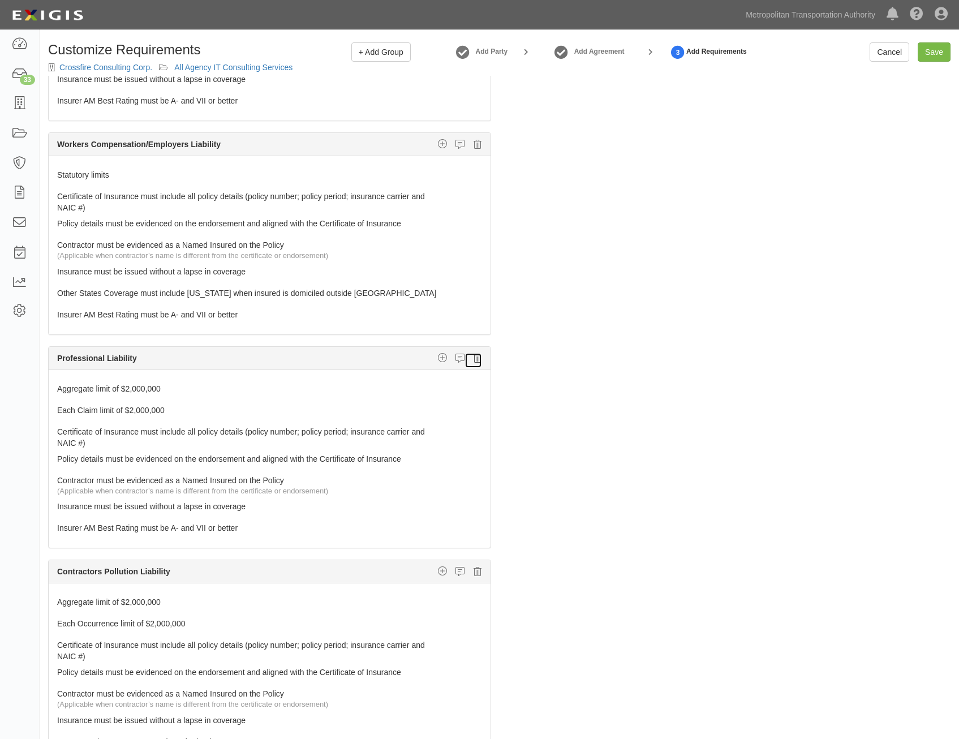
click at [473, 356] on icon at bounding box center [477, 358] width 8 height 10
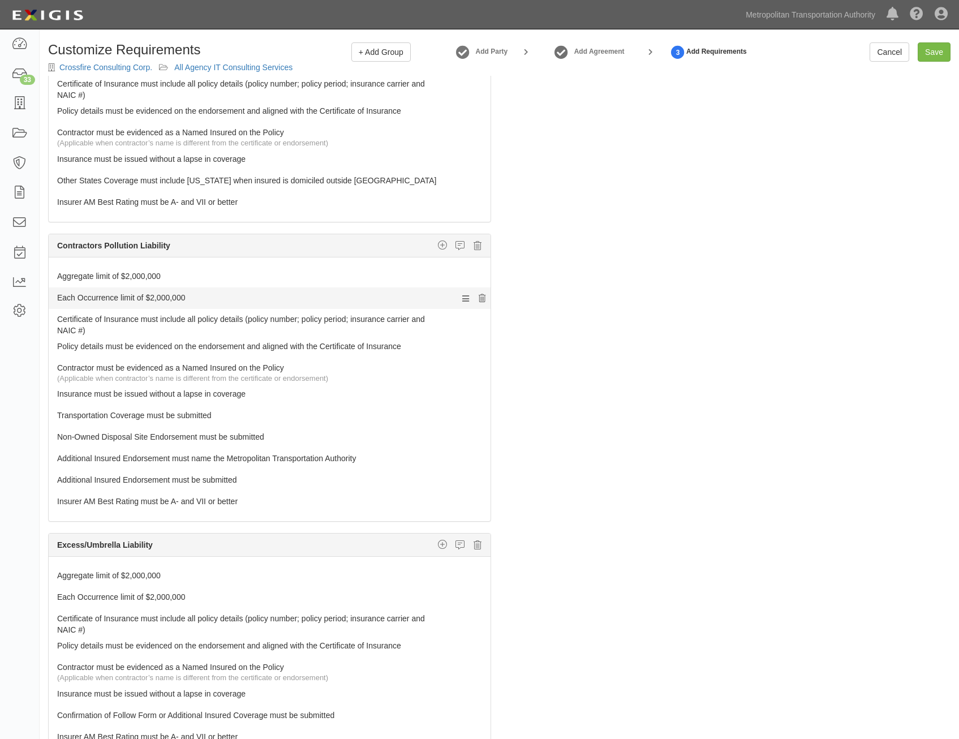
scroll to position [622, 0]
click at [473, 249] on icon at bounding box center [477, 245] width 8 height 10
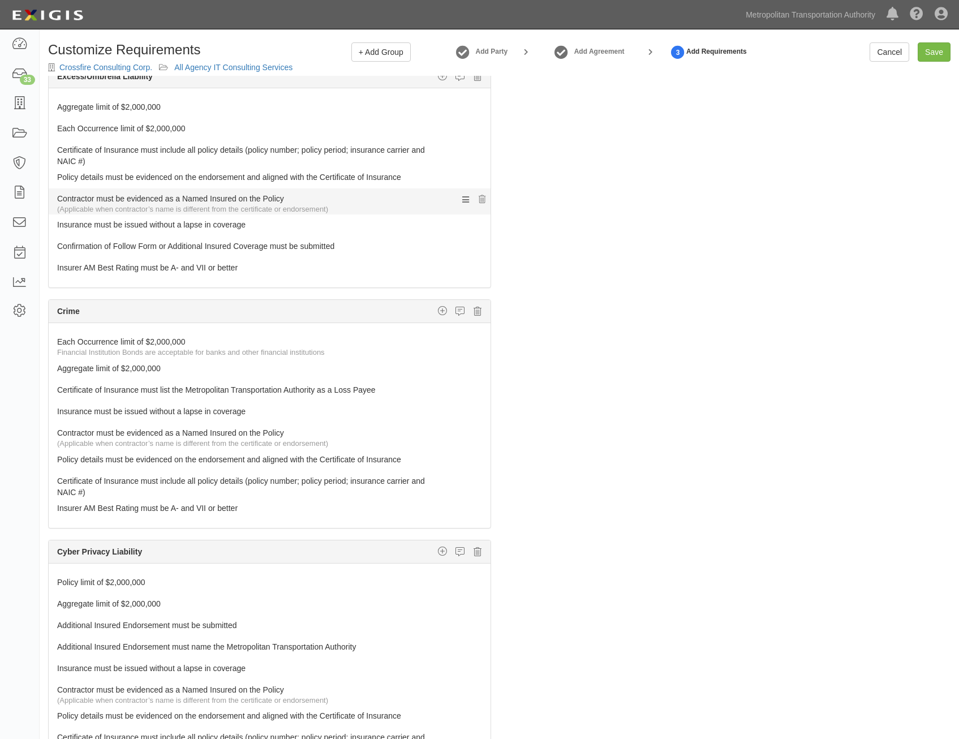
scroll to position [792, 0]
click at [473, 315] on icon at bounding box center [477, 310] width 8 height 10
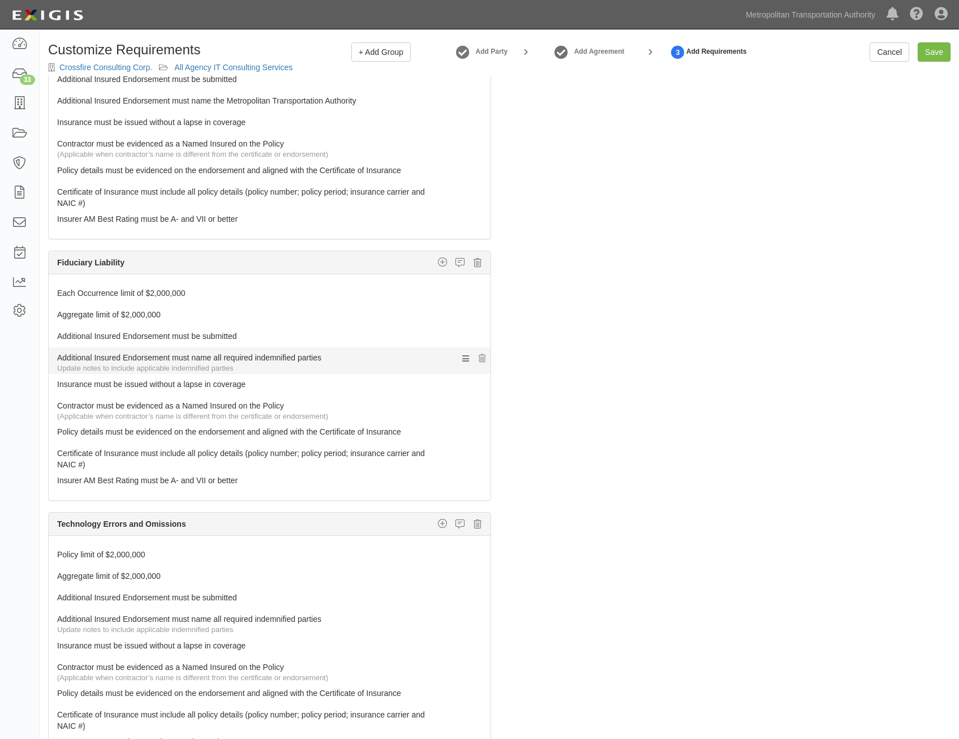
scroll to position [1131, 0]
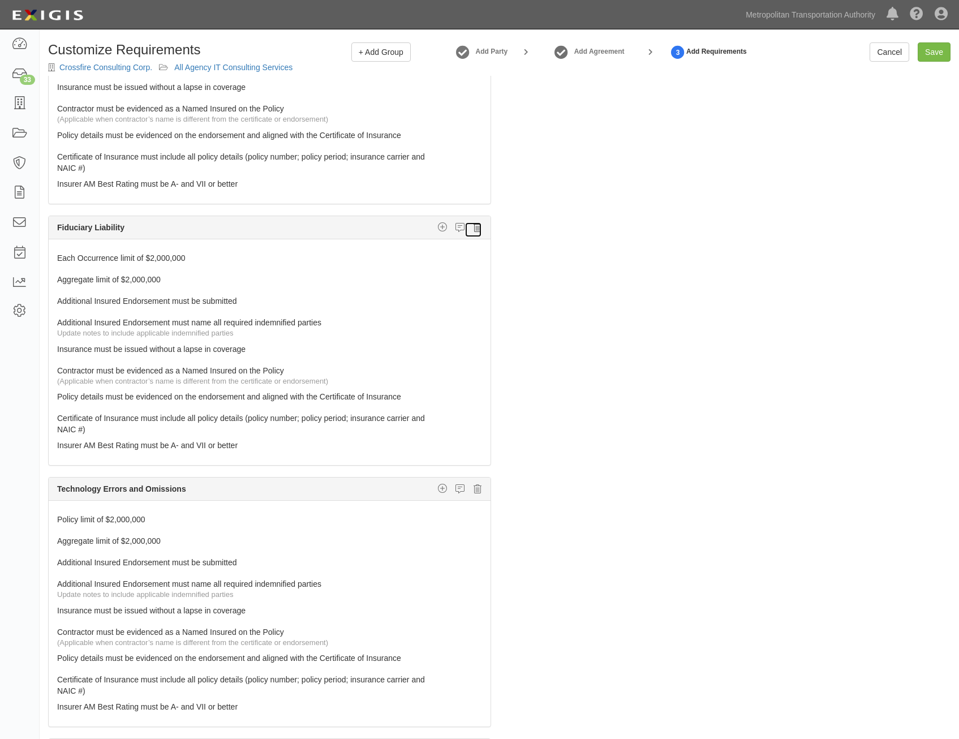
click at [471, 233] on link at bounding box center [473, 230] width 18 height 16
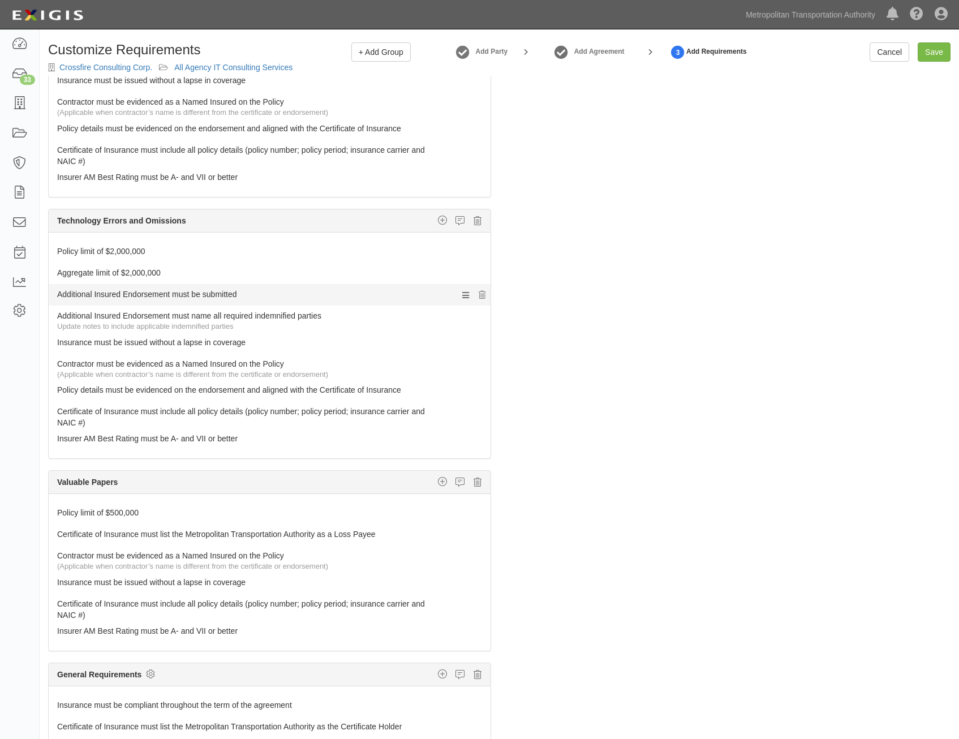
scroll to position [1139, 0]
click at [468, 486] on link at bounding box center [473, 482] width 18 height 16
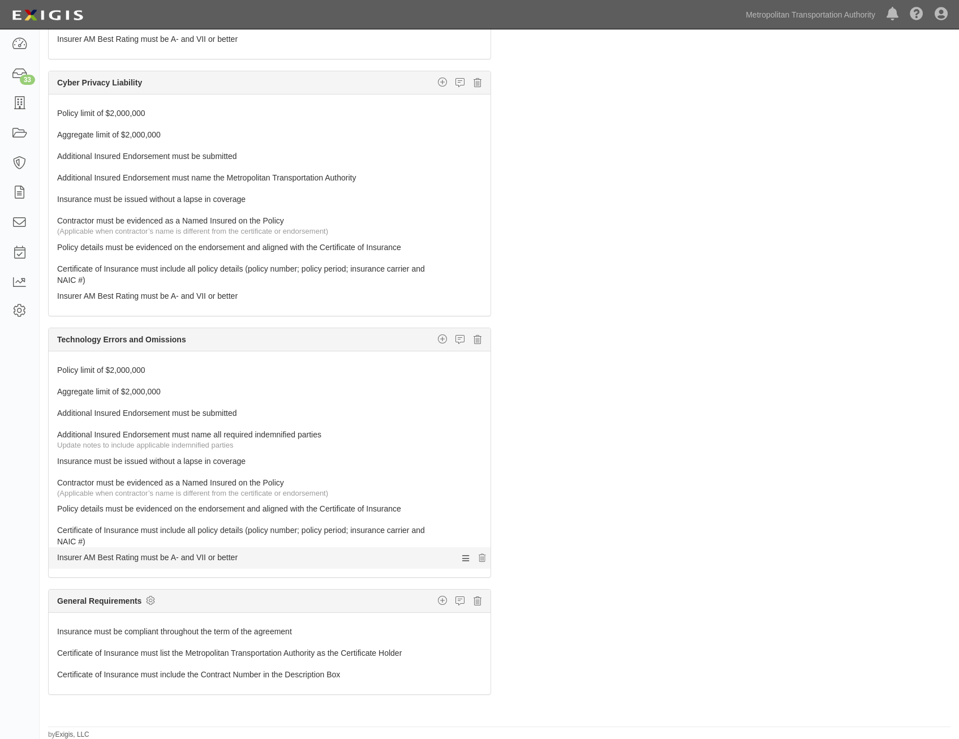
scroll to position [72, 0]
click at [153, 600] on icon at bounding box center [150, 599] width 9 height 10
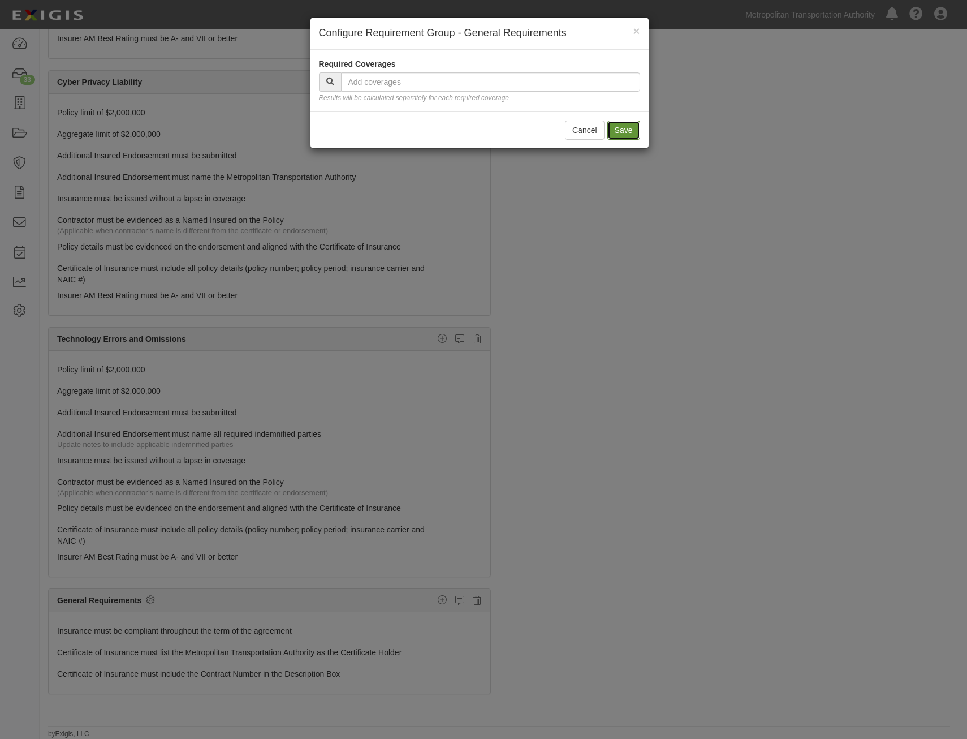
click at [630, 139] on button "Save" at bounding box center [623, 129] width 33 height 19
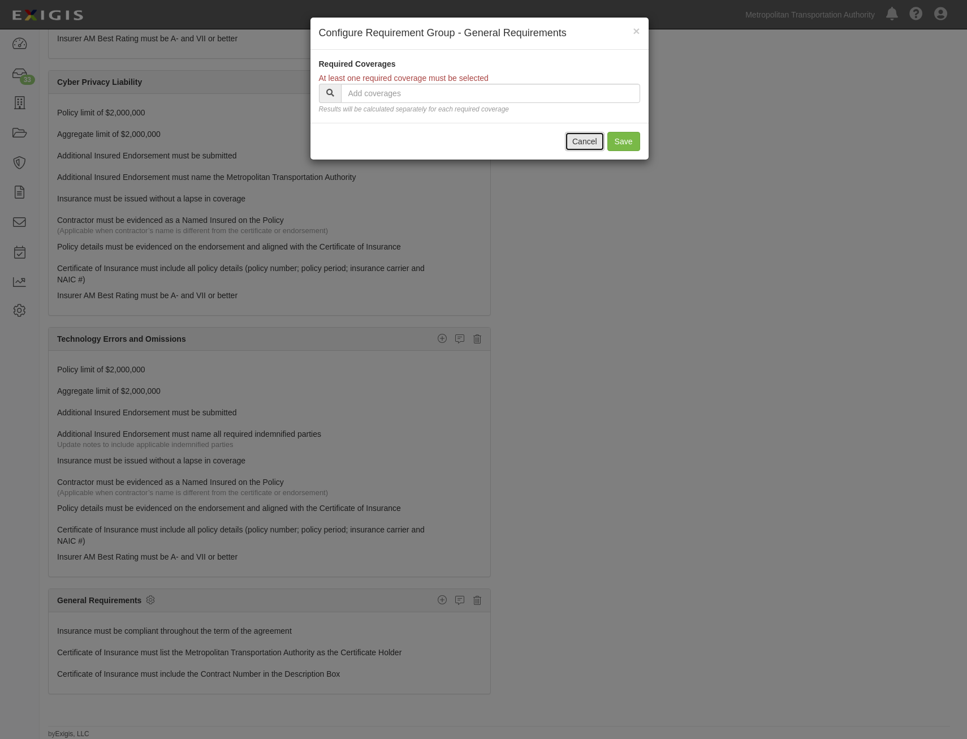
click at [587, 147] on button "Cancel" at bounding box center [585, 141] width 40 height 19
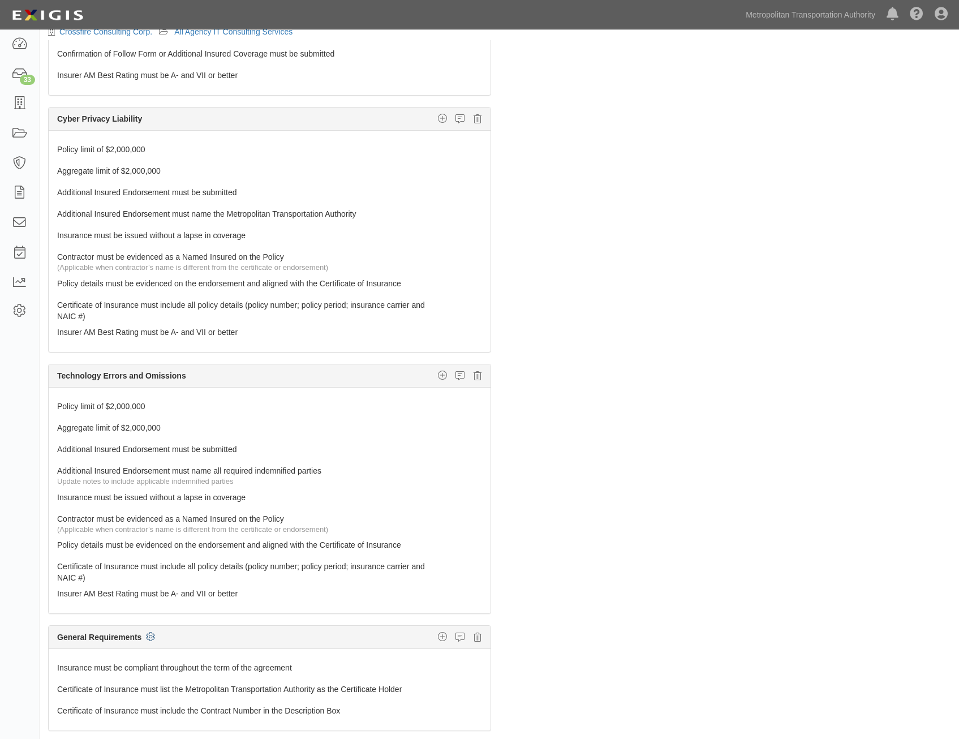
scroll to position [0, 0]
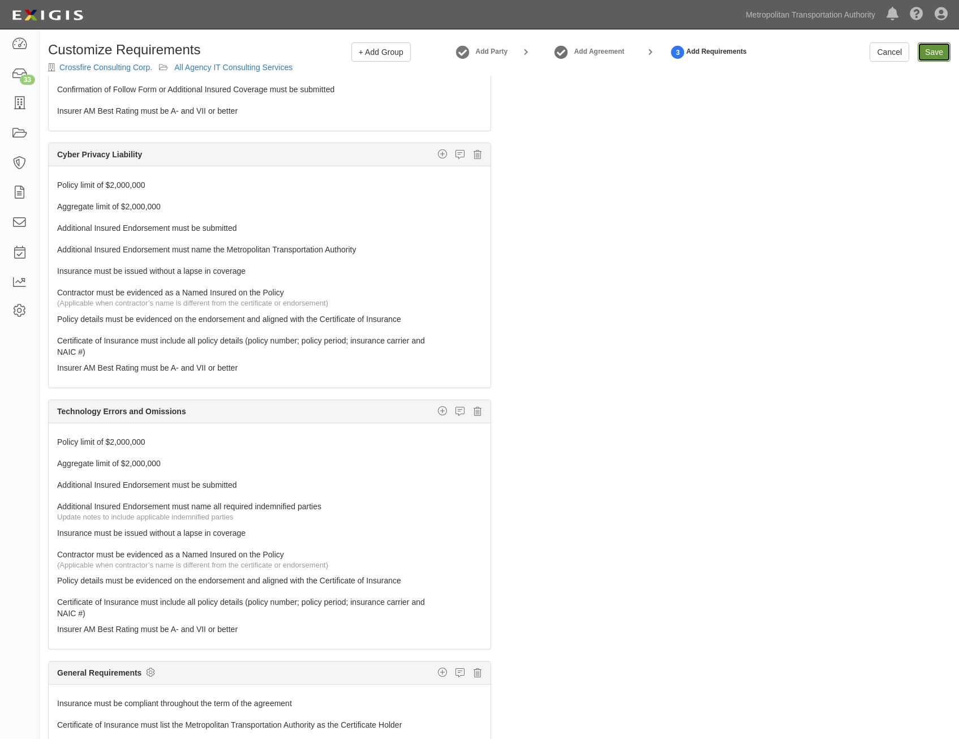
click at [930, 50] on input "Save" at bounding box center [933, 51] width 33 height 19
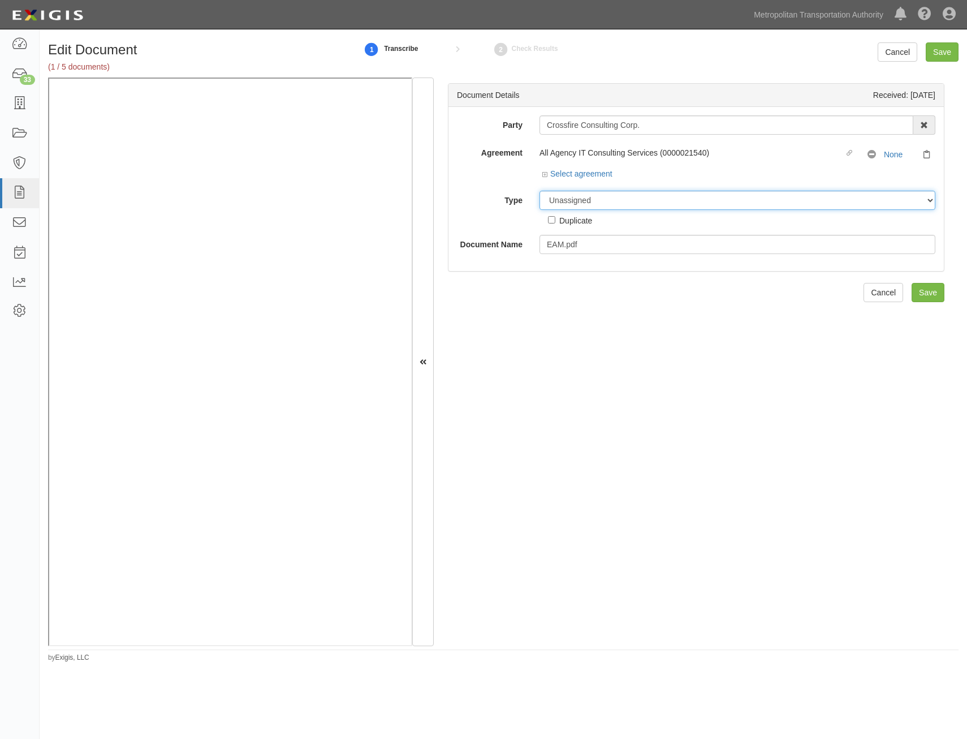
drag, startPoint x: 677, startPoint y: 197, endPoint x: 679, endPoint y: 208, distance: 10.9
click at [677, 197] on select "Unassigned Binder Cancellation Notice Certificate Contract Endorsement Insuranc…" at bounding box center [737, 200] width 396 height 19
click at [539, 191] on select "Unassigned Binder Cancellation Notice Certificate Contract Endorsement Insuranc…" at bounding box center [737, 200] width 396 height 19
click at [683, 195] on select "Unassigned Binder Cancellation Notice Certificate Contract Endorsement Insuranc…" at bounding box center [737, 200] width 396 height 19
select select "RequirementDetail"
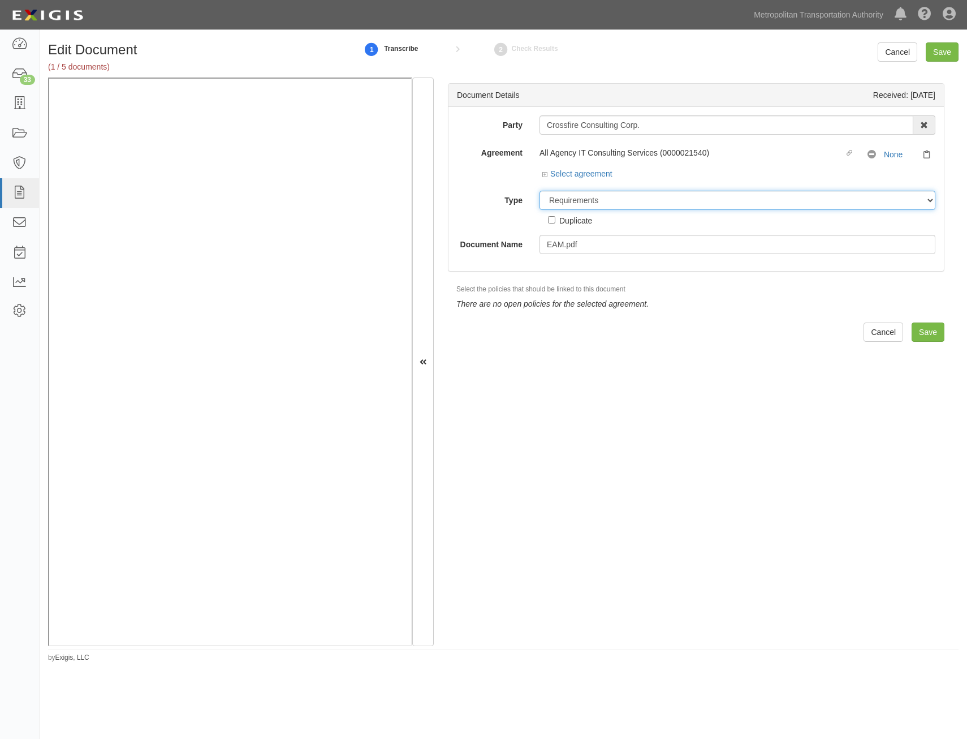
click at [539, 191] on select "Unassigned Binder Cancellation Notice Certificate Contract Endorsement Insuranc…" at bounding box center [737, 200] width 396 height 19
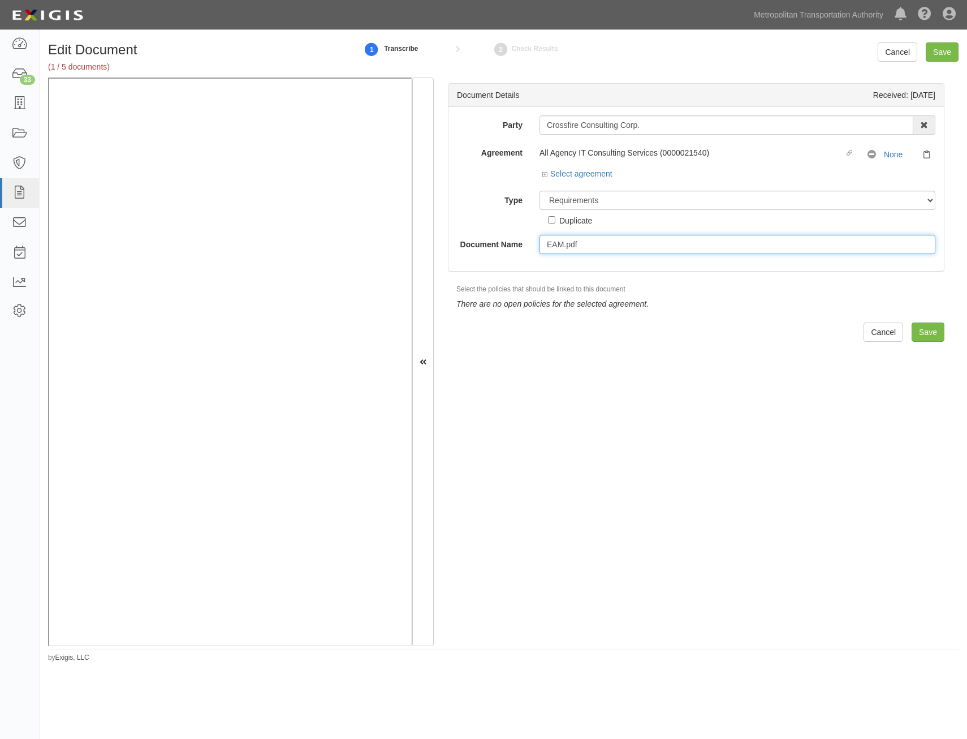
click at [661, 239] on input "EAM.pdf" at bounding box center [737, 244] width 396 height 19
click at [649, 271] on div "Document Details Received: [DATE] Party Crossfire Consulting Corp. 15493-1400 E…" at bounding box center [696, 177] width 497 height 188
click at [625, 247] on input "Insurance Requiremnts" at bounding box center [737, 244] width 396 height 19
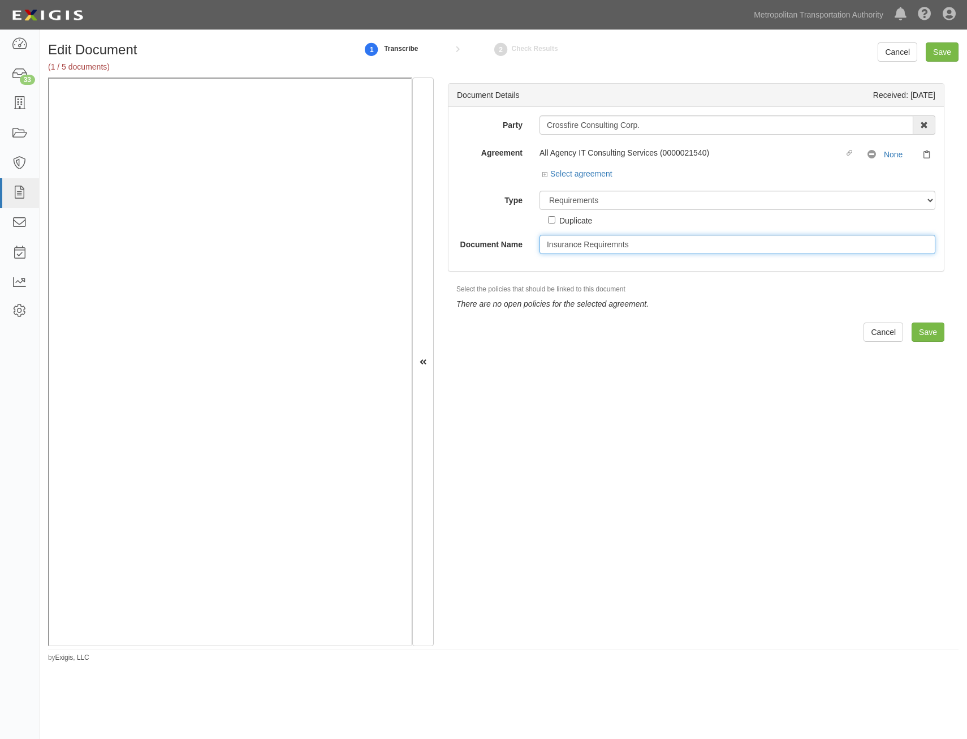
drag, startPoint x: 612, startPoint y: 244, endPoint x: 599, endPoint y: 249, distance: 14.0
click at [591, 250] on input "Insurance Requiremnts" at bounding box center [737, 244] width 396 height 19
click at [618, 245] on input "Insurance Requiremnts" at bounding box center [737, 244] width 396 height 19
type input "Insurance Requirements"
click at [809, 317] on div "Document Details Received: [DATE] Party Crossfire Consulting Corp. 15493-1400 E…" at bounding box center [696, 361] width 525 height 569
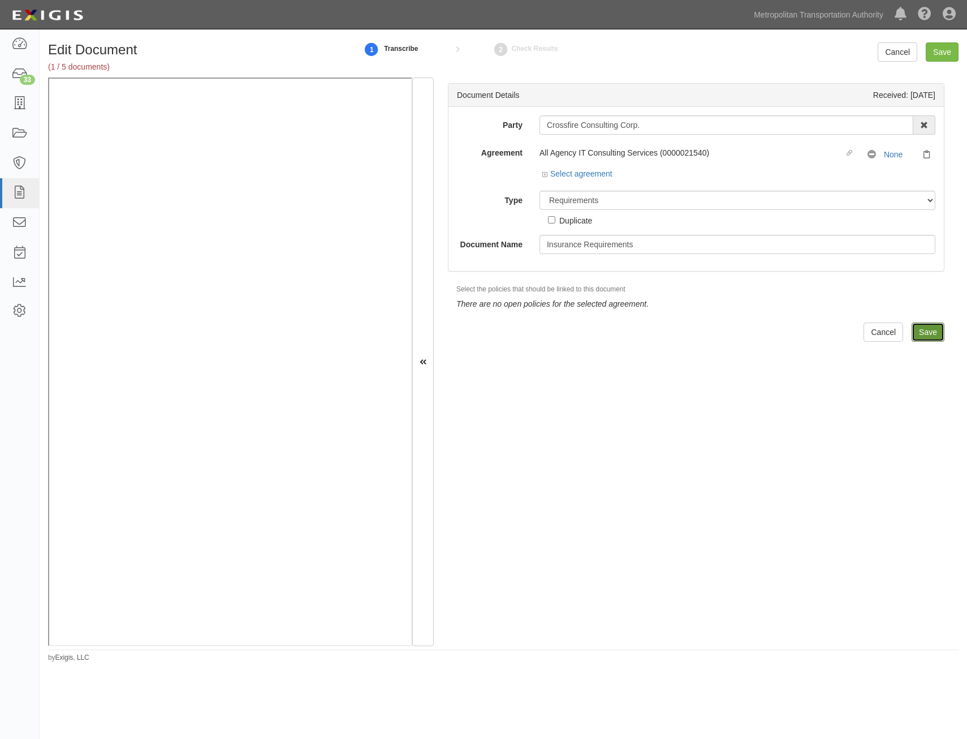
click at [923, 331] on input "Save" at bounding box center [928, 331] width 33 height 19
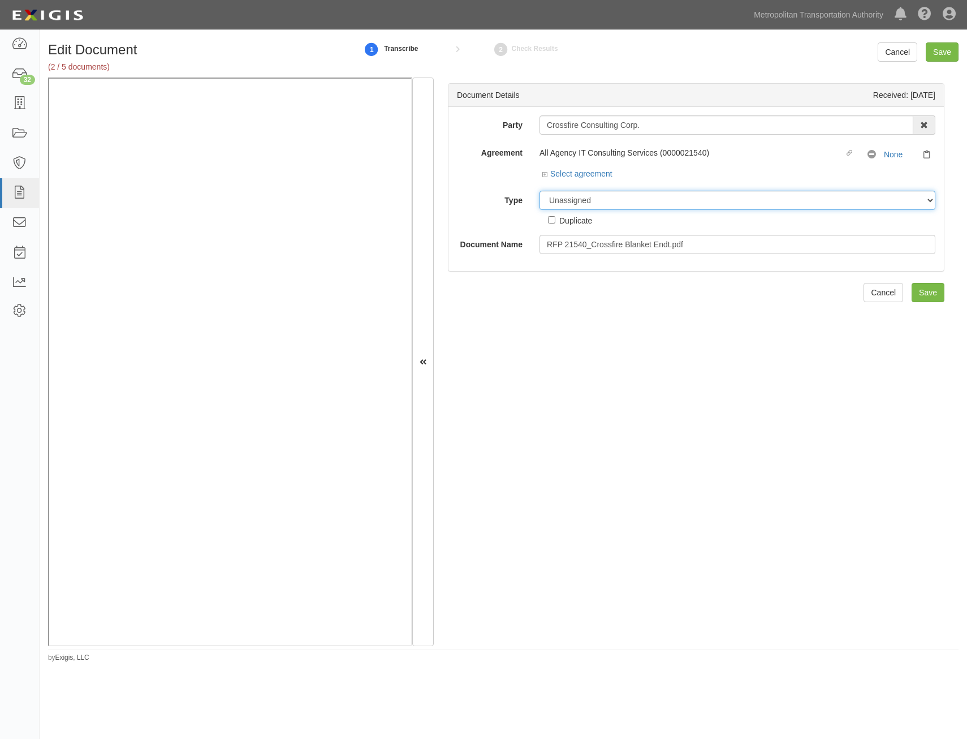
click at [707, 204] on select "Unassigned Binder Cancellation Notice Certificate Contract Endorsement Insuranc…" at bounding box center [737, 200] width 396 height 19
select select "EndorsementDetail"
click at [539, 191] on select "Unassigned Binder Cancellation Notice Certificate Contract Endorsement Insuranc…" at bounding box center [737, 200] width 396 height 19
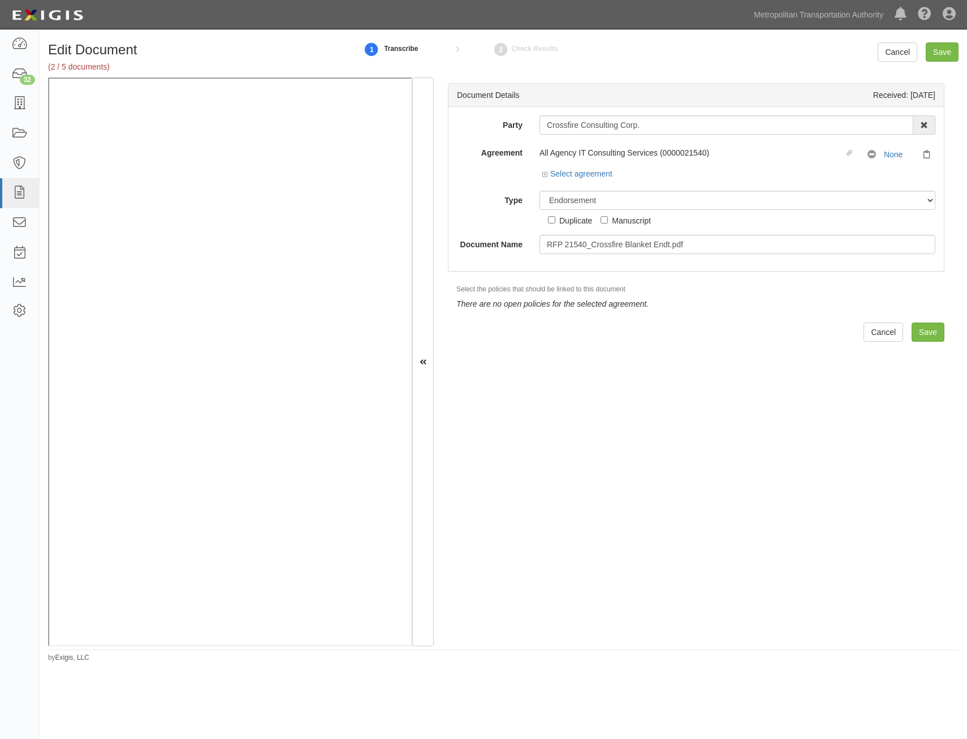
click at [692, 254] on div "Party Crossfire Consulting Corp. 15493-1400 Employee Development 21Tech Inc. 22…" at bounding box center [695, 189] width 495 height 164
click at [699, 247] on input "RFP 21540_Crossfire Blanket Endt.pdf" at bounding box center [737, 244] width 396 height 19
type input "AIE"
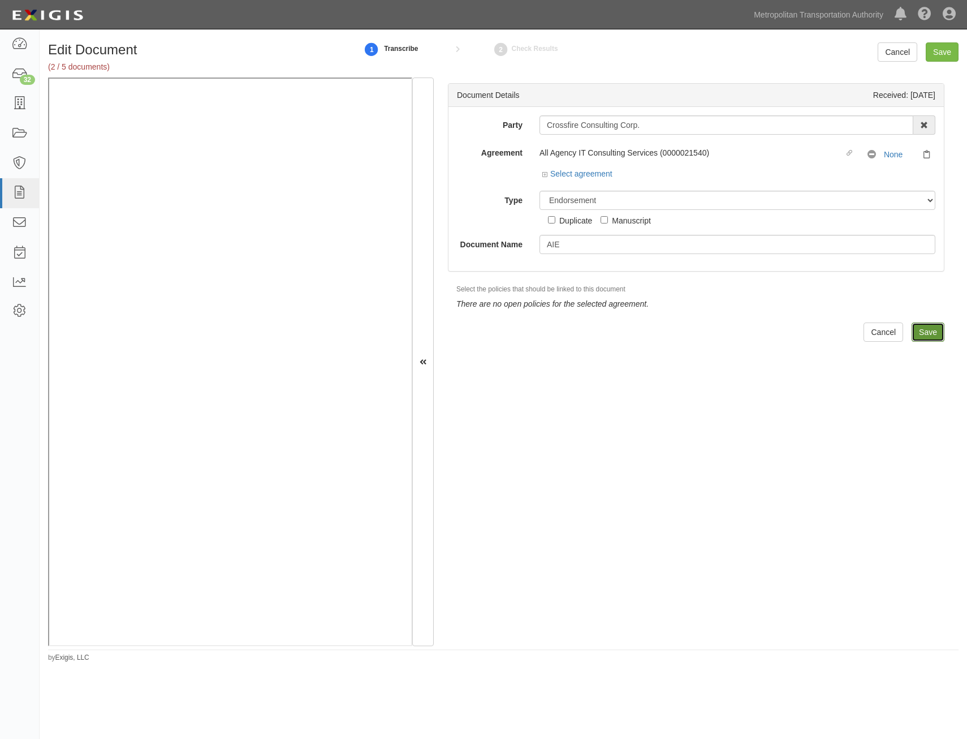
click at [916, 331] on input "Save" at bounding box center [928, 331] width 33 height 19
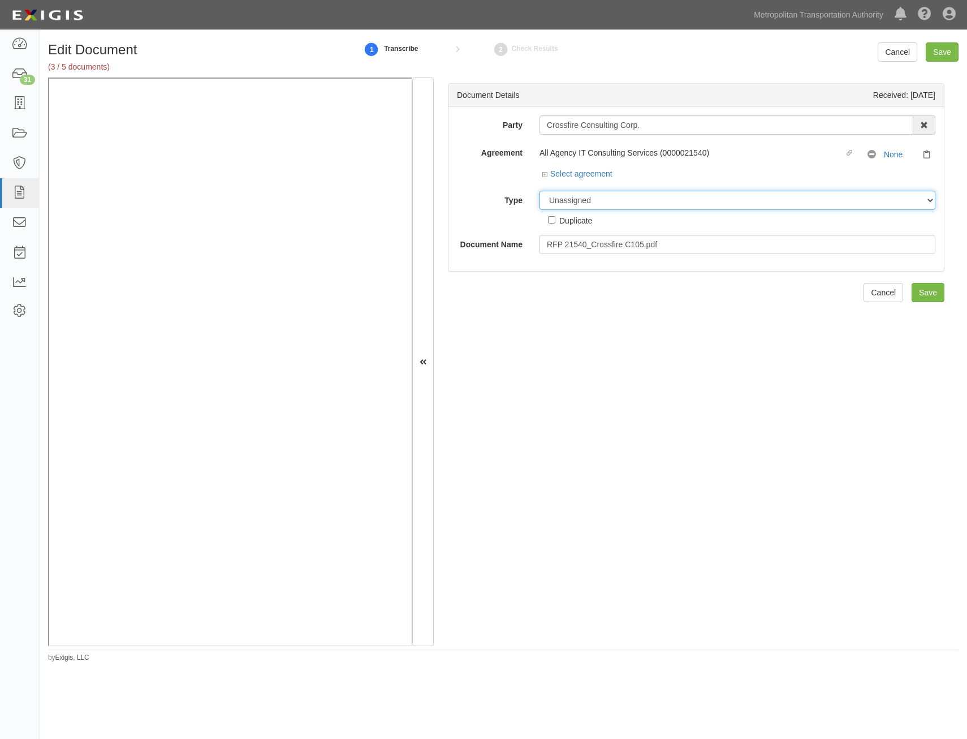
click at [754, 196] on select "Unassigned Binder Cancellation Notice Certificate Contract Endorsement Insuranc…" at bounding box center [737, 200] width 396 height 19
select select "CertificateDetail"
click at [539, 191] on select "Unassigned Binder Cancellation Notice Certificate Contract Endorsement Insuranc…" at bounding box center [737, 200] width 396 height 19
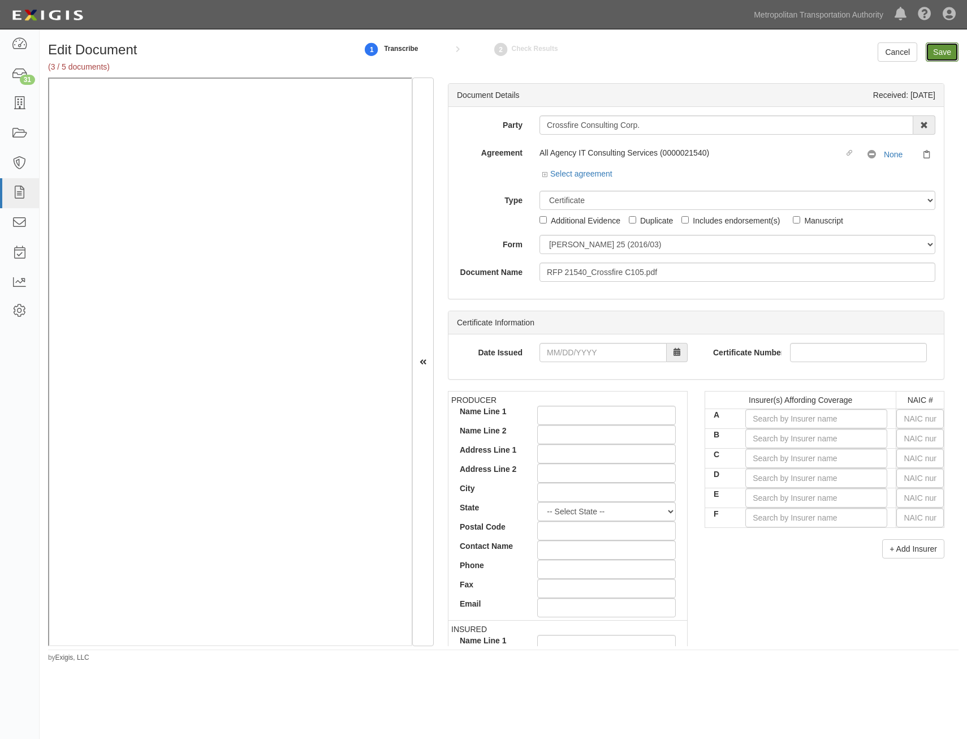
click at [936, 54] on input "Save" at bounding box center [942, 51] width 33 height 19
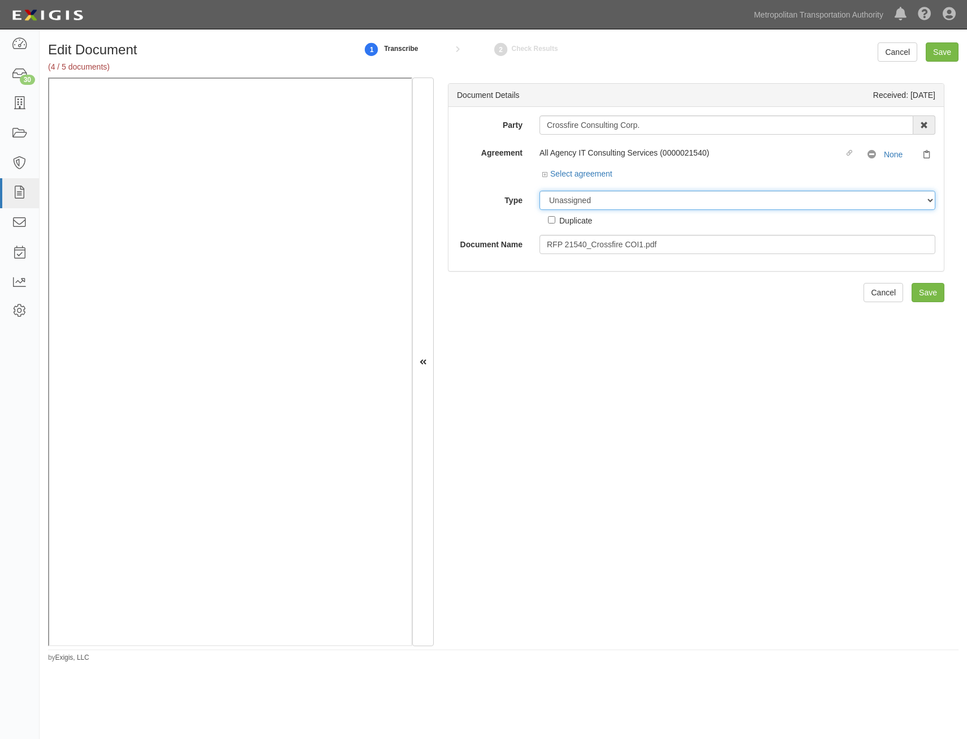
click at [617, 204] on select "Unassigned Binder Cancellation Notice Certificate Contract Endorsement Insuranc…" at bounding box center [737, 200] width 396 height 19
select select "CertificateDetail"
click at [539, 191] on select "Unassigned Binder Cancellation Notice Certificate Contract Endorsement Insuranc…" at bounding box center [737, 200] width 396 height 19
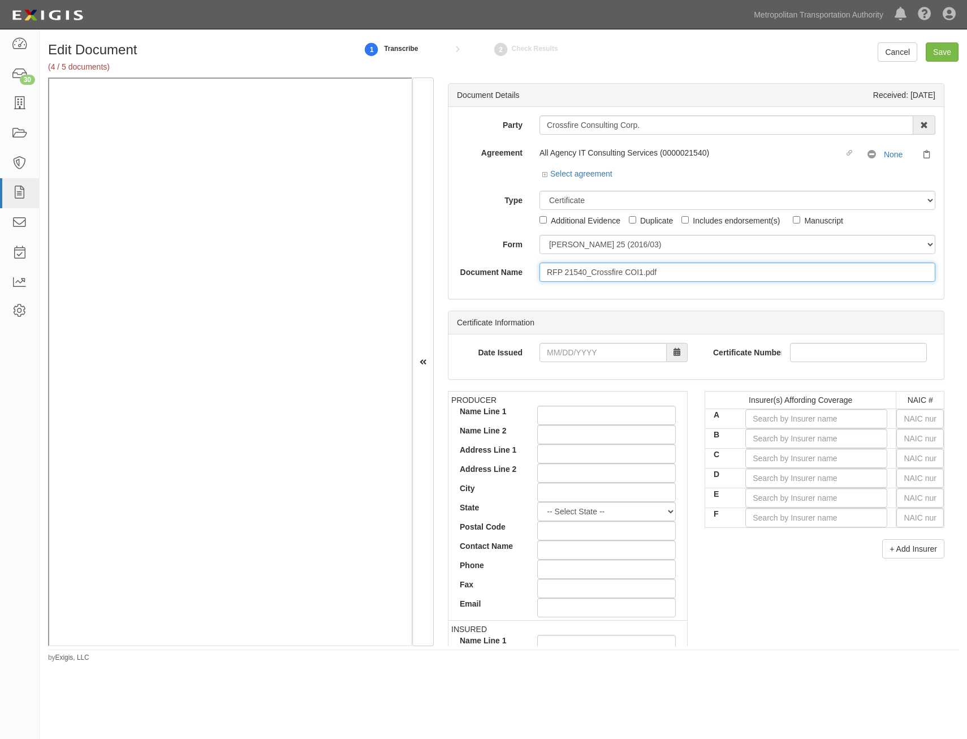
click at [759, 275] on input "RFP 21540_Crossfire COI1.pdf" at bounding box center [737, 271] width 396 height 19
type input "COI"
click at [923, 420] on input "text" at bounding box center [920, 418] width 48 height 19
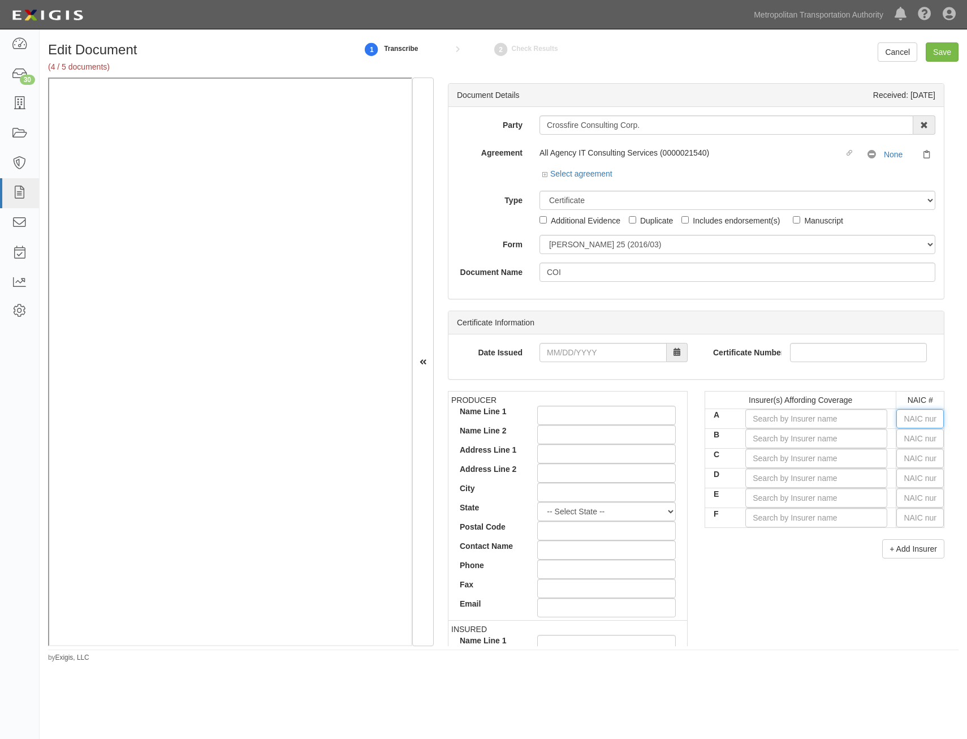
type input "16862"
type input "1"
type input "19984"
type input "19"
type input "19690"
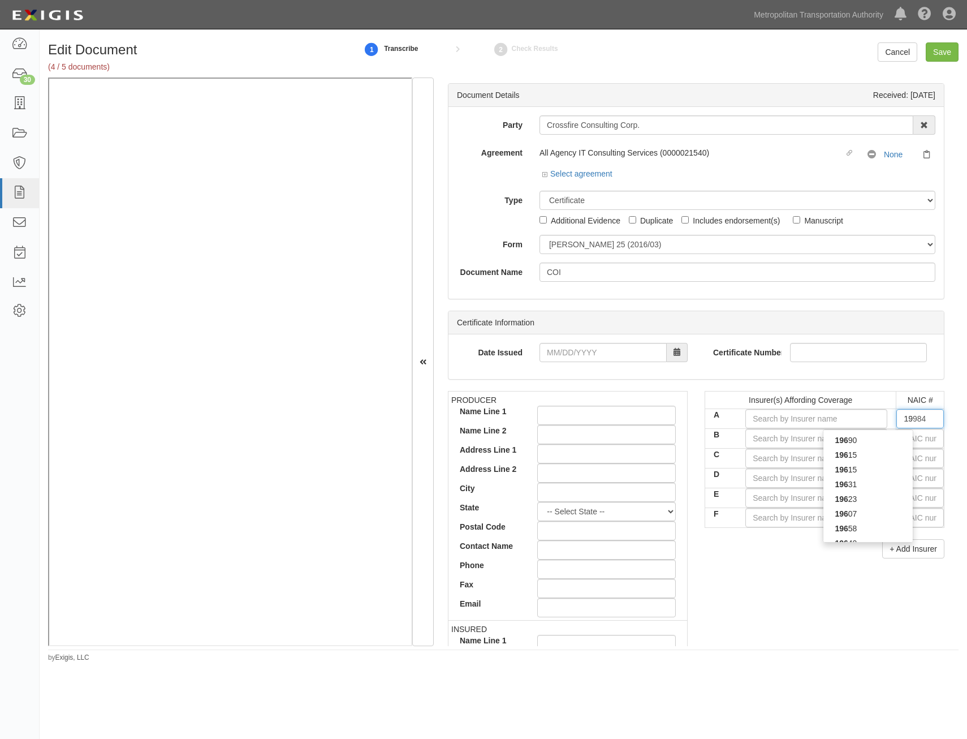
type input "196"
type input "19682"
type input "1968"
type input "19682"
click at [885, 434] on div "19682" at bounding box center [867, 440] width 89 height 15
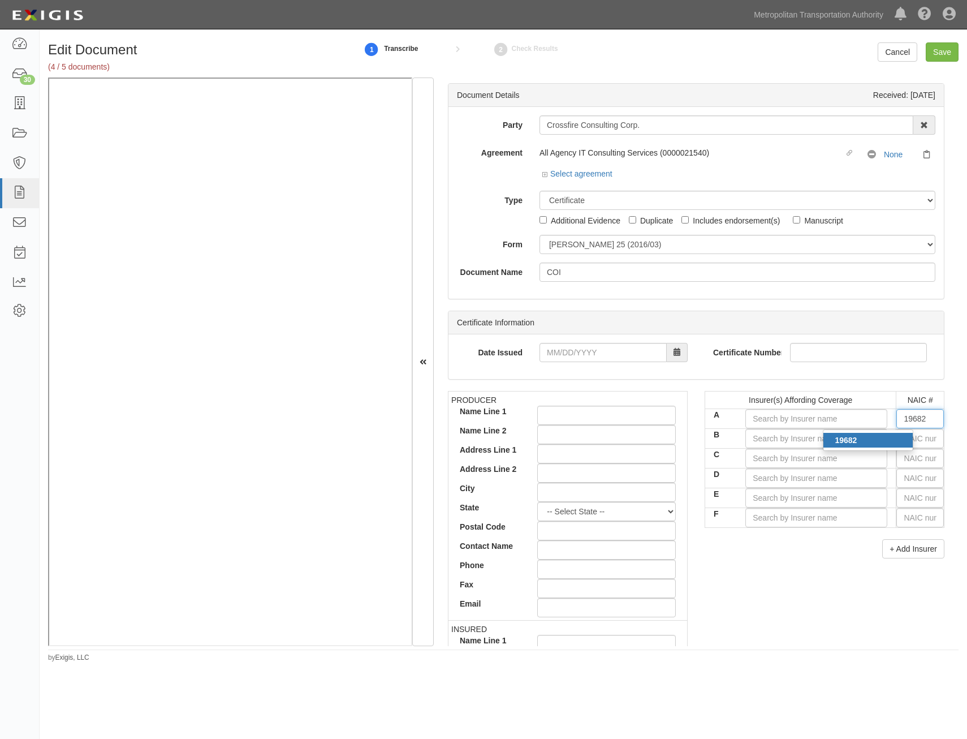
type input "Hartford Fire Insurance Company (A+ XV Rating)"
type input "19682"
click at [917, 439] on input "text" at bounding box center [920, 438] width 48 height 19
type input "25232"
type input "2"
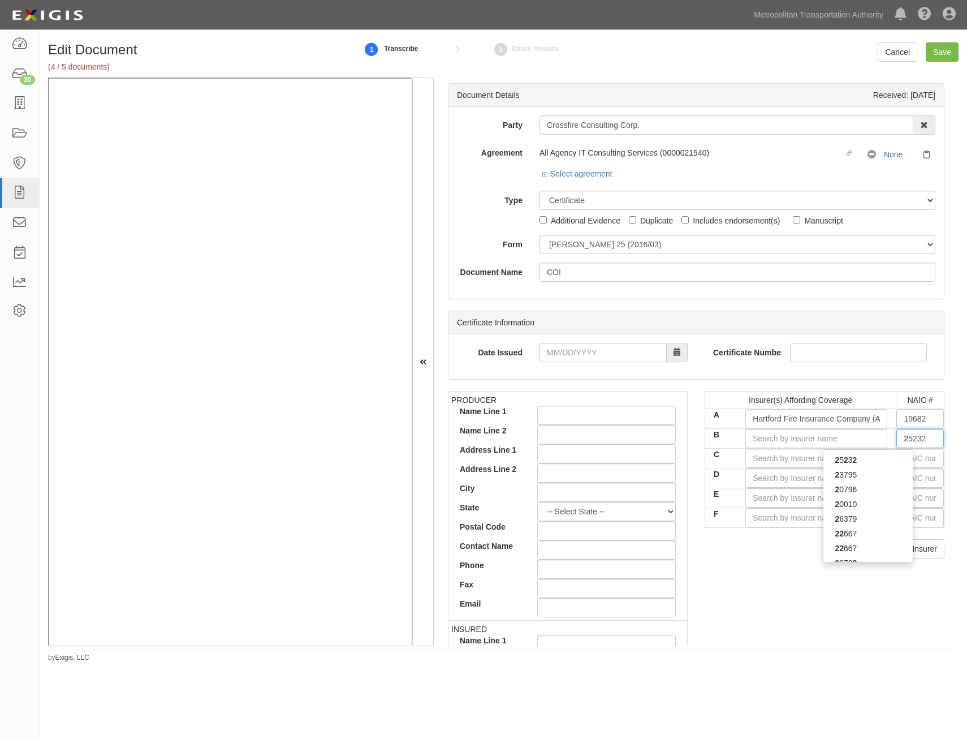
type input "27928"
type input "27"
type input "27154"
type input "271"
type input "27120"
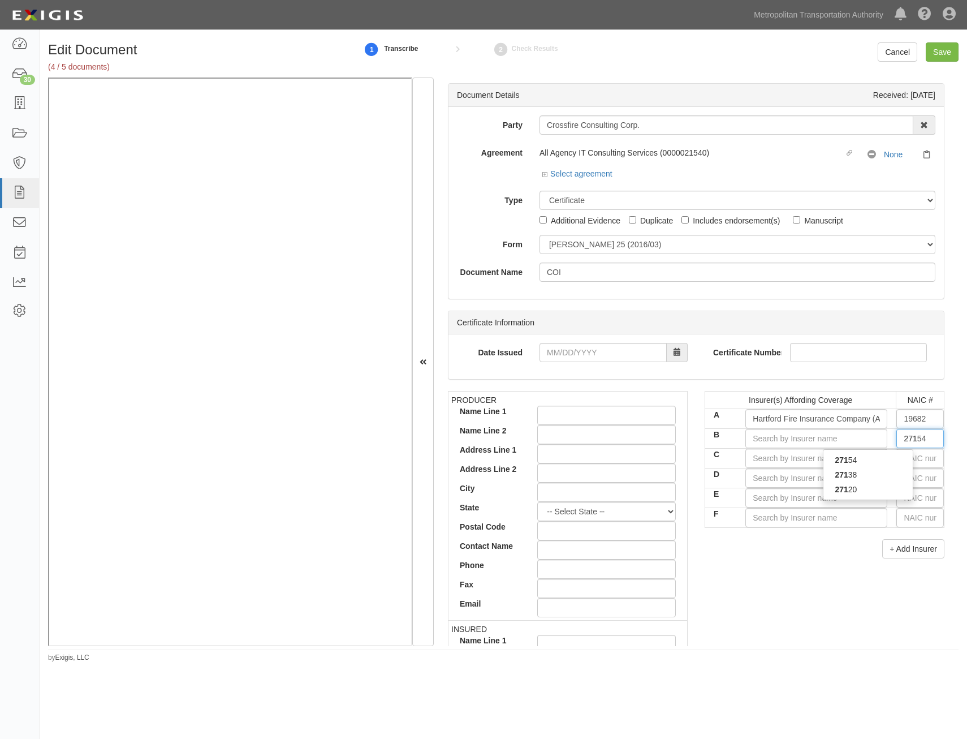
type input "2712"
type input "27120"
click at [884, 459] on div "27120" at bounding box center [867, 459] width 89 height 15
type input "Trumbull Insurance Company (A+ XV Rating)"
type input "27120"
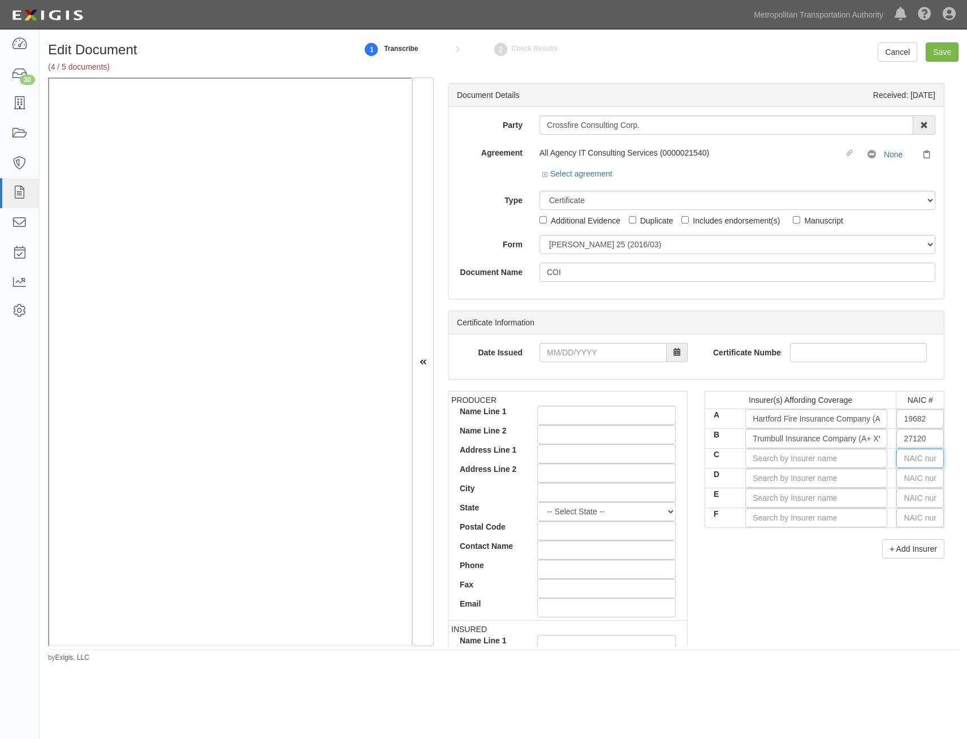
click at [916, 461] on input "text" at bounding box center [920, 457] width 48 height 19
type input "25232"
type input "2"
type input "29335"
type input "29"
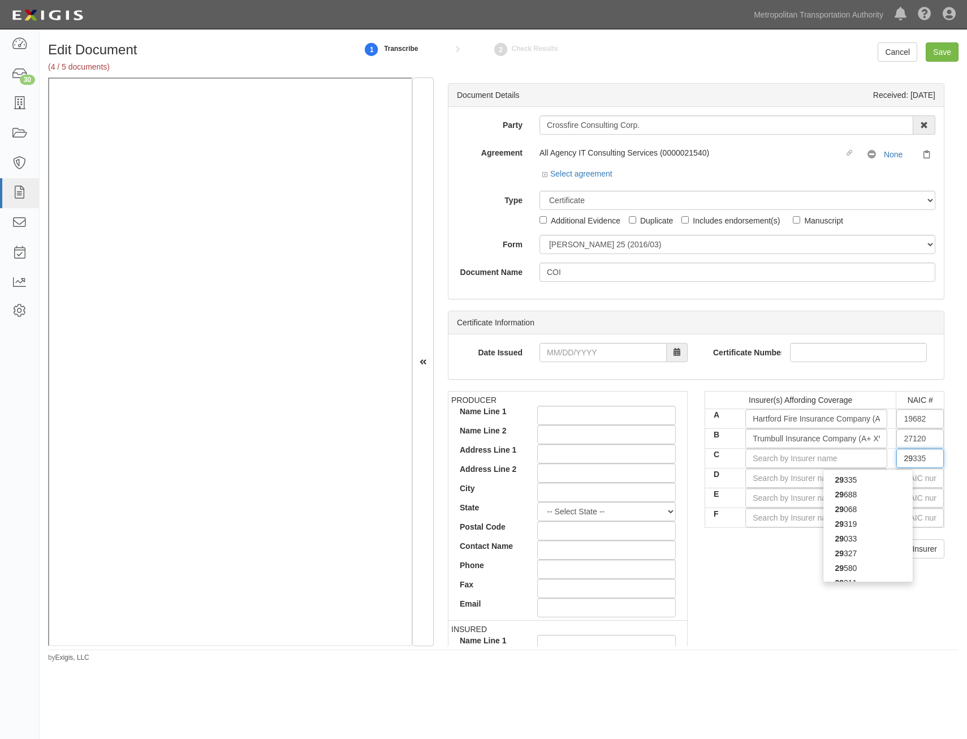
type input "29408"
type input "294"
type input "29424"
type input "2942"
type input "29424"
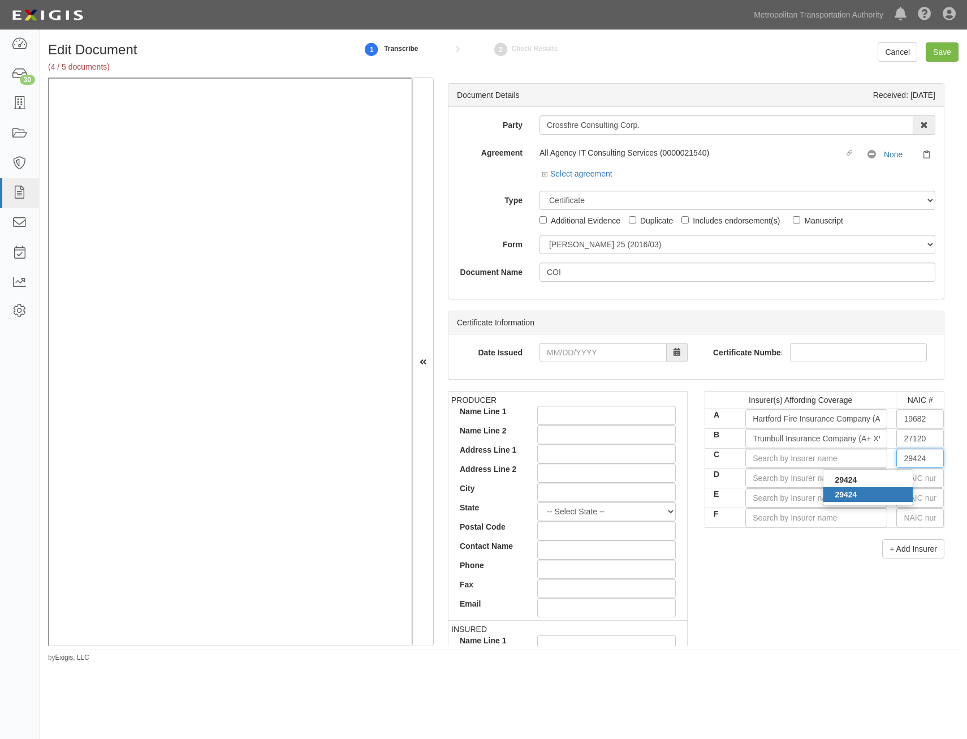
click at [899, 494] on div "29424" at bounding box center [867, 494] width 89 height 15
type input "Hartford Casualty Insurance Company (A+ XV Rating)"
type input "29424"
click at [913, 476] on input "text" at bounding box center [920, 477] width 48 height 19
type input "25232"
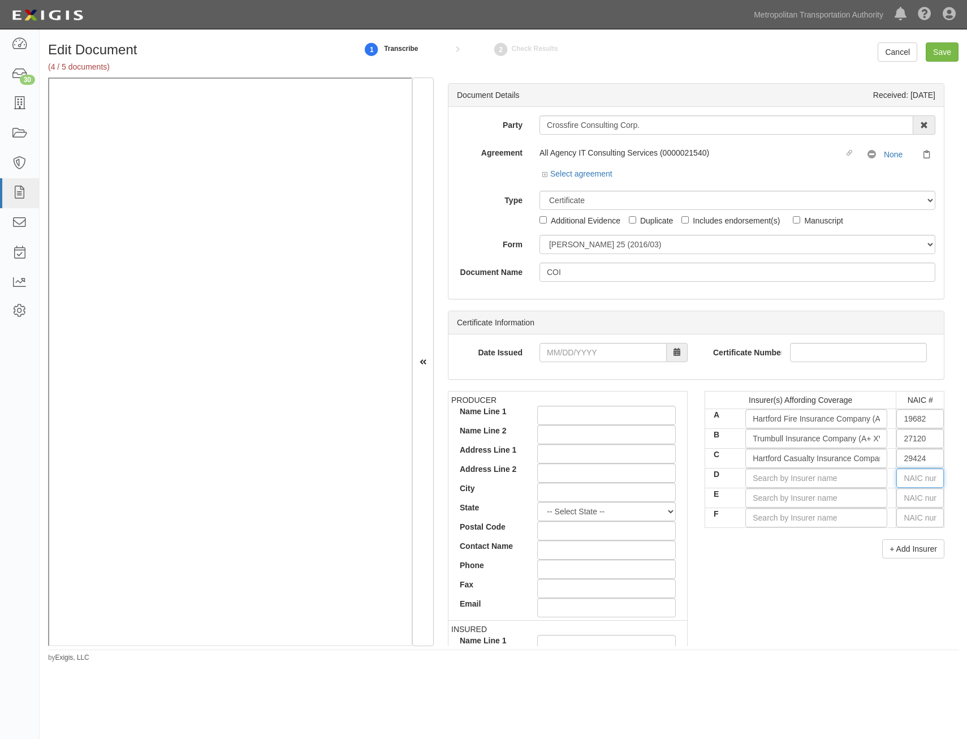
type input "2"
type input "29335"
type input "29"
type input "29408"
type input "294"
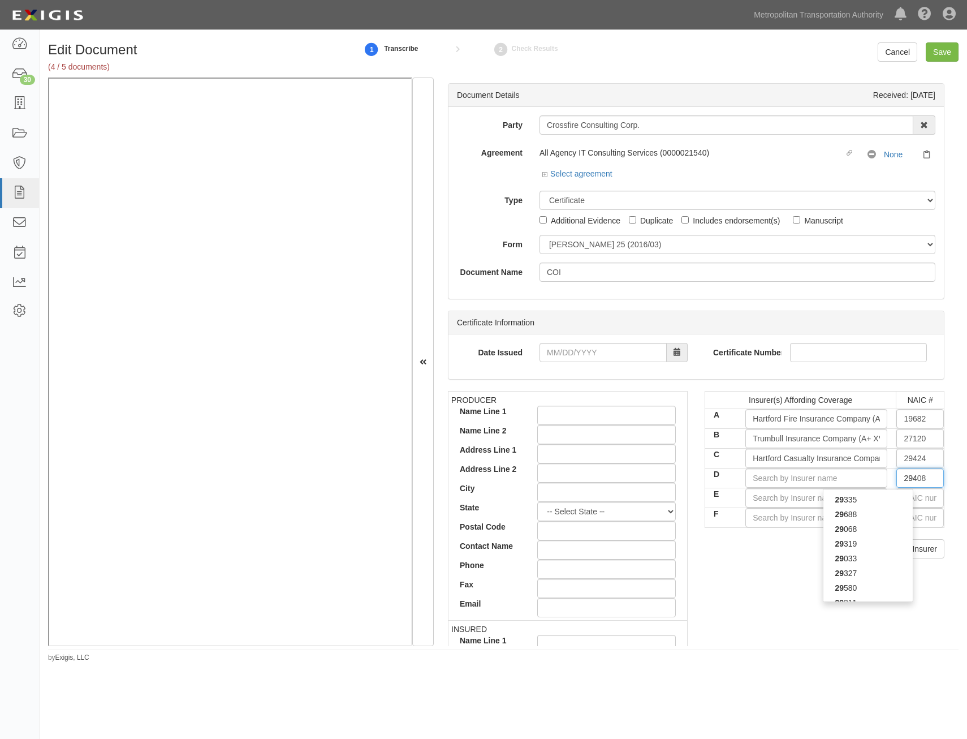
type input "29459"
click at [877, 502] on div "29459" at bounding box center [867, 499] width 89 height 15
type input "Twin City Fire Insurance Company (A+ XV Rating)"
type input "29459"
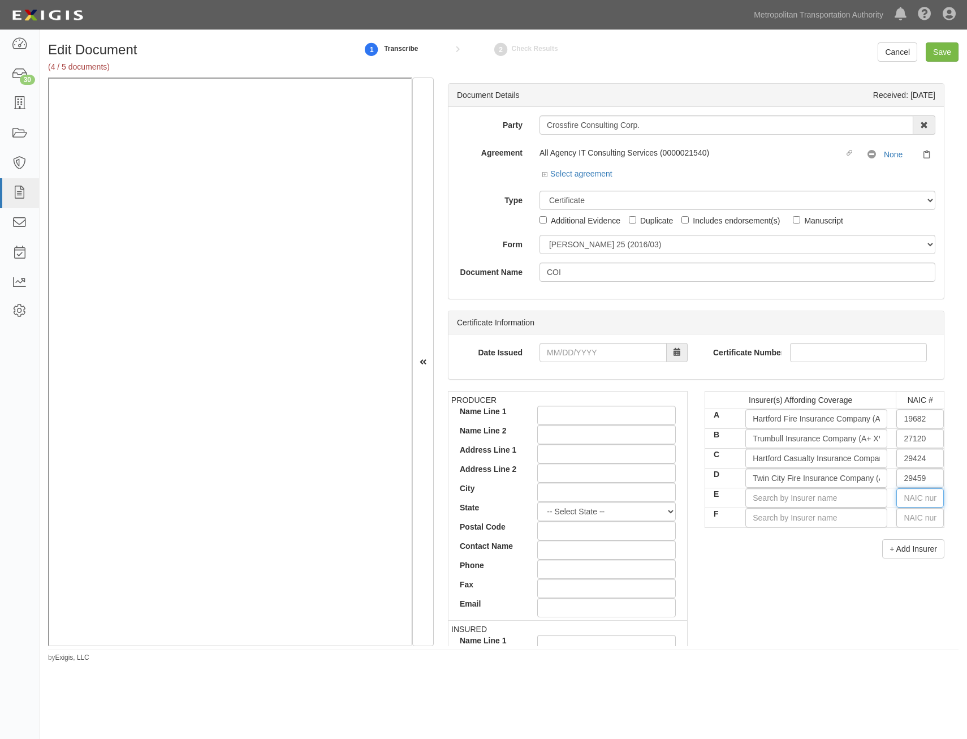
click at [909, 497] on input "text" at bounding box center [920, 497] width 48 height 19
type input "36404"
type input "3"
type input "34789"
type input "34"
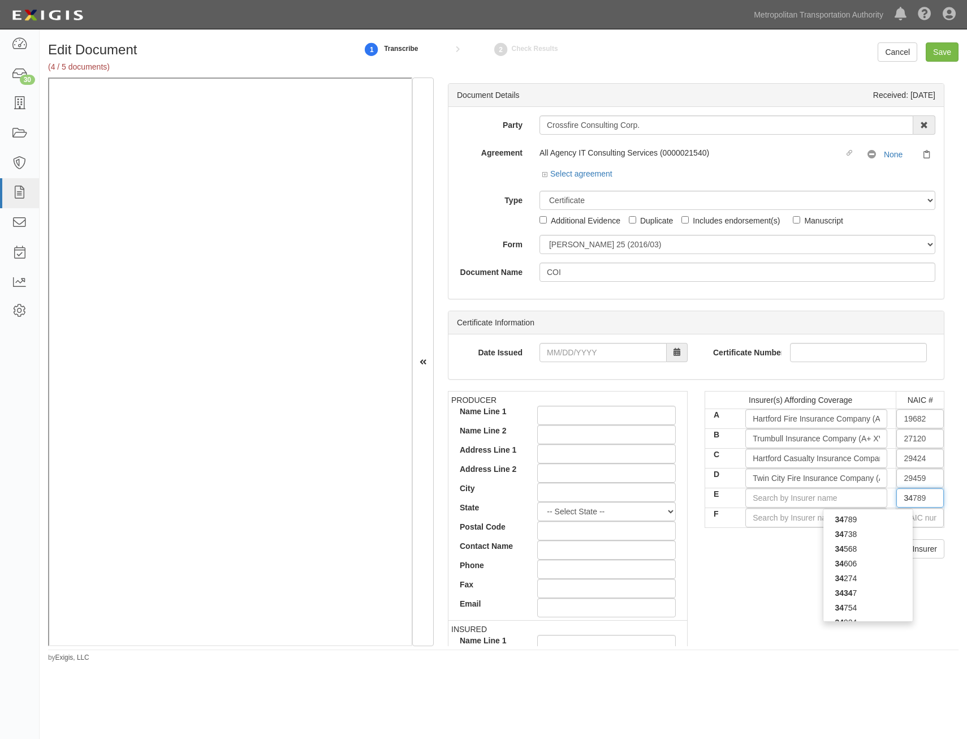
type input "34606"
type input "346"
type input "34690"
type input "3469"
type input "34690"
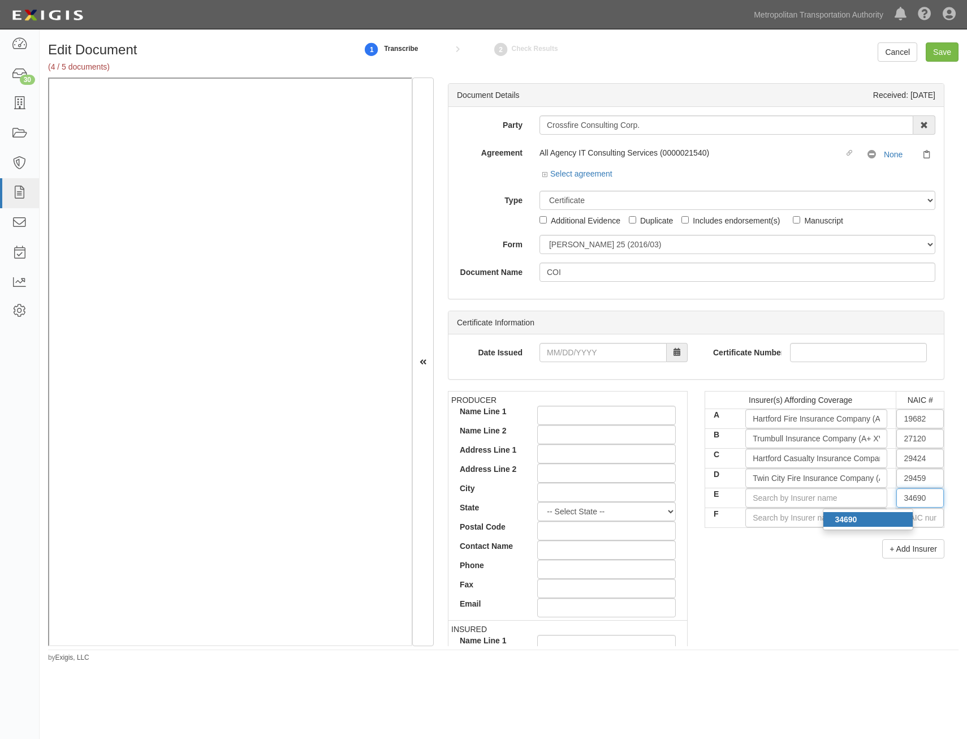
click at [867, 520] on div "34690" at bounding box center [867, 519] width 89 height 15
type input "Property and Casualty Ins Co of Hartford (A+ XV Rating)"
type input "34690"
click at [796, 565] on div "Insurer(s) Affording Coverage NAIC # A Hartford Fire Insurance Company (A+ XV R…" at bounding box center [824, 479] width 257 height 176
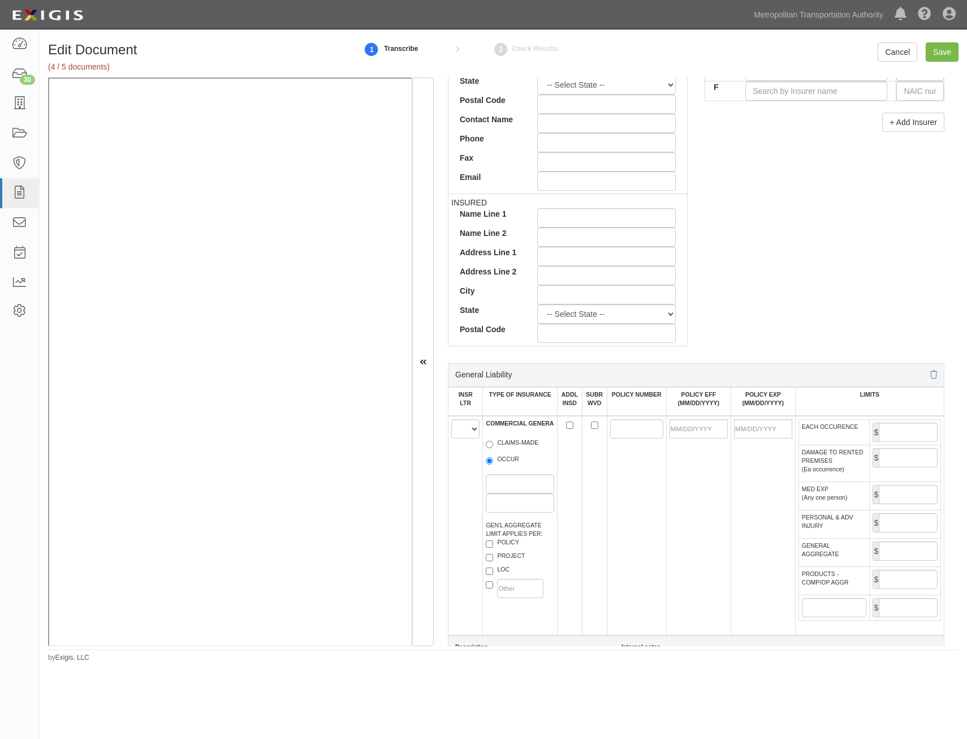
scroll to position [509, 0]
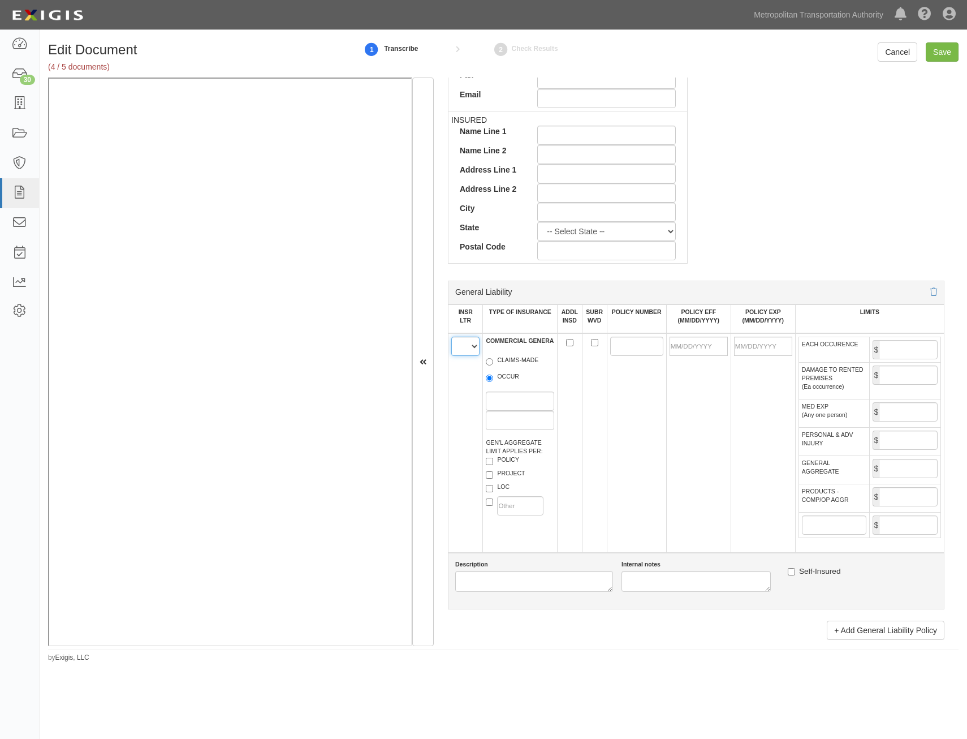
click at [473, 349] on select "A B C D E F" at bounding box center [465, 345] width 28 height 19
select select "A"
click at [451, 336] on select "A B C D E F" at bounding box center [465, 345] width 28 height 19
click at [498, 375] on label "OCCUR" at bounding box center [502, 377] width 33 height 11
click at [493, 375] on input "OCCUR" at bounding box center [489, 377] width 7 height 7
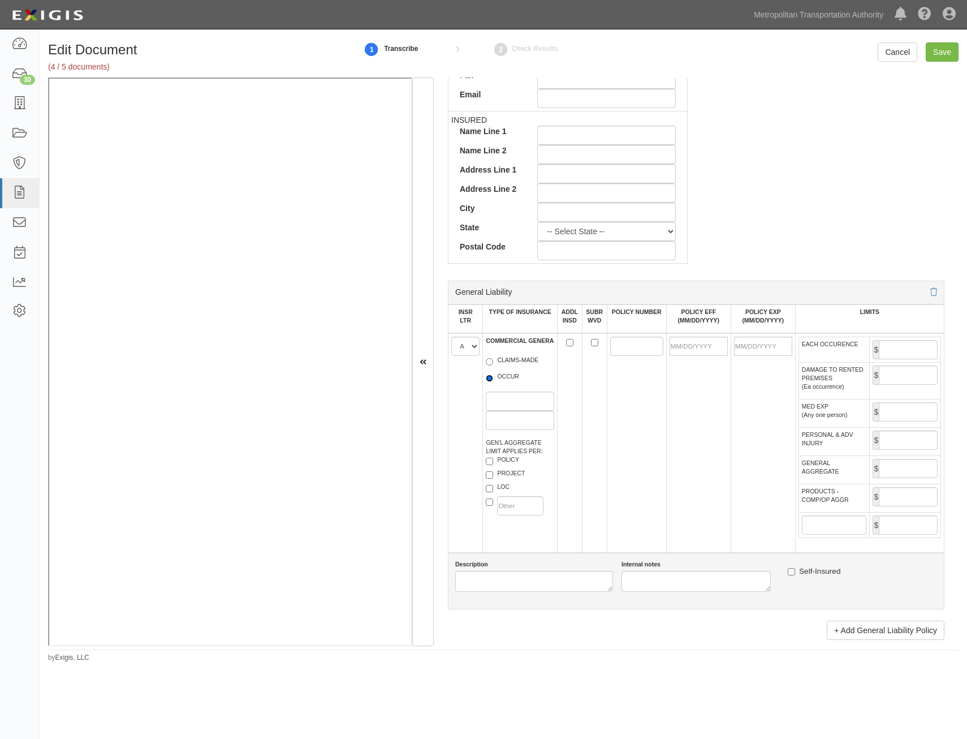
radio input "true"
click at [508, 457] on label "POLICY" at bounding box center [502, 460] width 33 height 11
click at [493, 457] on input "POLICY" at bounding box center [489, 460] width 7 height 7
checkbox input "true"
click at [568, 343] on input "ADDL INSD" at bounding box center [569, 342] width 7 height 7
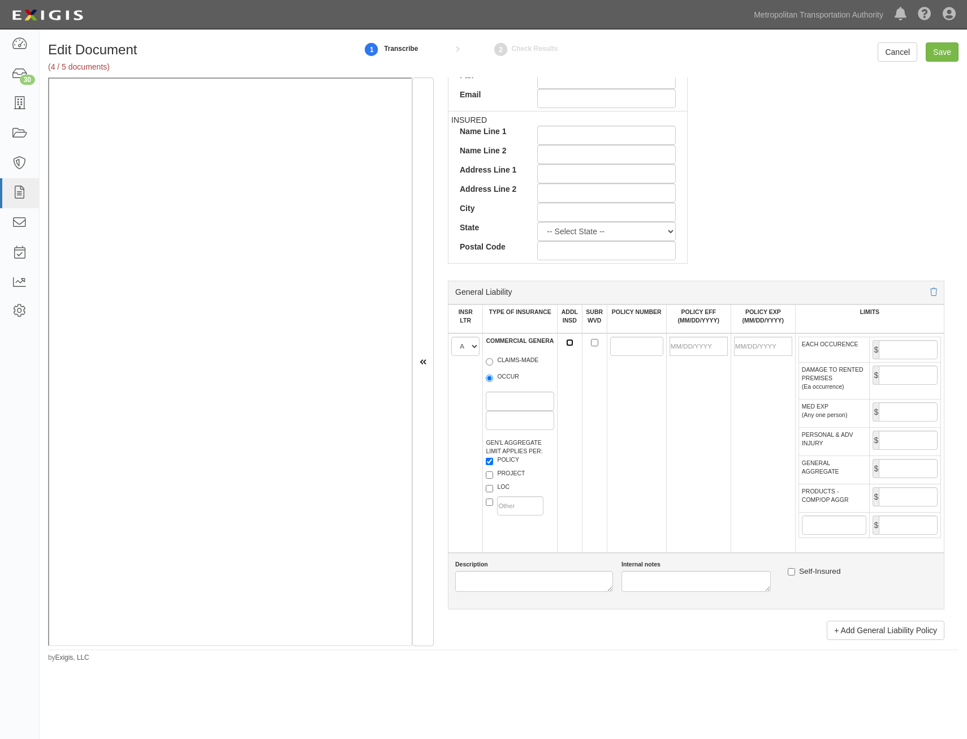
checkbox input "true"
click at [591, 342] on input "SUBR WVD" at bounding box center [594, 342] width 7 height 7
checkbox input "true"
click at [615, 346] on input "POLICY NUMBER" at bounding box center [636, 345] width 53 height 19
paste input "16 UUN GB1933"
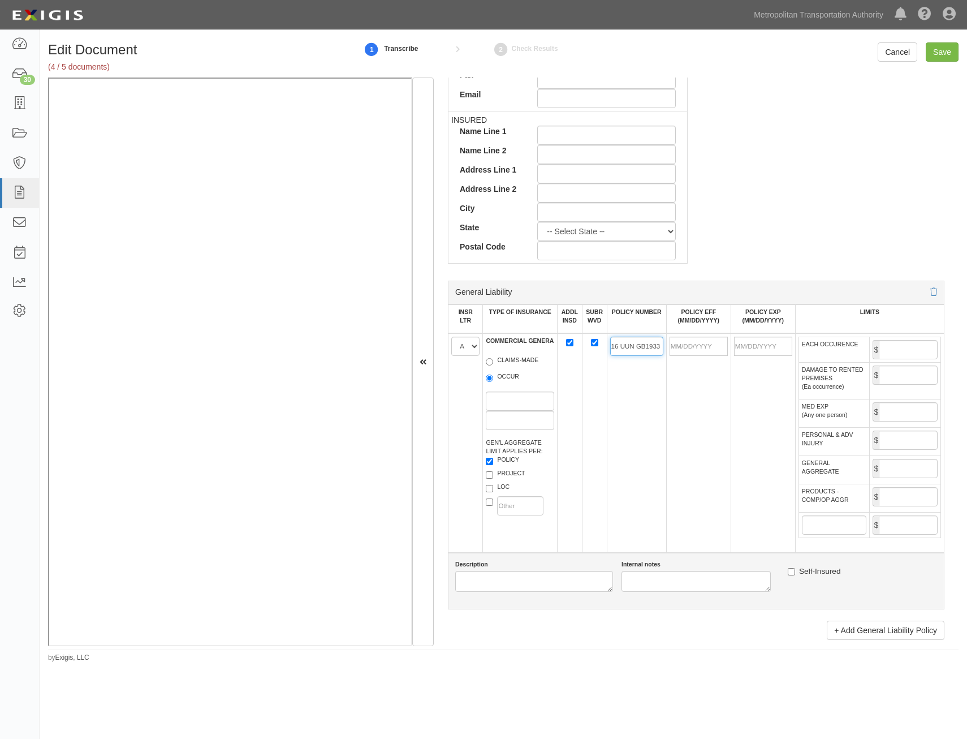
type input "16 UUN GB1933"
click at [706, 343] on input "POLICY EFF (MM/DD/YYYY)" at bounding box center [699, 345] width 58 height 19
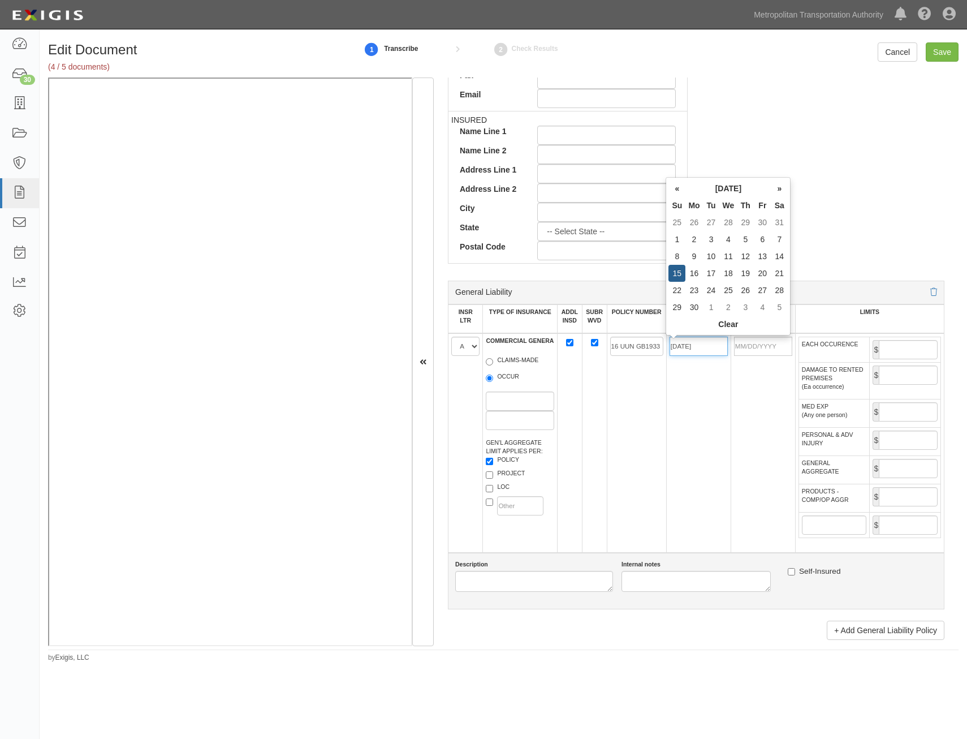
type input "[DATE]"
click at [904, 349] on input "EACH OCCURENCE" at bounding box center [908, 349] width 59 height 19
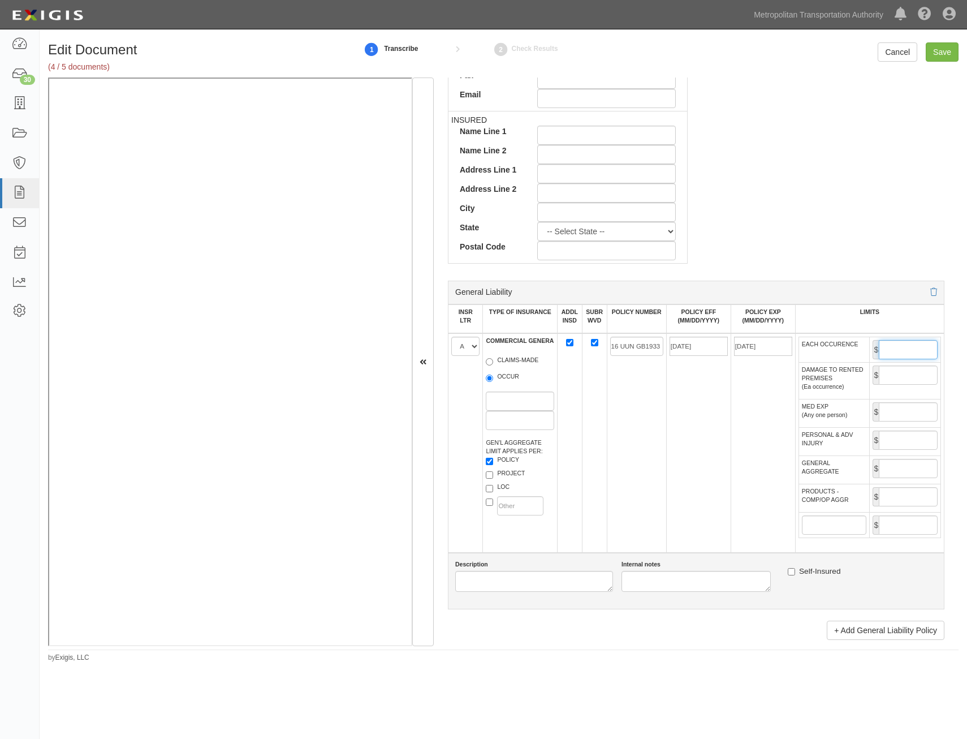
type input "1,000,000"
click at [897, 471] on input "GENERAL AGGREGATE" at bounding box center [908, 468] width 59 height 19
type input "2,000,000"
click at [892, 499] on input "PRODUCTS - COMP/OP AGGR" at bounding box center [908, 496] width 59 height 19
type input "2,000,000"
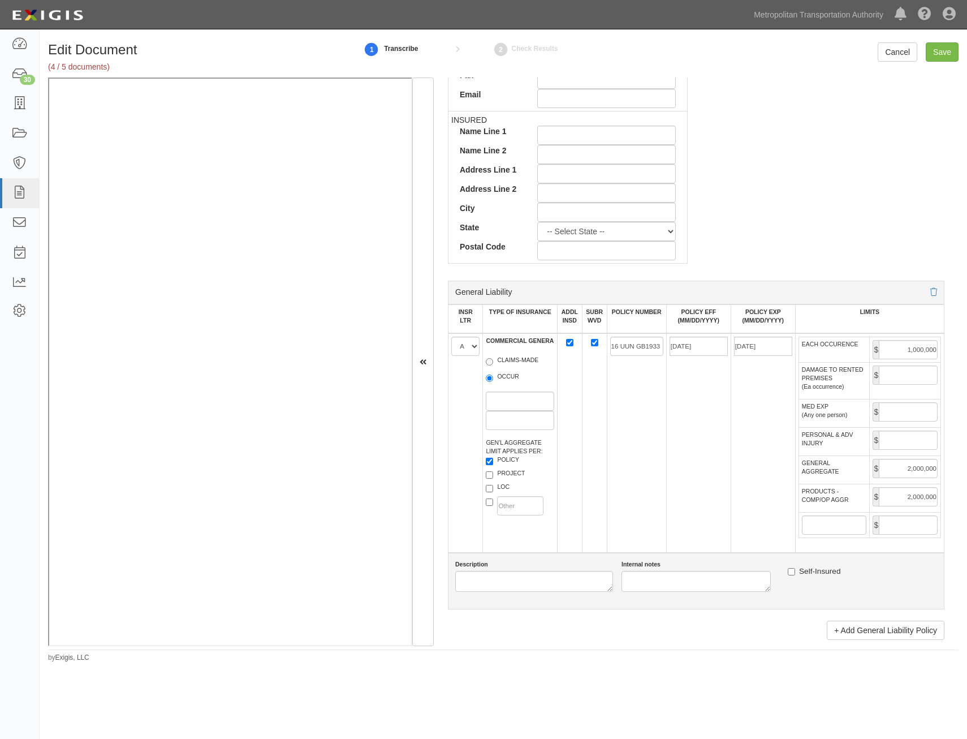
drag, startPoint x: 667, startPoint y: 515, endPoint x: 668, endPoint y: 509, distance: 6.2
click at [667, 515] on td "[DATE]" at bounding box center [698, 442] width 64 height 219
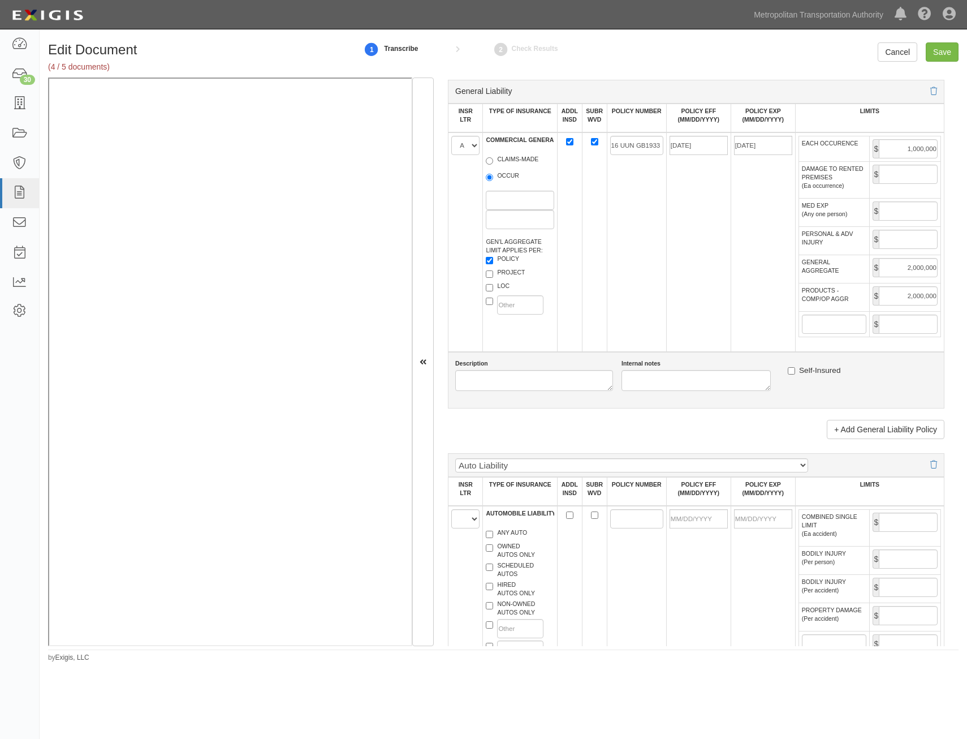
scroll to position [848, 0]
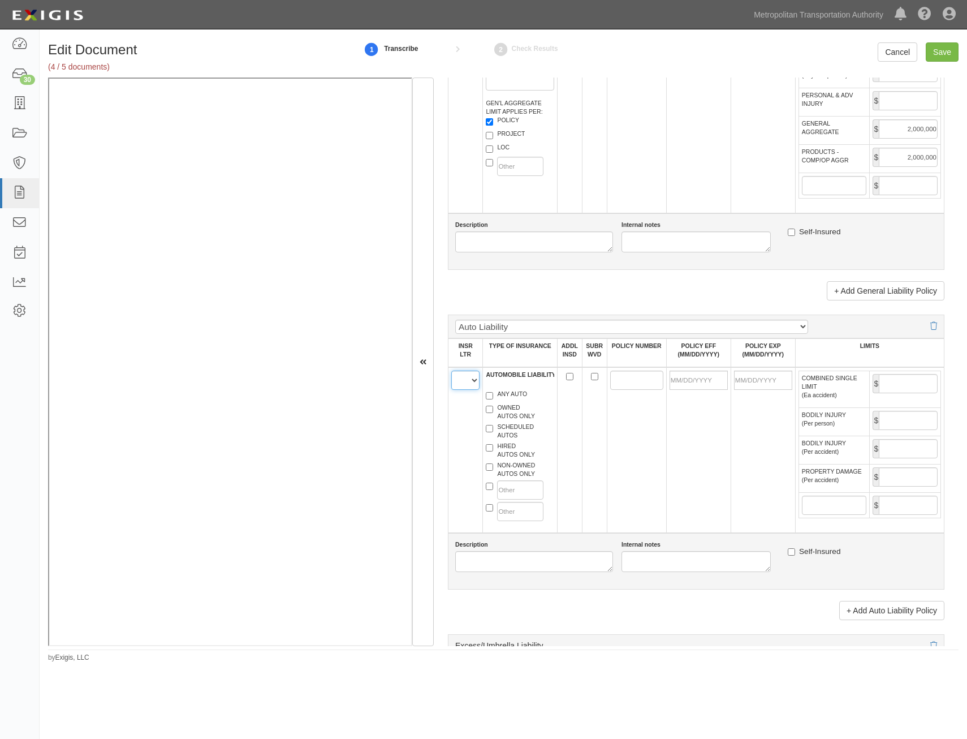
click at [472, 385] on select "A B C D E F" at bounding box center [465, 379] width 28 height 19
select select "B"
click at [451, 370] on select "A B C D E F" at bounding box center [465, 379] width 28 height 19
click at [519, 457] on label "HIRED AUTOS ONLY" at bounding box center [510, 450] width 49 height 17
click at [493, 451] on input "HIRED AUTOS ONLY" at bounding box center [489, 447] width 7 height 7
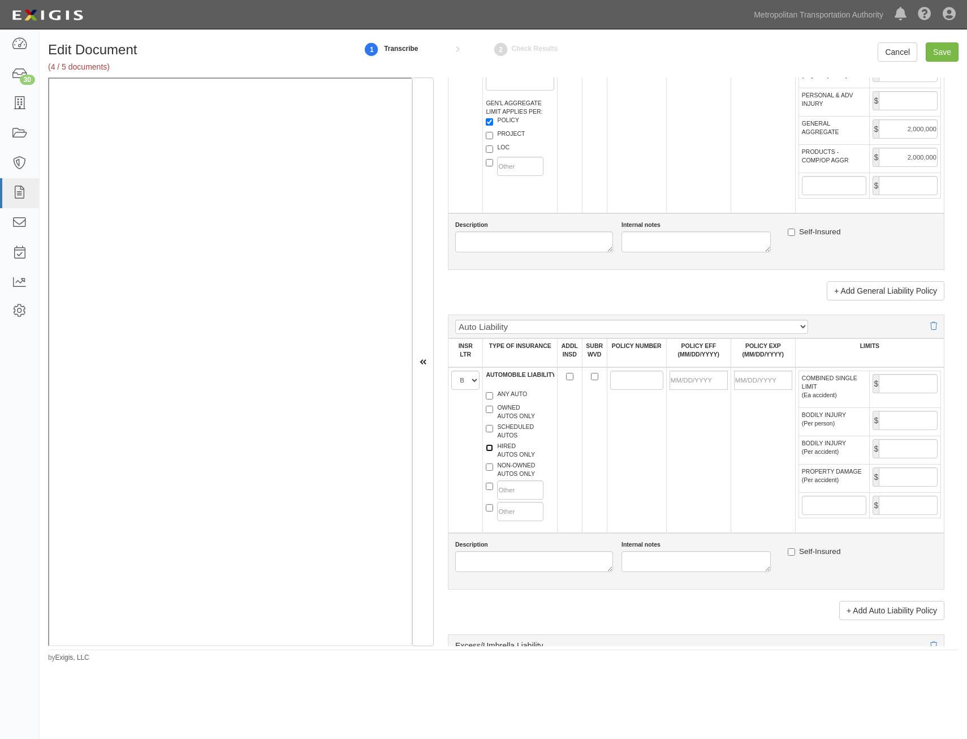
checkbox input "true"
click at [513, 470] on label "NON-OWNED AUTOS ONLY" at bounding box center [510, 469] width 49 height 17
click at [493, 470] on input "NON-OWNED AUTOS ONLY" at bounding box center [489, 466] width 7 height 7
checkbox input "true"
click at [567, 376] on input "ADDL INSD" at bounding box center [569, 376] width 7 height 7
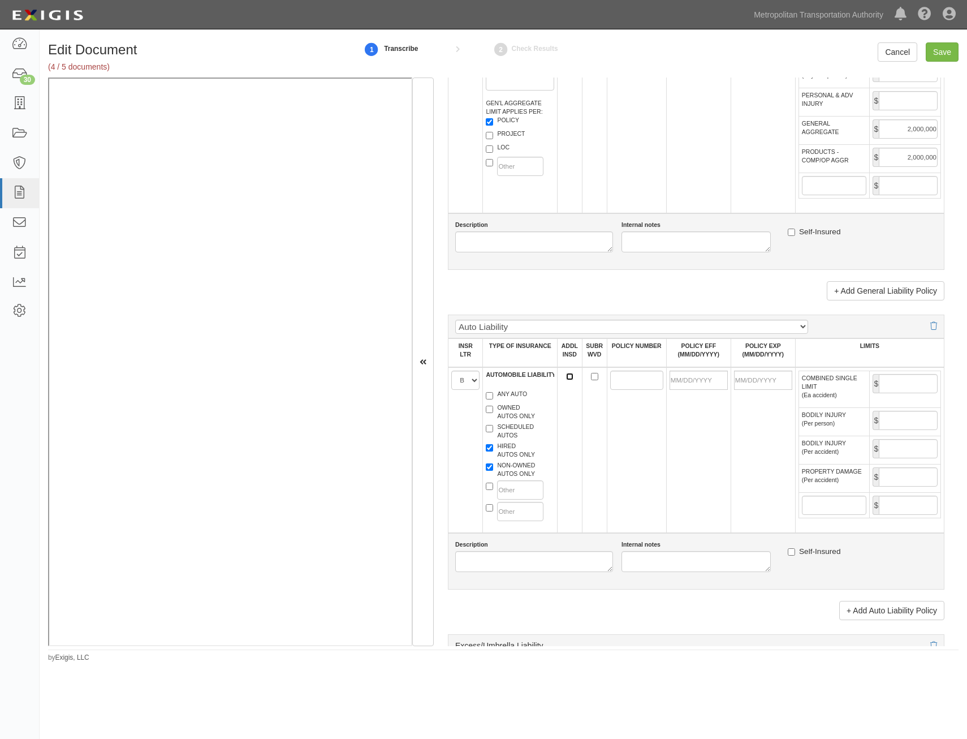
checkbox input "true"
click at [591, 376] on input "SUBR WVD" at bounding box center [594, 376] width 7 height 7
checkbox input "true"
drag, startPoint x: 628, startPoint y: 380, endPoint x: 620, endPoint y: 379, distance: 7.4
click at [628, 380] on input "POLICY NUMBER" at bounding box center [636, 379] width 53 height 19
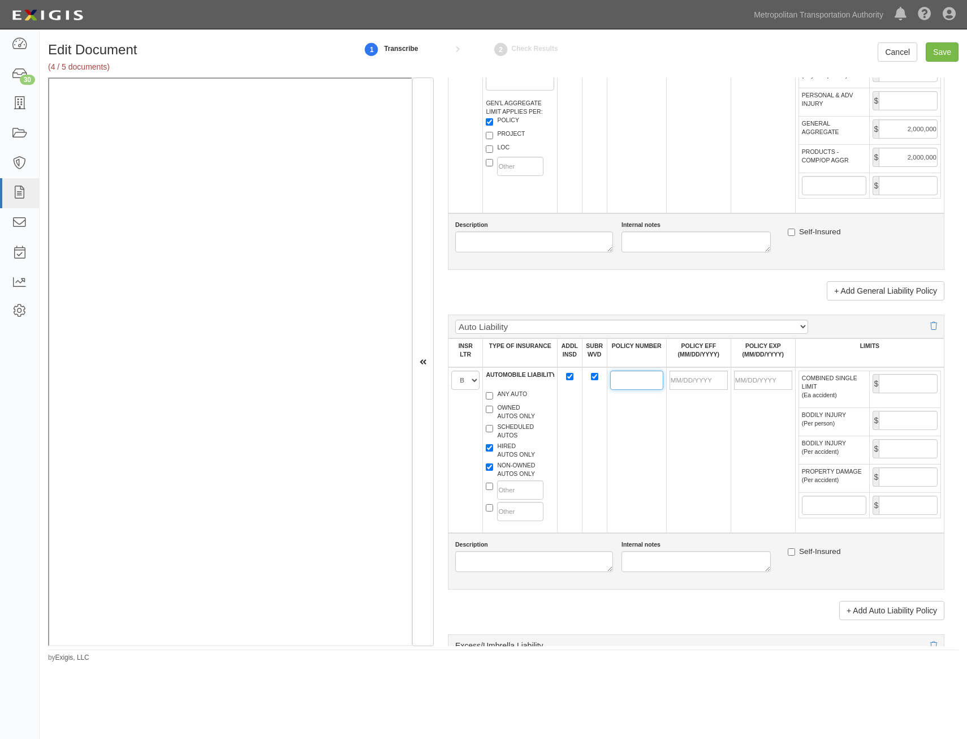
paste input "16 UEN GC2805"
type input "16 UEN GC2805"
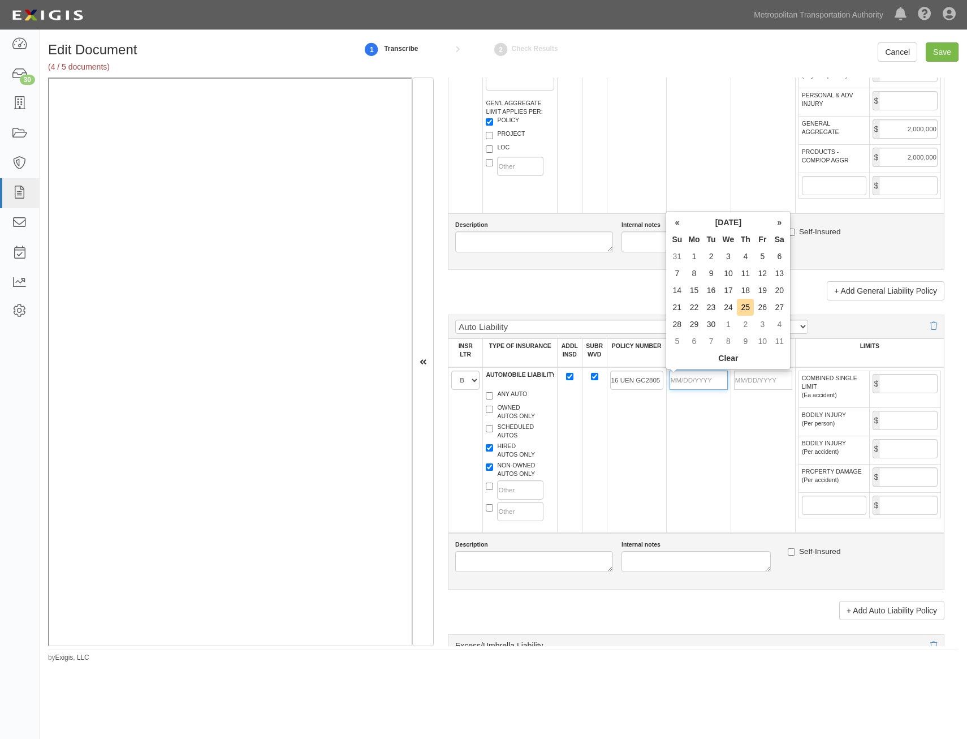
drag, startPoint x: 695, startPoint y: 382, endPoint x: 670, endPoint y: 408, distance: 36.0
click at [695, 382] on input "POLICY EFF (MM/DD/YYYY)" at bounding box center [699, 379] width 58 height 19
type input "06/15/2025"
type input "[DATE]"
click at [690, 456] on td "06/15/2025" at bounding box center [698, 450] width 64 height 166
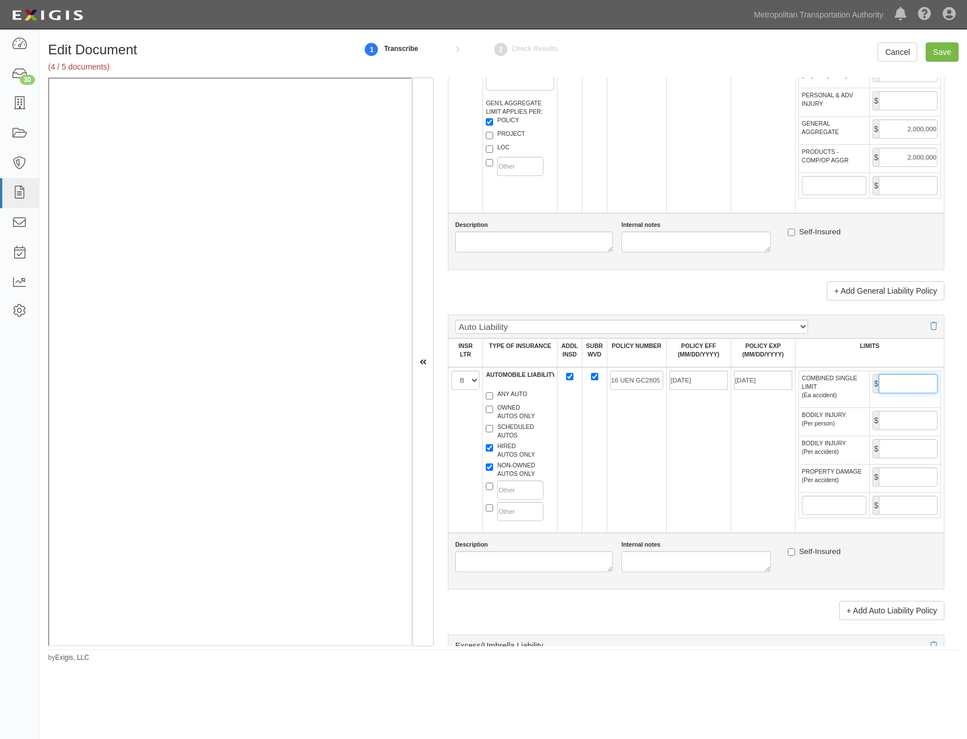
click at [886, 380] on input "COMBINED SINGLE LIMIT (Ea accident)" at bounding box center [908, 383] width 59 height 19
type input "1,000,000"
click at [660, 437] on td "16 UEN GC2805" at bounding box center [636, 450] width 59 height 166
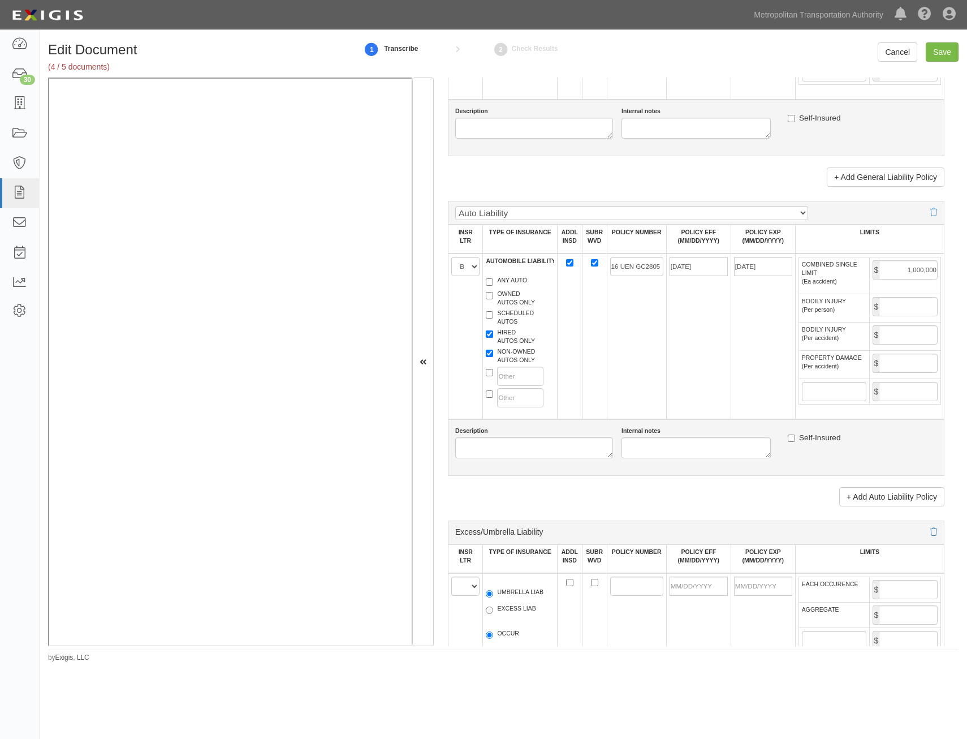
scroll to position [1188, 0]
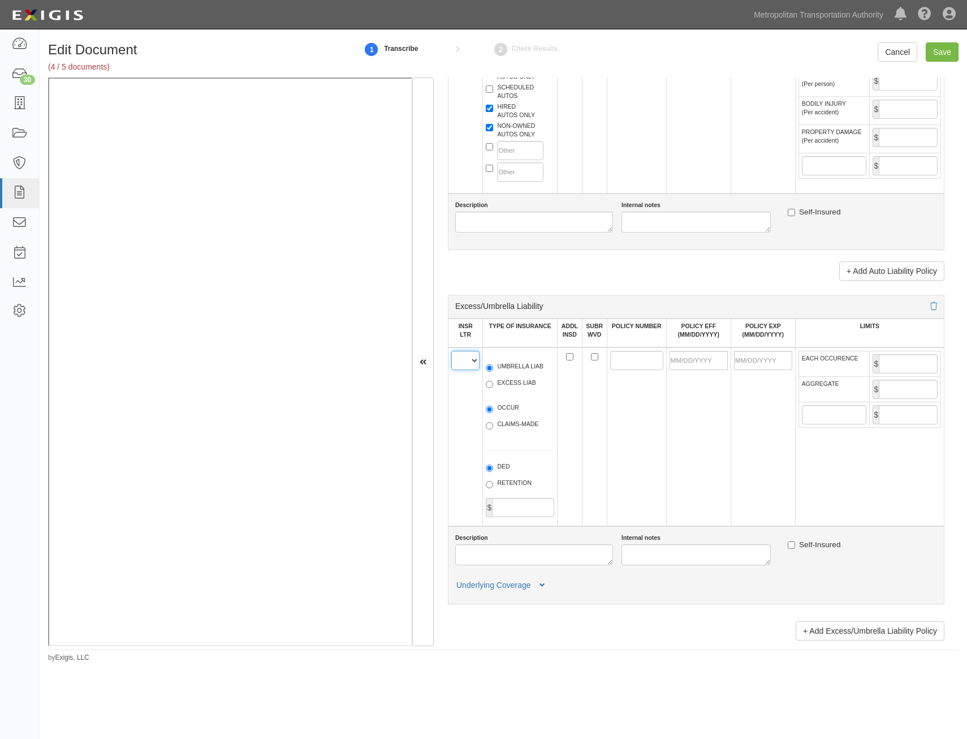
click at [467, 365] on select "A B C D E F" at bounding box center [465, 360] width 28 height 19
select select "C"
click at [451, 351] on select "A B C D E F" at bounding box center [465, 360] width 28 height 19
click at [519, 365] on label "UMBRELLA LIAB" at bounding box center [515, 367] width 58 height 11
click at [493, 365] on input "UMBRELLA LIAB" at bounding box center [489, 367] width 7 height 7
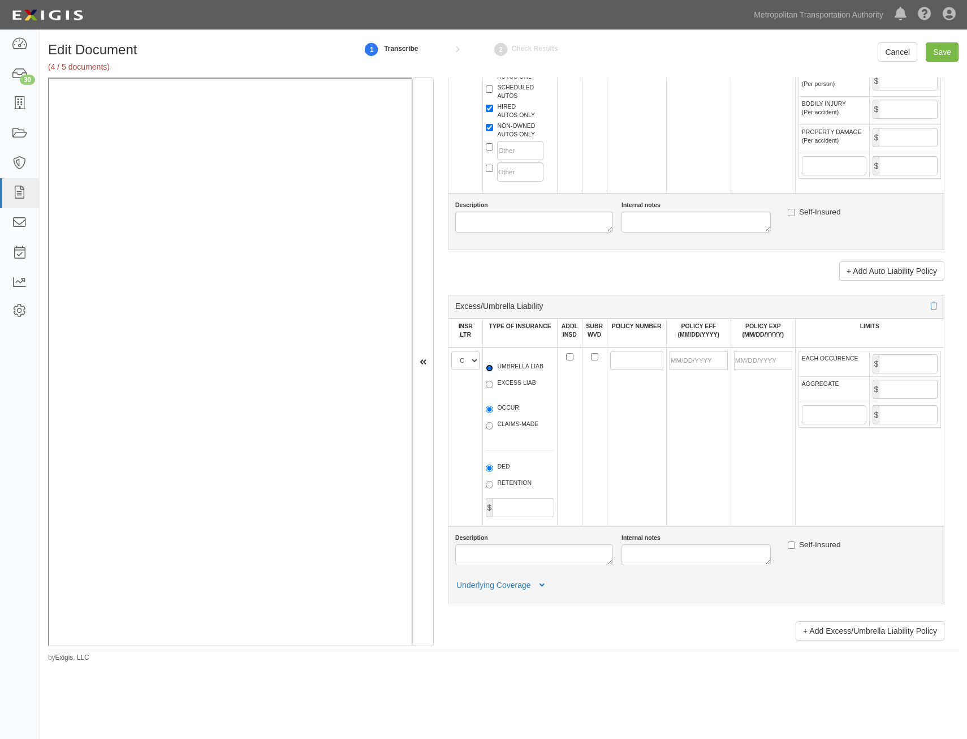
radio input "true"
click at [503, 407] on label "OCCUR" at bounding box center [502, 408] width 33 height 11
click at [493, 407] on input "OCCUR" at bounding box center [489, 408] width 7 height 7
radio input "true"
click at [569, 359] on input "ADDL INSD" at bounding box center [569, 356] width 7 height 7
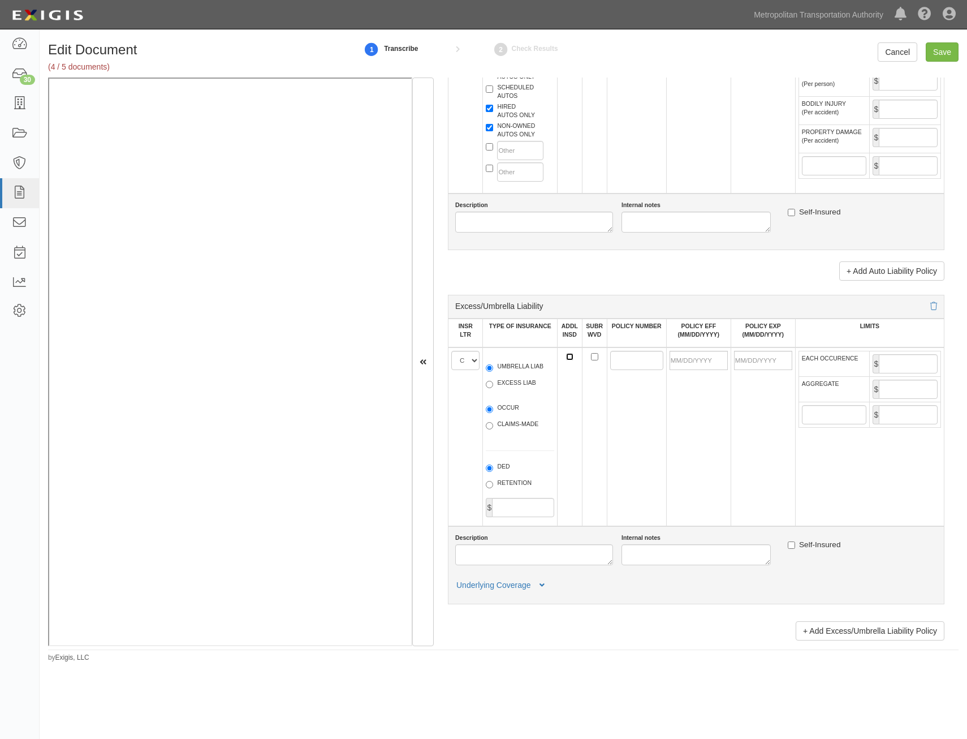
checkbox input "true"
click at [592, 360] on td at bounding box center [594, 436] width 25 height 179
click at [610, 362] on input "POLICY NUMBER" at bounding box center [636, 360] width 53 height 19
click at [593, 360] on td at bounding box center [594, 436] width 25 height 179
click at [591, 355] on input "SUBR WVD" at bounding box center [594, 356] width 7 height 7
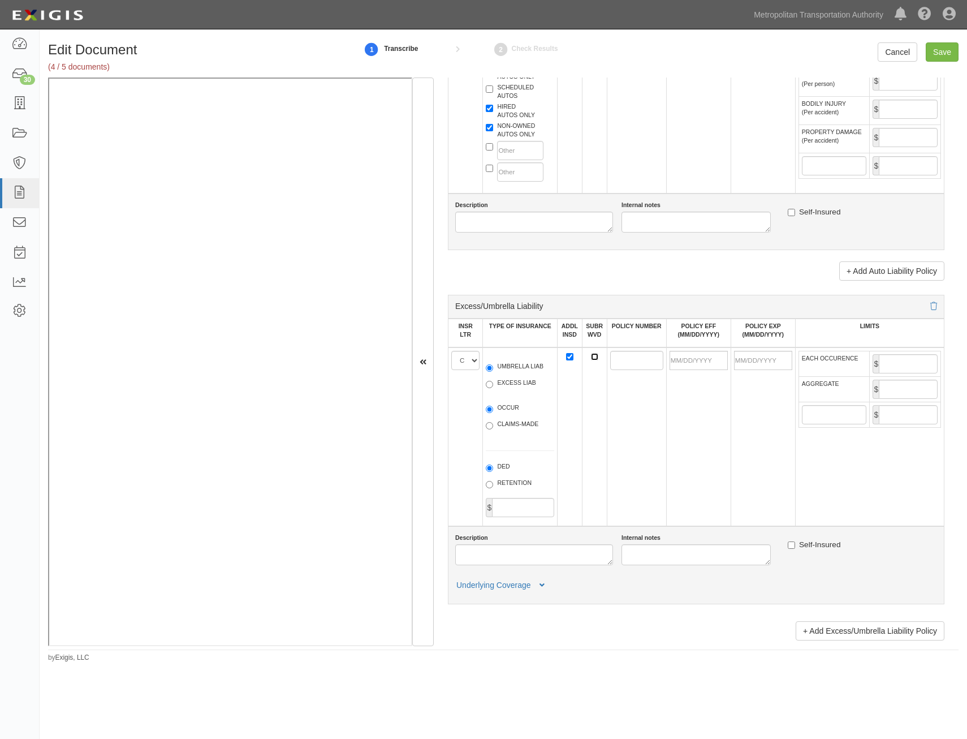
checkbox input "true"
click at [612, 360] on input "POLICY NUMBER" at bounding box center [636, 360] width 53 height 19
paste input "16 XHU GB1233"
type input "16 XHU GB1233"
click at [703, 365] on input "POLICY EFF (MM/DD/YYYY)" at bounding box center [699, 360] width 58 height 19
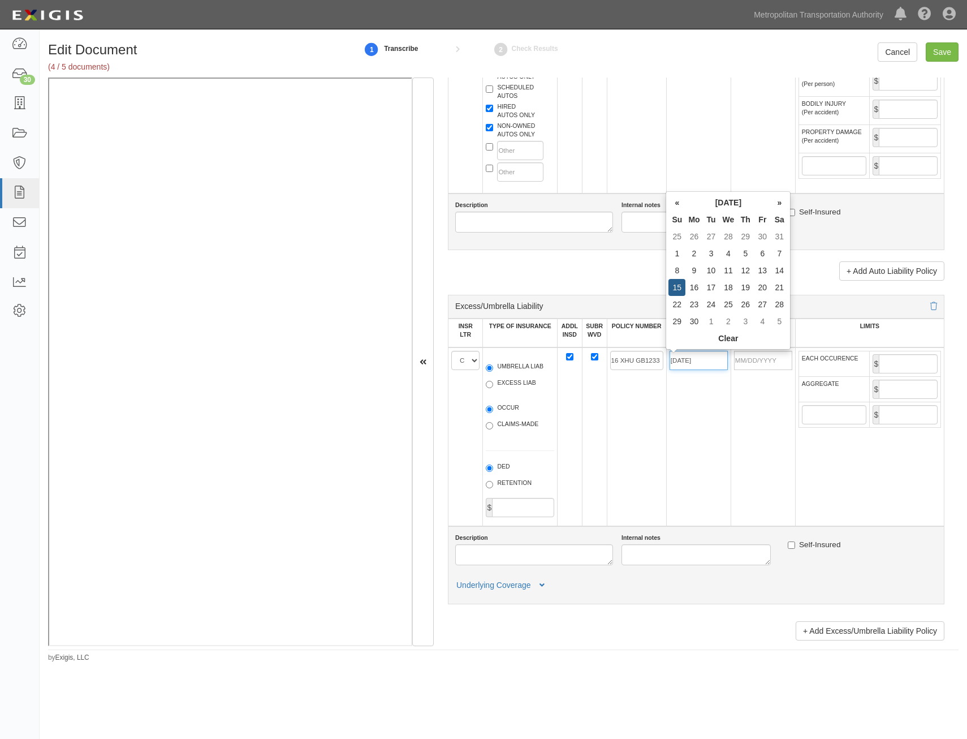
type input "06/15/2025"
type input "[DATE]"
click at [767, 416] on td "[DATE]" at bounding box center [763, 436] width 64 height 179
click at [907, 365] on input "EACH OCCURENCE" at bounding box center [908, 363] width 59 height 19
type input "10,000,000"
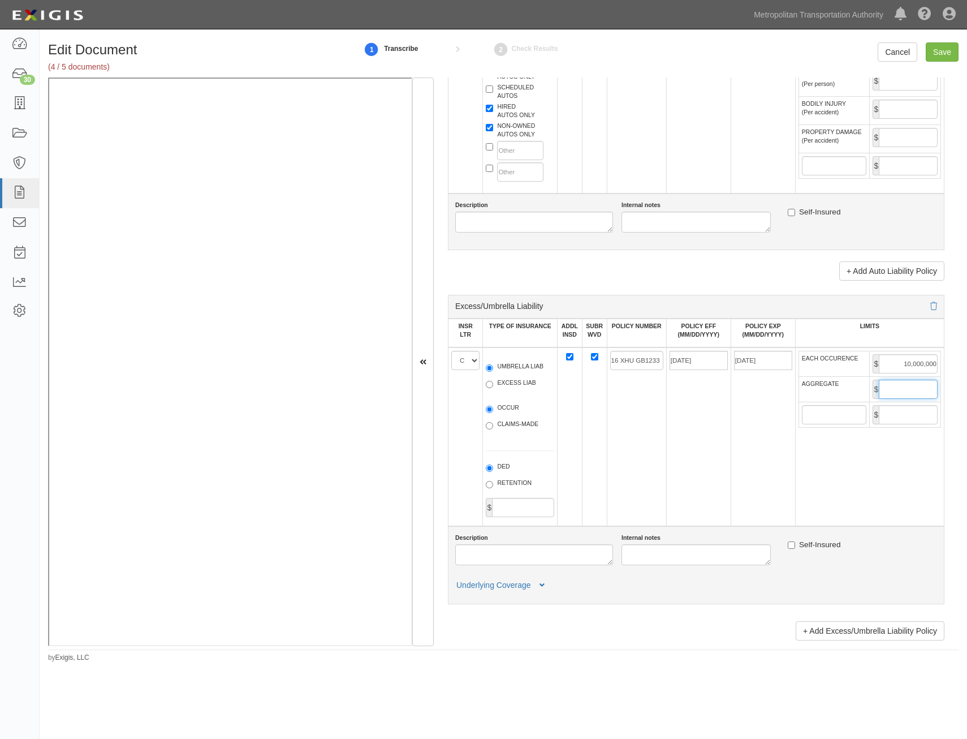
click at [900, 392] on input "AGGREGATE" at bounding box center [908, 388] width 59 height 19
type input "10,000,000"
click at [673, 450] on td "06/15/2025" at bounding box center [698, 436] width 64 height 179
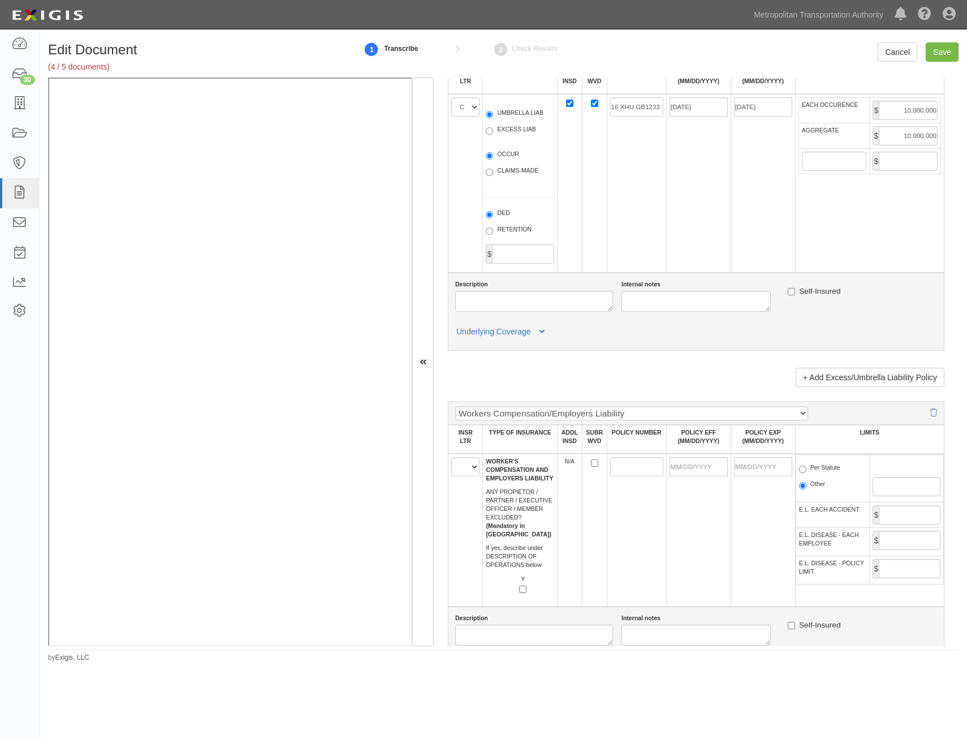
scroll to position [1527, 0]
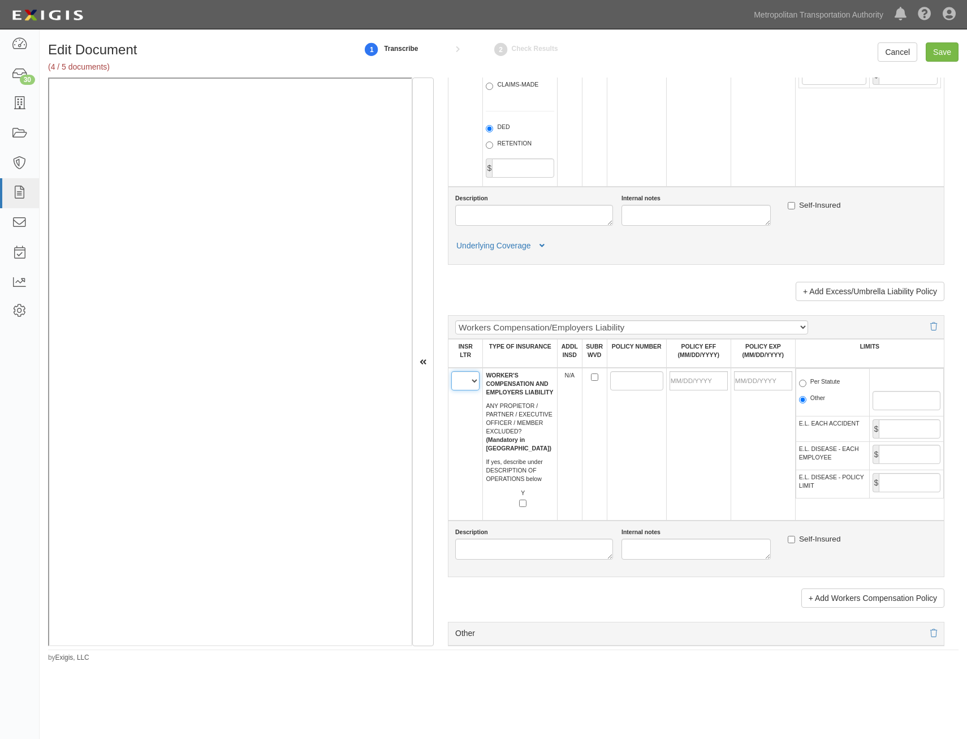
click at [474, 387] on select "A B C D E F" at bounding box center [465, 380] width 28 height 19
select select "D"
click at [451, 371] on select "A B C D E F" at bounding box center [465, 380] width 28 height 19
click at [521, 502] on input "Y" at bounding box center [522, 502] width 7 height 7
checkbox input "true"
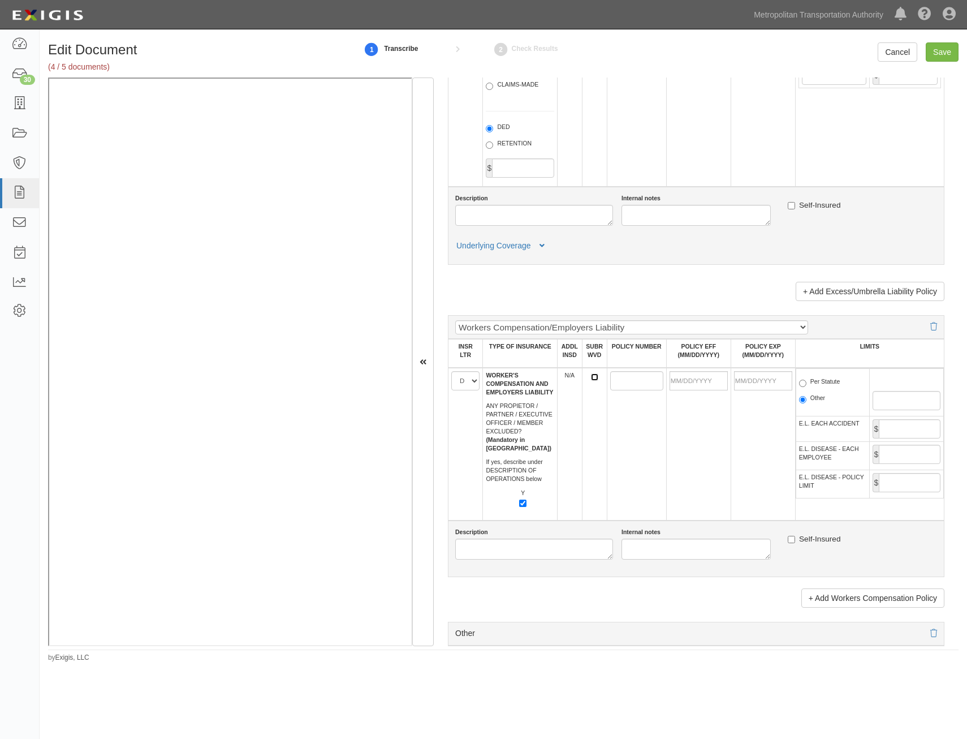
click at [591, 376] on input "SUBR WVD" at bounding box center [594, 376] width 7 height 7
checkbox input "true"
click at [639, 385] on input "POLICY NUMBER" at bounding box center [636, 380] width 53 height 19
paste input "16 WE AL5P3W"
type input "16 WE AL5P3W"
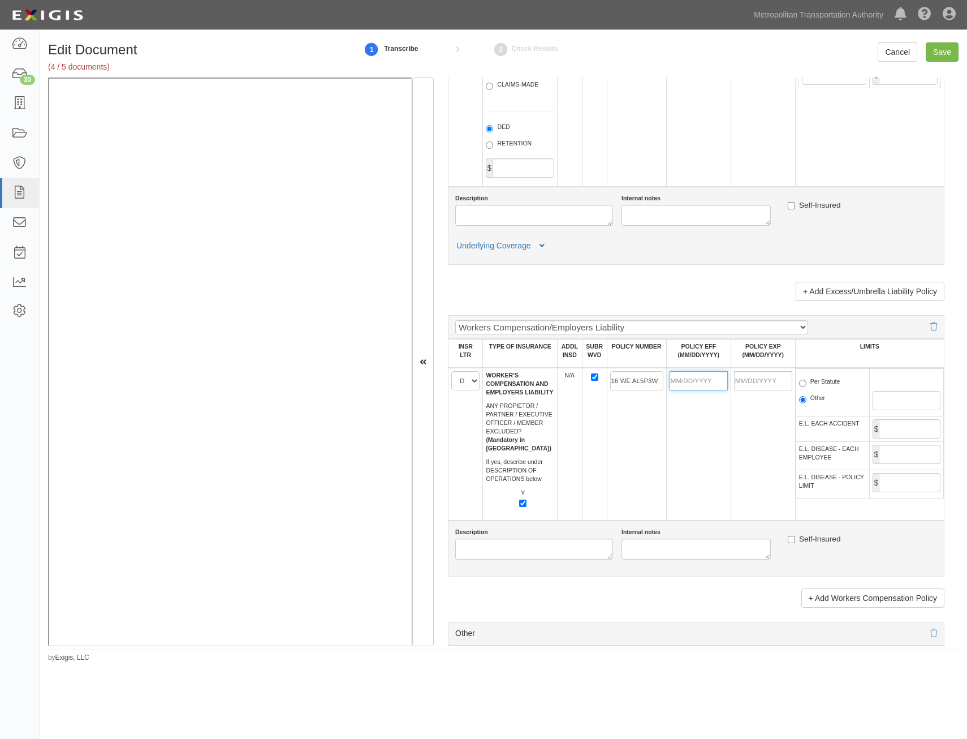
click at [701, 383] on input "POLICY EFF (MM/DD/YYYY)" at bounding box center [699, 380] width 58 height 19
type input "06/15/2025"
type input "[DATE]"
click at [831, 385] on label "Per Statute" at bounding box center [819, 382] width 41 height 11
click at [806, 385] on input "Per Statute" at bounding box center [802, 382] width 7 height 7
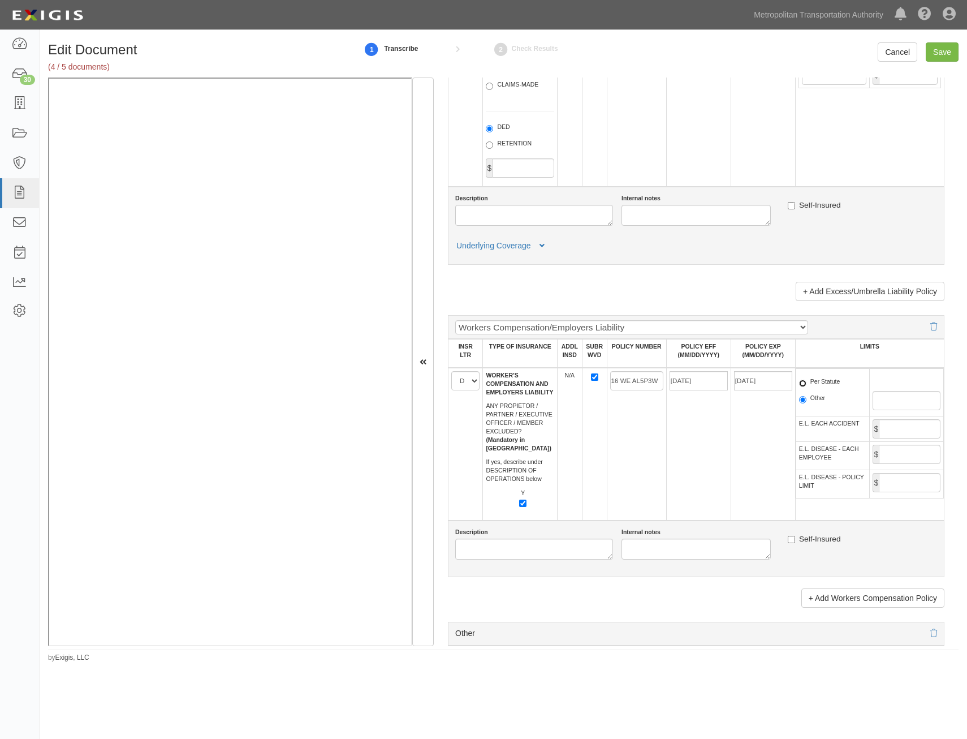
radio input "true"
click at [907, 429] on input "E.L. EACH ACCIDENT" at bounding box center [910, 428] width 62 height 19
type input "1,000,000"
click at [904, 454] on input "E.L. DISEASE - EACH EMPLOYEE" at bounding box center [910, 453] width 62 height 19
type input "1,000,000"
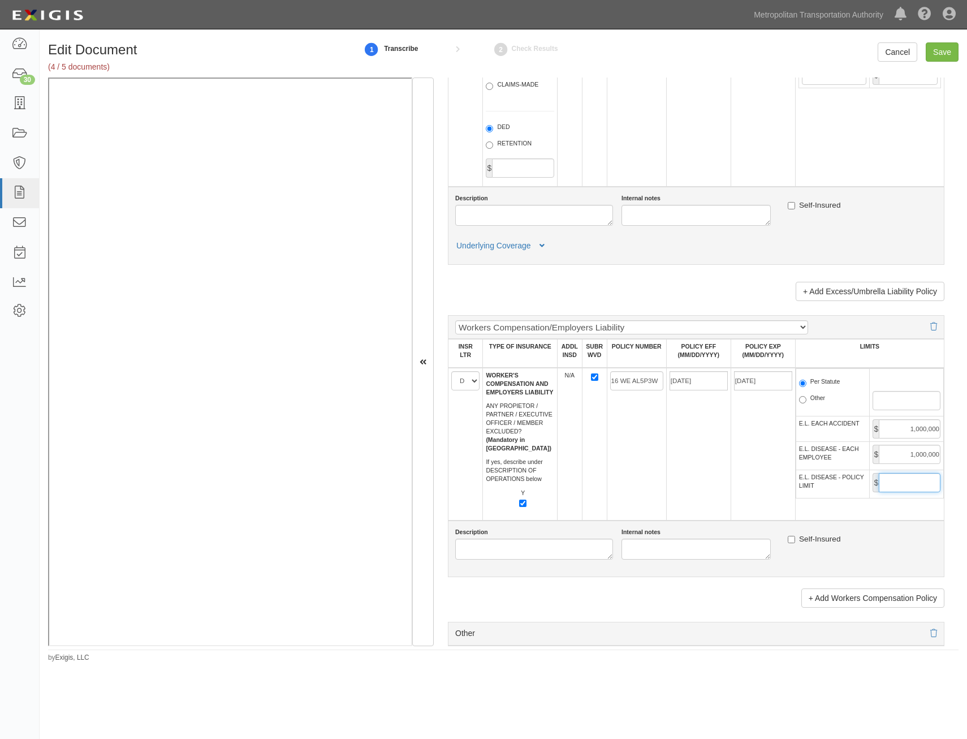
drag, startPoint x: 913, startPoint y: 478, endPoint x: 893, endPoint y: 487, distance: 21.5
click at [913, 478] on input "E.L. DISEASE - POLICY LIMIT" at bounding box center [910, 482] width 62 height 19
type input "1,000,000"
click at [607, 475] on td "16 WE AL5P3W" at bounding box center [636, 444] width 59 height 153
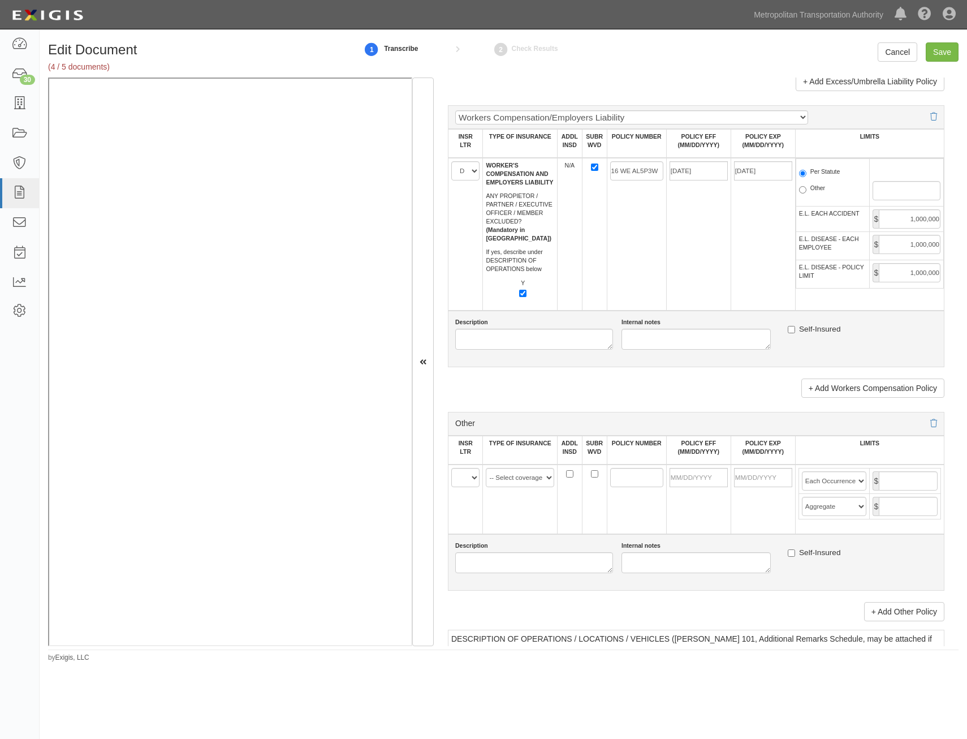
scroll to position [1810, 0]
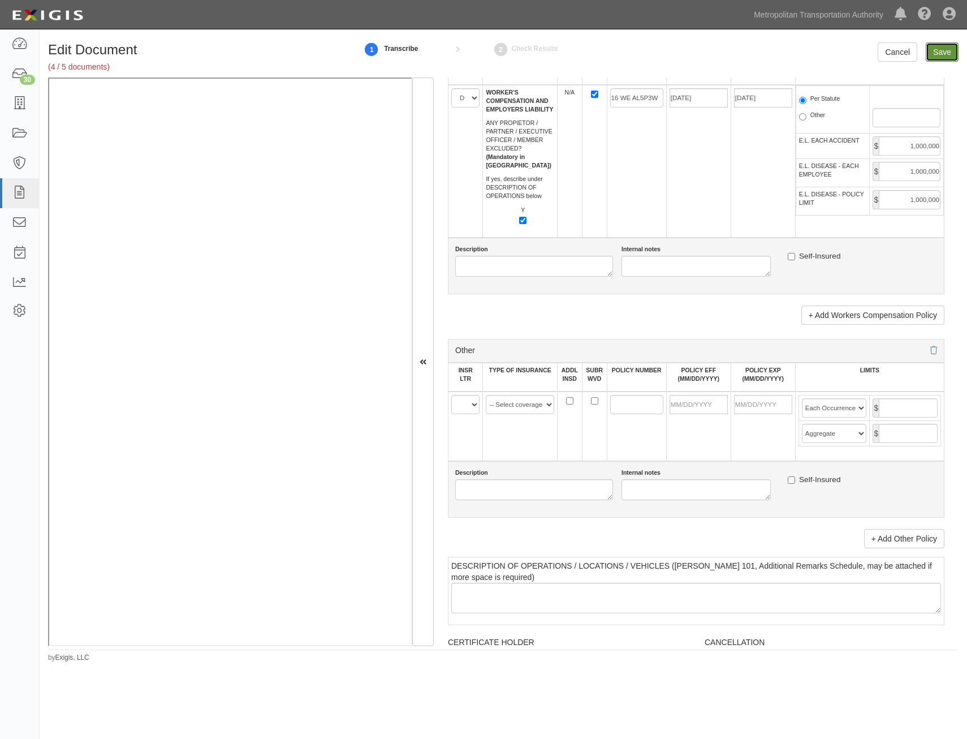
click at [944, 53] on input "Save" at bounding box center [942, 51] width 33 height 19
type input "1000000"
type input "2000000"
type input "1000000"
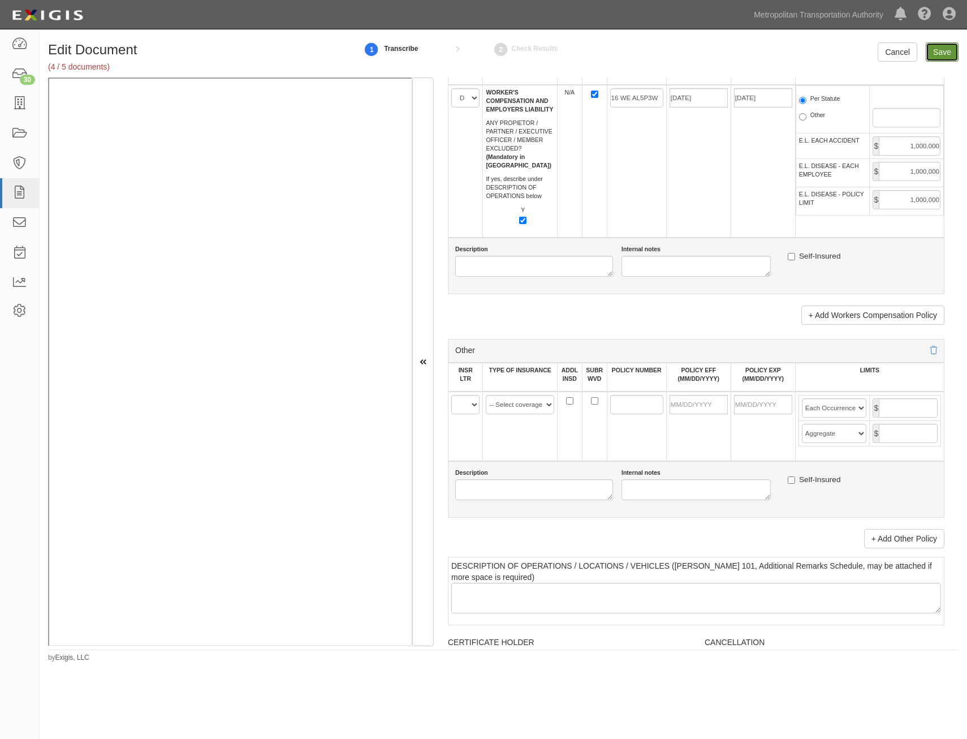
type input "10000000"
type input "1000000"
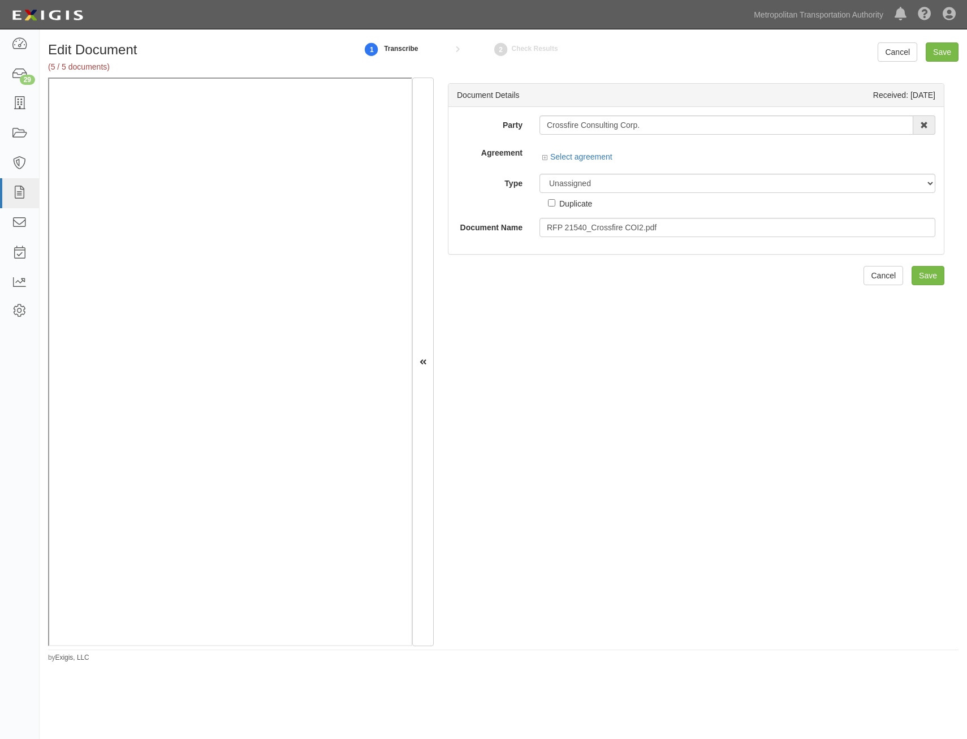
click at [730, 165] on div "Select agreement" at bounding box center [737, 158] width 396 height 14
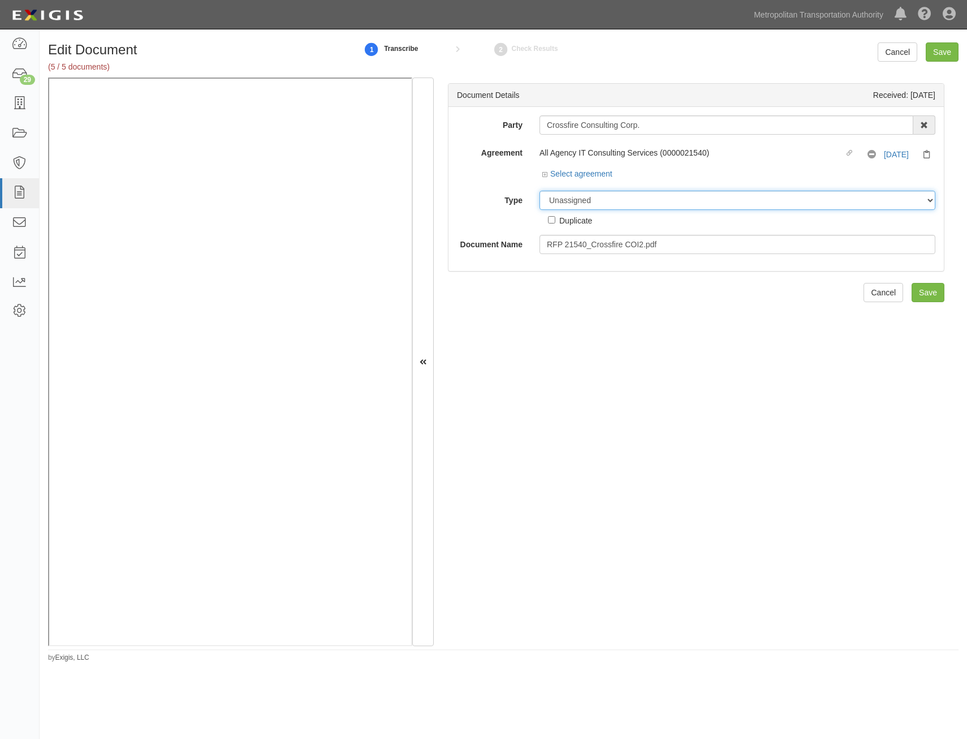
drag, startPoint x: 706, startPoint y: 201, endPoint x: 702, endPoint y: 209, distance: 9.1
click at [706, 201] on select "Unassigned Binder Cancellation Notice Certificate Contract Endorsement Insuranc…" at bounding box center [737, 200] width 396 height 19
select select "CertificateDetail"
click at [539, 191] on select "Unassigned Binder Cancellation Notice Certificate Contract Endorsement Insuranc…" at bounding box center [737, 200] width 396 height 19
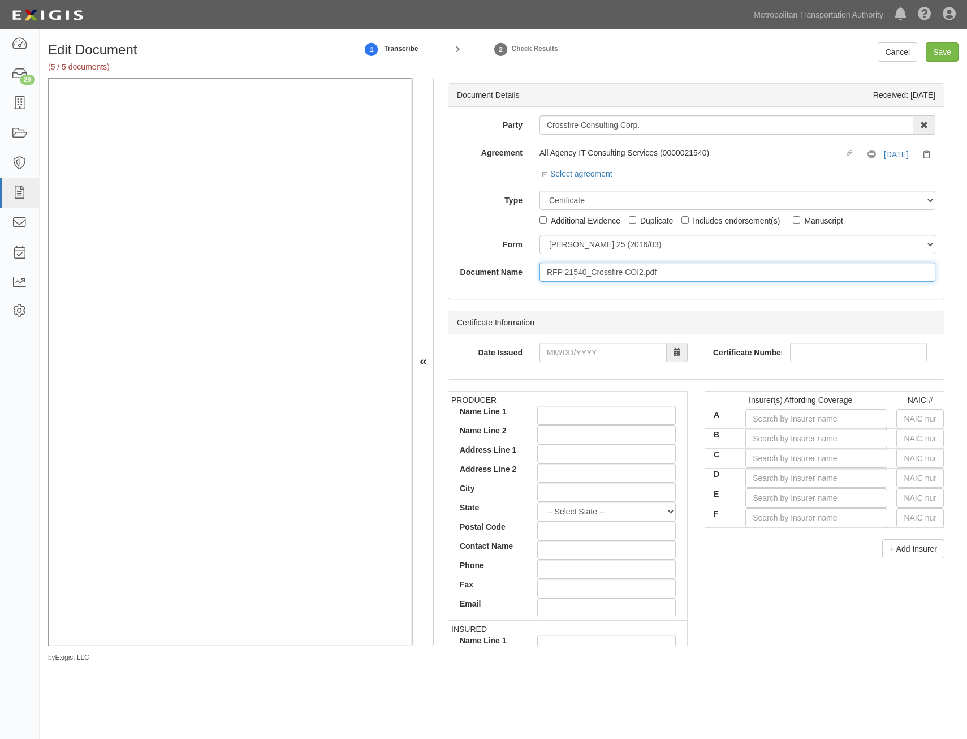
click at [750, 276] on input "RFP 21540_Crossfire COI2.pdf" at bounding box center [737, 271] width 396 height 19
type input "COI"
click at [843, 421] on input "A" at bounding box center [816, 418] width 142 height 19
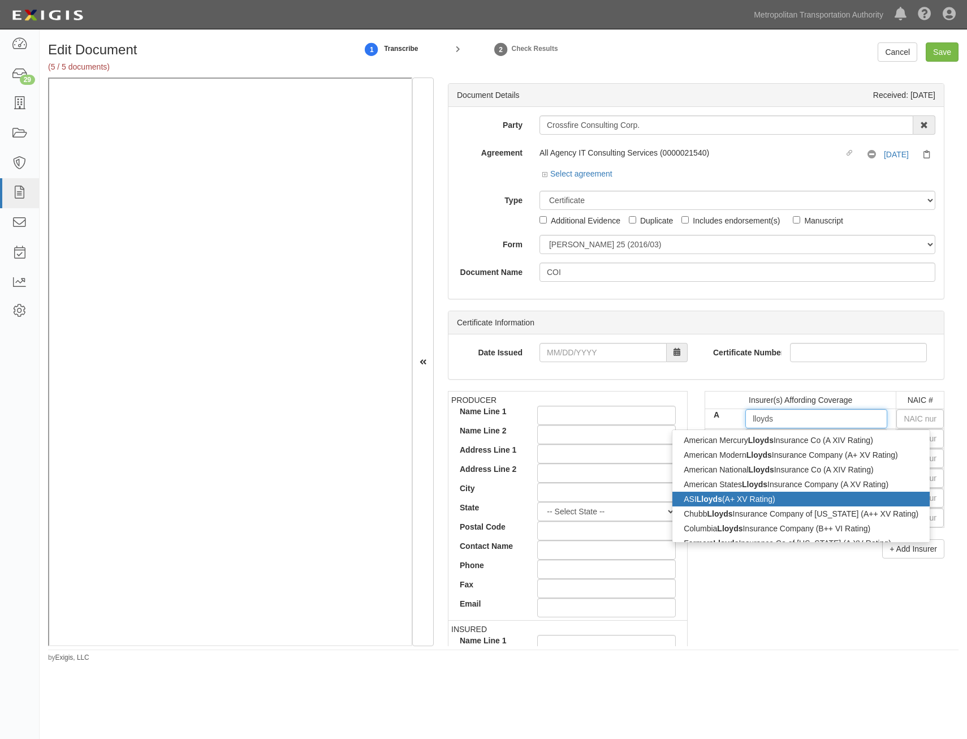
click at [743, 495] on div "ASI Lloyds (A+ XV Rating)" at bounding box center [800, 498] width 257 height 15
type input "ASI Lloyds (A+ XV Rating)"
type input "11059"
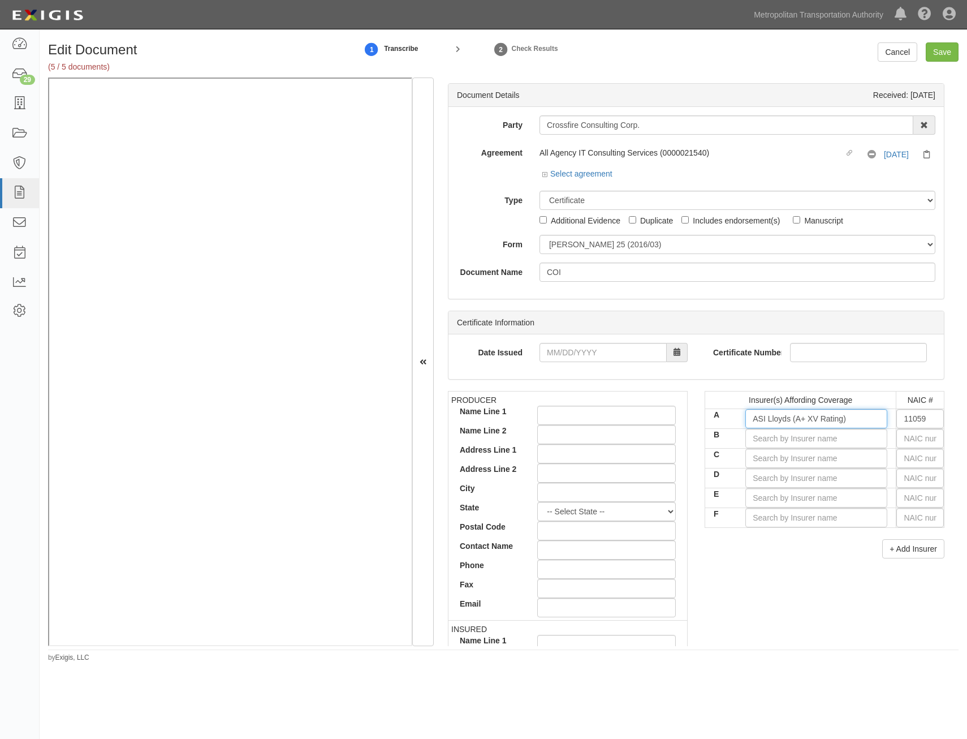
type input "ASI Lloyds (A+ XV Rating)"
drag, startPoint x: 755, startPoint y: 569, endPoint x: 758, endPoint y: 560, distance: 9.1
click at [757, 567] on div "PRODUCER Name Line 1 Name Line 2 Address Line 1 Address Line 2 City State -- Se…" at bounding box center [695, 587] width 513 height 393
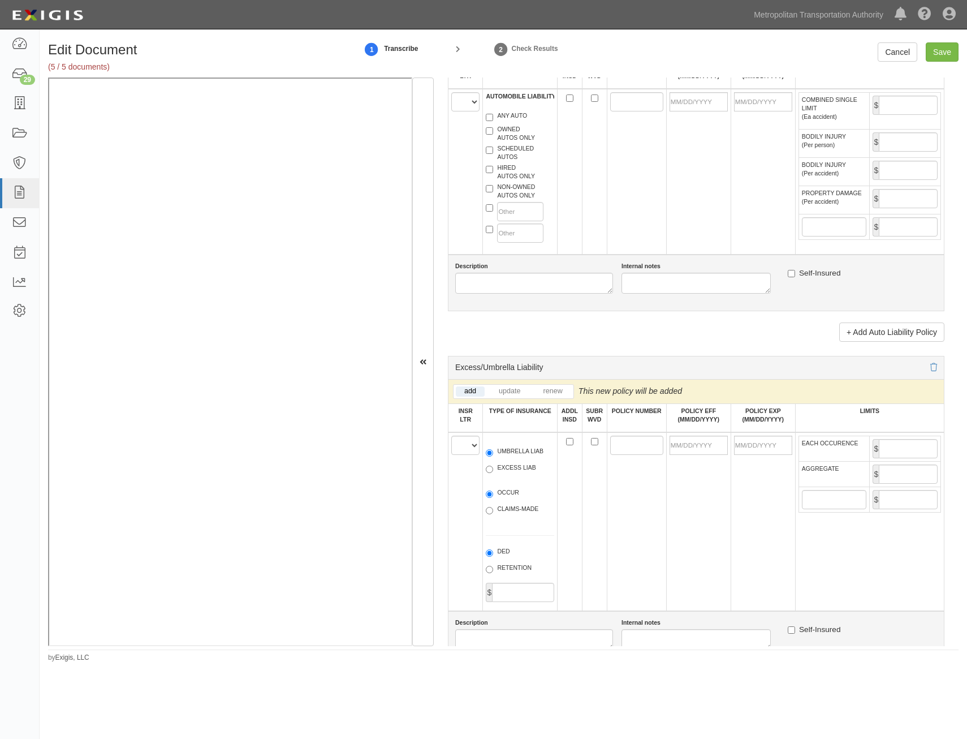
drag, startPoint x: 756, startPoint y: 331, endPoint x: 745, endPoint y: 566, distance: 234.9
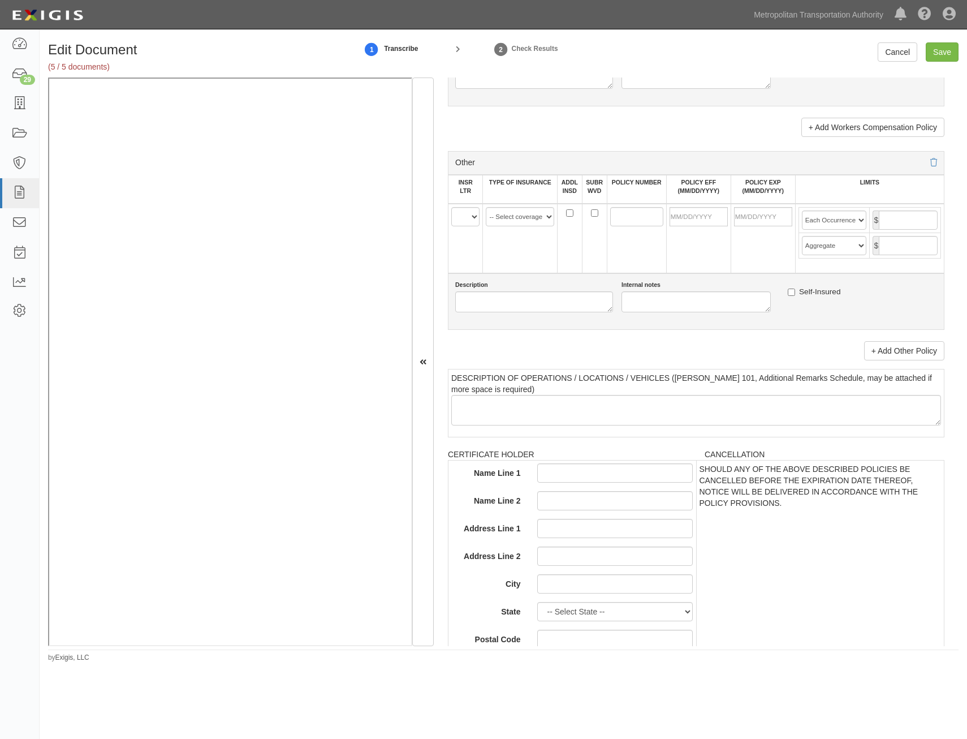
scroll to position [2047, 0]
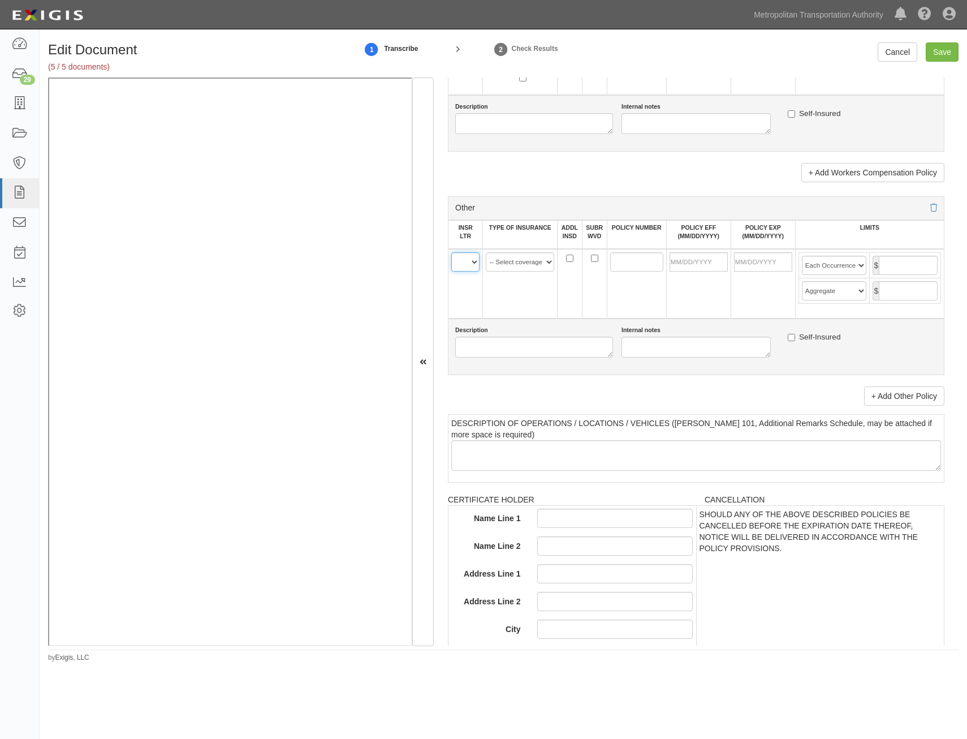
drag, startPoint x: 464, startPoint y: 261, endPoint x: 466, endPoint y: 269, distance: 7.7
click at [464, 261] on select "A B C D E F" at bounding box center [465, 261] width 28 height 19
select select "A"
click at [451, 252] on select "A B C D E F" at bounding box center [465, 261] width 28 height 19
click at [897, 400] on link "+ Add Other Policy" at bounding box center [904, 395] width 80 height 19
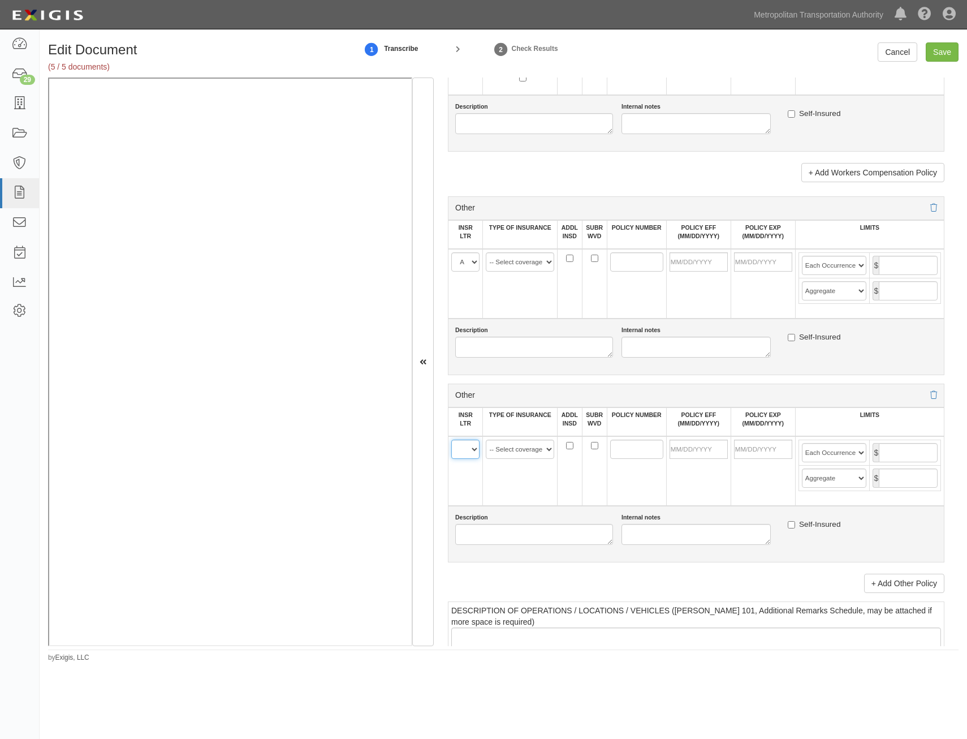
click at [465, 455] on select "A B C D E F" at bounding box center [465, 448] width 28 height 19
select select "A"
click at [451, 439] on select "A B C D E F" at bounding box center [465, 448] width 28 height 19
click at [525, 261] on select "-- Select coverage line -- Asbestos Abatement Auto Physical Damage Aviation Lia…" at bounding box center [520, 261] width 68 height 19
select select "152"
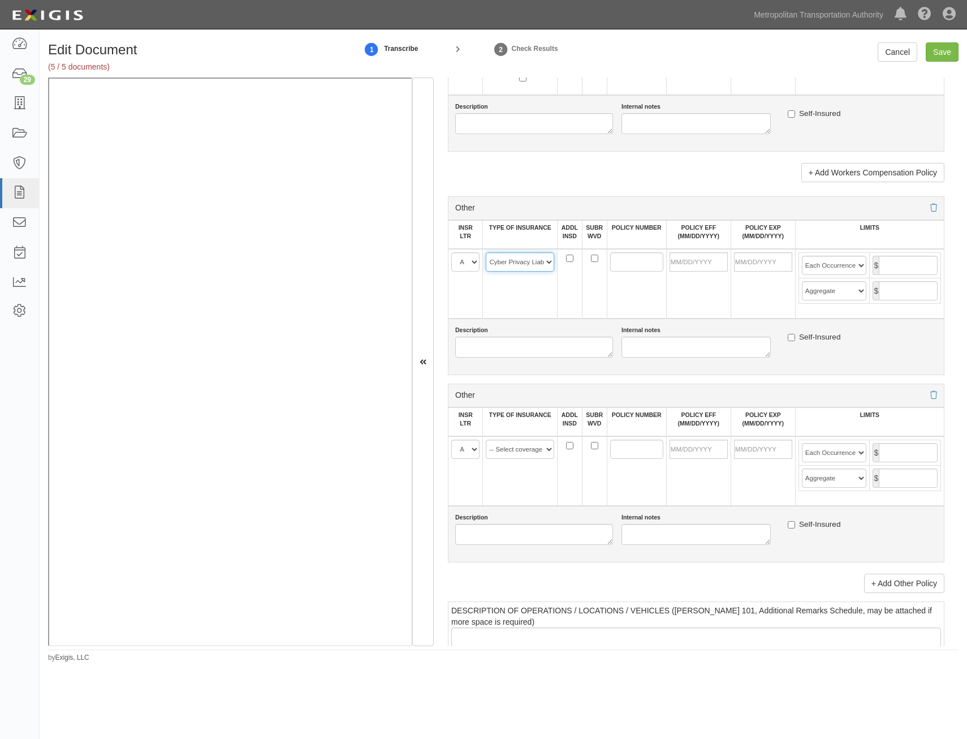
click at [486, 252] on select "-- Select coverage line -- Asbestos Abatement Auto Physical Damage Aviation Lia…" at bounding box center [520, 261] width 68 height 19
drag, startPoint x: 533, startPoint y: 445, endPoint x: 536, endPoint y: 456, distance: 11.7
click at [533, 445] on select "-- Select coverage line -- Asbestos Abatement Auto Physical Damage Aviation Lia…" at bounding box center [520, 448] width 68 height 19
select select "91"
click at [486, 439] on select "-- Select coverage line -- Asbestos Abatement Auto Physical Damage Aviation Lia…" at bounding box center [520, 448] width 68 height 19
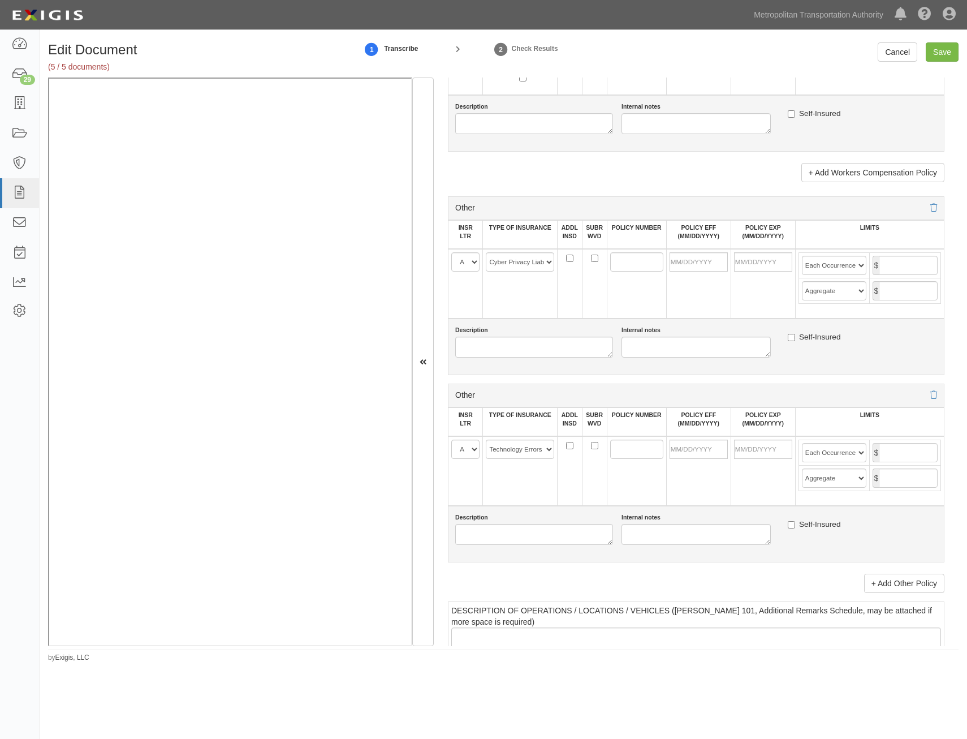
click at [632, 490] on td at bounding box center [636, 471] width 59 height 70
click at [623, 261] on input "POLICY NUMBER" at bounding box center [636, 261] width 53 height 19
paste input "D15D80251201"
type input "D15D80251201"
click at [629, 444] on input "POLICY NUMBER" at bounding box center [636, 448] width 53 height 19
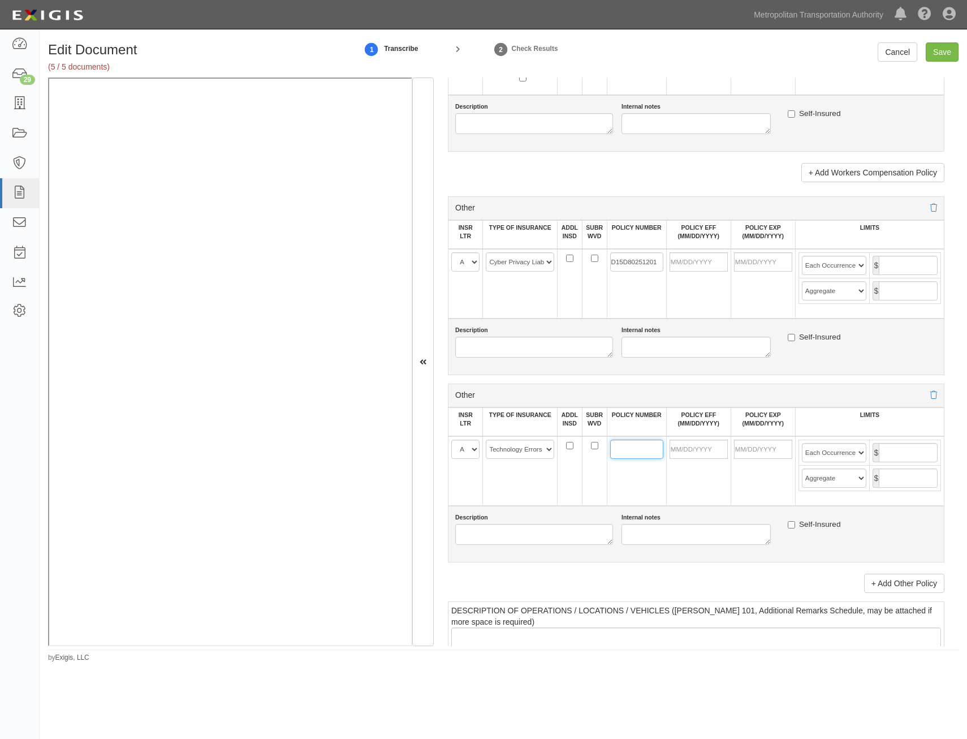
paste input "D15D80251201"
type input "D15D80251201"
click at [705, 265] on input "POLICY EFF (MM/DD/YYYY)" at bounding box center [699, 261] width 58 height 19
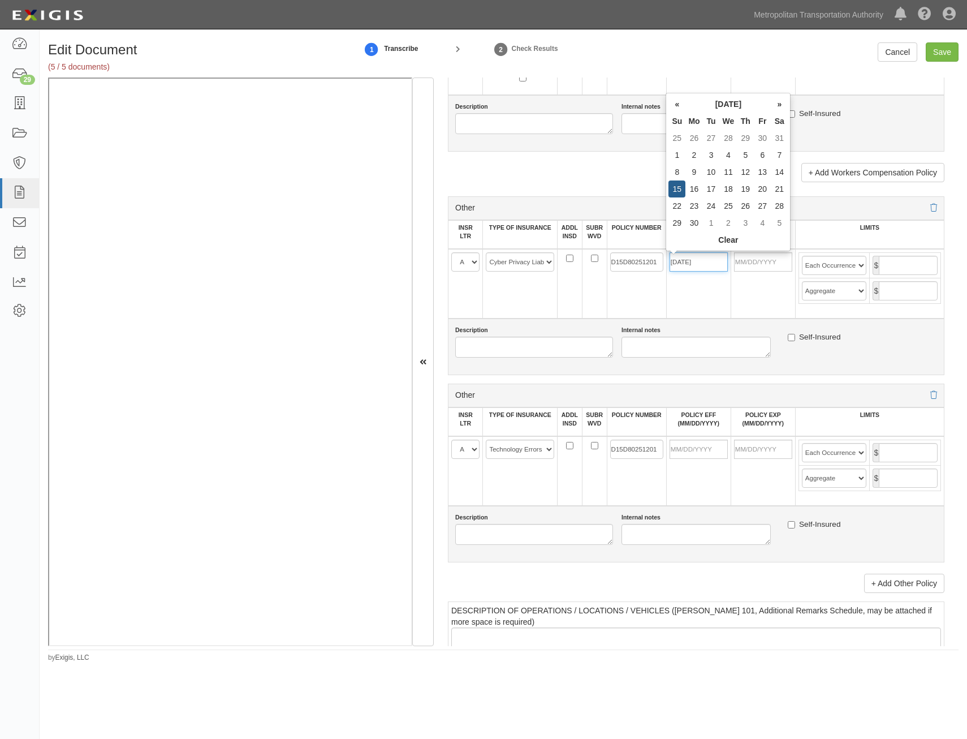
type input "[DATE]"
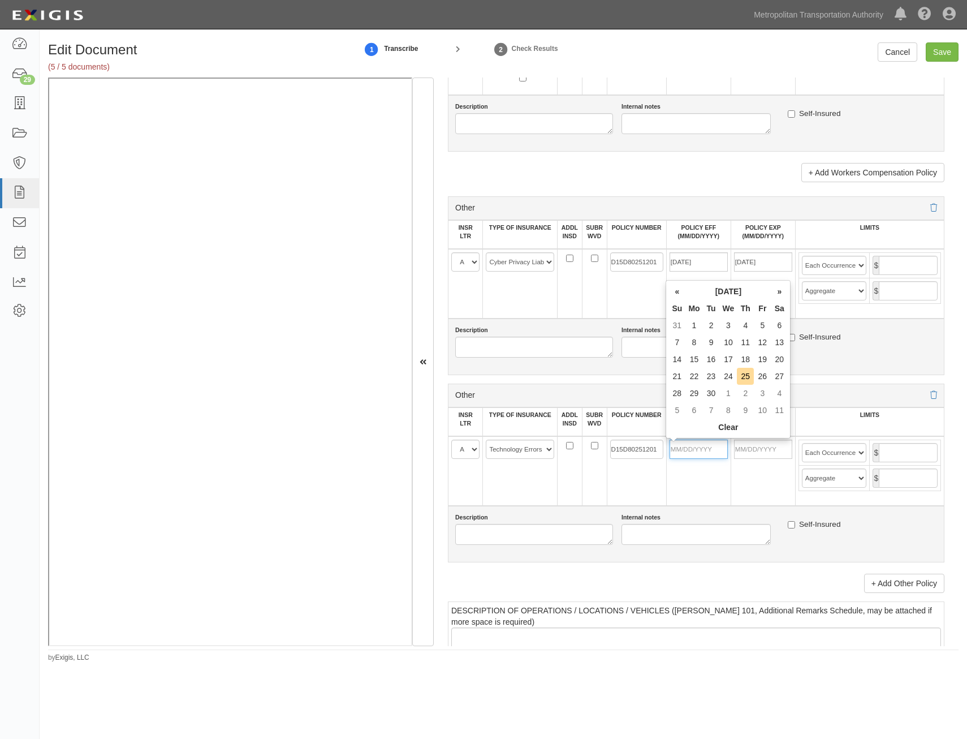
click at [701, 448] on input "POLICY EFF (MM/DD/YYYY)" at bounding box center [699, 448] width 58 height 19
type input "[DATE]"
click at [896, 266] on input "text" at bounding box center [908, 265] width 59 height 19
type input "5,000,000"
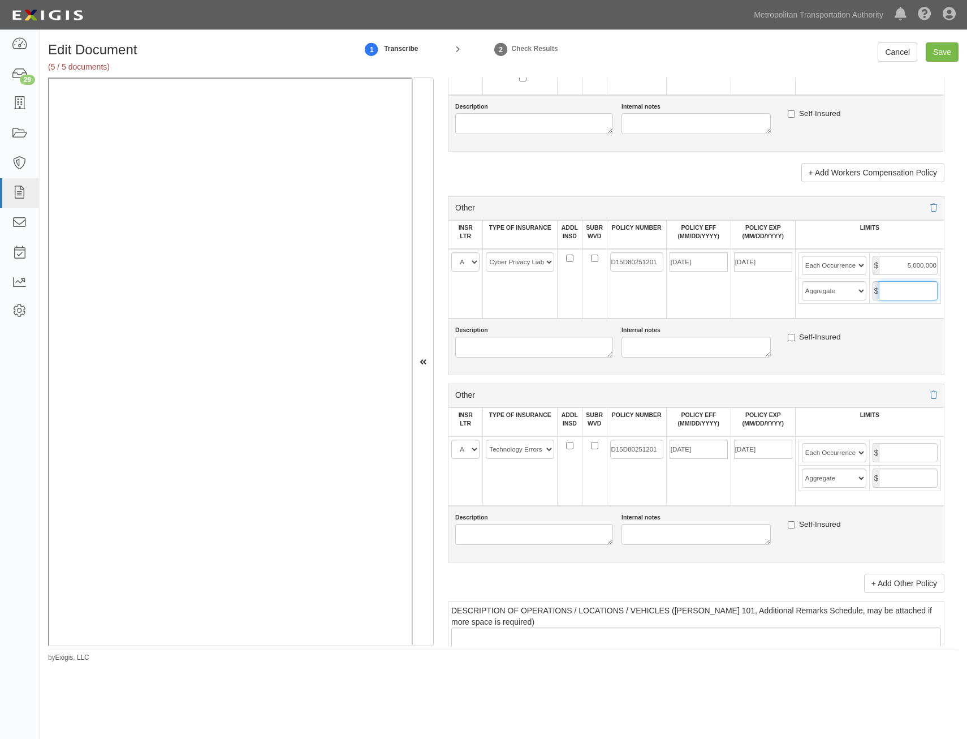
drag, startPoint x: 916, startPoint y: 287, endPoint x: 913, endPoint y: 295, distance: 8.6
click at [916, 287] on input "text" at bounding box center [908, 290] width 59 height 19
type input "5,000,000"
click at [897, 461] on input "text" at bounding box center [908, 452] width 59 height 19
type input "5,000,000"
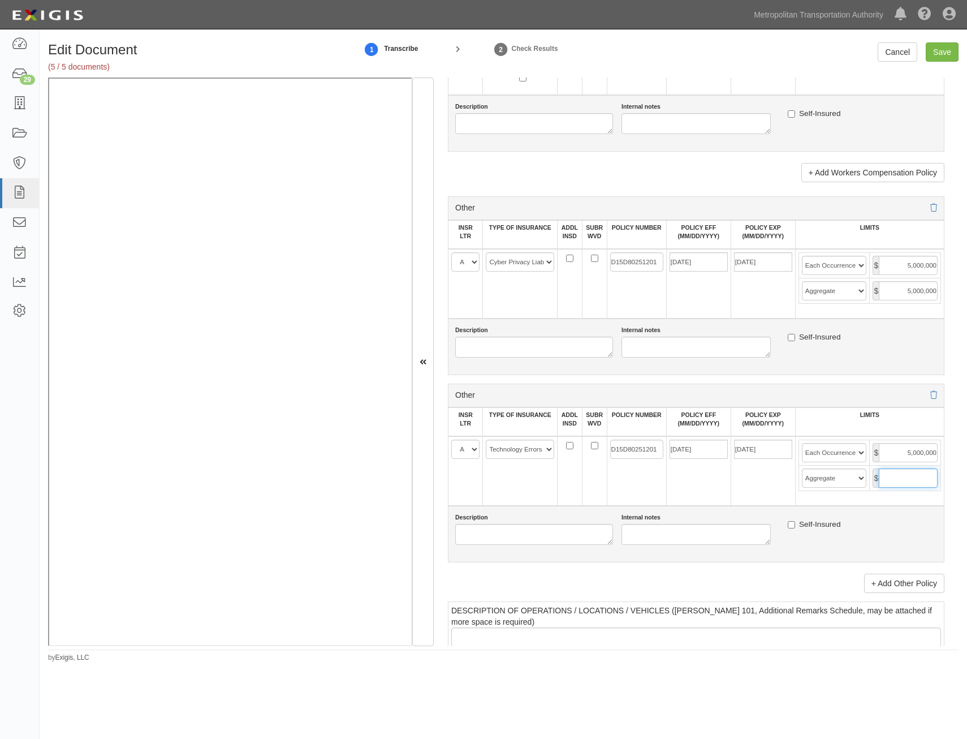
click at [899, 477] on input "text" at bounding box center [908, 477] width 59 height 19
type input "5,000,000"
click at [936, 53] on input "Save" at bounding box center [942, 51] width 33 height 19
type input "5000000"
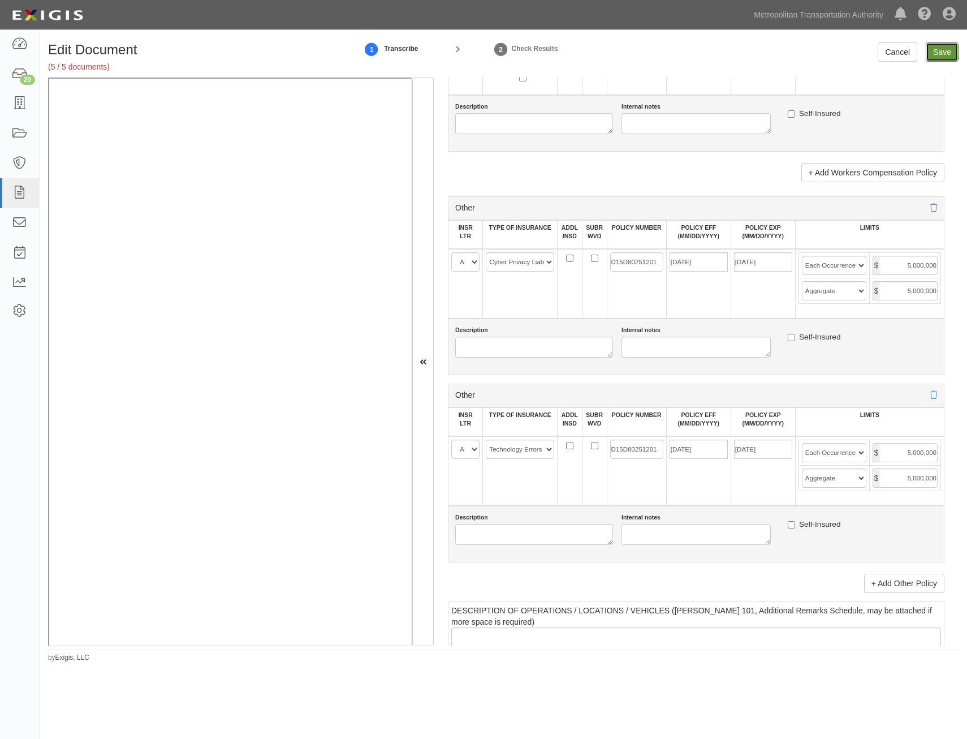
type input "5000000"
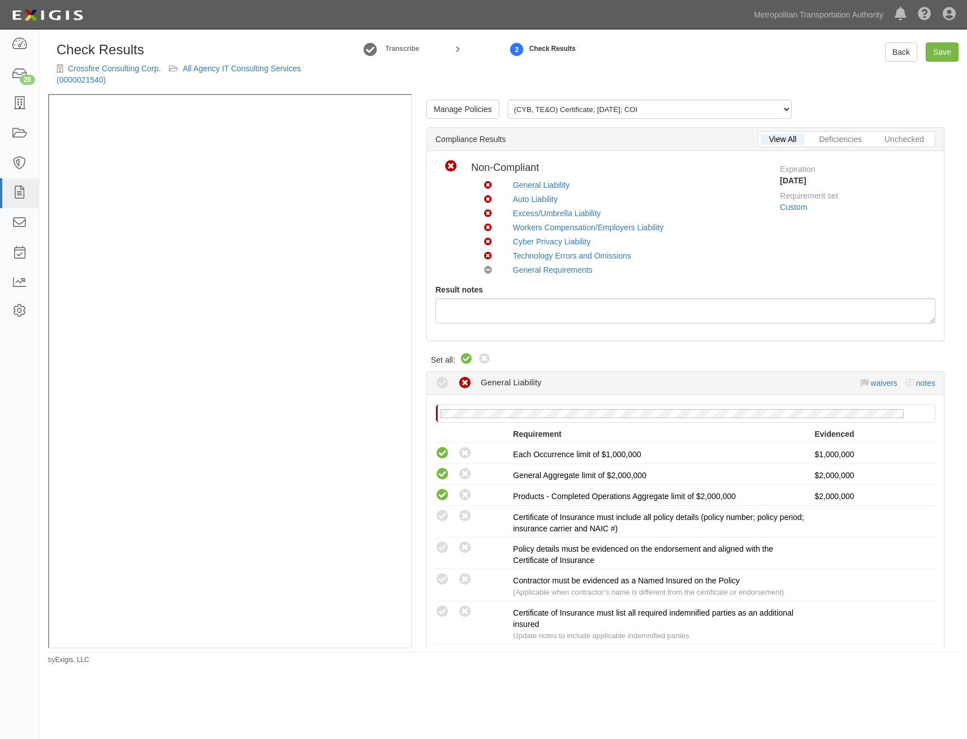
click at [468, 360] on icon at bounding box center [467, 359] width 14 height 14
radio input "true"
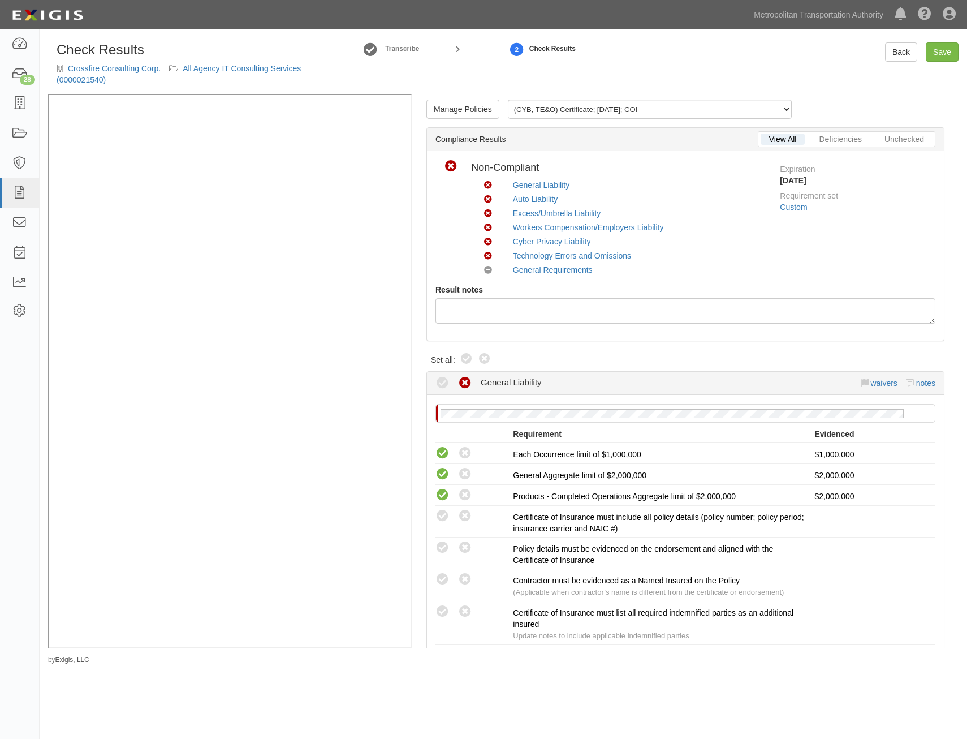
radio input "true"
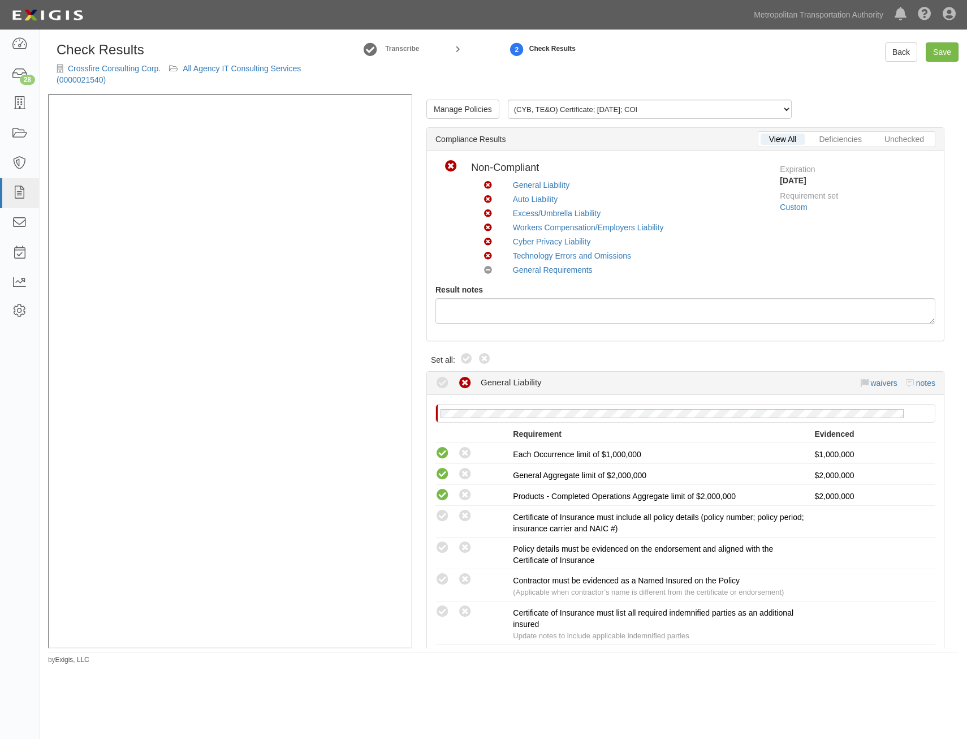
radio input "true"
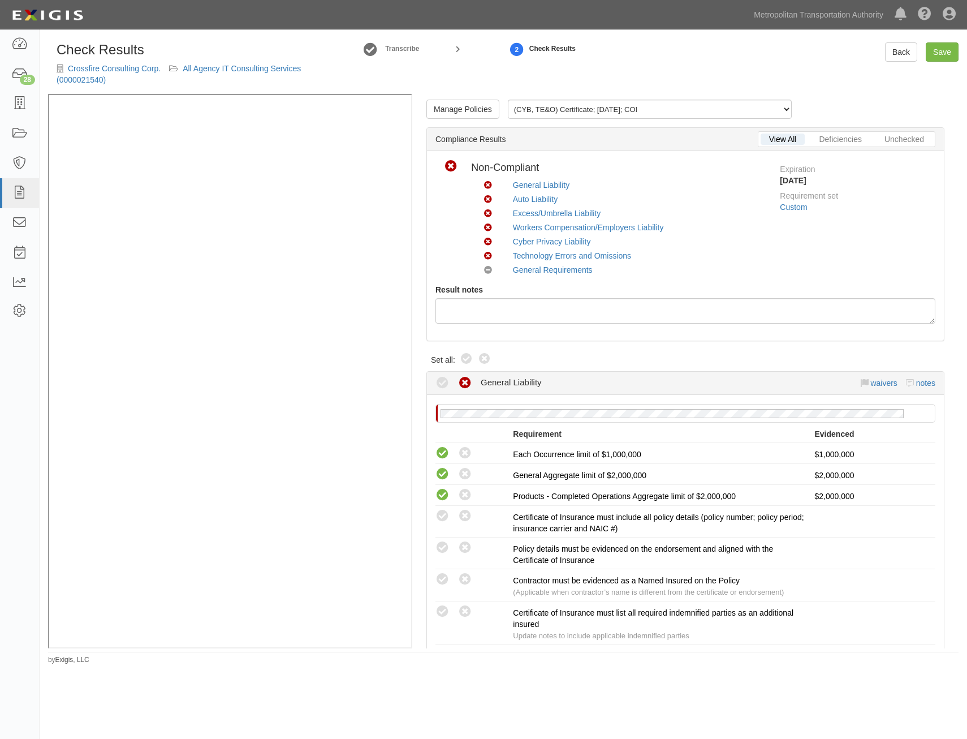
radio input "true"
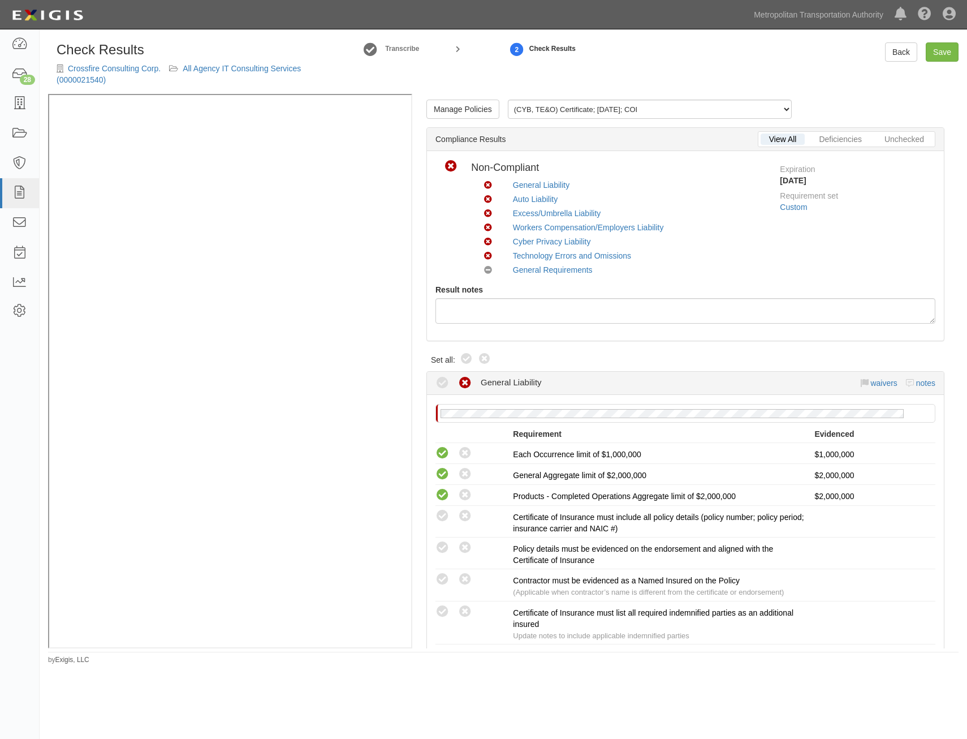
radio input "true"
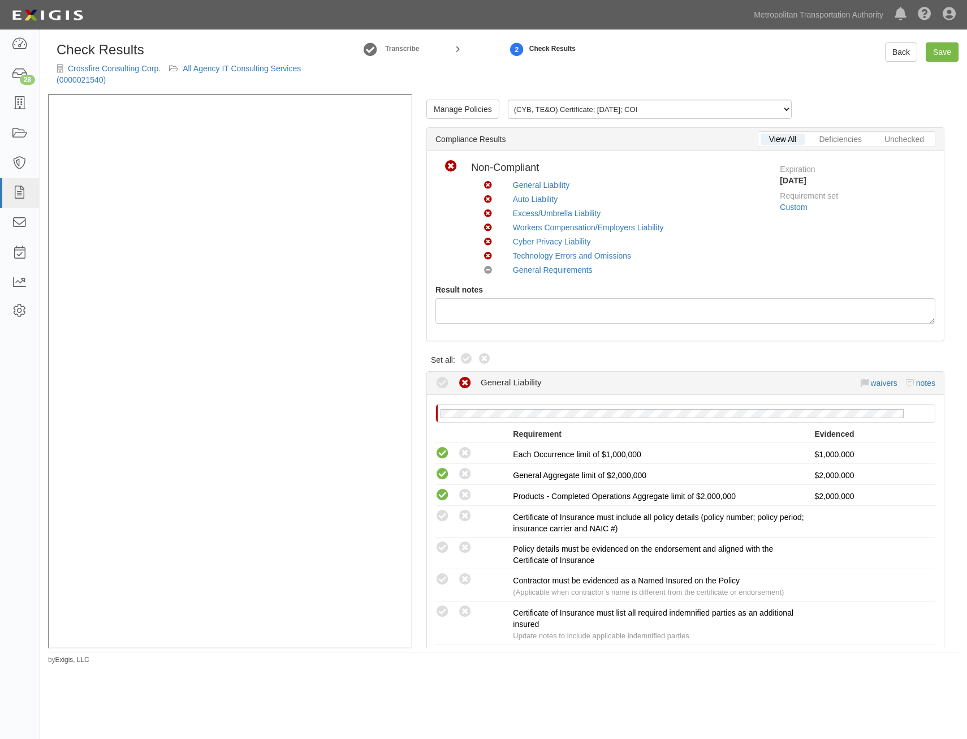
radio input "true"
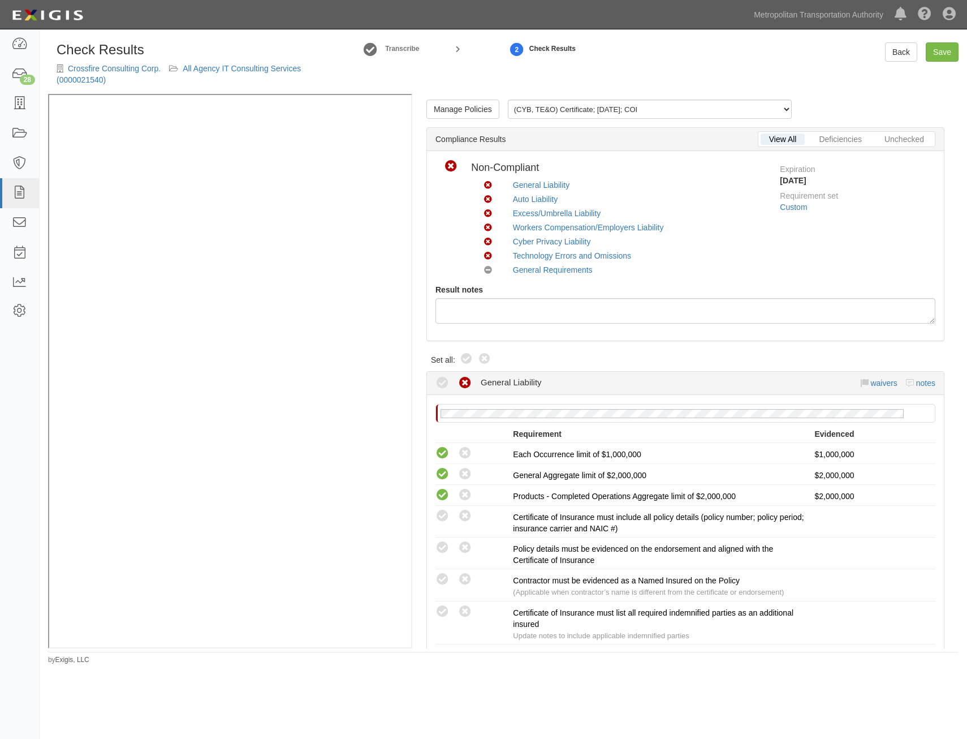
radio input "true"
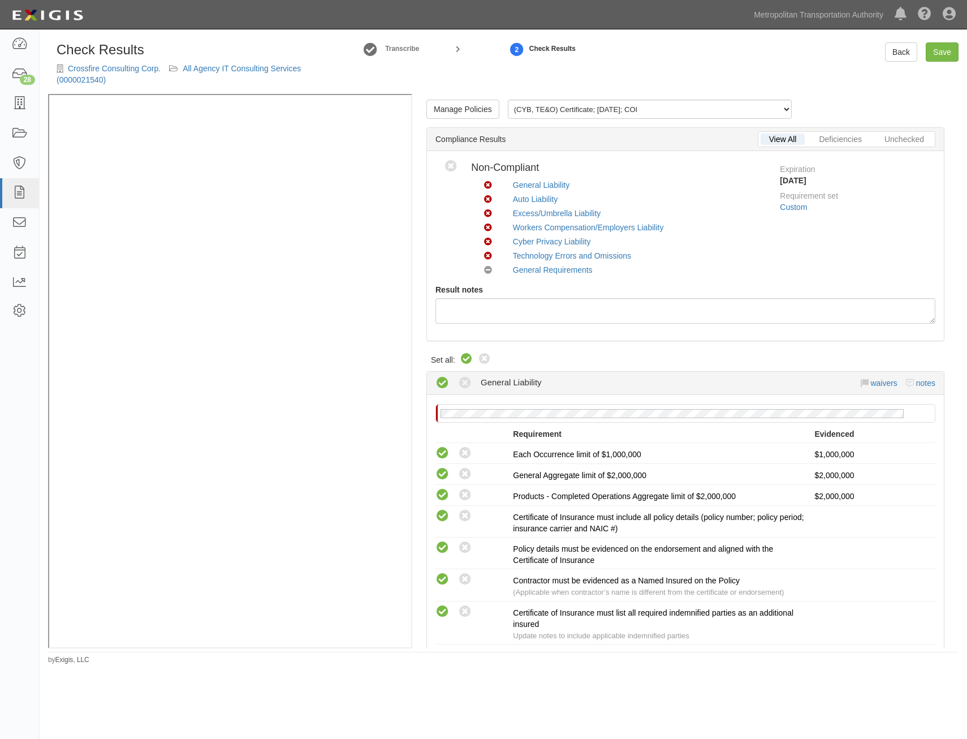
radio input "true"
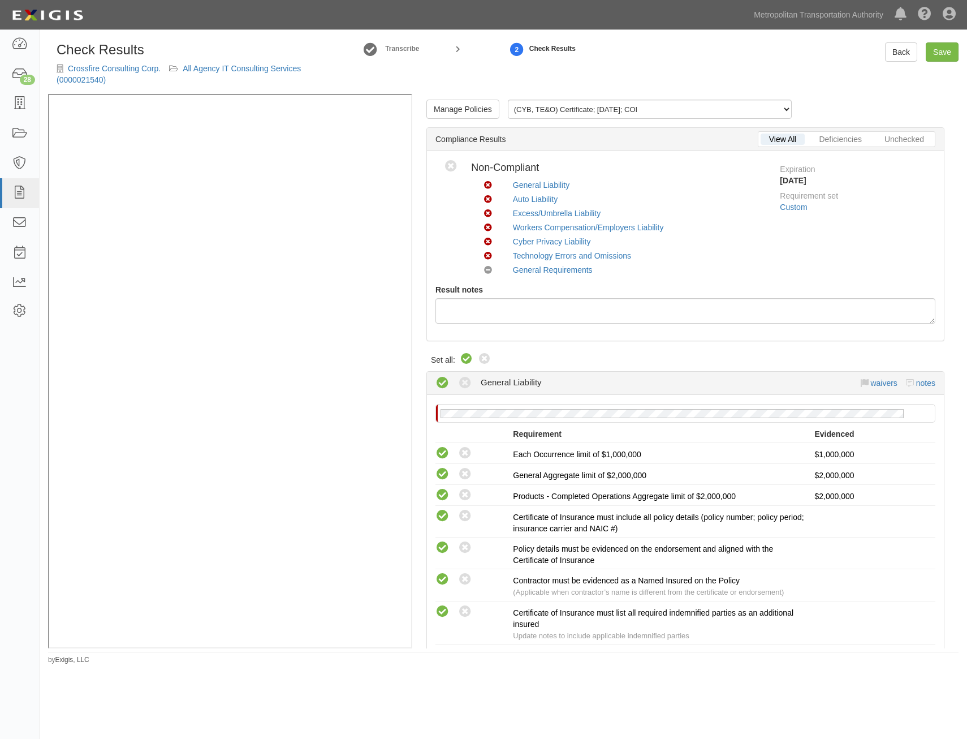
radio input "true"
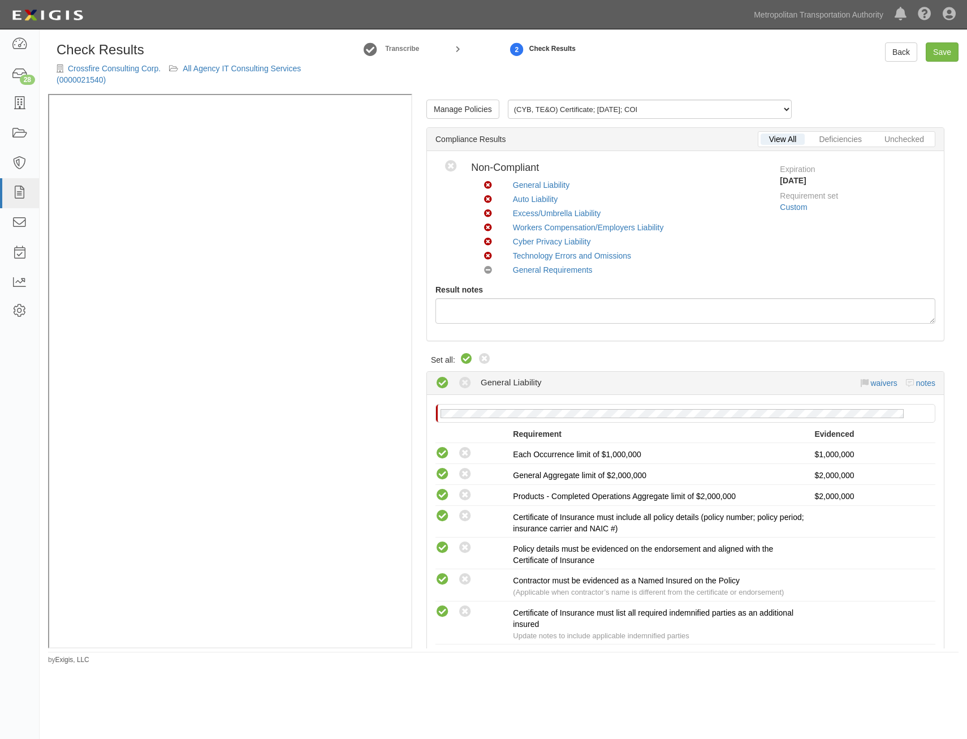
radio input "true"
radio input "false"
radio input "true"
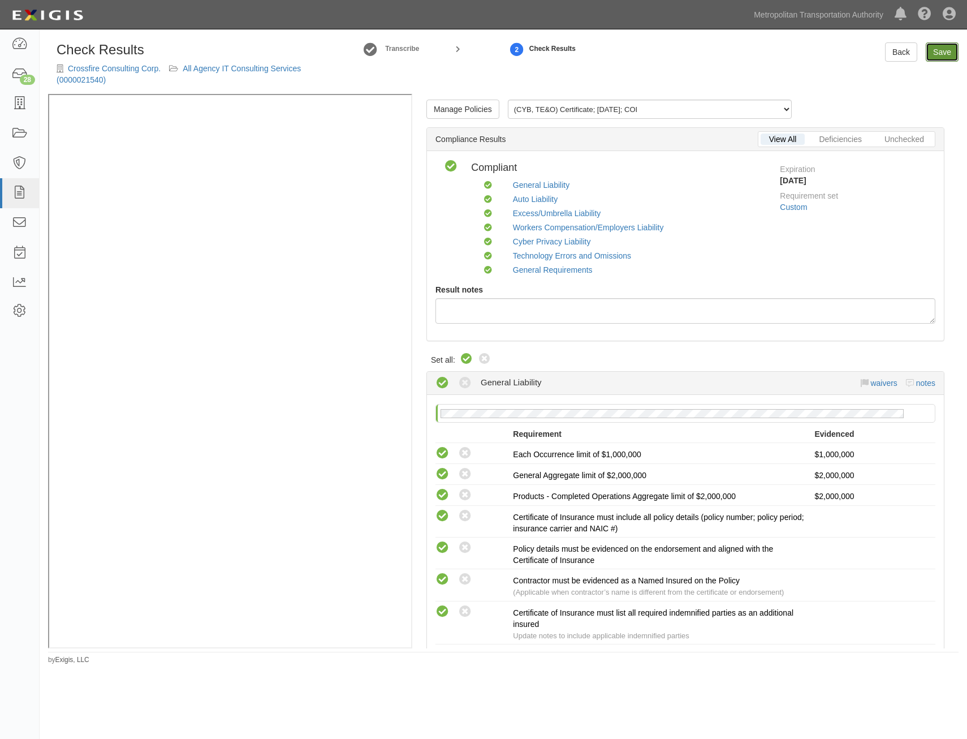
click at [946, 49] on link "Save" at bounding box center [942, 51] width 33 height 19
radio input "true"
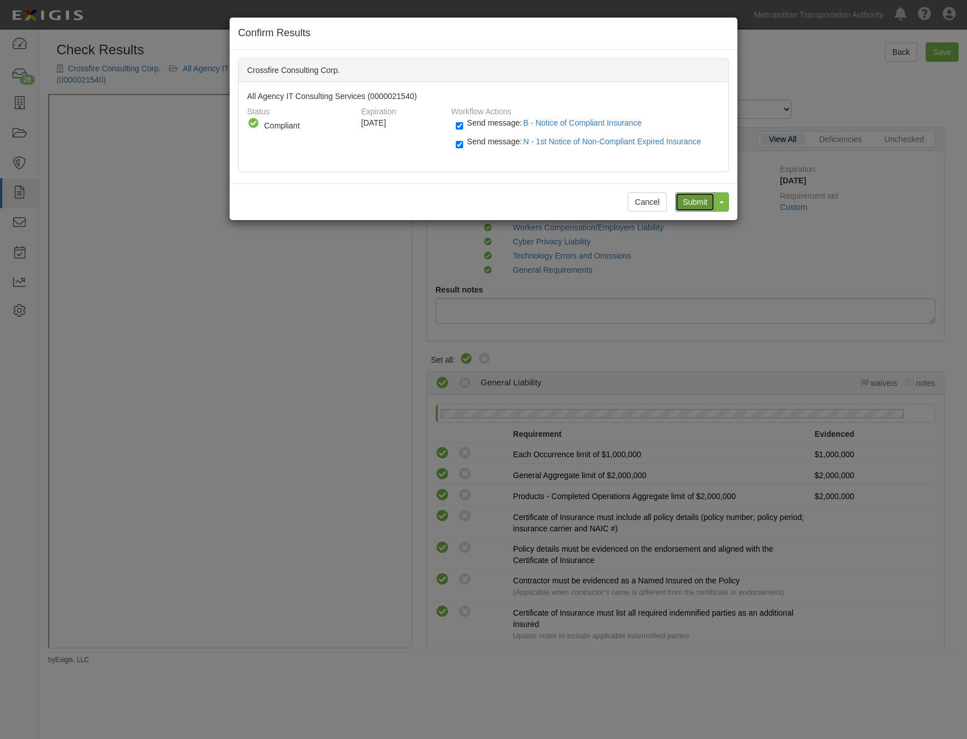
click at [694, 199] on input "Submit" at bounding box center [695, 201] width 40 height 19
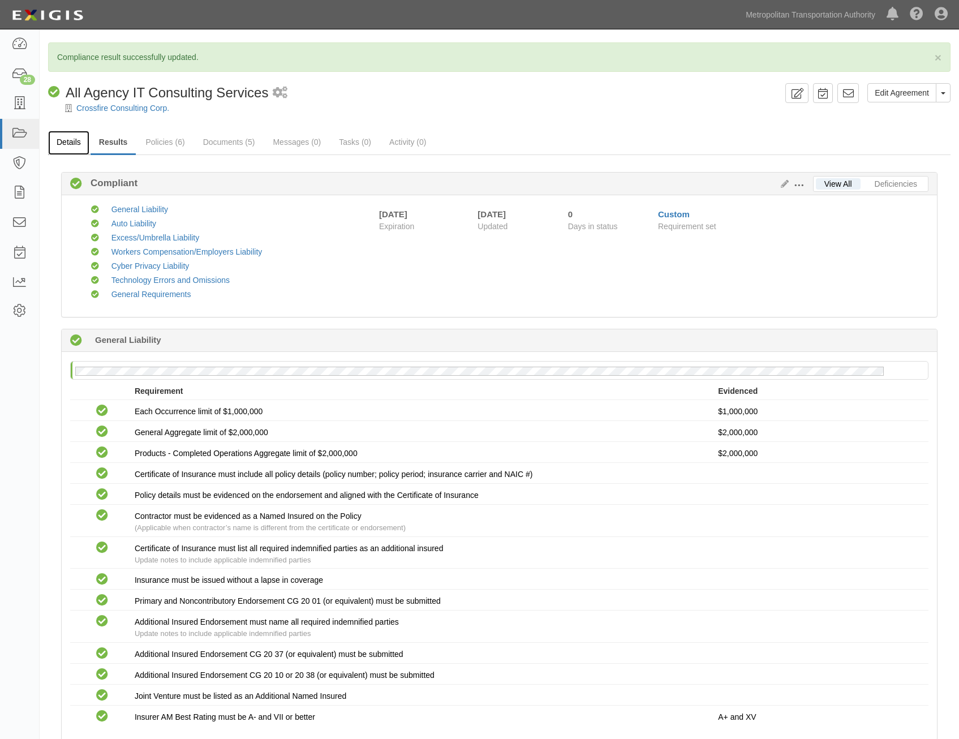
click at [76, 143] on link "Details" at bounding box center [68, 143] width 41 height 24
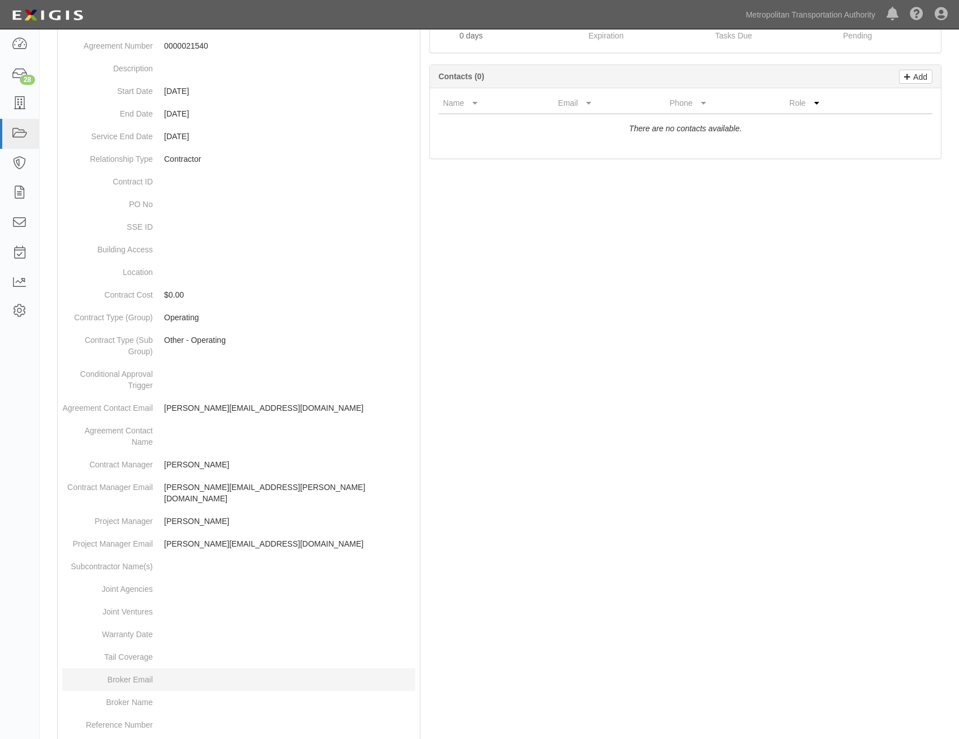
scroll to position [357, 0]
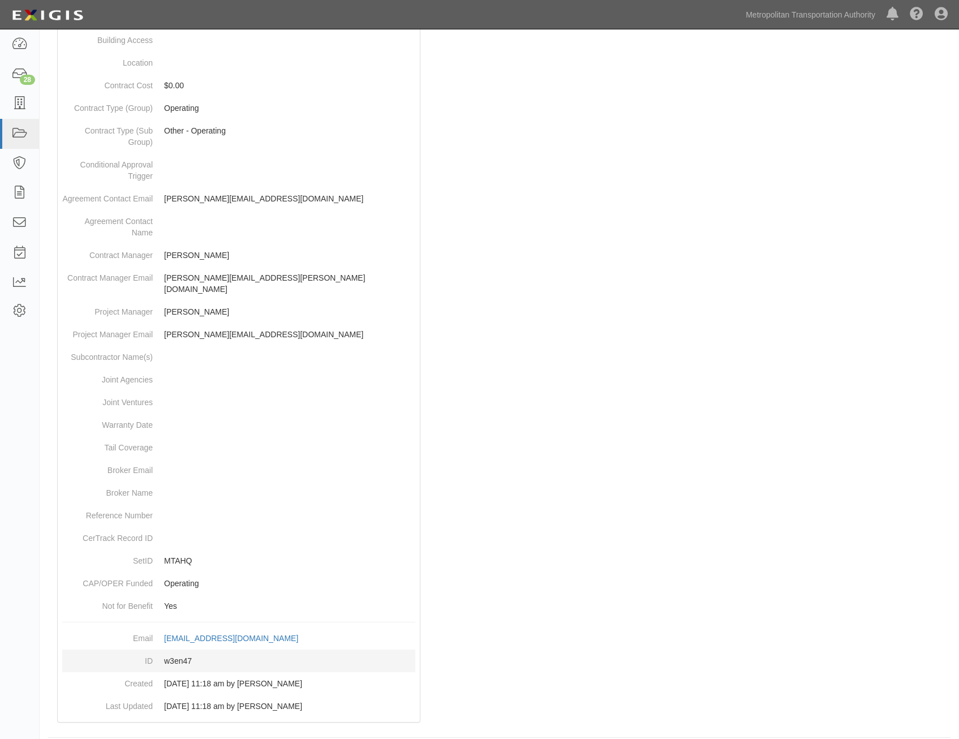
click at [179, 649] on dd "w3en47" at bounding box center [238, 660] width 353 height 23
copy dd "w3en47"
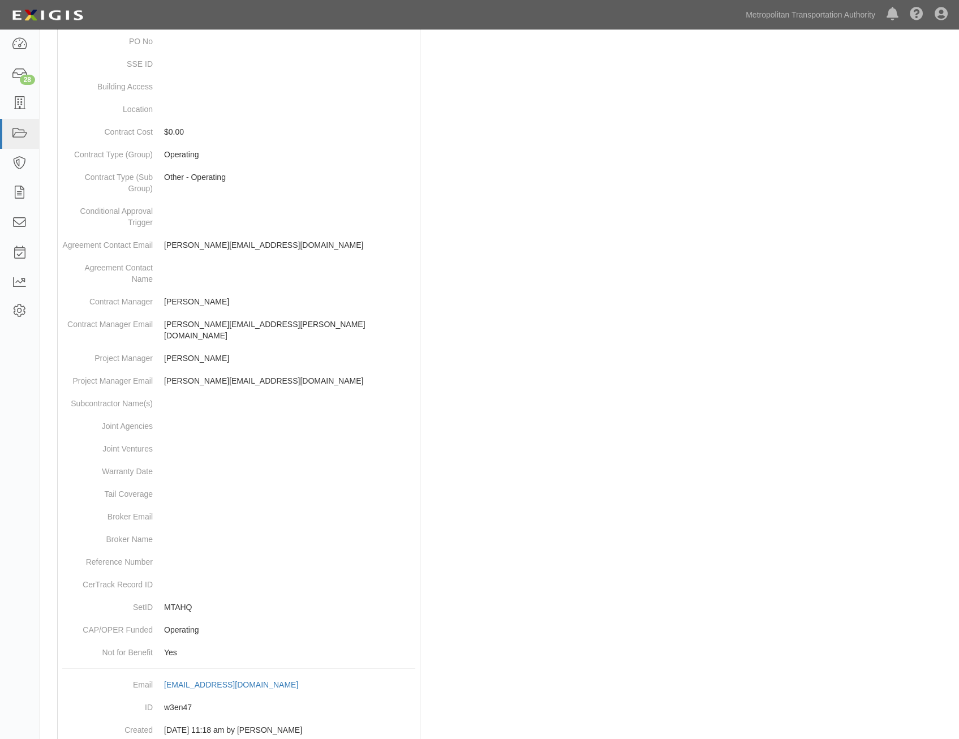
scroll to position [0, 0]
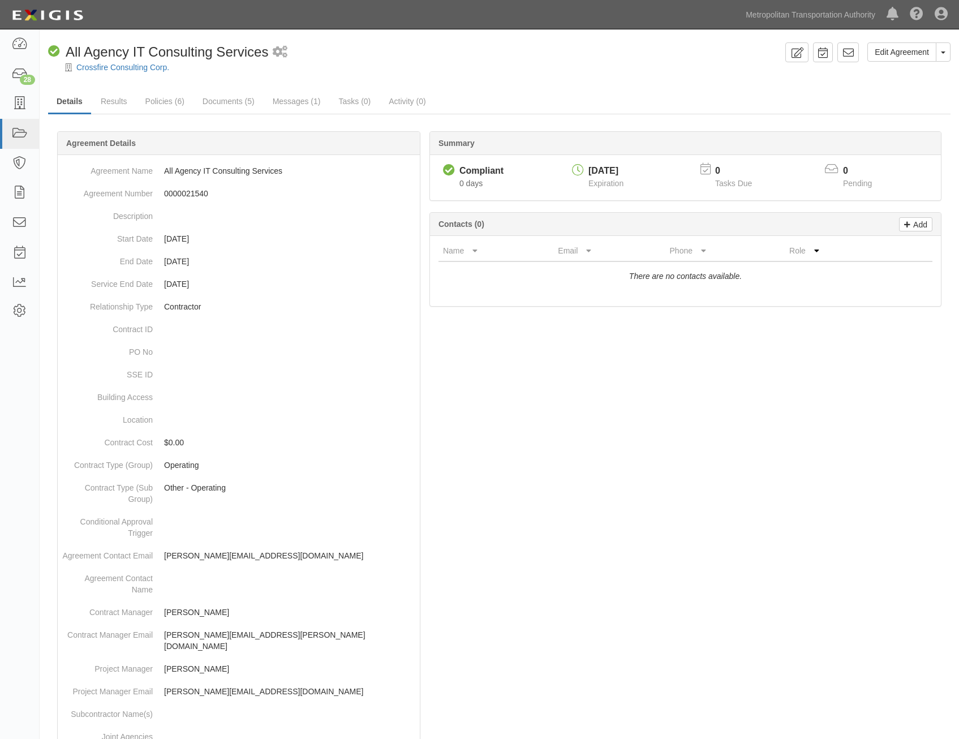
drag, startPoint x: 725, startPoint y: 549, endPoint x: 776, endPoint y: 96, distance: 455.8
click at [851, 50] on icon at bounding box center [847, 52] width 11 height 11
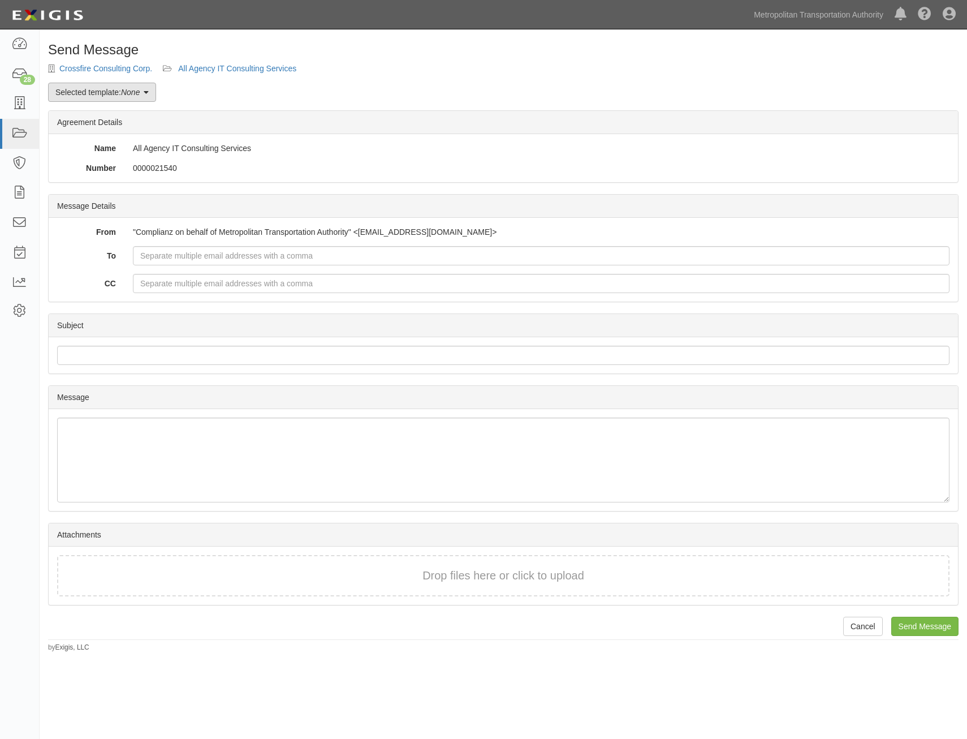
click at [135, 89] on em "None" at bounding box center [130, 92] width 19 height 9
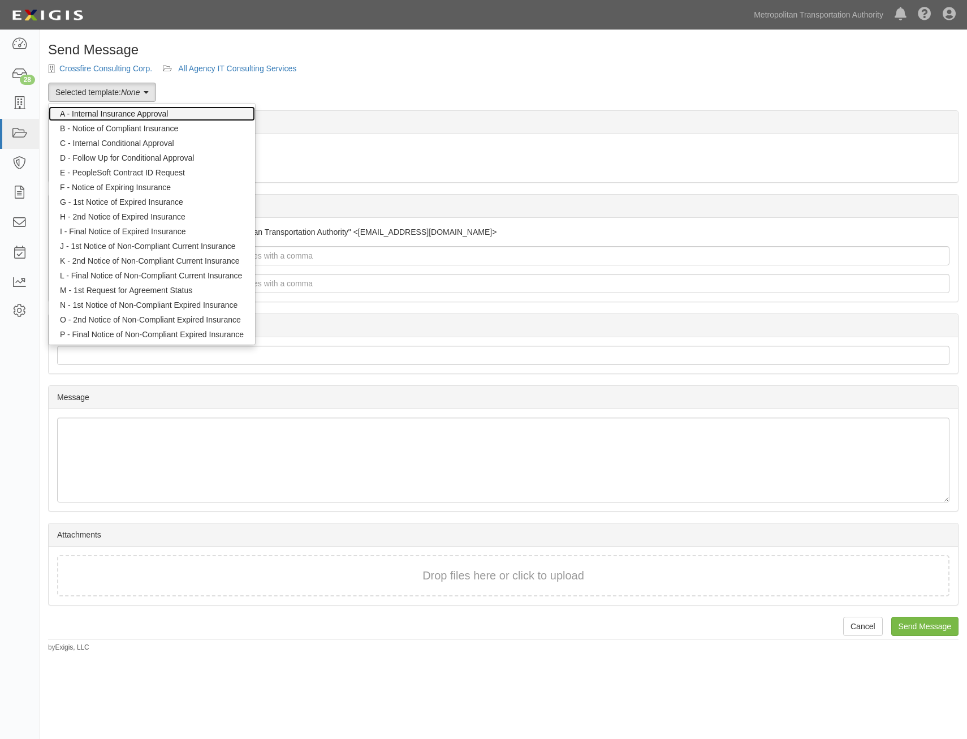
click at [172, 110] on link "A - Internal Insurance Approval" at bounding box center [152, 113] width 206 height 15
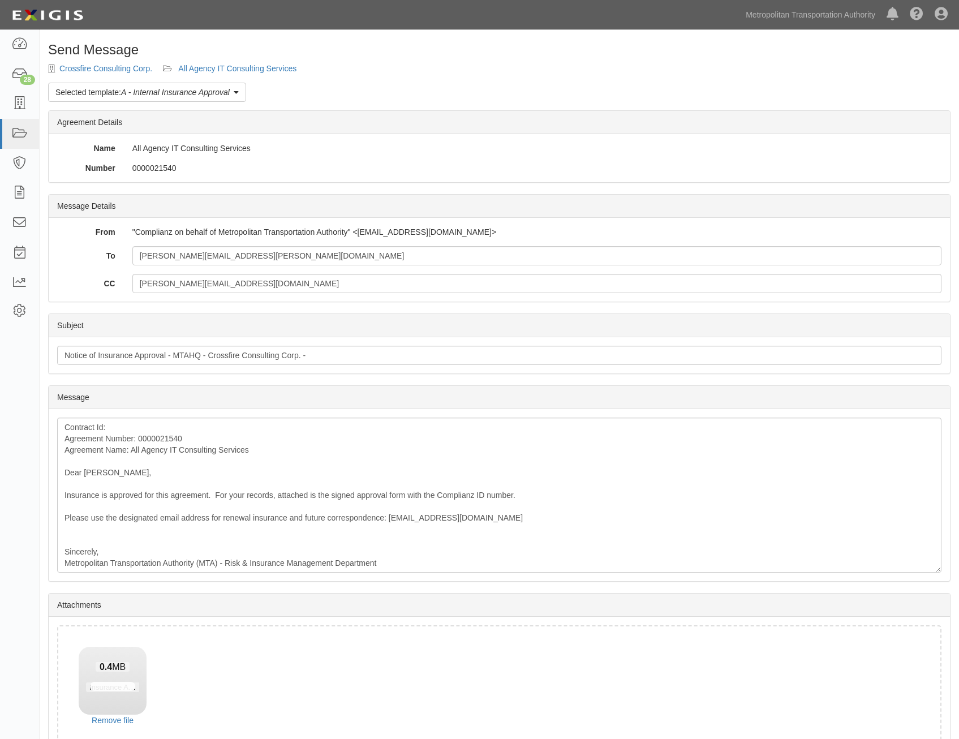
scroll to position [64, 0]
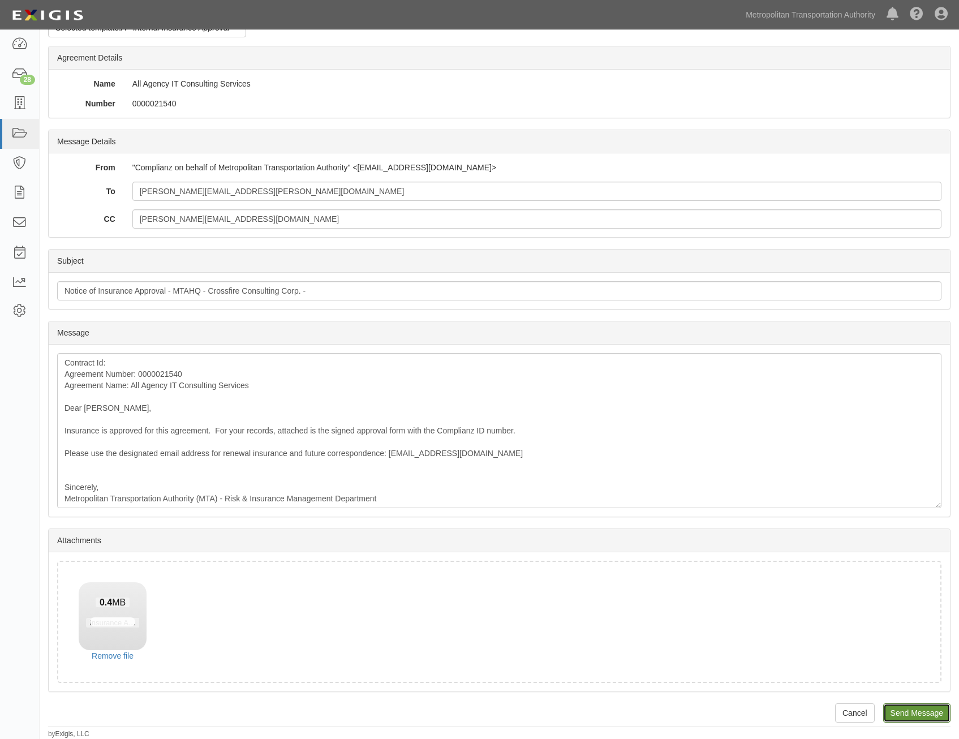
click at [919, 710] on input "Send Message" at bounding box center [916, 712] width 67 height 19
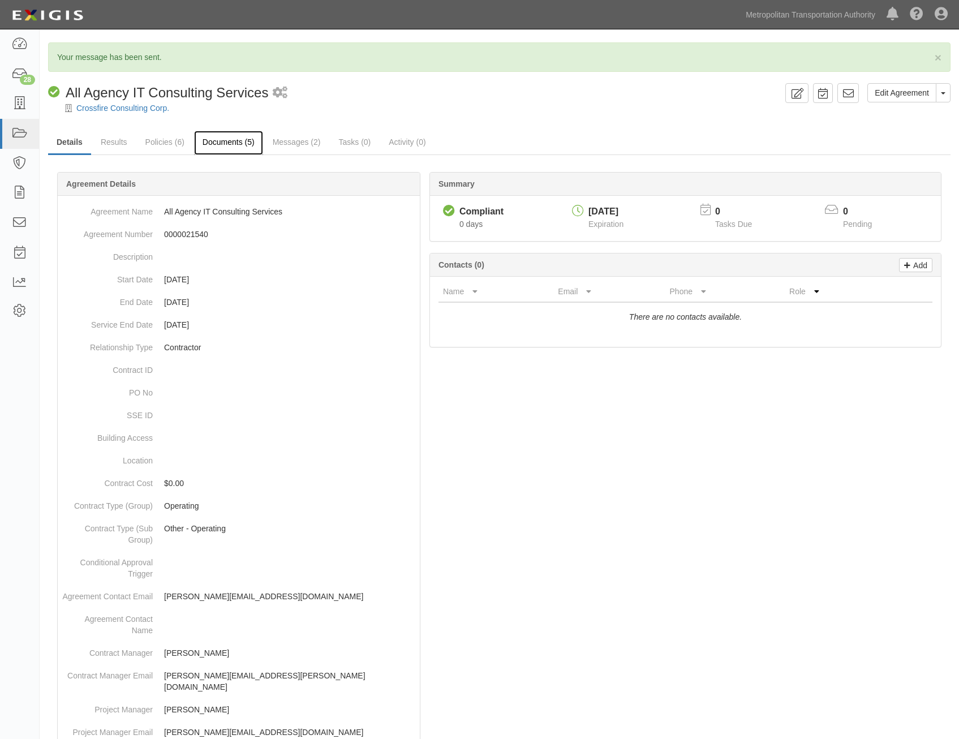
click at [238, 141] on link "Documents (5)" at bounding box center [228, 143] width 69 height 24
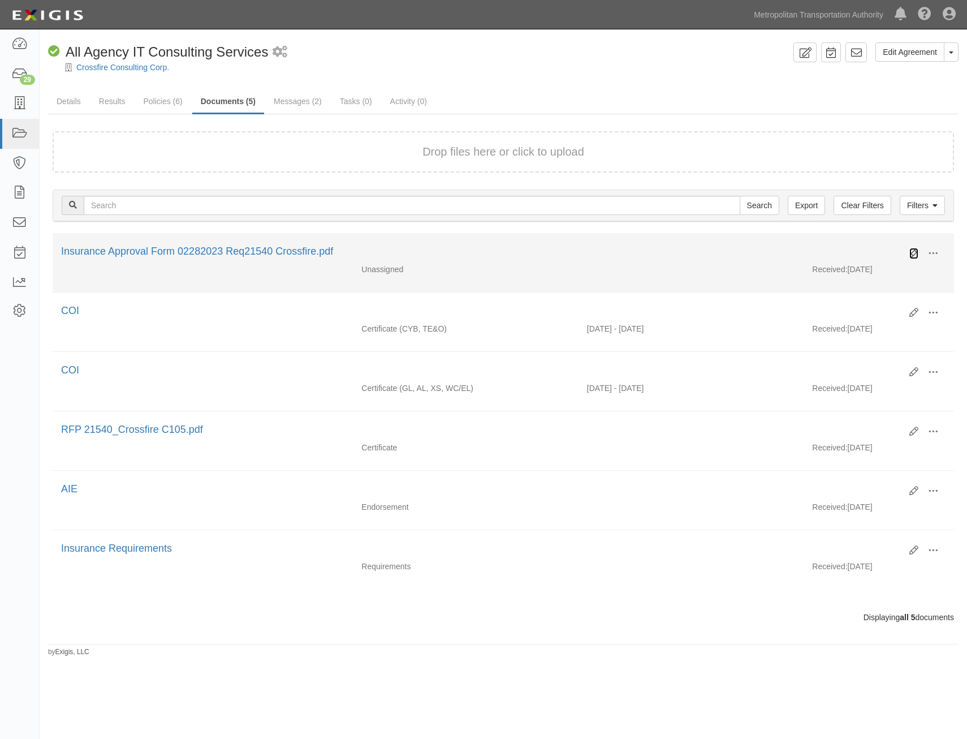
click at [915, 253] on icon at bounding box center [913, 253] width 9 height 9
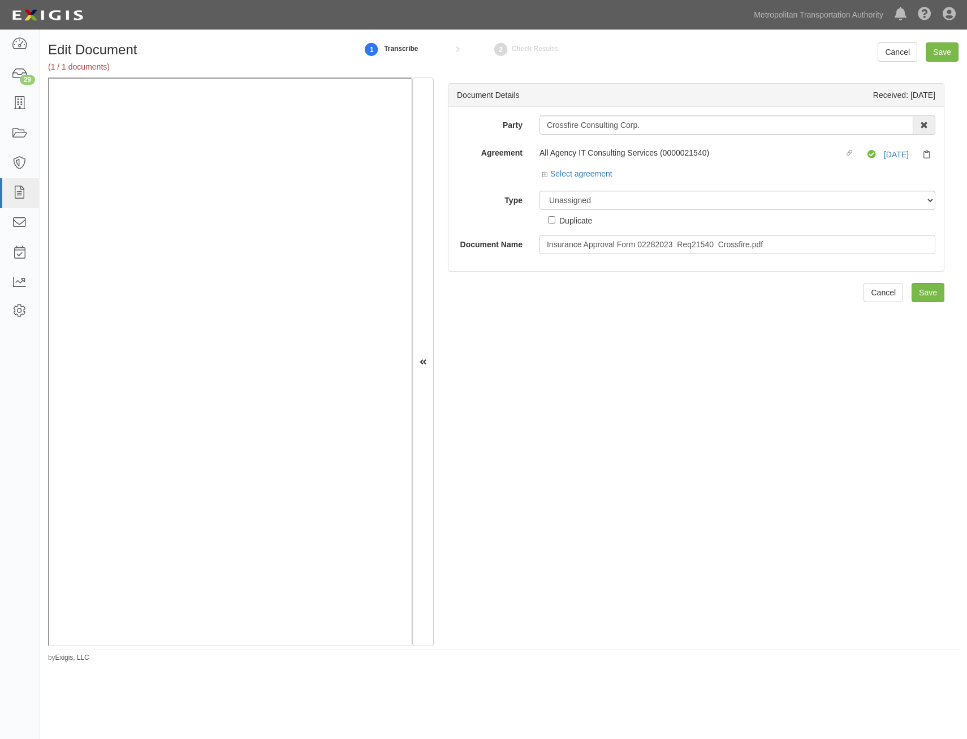
click at [707, 187] on div "Party Crossfire Consulting Corp. 15493-1400 Employee Development 21Tech Inc. 22…" at bounding box center [696, 184] width 478 height 139
click at [706, 201] on select "Unassigned Binder Cancellation Notice Certificate Contract Endorsement Insuranc…" at bounding box center [737, 200] width 396 height 19
select select "OtherDetail"
click at [539, 191] on select "Unassigned Binder Cancellation Notice Certificate Contract Endorsement Insuranc…" at bounding box center [737, 200] width 396 height 19
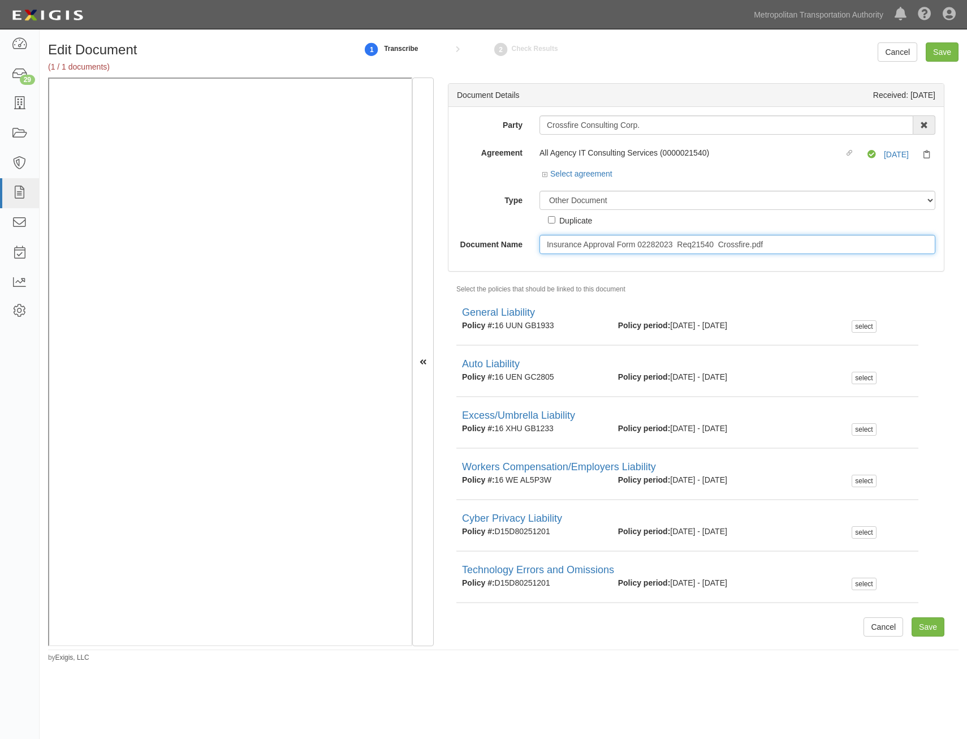
click at [743, 244] on input "Insurance Approval Form 02282023 Req21540 Crossfire.pdf" at bounding box center [737, 244] width 396 height 19
type input "Approval Form"
click at [937, 52] on input "Save" at bounding box center [942, 51] width 33 height 19
